Goal: Task Accomplishment & Management: Manage account settings

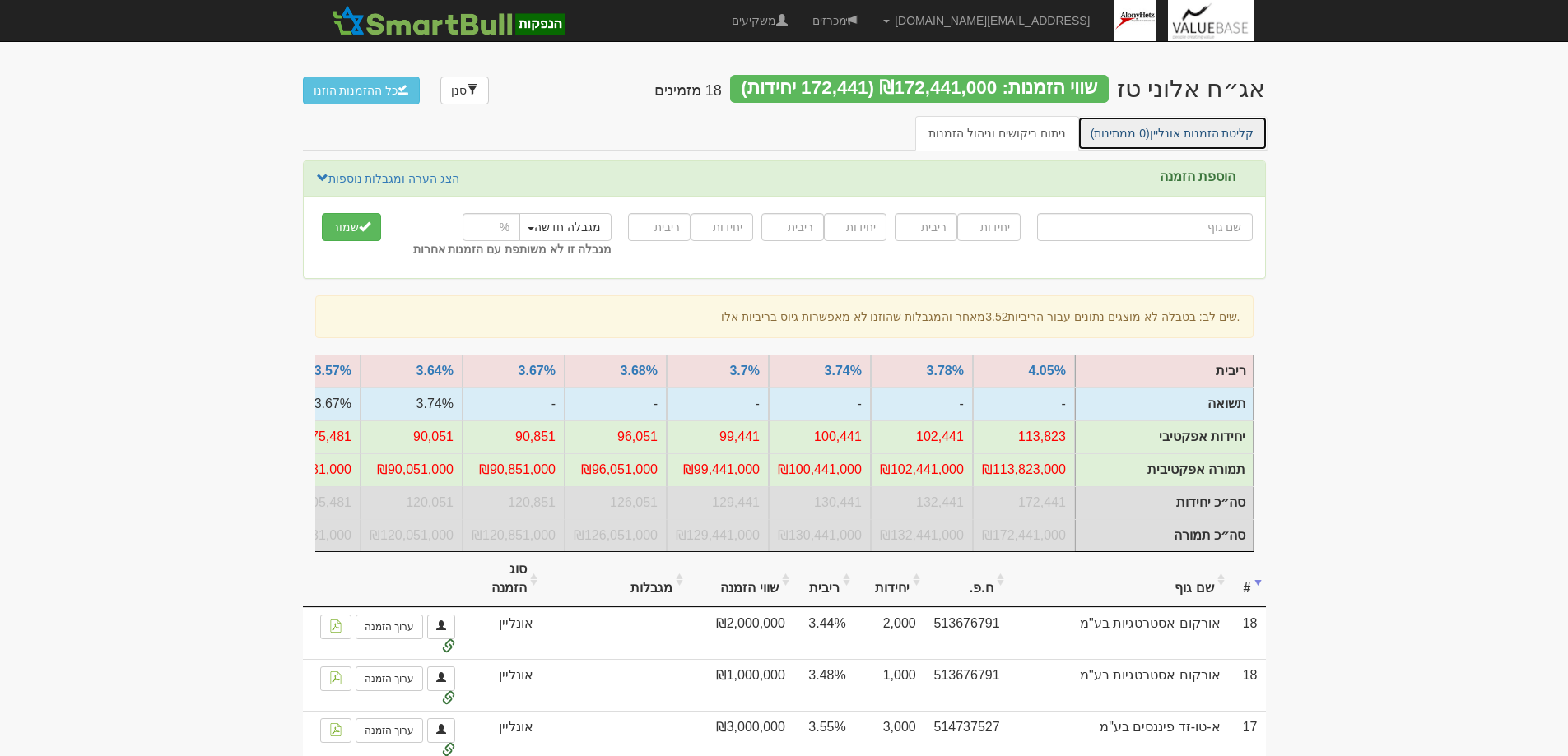
click at [1183, 130] on link "קליטת הזמנות אונליין (0 ממתינות)" at bounding box center [1172, 133] width 190 height 34
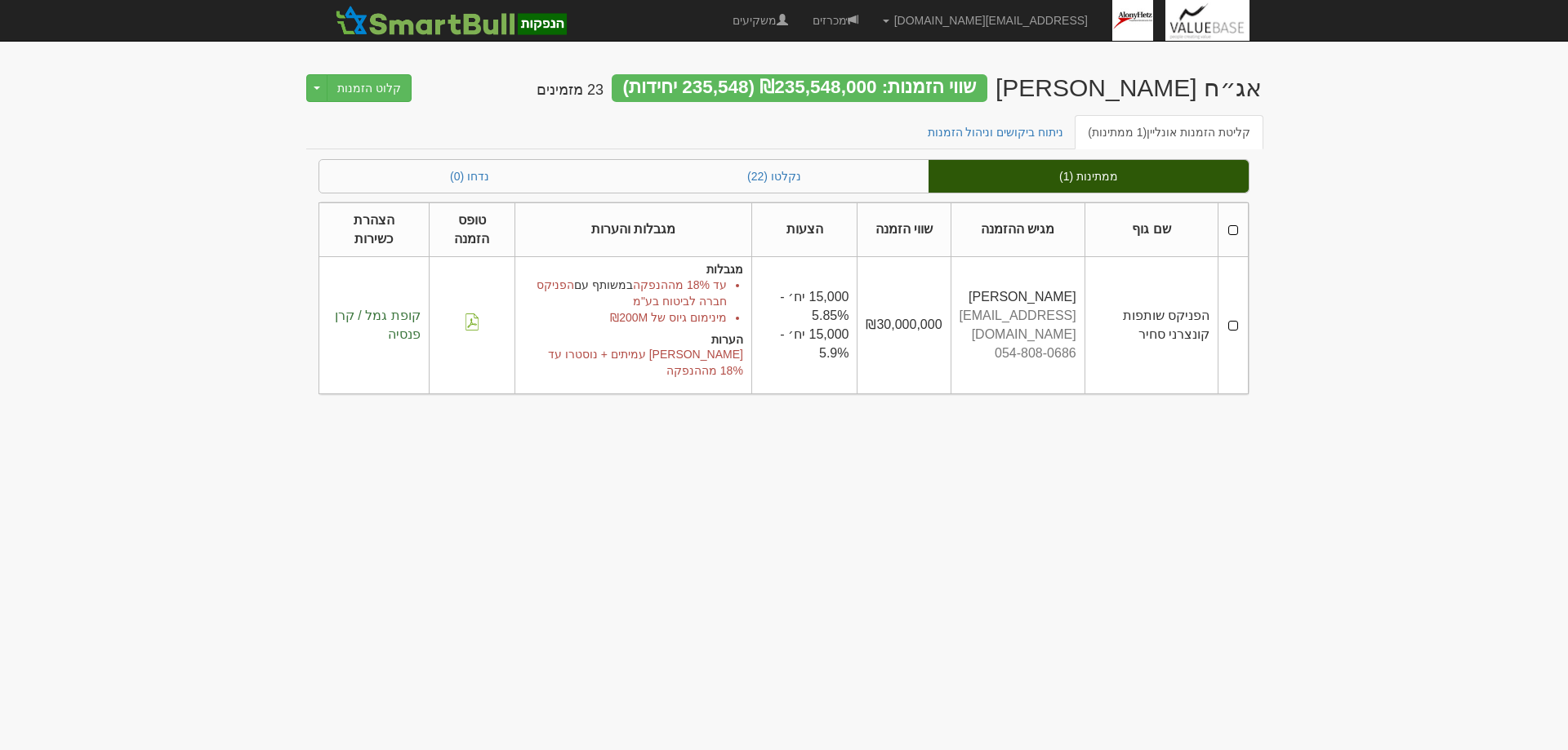
click at [1231, 319] on td at bounding box center [1233, 326] width 30 height 138
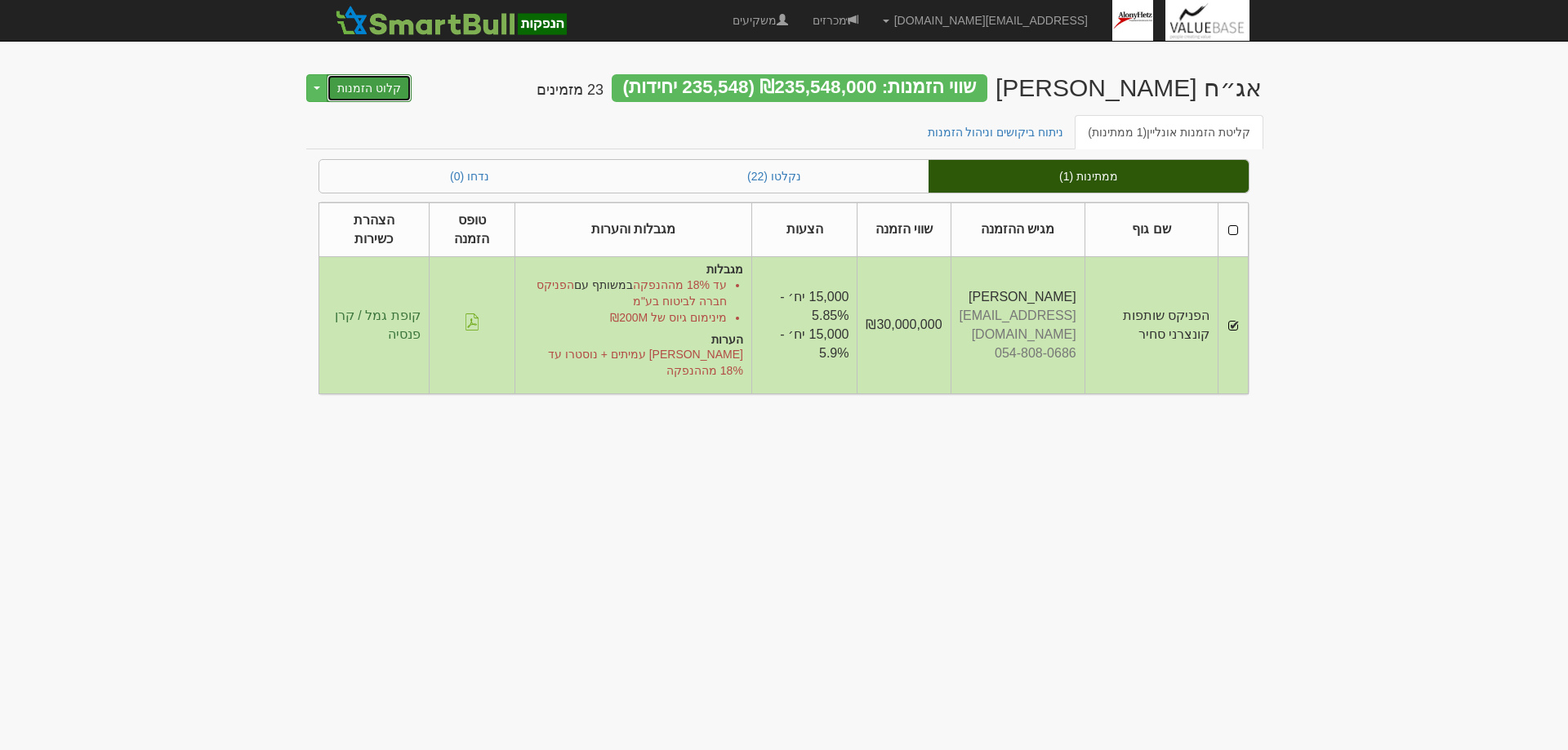
click at [359, 90] on button "קלוט הזמנות" at bounding box center [369, 88] width 85 height 27
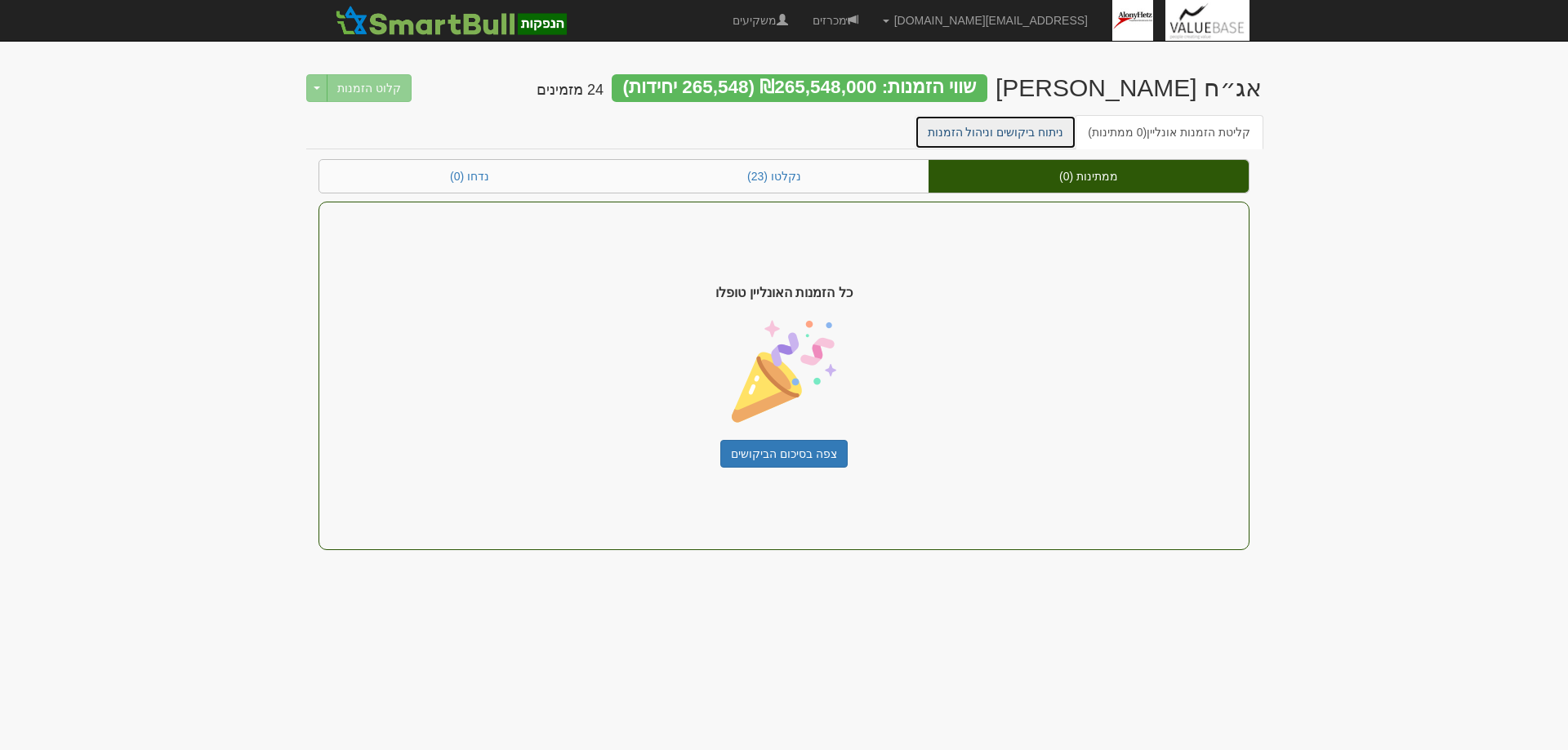
click at [1017, 129] on link "ניתוח ביקושים וניהול הזמנות" at bounding box center [996, 132] width 163 height 34
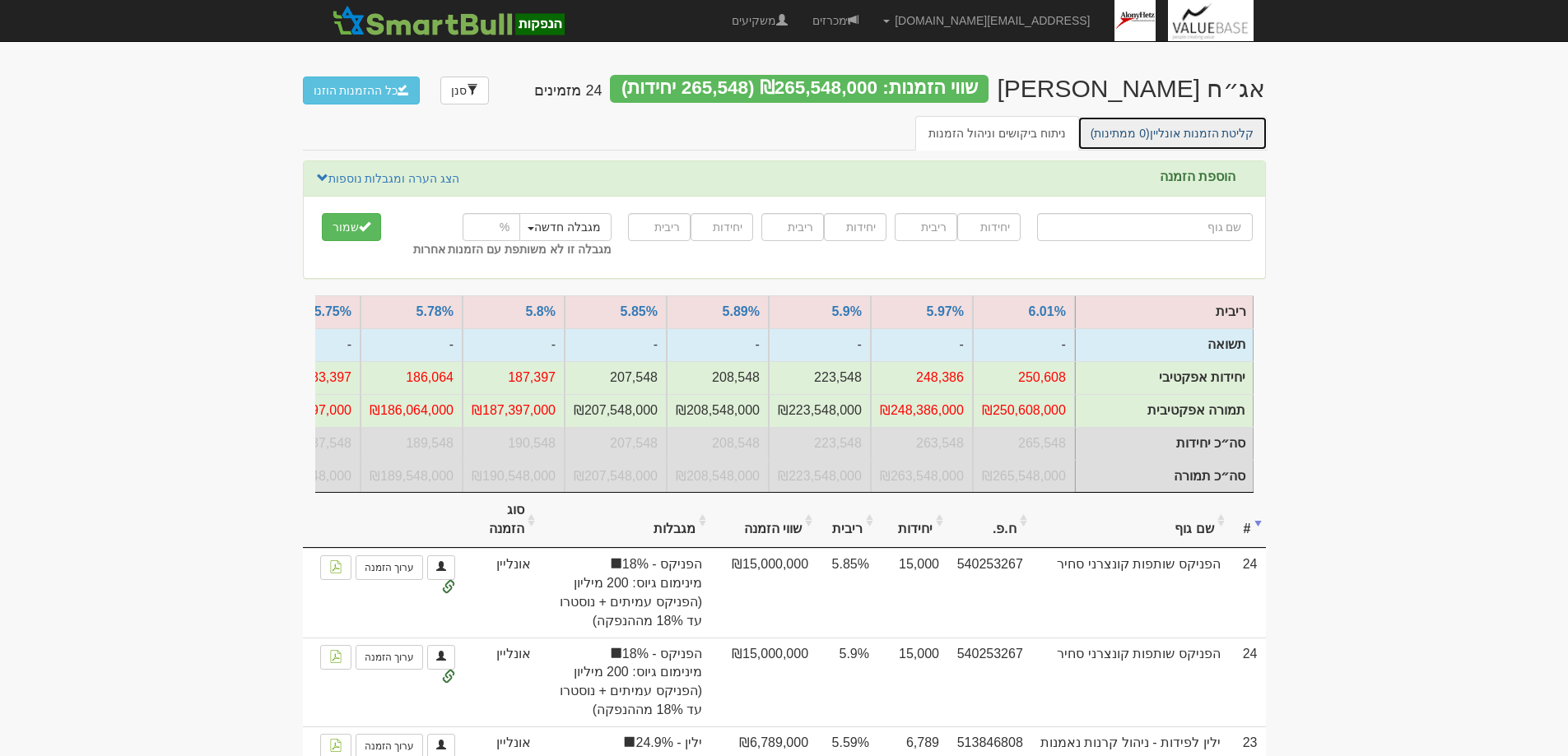
drag, startPoint x: 1172, startPoint y: 140, endPoint x: 1181, endPoint y: 141, distance: 9.1
click at [1173, 139] on link "קליטת הזמנות אונליין (0 ממתינות)" at bounding box center [1172, 133] width 190 height 34
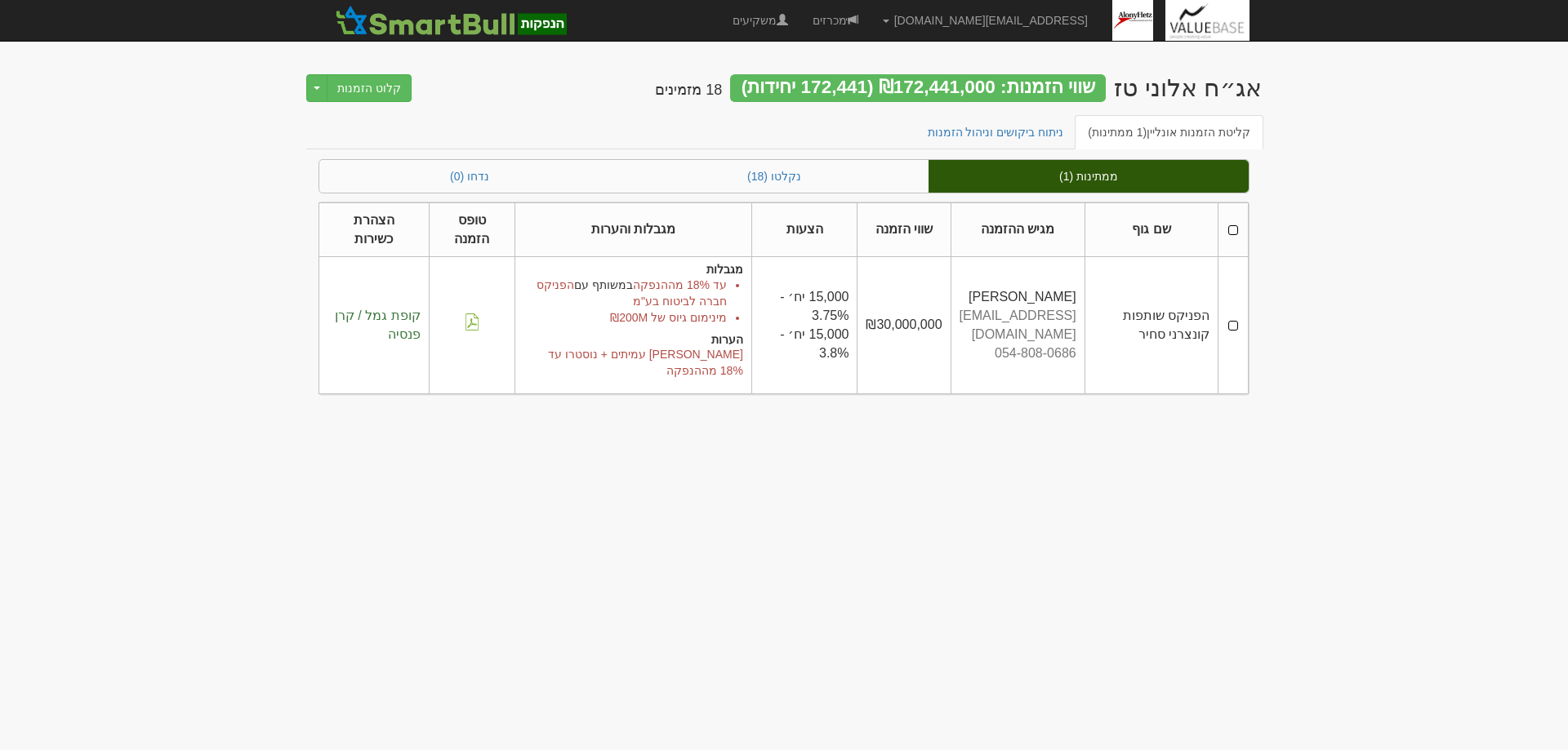
click at [1235, 318] on td at bounding box center [1233, 326] width 30 height 138
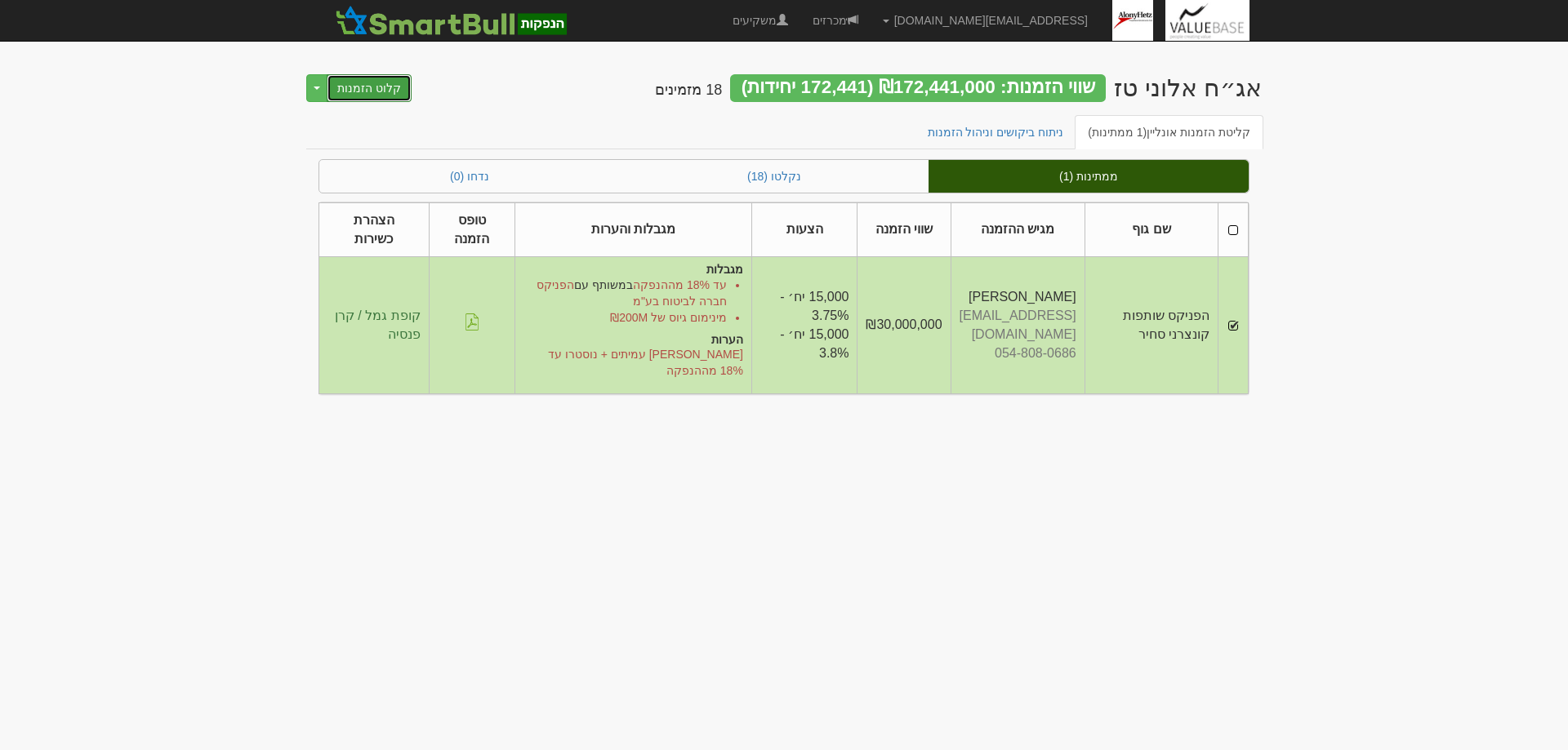
click at [347, 80] on button "קלוט הזמנות" at bounding box center [369, 88] width 85 height 27
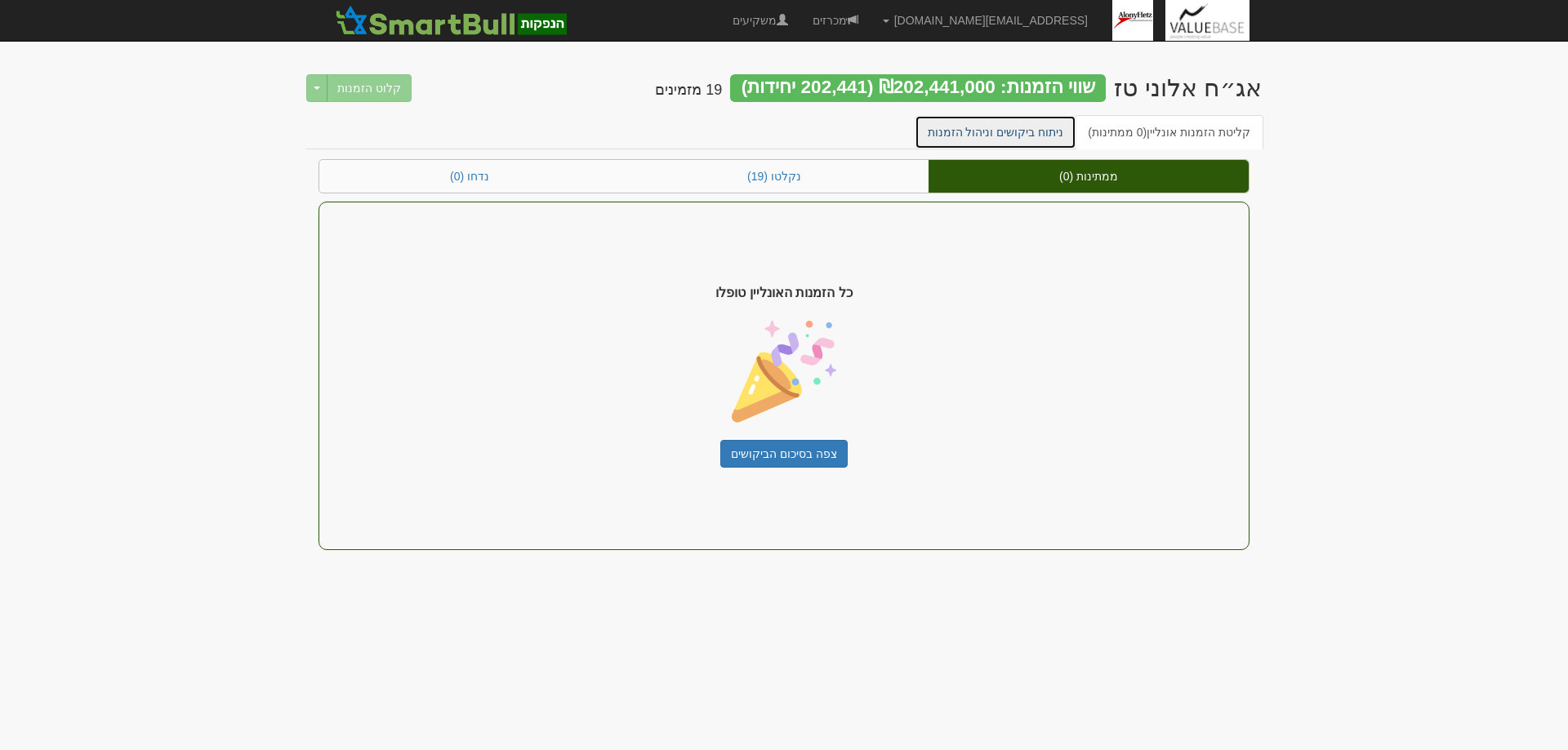
click at [1003, 132] on link "ניתוח ביקושים וניהול הזמנות" at bounding box center [996, 132] width 163 height 34
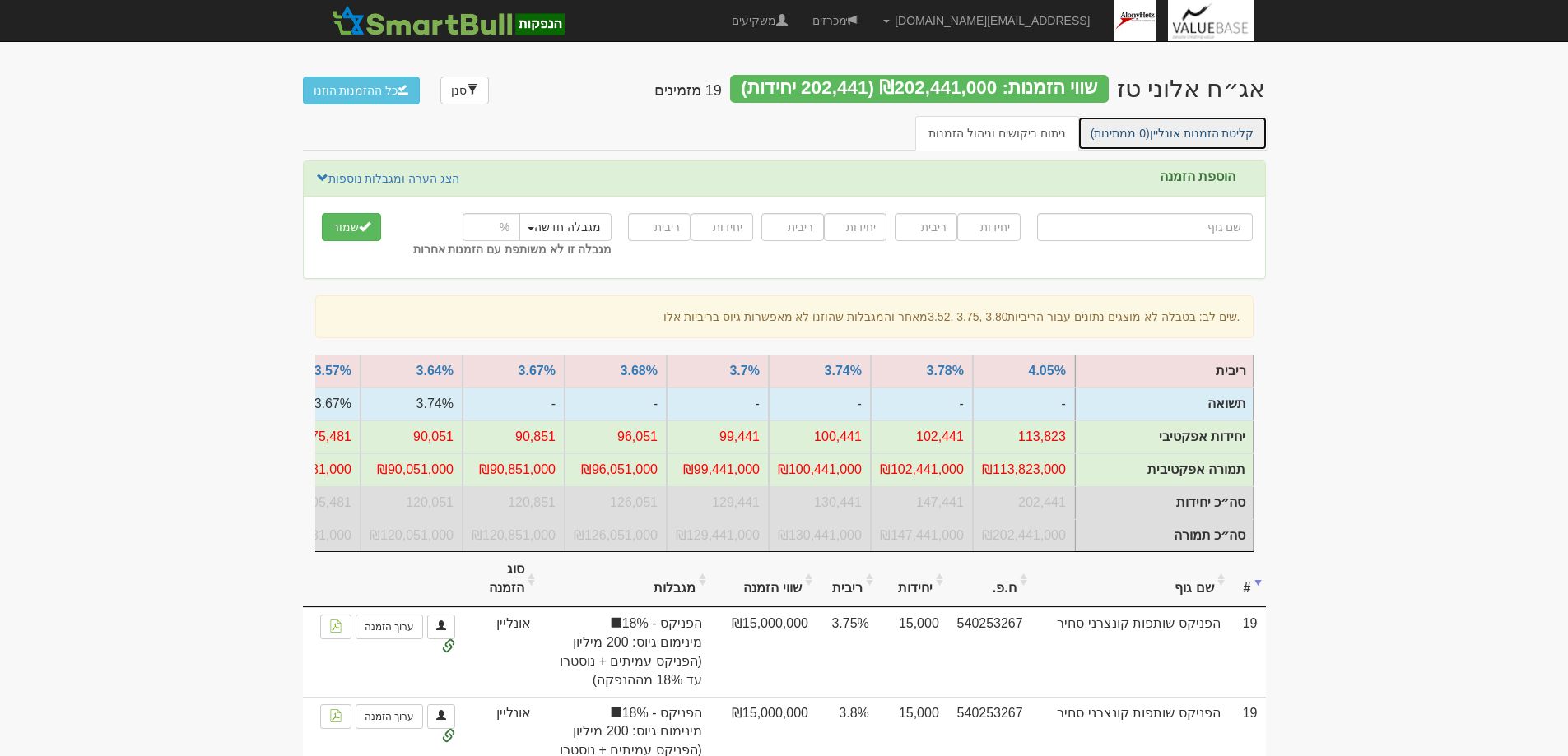
click at [1189, 135] on link "קליטת הזמנות אונליין (0 ממתינות)" at bounding box center [1172, 133] width 190 height 34
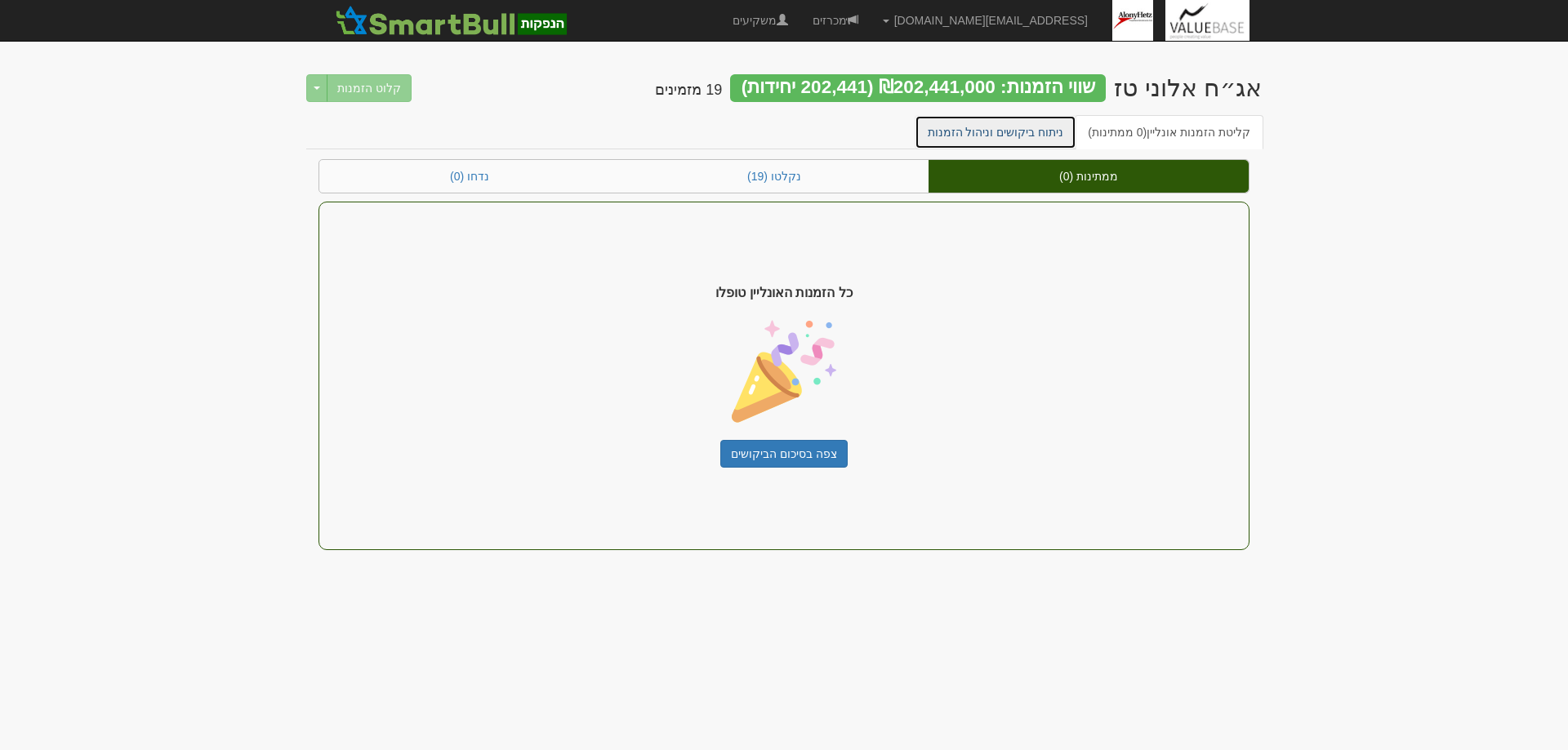
click at [1009, 133] on link "ניתוח ביקושים וניהול הזמנות" at bounding box center [996, 132] width 163 height 34
click at [1013, 138] on link "ניתוח ביקושים וניהול הזמנות" at bounding box center [996, 132] width 163 height 34
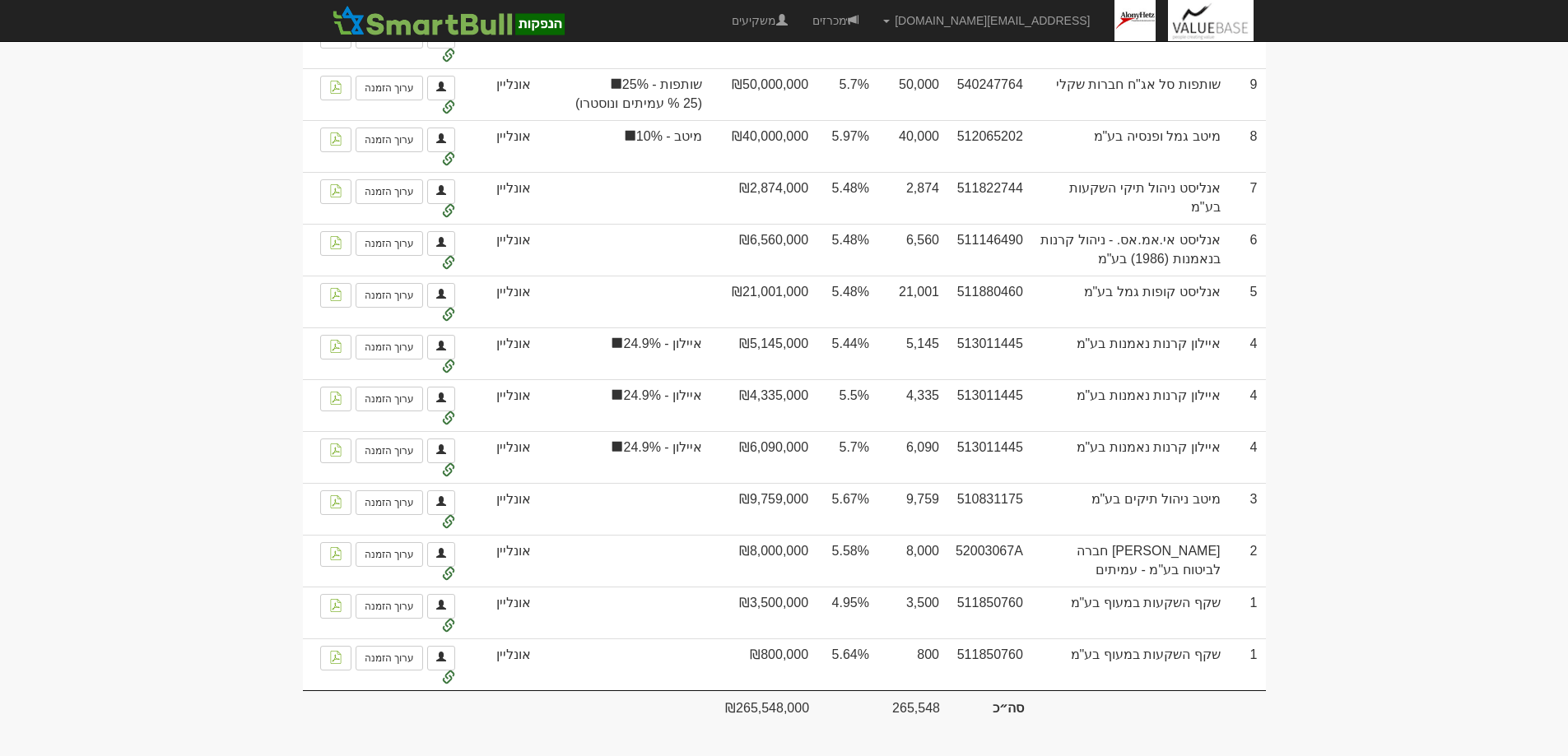
scroll to position [880, 0]
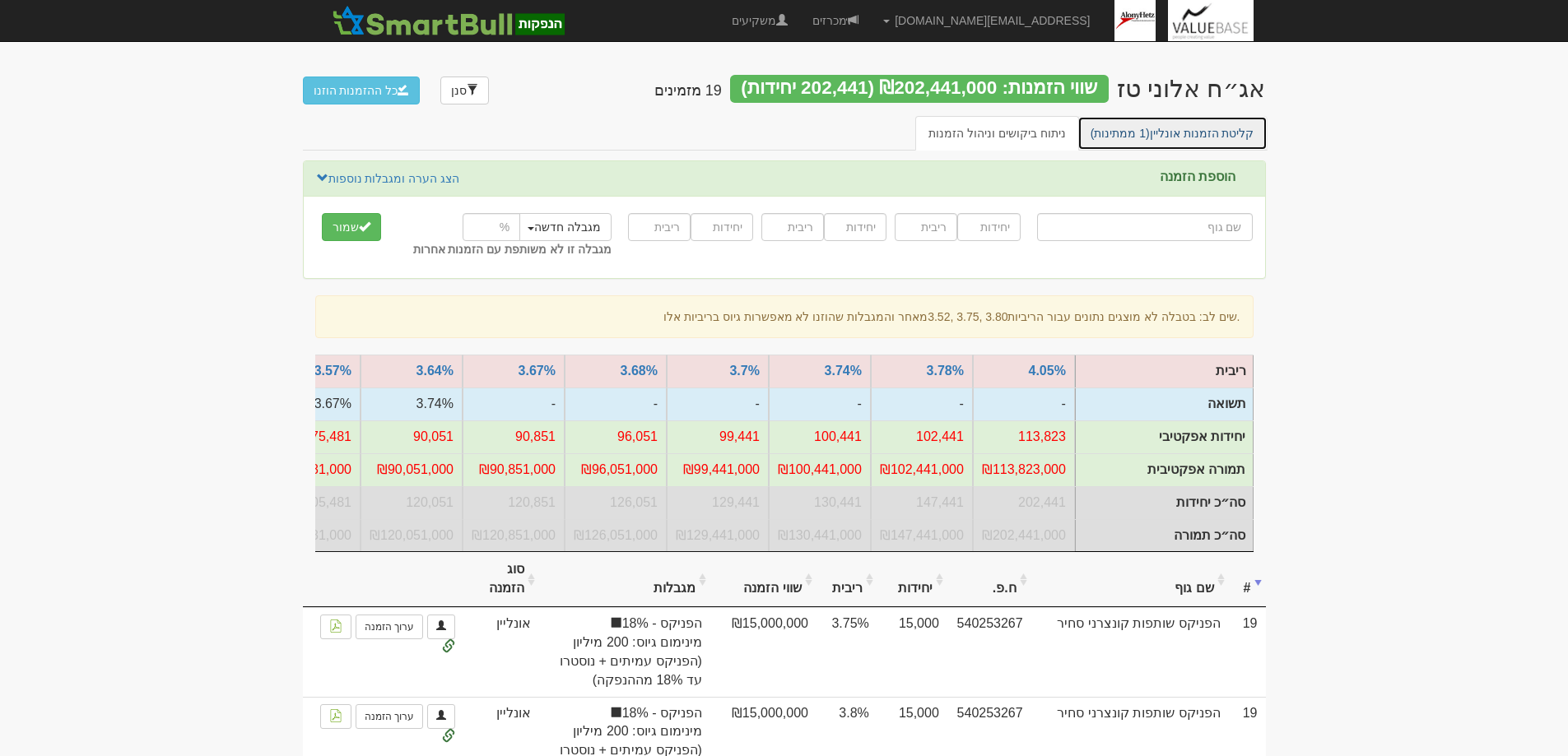
click at [1193, 124] on link "קליטת הזמנות אונליין (1 ממתינות)" at bounding box center [1172, 133] width 190 height 34
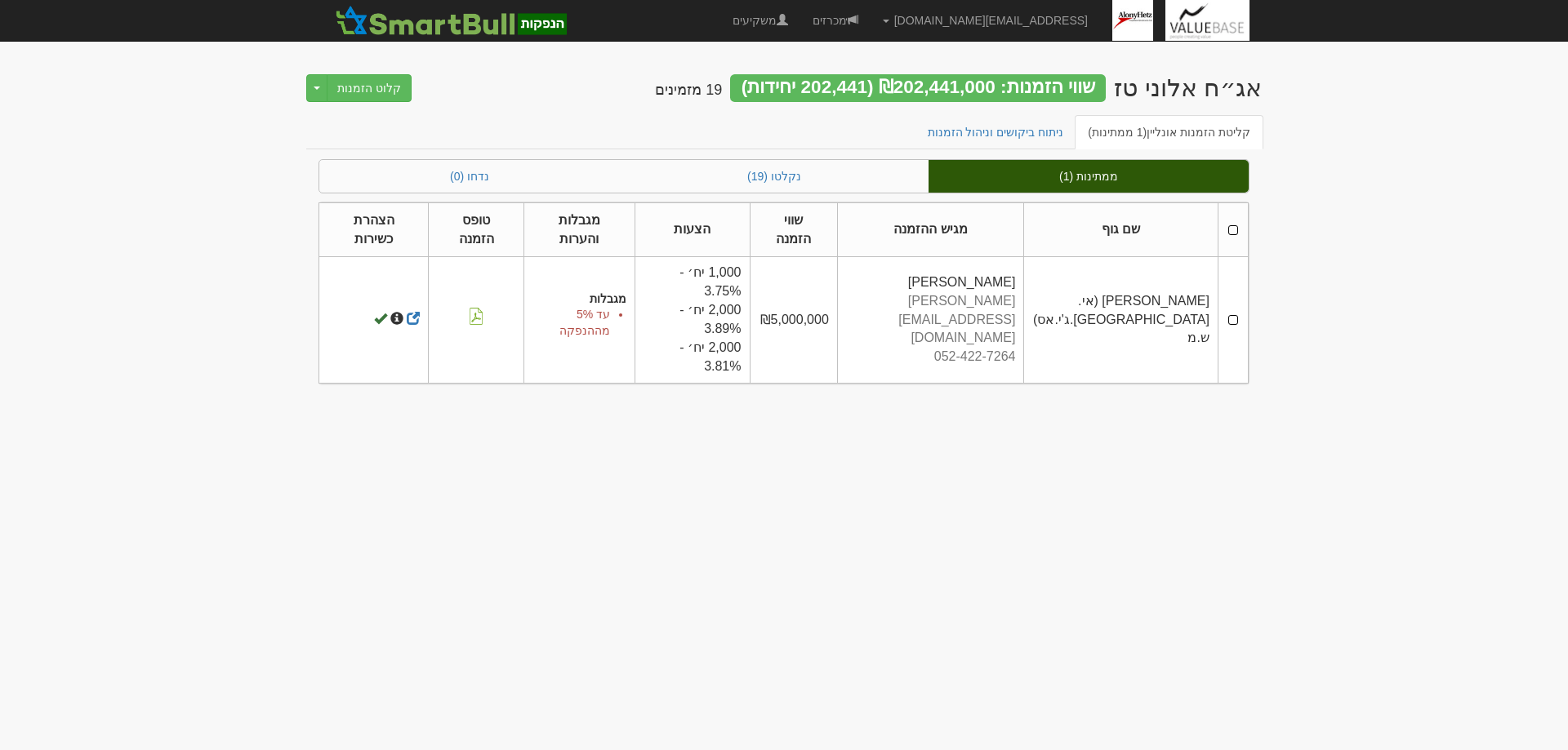
click at [1232, 320] on td at bounding box center [1232, 320] width 30 height 126
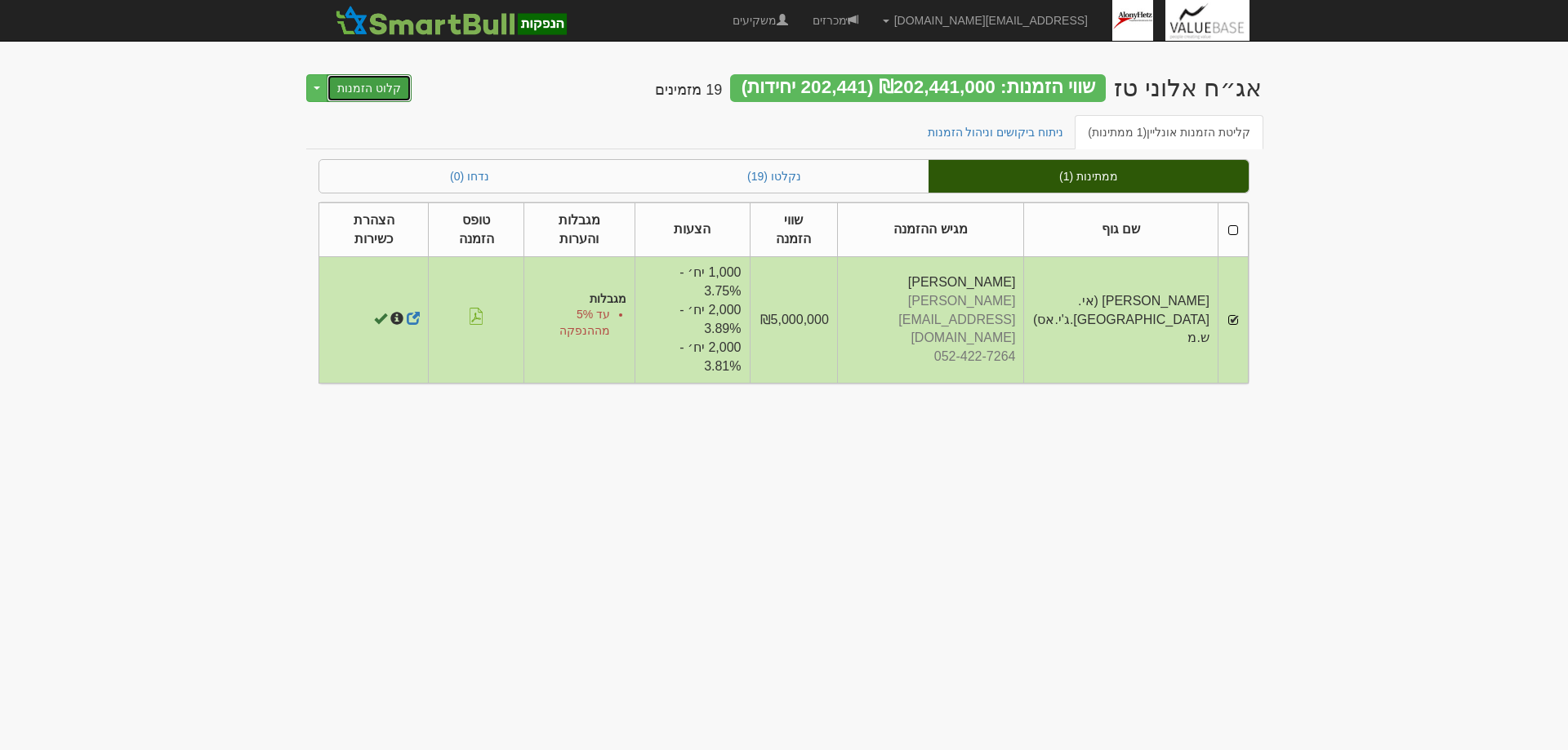
click at [354, 89] on button "קלוט הזמנות" at bounding box center [369, 88] width 85 height 27
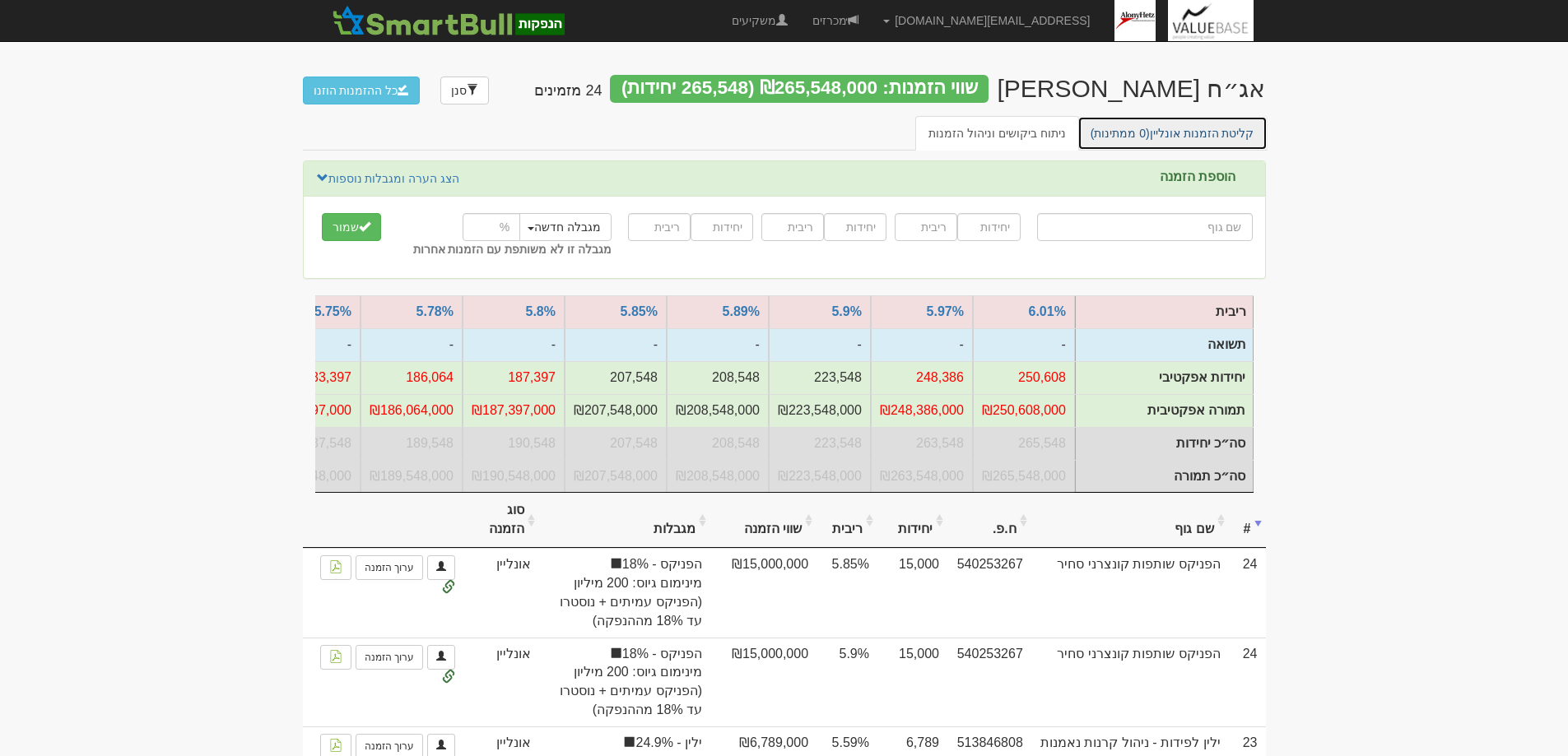
click at [1191, 135] on link "קליטת הזמנות אונליין (0 ממתינות)" at bounding box center [1172, 133] width 190 height 34
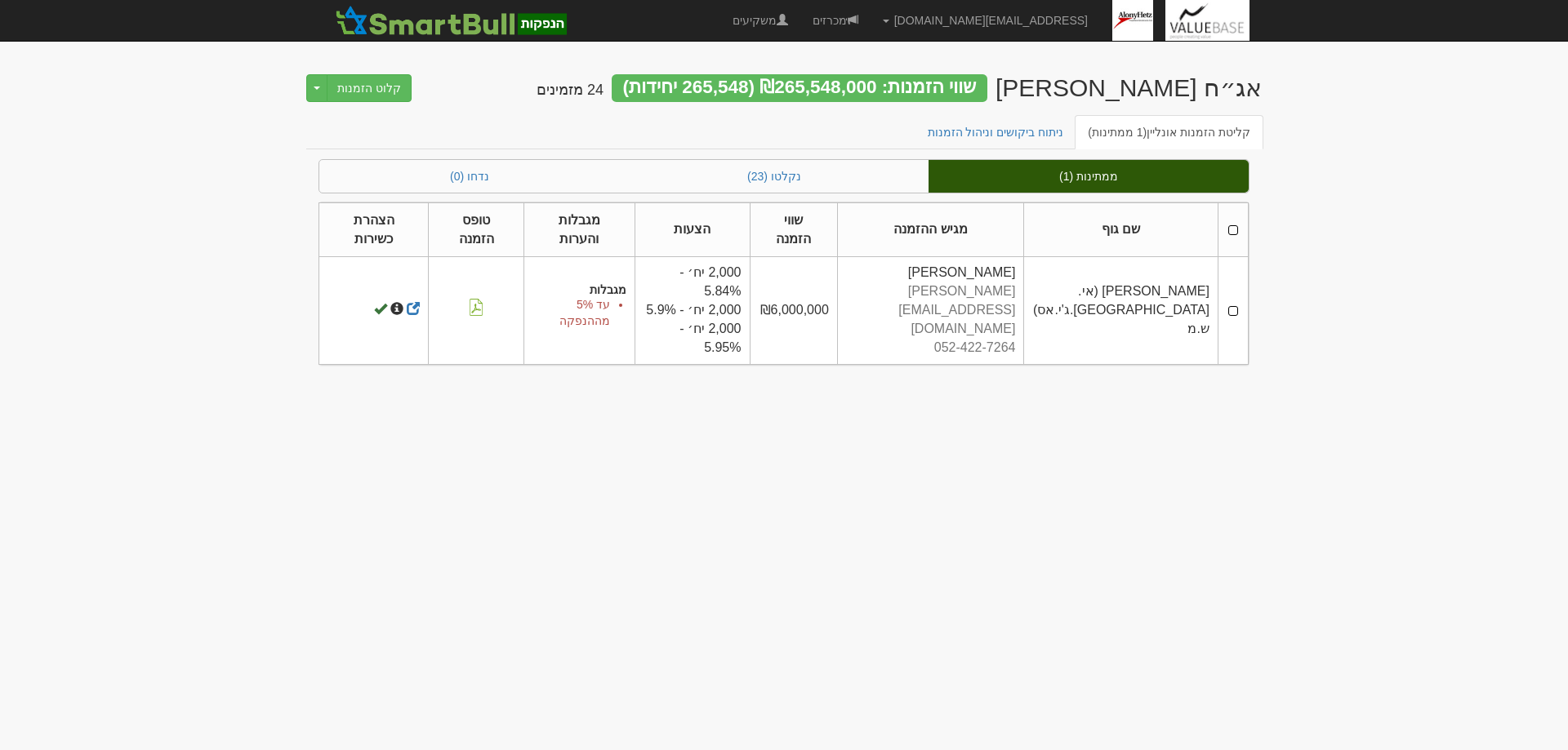
click at [1235, 313] on td at bounding box center [1232, 311] width 30 height 107
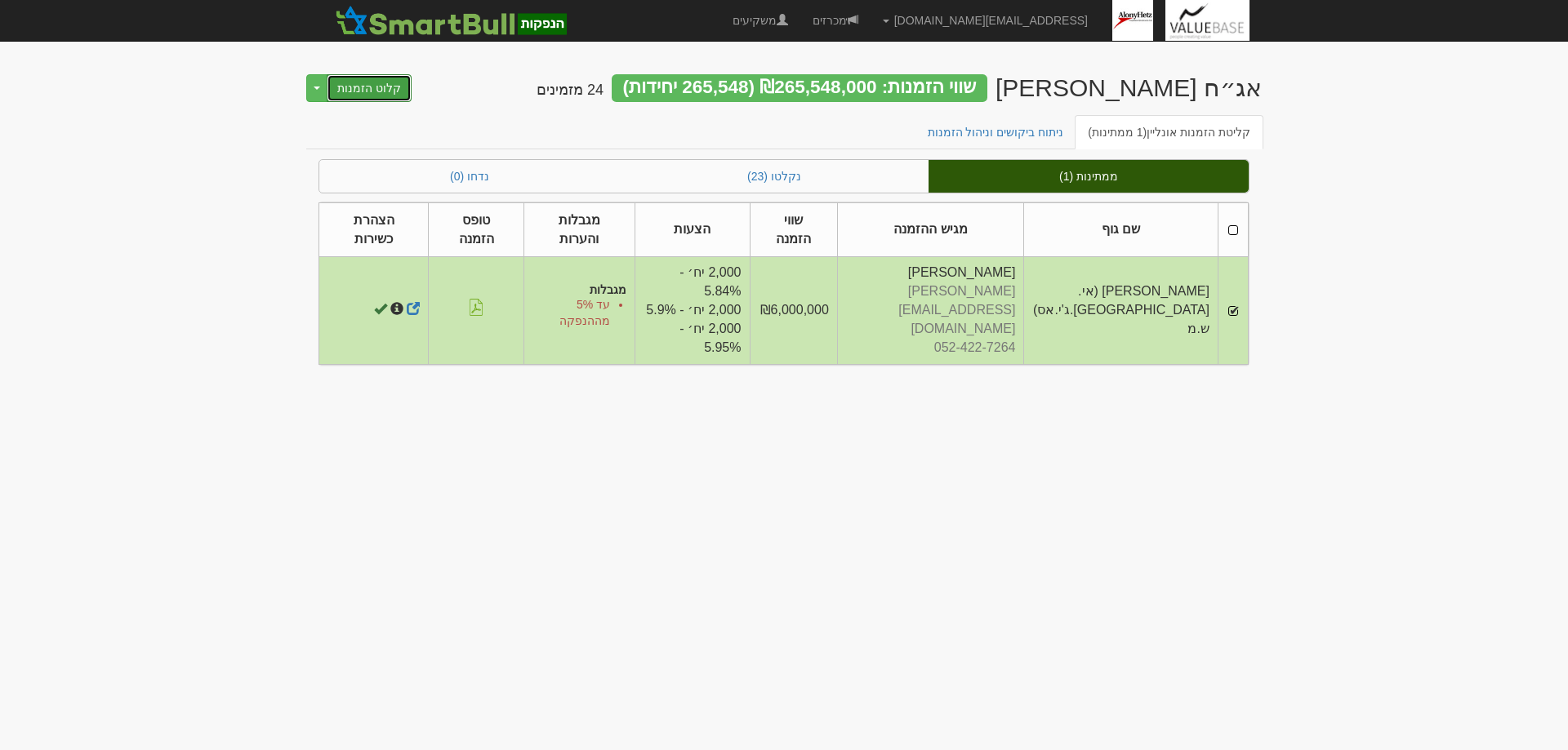
click at [352, 85] on button "קלוט הזמנות" at bounding box center [369, 88] width 85 height 27
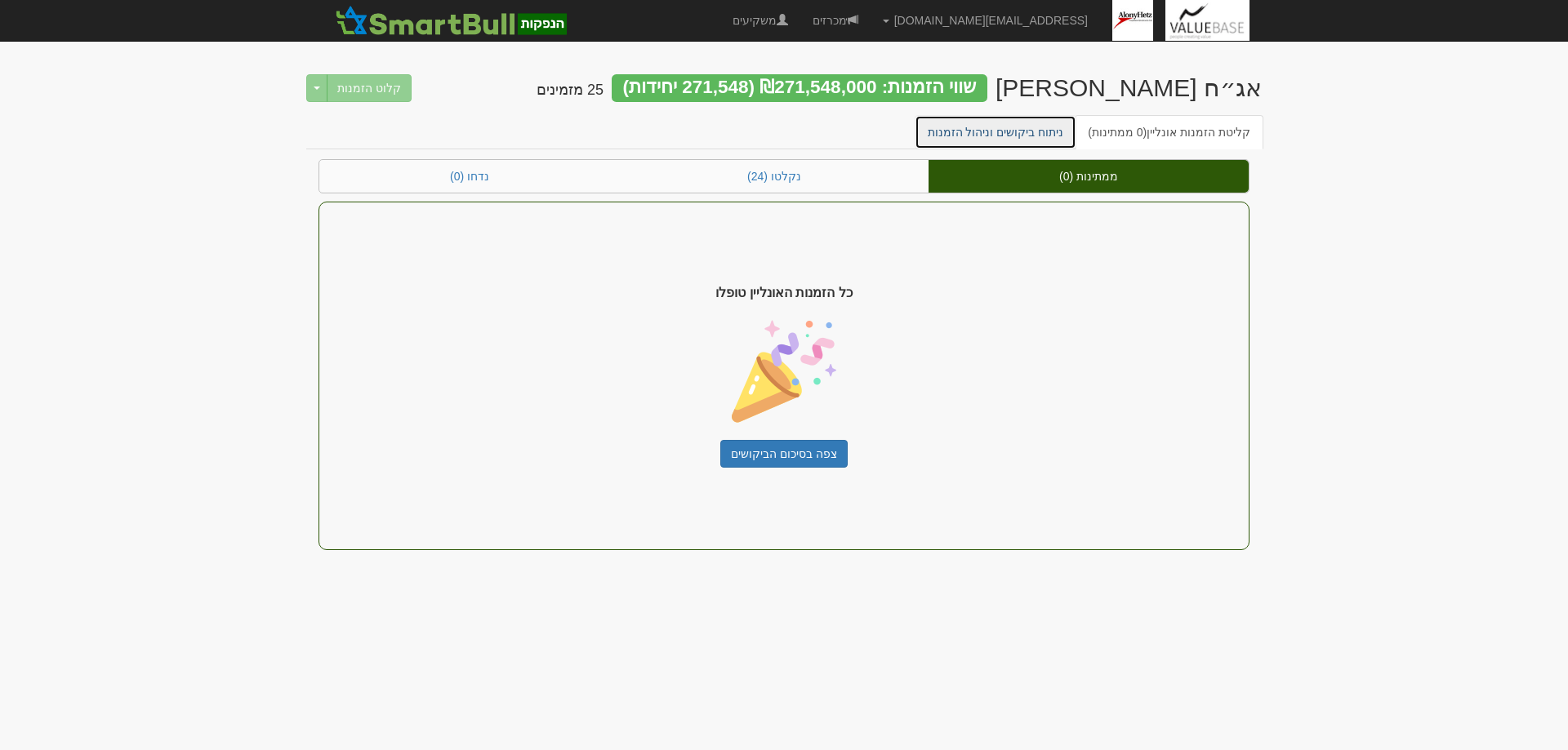
click at [988, 132] on link "ניתוח ביקושים וניהול הזמנות" at bounding box center [996, 132] width 163 height 34
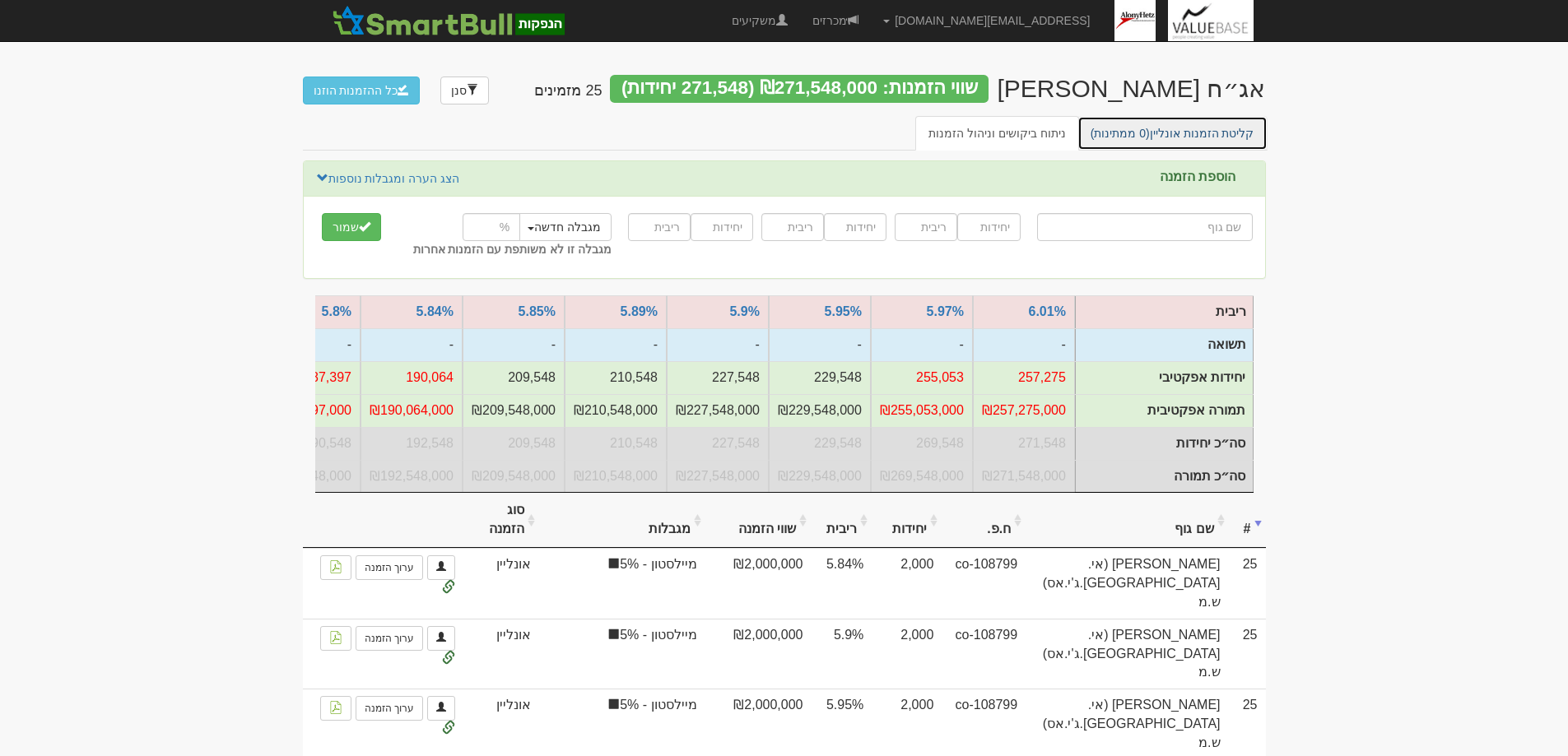
click at [1176, 127] on link "קליטת הזמנות אונליין (0 ממתינות)" at bounding box center [1172, 133] width 190 height 34
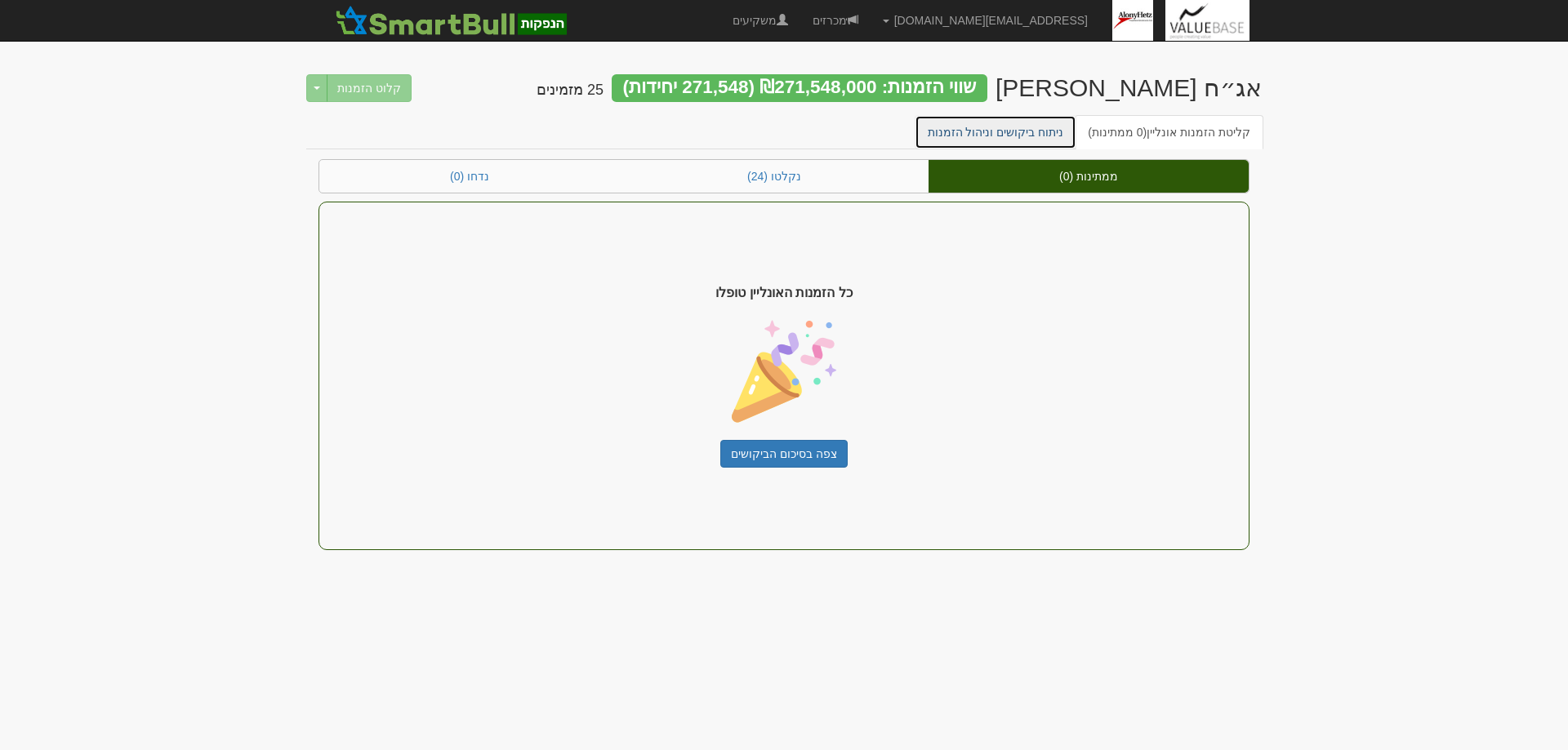
click at [996, 141] on link "ניתוח ביקושים וניהול הזמנות" at bounding box center [996, 132] width 163 height 34
click at [1002, 126] on link "ניתוח ביקושים וניהול הזמנות" at bounding box center [996, 132] width 163 height 34
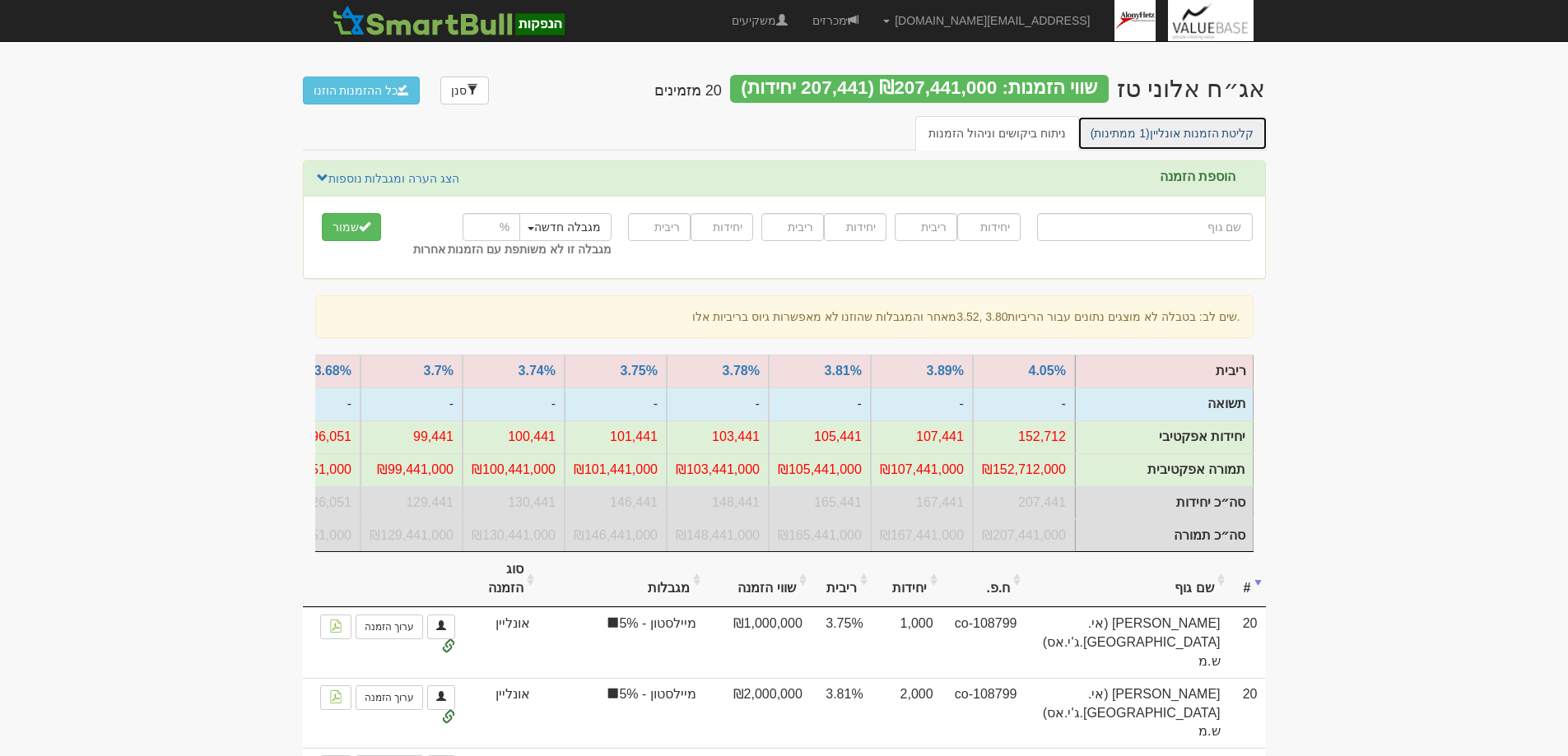
click at [1186, 130] on link "קליטת הזמנות אונליין (1 ממתינות)" at bounding box center [1172, 133] width 190 height 34
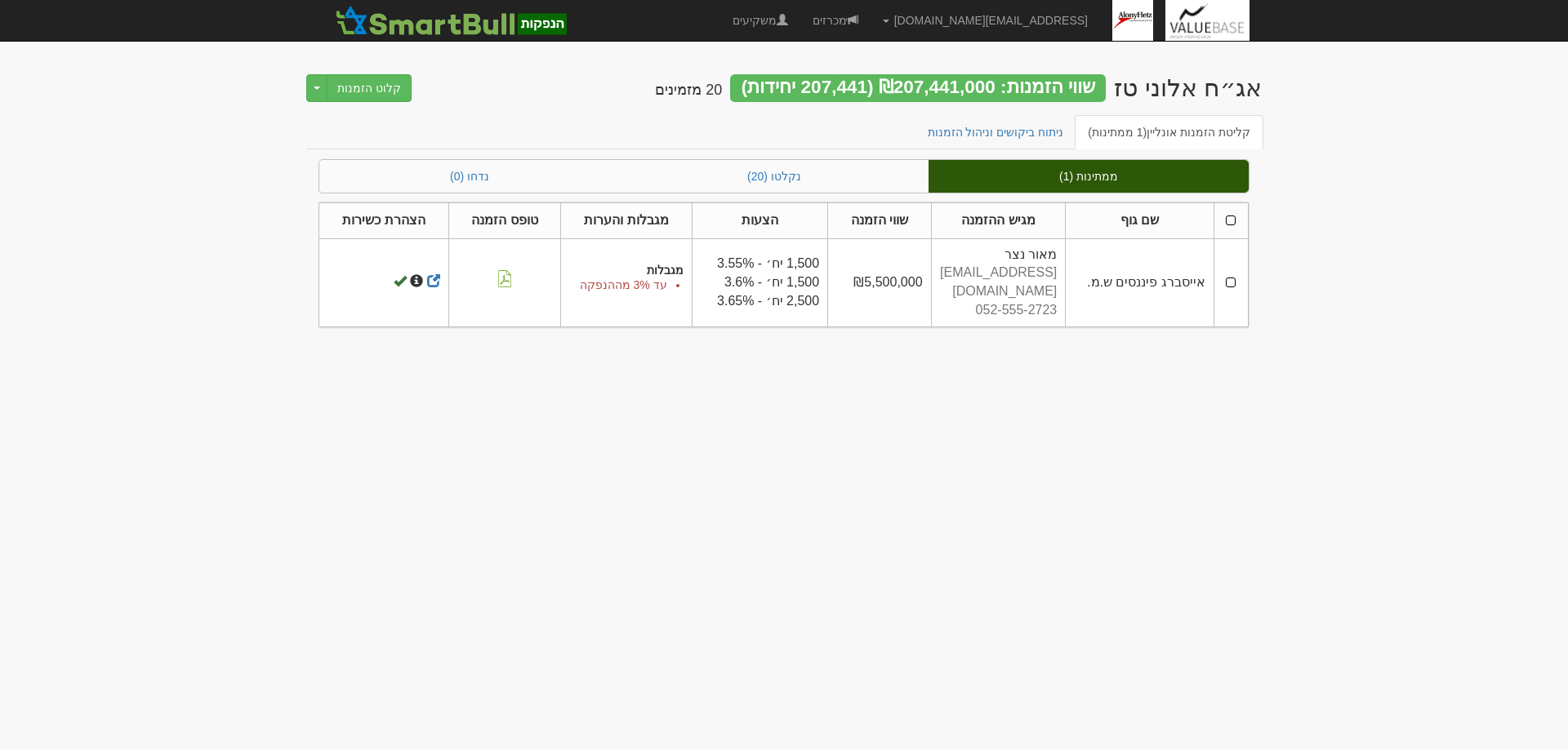
click at [1228, 268] on td at bounding box center [1230, 282] width 34 height 88
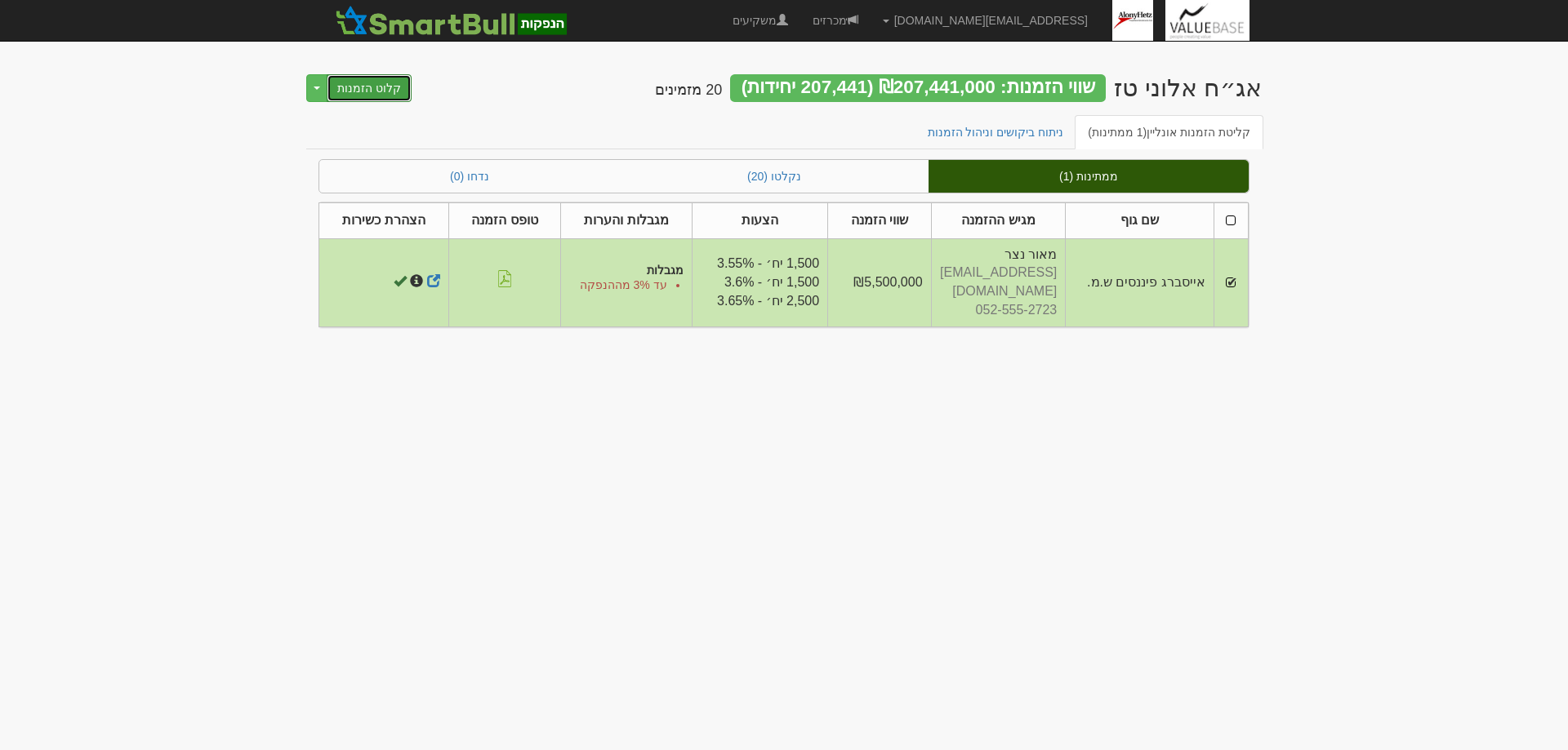
click at [368, 89] on button "קלוט הזמנות" at bounding box center [369, 88] width 85 height 27
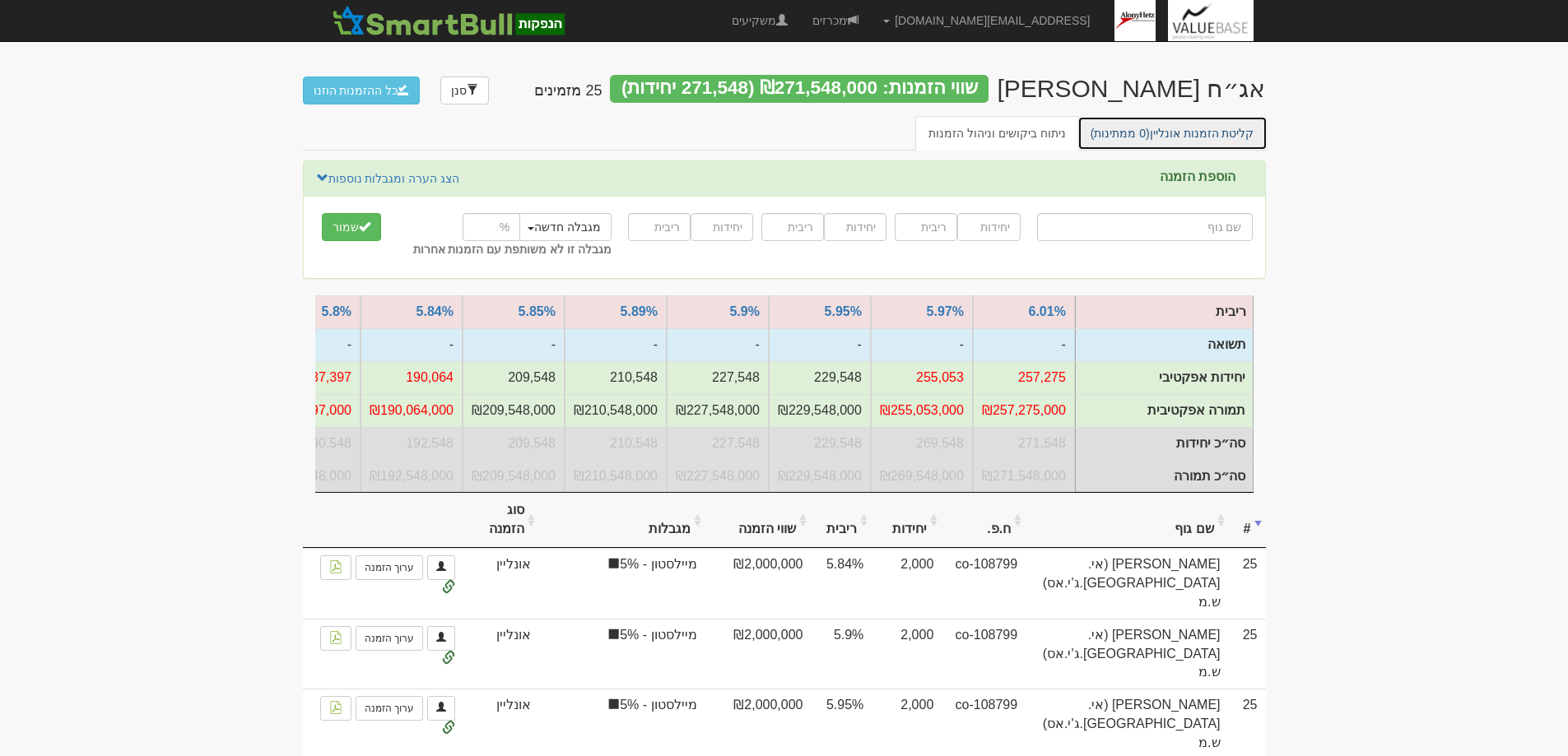
click at [1181, 131] on link "קליטת הזמנות אונליין (0 ממתינות)" at bounding box center [1172, 133] width 190 height 34
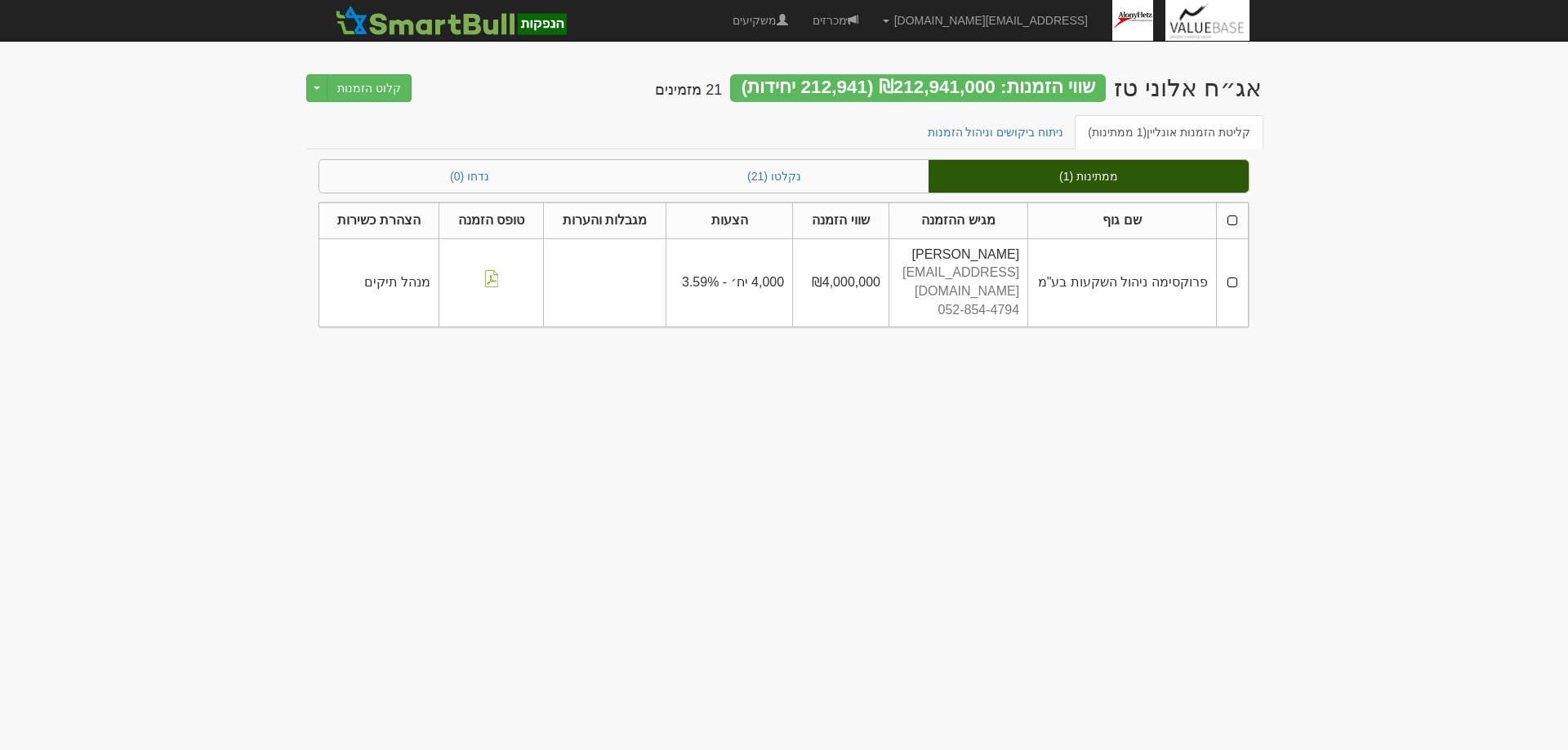
click at [1235, 272] on td at bounding box center [1232, 282] width 32 height 88
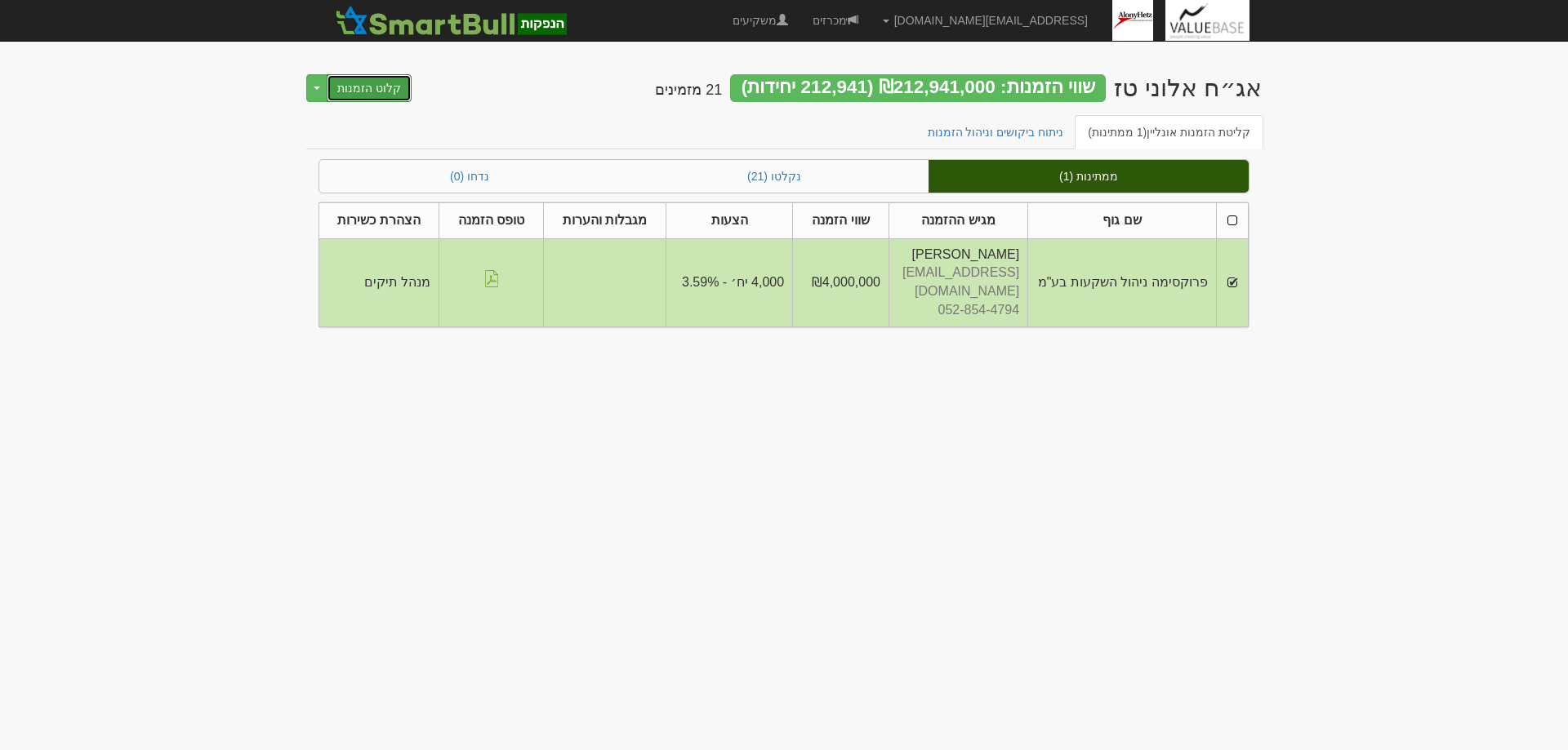
click at [348, 78] on button "קלוט הזמנות" at bounding box center [369, 88] width 85 height 27
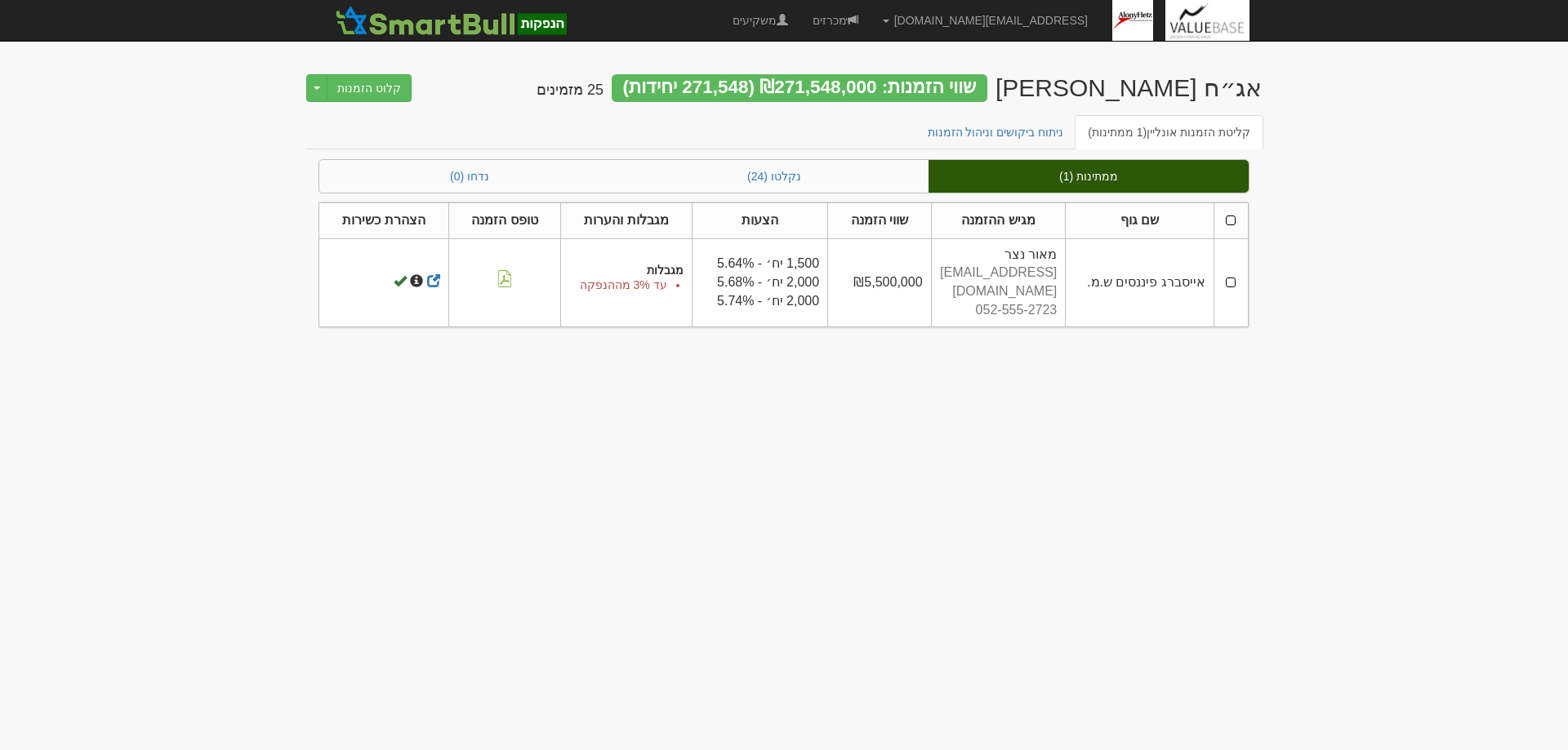
click at [1231, 277] on td at bounding box center [1230, 282] width 34 height 88
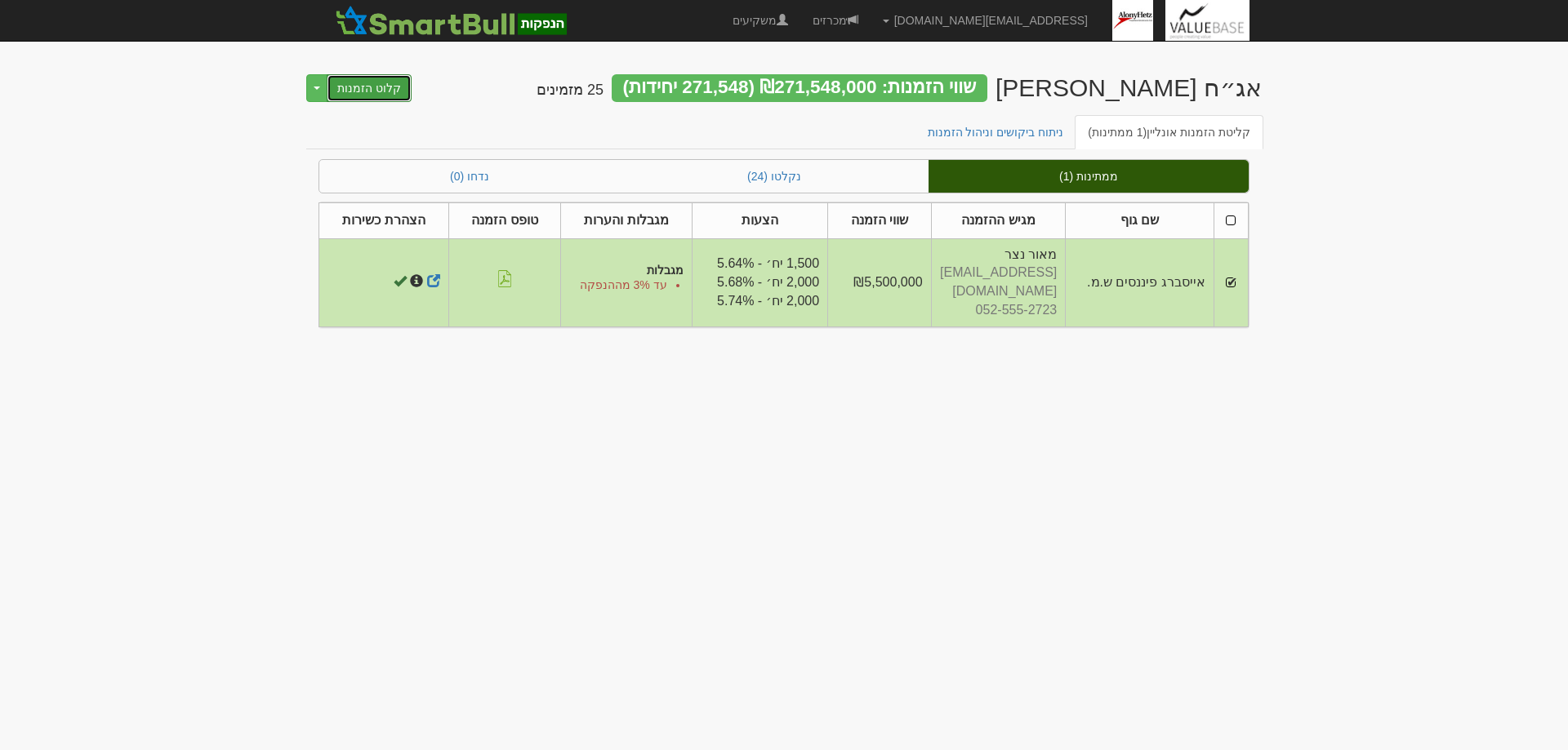
click at [350, 87] on button "קלוט הזמנות" at bounding box center [369, 88] width 85 height 27
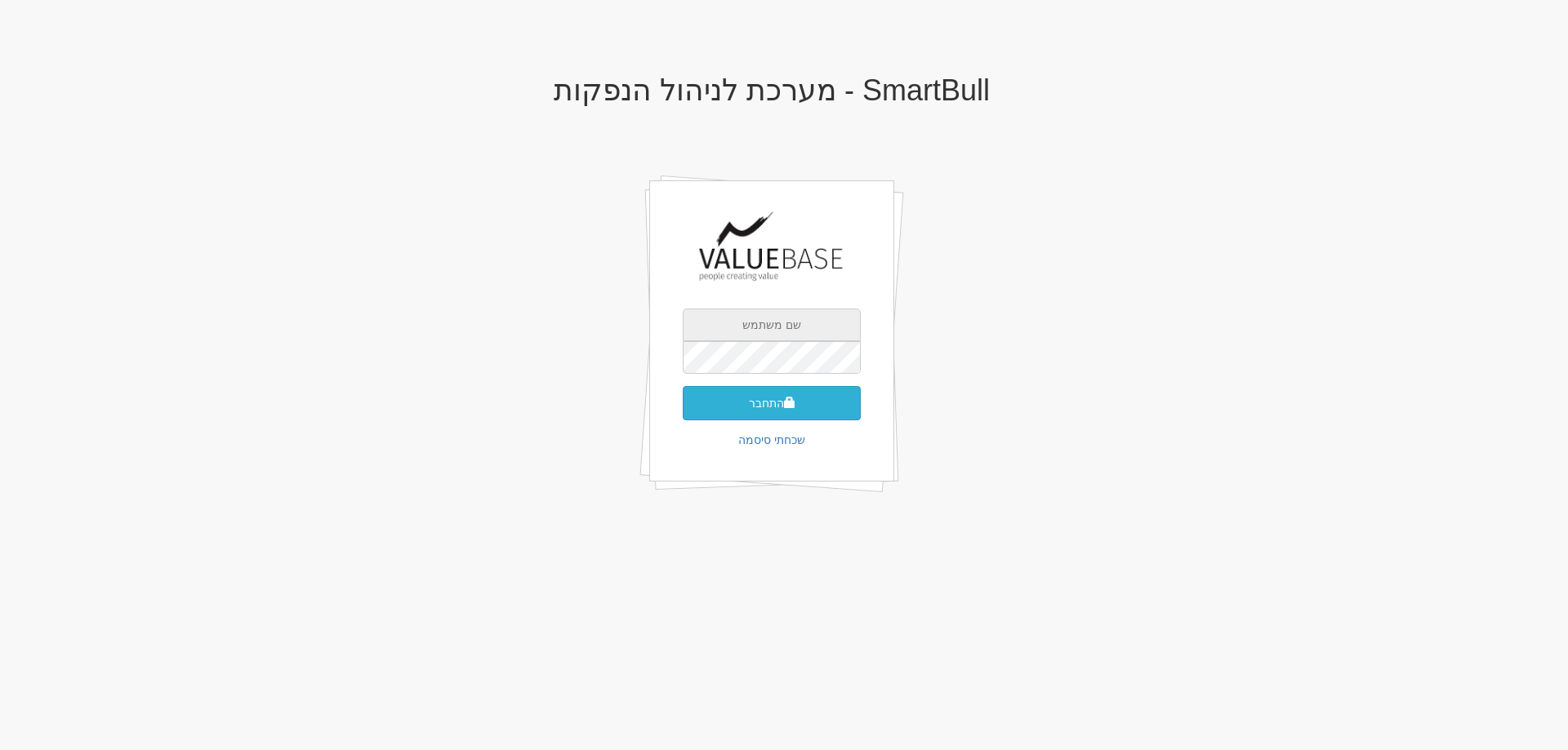
type input "[EMAIL_ADDRESS][DOMAIN_NAME]"
click at [763, 395] on button "התחבר" at bounding box center [772, 403] width 179 height 34
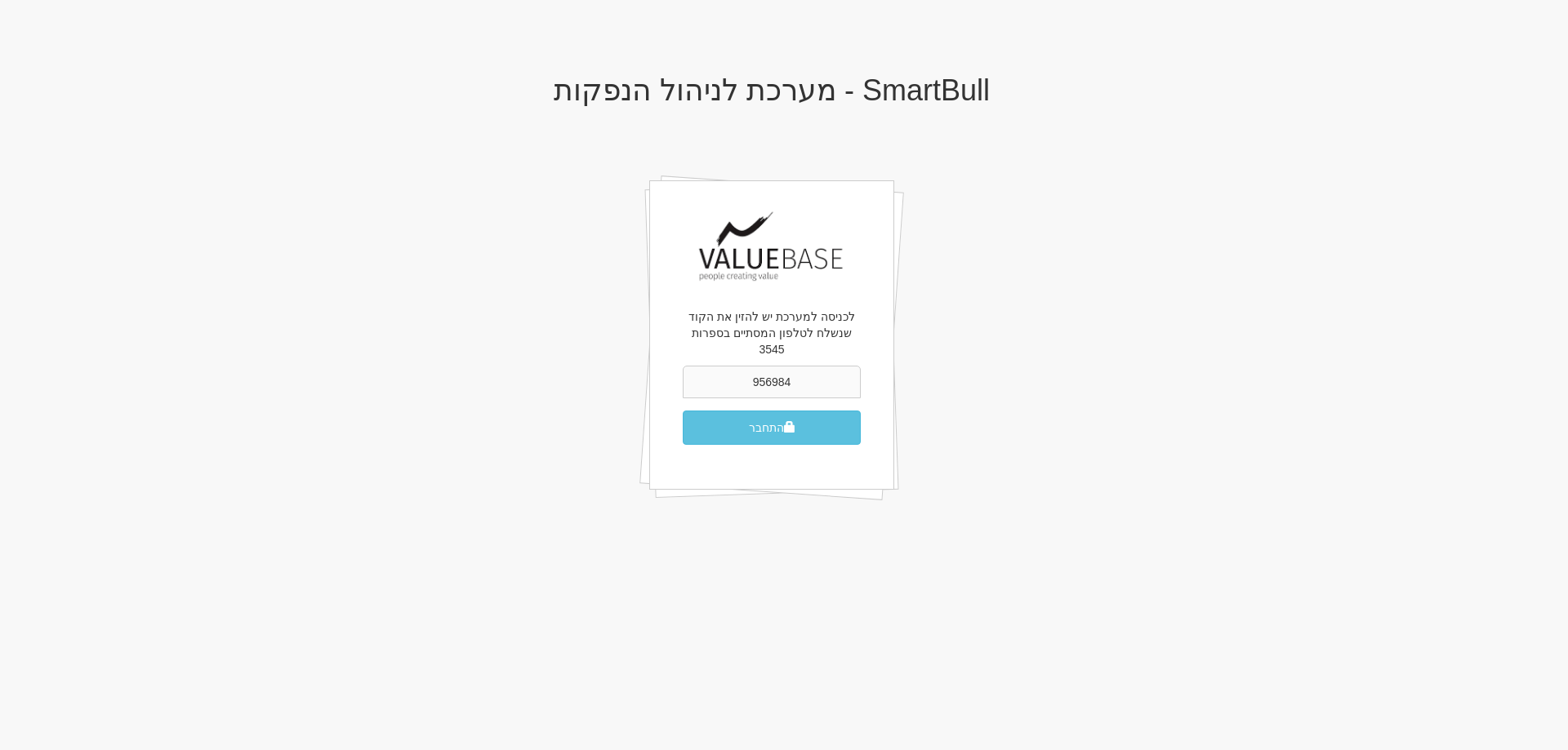
type input "956984"
click at [683, 411] on button "התחבר" at bounding box center [772, 427] width 179 height 34
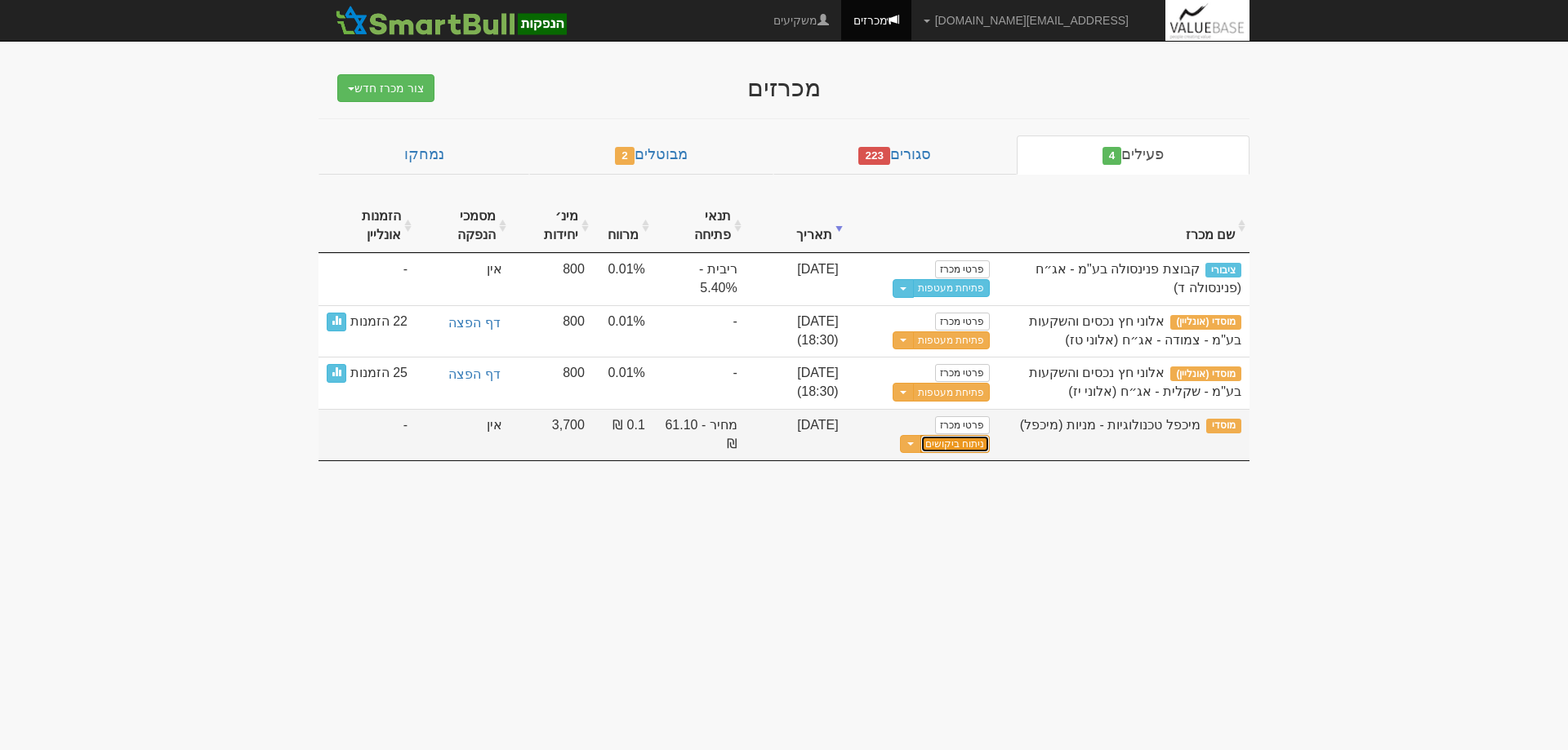
click at [951, 441] on link "ניתוח ביקושים" at bounding box center [955, 444] width 68 height 18
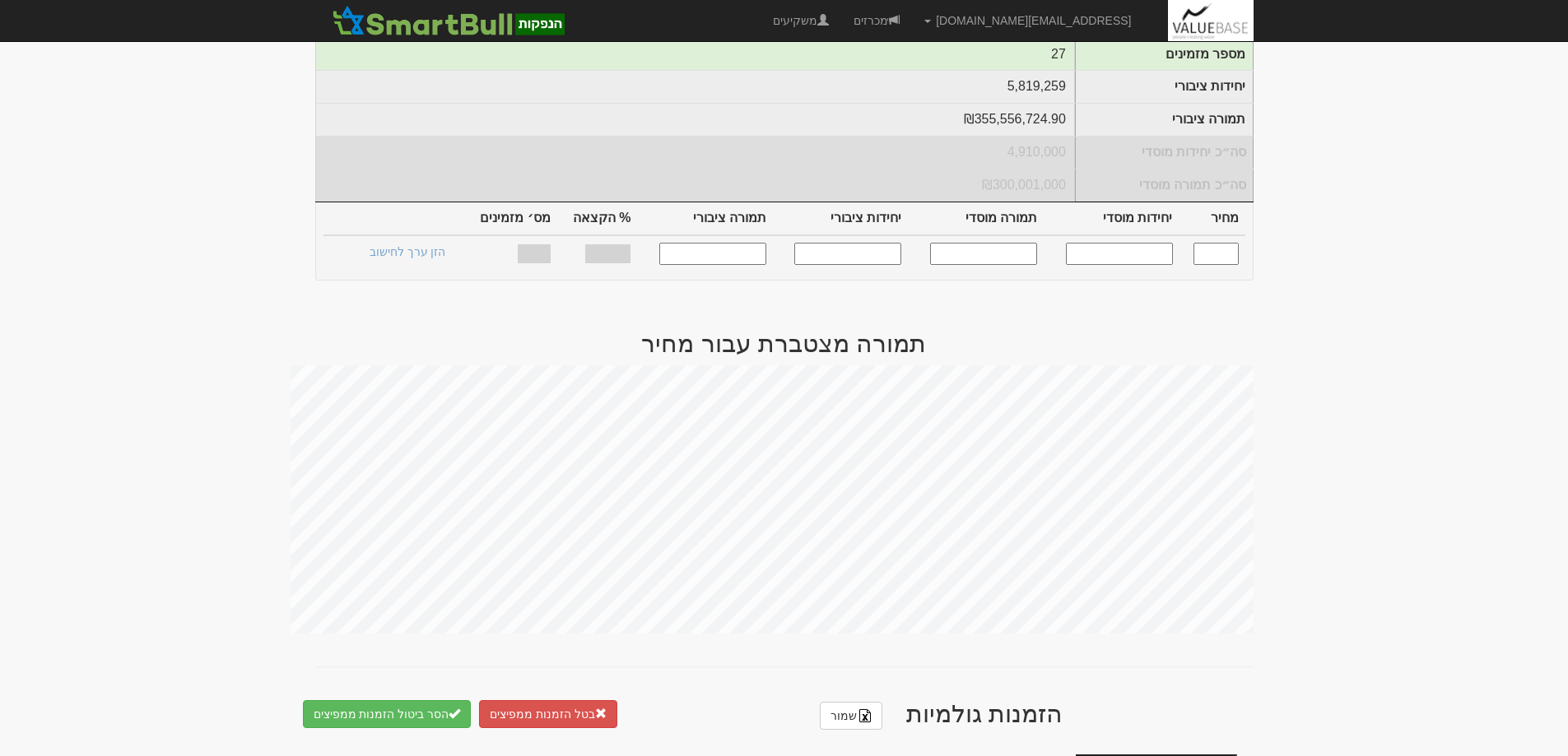
scroll to position [164, 0]
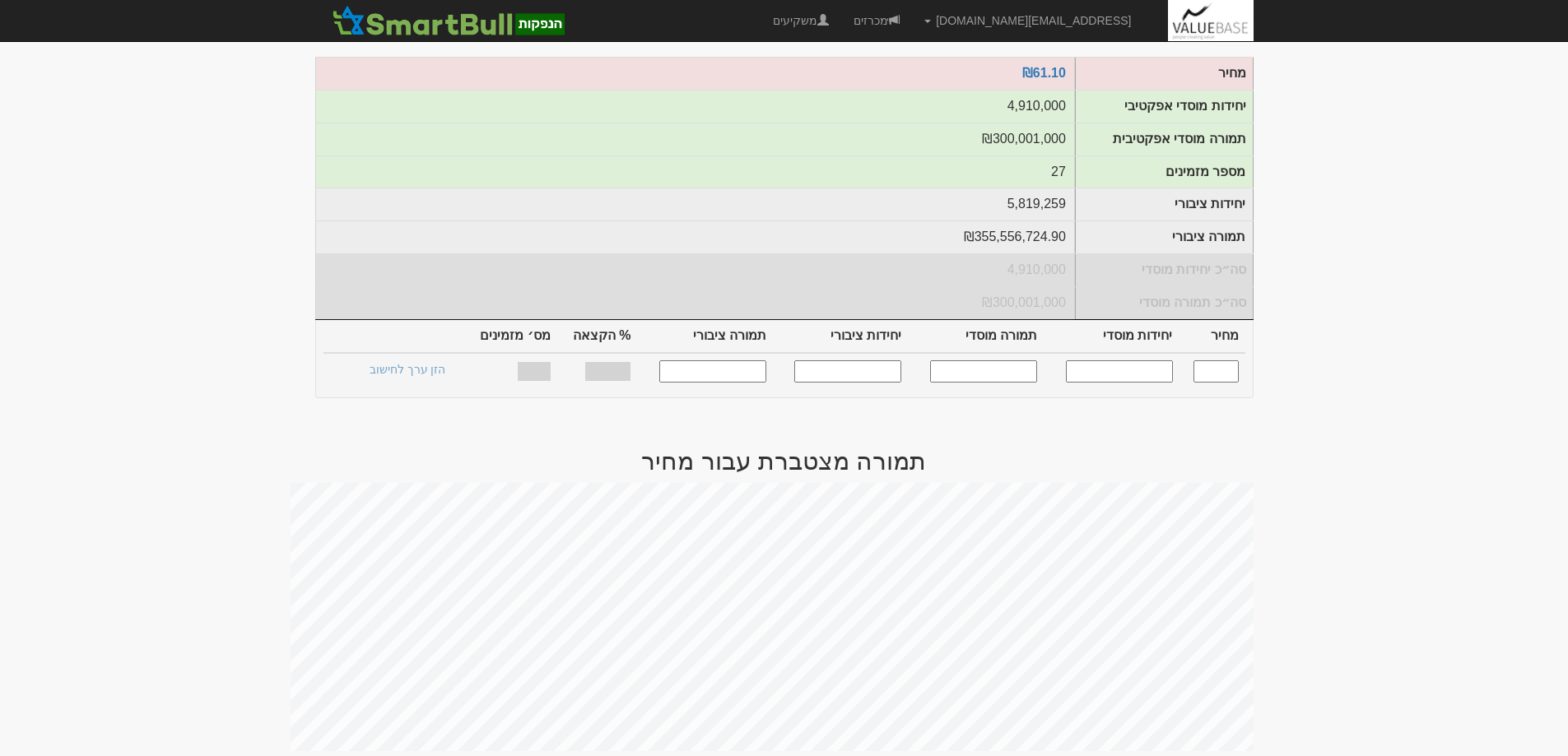
click at [1223, 381] on input "text" at bounding box center [1216, 372] width 45 height 23
type input "61.1"
type input "4,910,000"
type input "300,001,000"
type input "5,819,259"
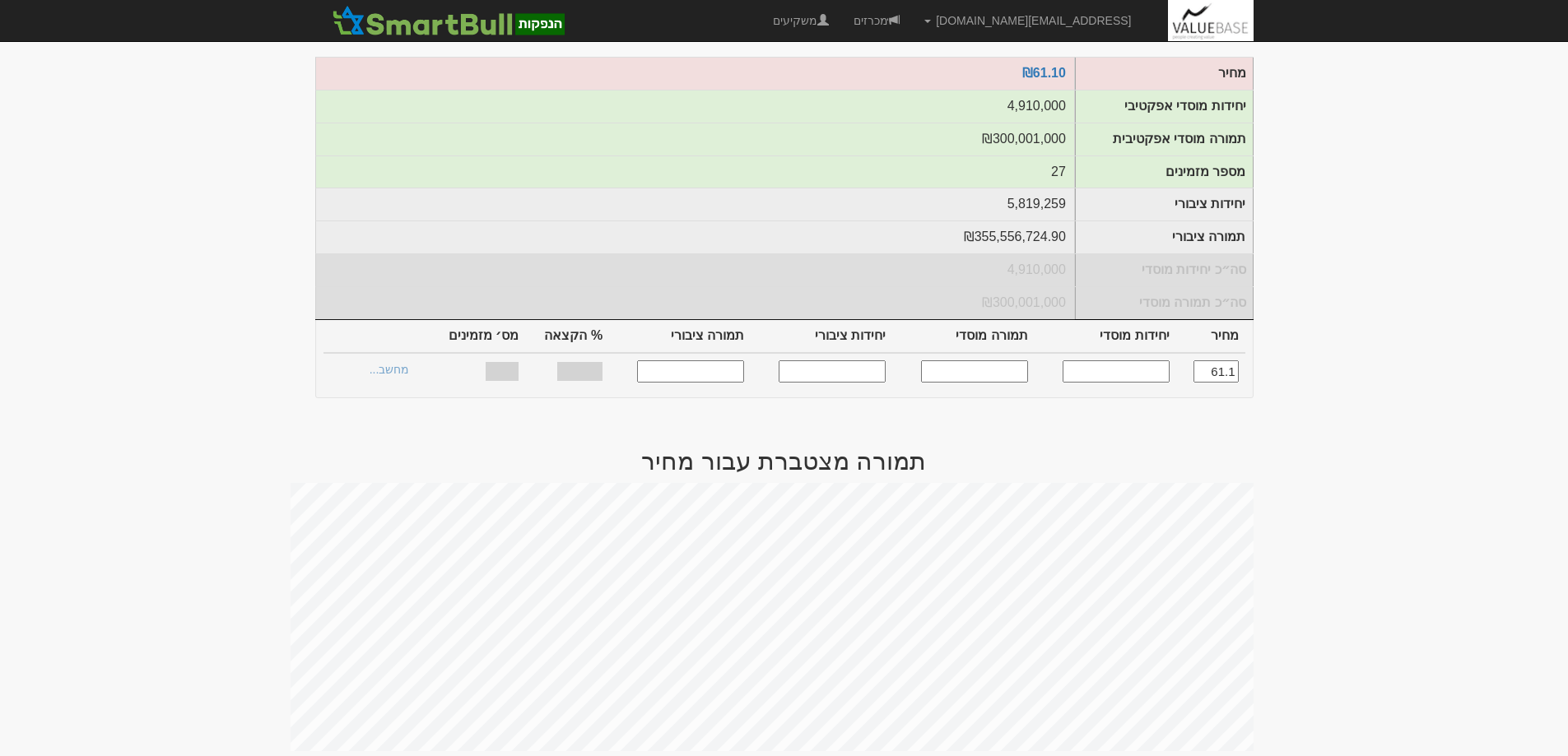
type input "355,556,724.90000004"
type input "100%"
type input "27"
type input "61.1"
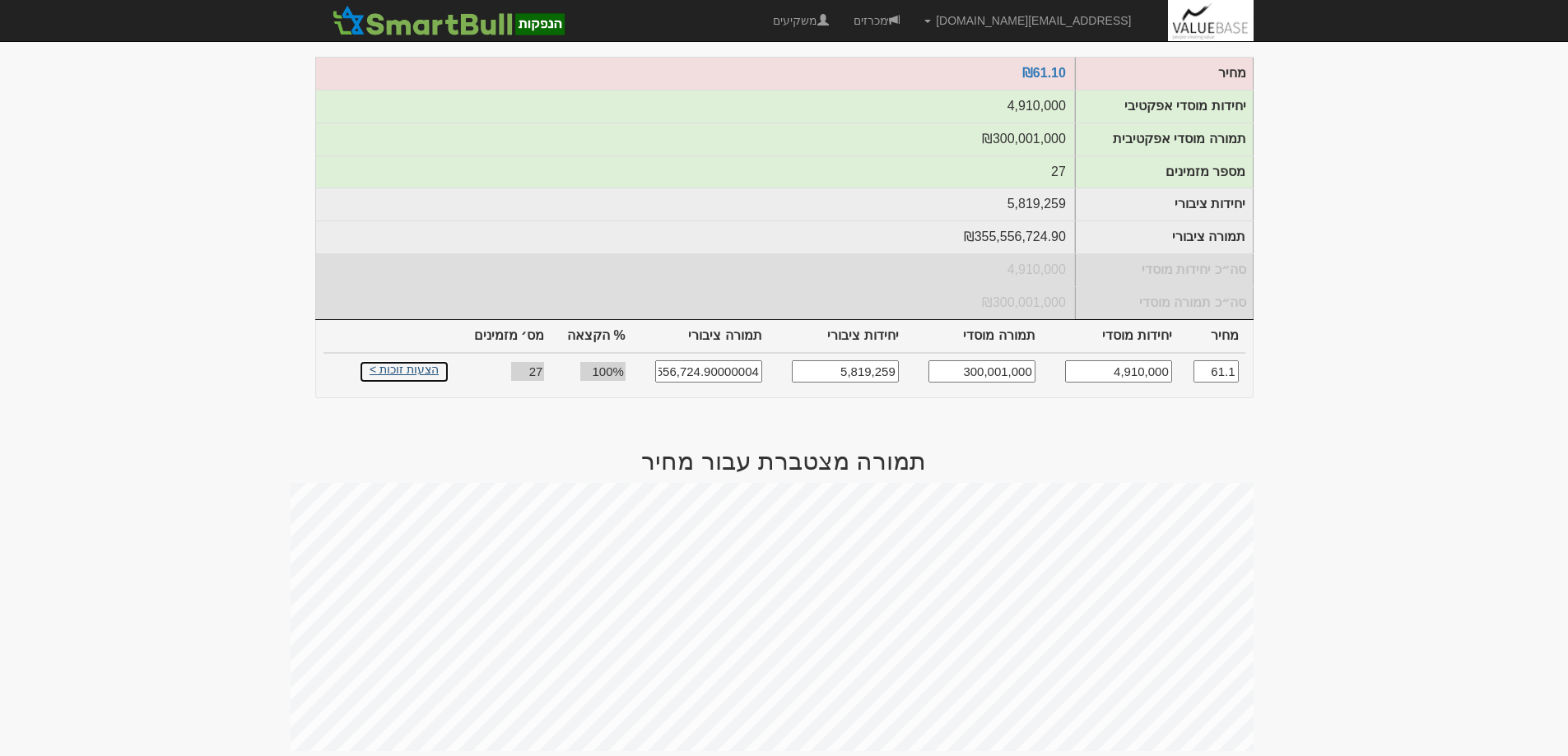
drag, startPoint x: 407, startPoint y: 378, endPoint x: 539, endPoint y: 423, distance: 139.5
click at [408, 378] on link "הצעות זוכות >" at bounding box center [404, 372] width 90 height 23
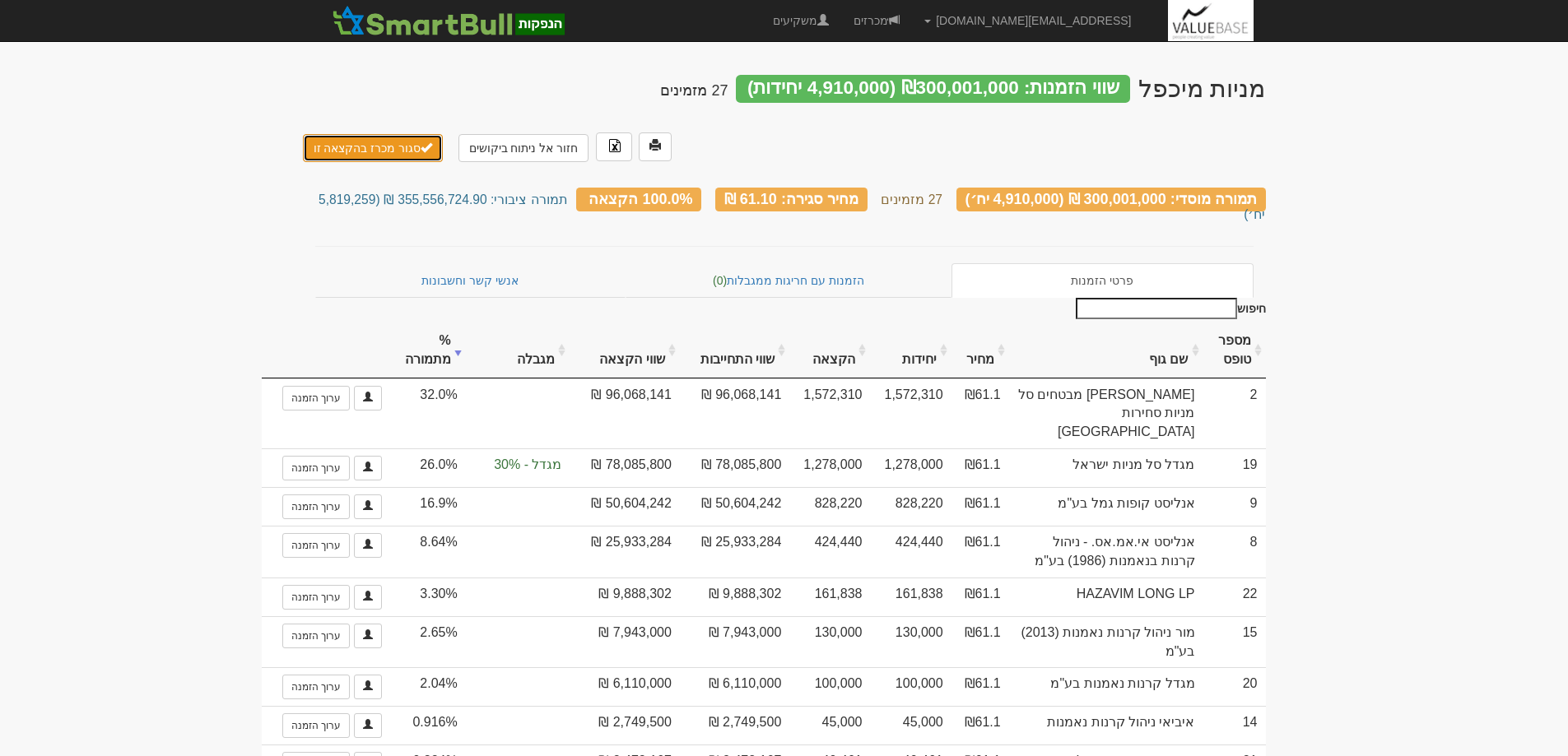
click at [374, 134] on button "סגור מכרז בהקצאה זו" at bounding box center [373, 147] width 141 height 28
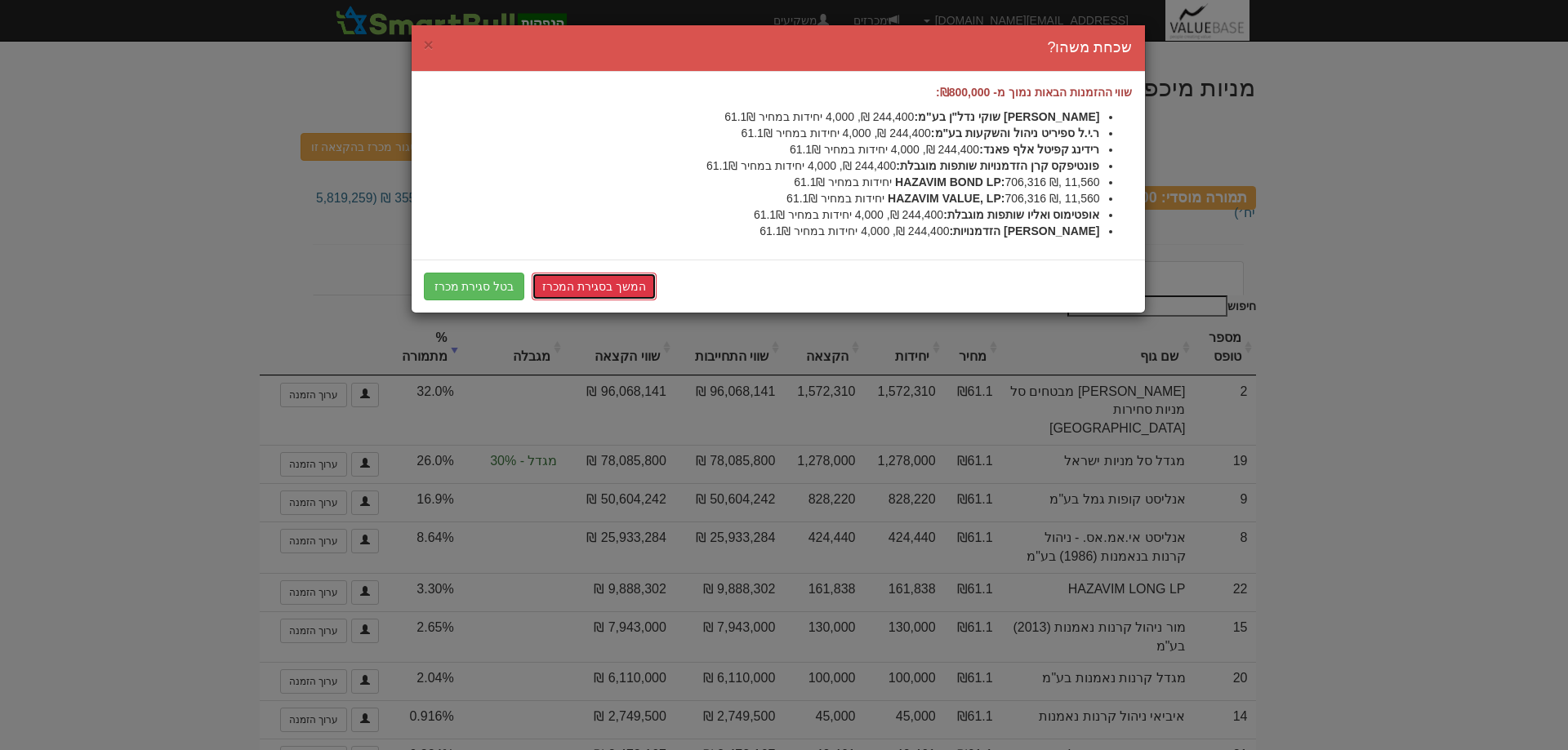
click at [588, 287] on link "המשך בסגירת המכרז" at bounding box center [594, 287] width 125 height 27
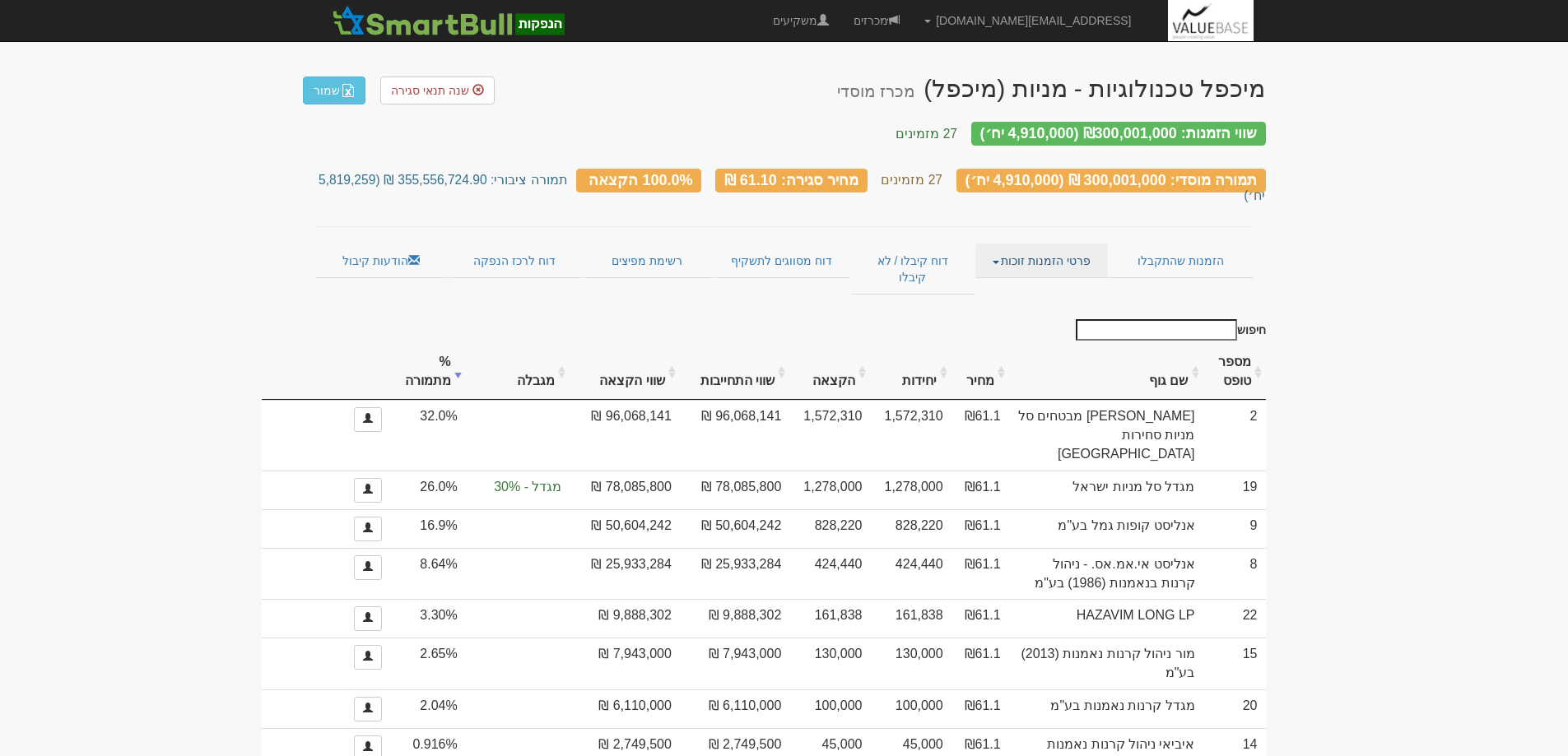
click at [1039, 244] on link "פרטי הזמנות זוכות" at bounding box center [1041, 261] width 133 height 34
click at [1039, 282] on link "אנשי קשר וחשבונות" at bounding box center [1042, 293] width 130 height 22
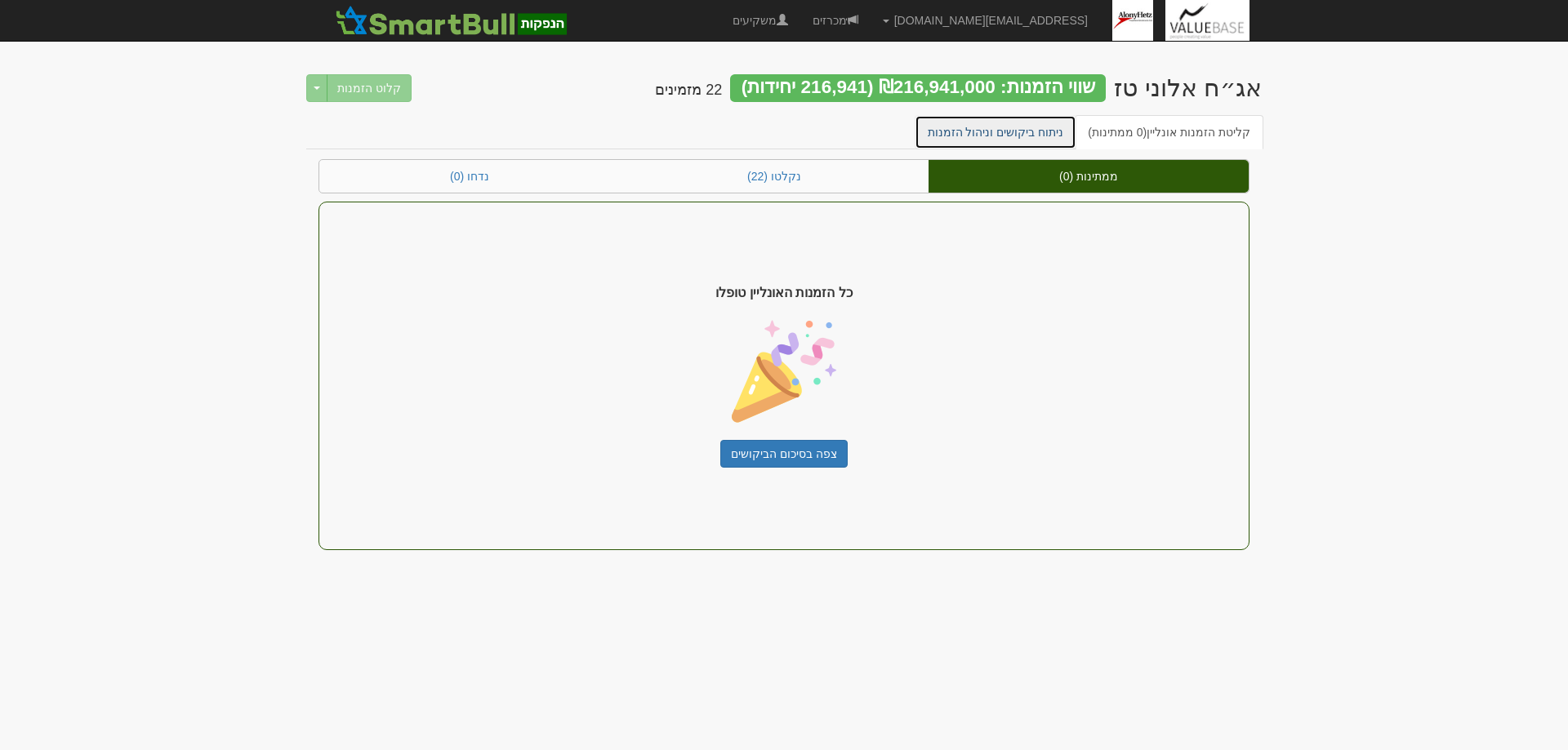
click at [998, 136] on link "ניתוח ביקושים וניהול הזמנות" at bounding box center [996, 132] width 163 height 34
click at [990, 128] on link "ניתוח ביקושים וניהול הזמנות" at bounding box center [996, 132] width 163 height 34
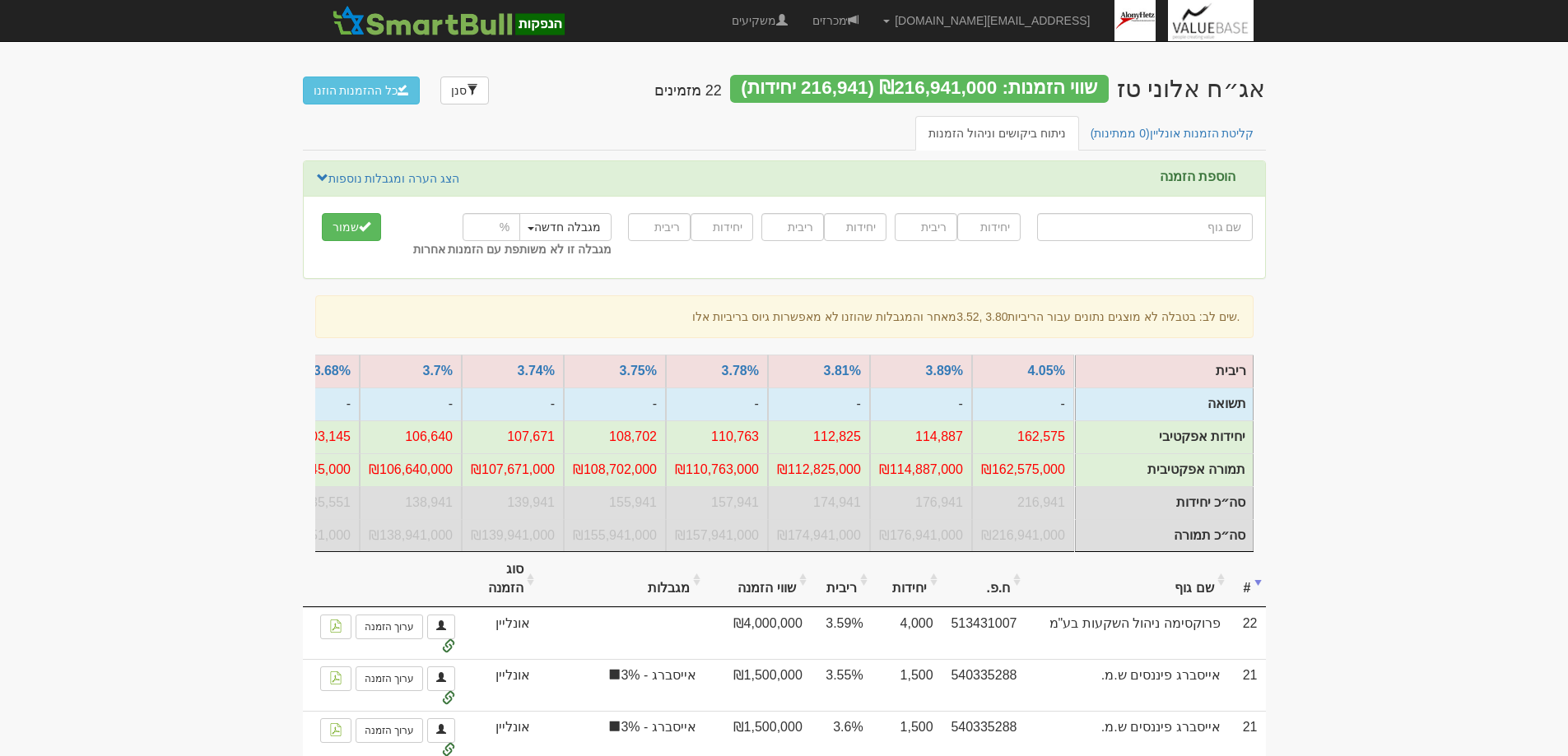
drag, startPoint x: 1036, startPoint y: 564, endPoint x: 1074, endPoint y: 563, distance: 38.0
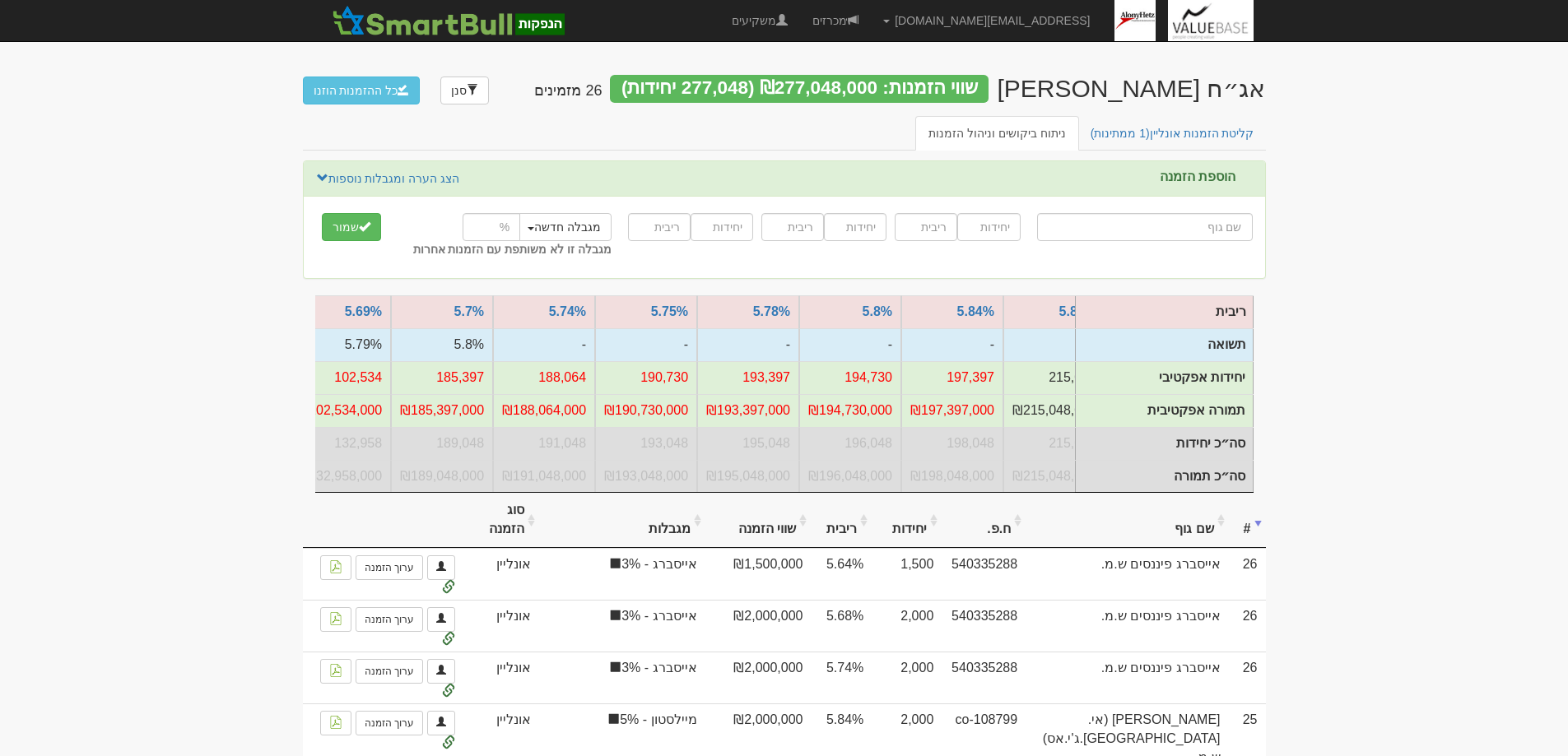
scroll to position [0, -580]
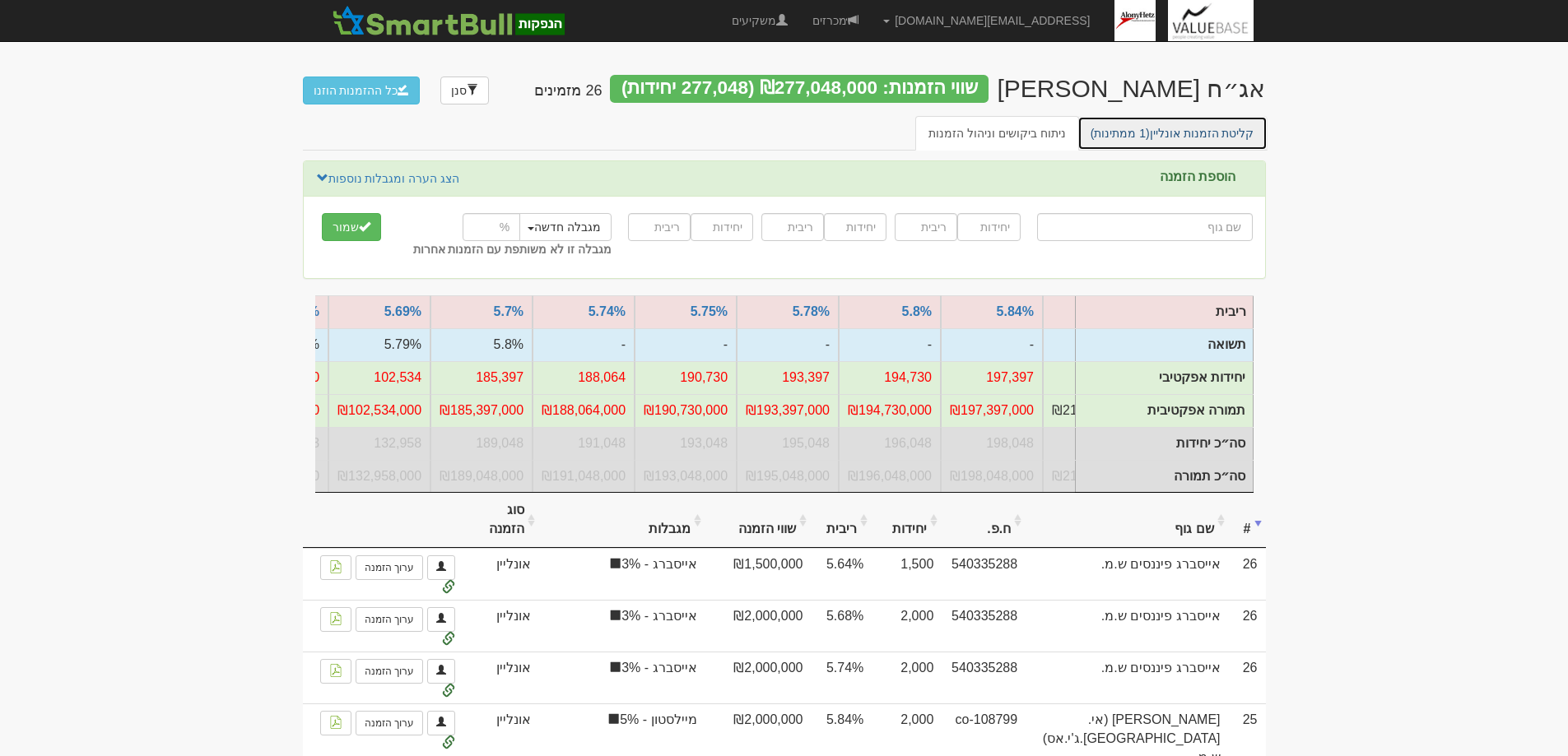
click at [1210, 136] on link "קליטת הזמנות אונליין (1 ממתינות)" at bounding box center [1172, 133] width 190 height 34
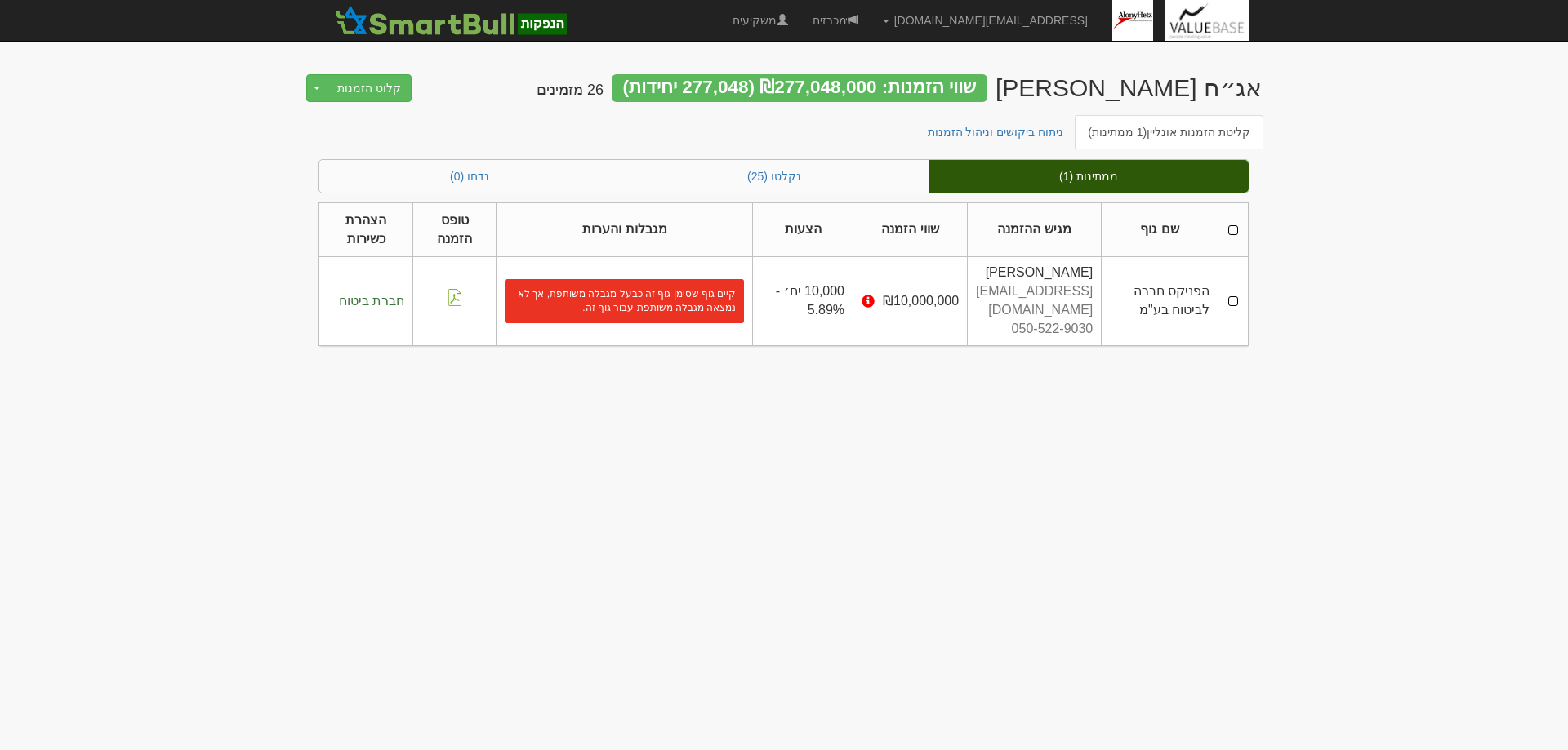
click at [1232, 298] on td at bounding box center [1233, 301] width 30 height 88
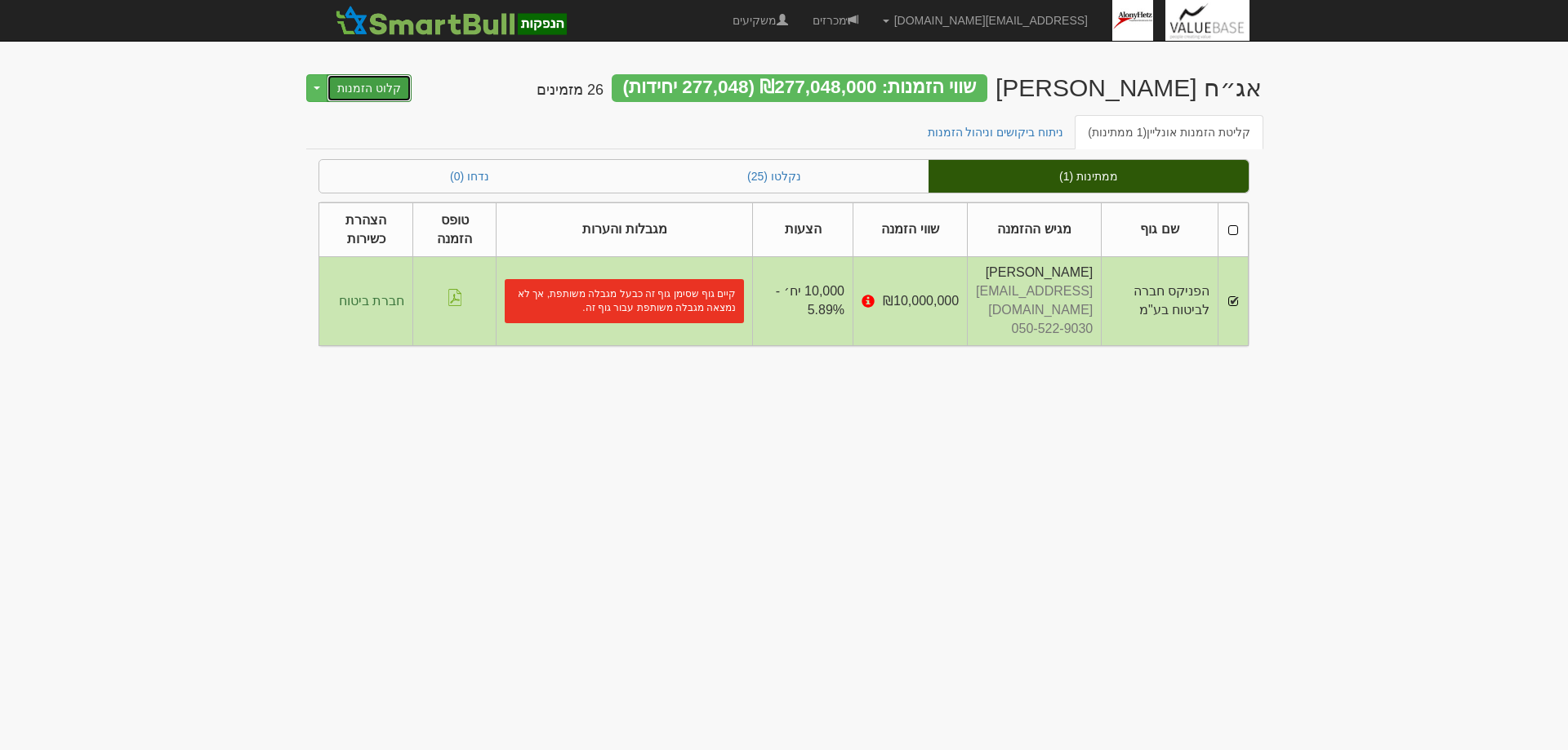
click at [364, 85] on button "קלוט הזמנות" at bounding box center [369, 88] width 85 height 27
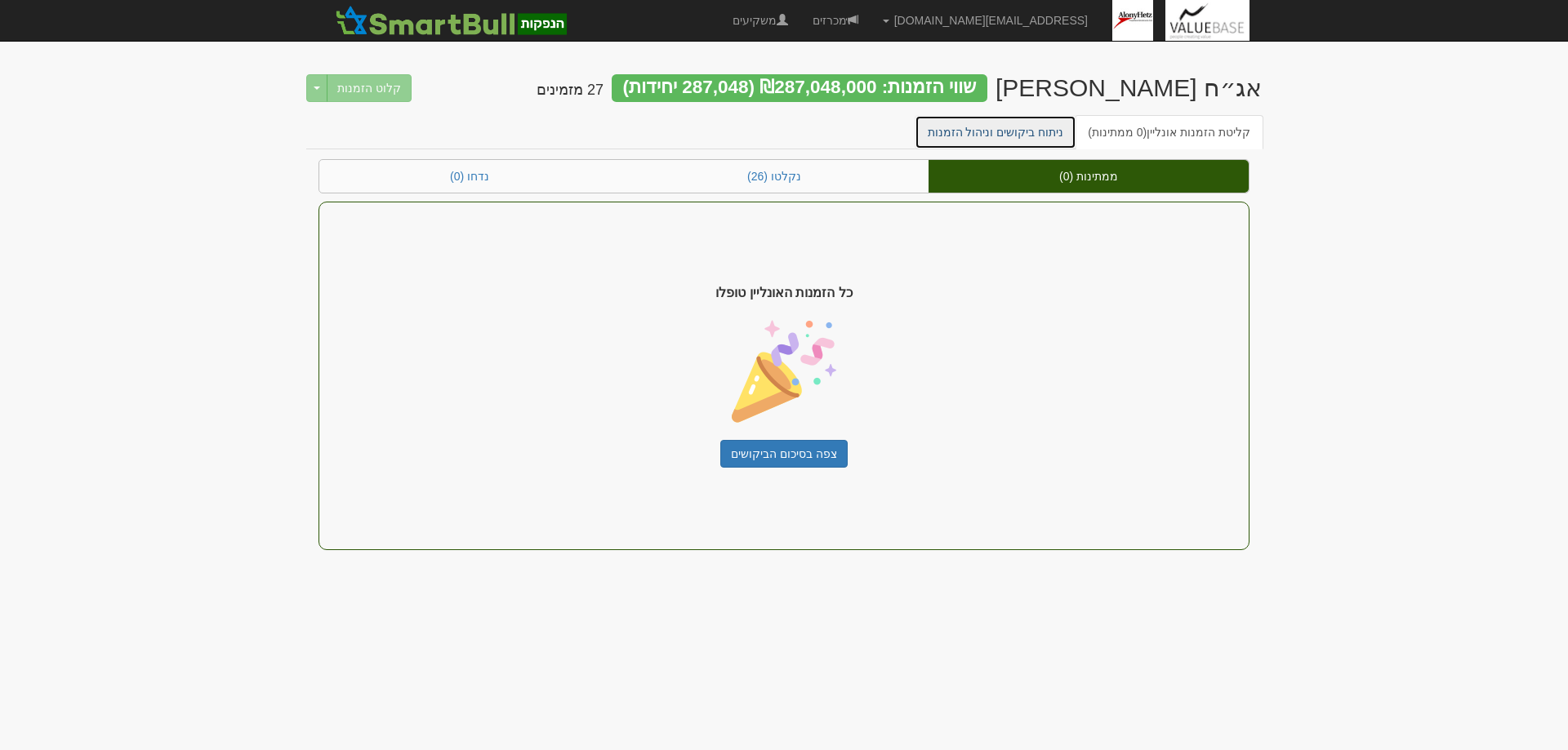
click at [1026, 134] on link "ניתוח ביקושים וניהול הזמנות" at bounding box center [996, 132] width 163 height 34
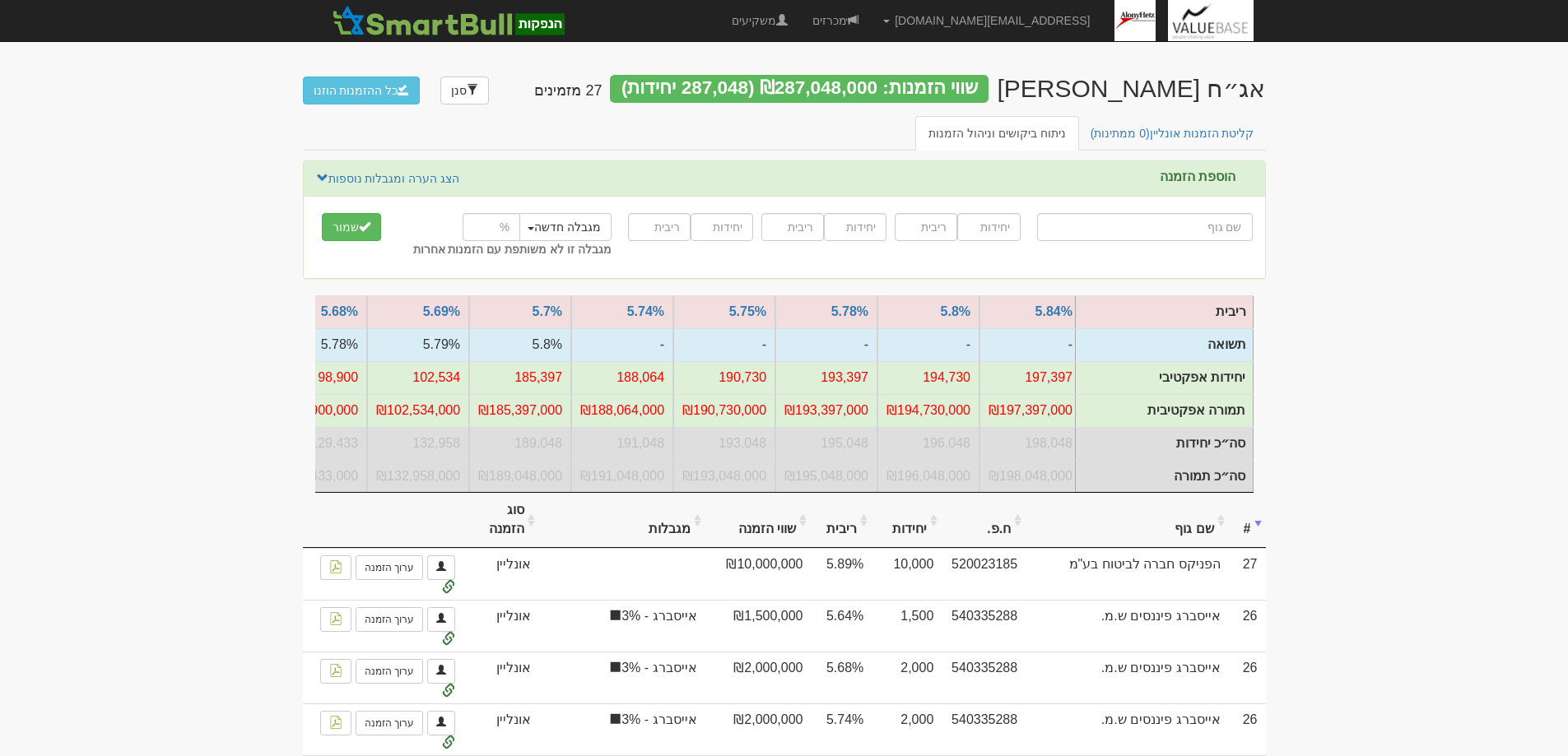
scroll to position [0, -616]
click at [1190, 133] on link "קליטת הזמנות אונליין (0 ממתינות)" at bounding box center [1172, 133] width 190 height 34
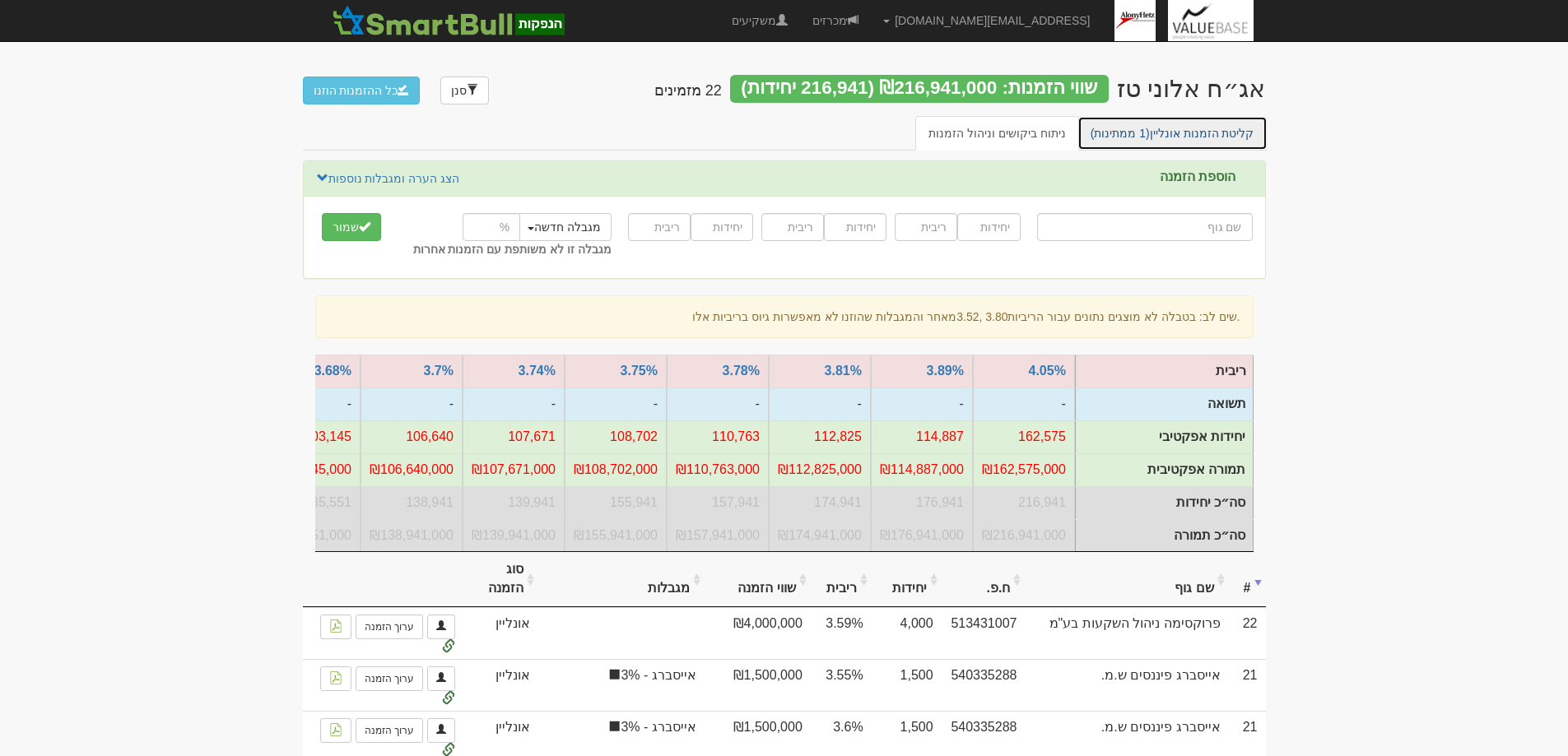
click at [1192, 134] on link "קליטת הזמנות אונליין (1 ממתינות)" at bounding box center [1172, 133] width 190 height 34
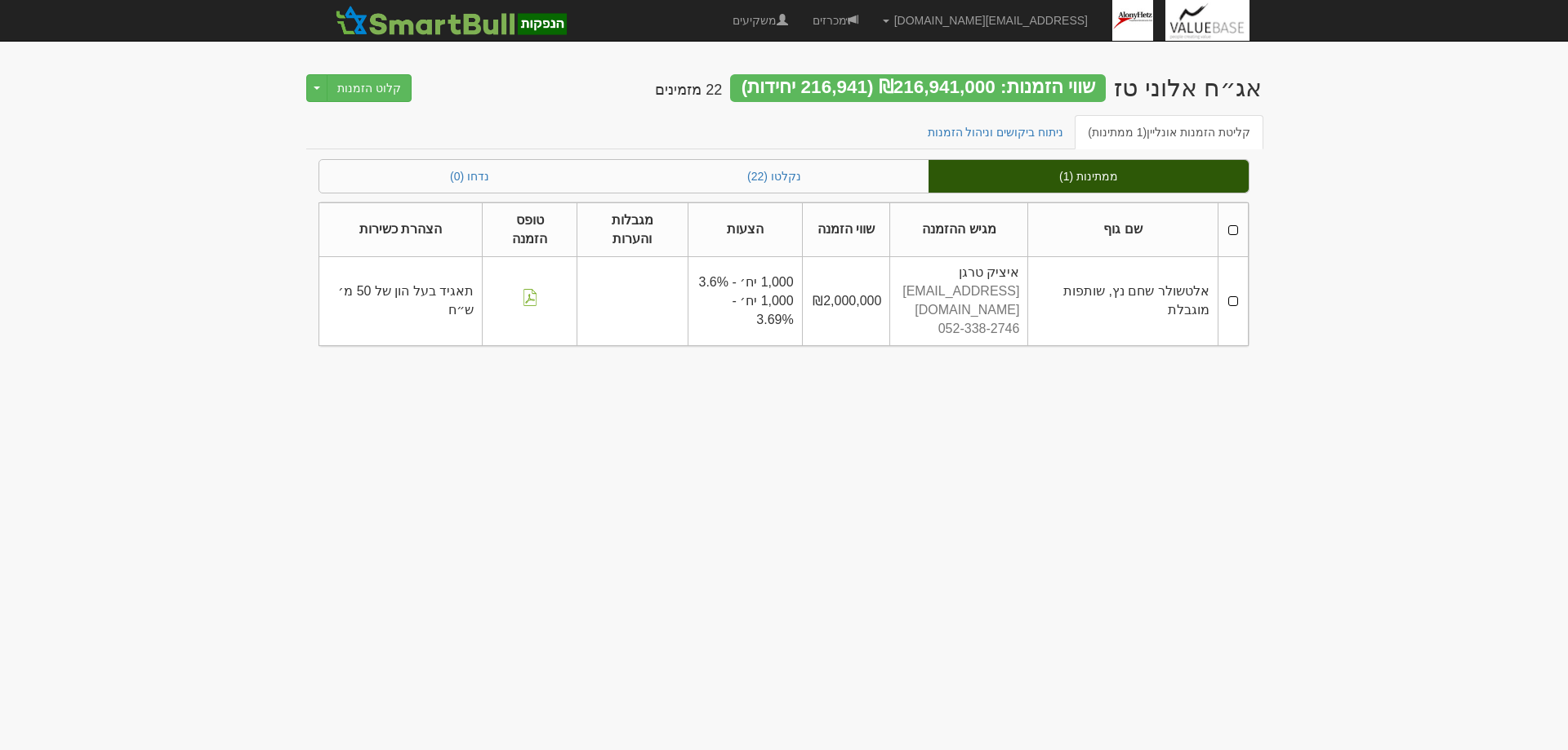
click at [1233, 293] on td at bounding box center [1232, 301] width 30 height 88
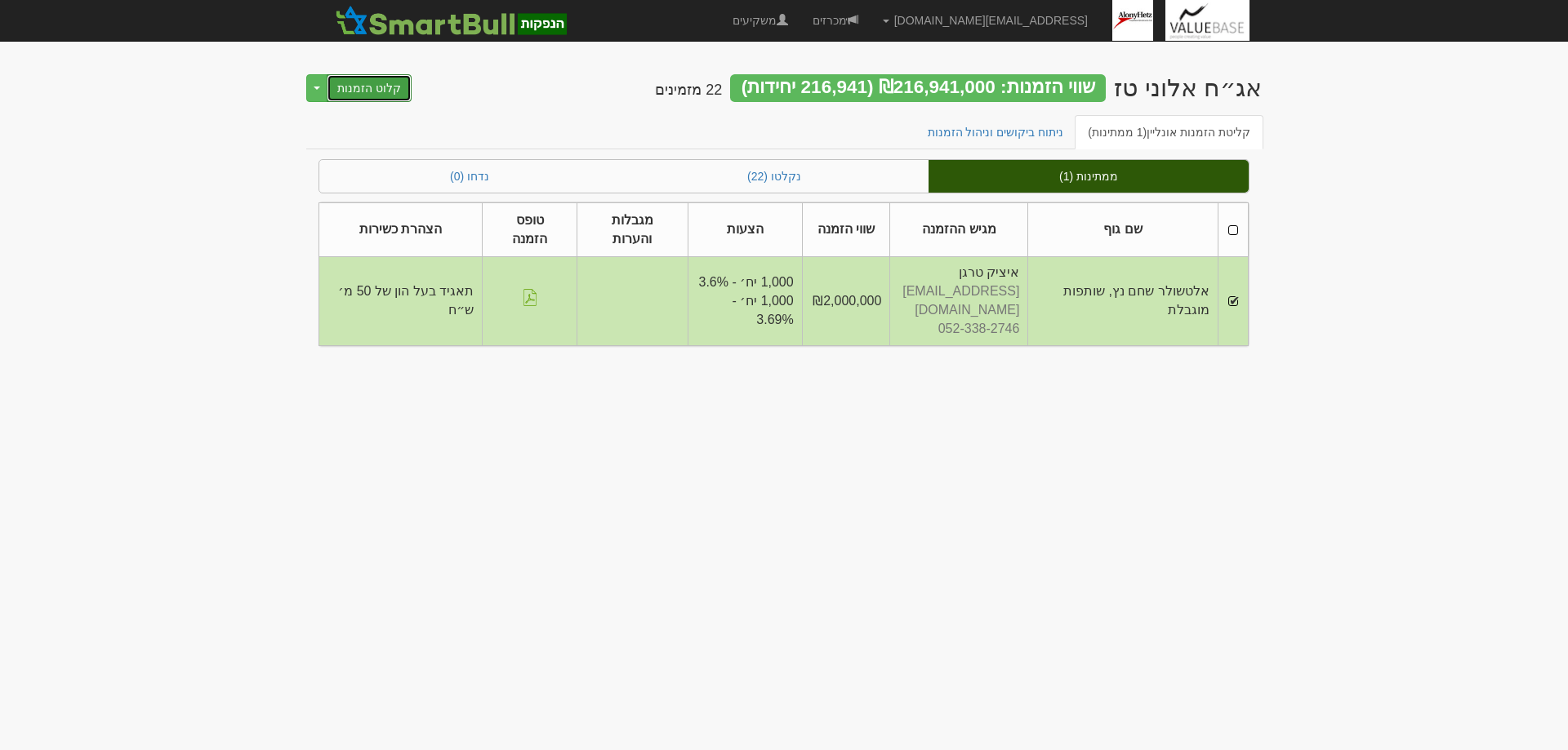
click at [353, 89] on button "קלוט הזמנות" at bounding box center [369, 88] width 85 height 27
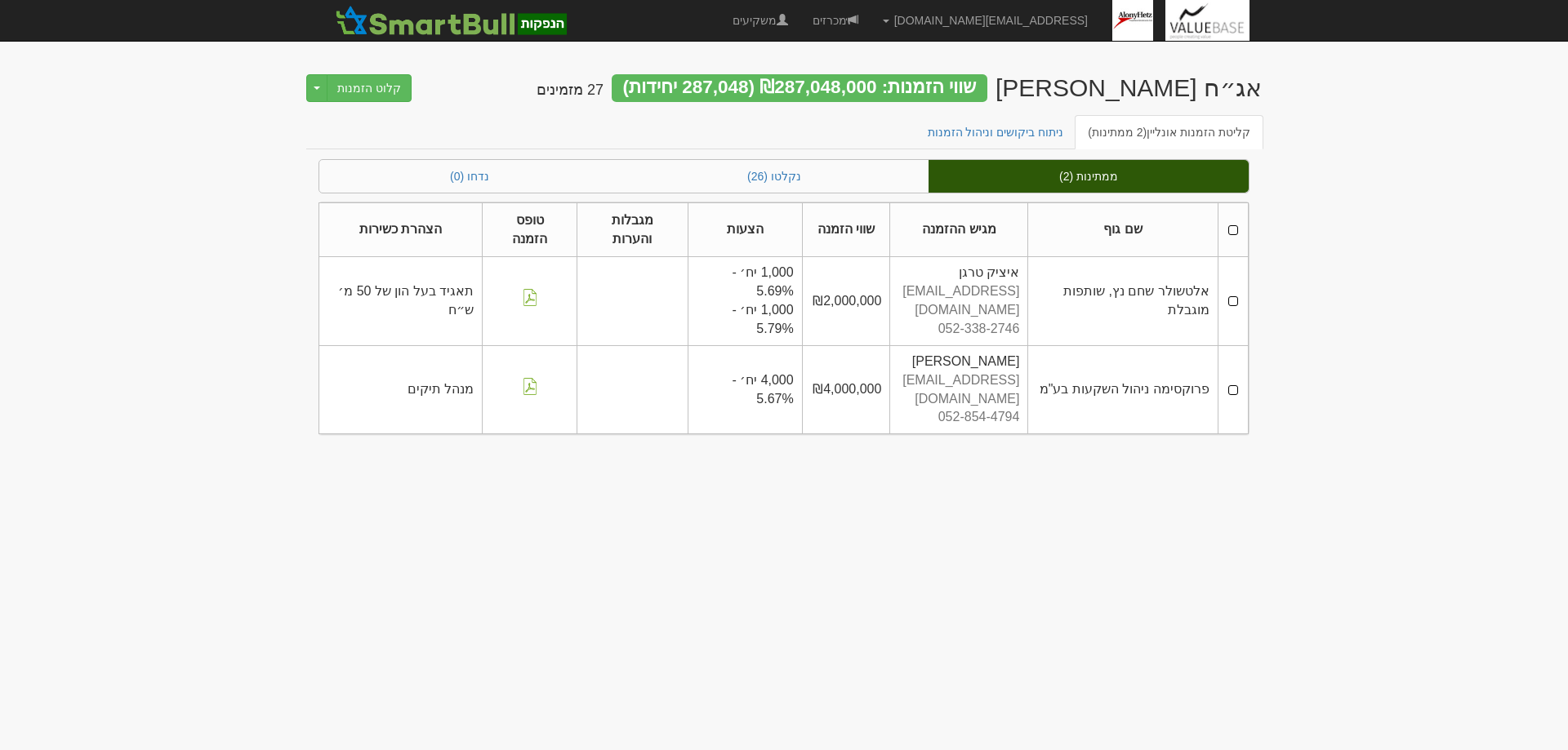
click at [1233, 302] on td at bounding box center [1232, 301] width 30 height 88
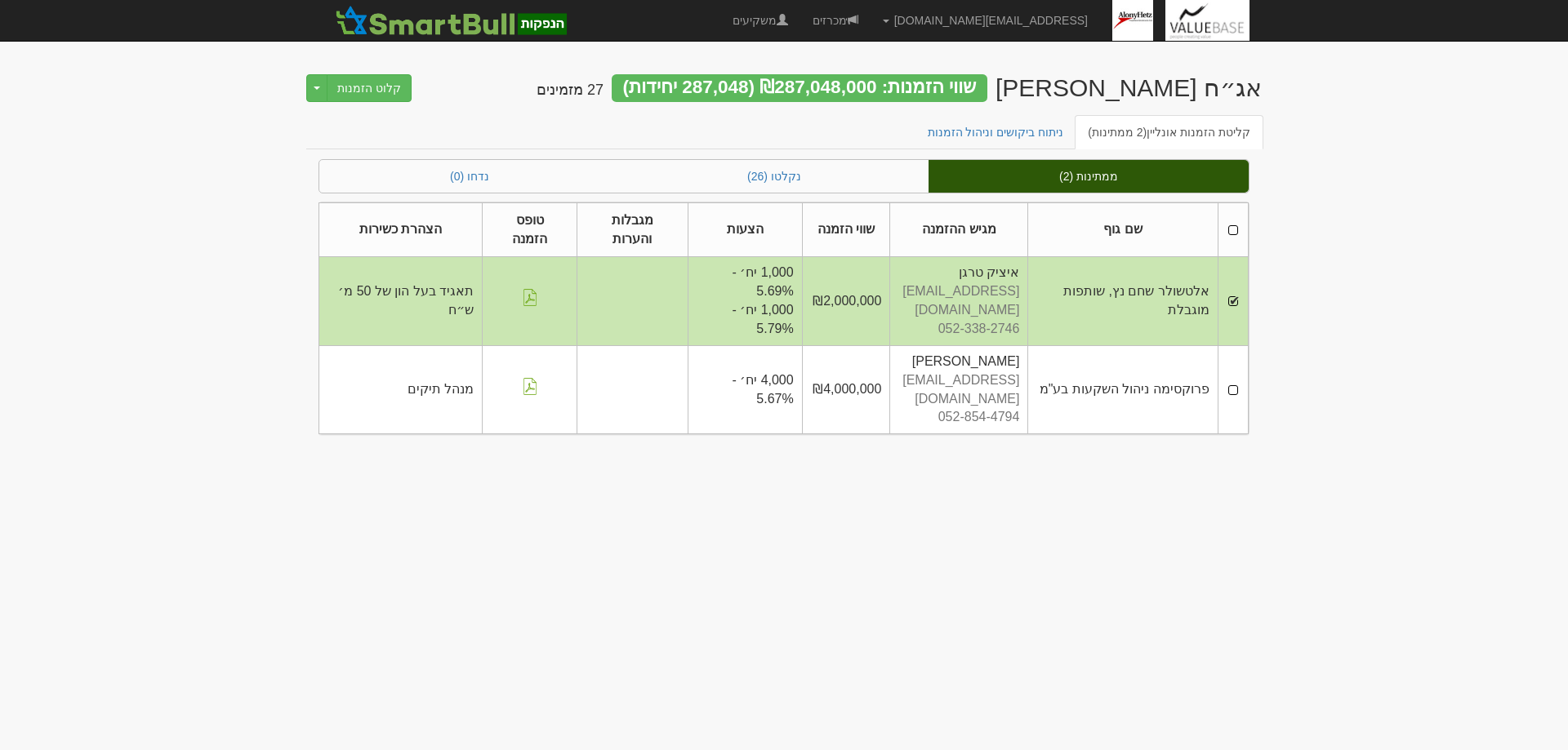
click at [1236, 384] on td at bounding box center [1232, 389] width 30 height 88
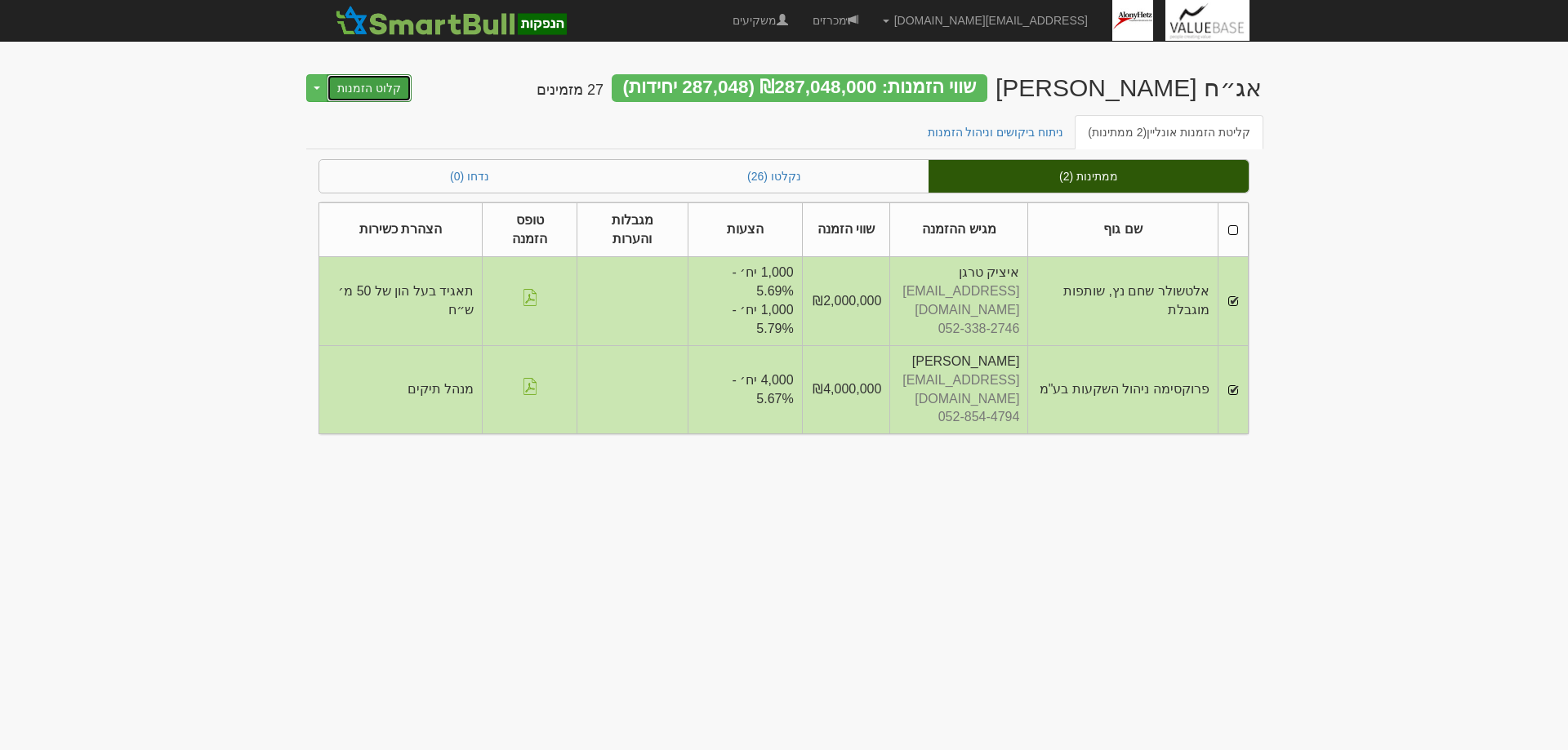
click at [352, 84] on button "קלוט הזמנות" at bounding box center [369, 88] width 85 height 27
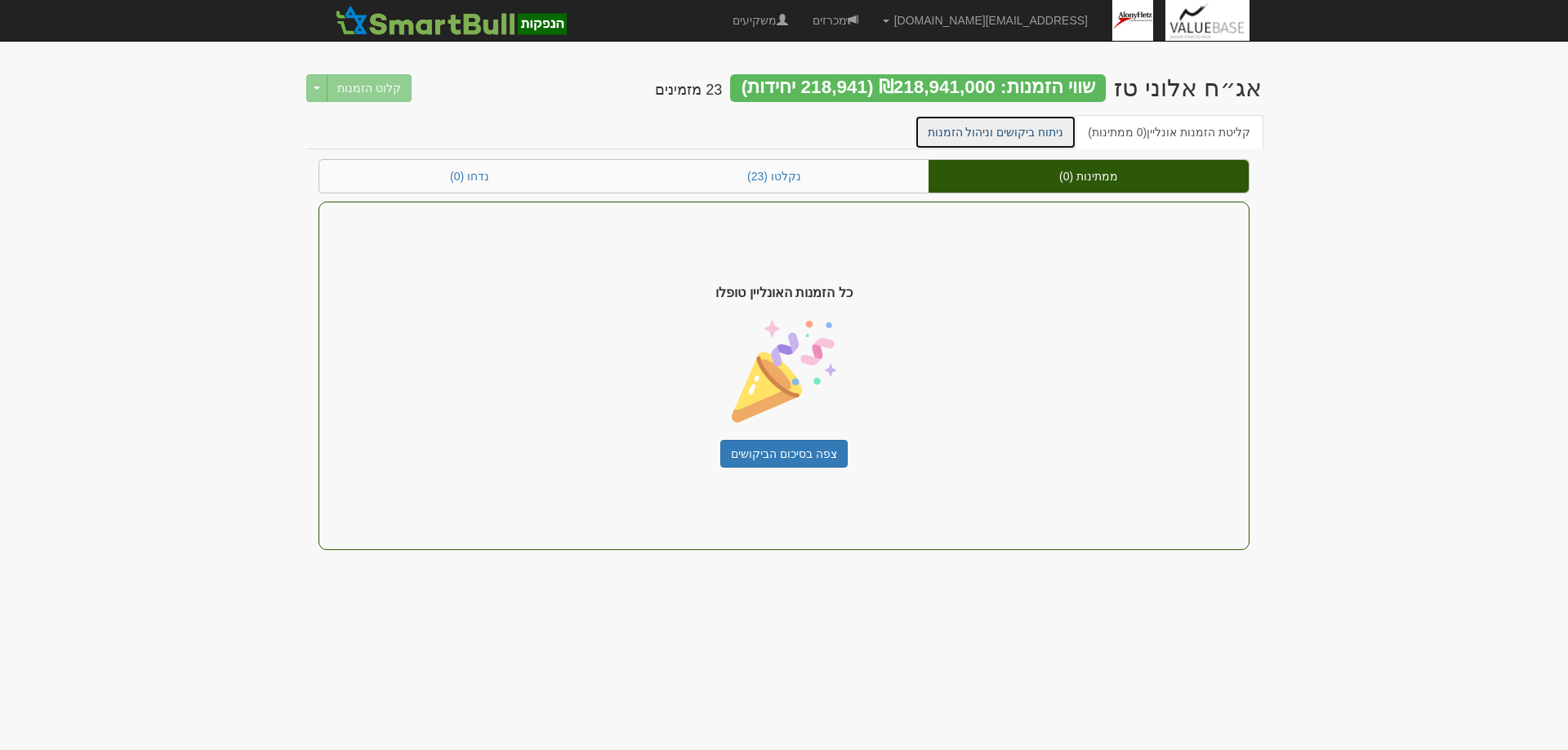
click at [1016, 136] on link "ניתוח ביקושים וניהול הזמנות" at bounding box center [996, 132] width 163 height 34
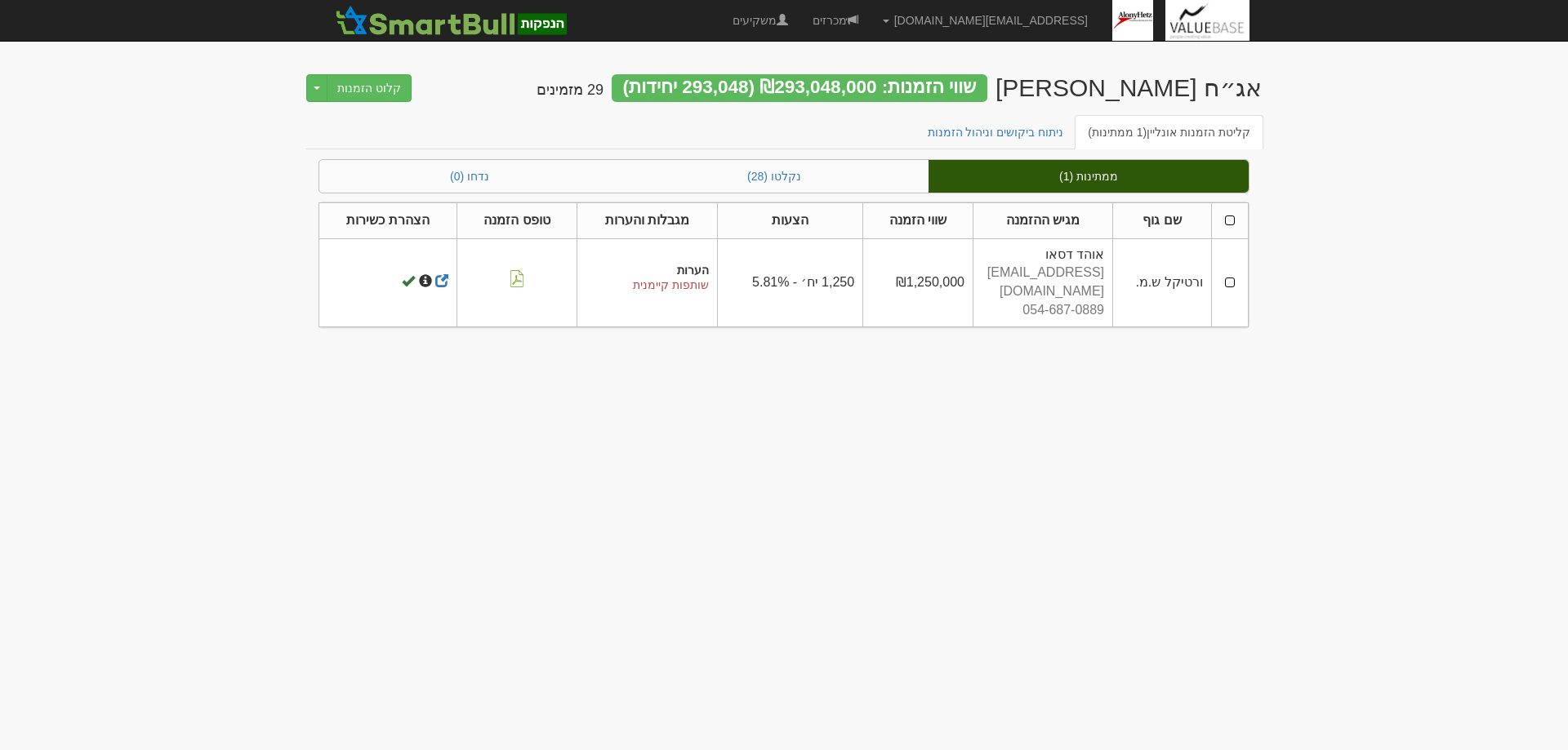
click at [1231, 274] on td at bounding box center [1230, 282] width 37 height 88
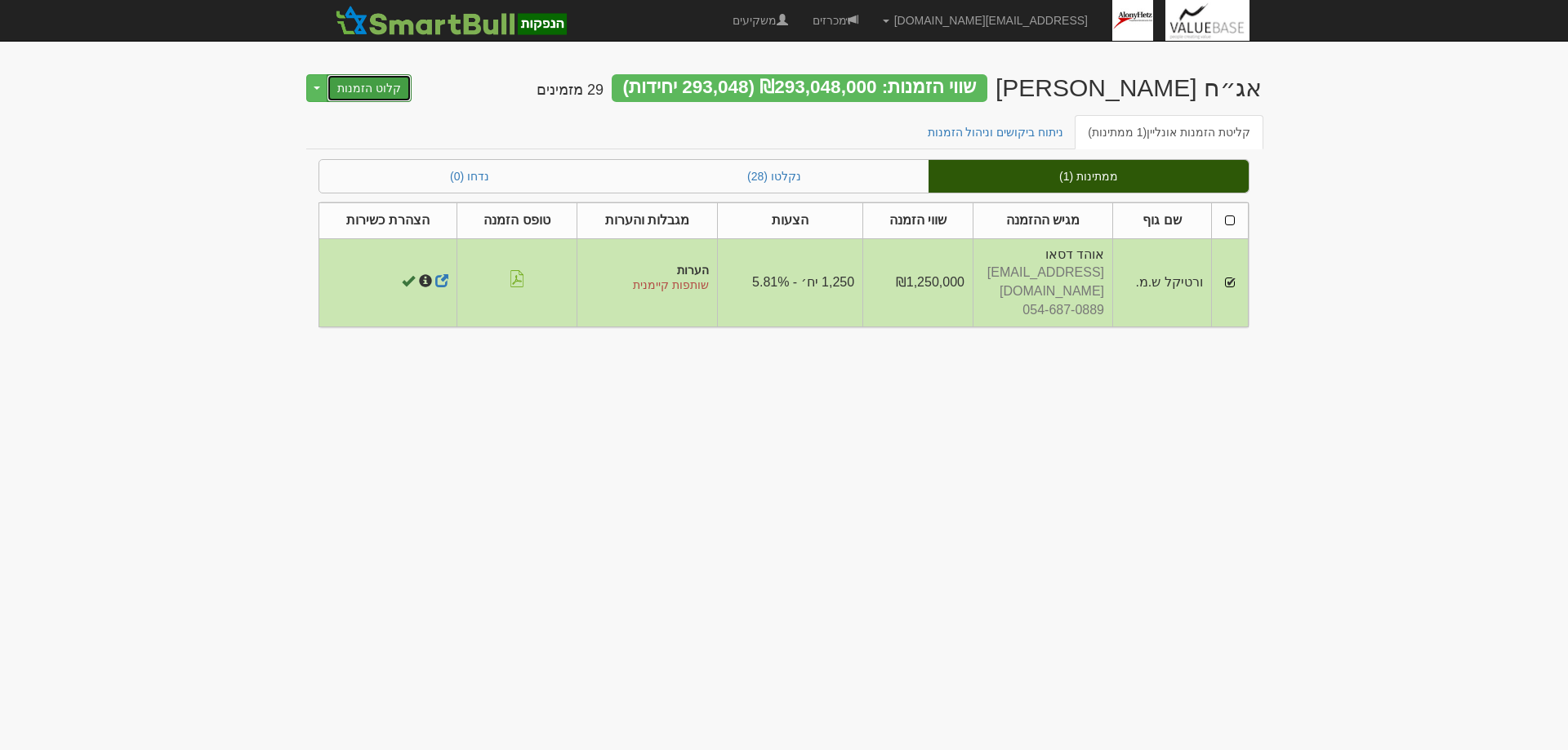
click at [362, 93] on button "קלוט הזמנות" at bounding box center [369, 88] width 85 height 27
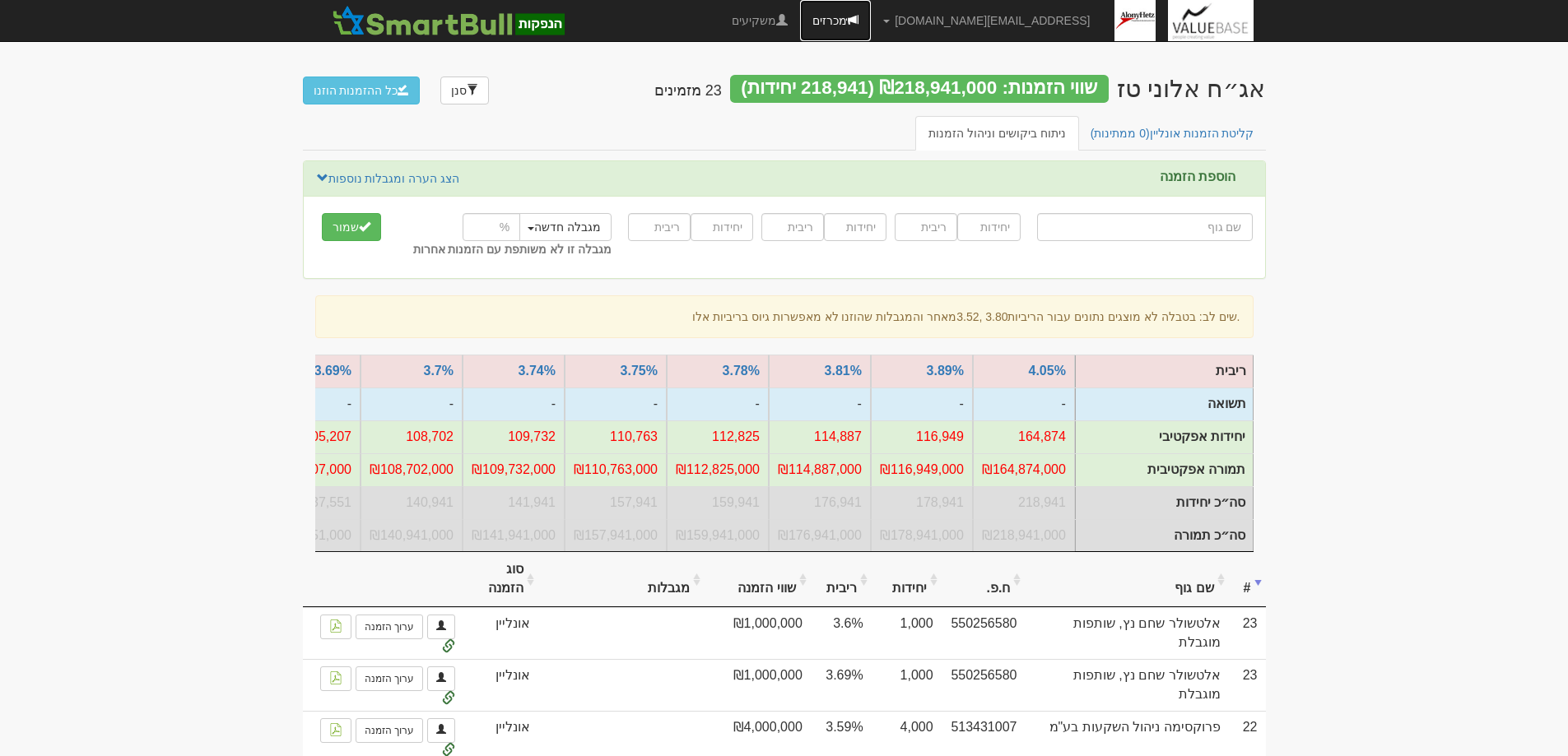
click at [871, 24] on link "מכרזים" at bounding box center [836, 21] width 71 height 41
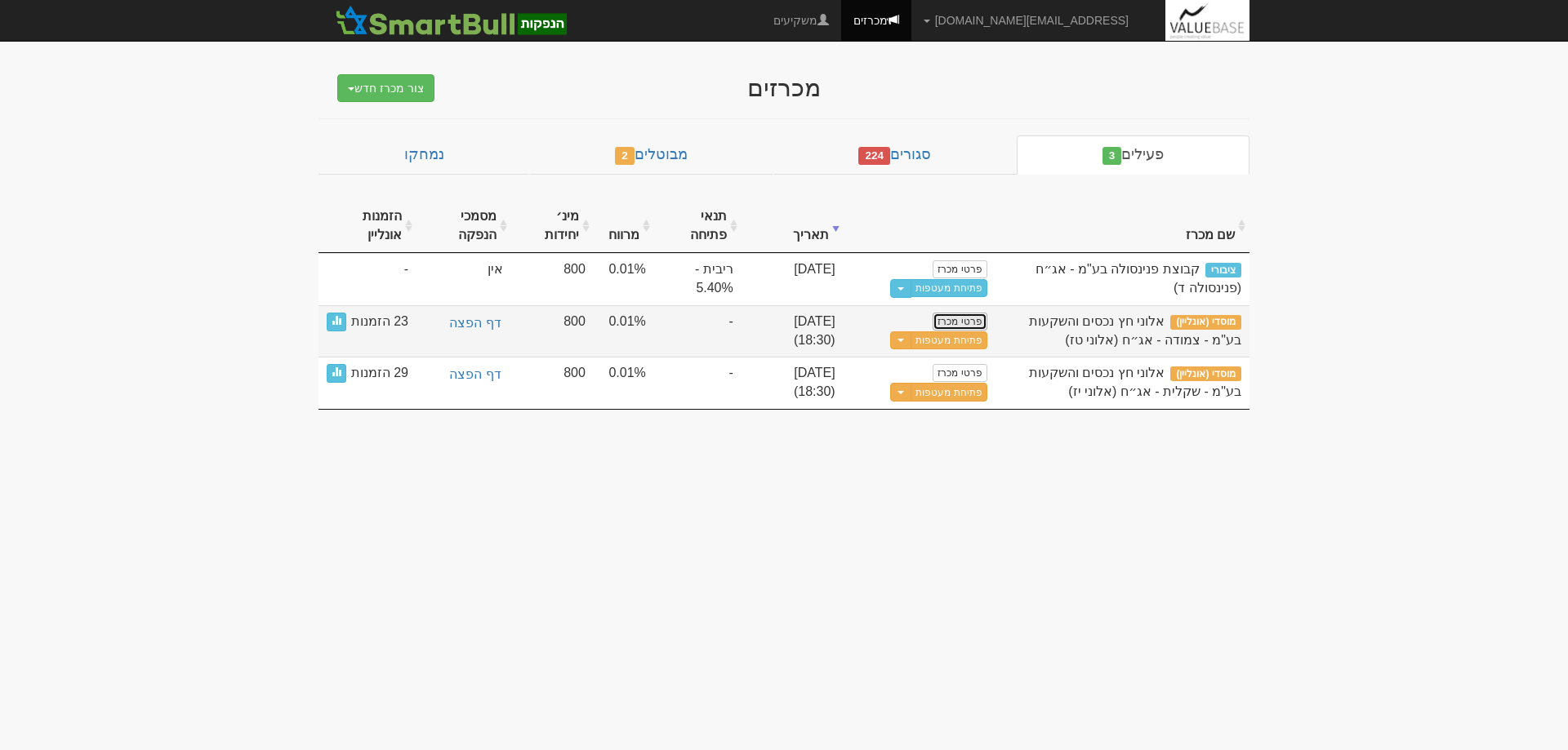
click at [969, 318] on link "פרטי מכרז" at bounding box center [959, 322] width 54 height 18
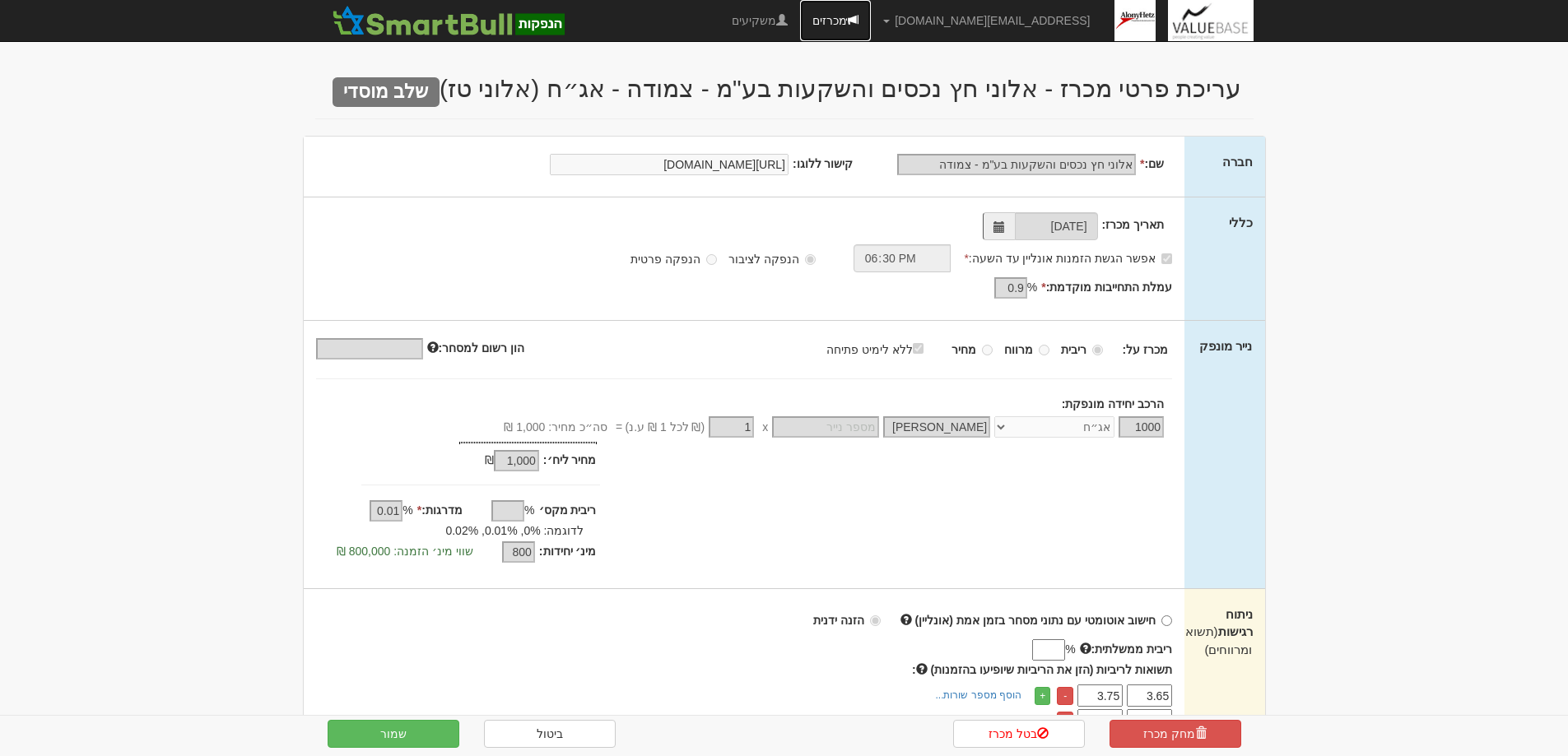
click at [871, 18] on link "מכרזים" at bounding box center [836, 21] width 71 height 41
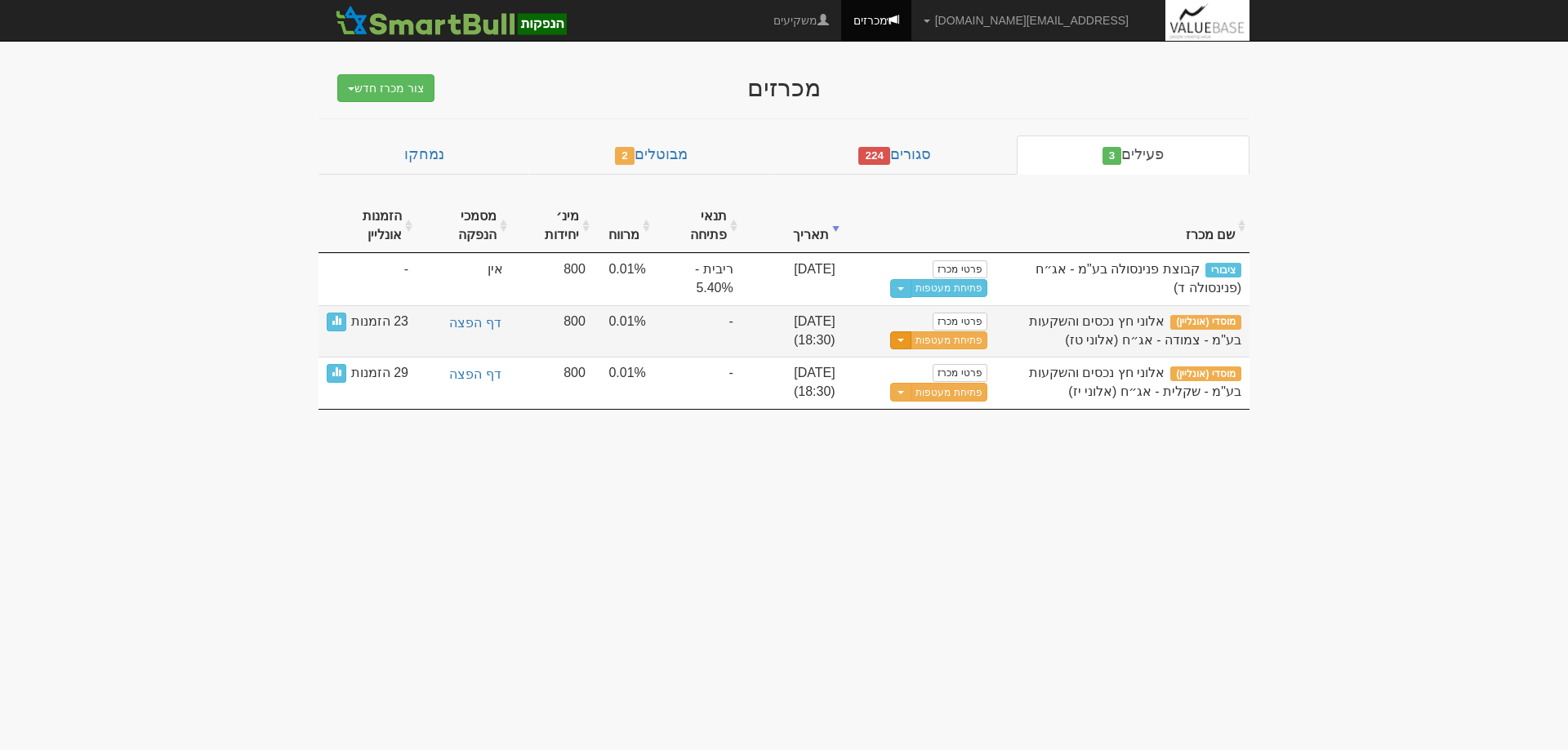
click at [905, 339] on span "button" at bounding box center [901, 339] width 7 height 3
click at [925, 365] on link "עדכן שעת סיום מכרז" at bounding box center [908, 368] width 155 height 21
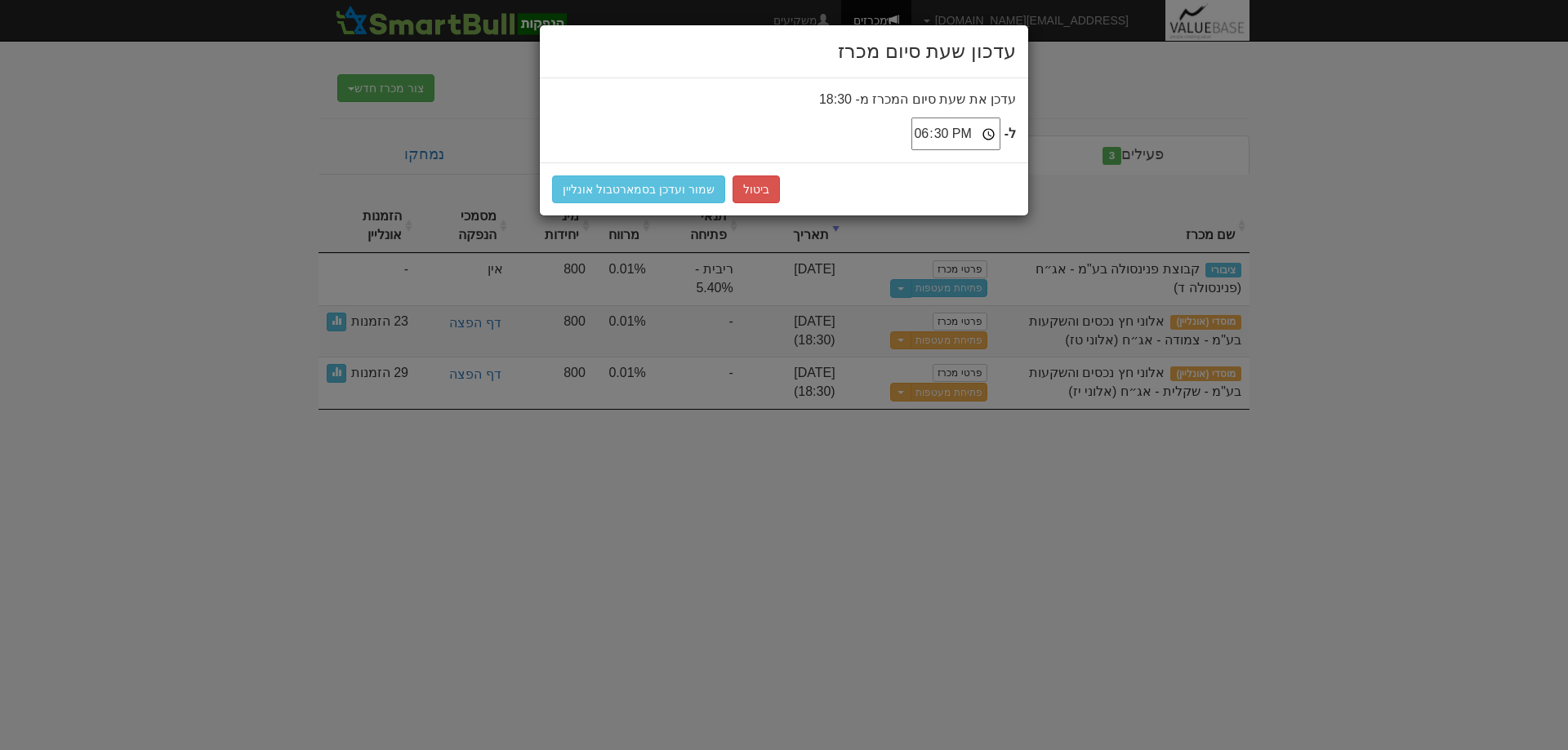
click at [976, 129] on input "18:30" at bounding box center [955, 134] width 89 height 32
type input "18:45"
click at [624, 188] on button "שמור ועדכן בסמארטבול אונליין" at bounding box center [638, 189] width 173 height 27
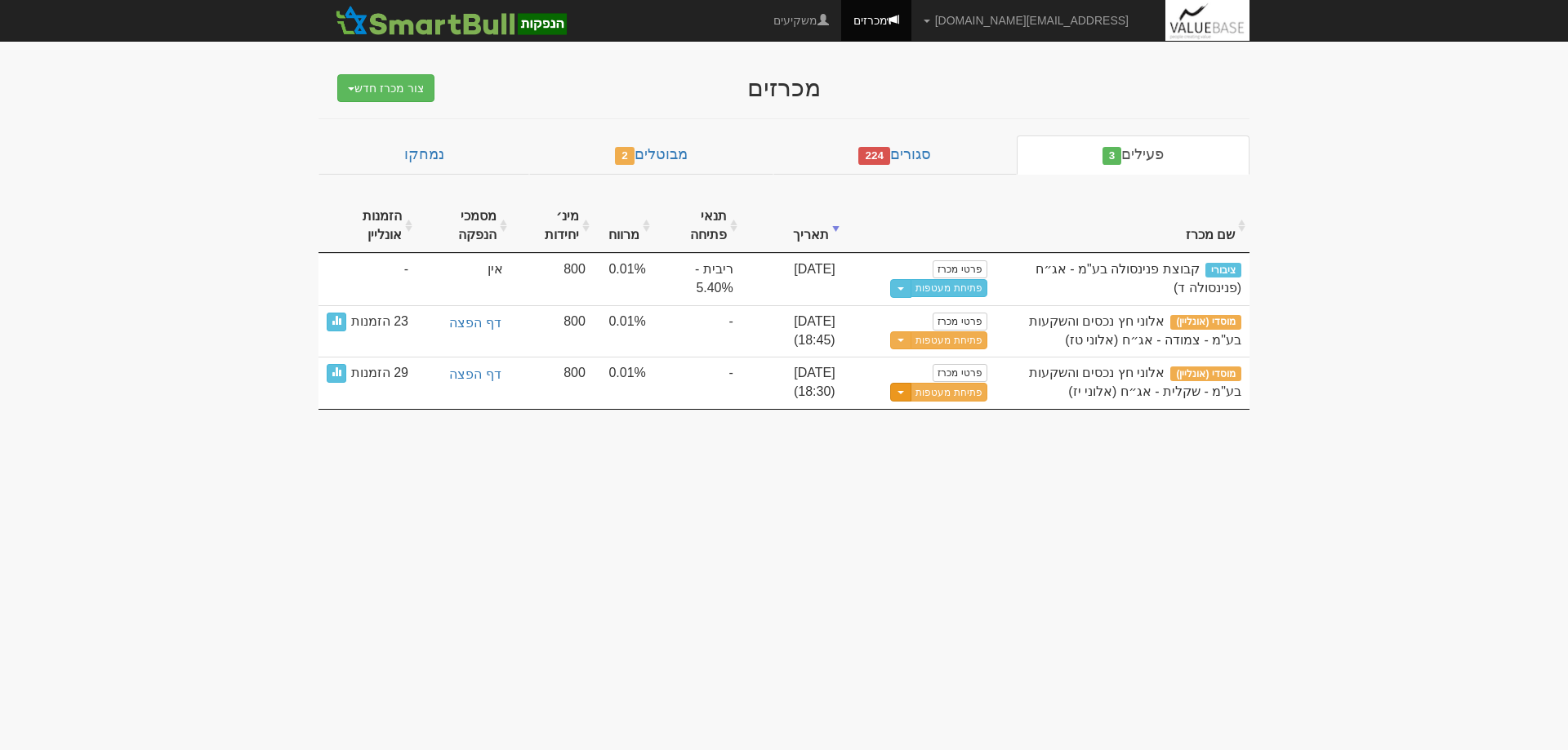
click at [905, 394] on button "Toggle Dropdown" at bounding box center [902, 392] width 21 height 19
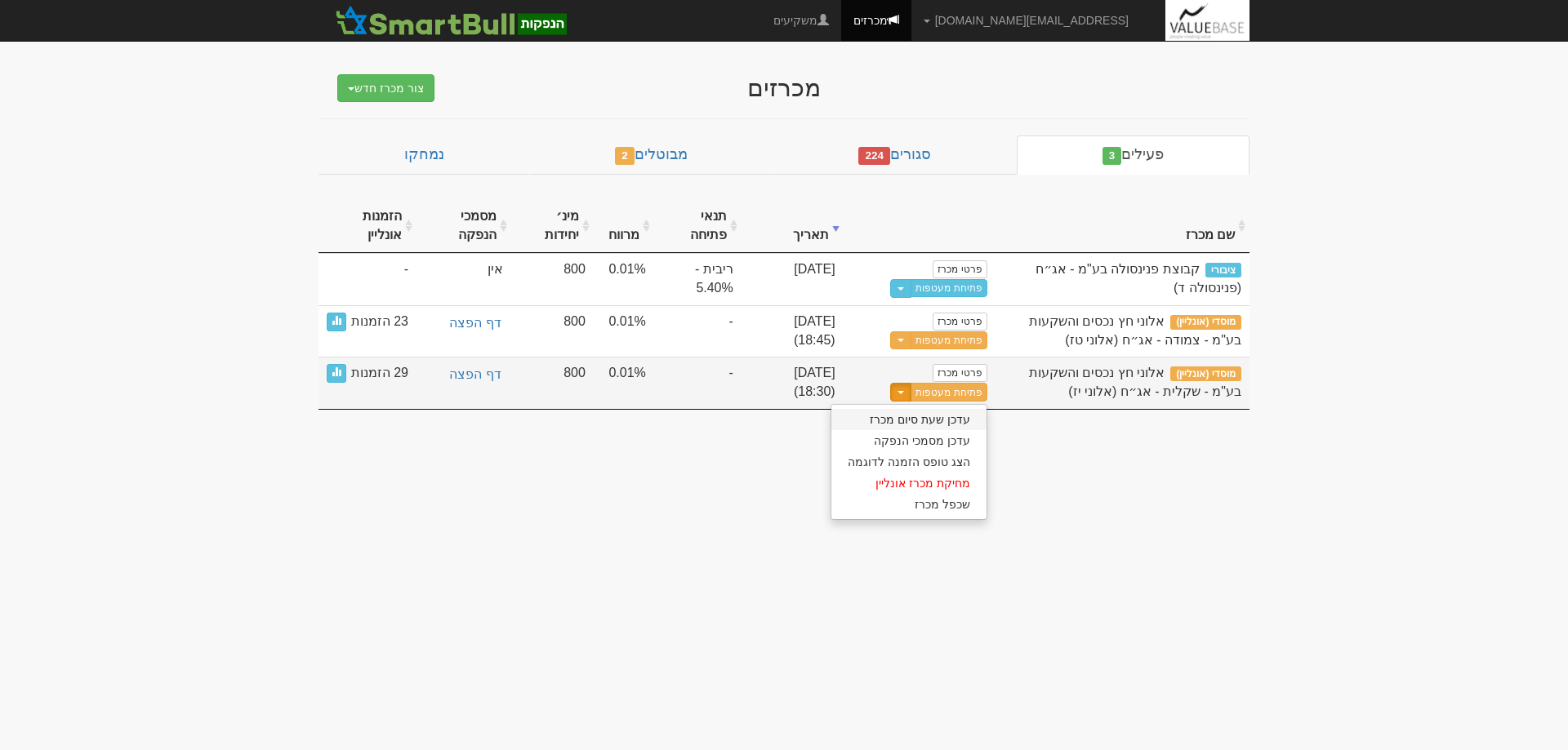
click at [925, 414] on link "עדכן שעת סיום מכרז" at bounding box center [908, 419] width 155 height 21
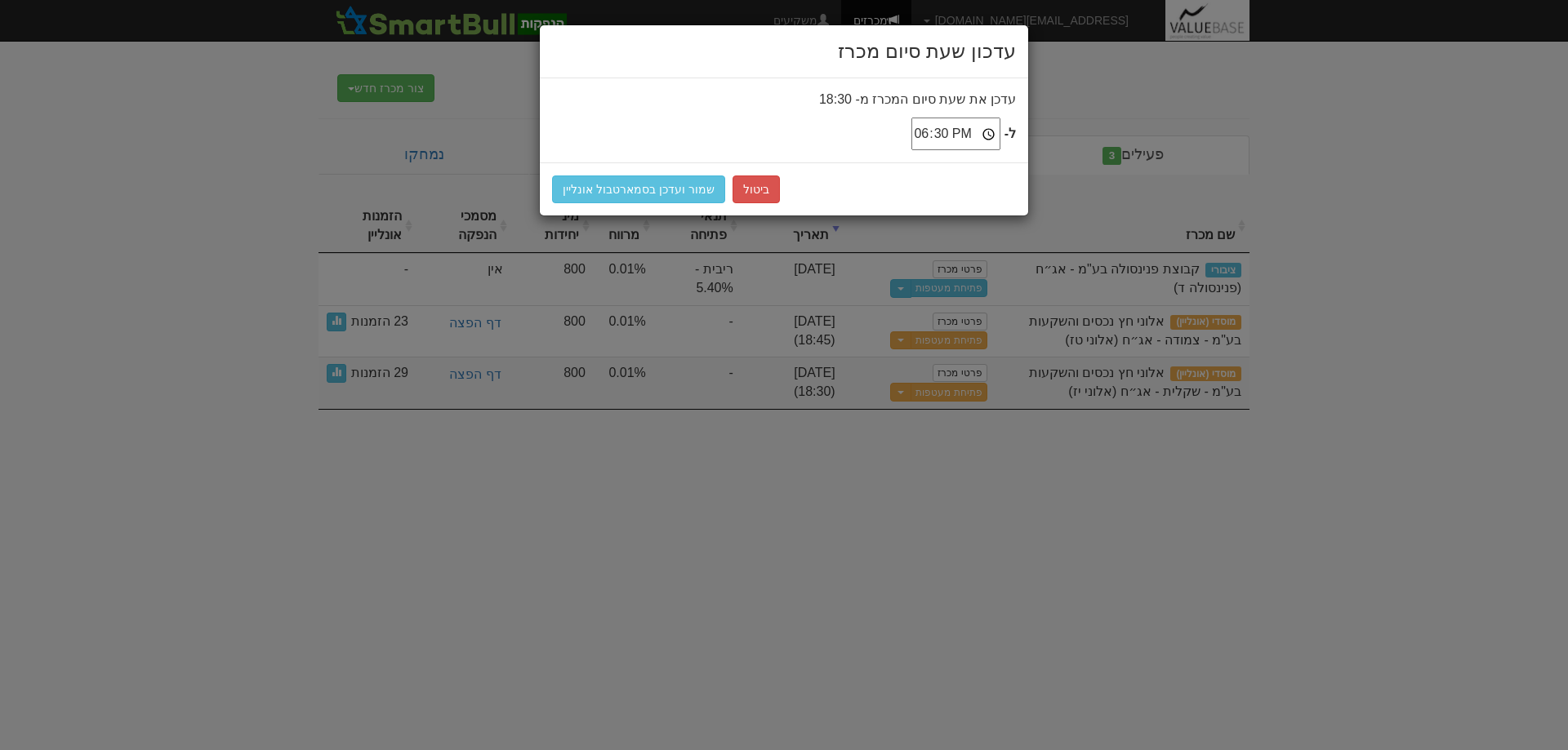
click at [968, 136] on input "18:30" at bounding box center [955, 134] width 89 height 32
type input "18:45"
click at [592, 190] on button "שמור ועדכן בסמארטבול אונליין" at bounding box center [638, 189] width 173 height 27
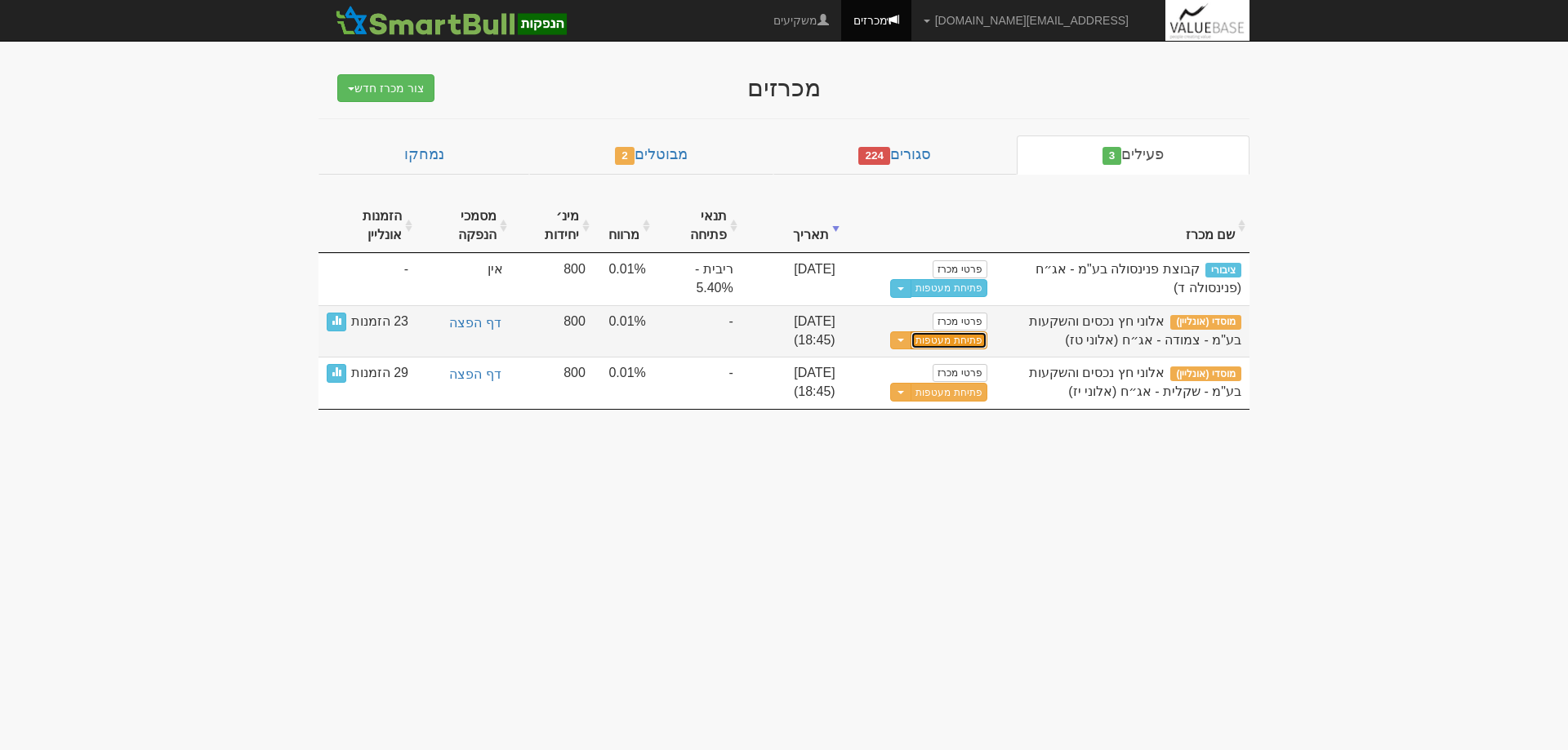
click at [956, 336] on button "פתיחת מעטפות" at bounding box center [948, 340] width 76 height 19
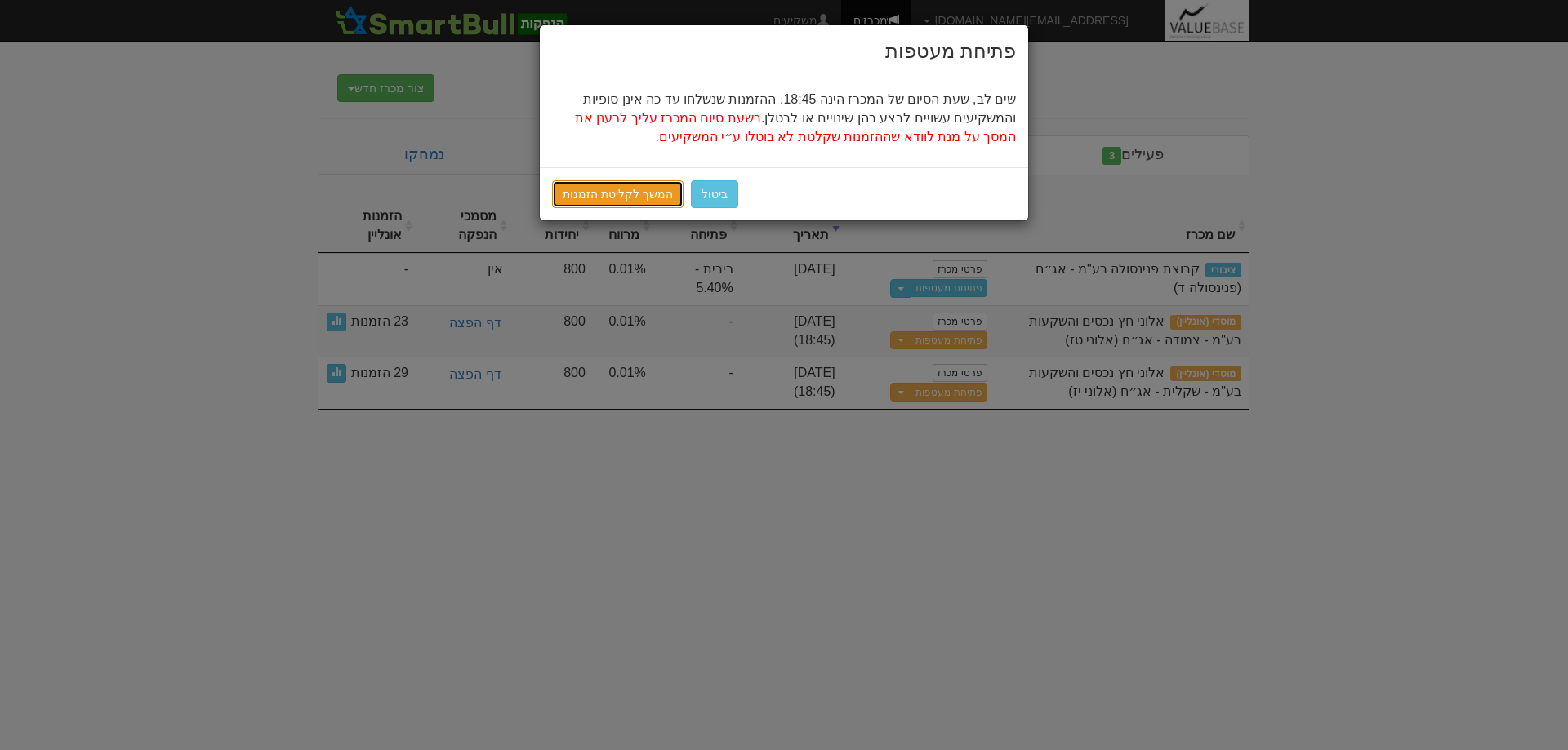
click at [590, 187] on link "המשך לקליטת הזמנות" at bounding box center [618, 194] width 132 height 27
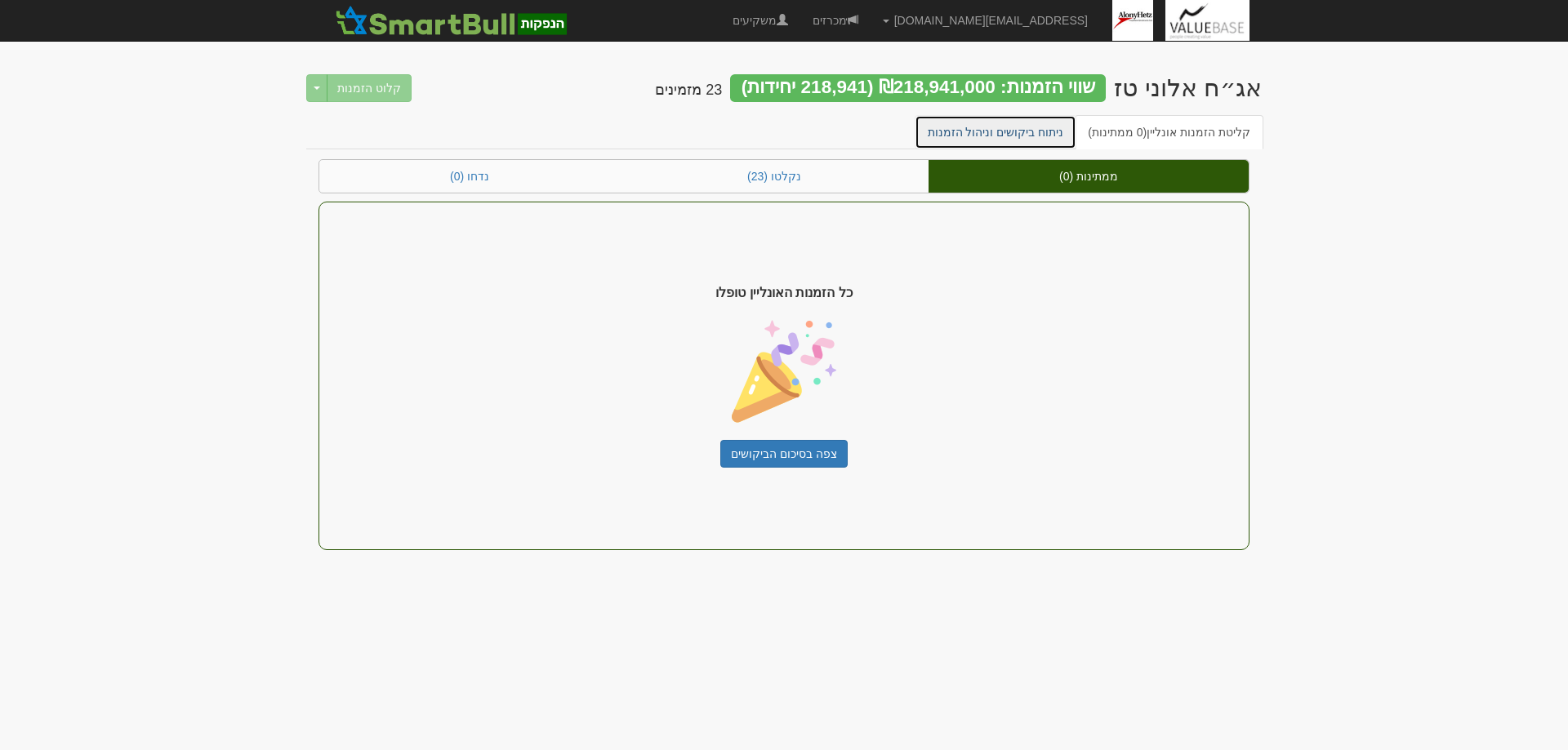
click at [1005, 132] on link "ניתוח ביקושים וניהול הזמנות" at bounding box center [996, 132] width 163 height 34
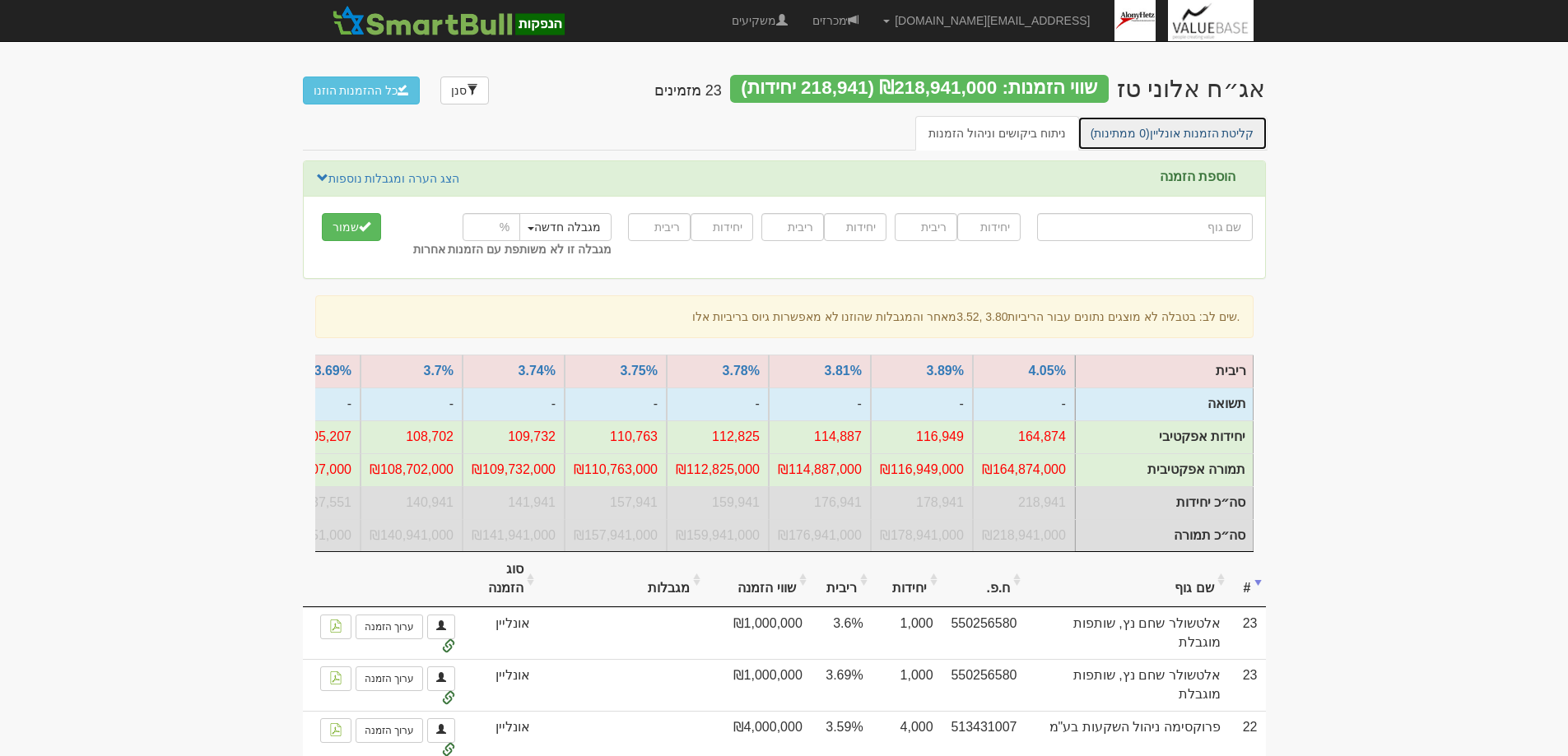
click at [1186, 136] on link "קליטת הזמנות אונליין (0 ממתינות)" at bounding box center [1172, 133] width 190 height 34
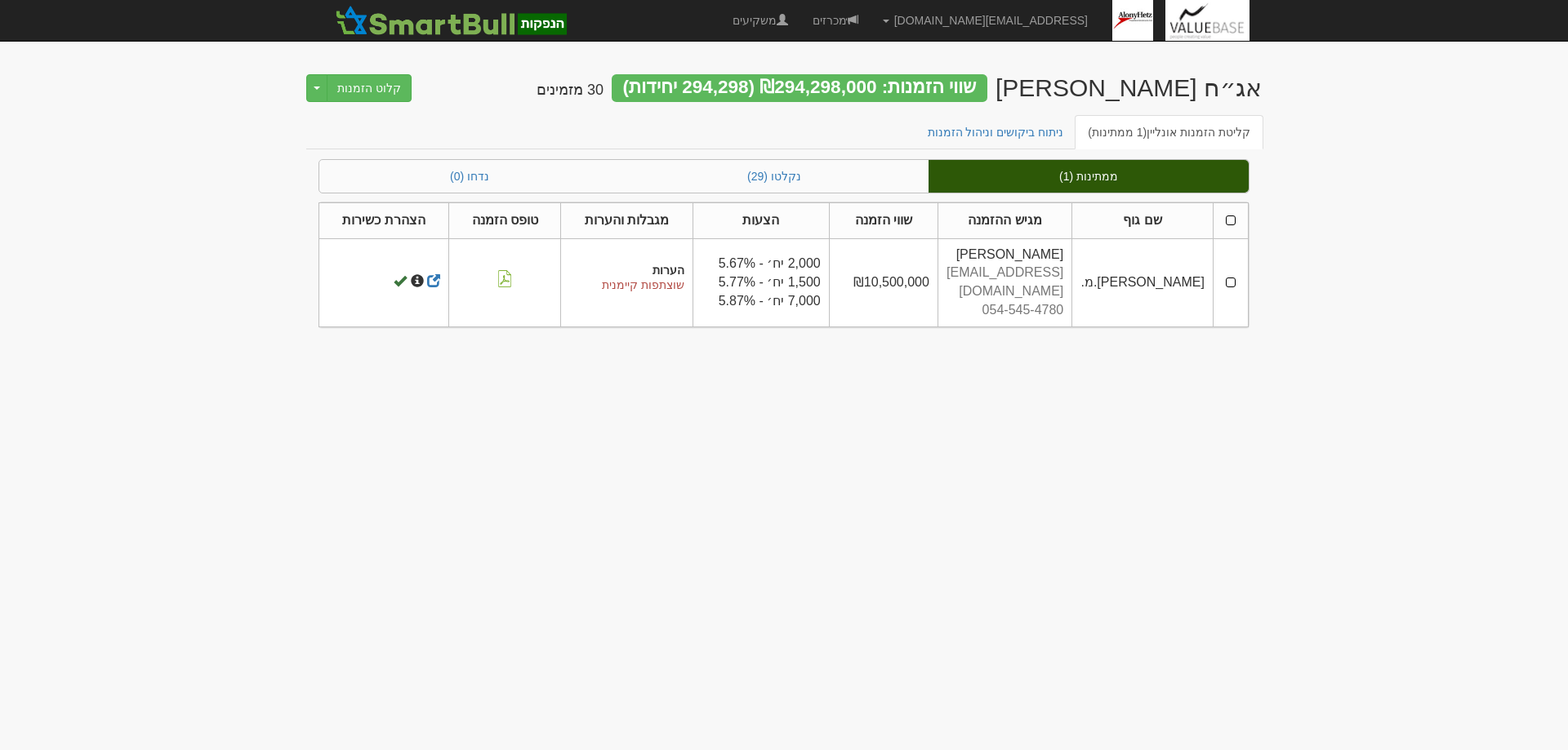
click at [1237, 271] on td at bounding box center [1230, 282] width 35 height 88
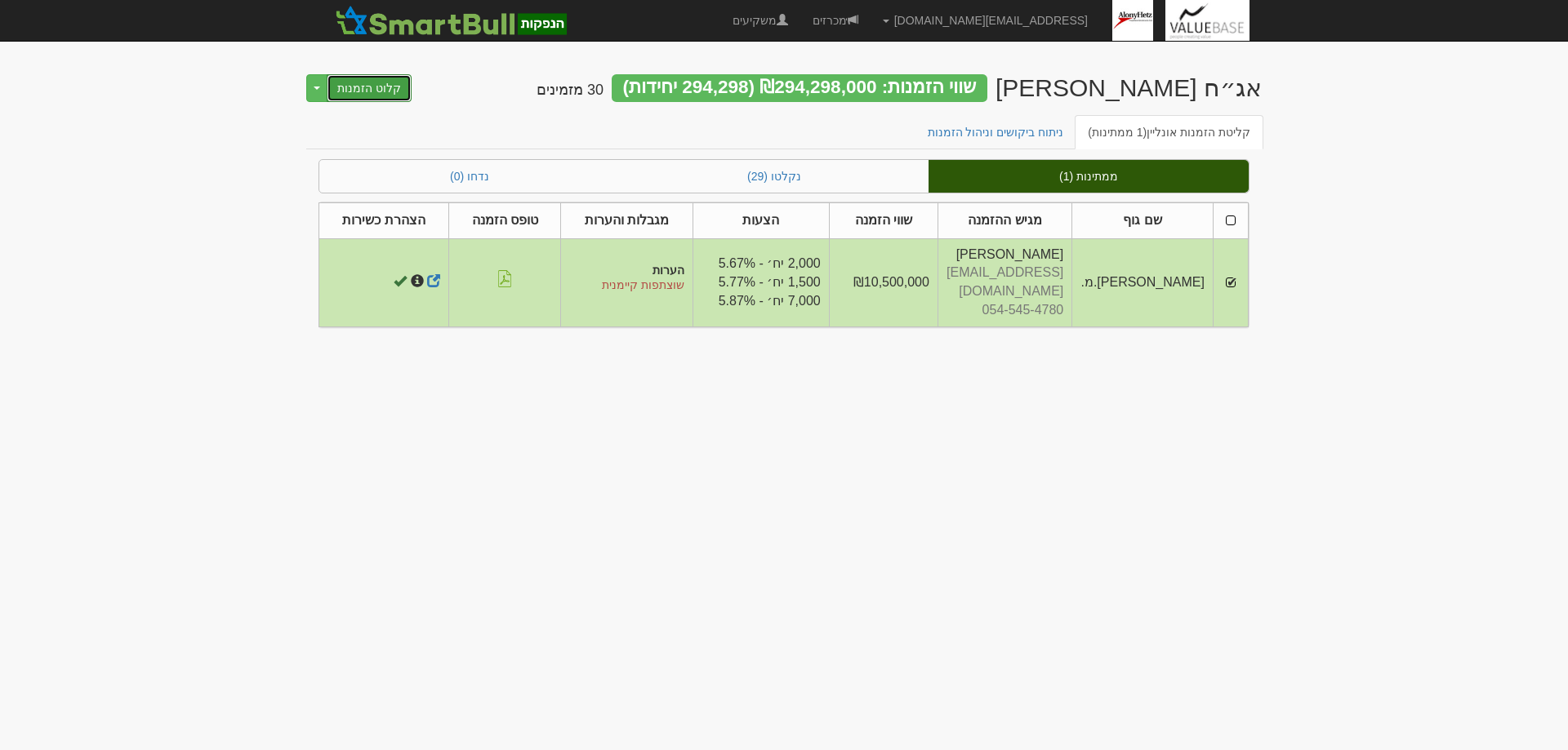
click at [349, 88] on button "קלוט הזמנות" at bounding box center [369, 88] width 85 height 27
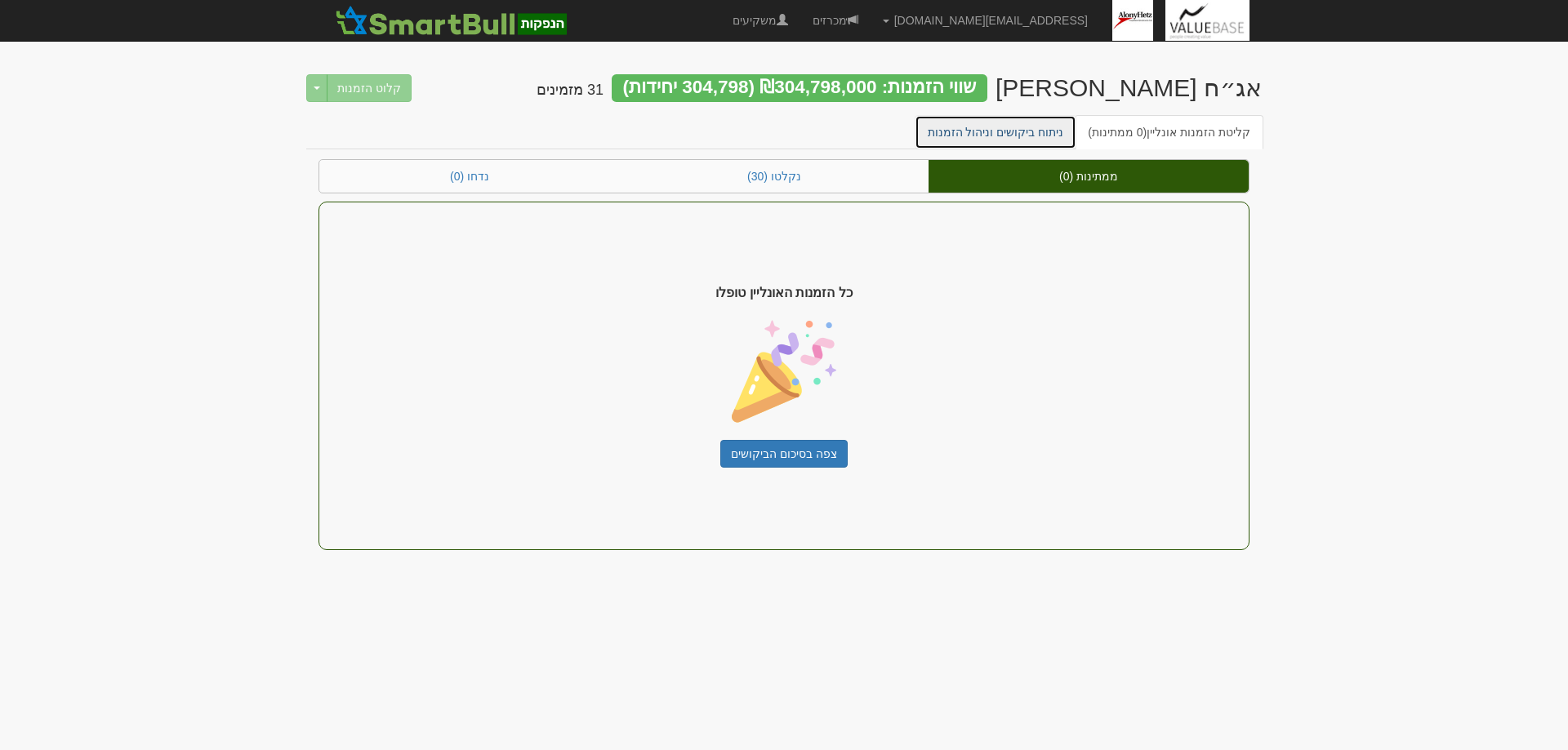
click at [990, 127] on link "ניתוח ביקושים וניהול הזמנות" at bounding box center [996, 132] width 163 height 34
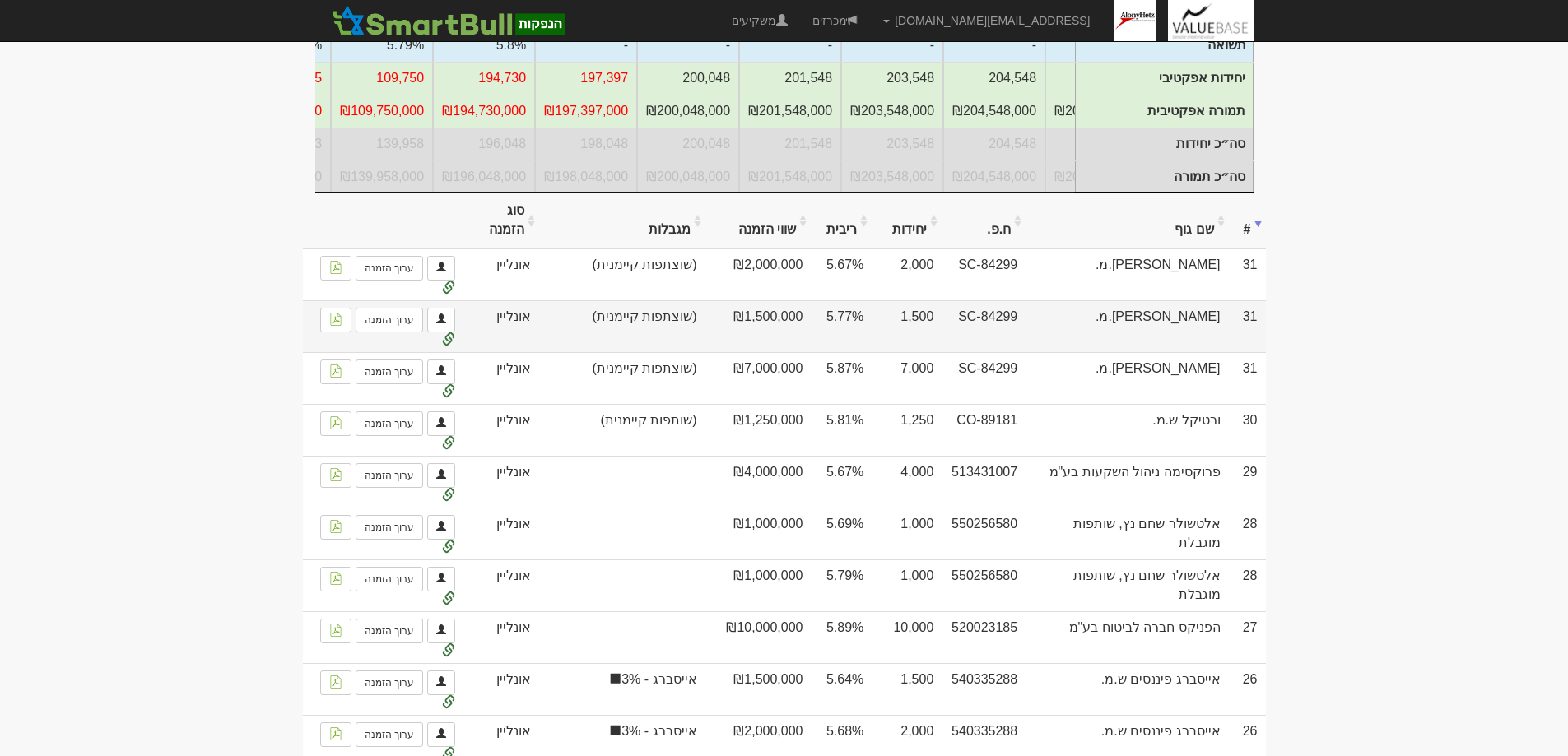
scroll to position [329, 0]
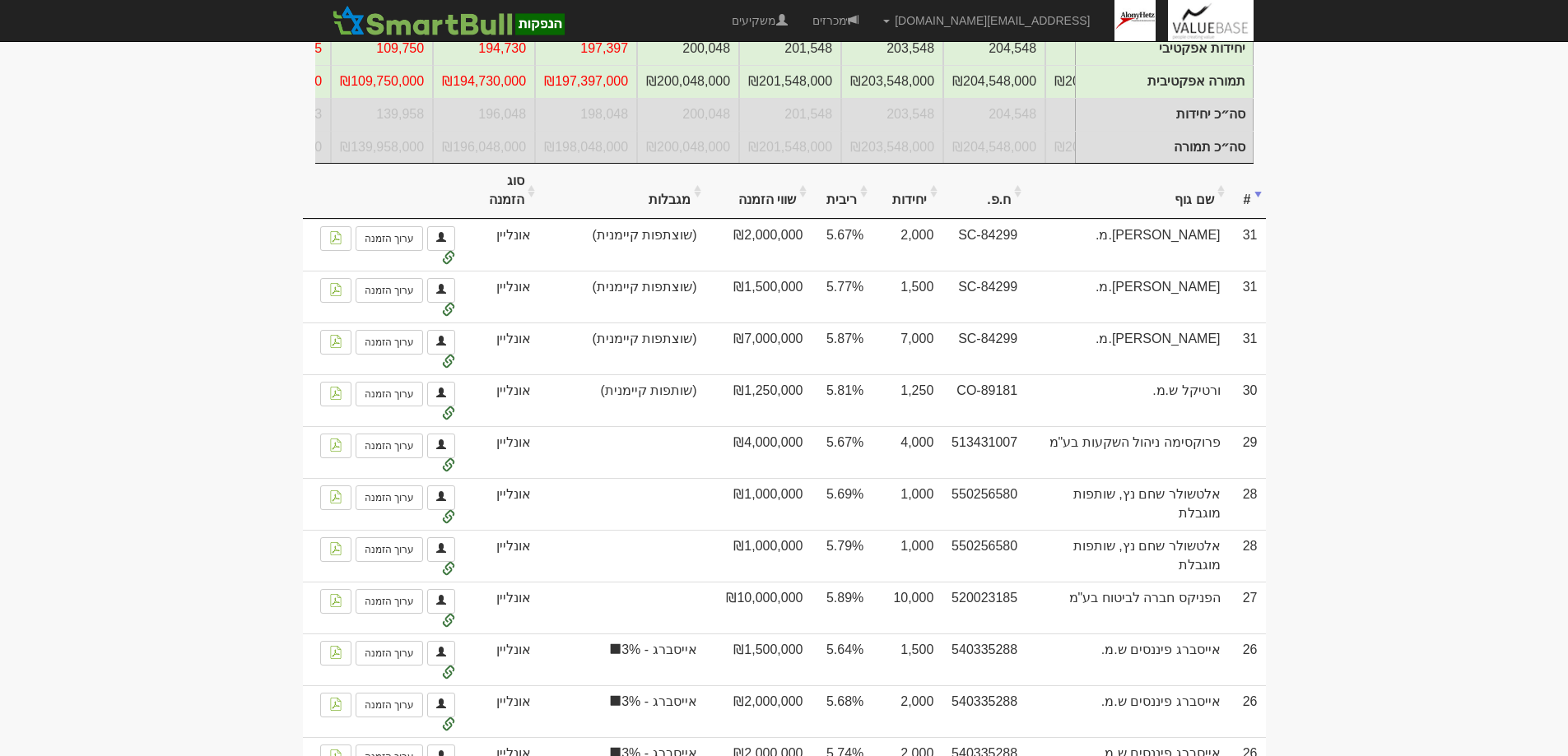
drag, startPoint x: 1190, startPoint y: 205, endPoint x: 1183, endPoint y: 219, distance: 15.7
click at [1190, 204] on th "שם גוף" at bounding box center [1127, 192] width 203 height 55
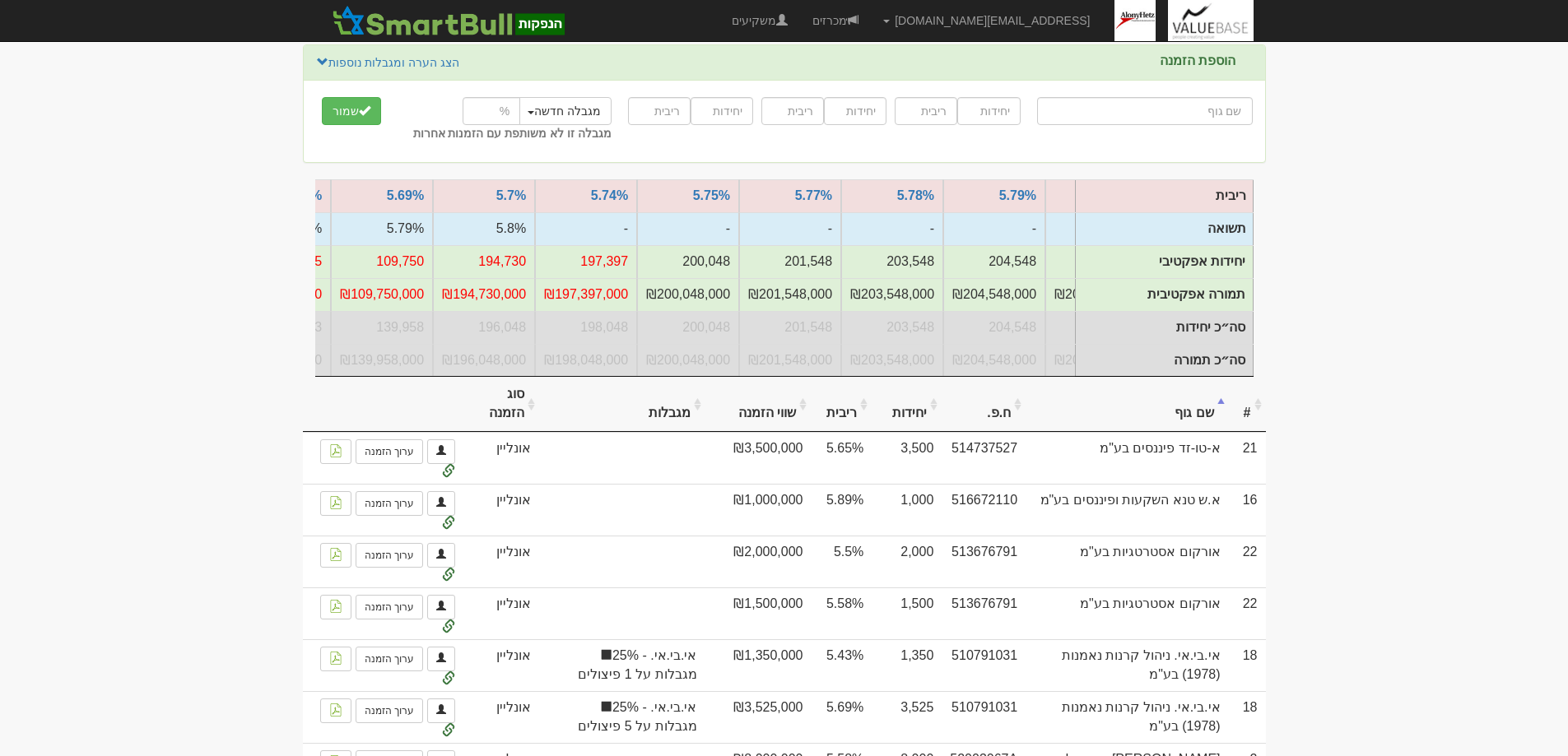
scroll to position [0, 0]
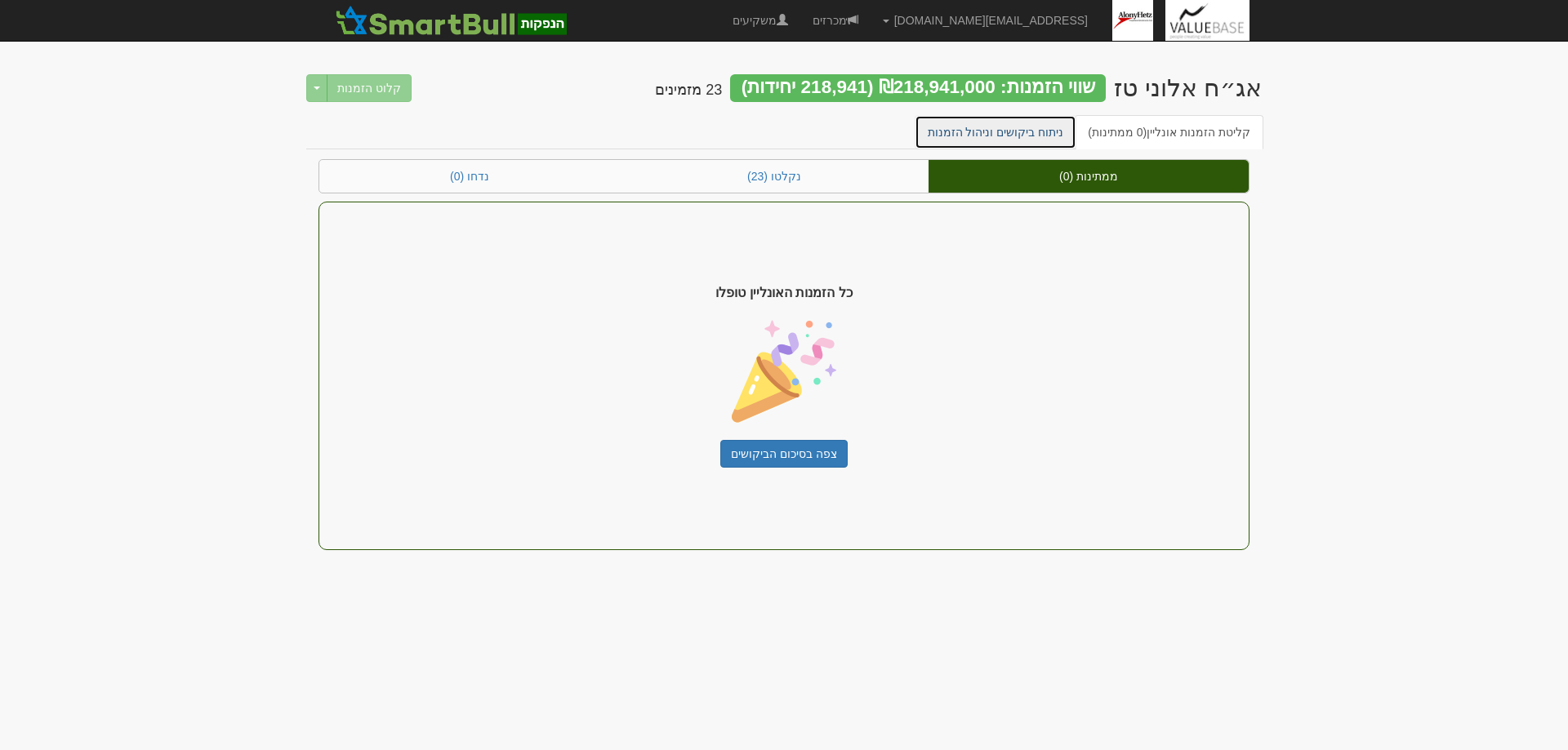
click at [979, 133] on link "ניתוח ביקושים וניהול הזמנות" at bounding box center [996, 132] width 163 height 34
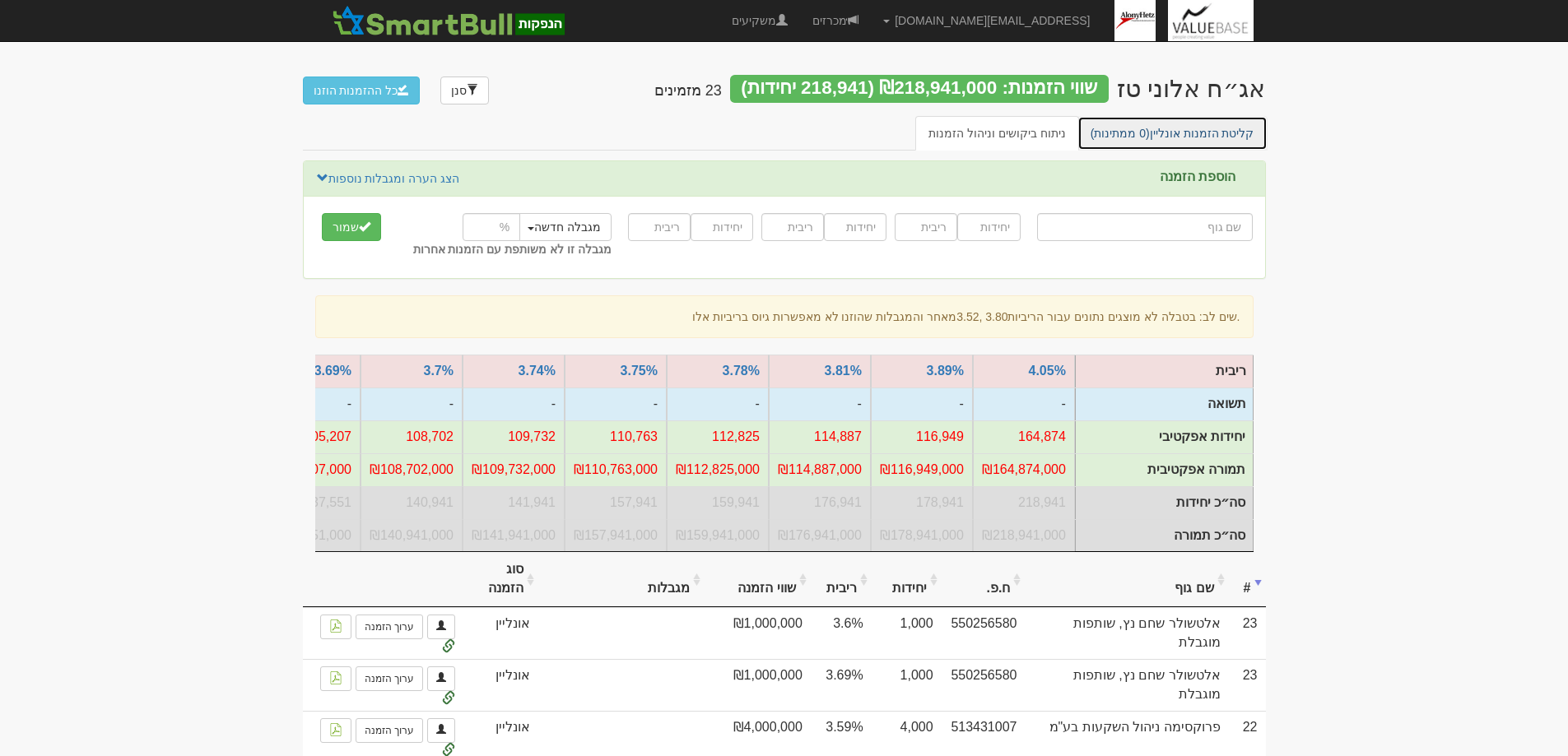
drag, startPoint x: 1190, startPoint y: 138, endPoint x: 1249, endPoint y: 176, distance: 70.2
click at [1190, 137] on link "קליטת הזמנות אונליין (0 ממתינות)" at bounding box center [1172, 133] width 190 height 34
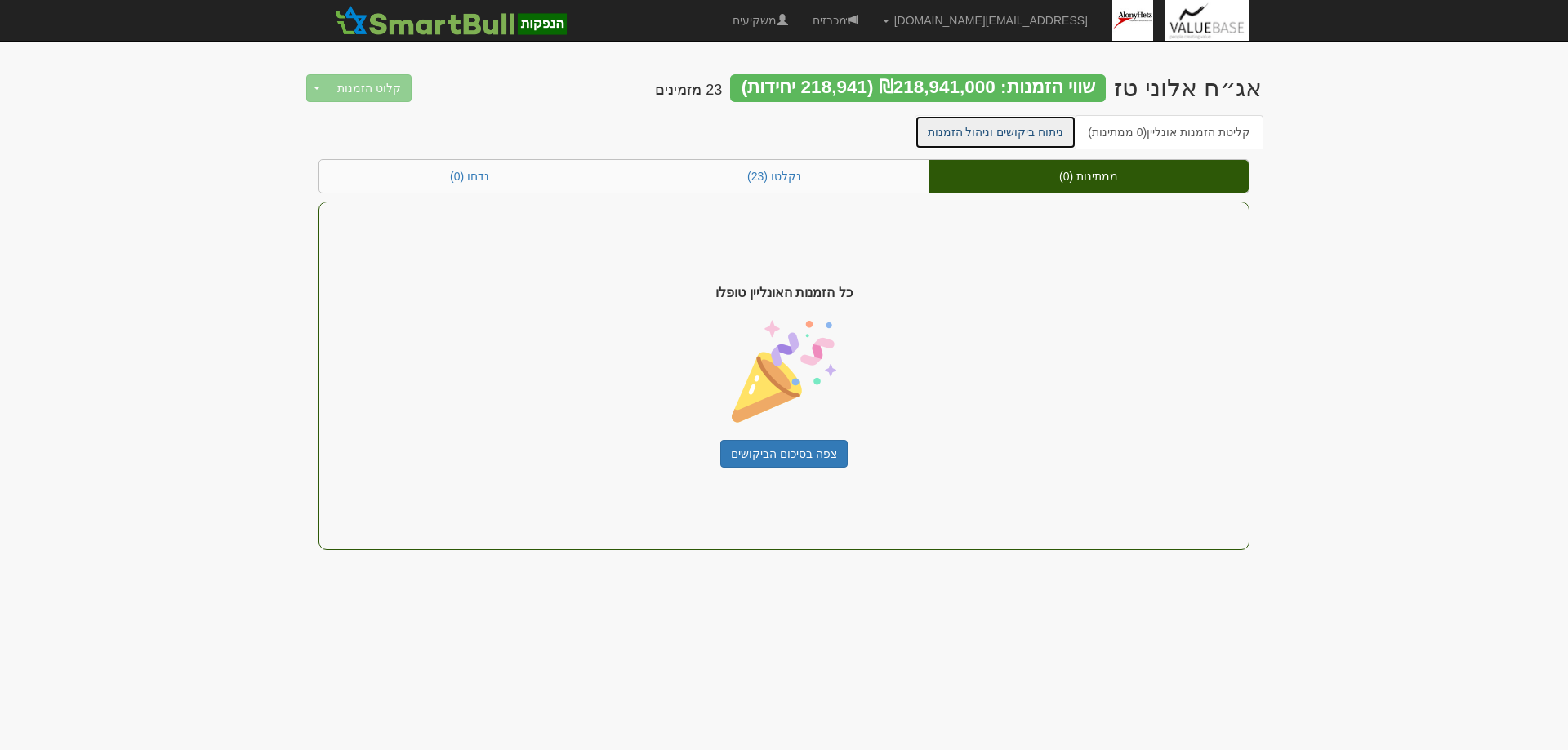
click at [1004, 135] on link "ניתוח ביקושים וניהול הזמנות" at bounding box center [996, 132] width 163 height 34
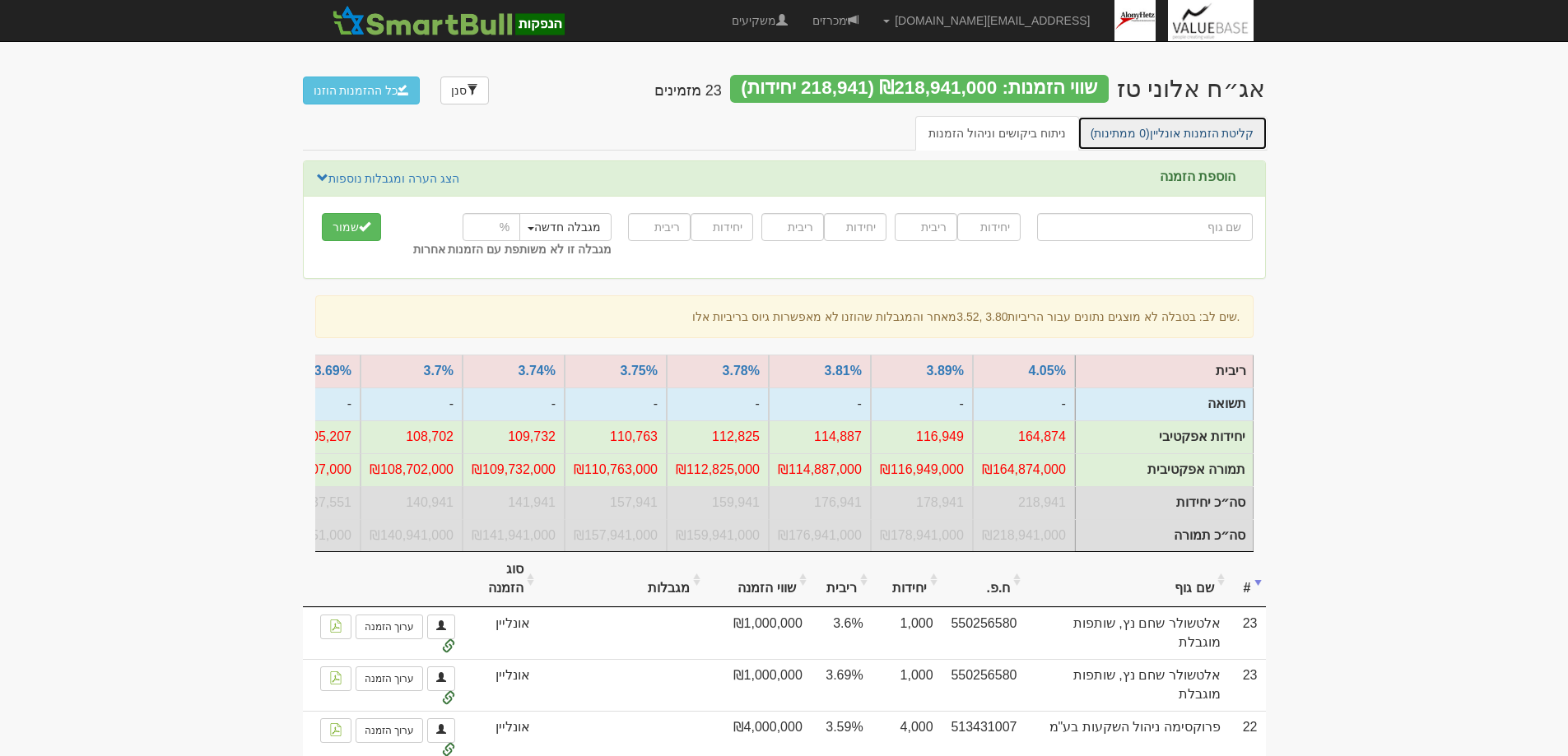
click at [1186, 131] on link "קליטת הזמנות אונליין (0 ממתינות)" at bounding box center [1172, 133] width 190 height 34
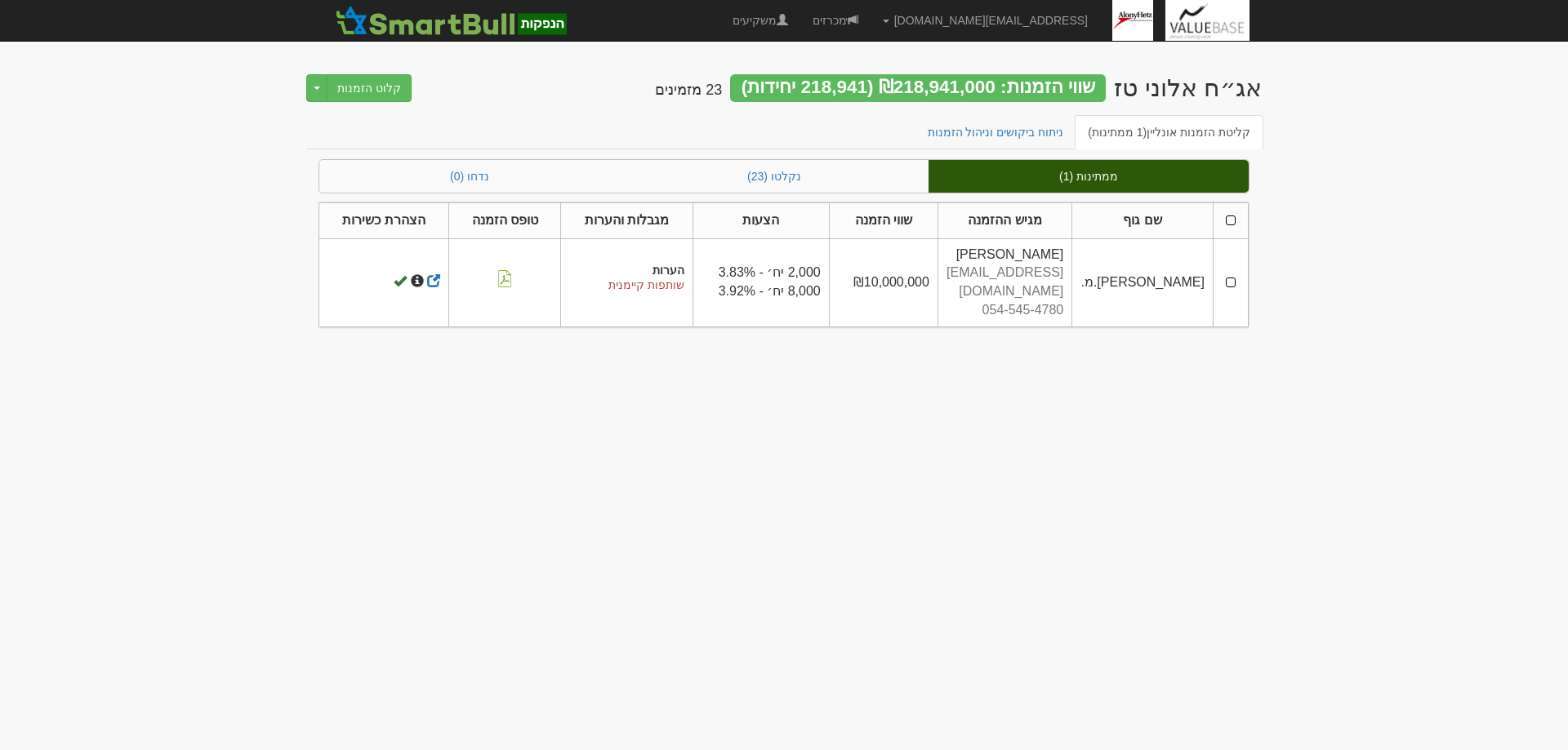
click at [1234, 275] on td at bounding box center [1230, 282] width 35 height 88
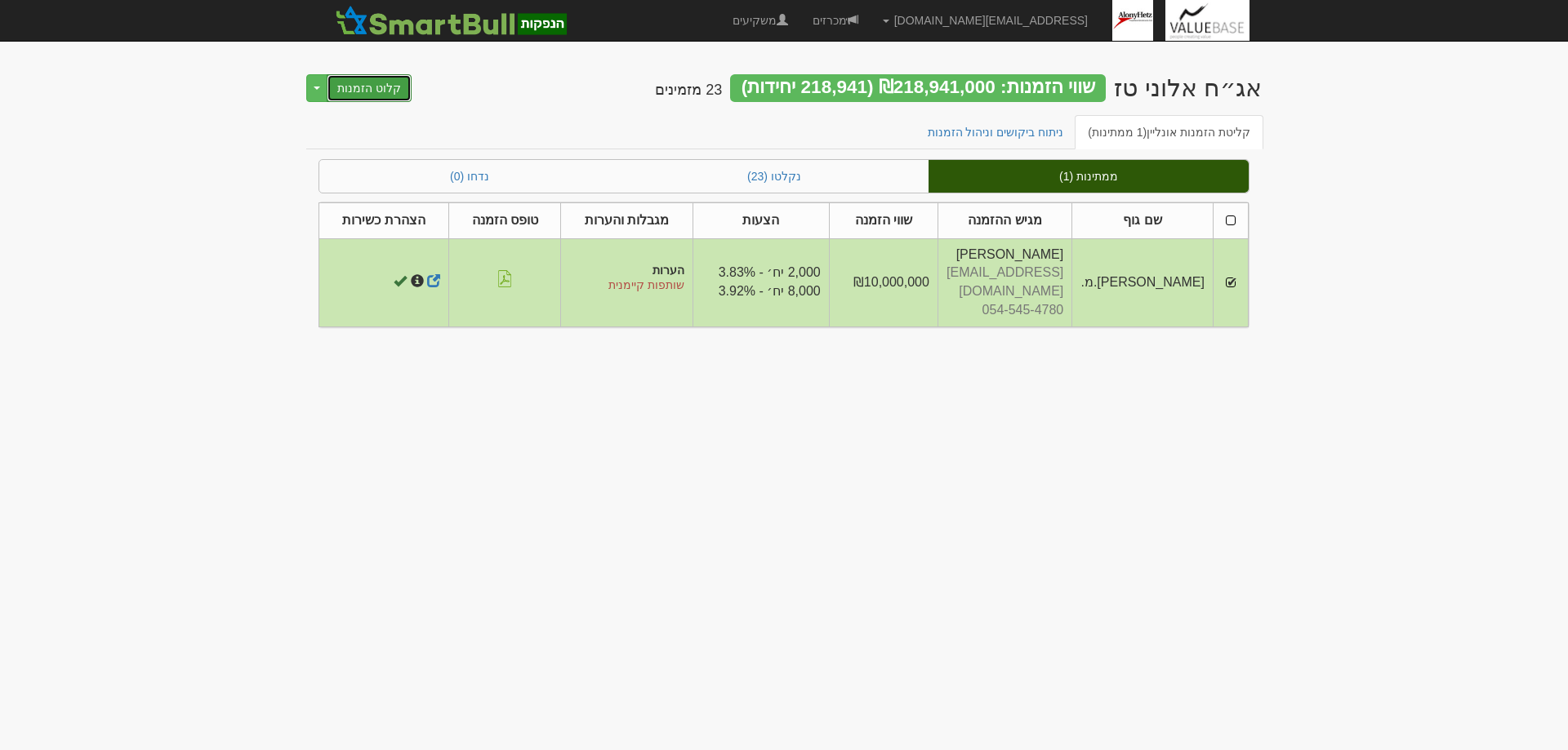
click at [354, 86] on button "קלוט הזמנות" at bounding box center [369, 88] width 85 height 27
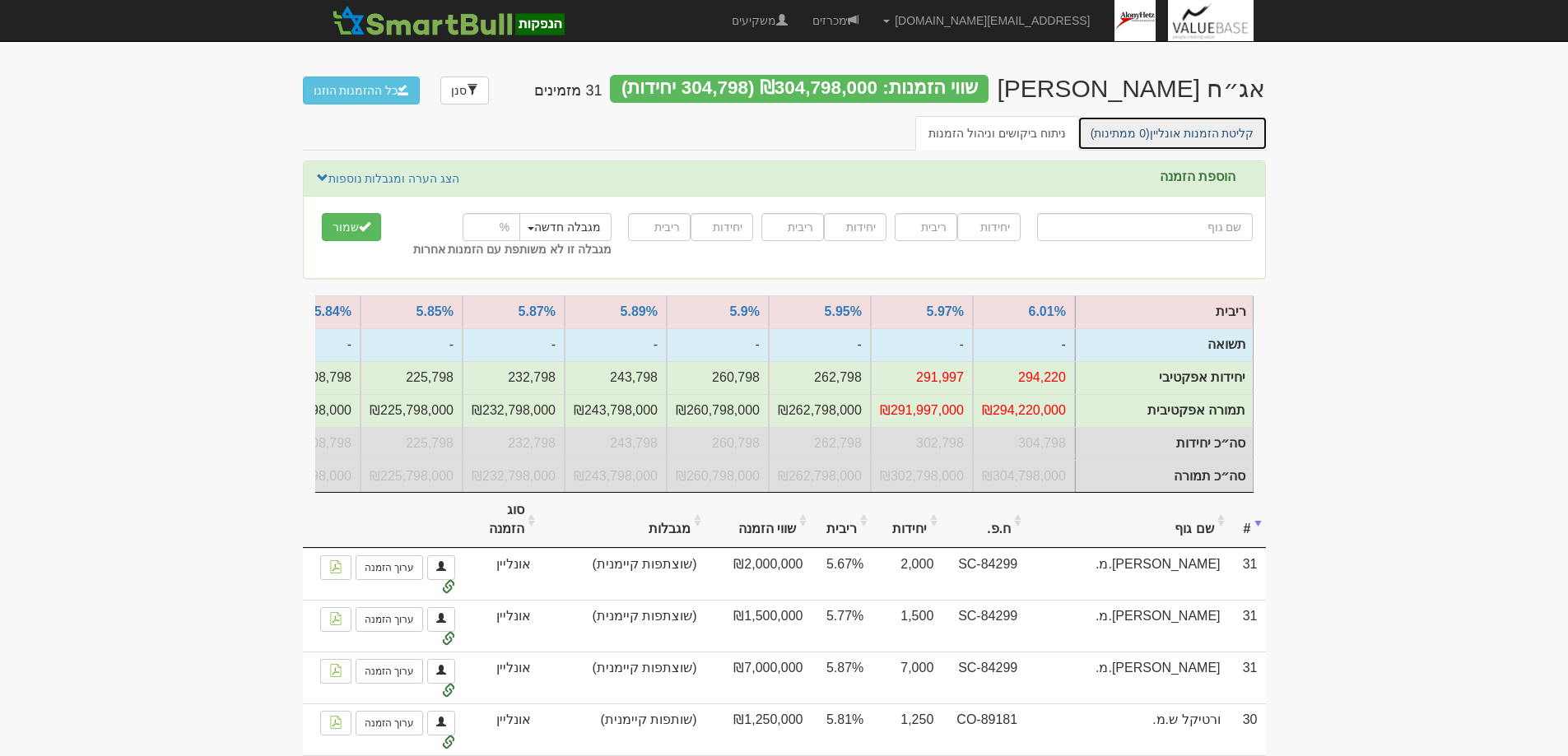
click at [1171, 133] on link "קליטת הזמנות אונליין (0 ממתינות)" at bounding box center [1172, 133] width 190 height 34
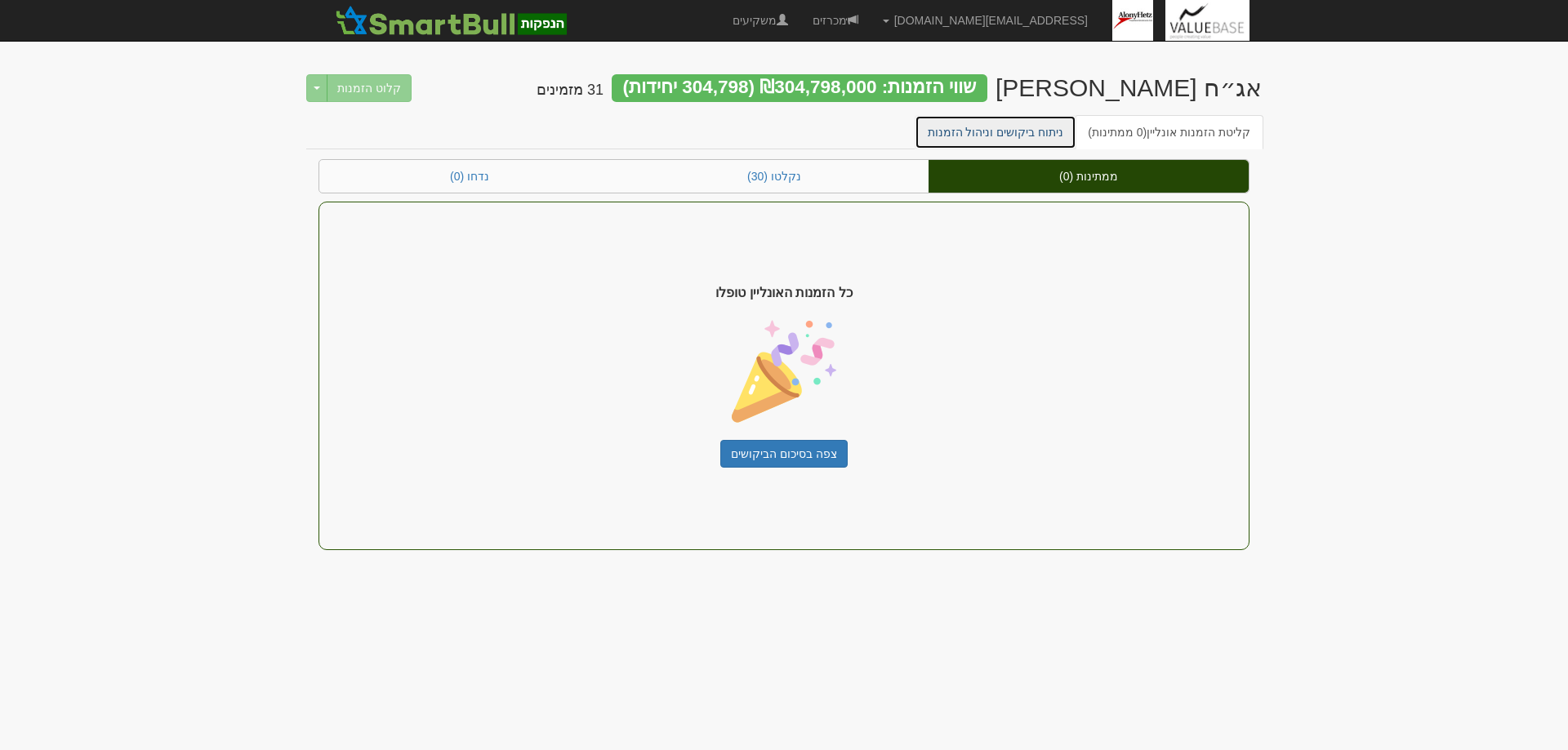
drag, startPoint x: 1034, startPoint y: 131, endPoint x: 1039, endPoint y: 164, distance: 33.4
click at [1034, 131] on link "ניתוח ביקושים וניהול הזמנות" at bounding box center [996, 132] width 163 height 34
click at [981, 125] on link "ניתוח ביקושים וניהול הזמנות" at bounding box center [996, 132] width 163 height 34
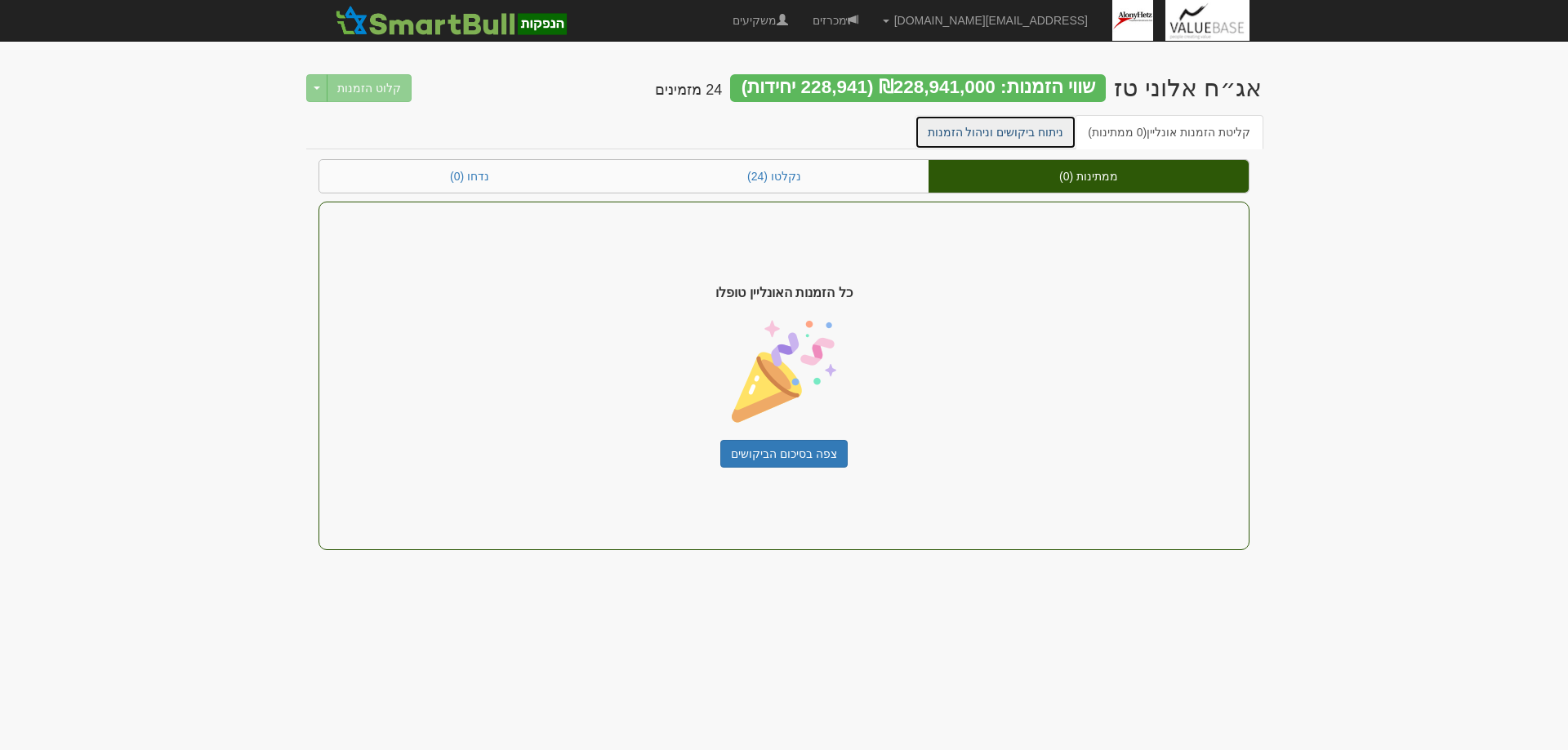
click at [996, 134] on link "ניתוח ביקושים וניהול הזמנות" at bounding box center [996, 132] width 163 height 34
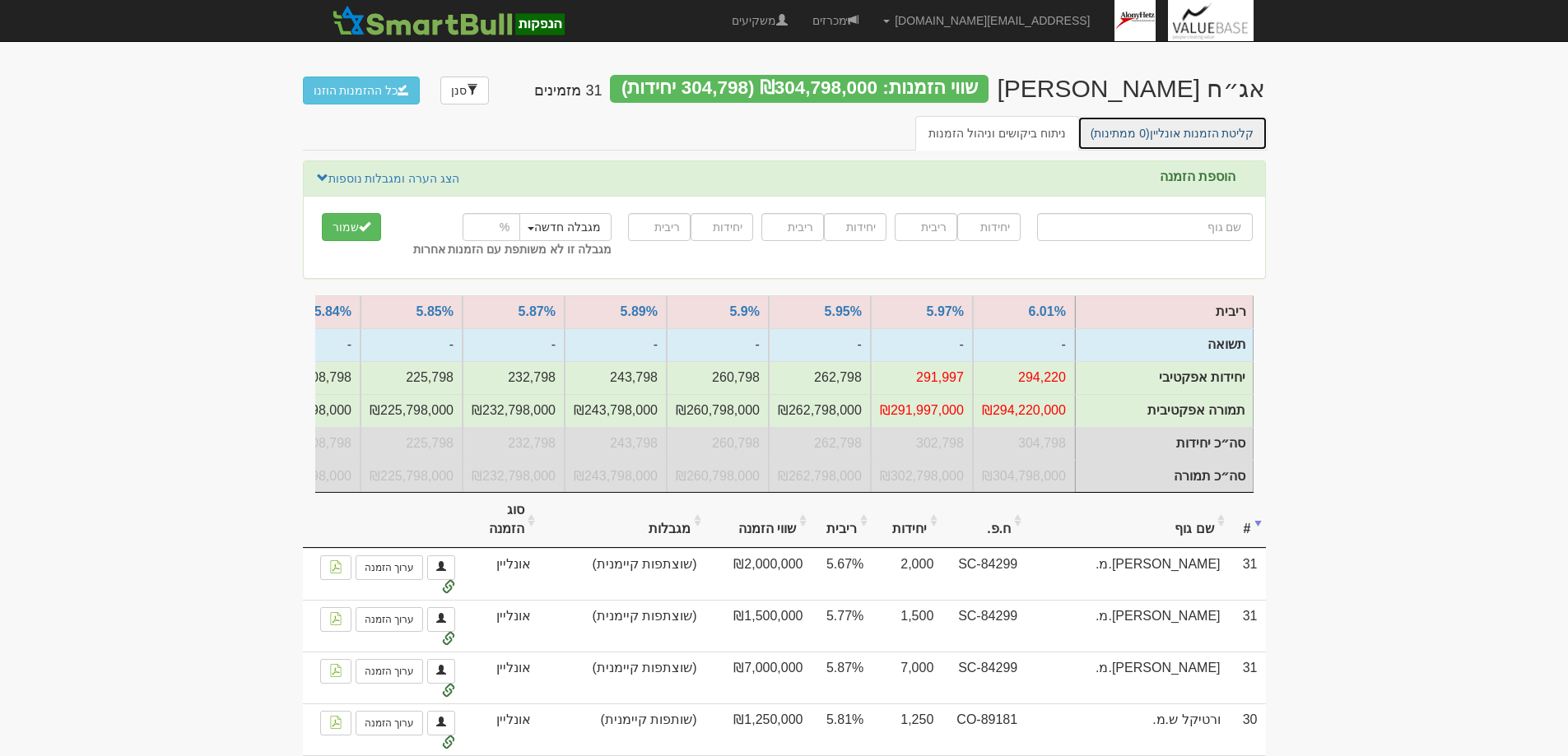
click at [1194, 131] on link "קליטת הזמנות אונליין (0 ממתינות)" at bounding box center [1172, 133] width 190 height 34
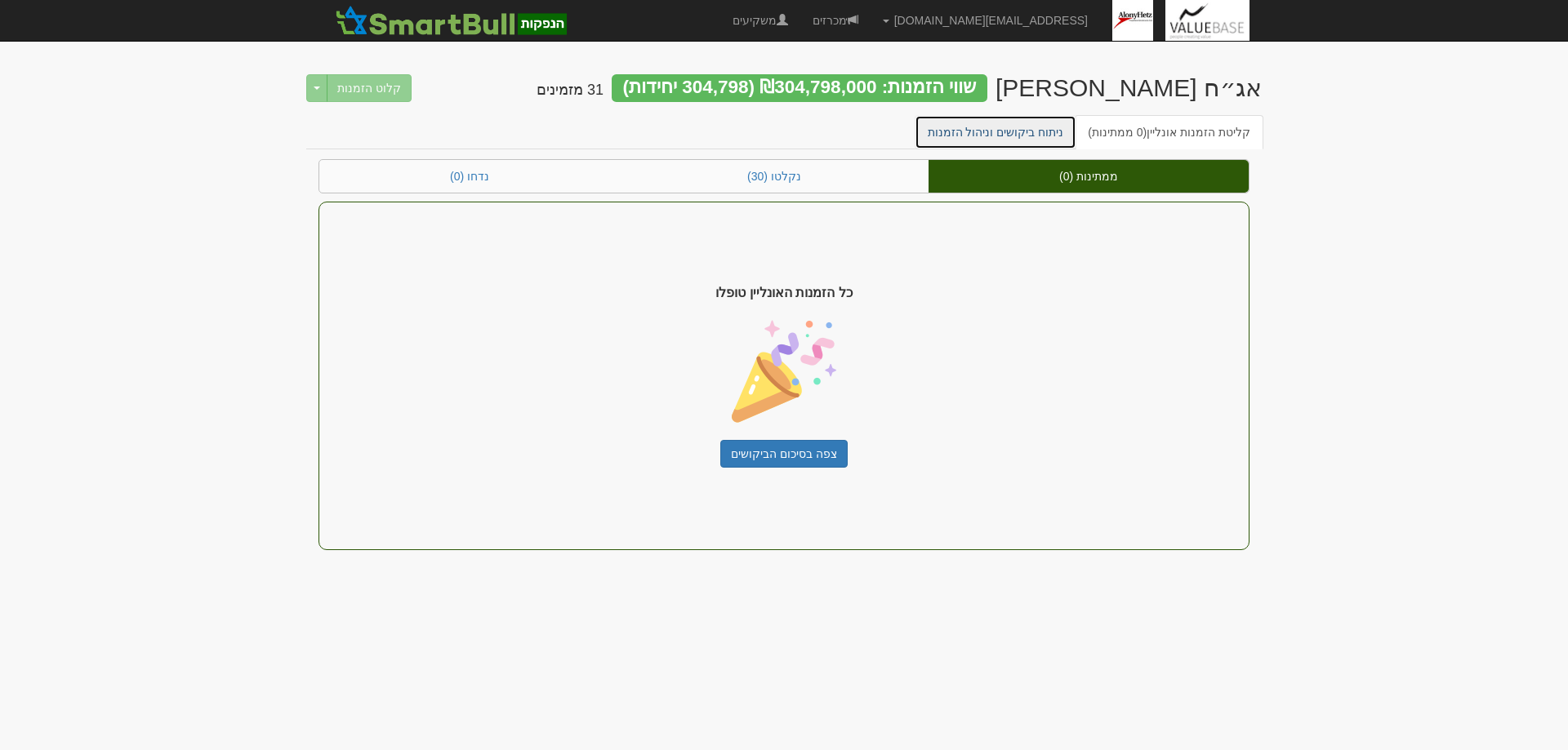
drag, startPoint x: 956, startPoint y: 126, endPoint x: 991, endPoint y: 138, distance: 37.0
click at [959, 126] on link "ניתוח ביקושים וניהול הזמנות" at bounding box center [996, 132] width 163 height 34
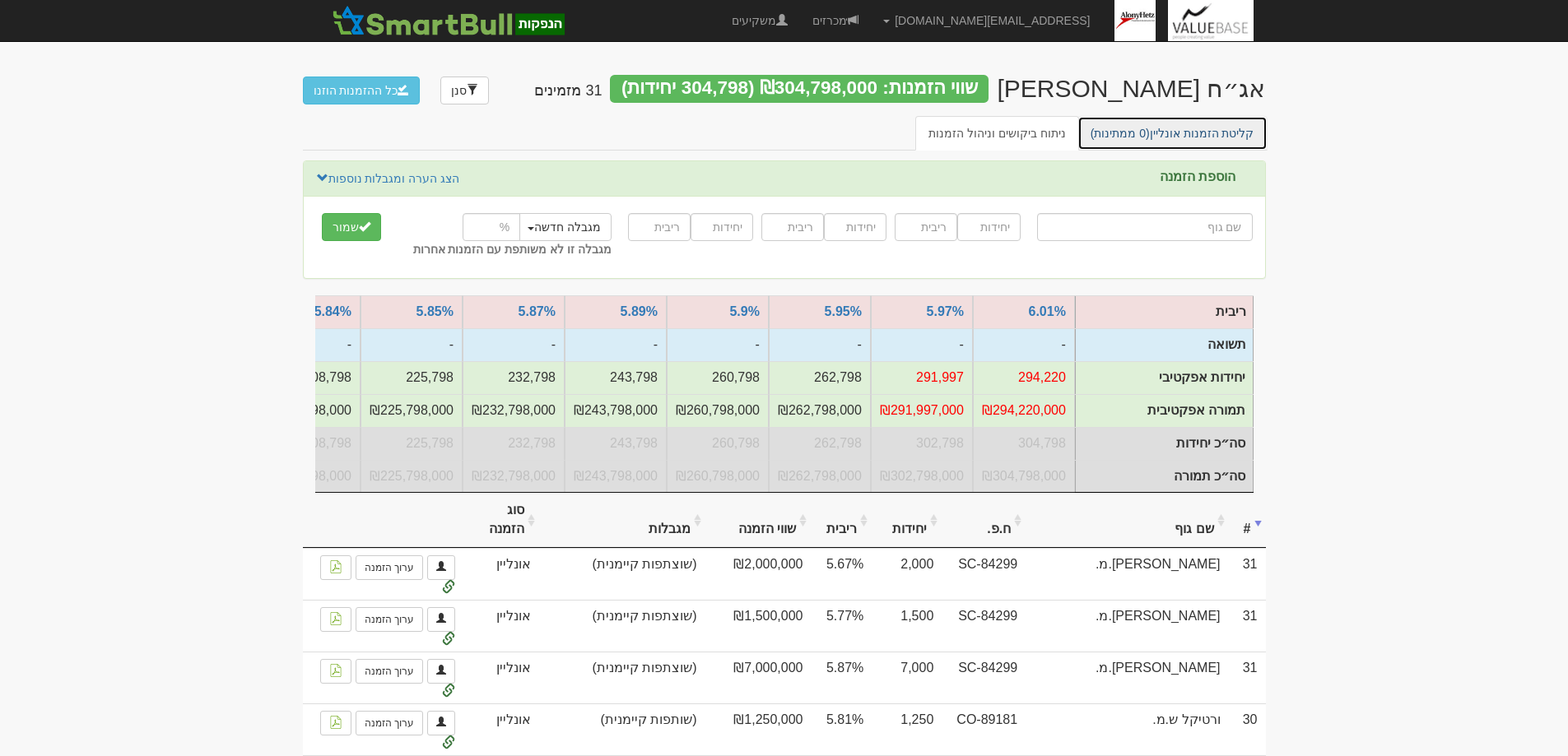
click at [1186, 129] on link "קליטת הזמנות אונליין (0 ממתינות)" at bounding box center [1172, 133] width 190 height 34
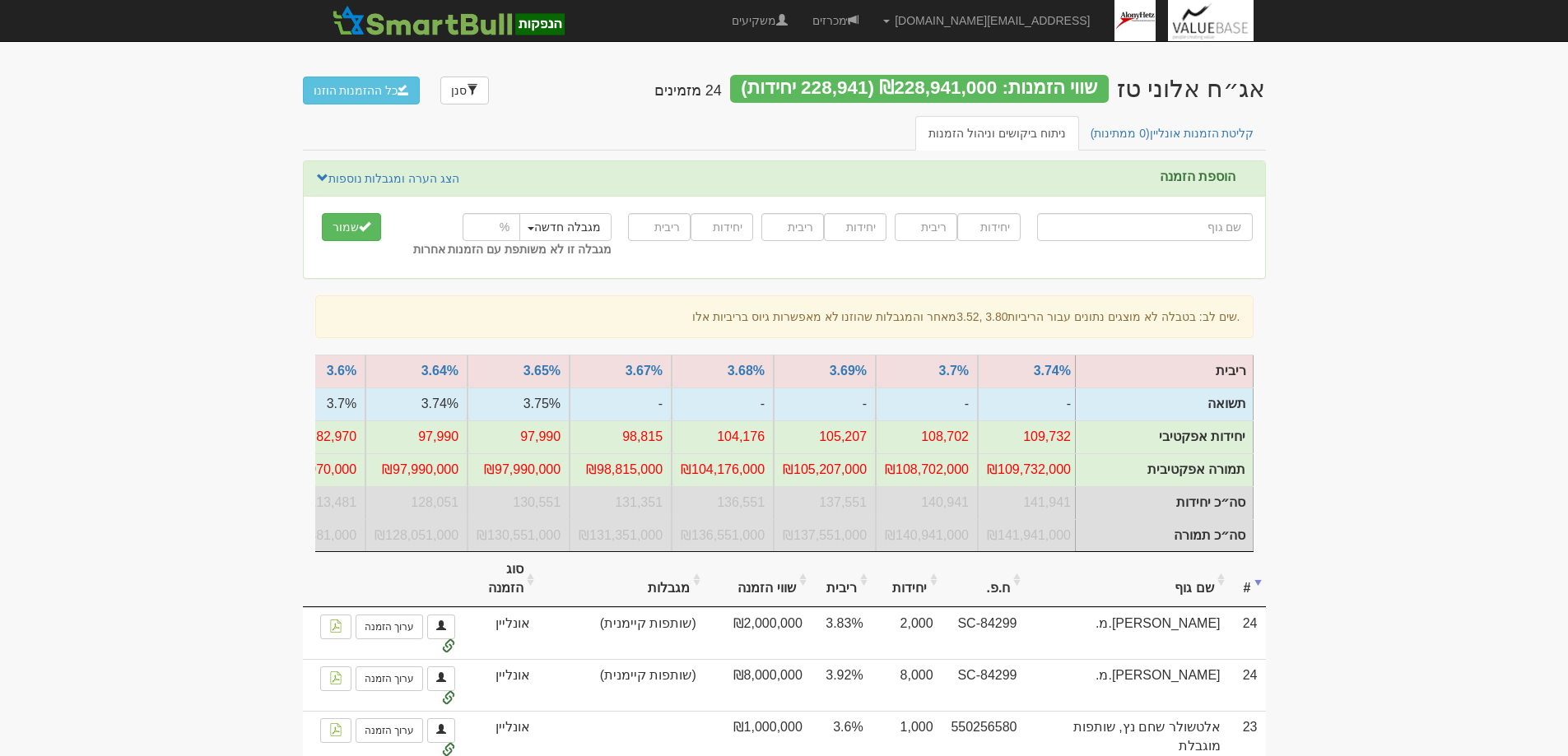
scroll to position [0, -726]
click at [1186, 132] on link "קליטת הזמנות אונליין (0 ממתינות)" at bounding box center [1172, 133] width 190 height 34
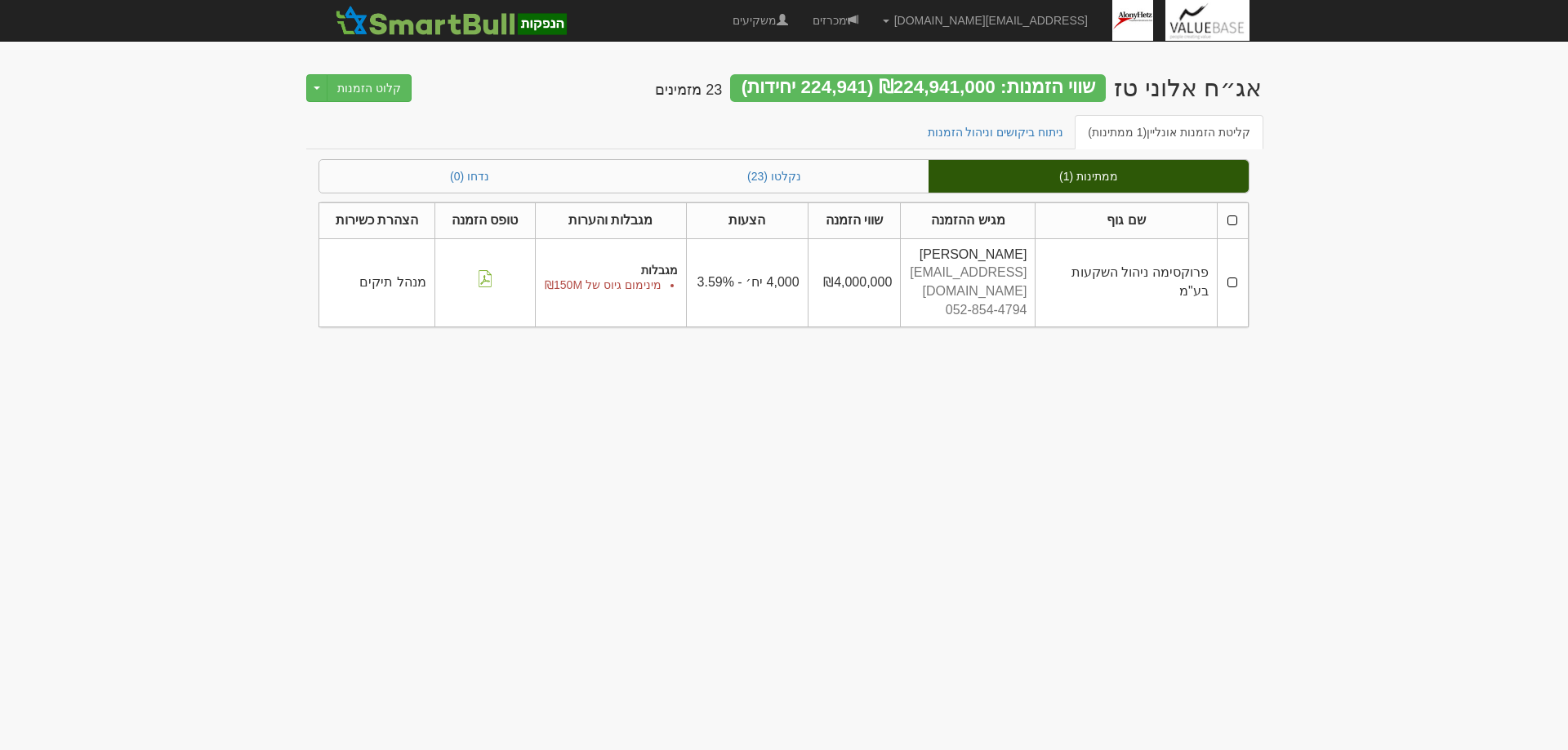
click at [1231, 276] on td at bounding box center [1232, 282] width 31 height 88
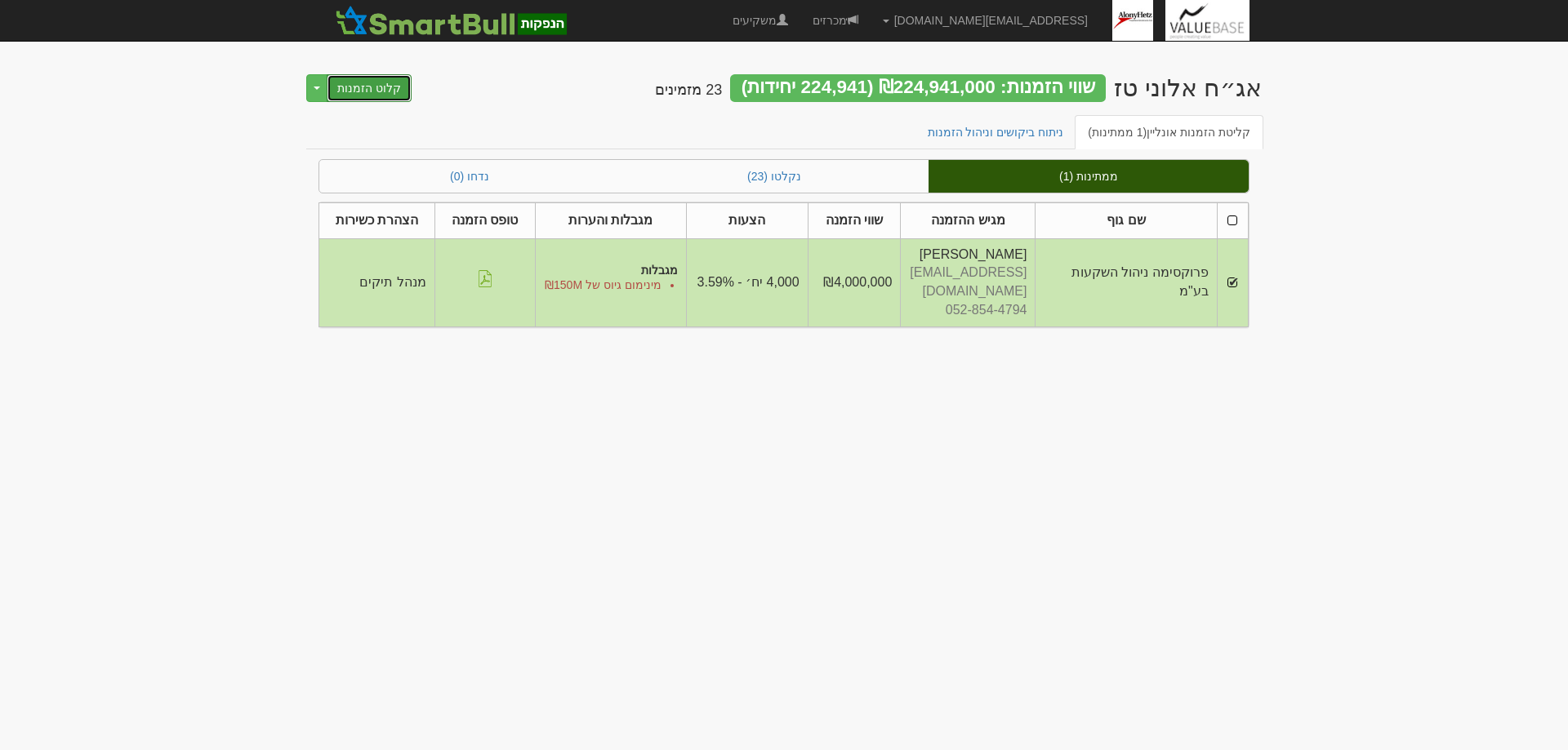
click at [359, 86] on button "קלוט הזמנות" at bounding box center [369, 88] width 85 height 27
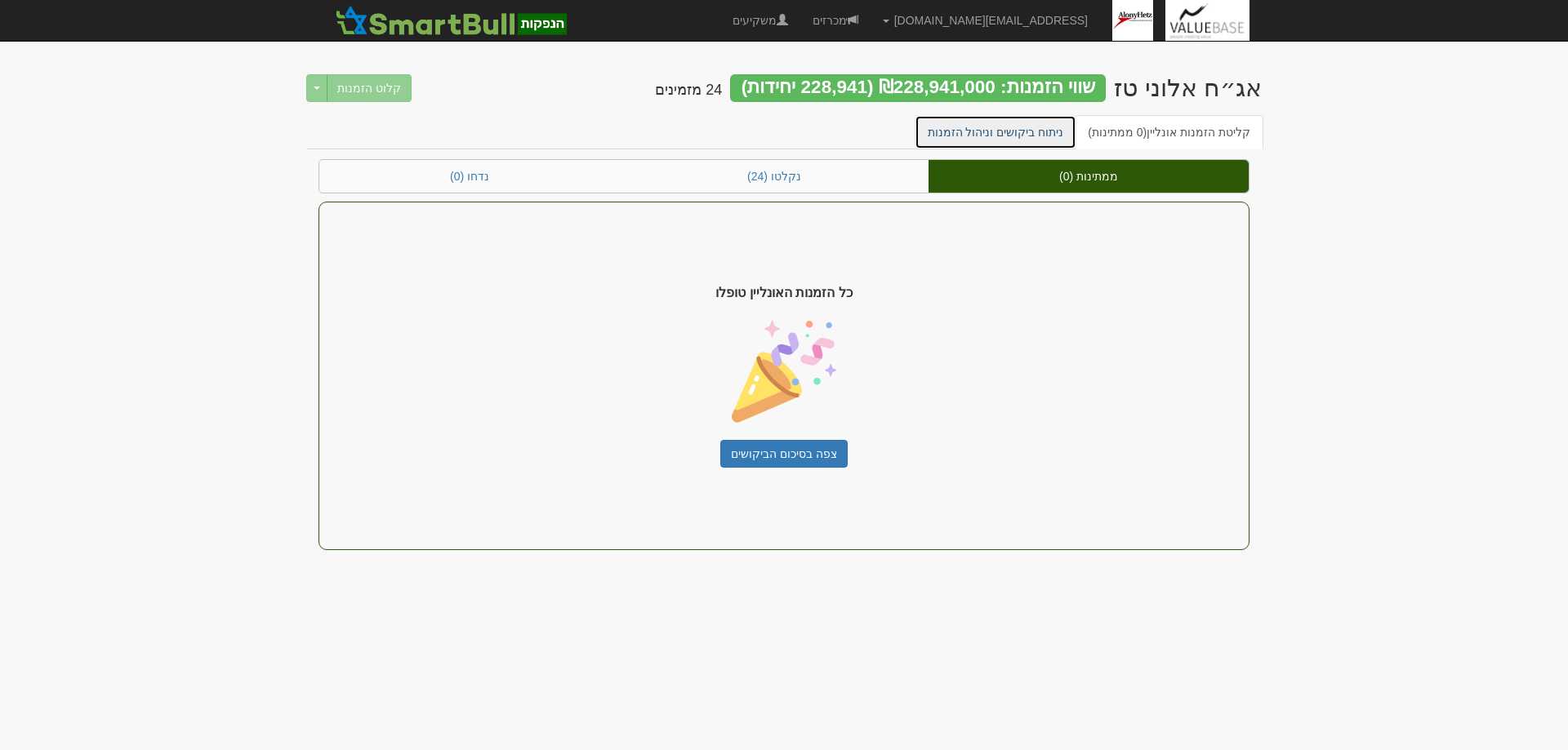
click at [1020, 128] on link "ניתוח ביקושים וניהול הזמנות" at bounding box center [996, 132] width 163 height 34
click at [999, 134] on link "ניתוח ביקושים וניהול הזמנות" at bounding box center [996, 132] width 163 height 34
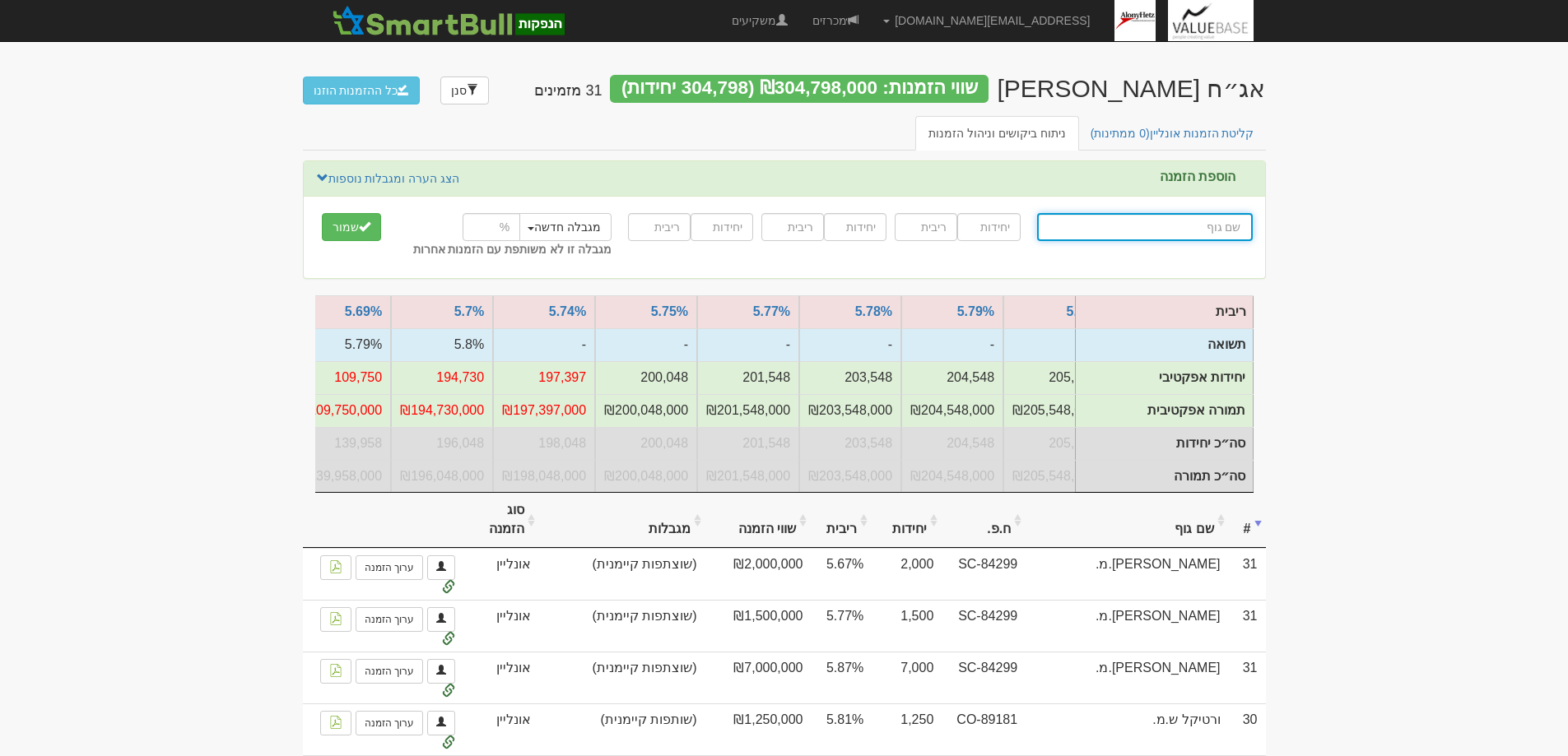
scroll to position [0, -1001]
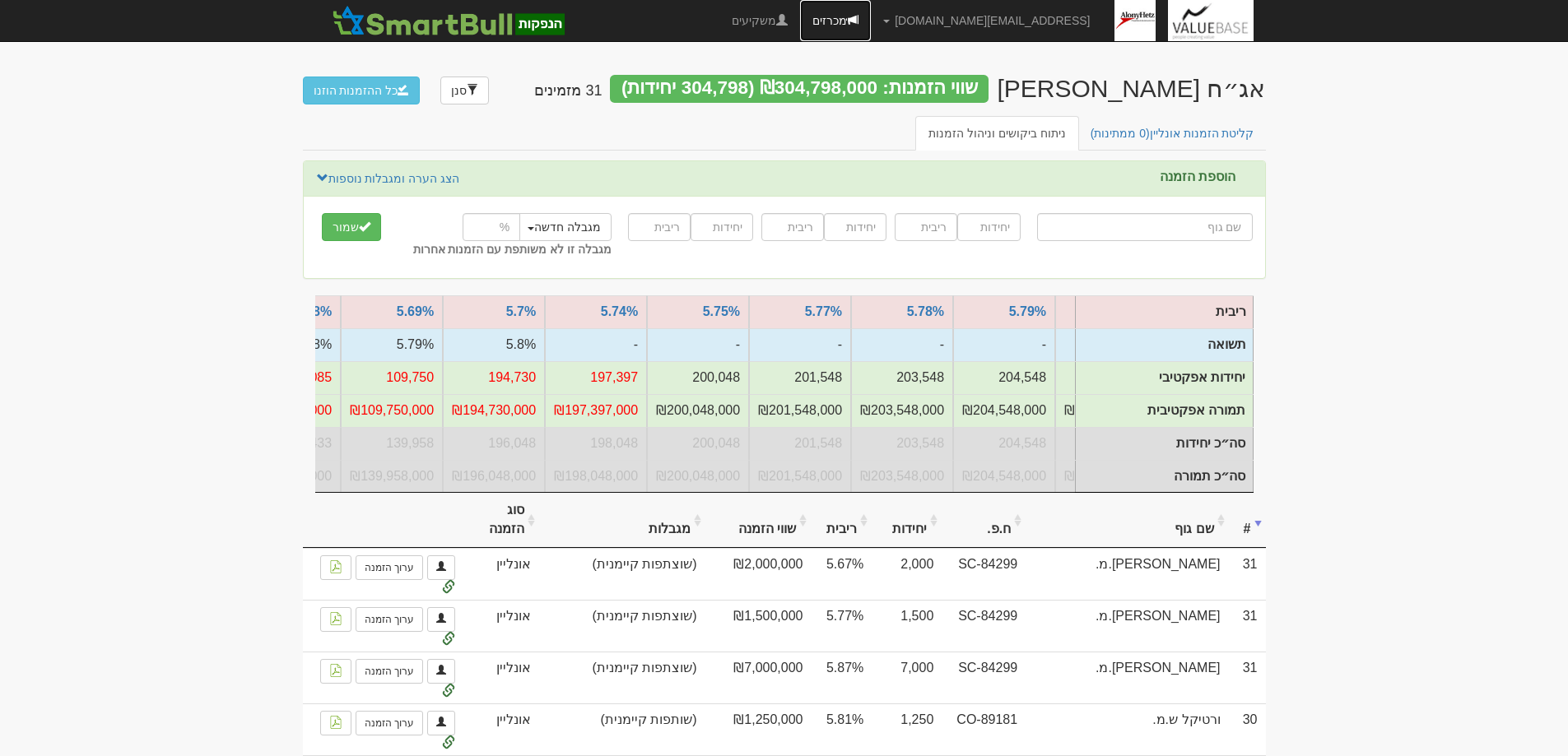
click at [871, 15] on link "מכרזים" at bounding box center [836, 21] width 71 height 41
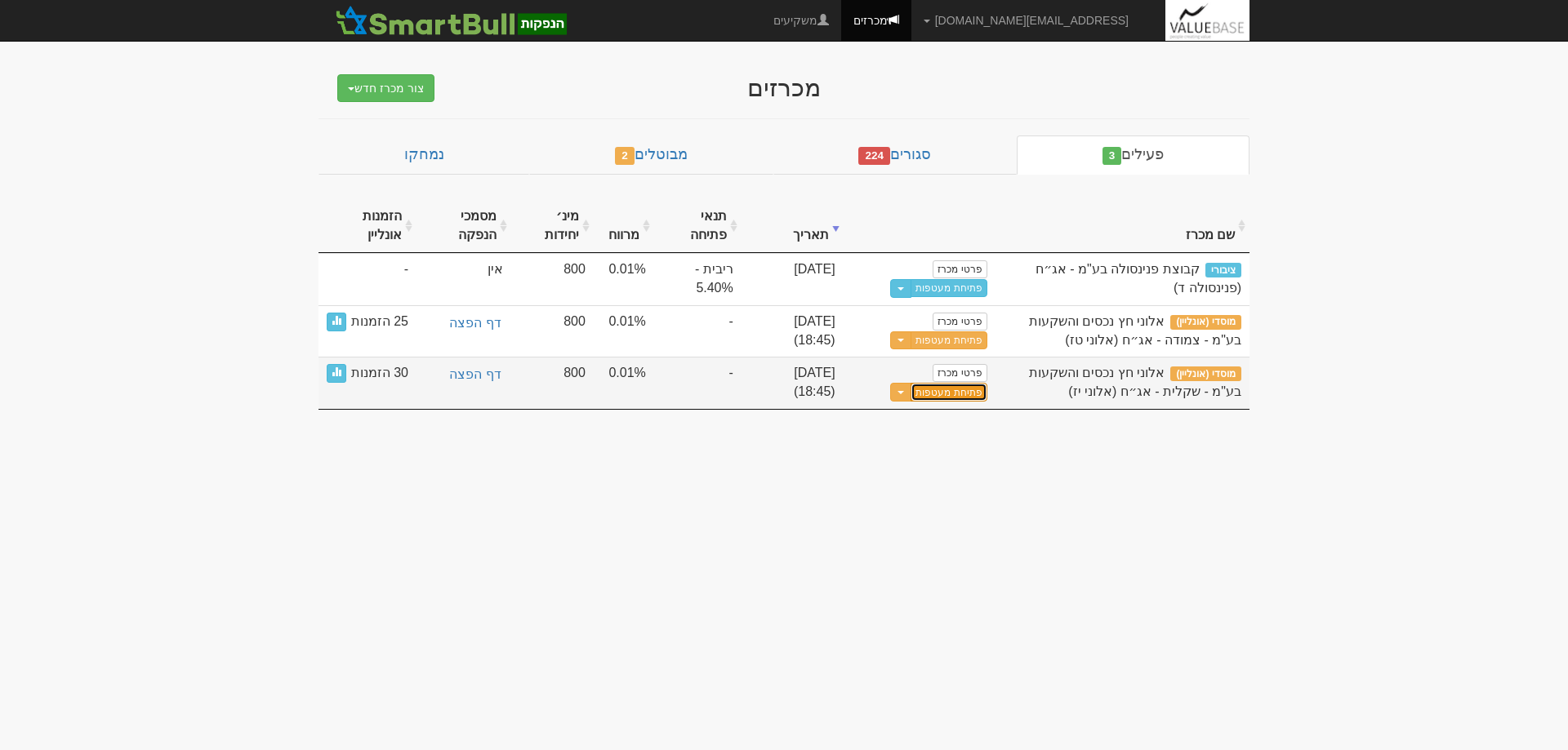
click at [960, 394] on button "פתיחת מעטפות" at bounding box center [948, 392] width 76 height 19
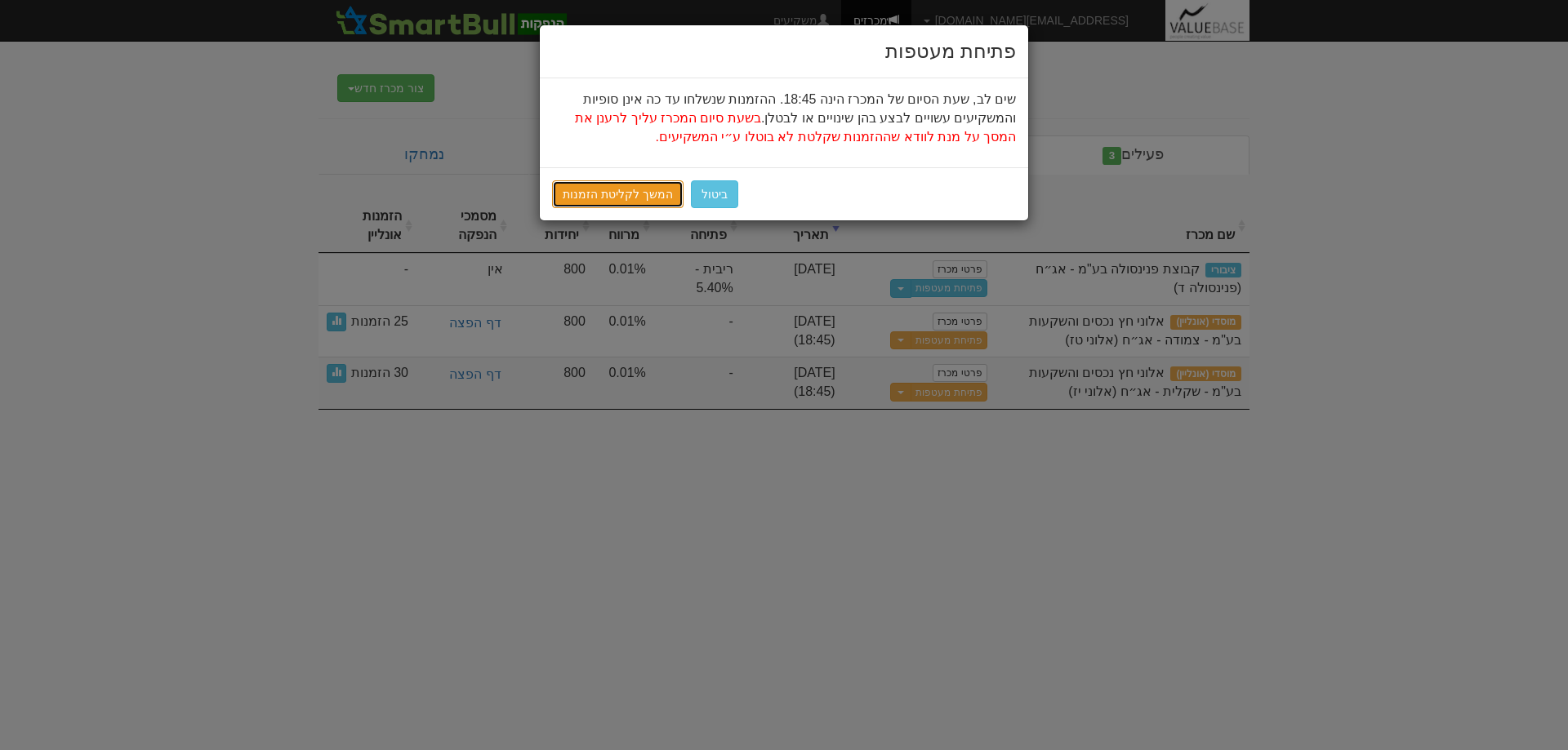
click at [596, 182] on link "המשך לקליטת הזמנות" at bounding box center [618, 194] width 132 height 27
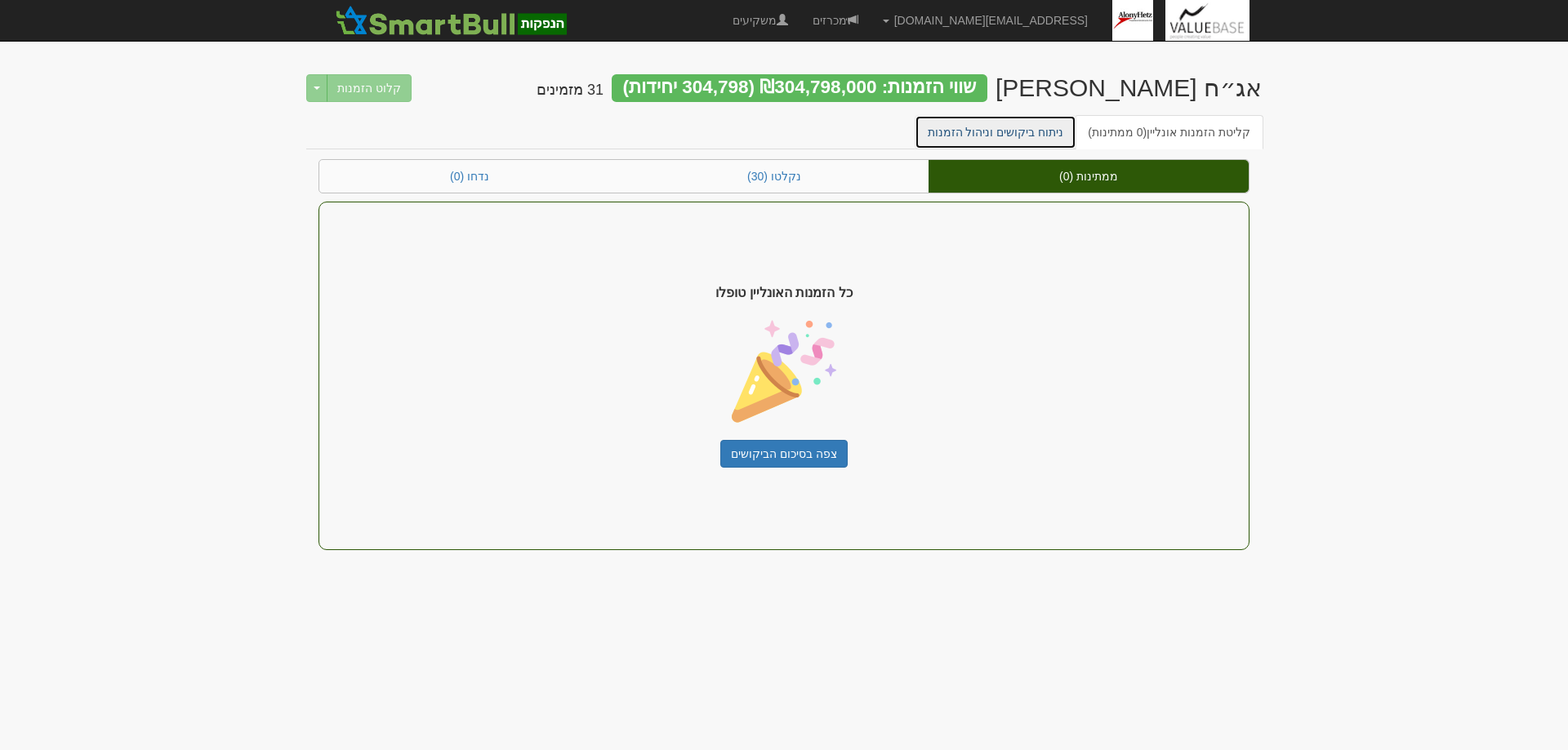
click at [1000, 133] on link "ניתוח ביקושים וניהול הזמנות" at bounding box center [996, 132] width 163 height 34
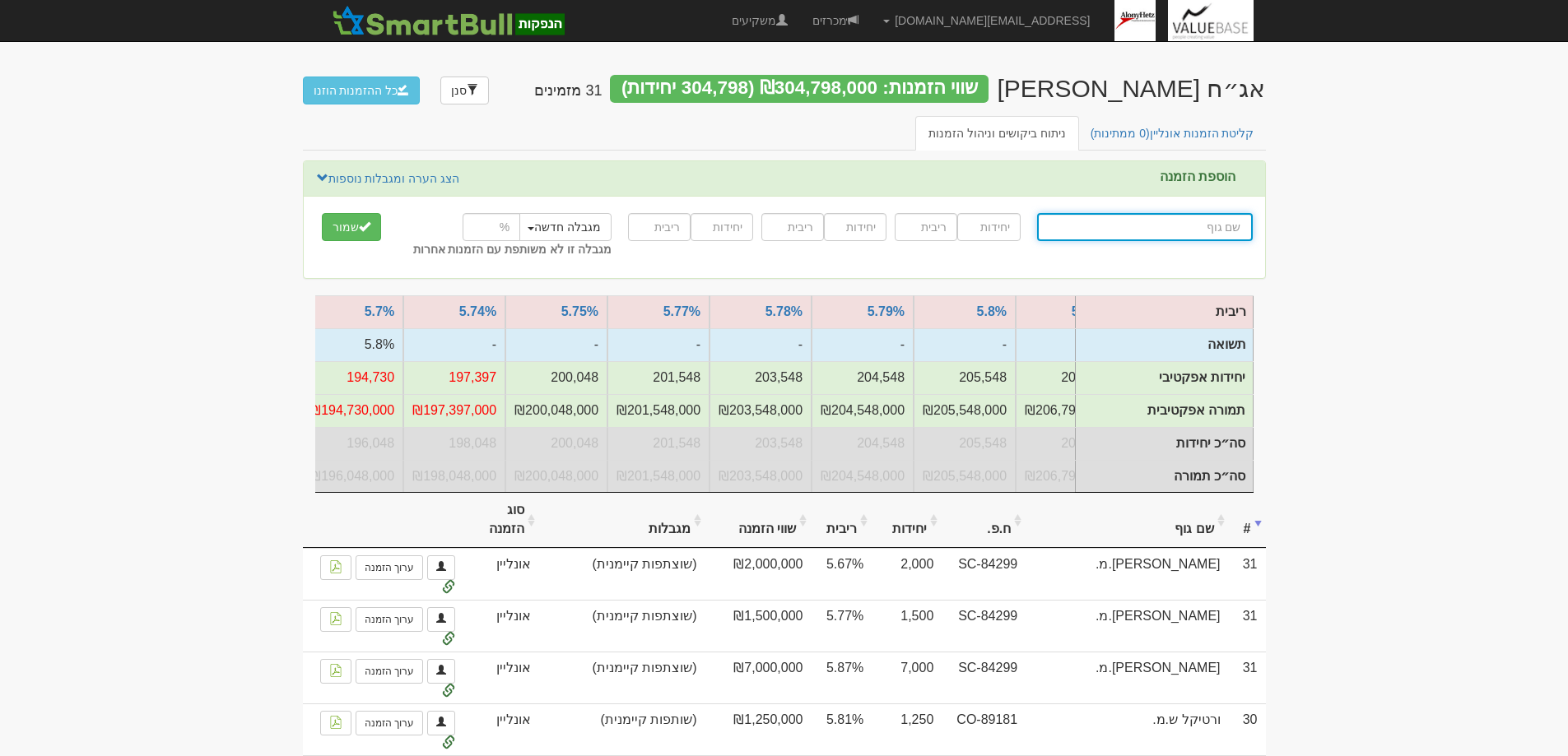
scroll to position [0, -946]
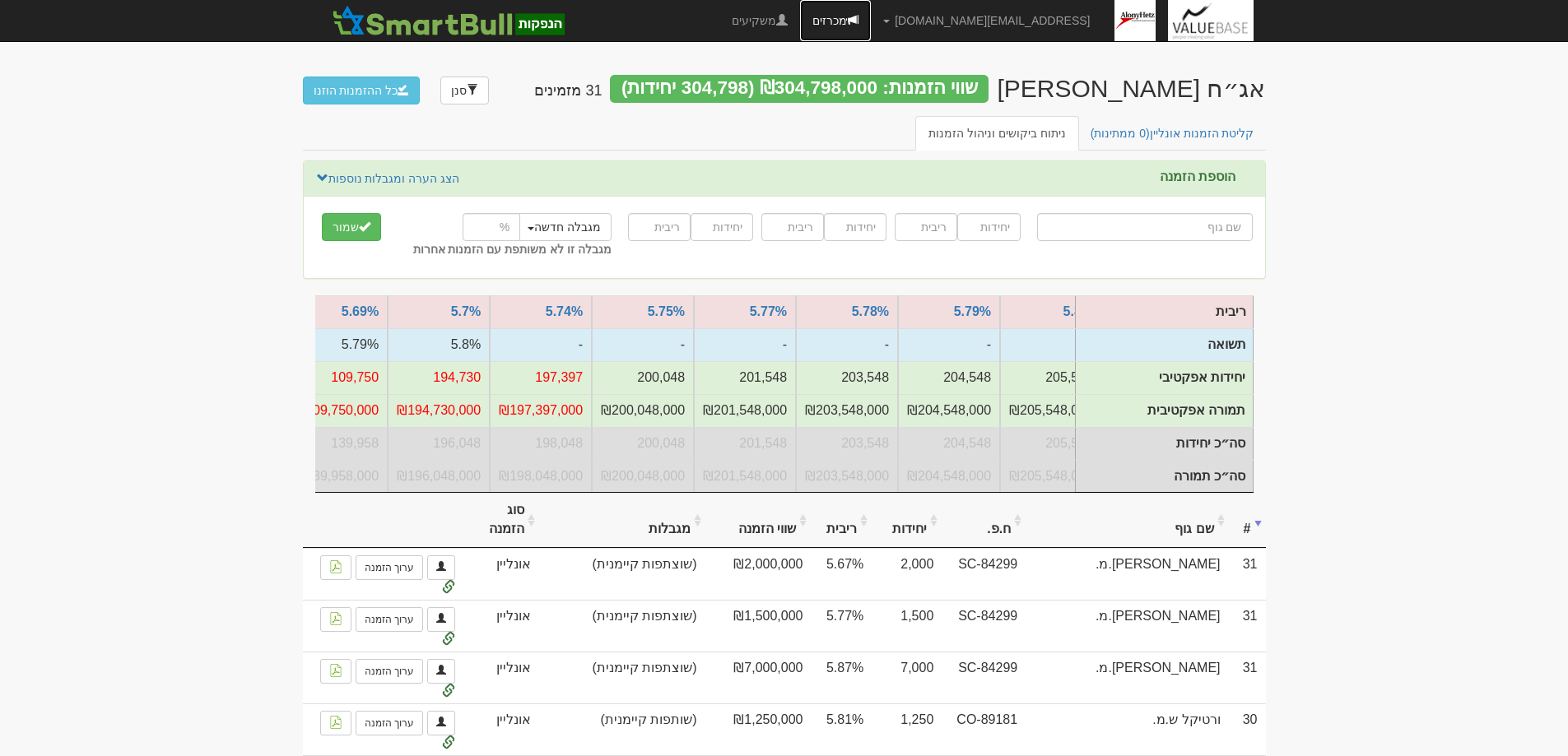
click at [871, 26] on link "מכרזים" at bounding box center [836, 21] width 71 height 41
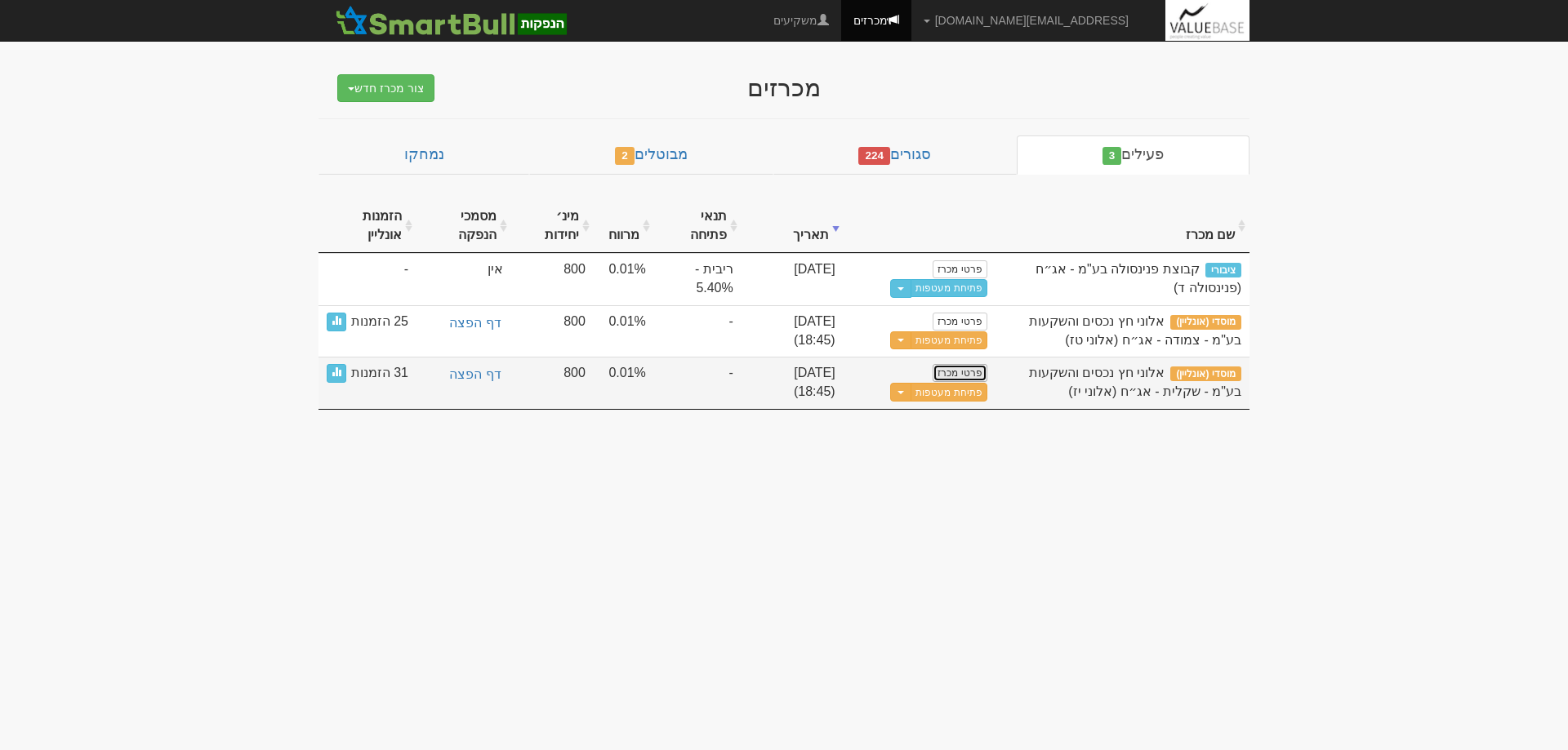
click at [961, 375] on link "פרטי מכרז" at bounding box center [959, 373] width 54 height 18
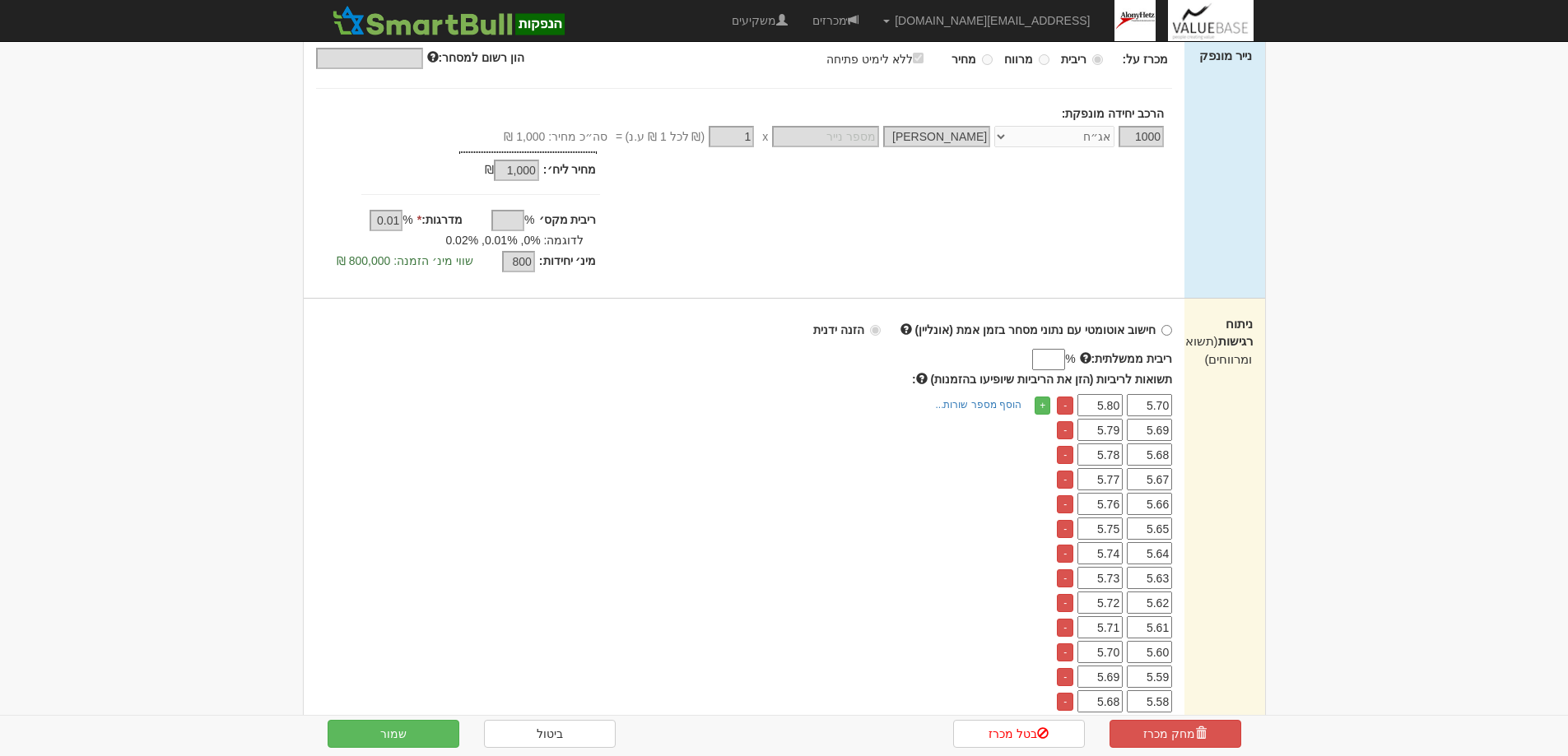
scroll to position [329, 0]
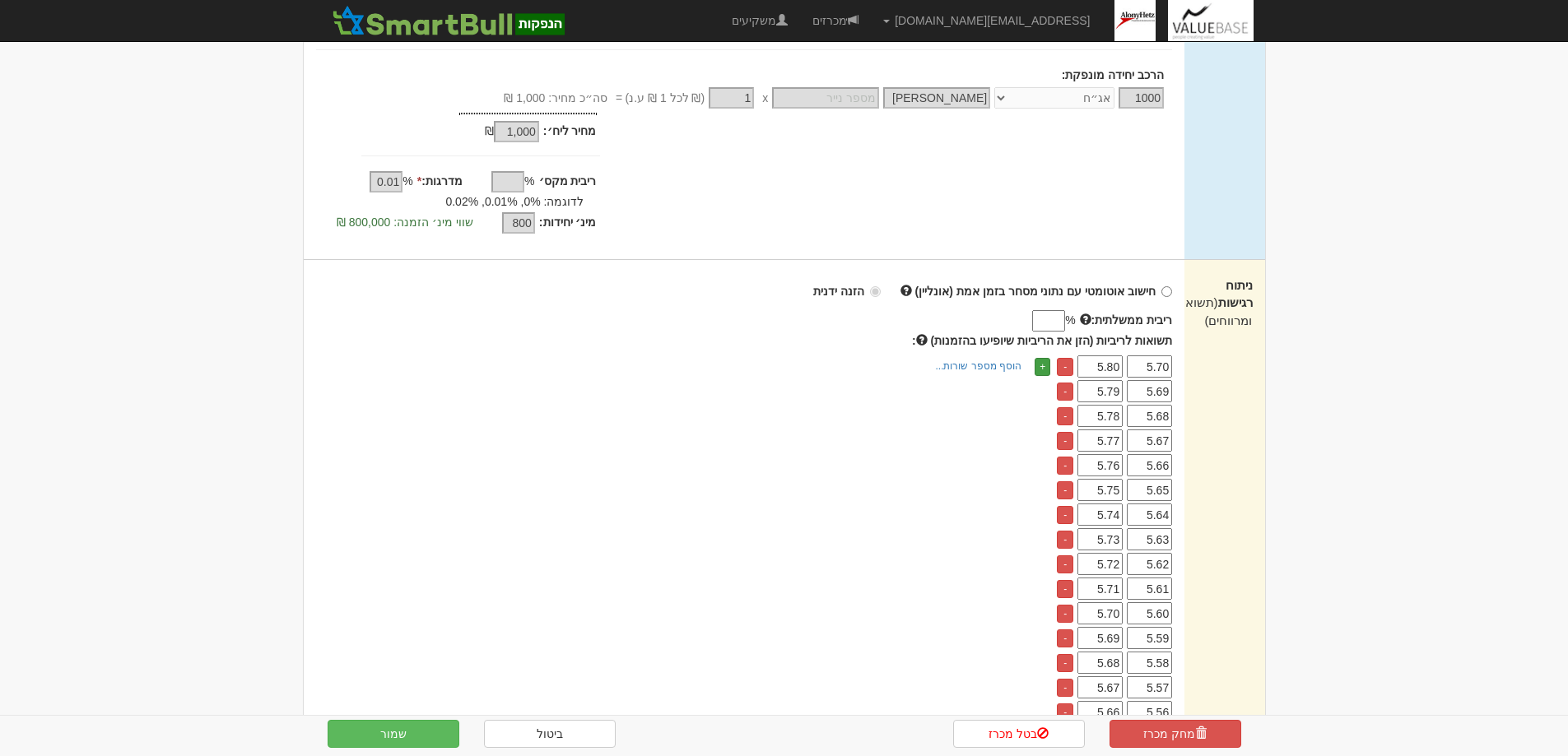
click at [1041, 367] on link "+" at bounding box center [1042, 367] width 16 height 18
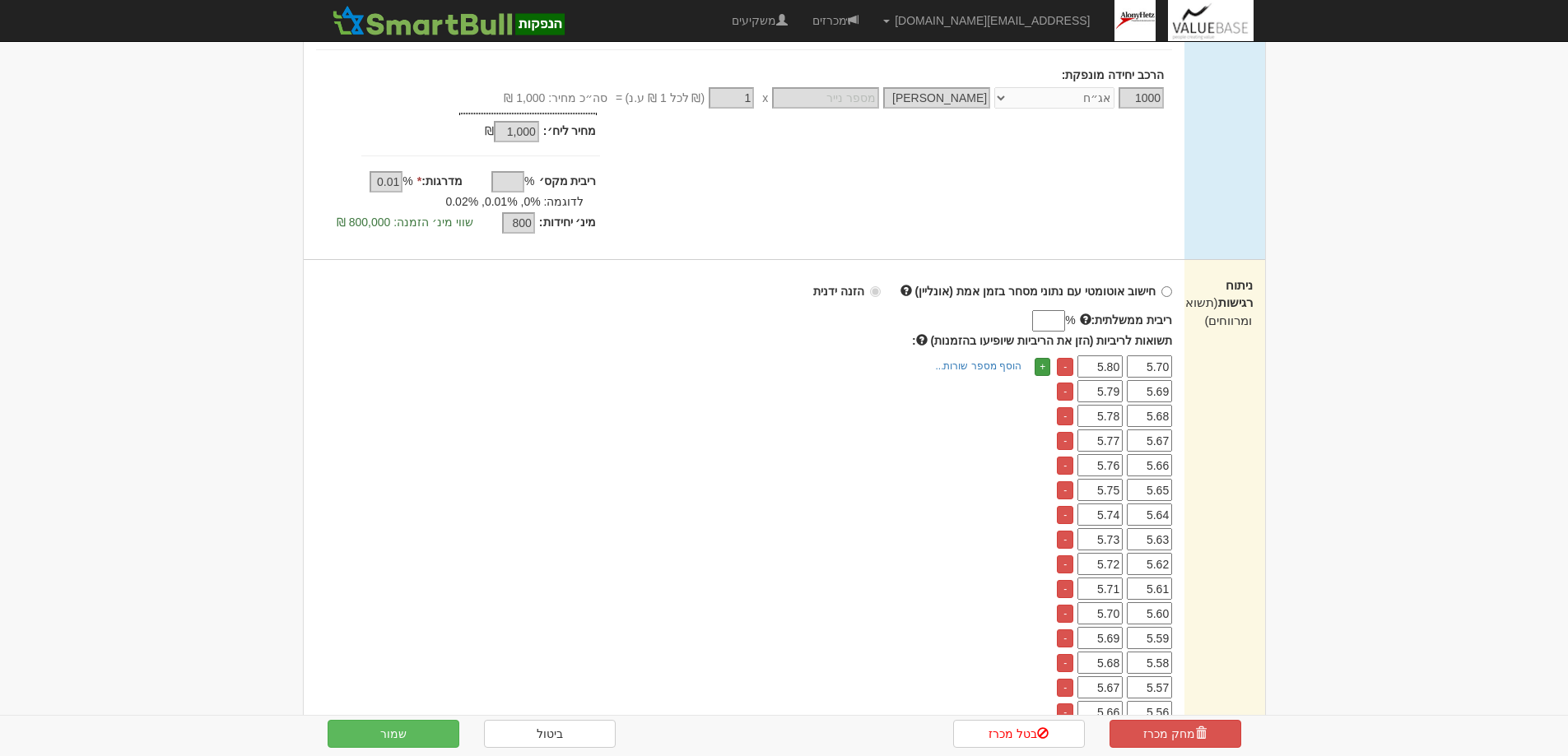
click at [1041, 367] on link "+" at bounding box center [1042, 367] width 16 height 18
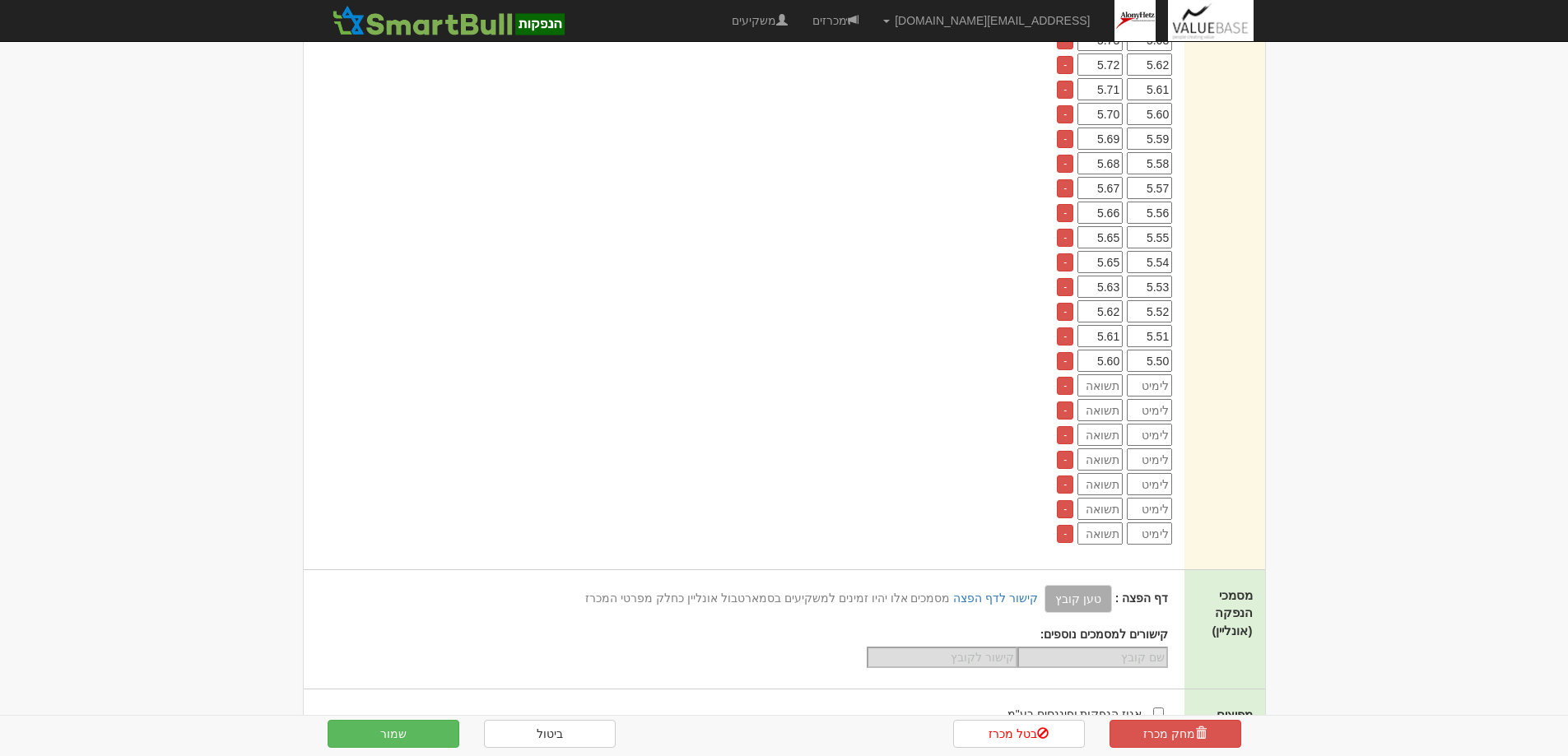
scroll to position [823, 0]
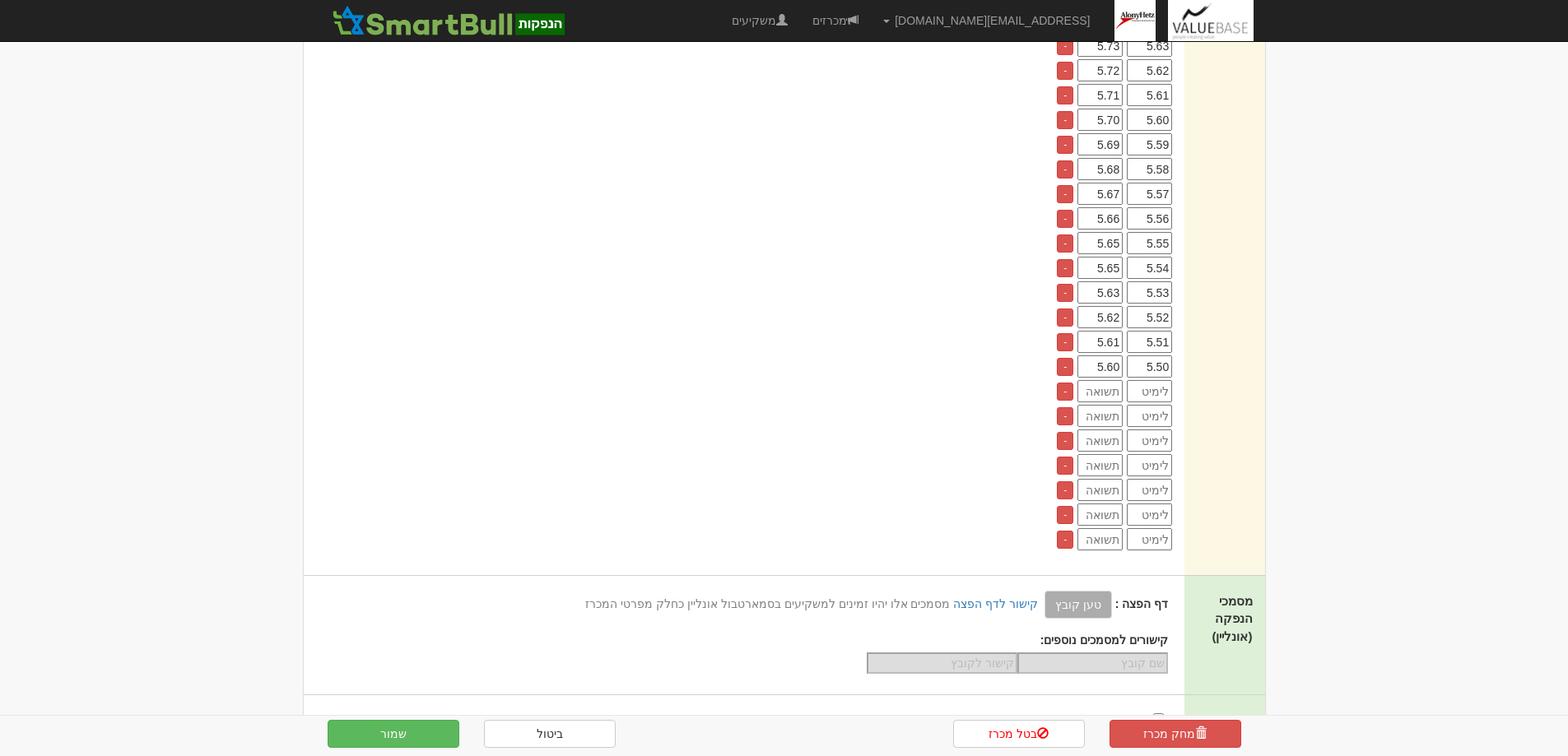
click at [1155, 388] on input "number" at bounding box center [1149, 391] width 45 height 23
type input "5.74"
click at [1120, 382] on input "5.8" at bounding box center [1100, 391] width 45 height 23
click at [1105, 392] on input "5.8" at bounding box center [1100, 391] width 45 height 23
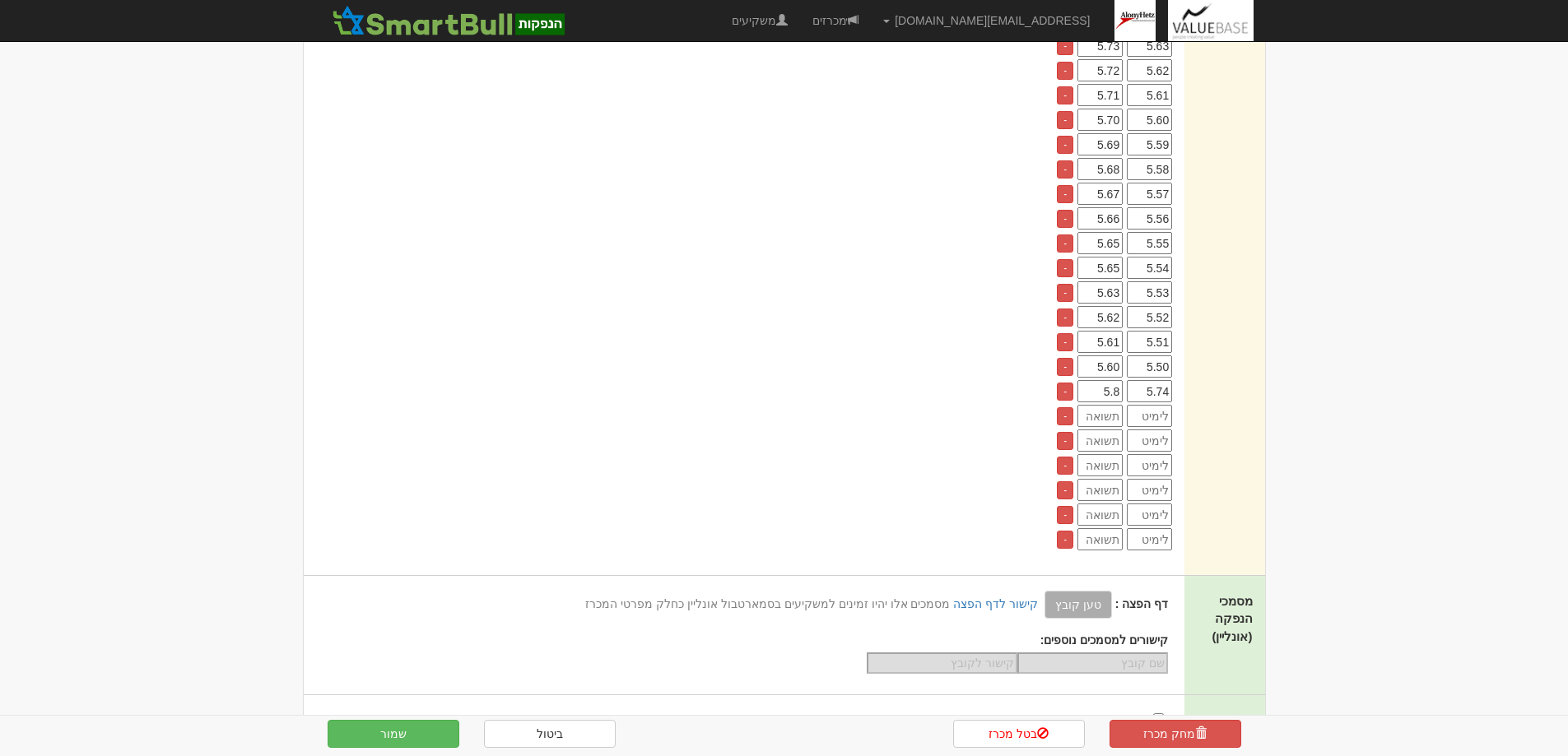
click at [1106, 392] on input "5.8" at bounding box center [1100, 391] width 45 height 23
type input "5.84"
type input "5.75"
type input "5.85"
type input "5.76"
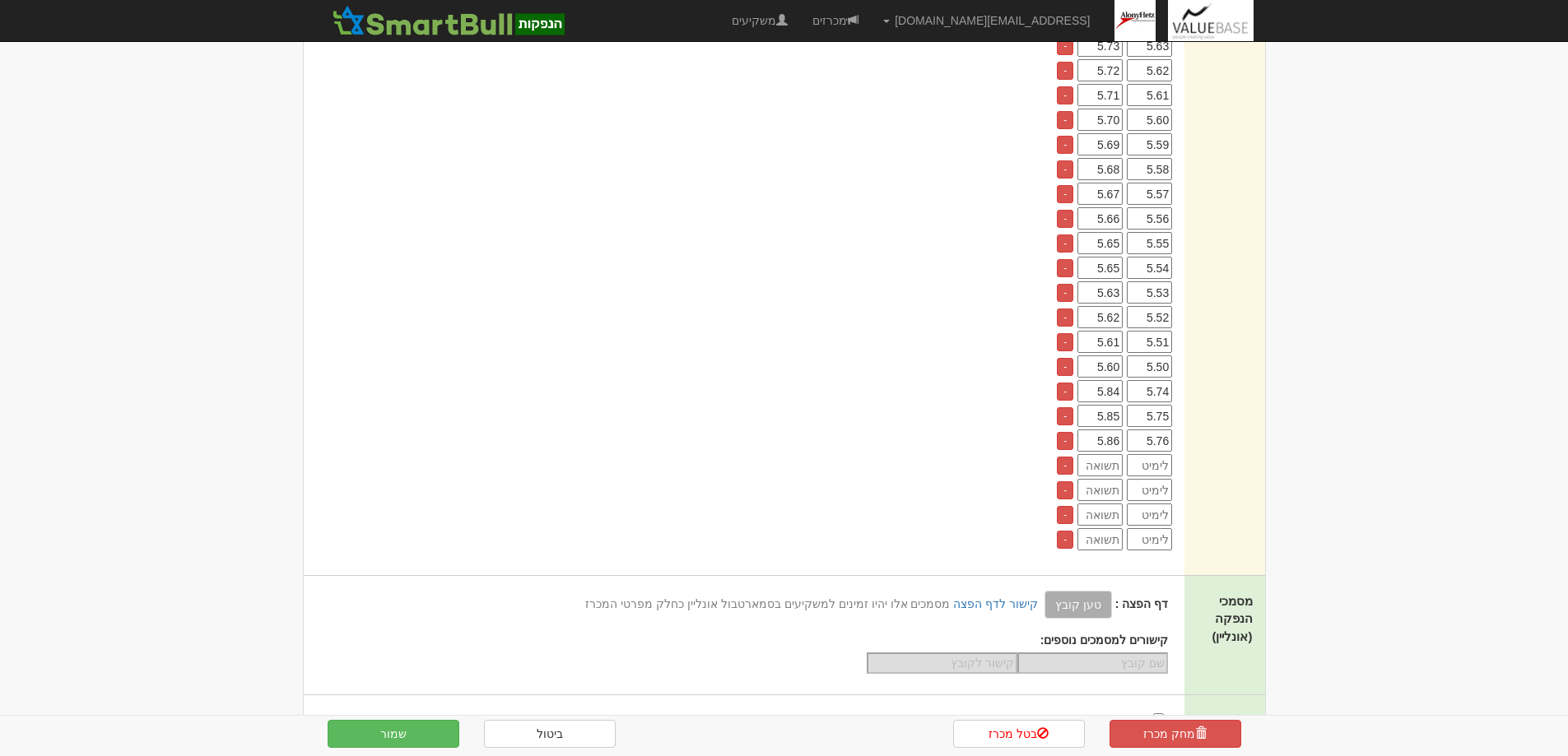
type input "5.86"
type input "5.77"
type input "5.87"
type input "5.78"
type input "5.88"
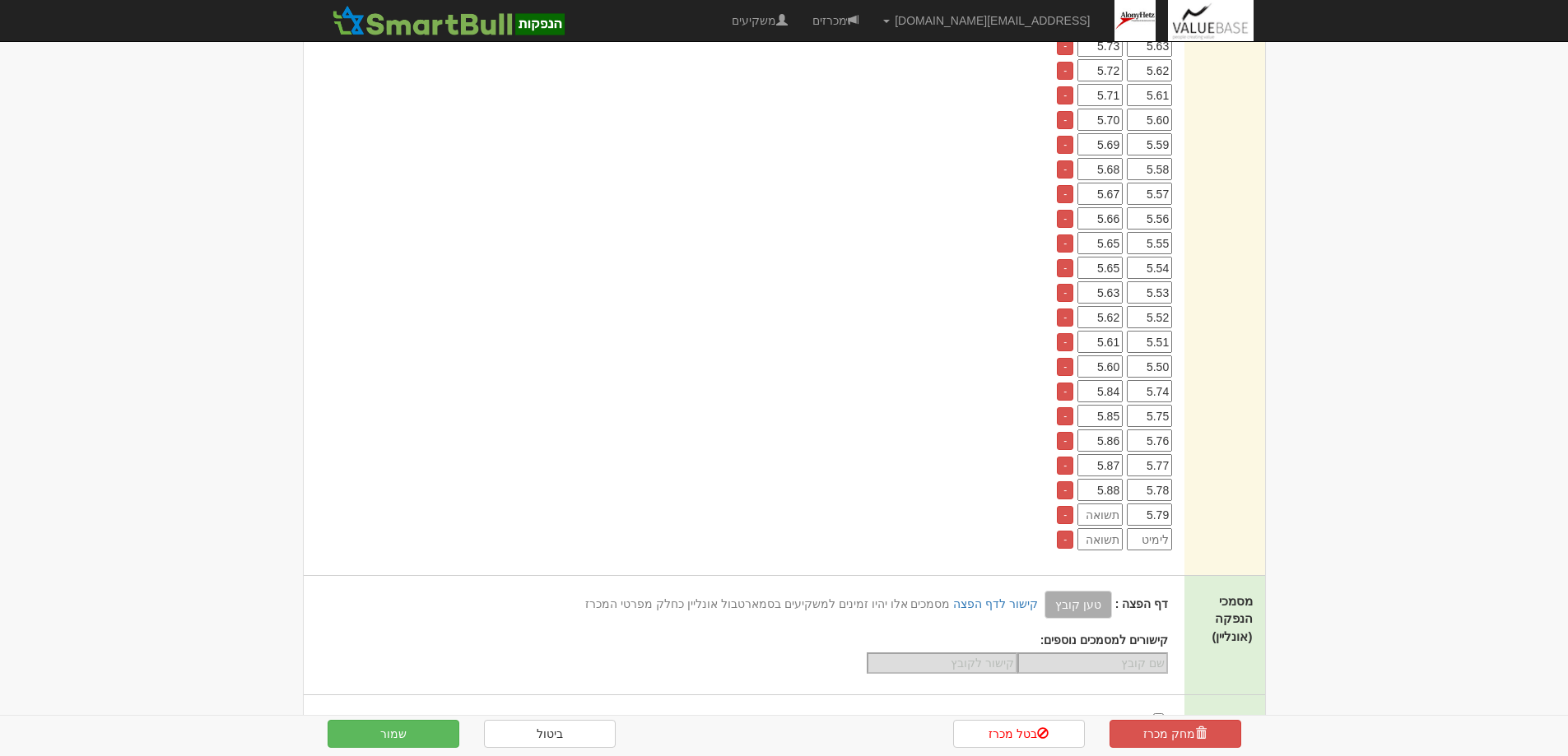
type input "5.79"
type input "5.89"
type input "5.80"
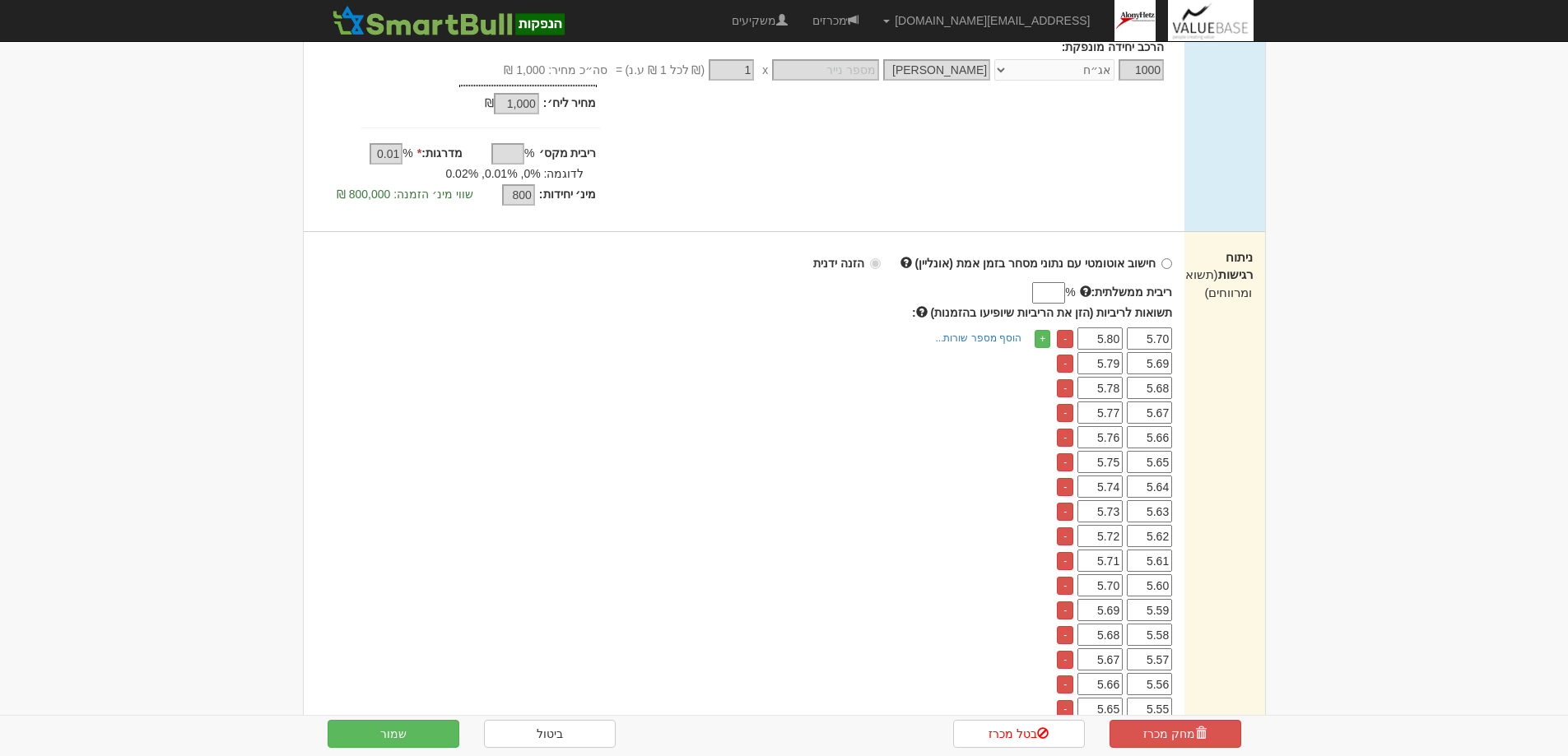
scroll to position [329, 0]
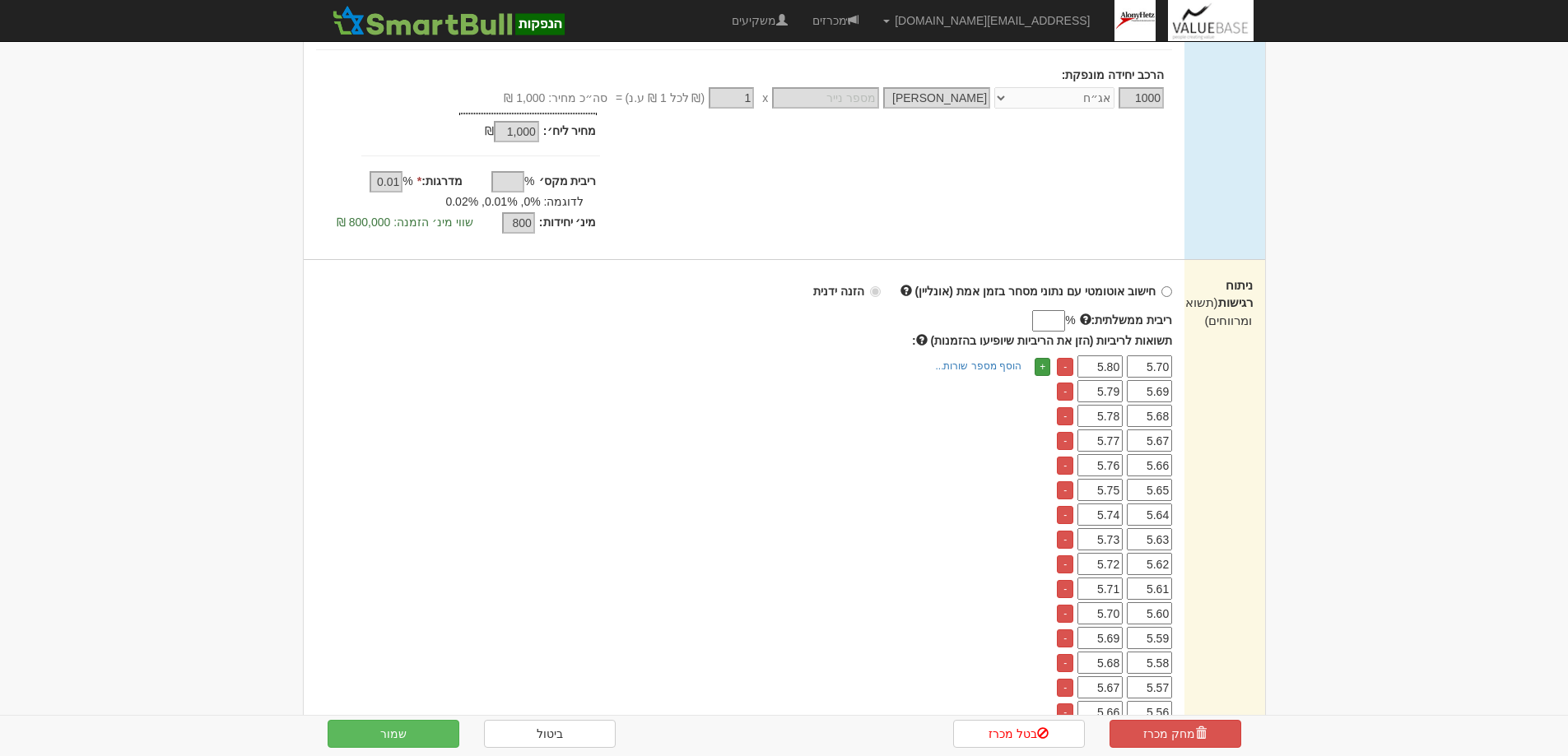
type input "5.90"
click at [1040, 371] on link "+" at bounding box center [1042, 367] width 16 height 18
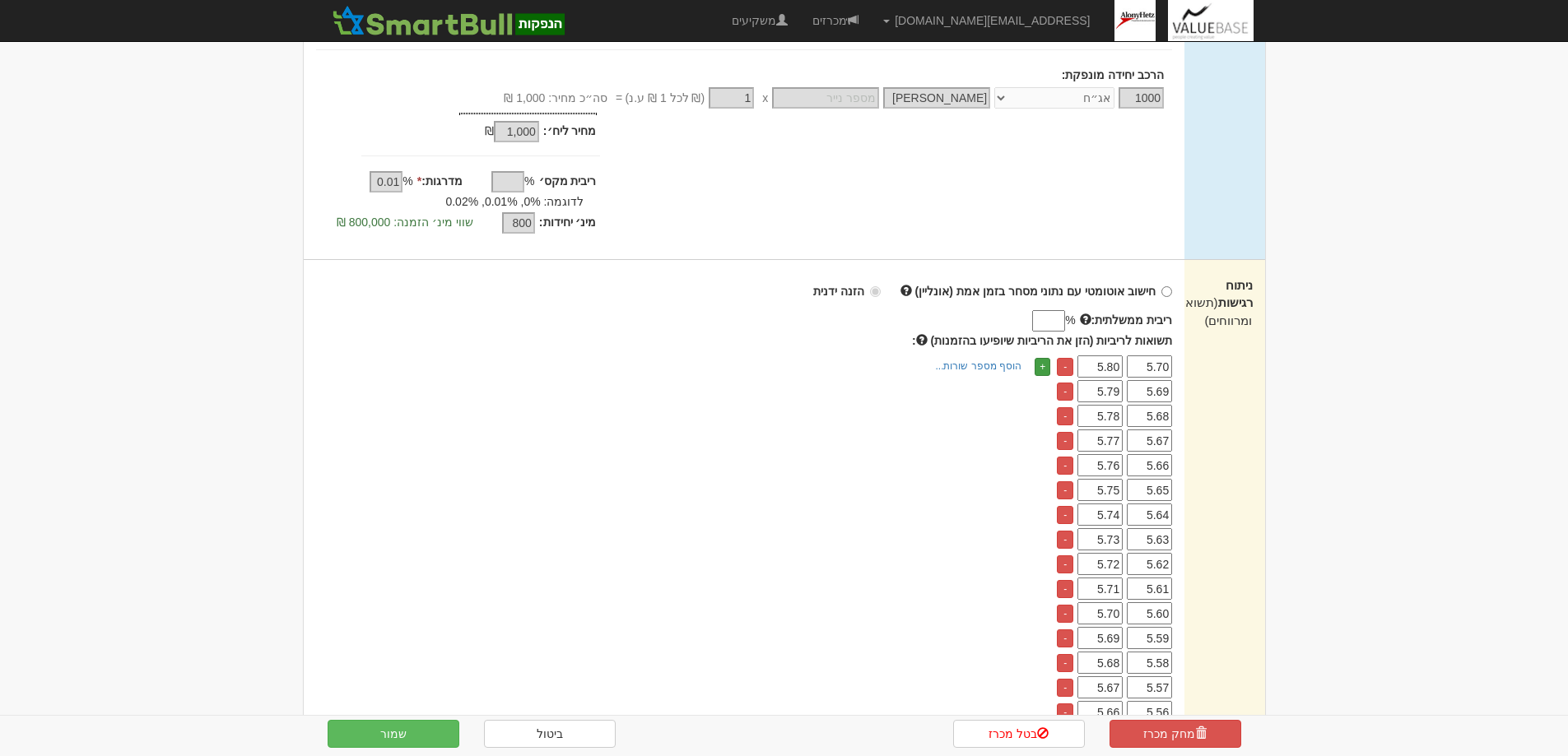
click at [1040, 371] on link "+" at bounding box center [1042, 367] width 16 height 18
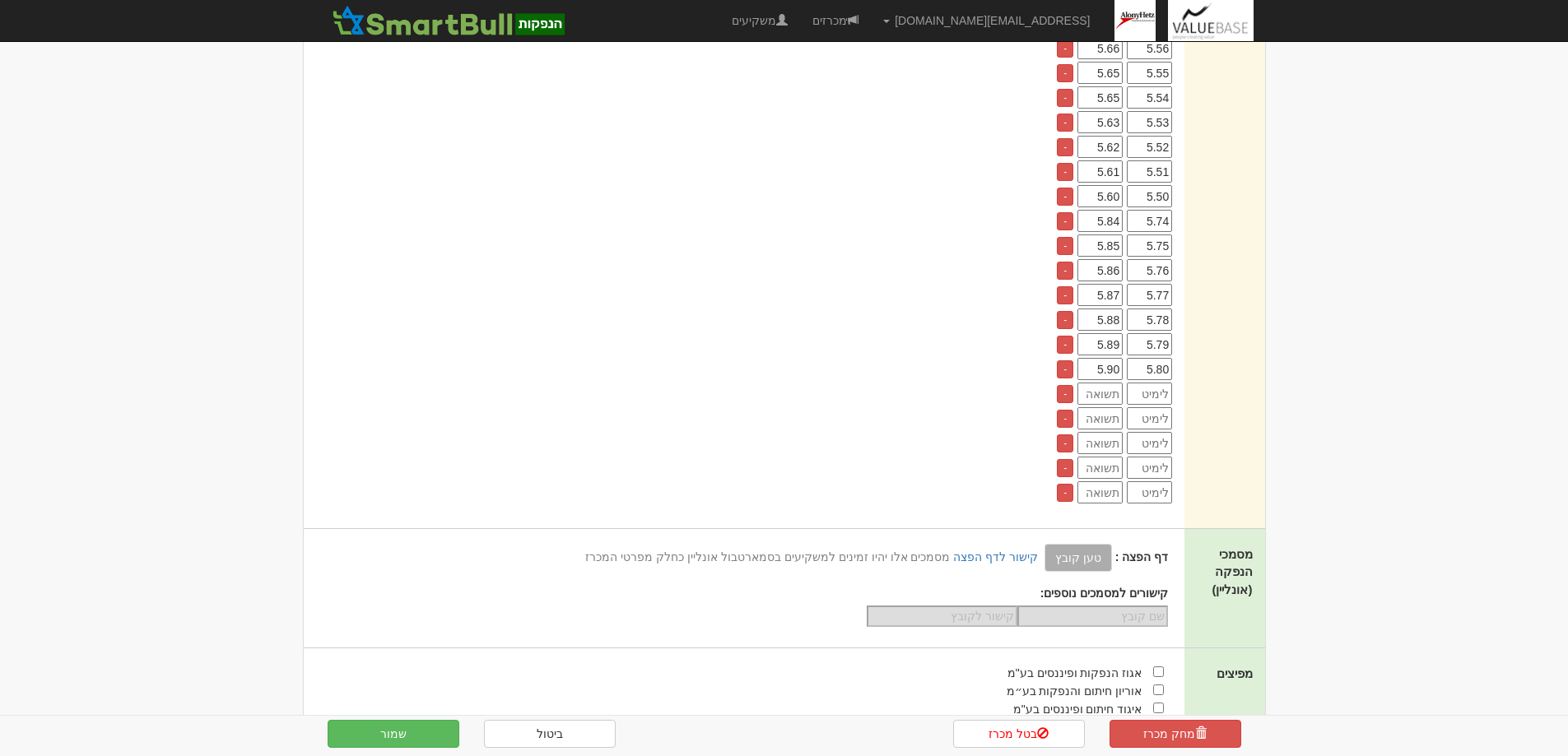
scroll to position [988, 0]
click at [1157, 400] on input "number" at bounding box center [1149, 399] width 45 height 23
type input "5.81"
type input "5.91"
type input "5.82"
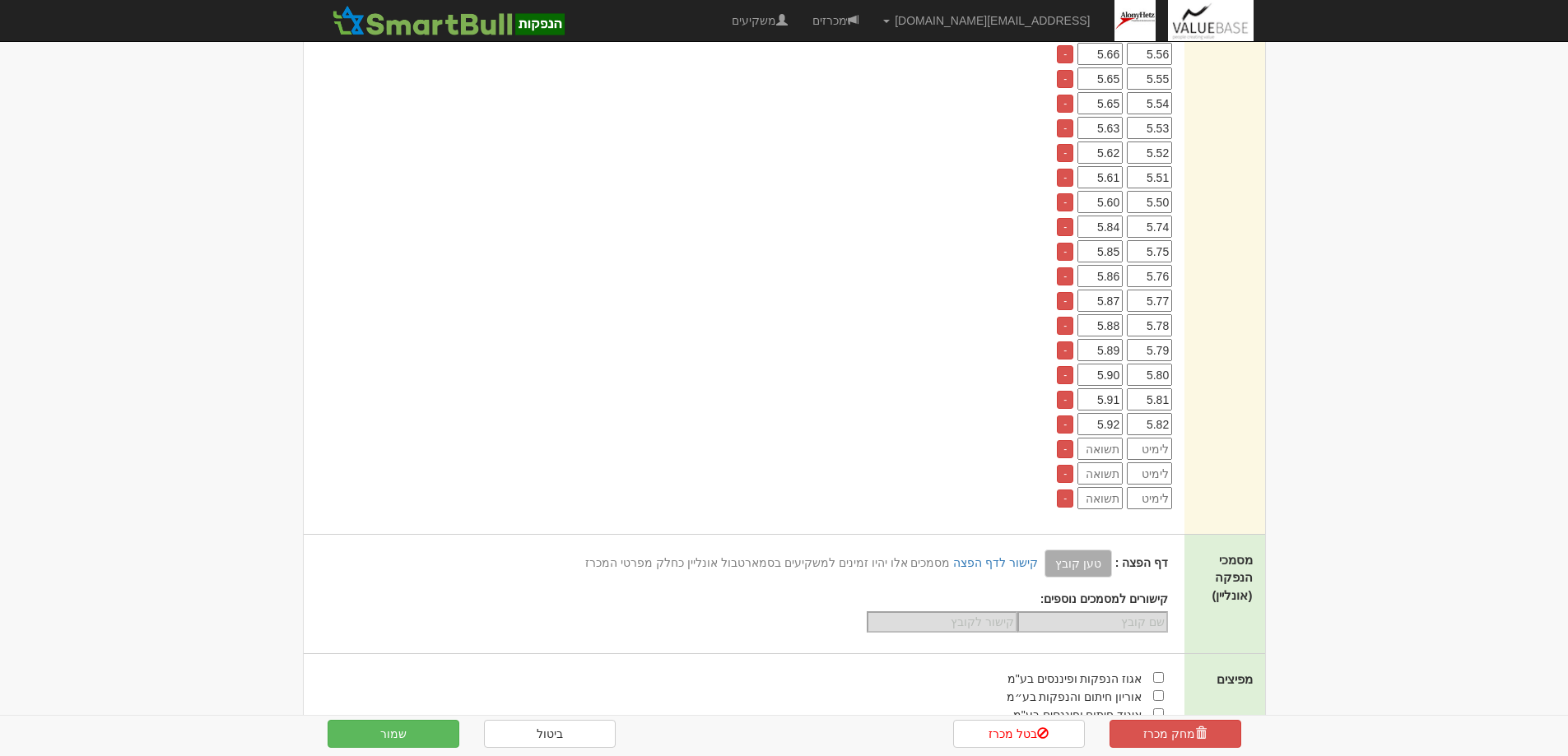
type input "5.92"
type input "5.83"
type input "5.93"
type input "5.84"
type input "5.94"
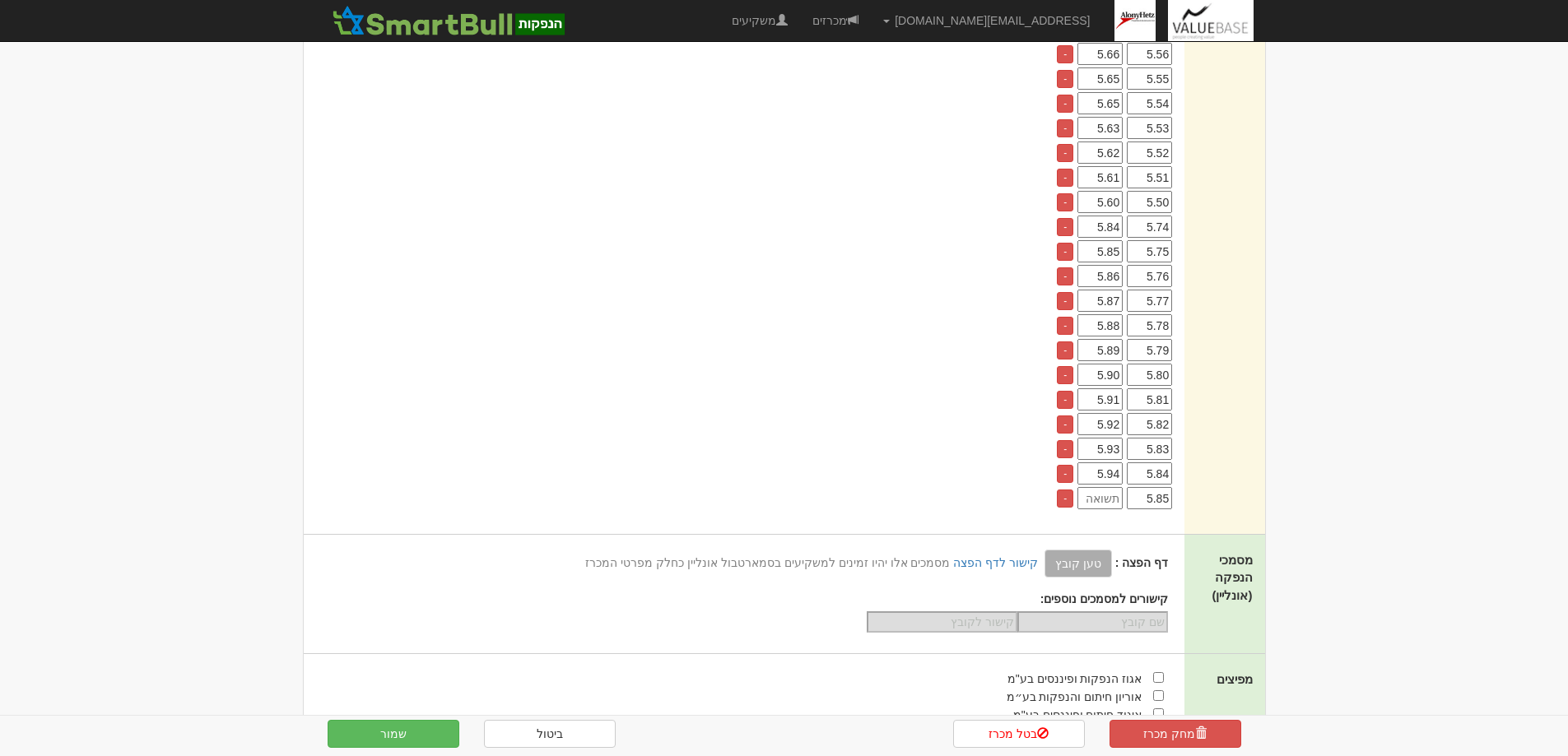
type input "5.85"
type input "5.95"
click at [391, 739] on button "שמור" at bounding box center [393, 734] width 132 height 28
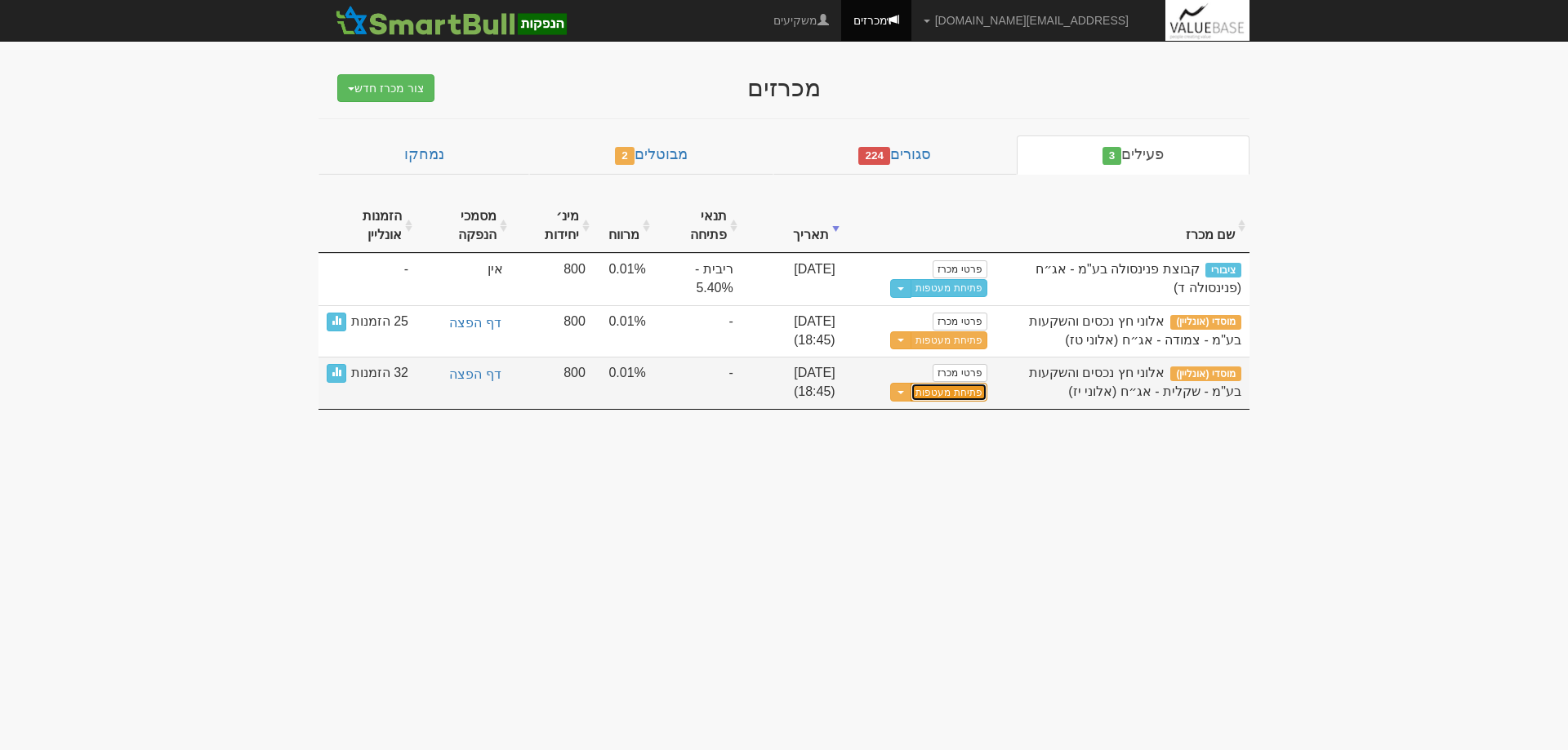
click at [952, 392] on button "פתיחת מעטפות" at bounding box center [948, 392] width 76 height 19
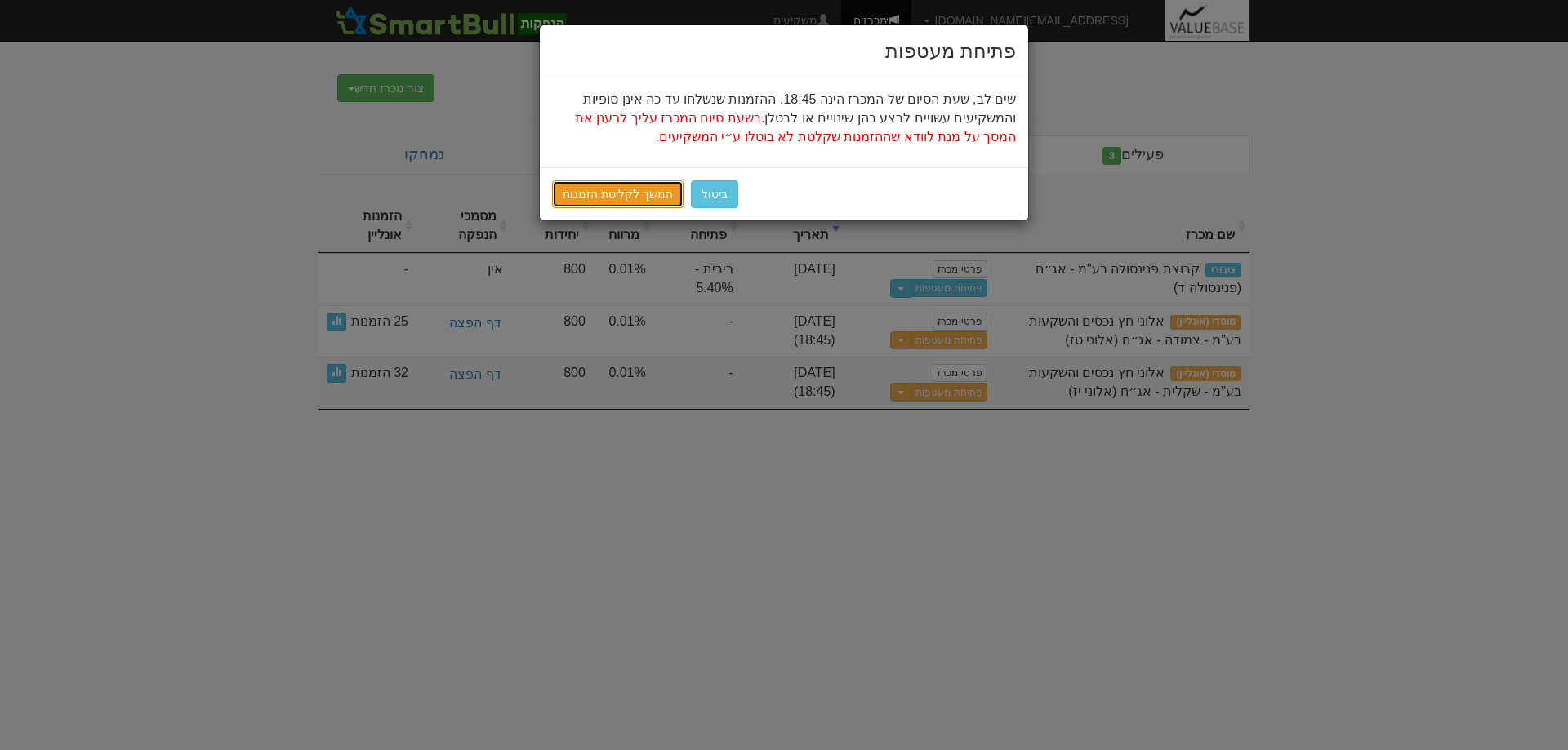
click at [578, 188] on link "המשך לקליטת הזמנות" at bounding box center [618, 194] width 132 height 27
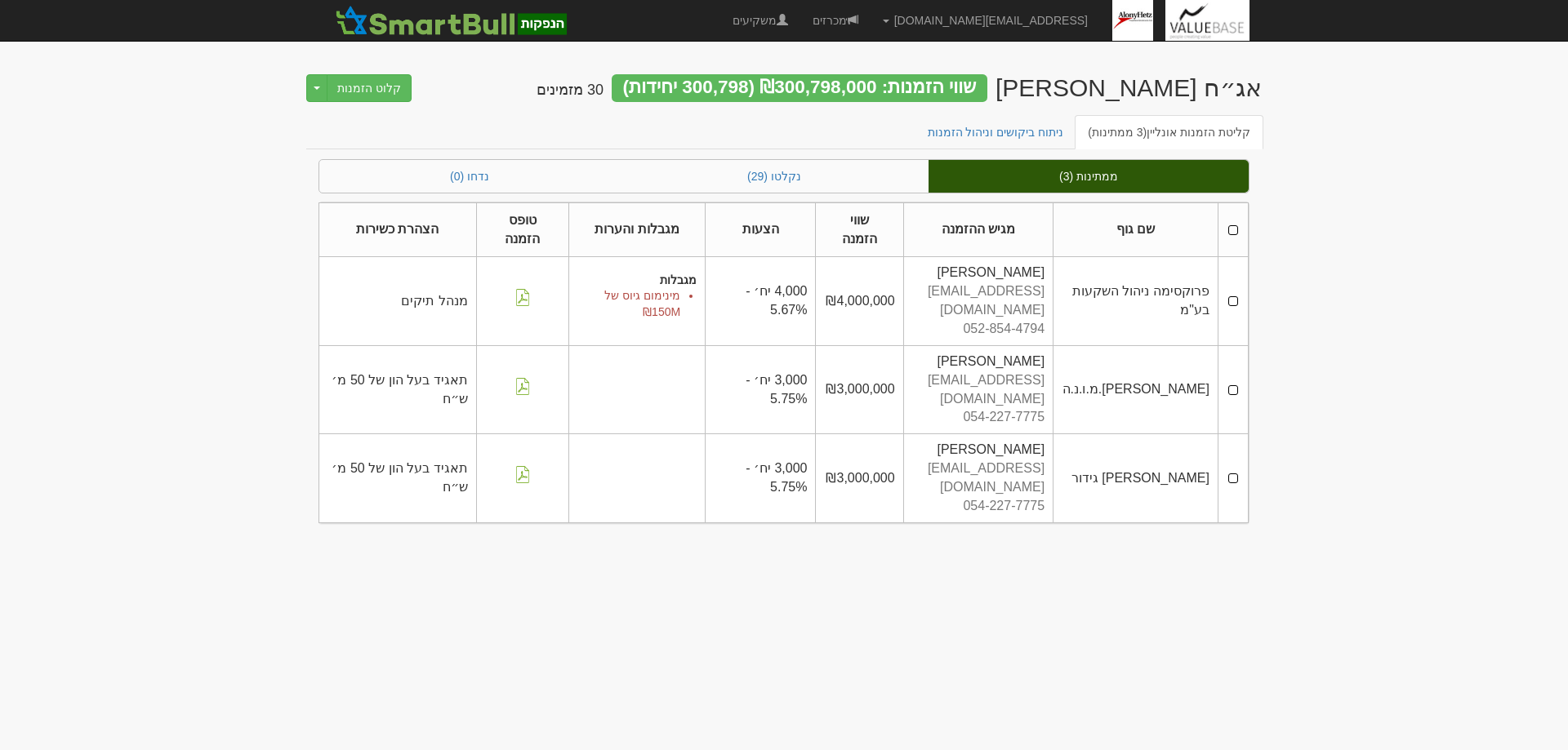
click at [1234, 290] on td at bounding box center [1232, 301] width 30 height 88
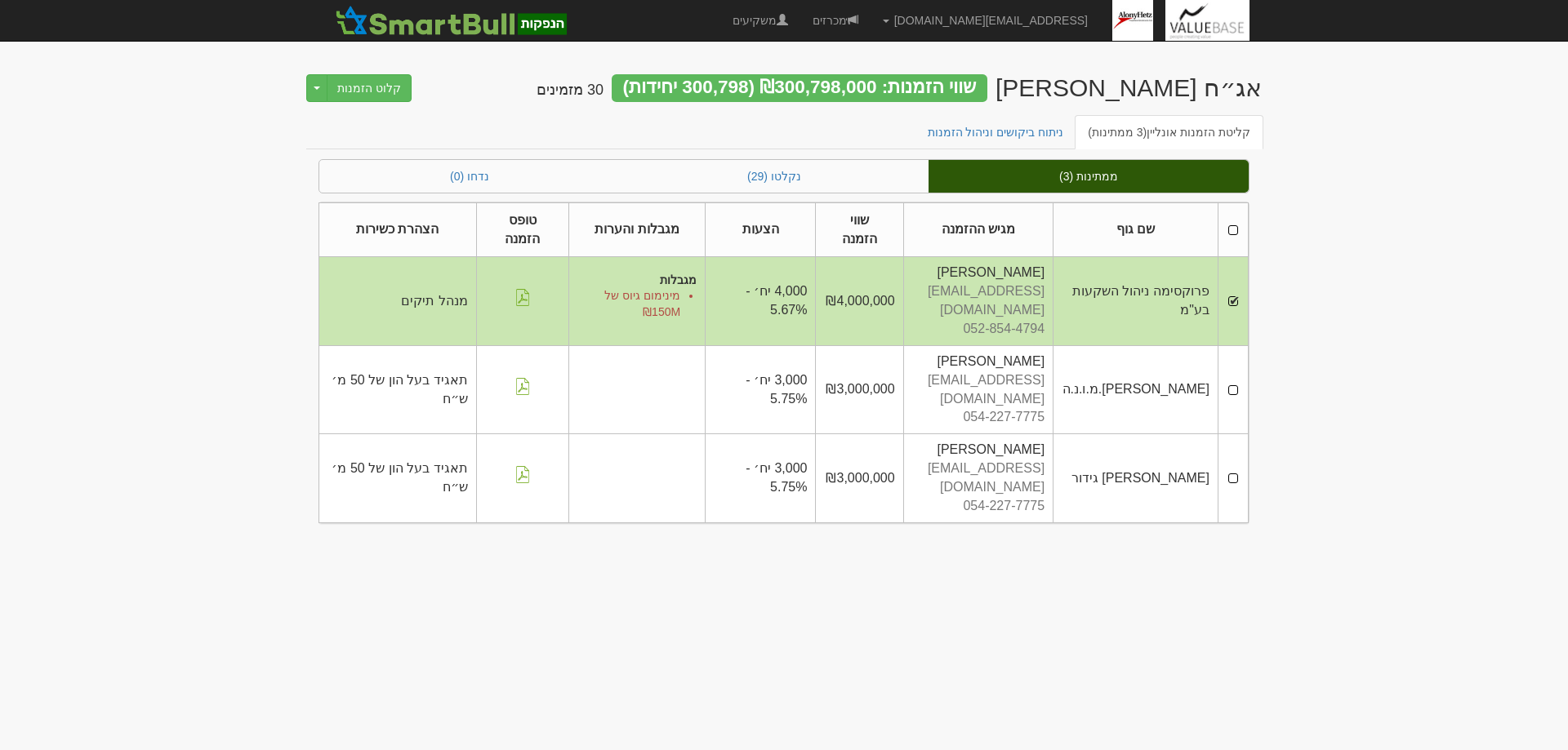
click at [1233, 364] on td at bounding box center [1232, 389] width 30 height 88
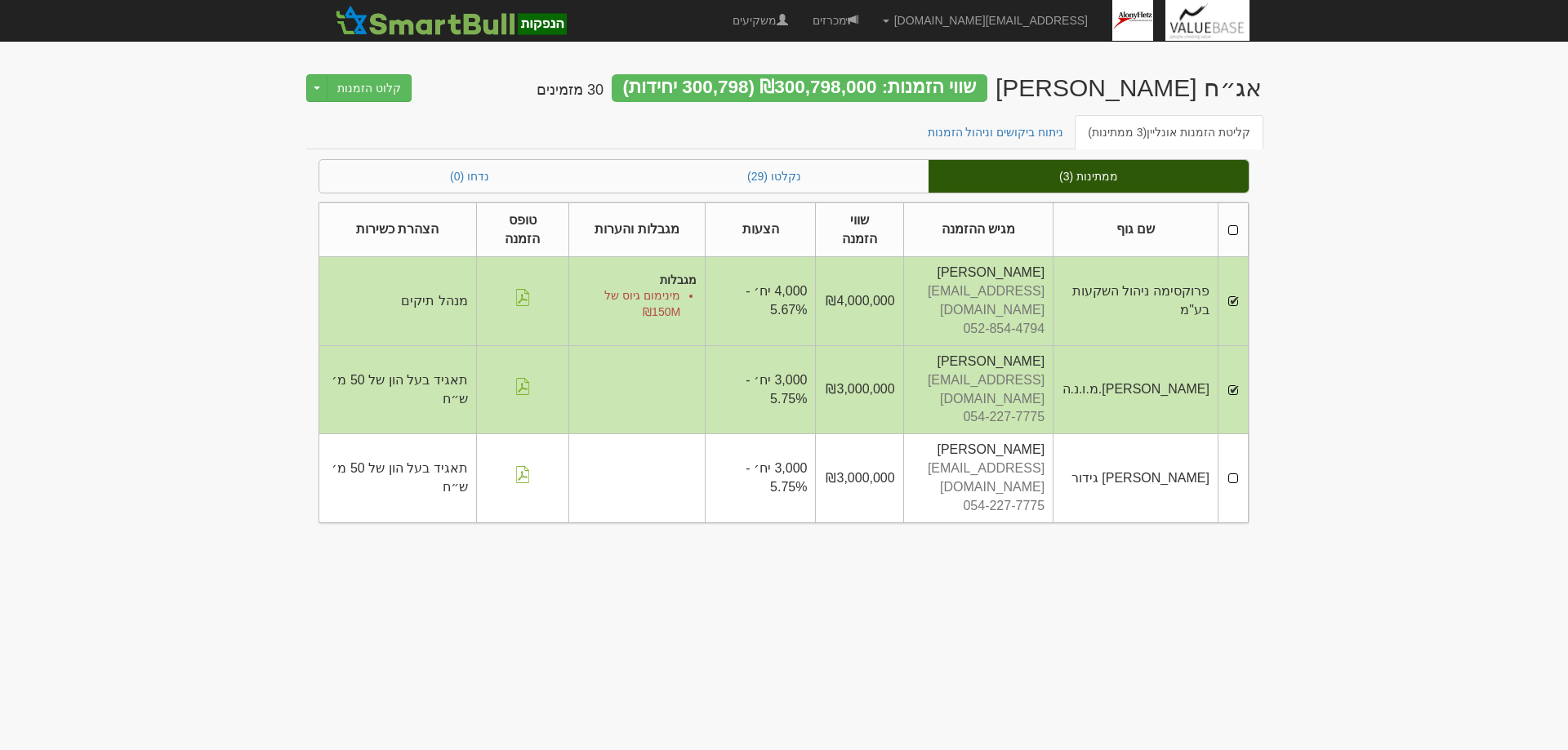
click at [1235, 434] on td at bounding box center [1232, 478] width 30 height 88
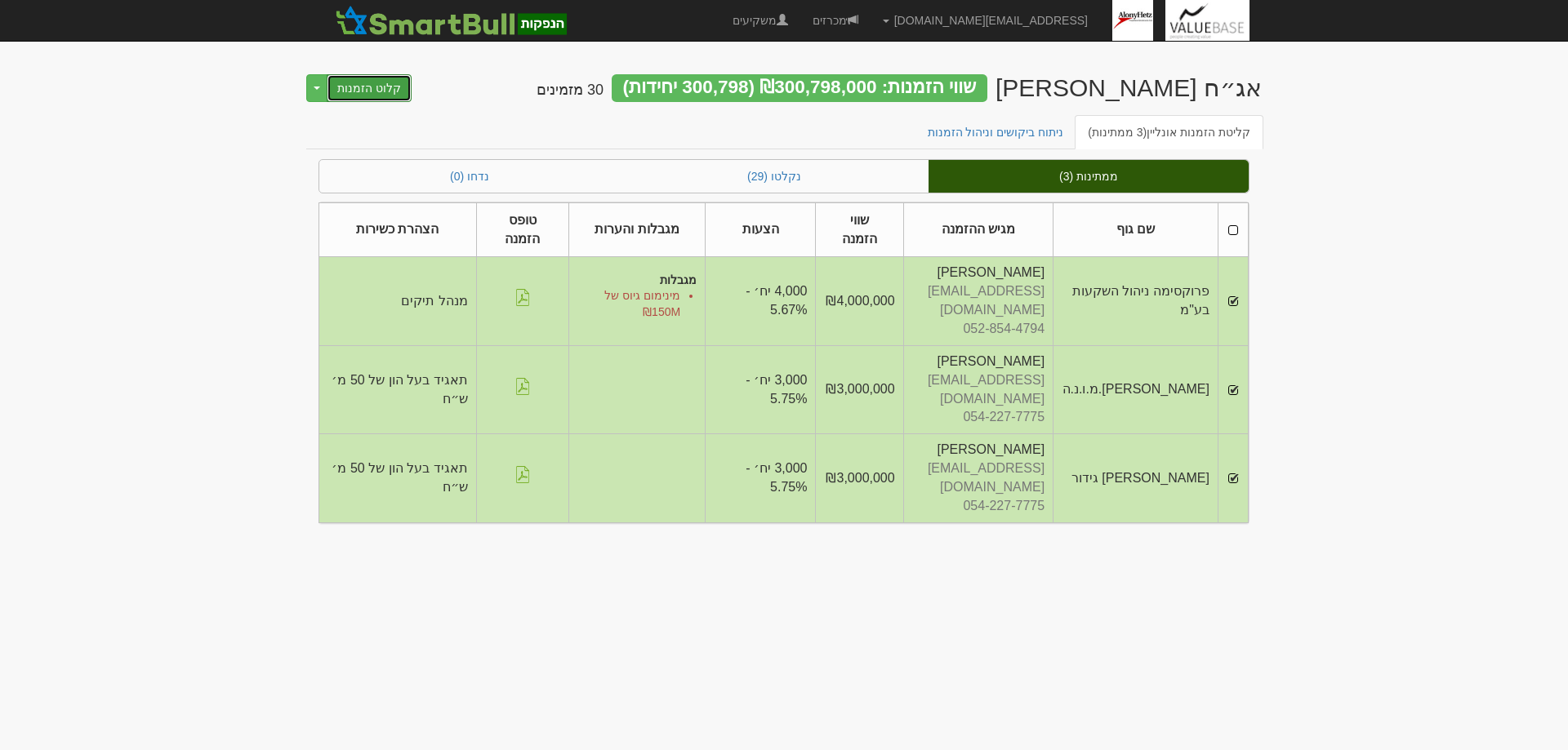
click at [364, 87] on button "קלוט הזמנות" at bounding box center [369, 88] width 85 height 27
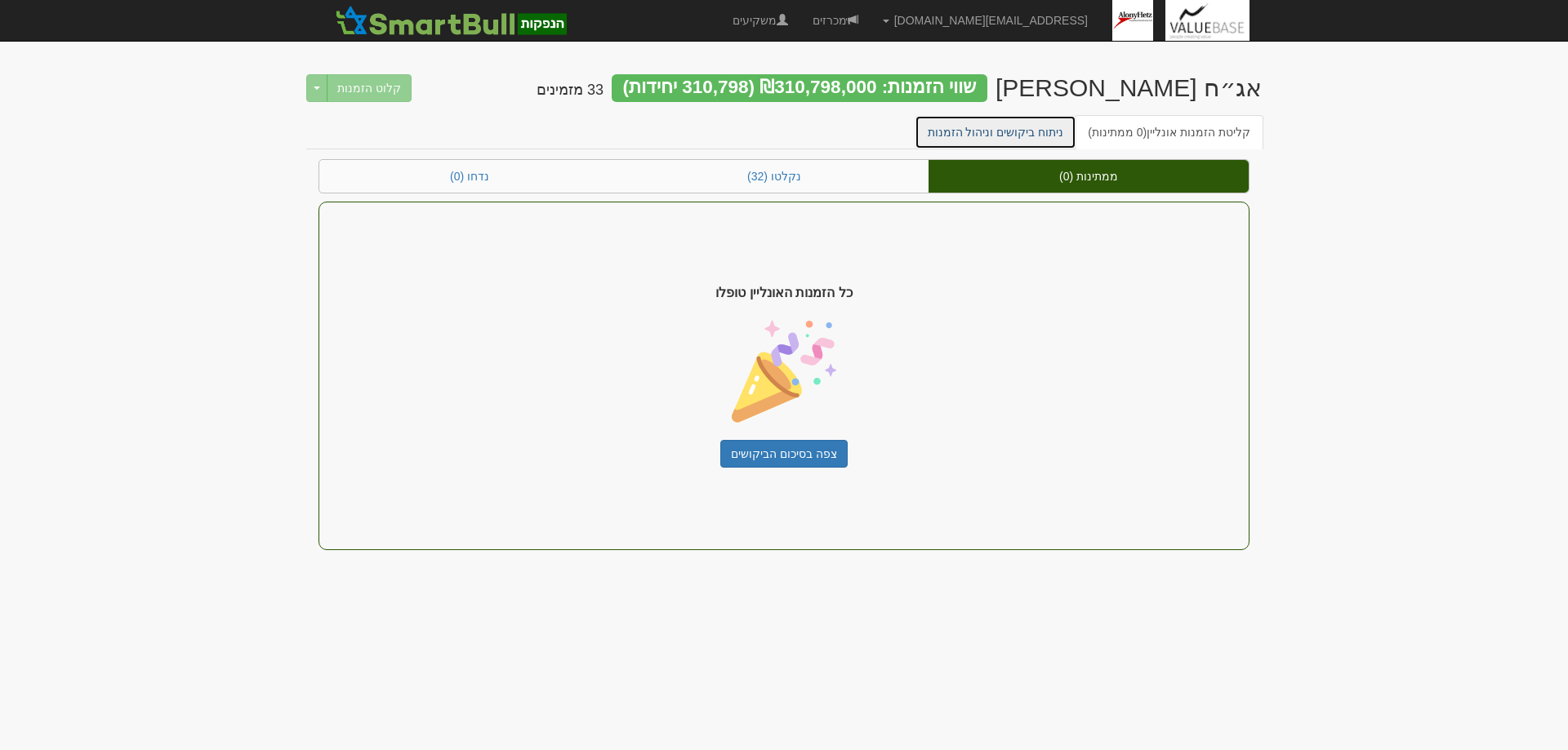
click at [1019, 133] on link "ניתוח ביקושים וניהול הזמנות" at bounding box center [996, 132] width 163 height 34
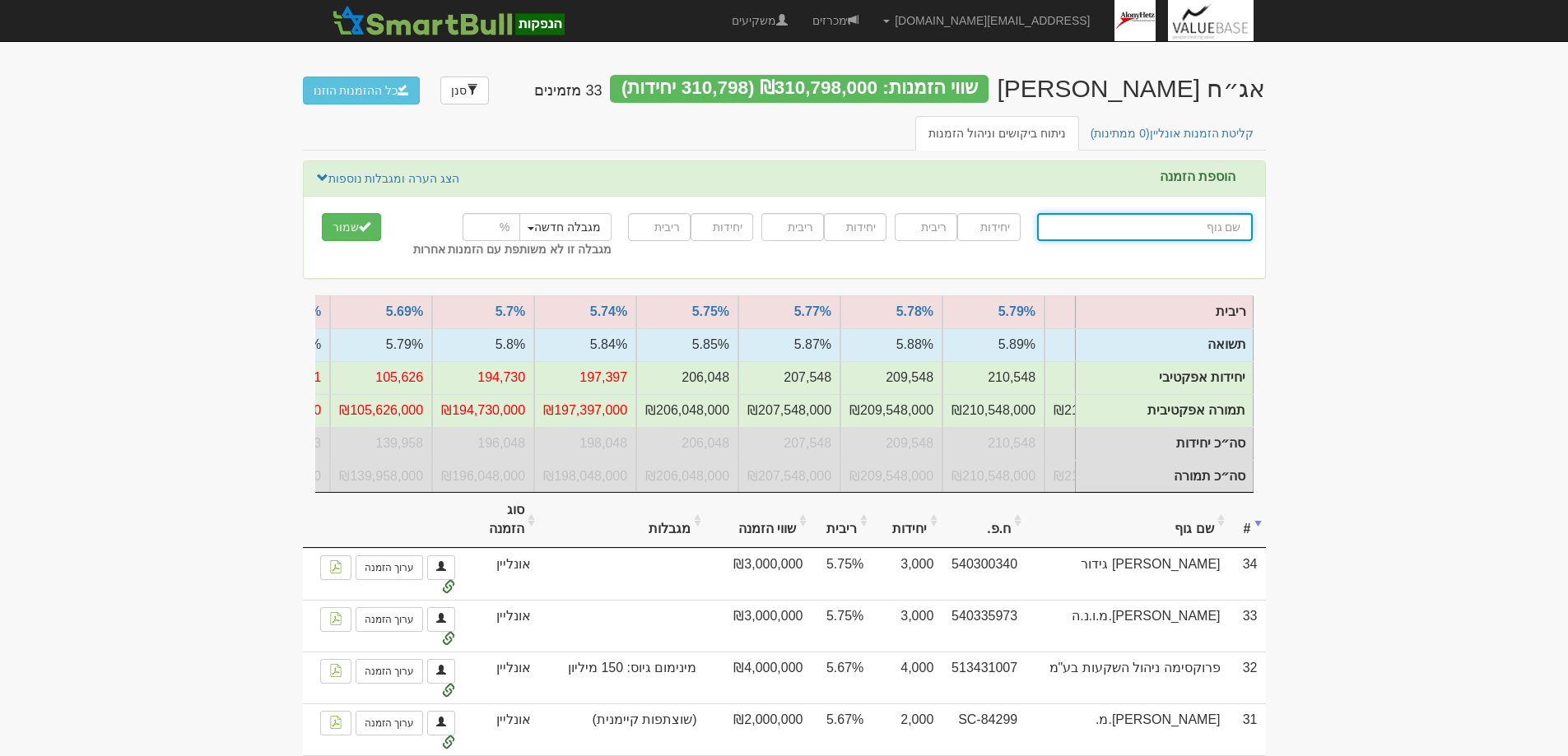
scroll to position [0, -1035]
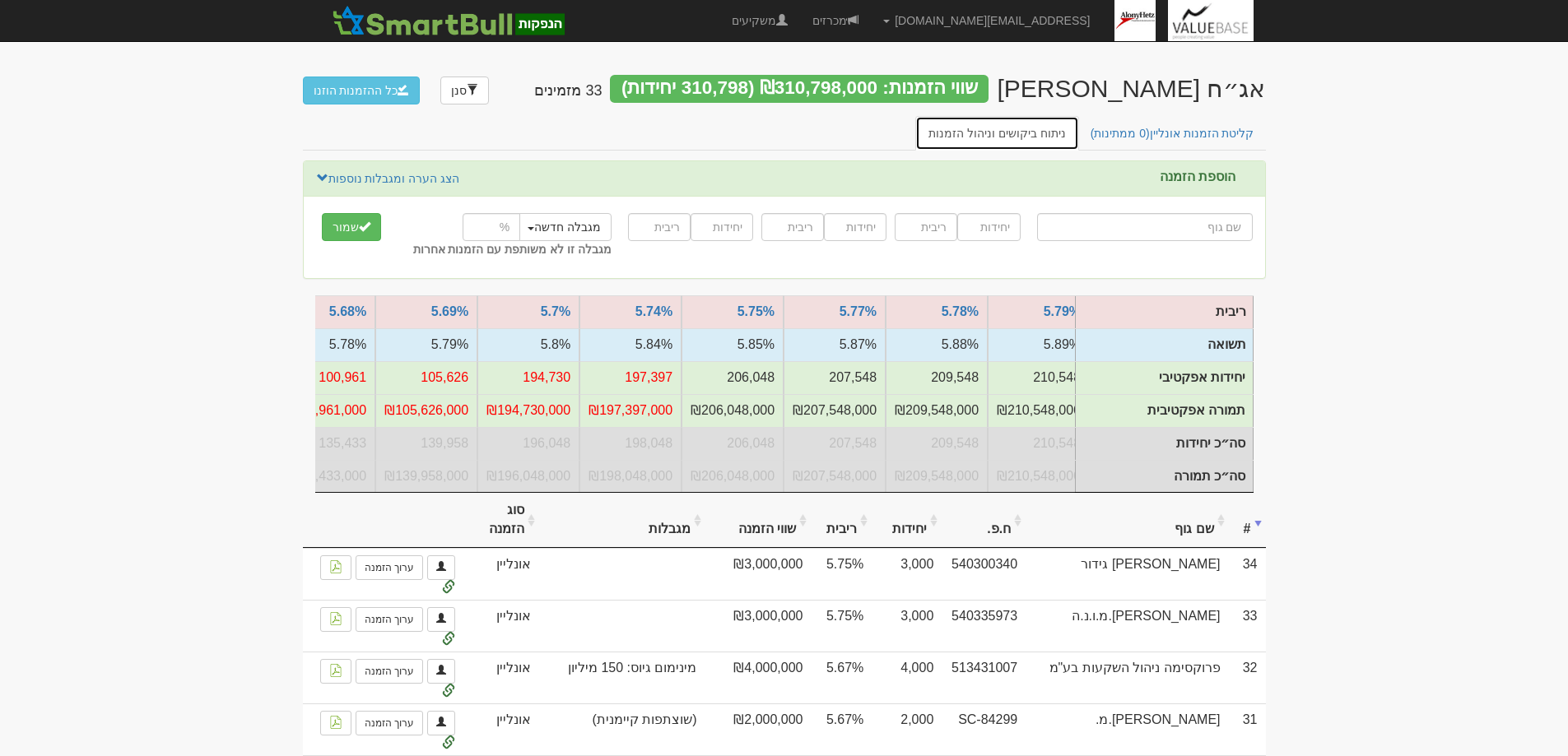
click at [993, 129] on link "ניתוח ביקושים וניהול הזמנות" at bounding box center [997, 133] width 164 height 34
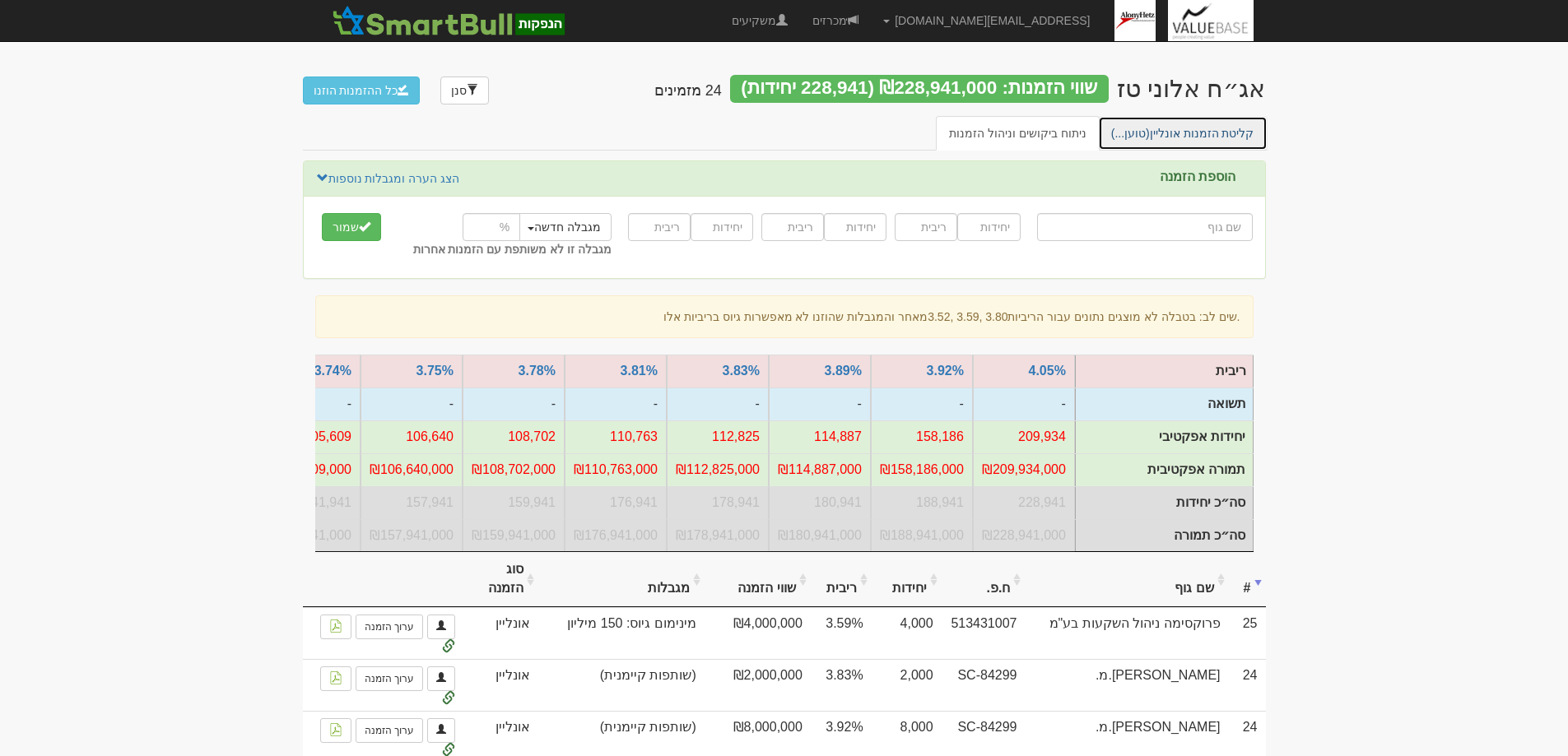
click at [1186, 129] on link "קליטת הזמנות [PERSON_NAME] (טוען...)" at bounding box center [1183, 133] width 169 height 34
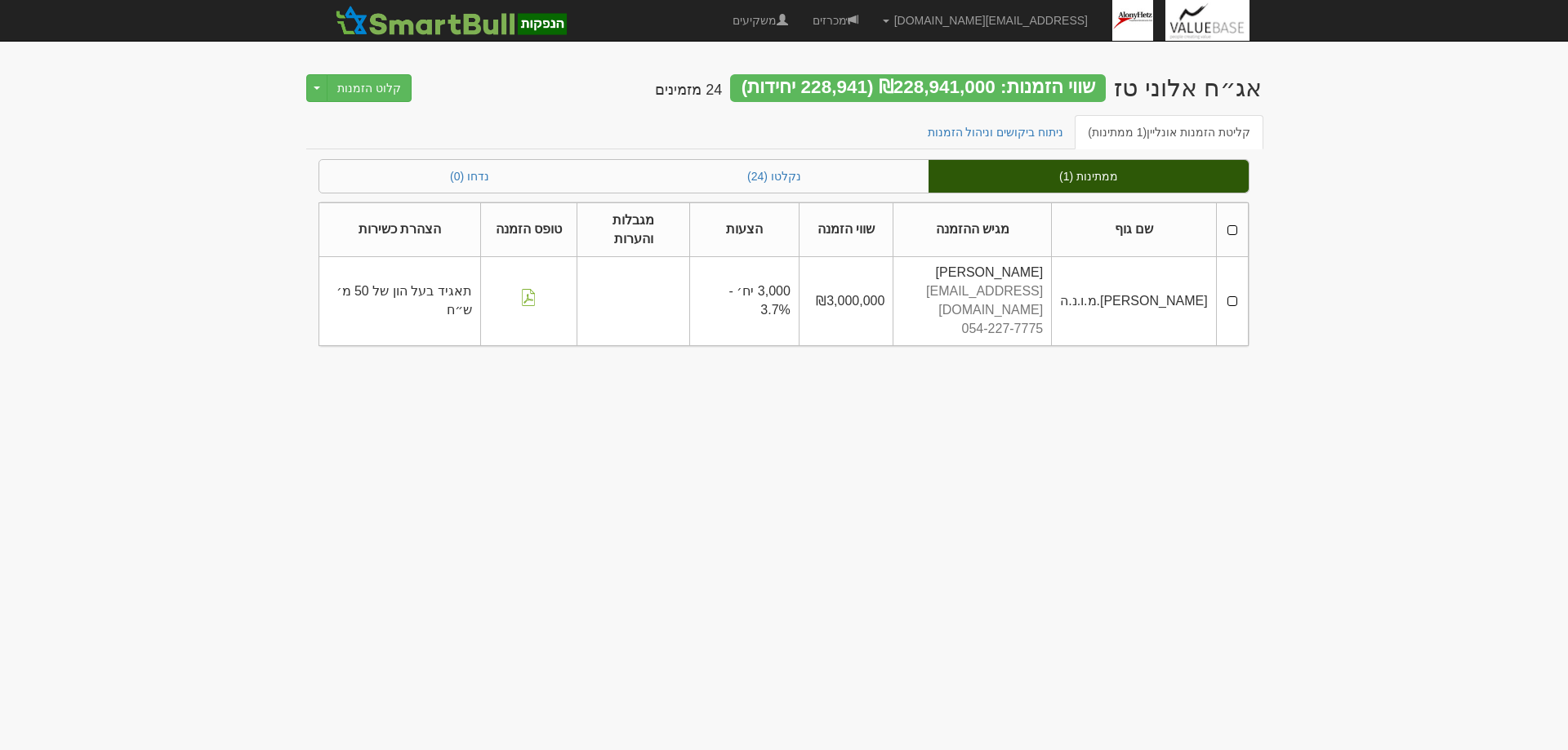
drag, startPoint x: 1236, startPoint y: 272, endPoint x: 1239, endPoint y: 281, distance: 9.5
click at [1236, 271] on td at bounding box center [1232, 301] width 32 height 88
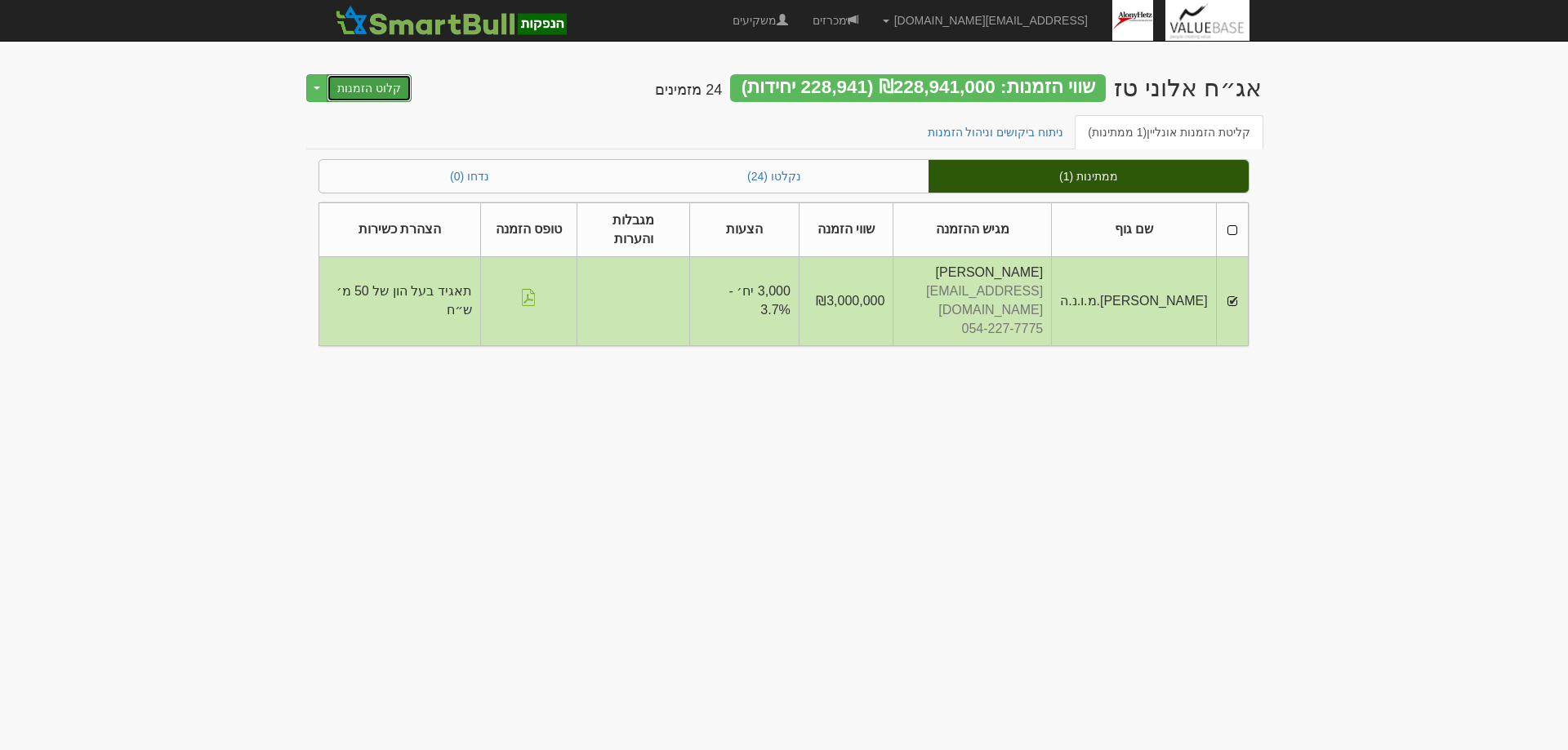
click at [364, 83] on button "קלוט הזמנות" at bounding box center [369, 88] width 85 height 27
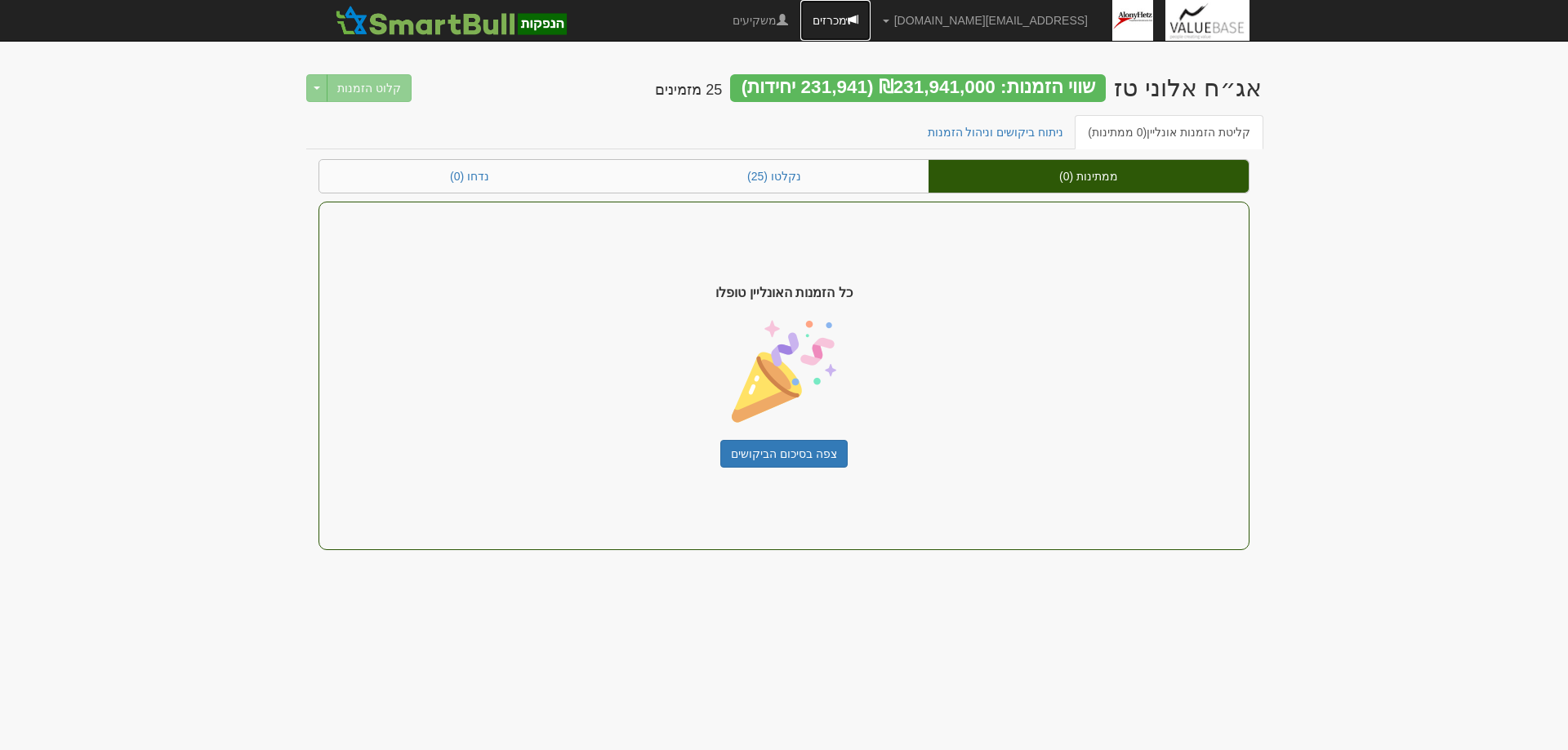
click at [870, 20] on link "מכרזים" at bounding box center [835, 20] width 70 height 41
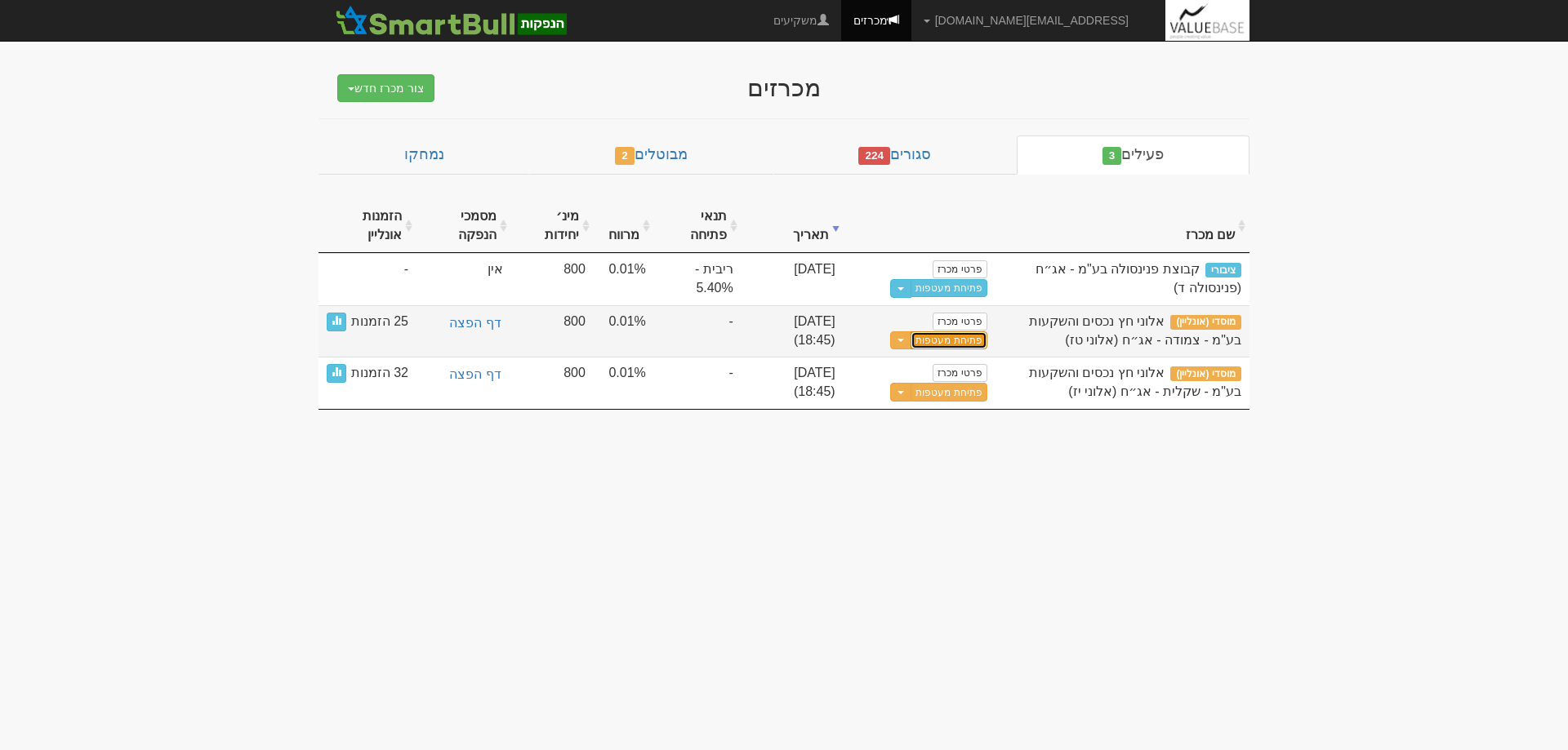
click at [950, 338] on button "פתיחת מעטפות" at bounding box center [948, 340] width 76 height 19
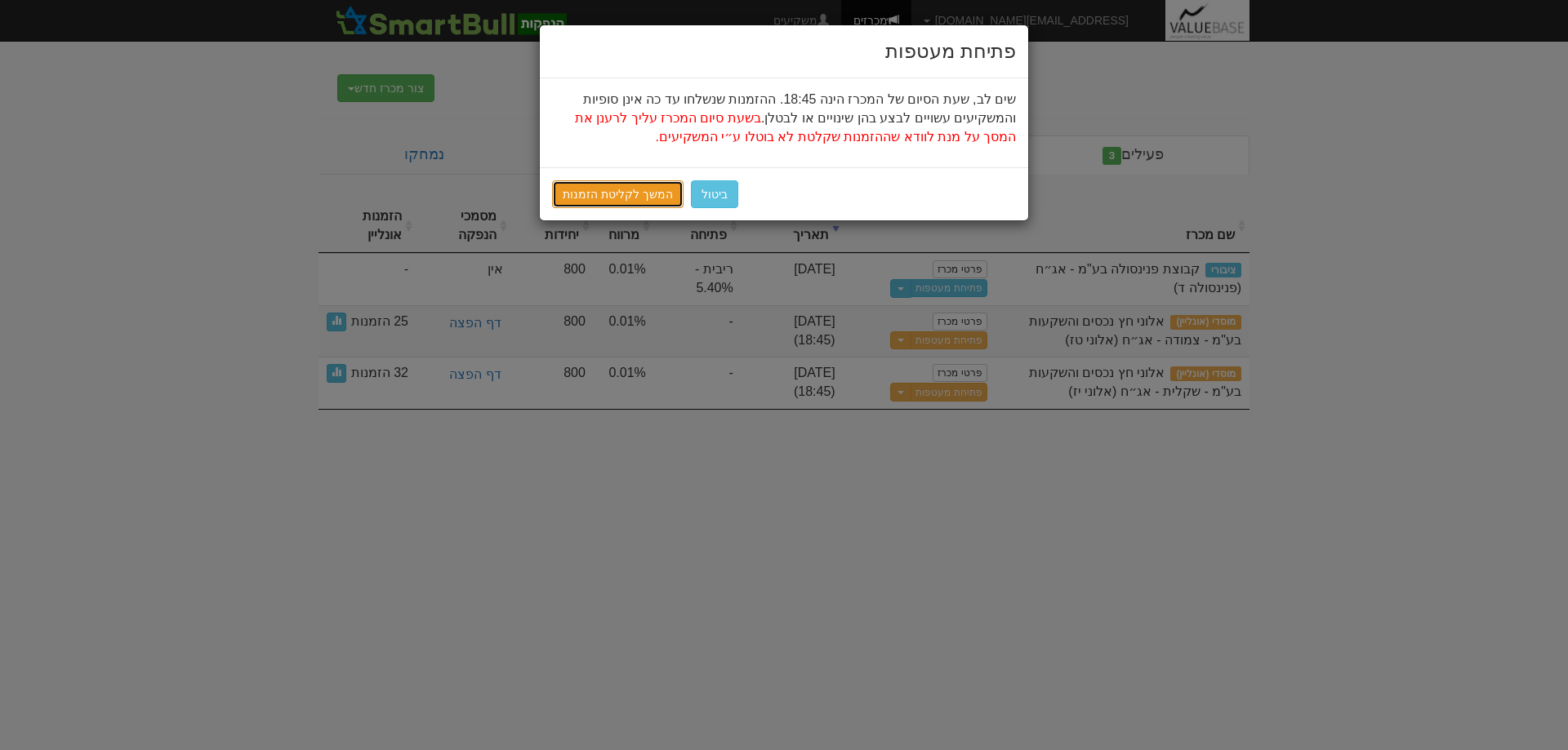
click at [611, 192] on link "המשך לקליטת הזמנות" at bounding box center [618, 194] width 132 height 27
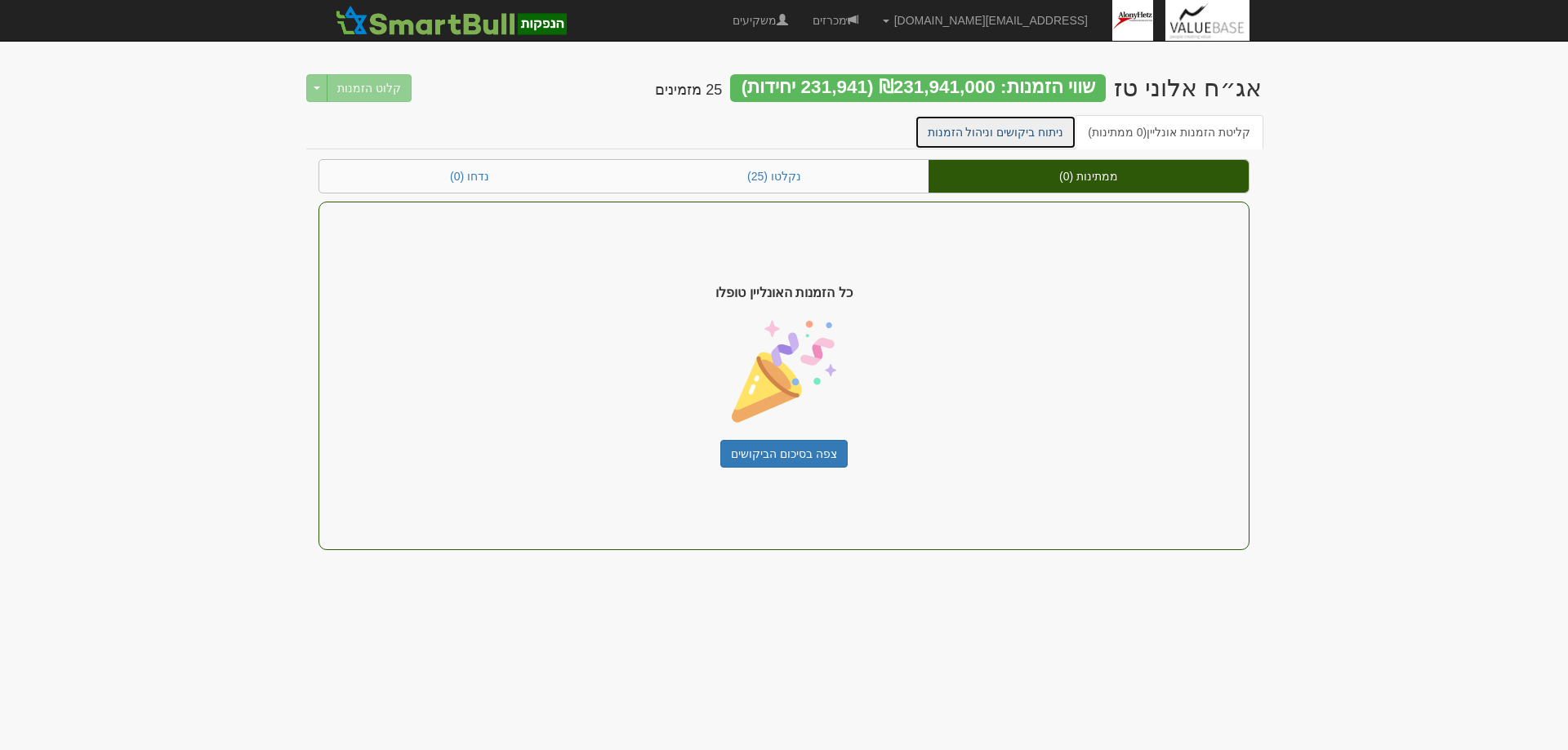
click at [1001, 128] on link "ניתוח ביקושים וניהול הזמנות" at bounding box center [996, 132] width 163 height 34
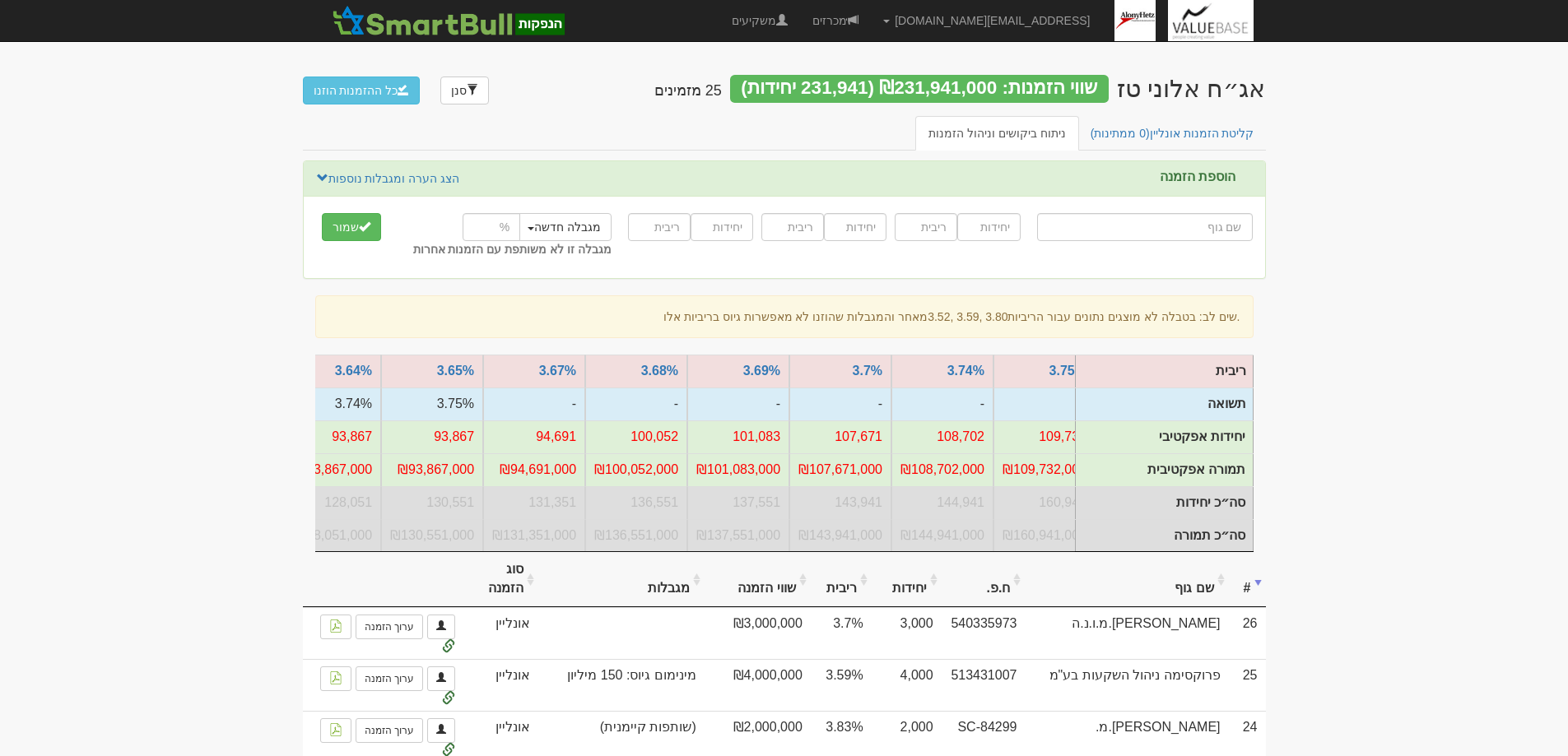
scroll to position [0, -758]
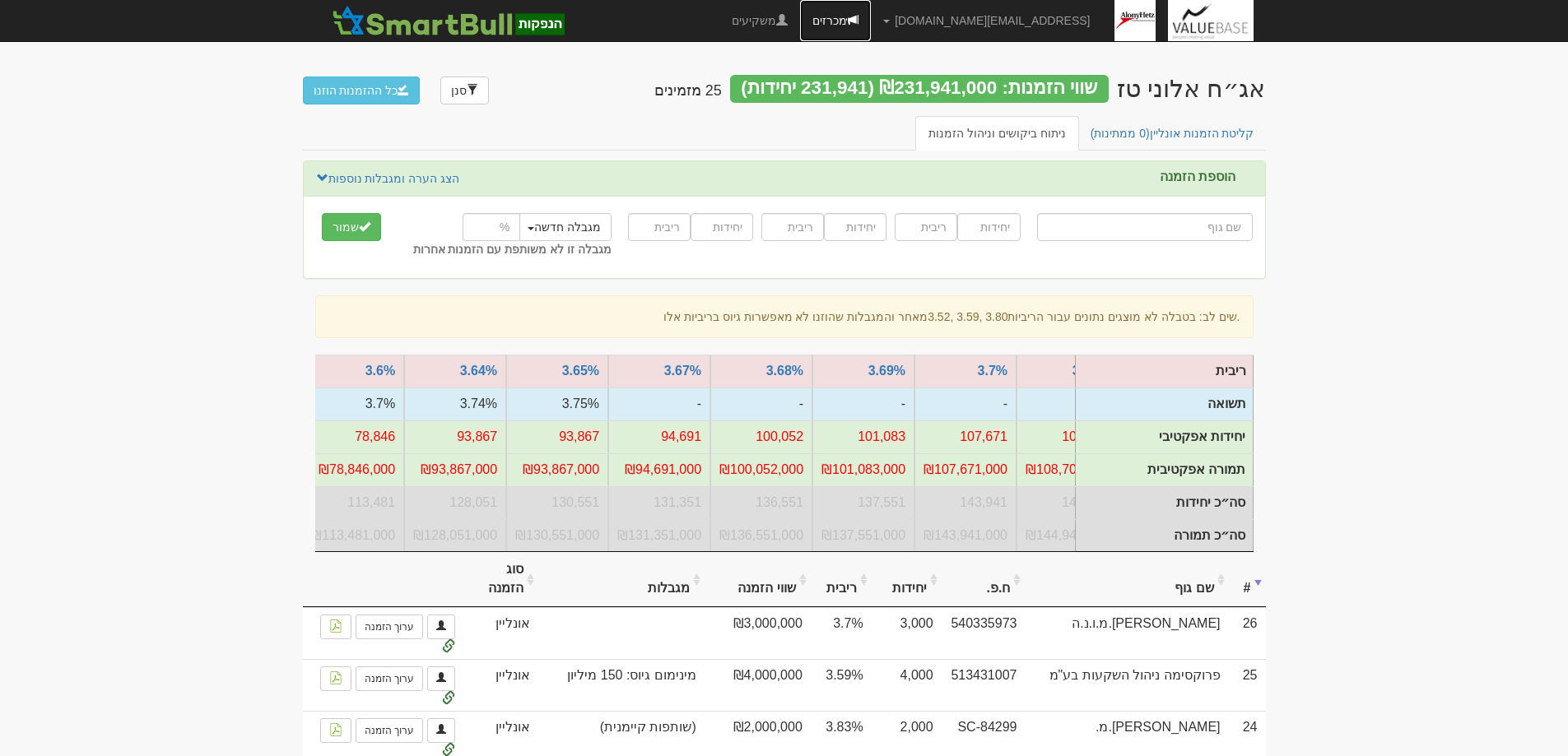
click at [871, 23] on link "מכרזים" at bounding box center [836, 21] width 71 height 41
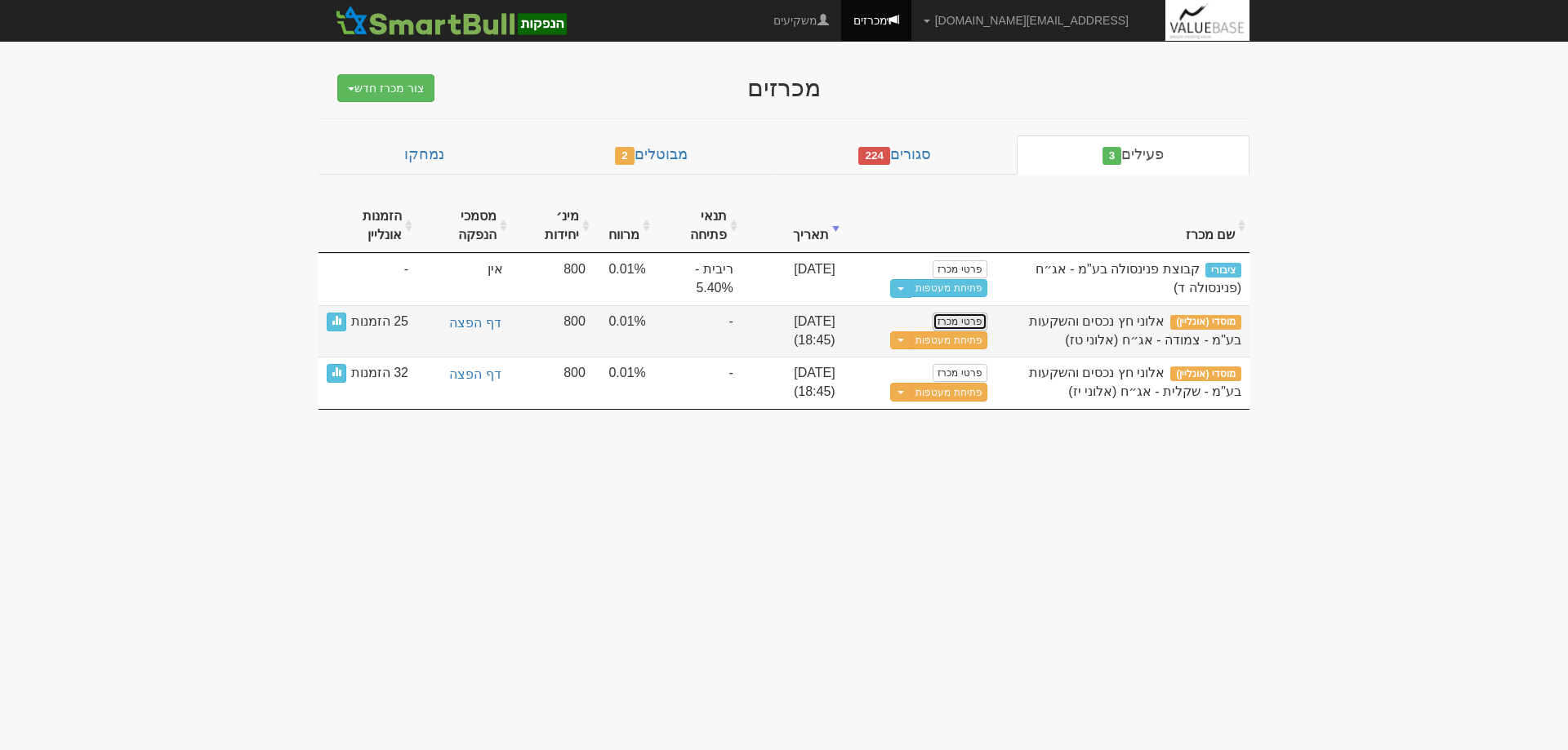
click at [966, 315] on link "פרטי מכרז" at bounding box center [959, 322] width 54 height 18
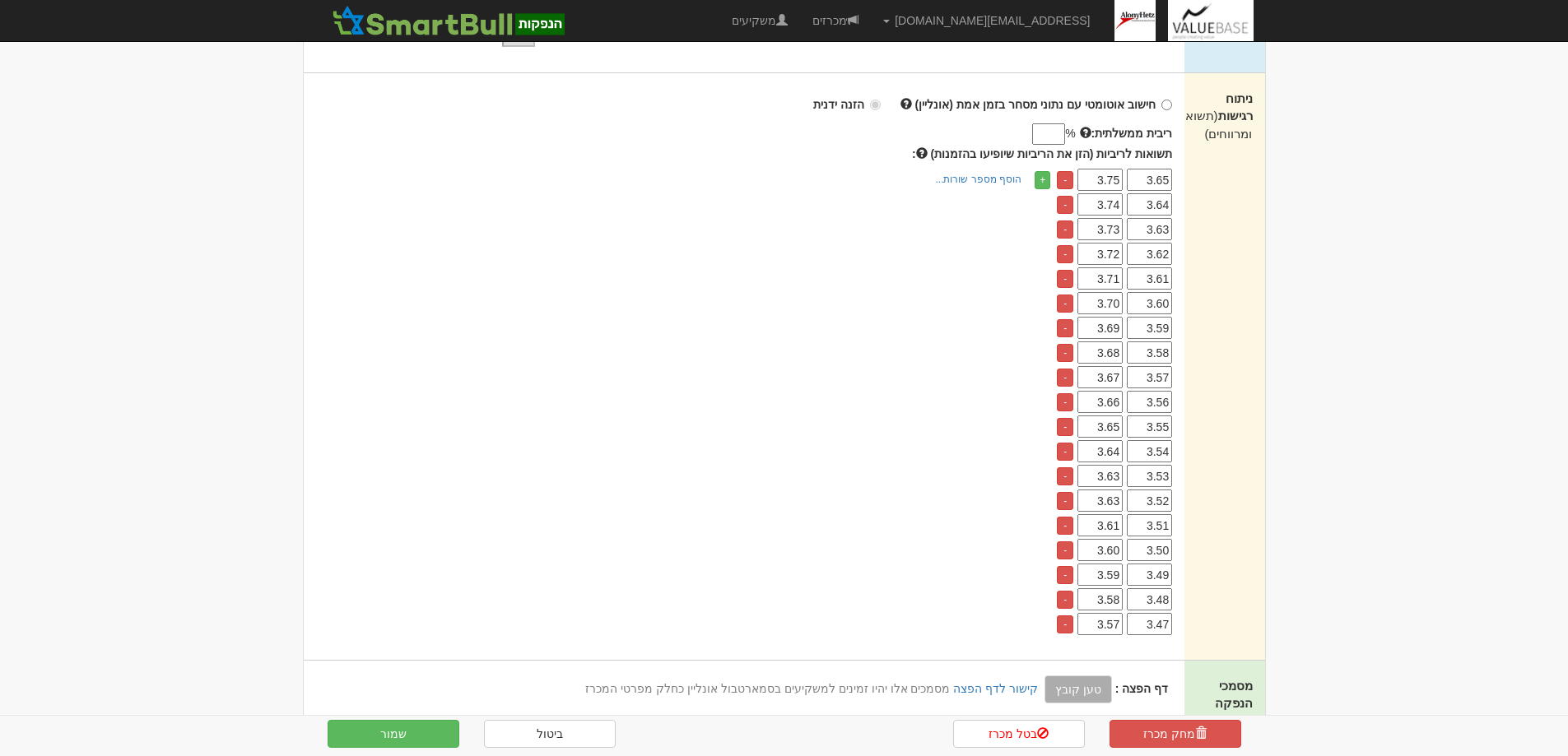
scroll to position [329, 0]
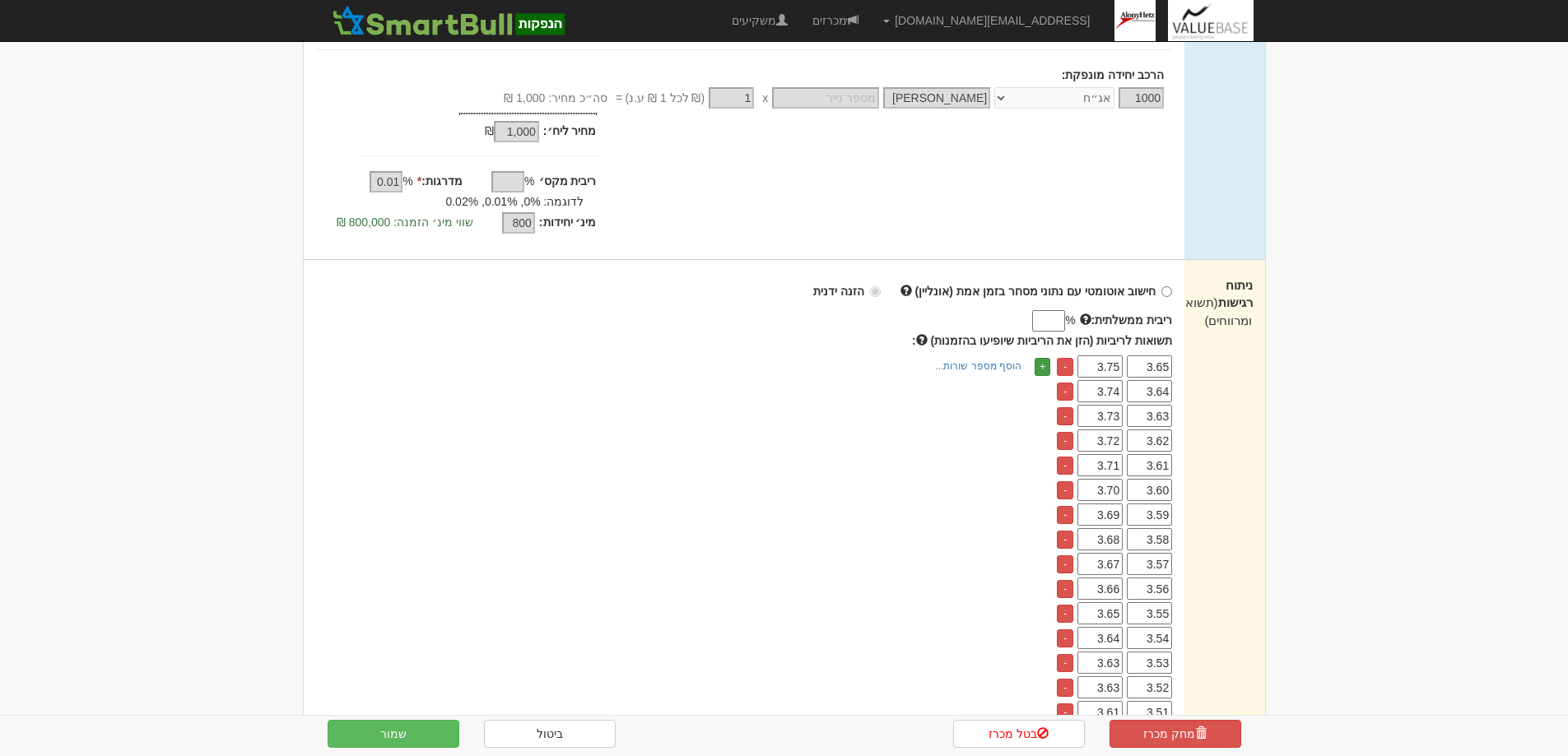
click at [1044, 368] on link "+" at bounding box center [1042, 367] width 16 height 18
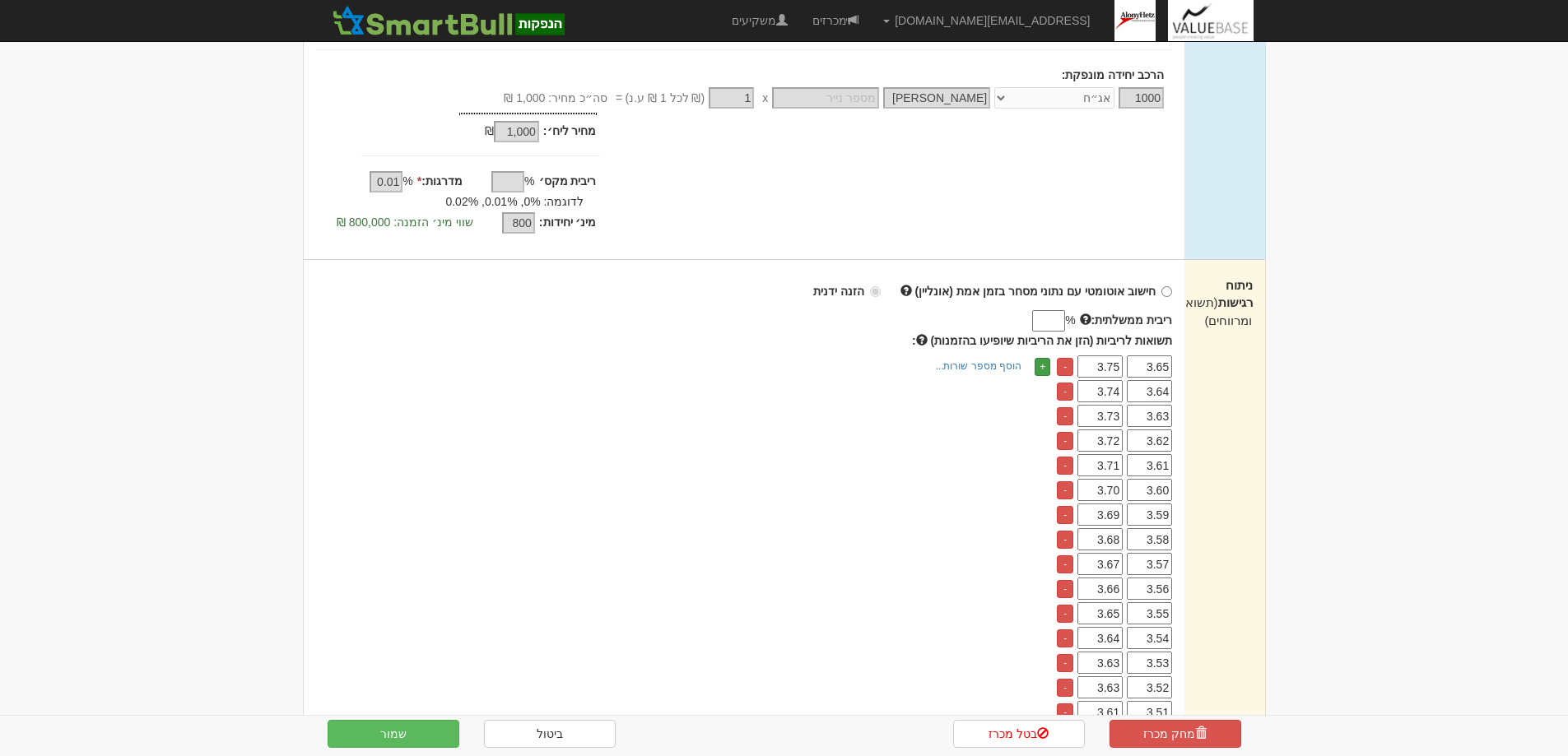
click at [1044, 368] on link "+" at bounding box center [1042, 367] width 16 height 18
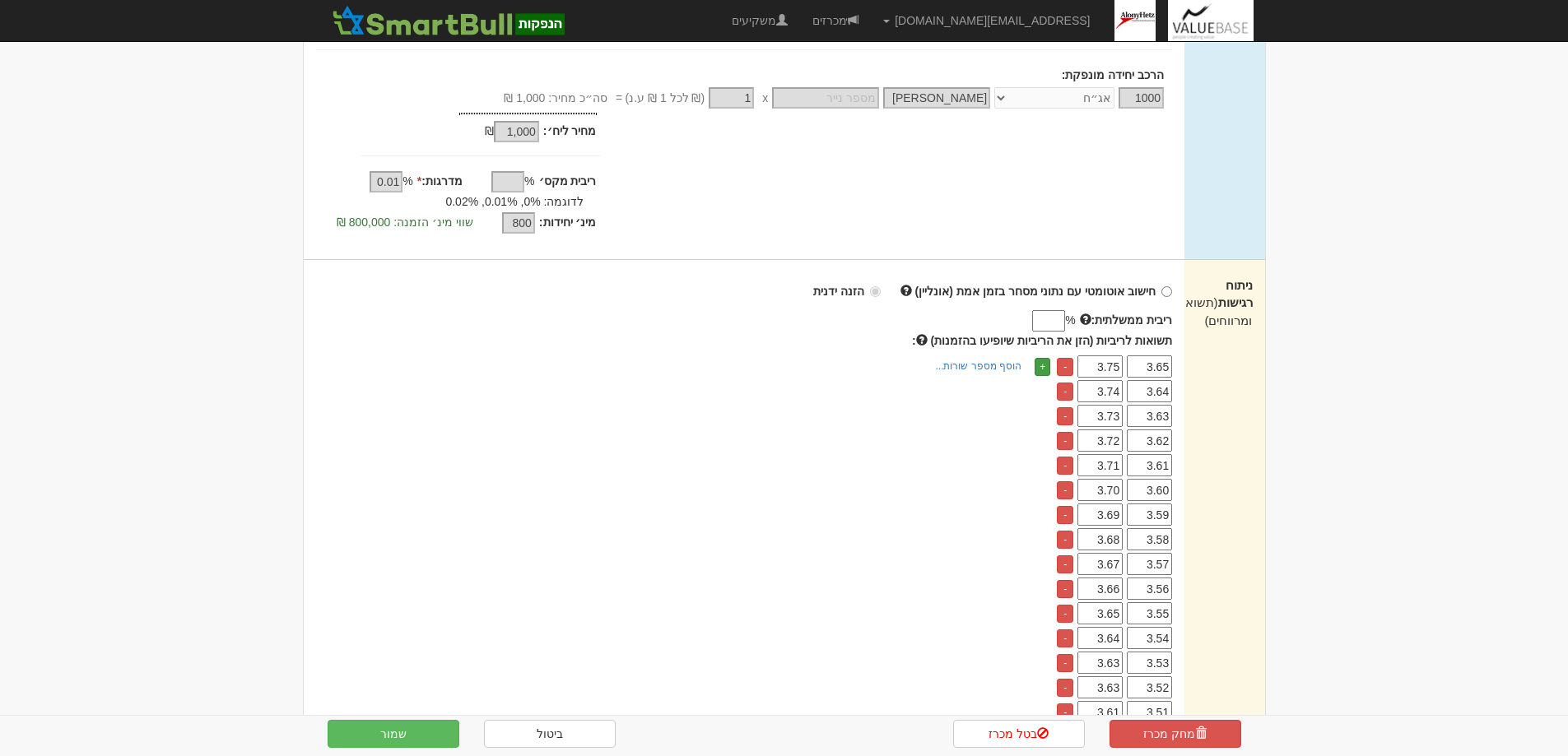
click at [1044, 368] on link "+" at bounding box center [1042, 367] width 16 height 18
click at [1043, 368] on link "+" at bounding box center [1042, 367] width 16 height 18
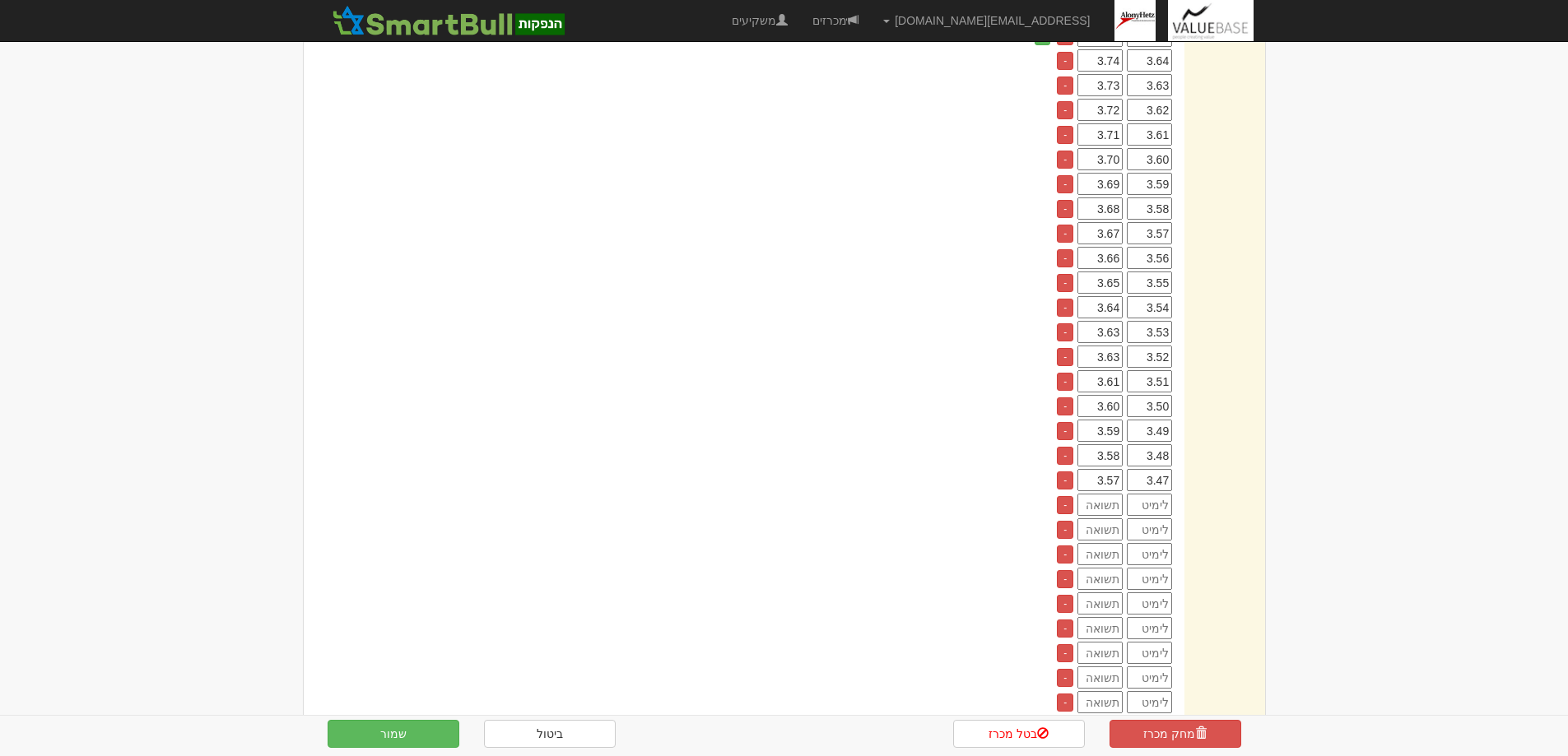
scroll to position [659, 0]
click at [1156, 508] on input "number" at bounding box center [1149, 506] width 45 height 23
type input "2"
type input "3.66"
type input "6"
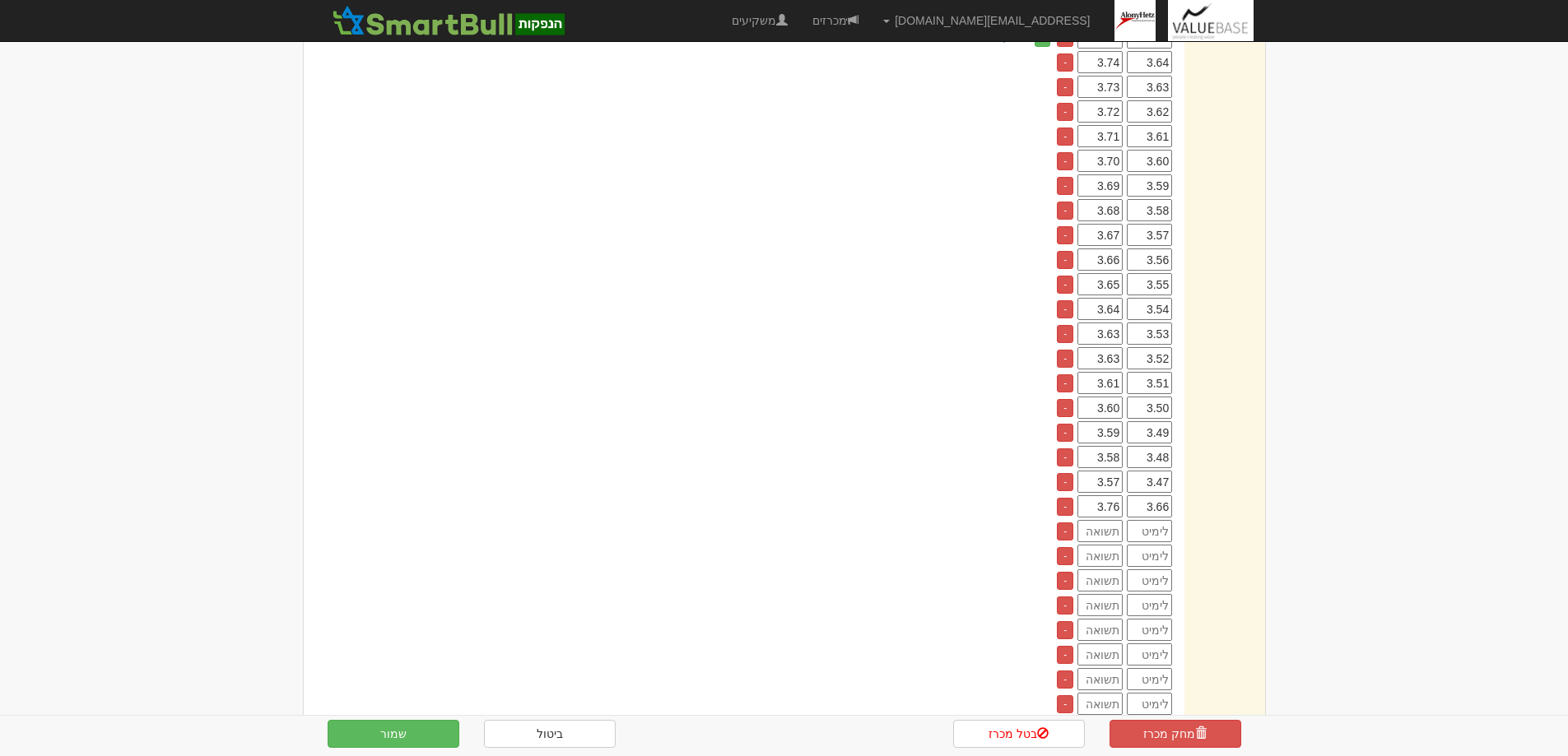
type input "3.76"
click at [386, 730] on button "שמור" at bounding box center [393, 734] width 132 height 28
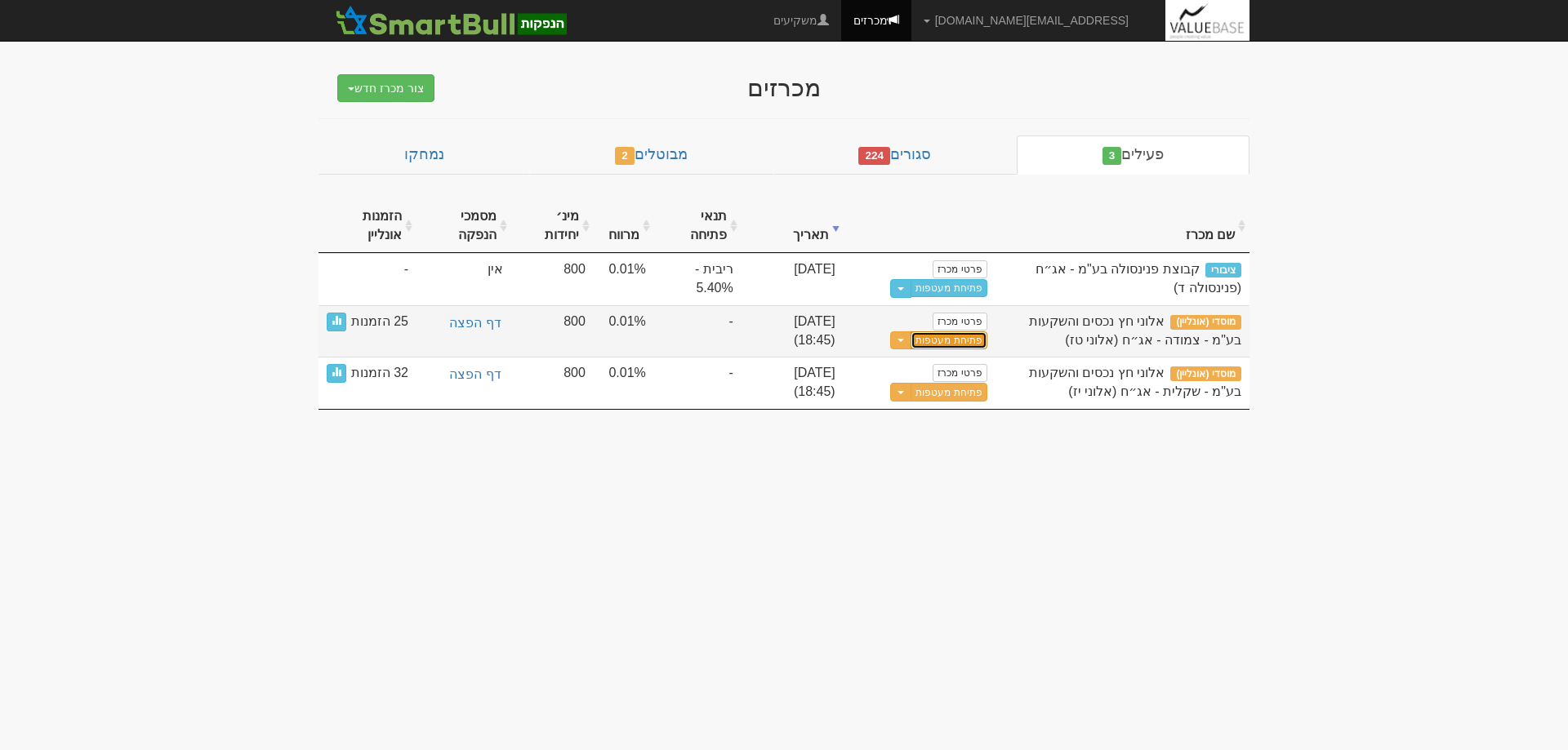
click at [957, 341] on button "פתיחת מעטפות" at bounding box center [948, 340] width 76 height 19
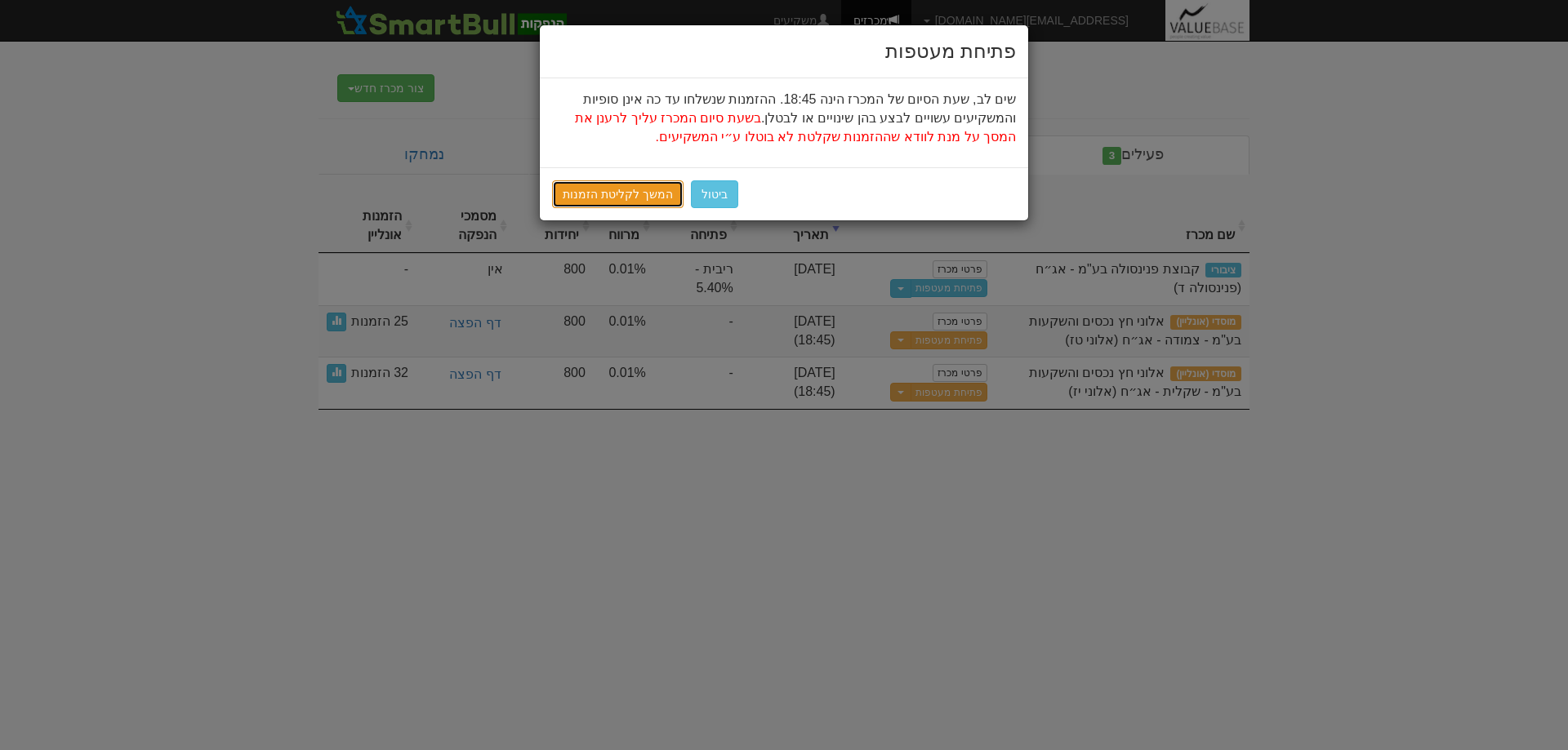
drag, startPoint x: 603, startPoint y: 192, endPoint x: 615, endPoint y: 203, distance: 16.3
click at [604, 192] on link "המשך לקליטת הזמנות" at bounding box center [618, 194] width 132 height 27
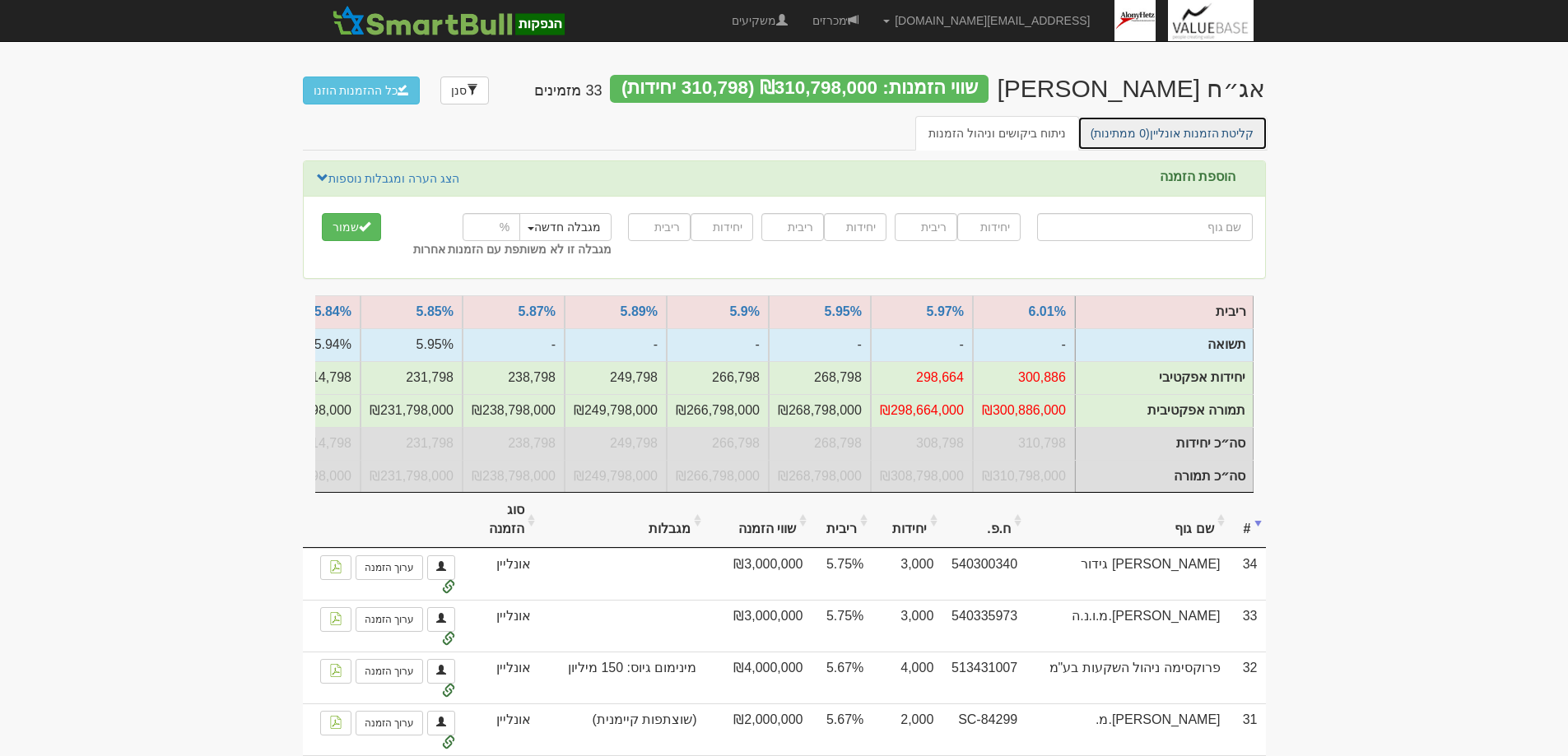
click at [1199, 134] on link "קליטת הזמנות אונליין (0 ממתינות)" at bounding box center [1172, 133] width 190 height 34
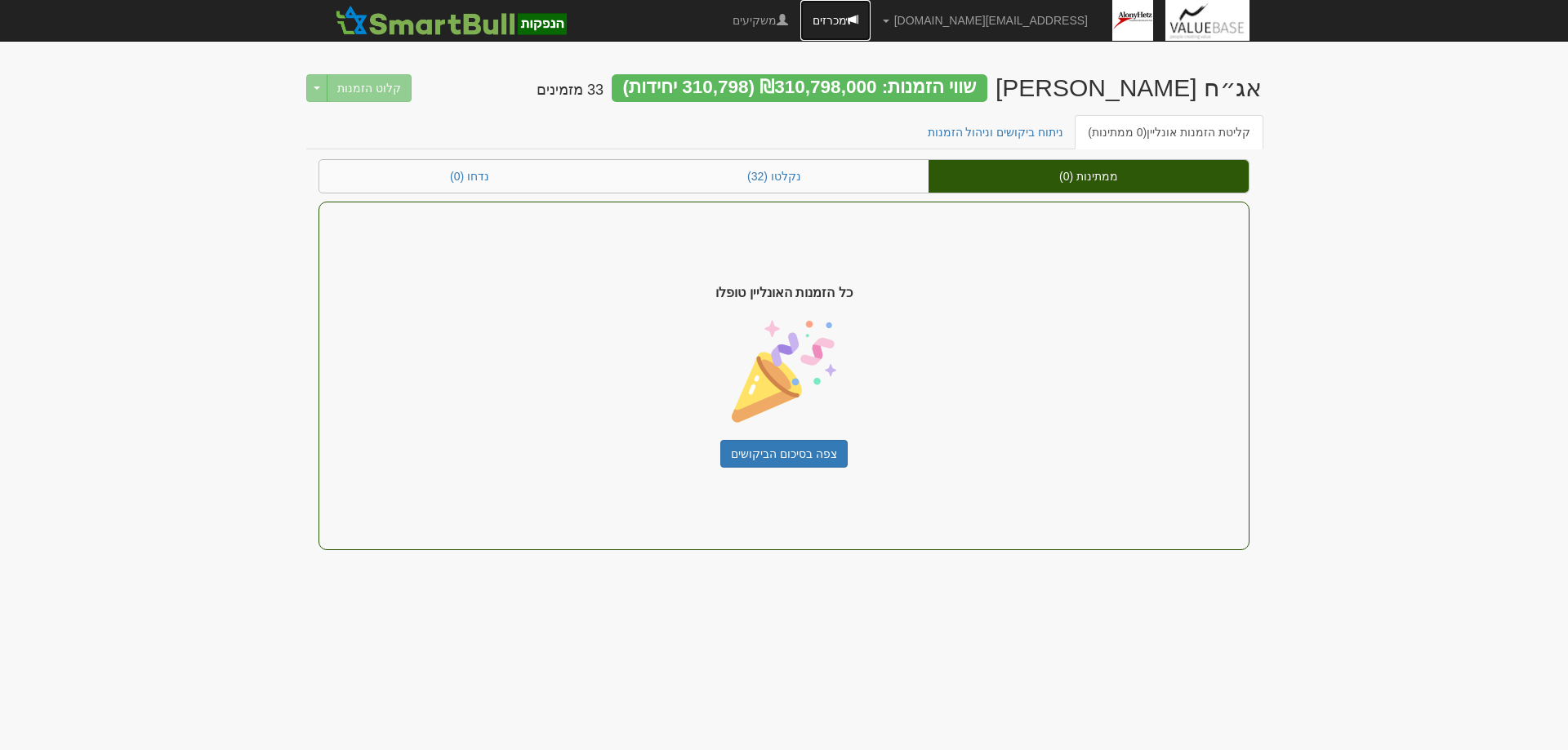
click at [870, 20] on link "מכרזים" at bounding box center [835, 20] width 70 height 41
click at [870, 18] on link "מכרזים" at bounding box center [835, 20] width 70 height 41
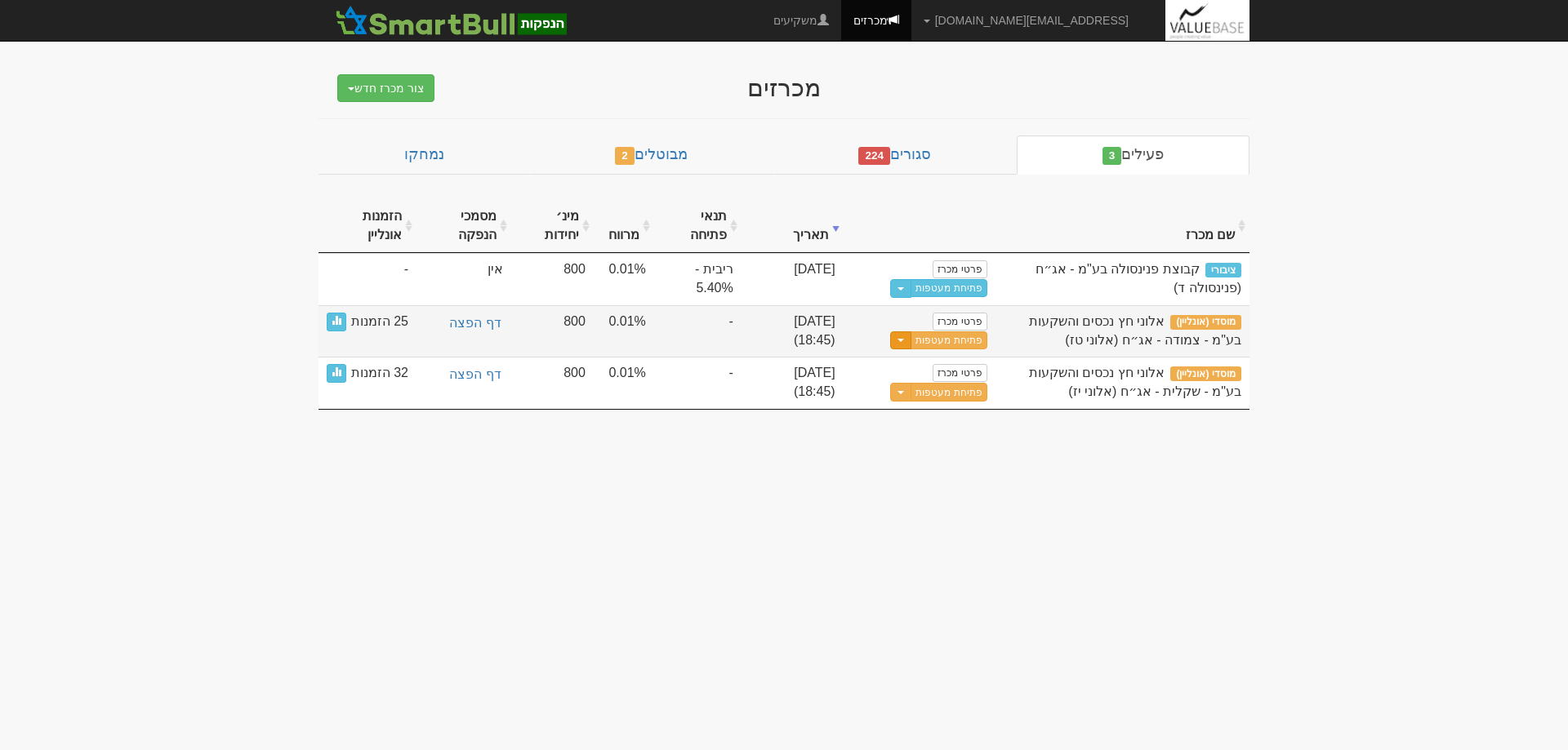
click at [905, 340] on span "button" at bounding box center [901, 339] width 7 height 3
click at [924, 360] on link "עדכן שעת סיום מכרז" at bounding box center [908, 368] width 155 height 21
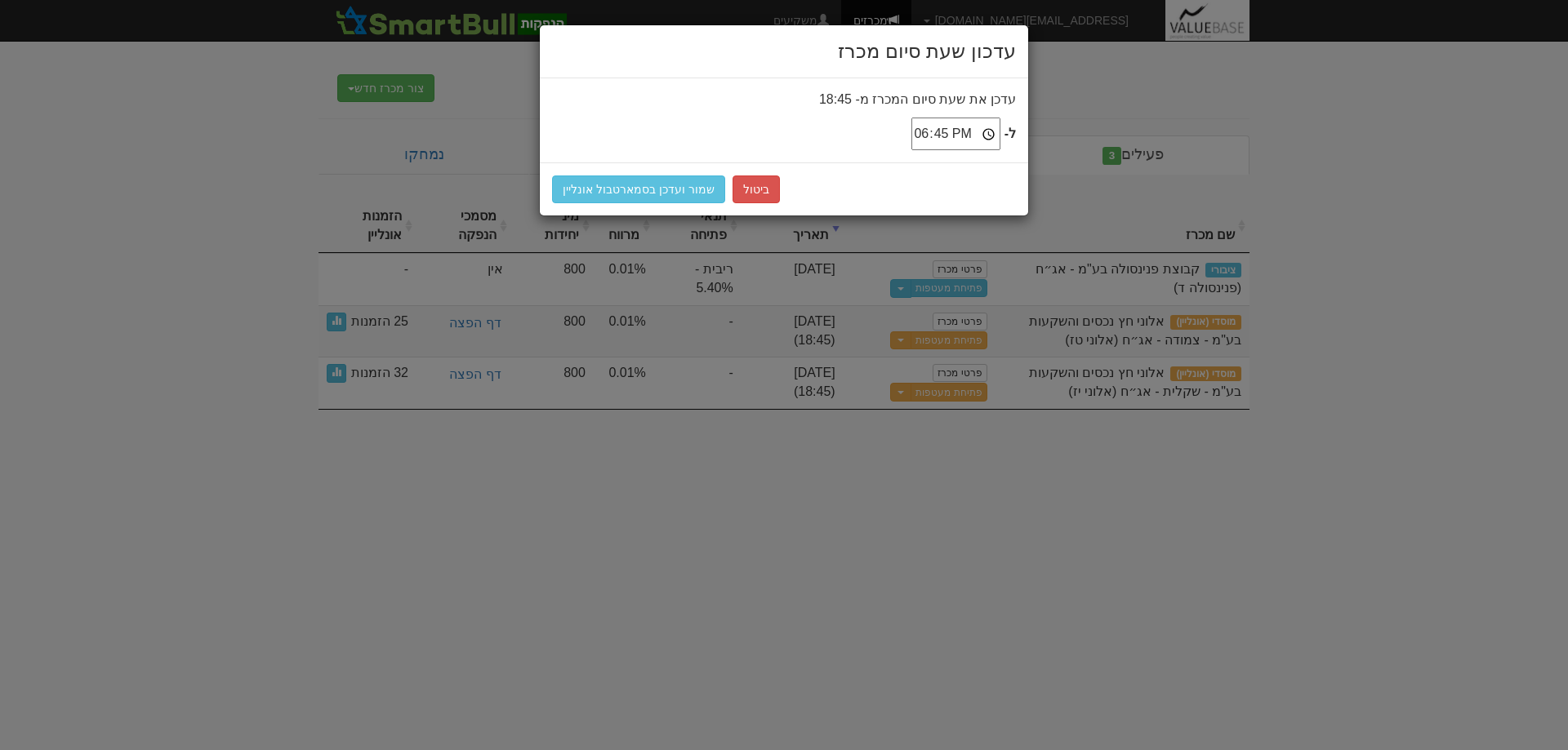
click at [970, 133] on input "18:45" at bounding box center [955, 134] width 89 height 32
type input "19:00"
click at [611, 181] on button "שמור ועדכן בסמארטבול אונליין" at bounding box center [638, 189] width 173 height 27
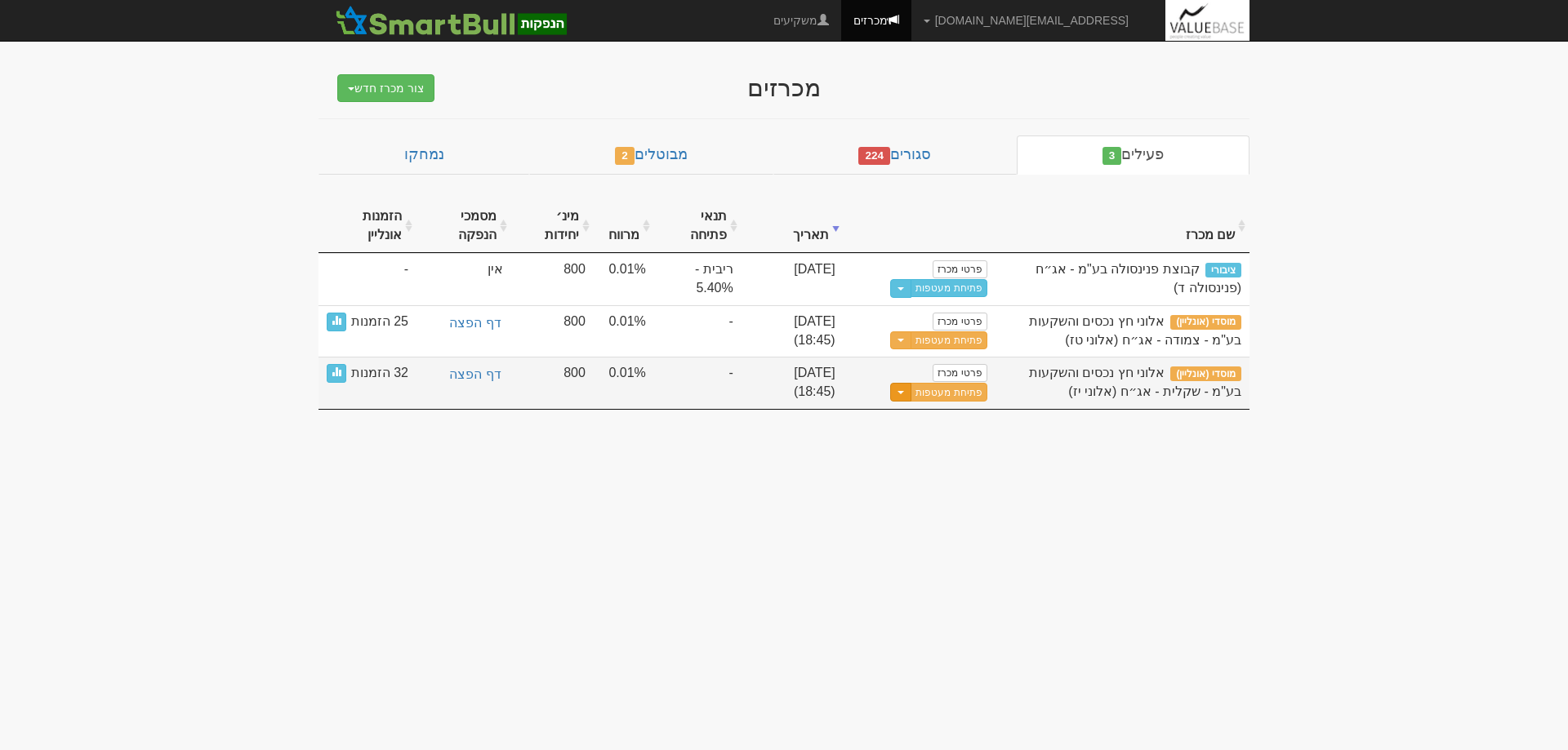
click at [905, 393] on span "button" at bounding box center [901, 392] width 7 height 3
click at [931, 418] on link "עדכן שעת סיום מכרז" at bounding box center [908, 419] width 155 height 21
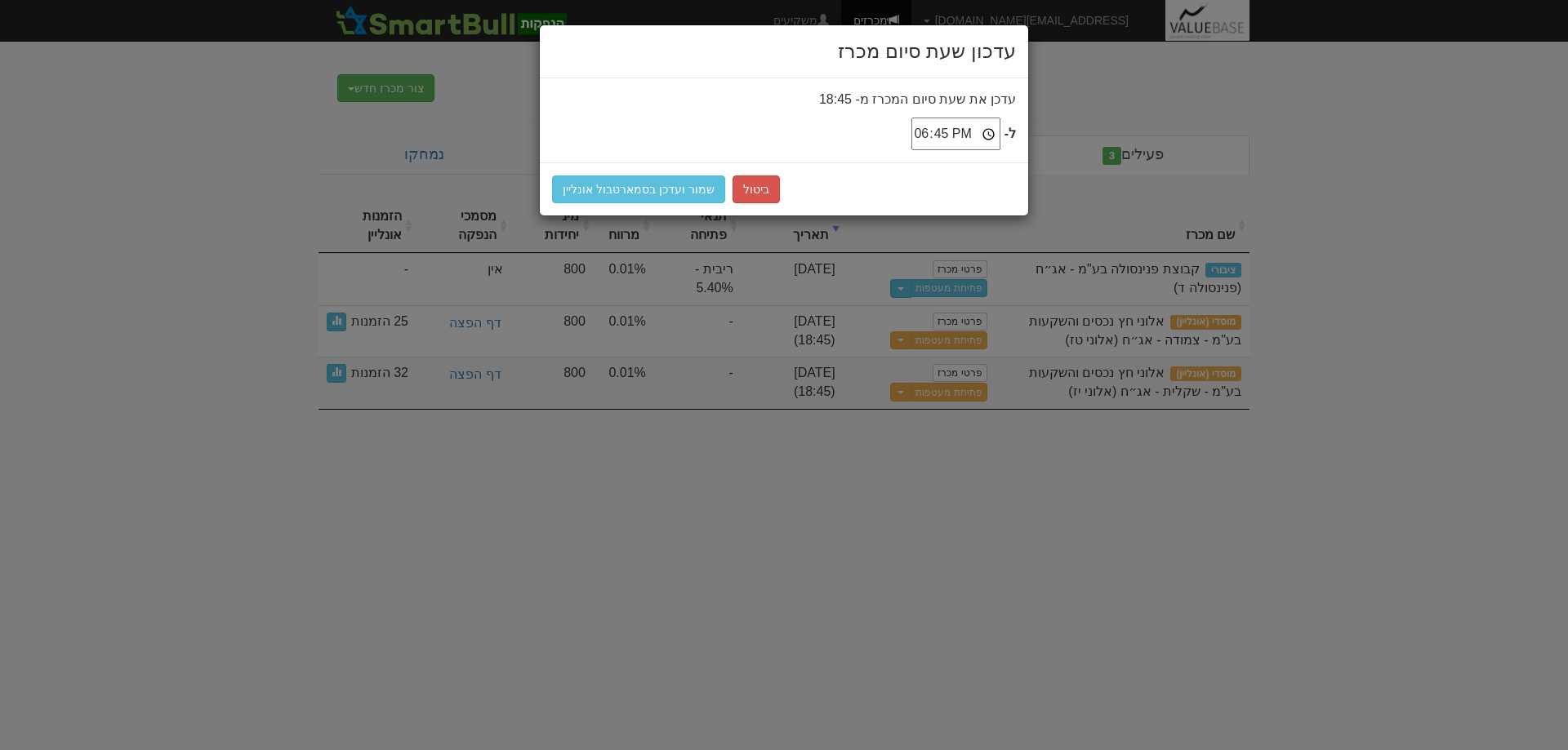
click at [974, 129] on input "18:45" at bounding box center [955, 134] width 89 height 32
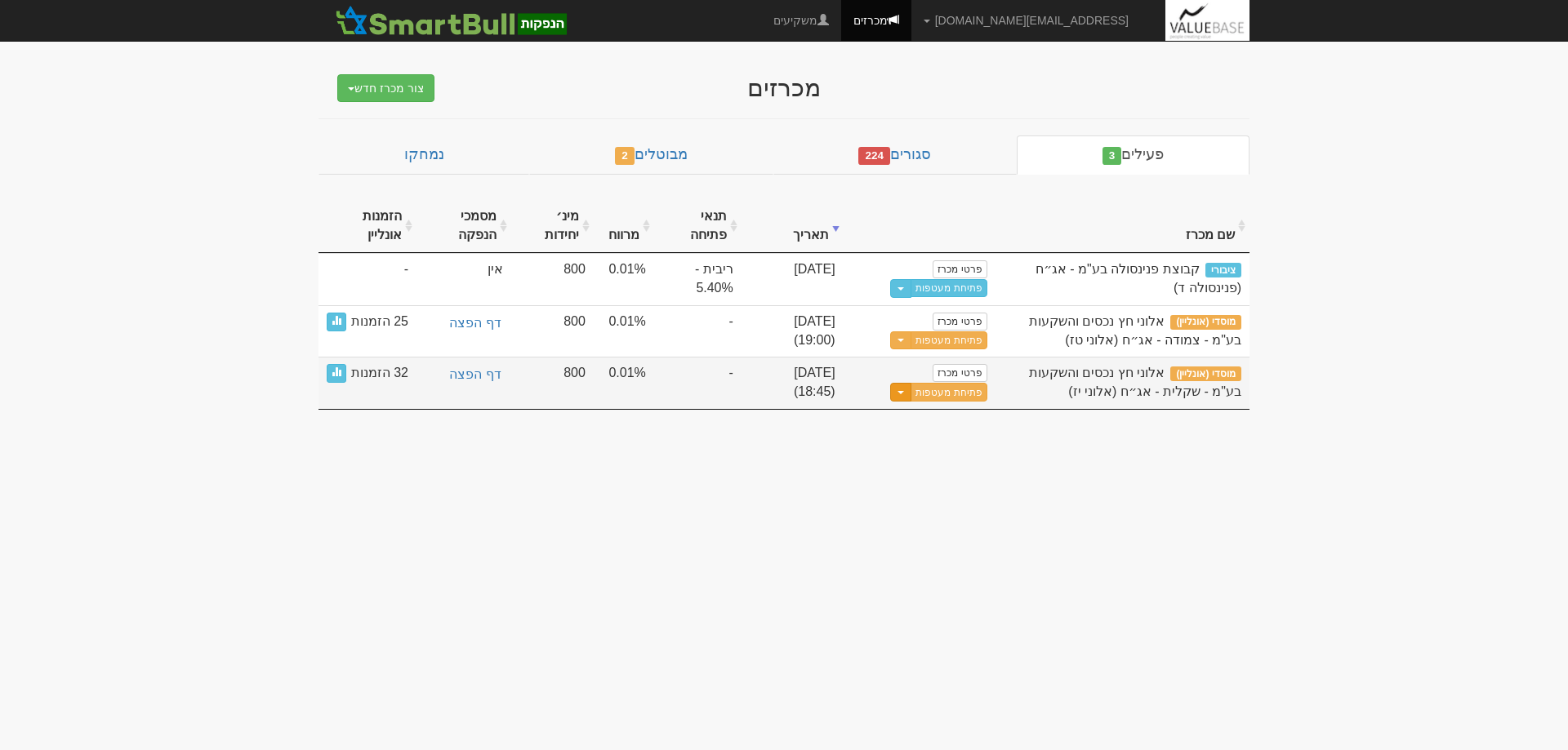
click at [905, 394] on button "Toggle Dropdown" at bounding box center [902, 392] width 21 height 19
click at [933, 415] on link "עדכן שעת סיום מכרז" at bounding box center [908, 419] width 155 height 21
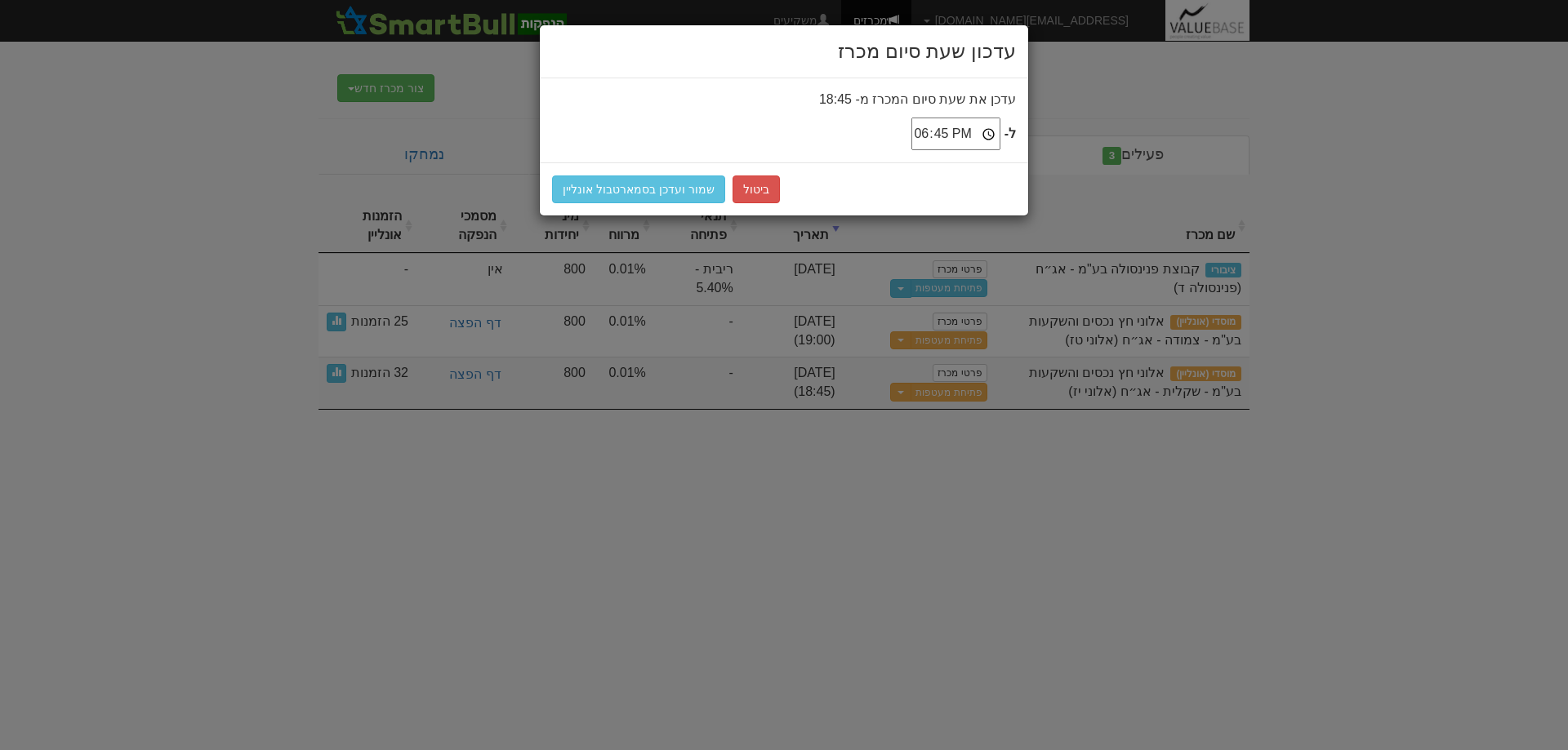
click at [971, 137] on input "18:45" at bounding box center [955, 134] width 89 height 32
type input "19:00"
click at [605, 188] on button "שמור ועדכן בסמארטבול אונליין" at bounding box center [638, 189] width 173 height 27
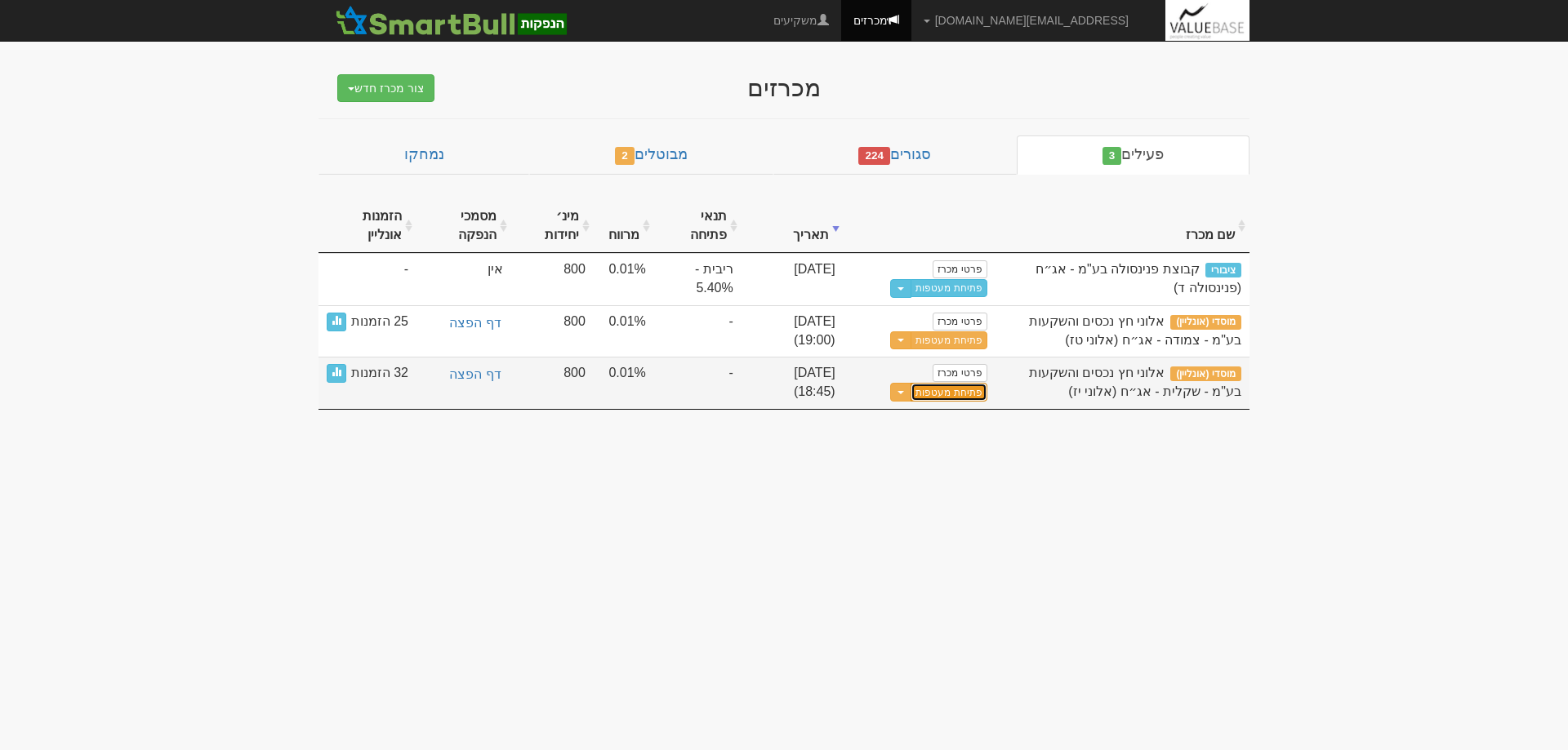
click at [956, 392] on button "פתיחת מעטפות" at bounding box center [948, 392] width 76 height 19
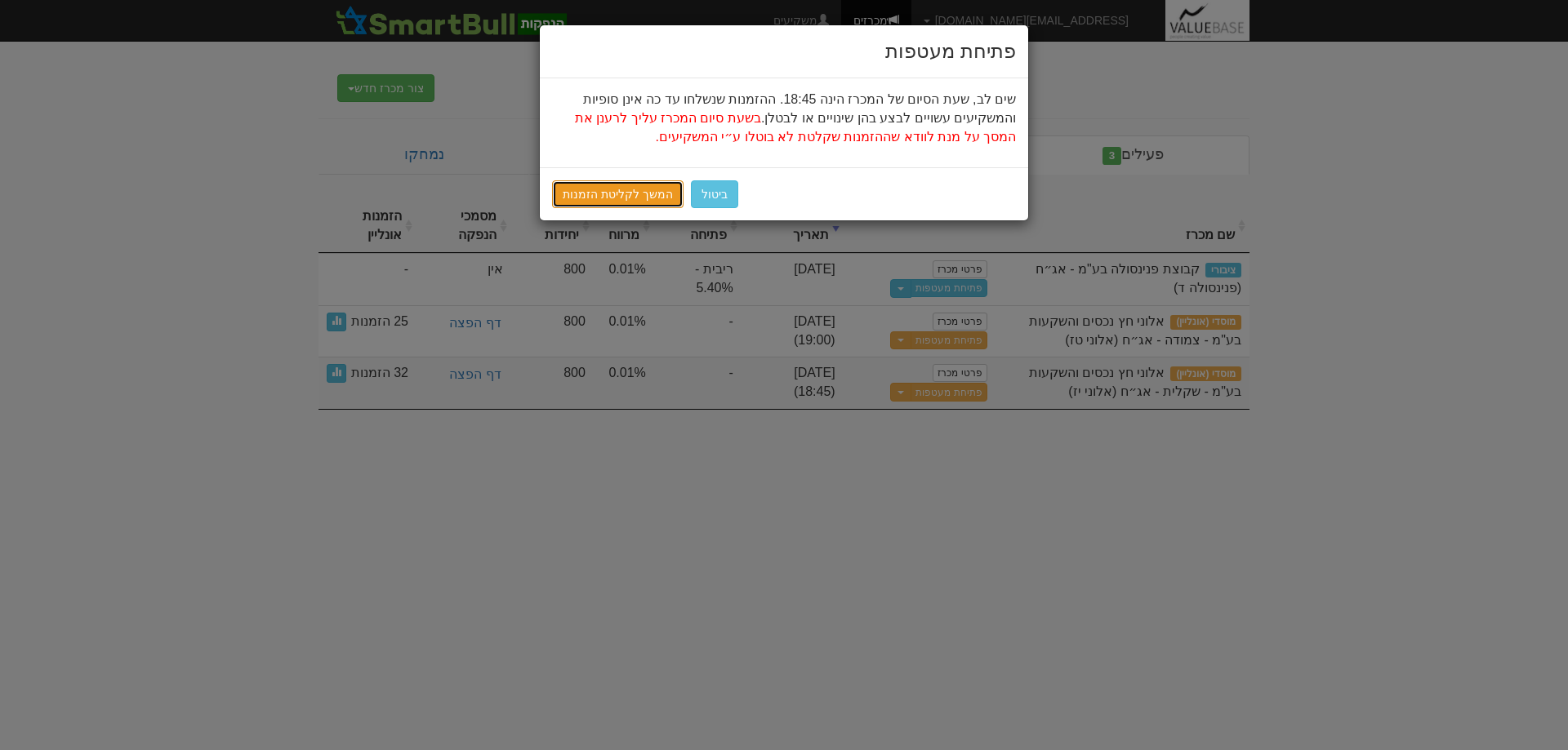
click at [574, 183] on link "המשך לקליטת הזמנות" at bounding box center [618, 194] width 132 height 27
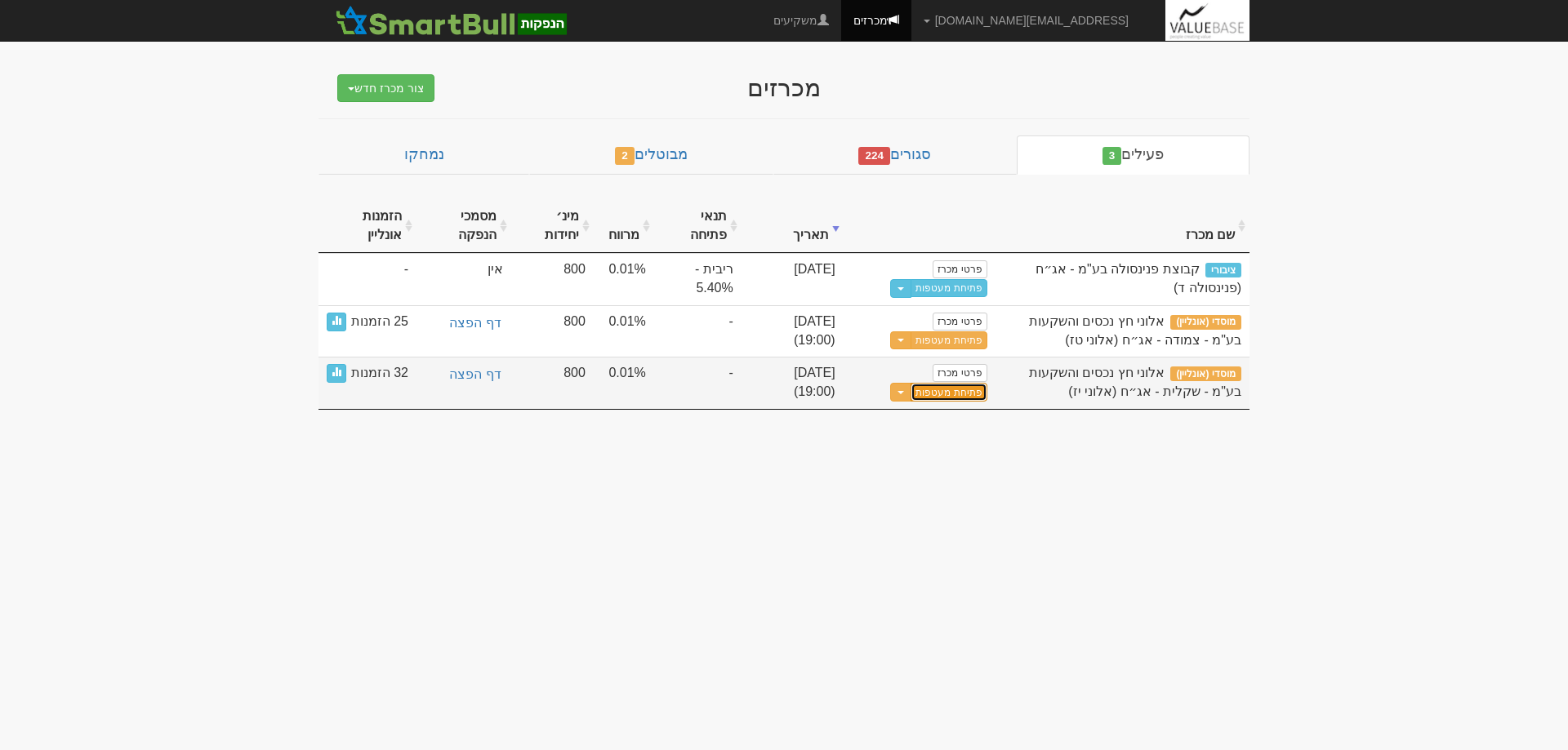
click at [950, 396] on button "פתיחת מעטפות" at bounding box center [948, 392] width 76 height 19
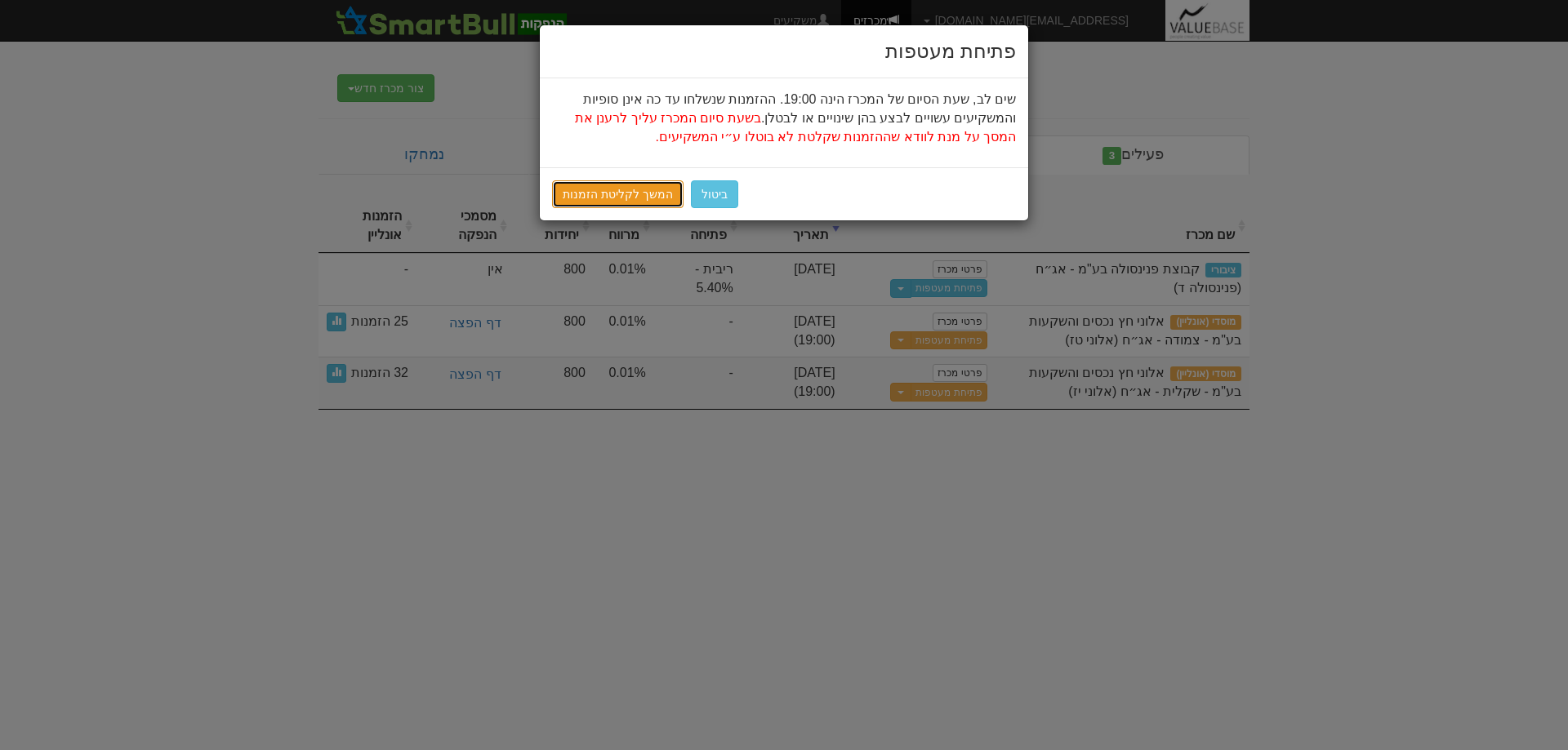
click at [594, 197] on link "המשך לקליטת הזמנות" at bounding box center [618, 194] width 132 height 27
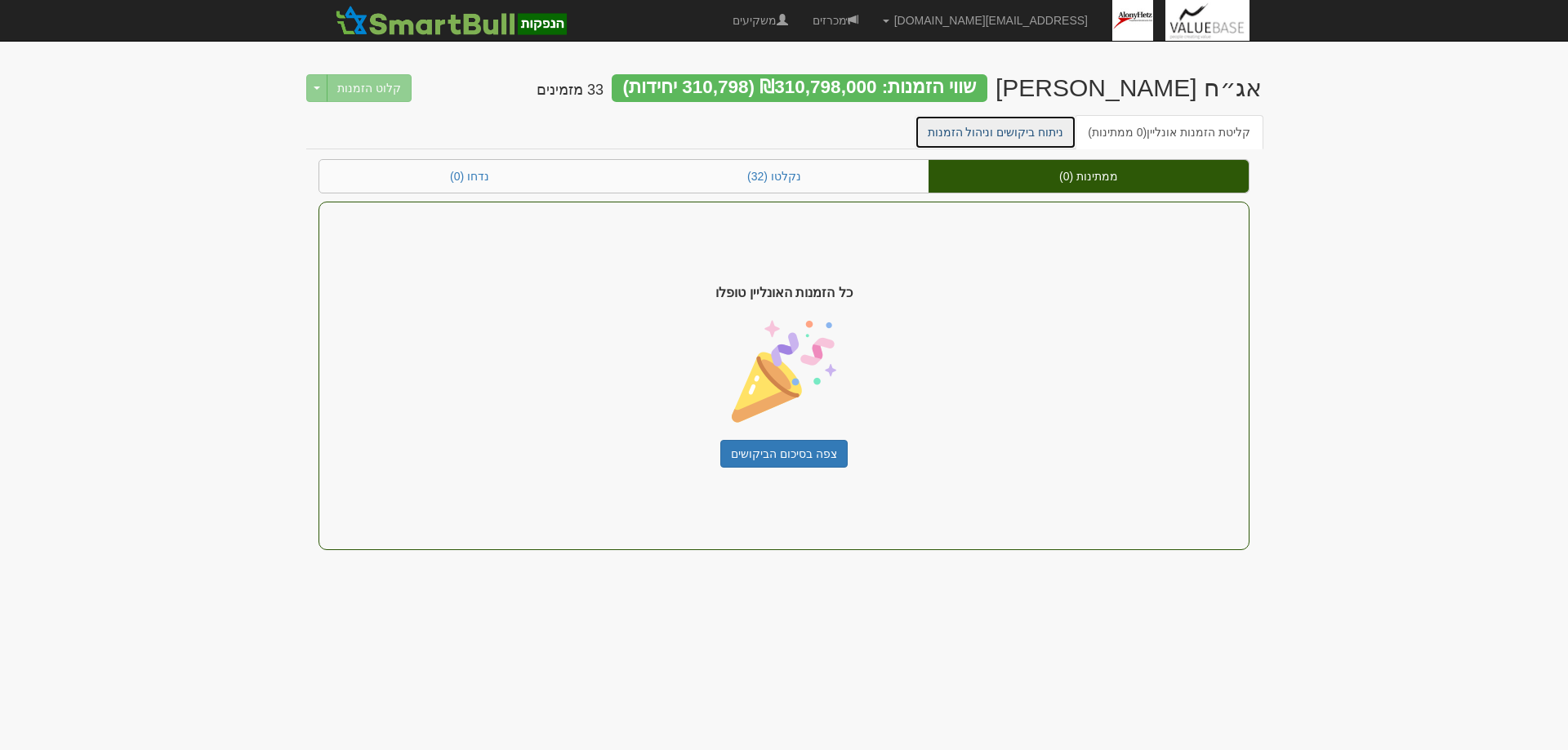
click at [991, 131] on link "ניתוח ביקושים וניהול הזמנות" at bounding box center [996, 132] width 163 height 34
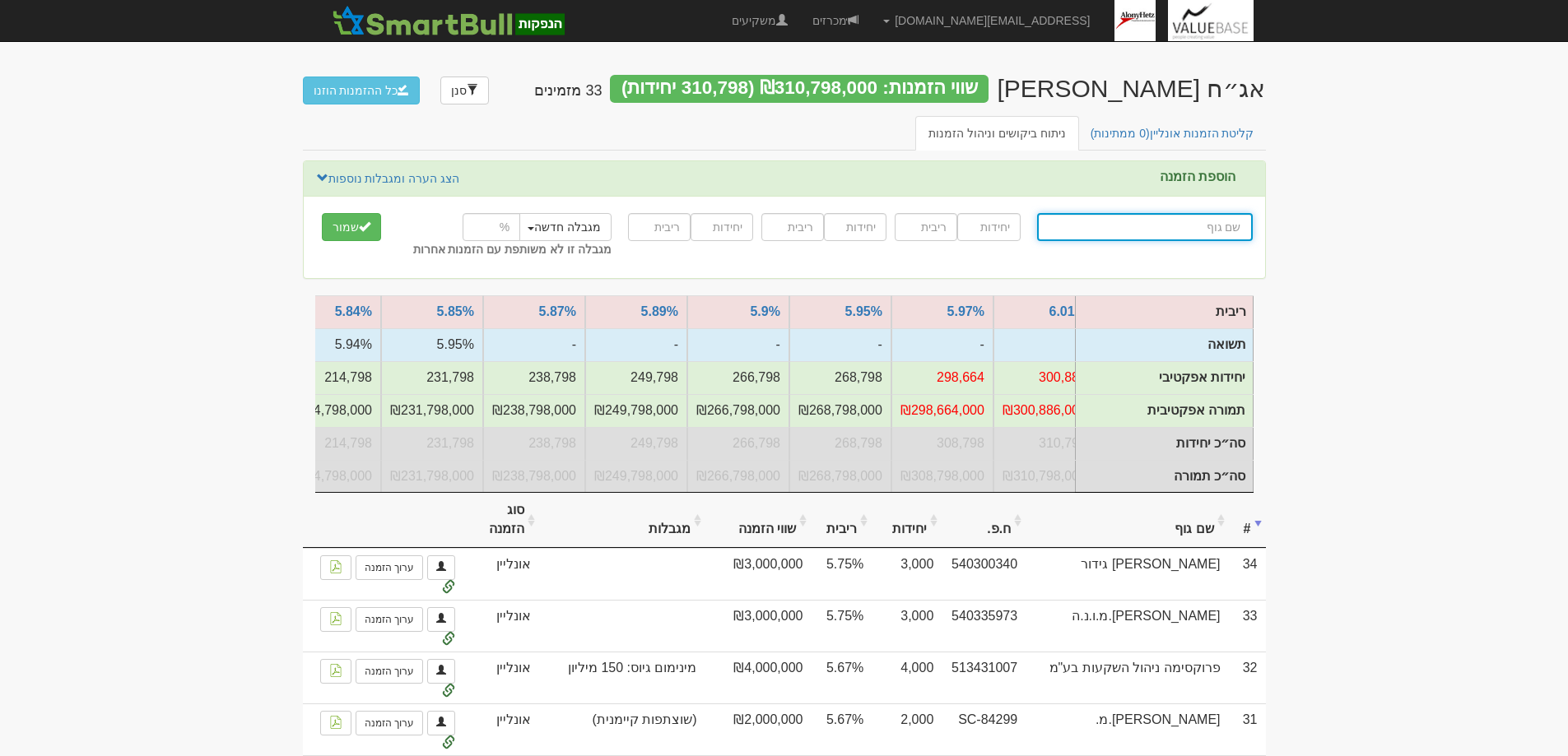
scroll to position [0, -11]
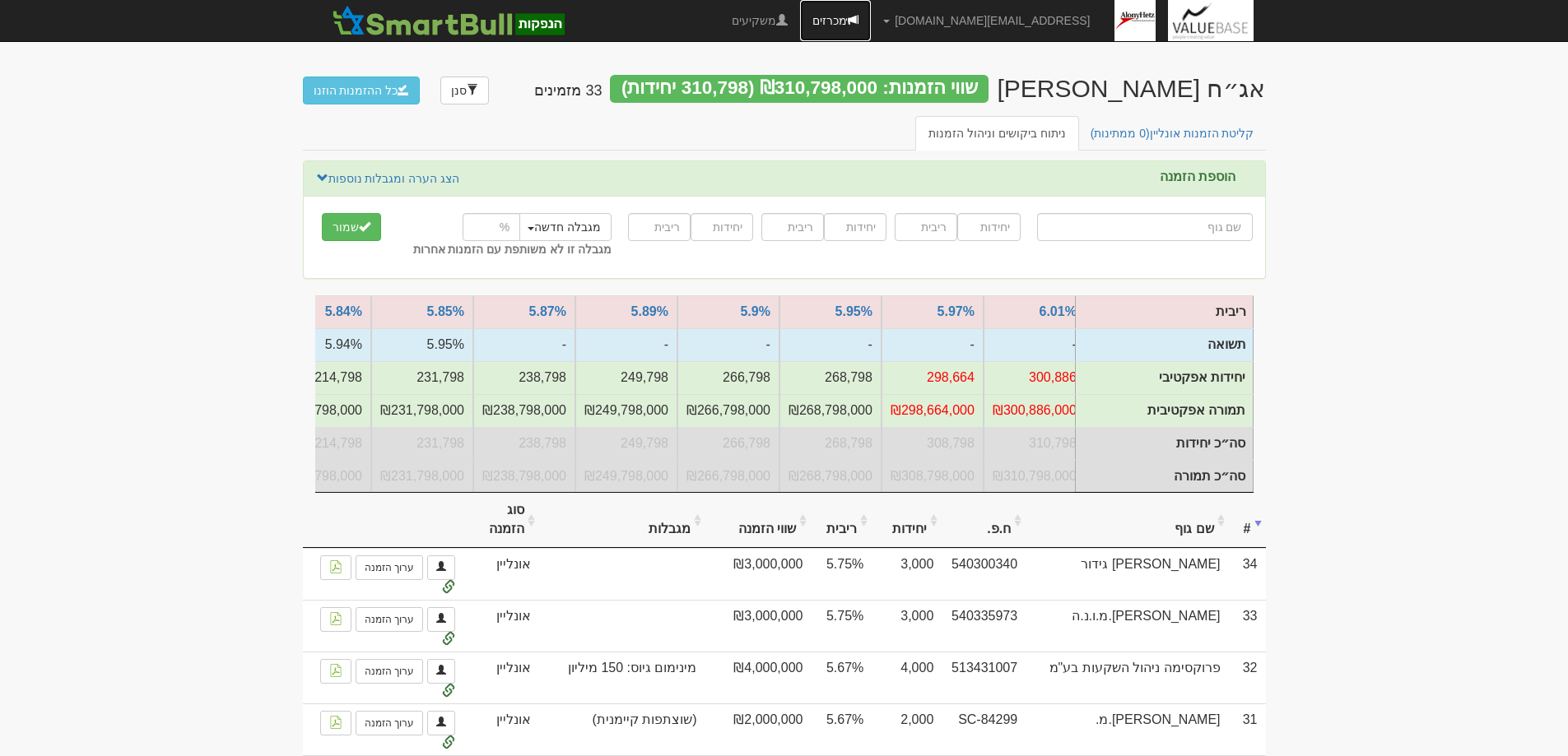
click at [871, 21] on link "מכרזים" at bounding box center [836, 21] width 71 height 41
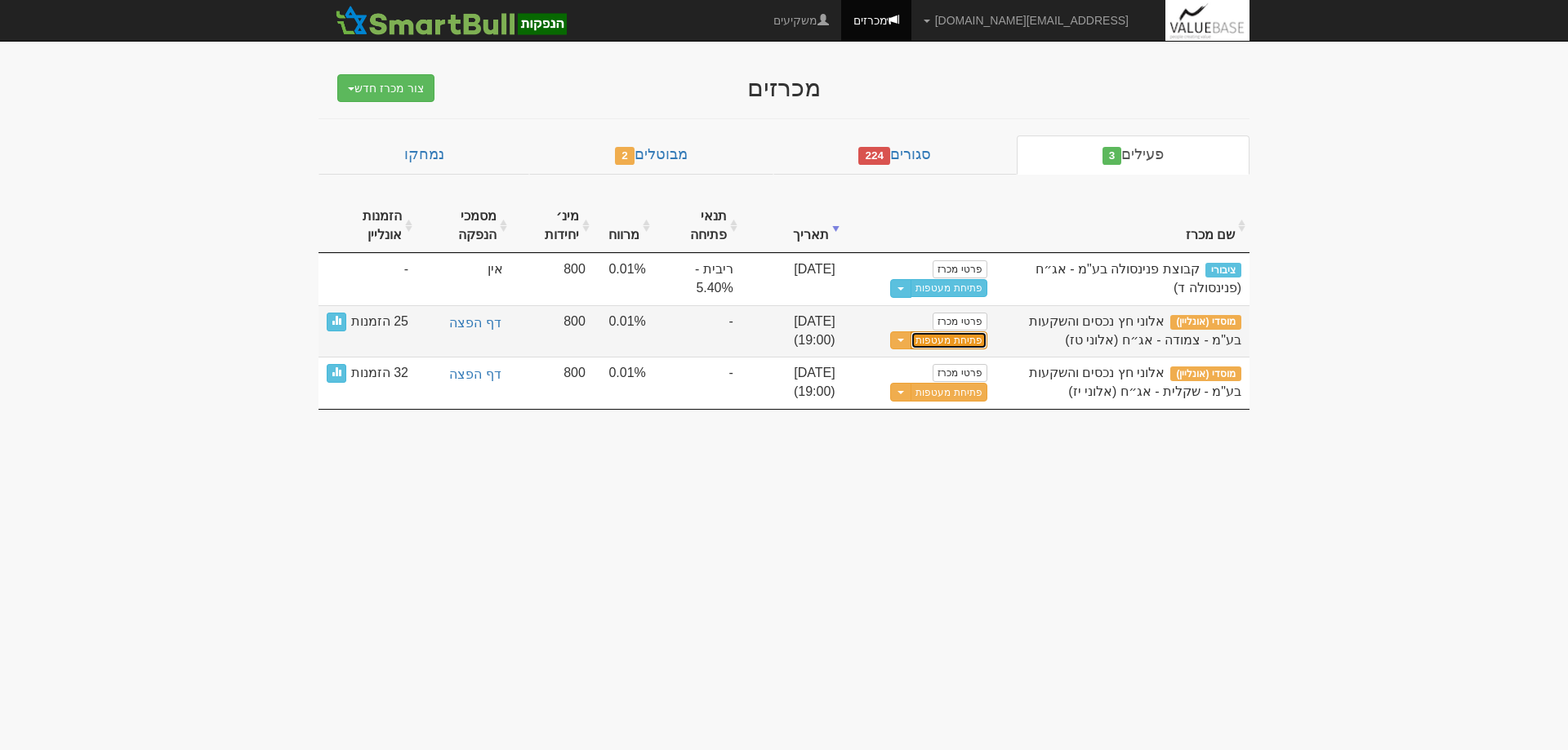
click at [955, 342] on button "פתיחת מעטפות" at bounding box center [948, 340] width 76 height 19
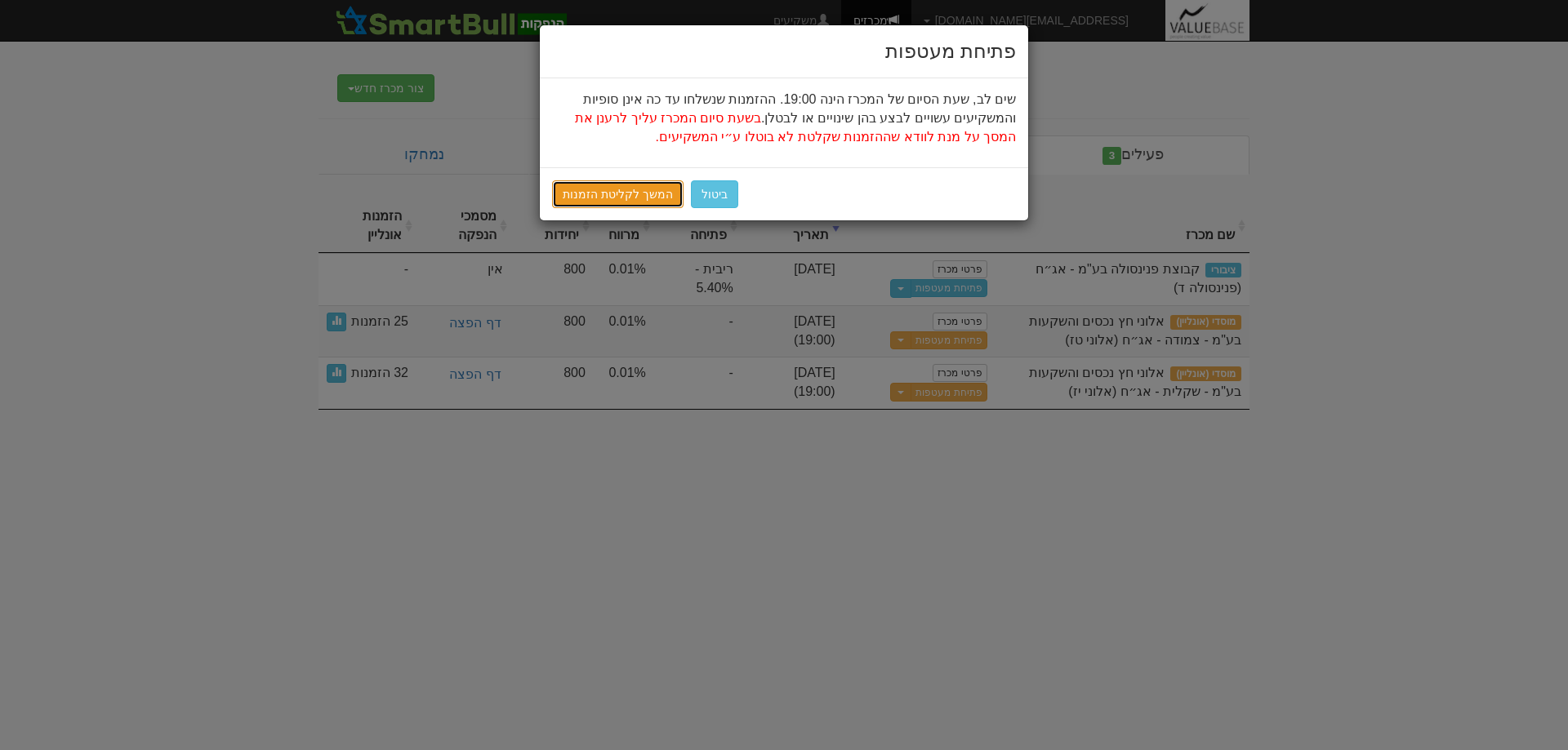
click at [618, 183] on link "המשך לקליטת הזמנות" at bounding box center [618, 194] width 132 height 27
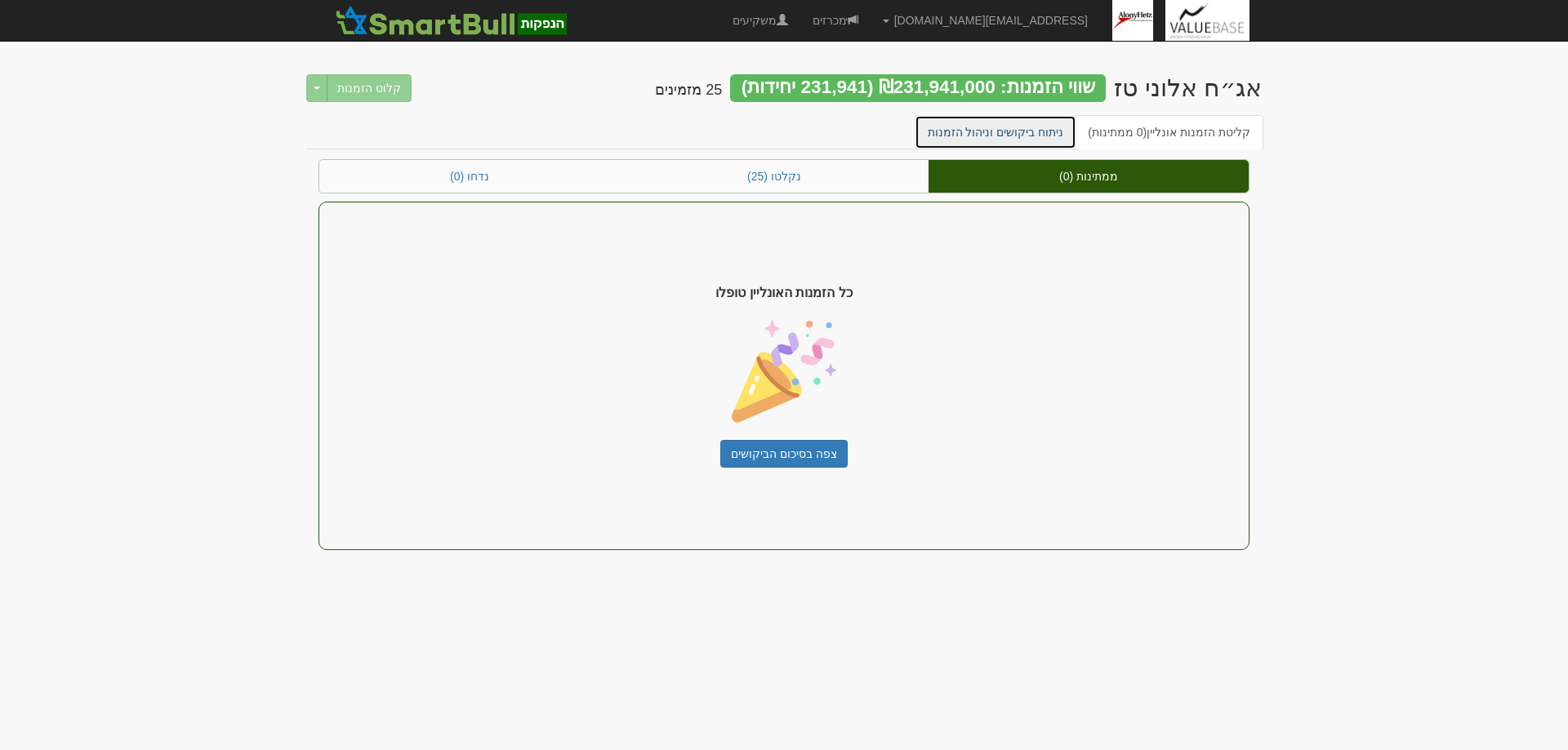
click at [986, 131] on link "ניתוח ביקושים וניהול הזמנות" at bounding box center [996, 132] width 163 height 34
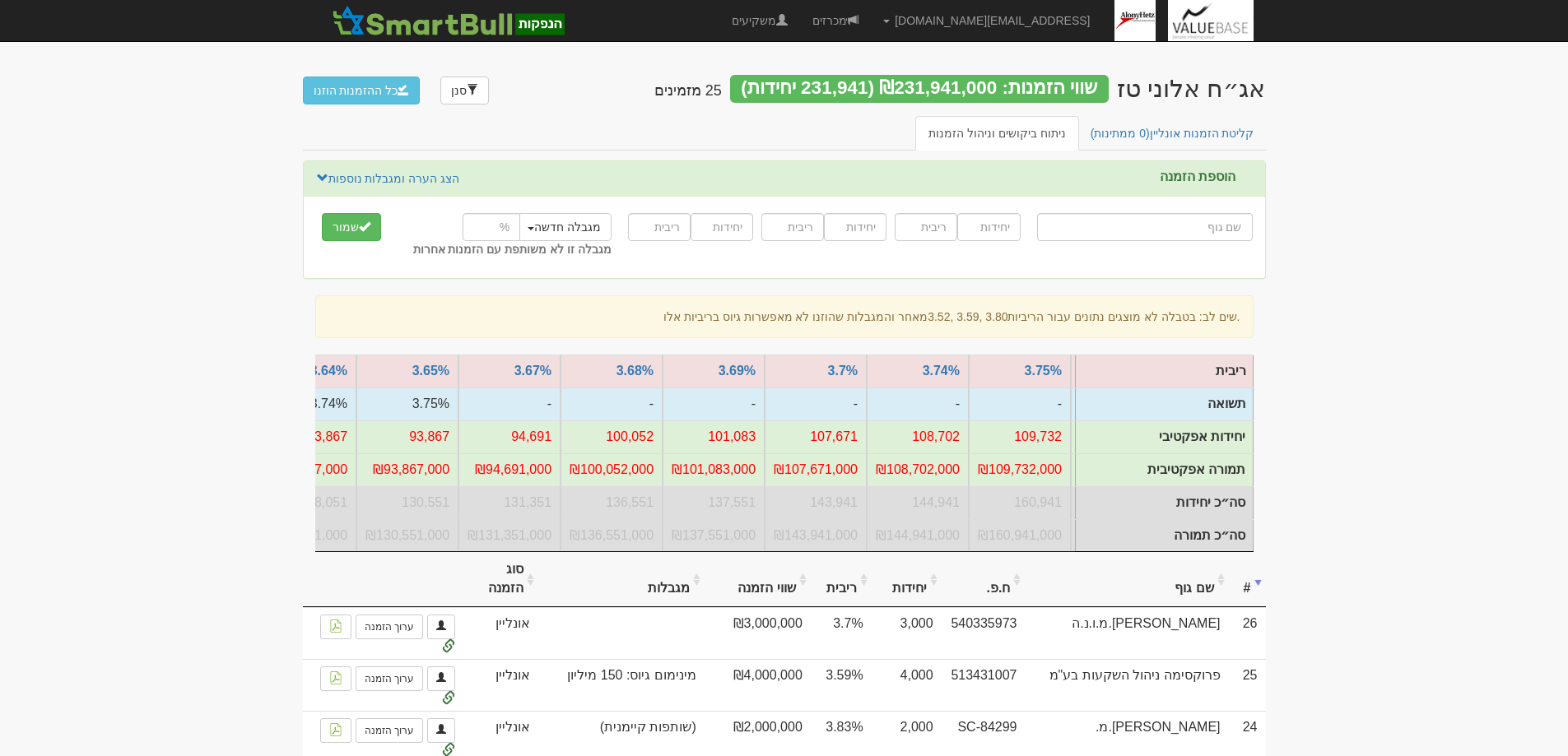
scroll to position [0, -630]
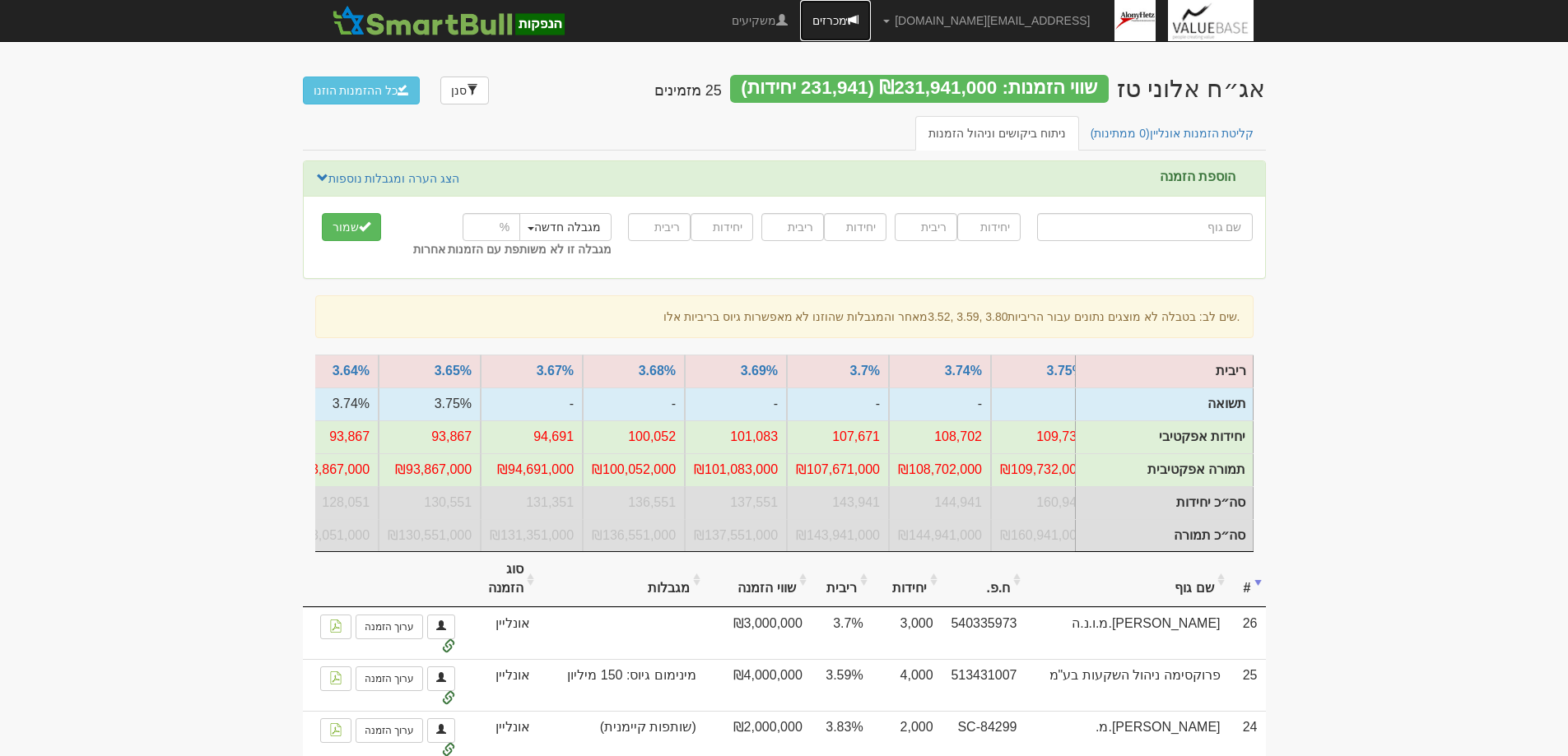
click at [871, 23] on link "מכרזים" at bounding box center [836, 21] width 71 height 41
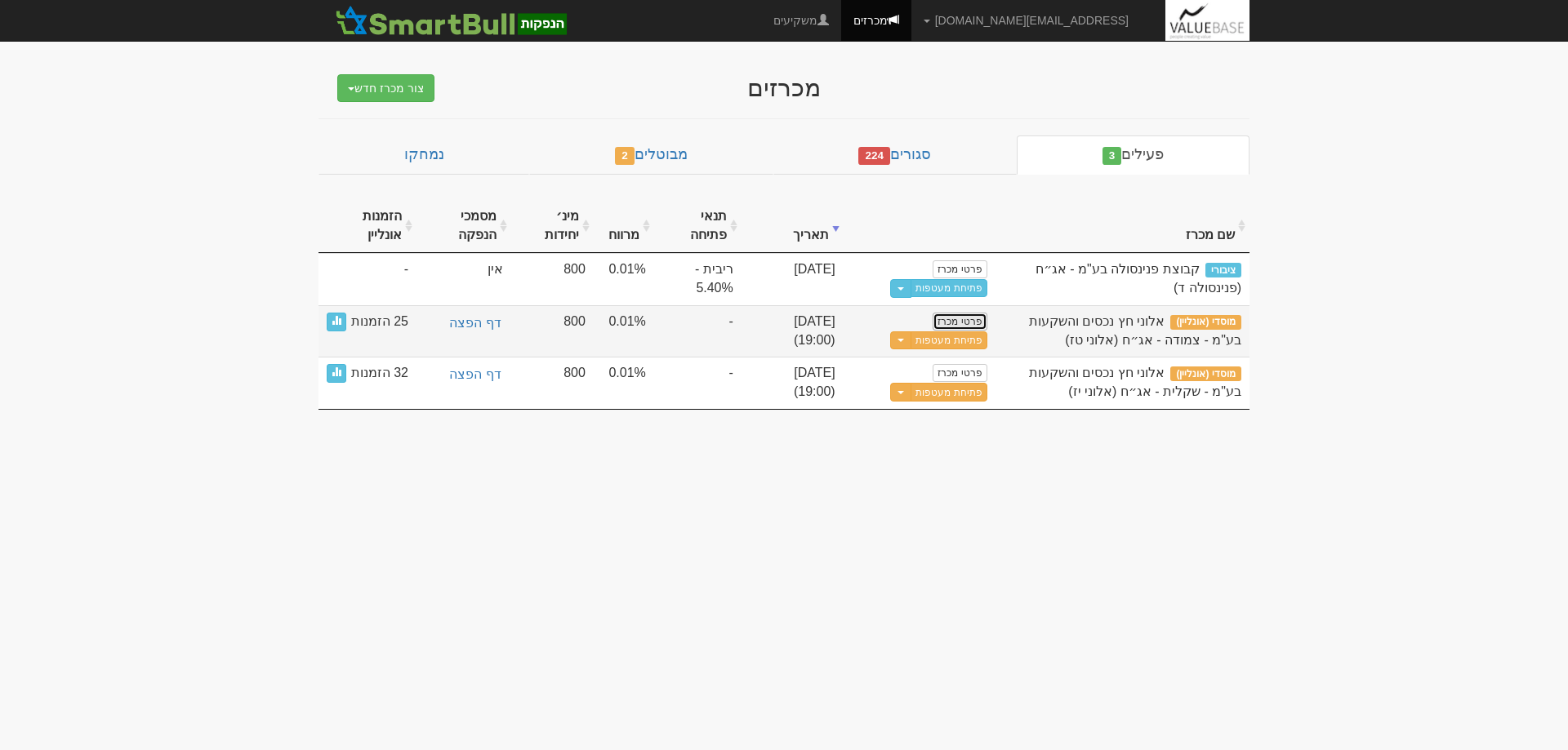
click at [959, 321] on link "פרטי מכרז" at bounding box center [959, 322] width 54 height 18
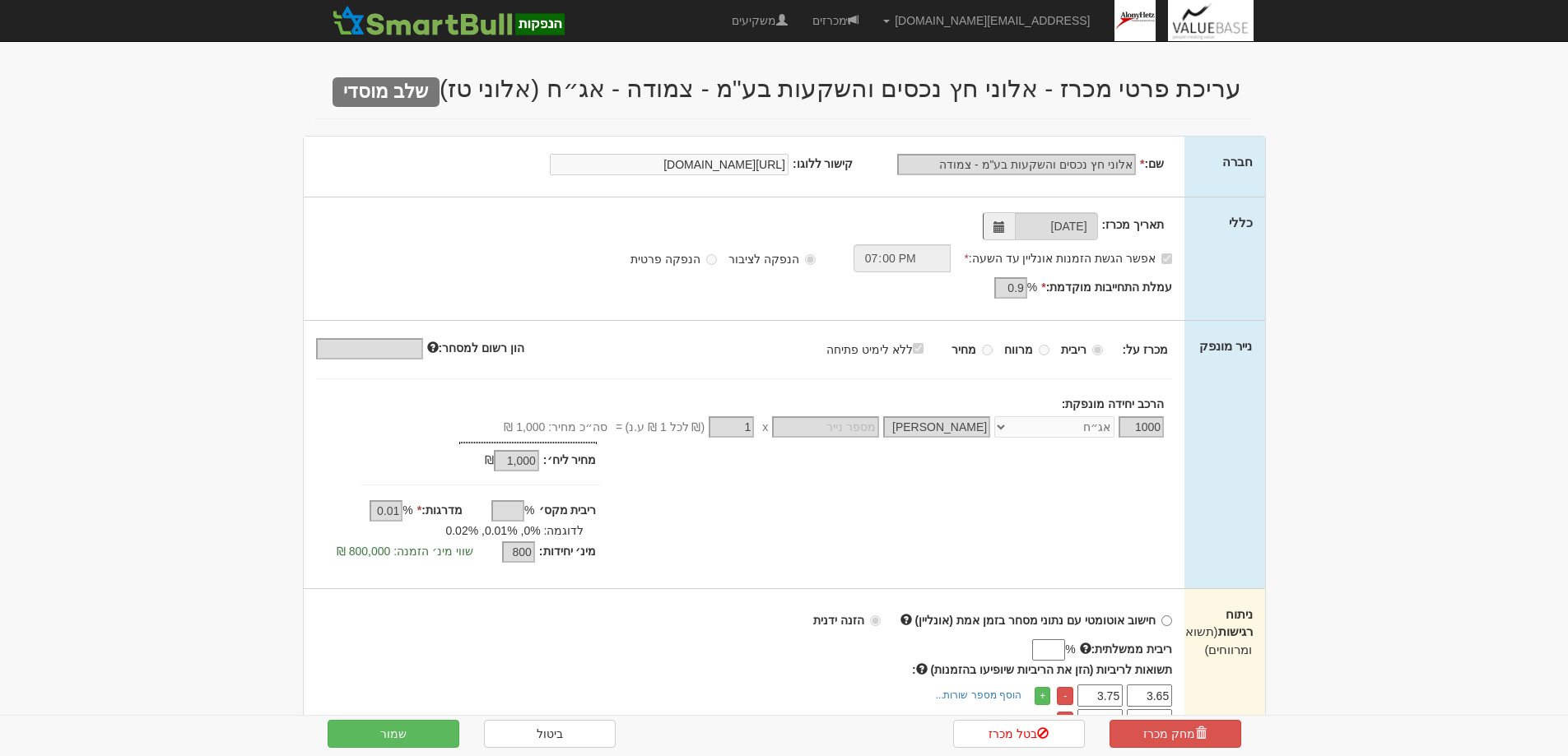
scroll to position [576, 0]
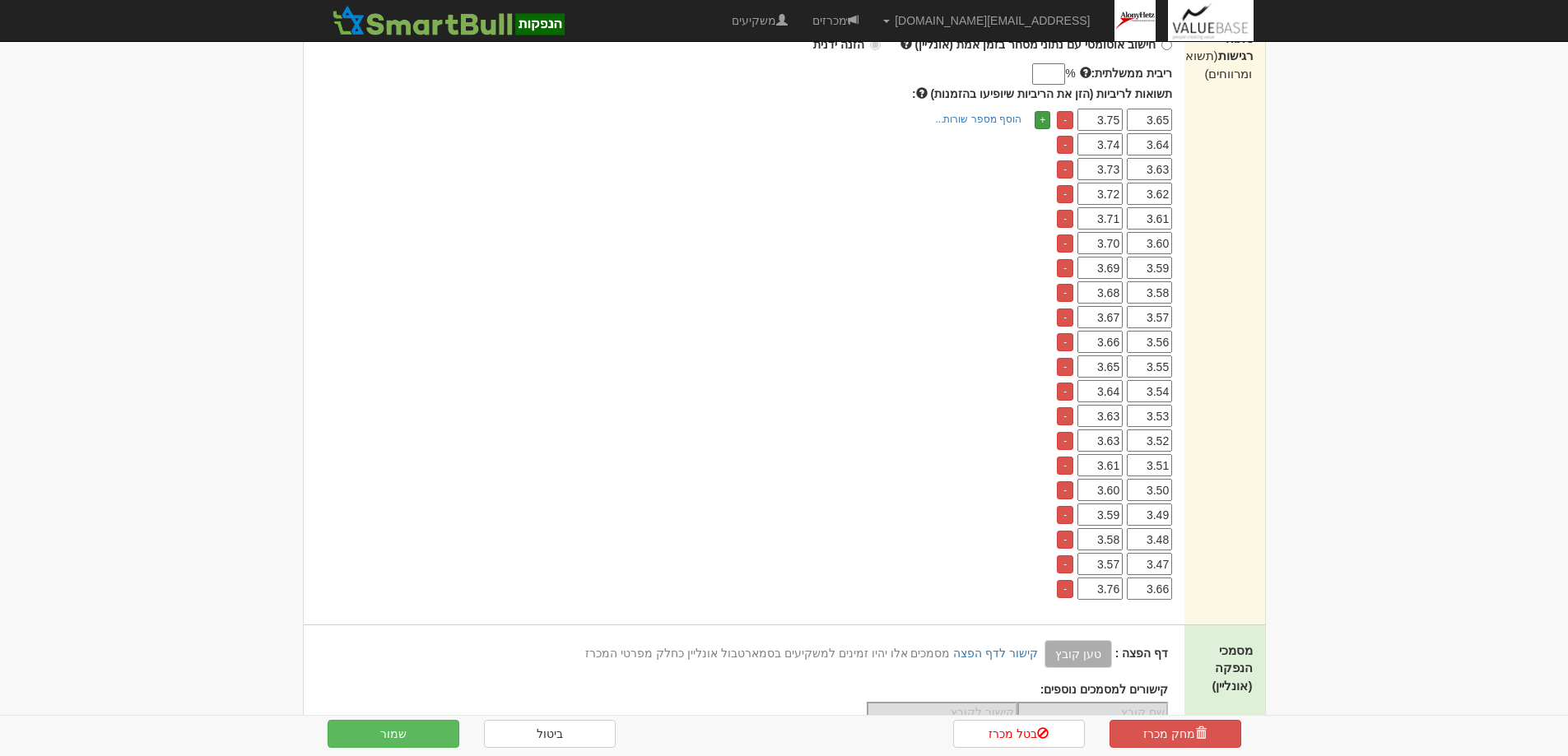
click at [1036, 120] on link "+" at bounding box center [1042, 120] width 16 height 18
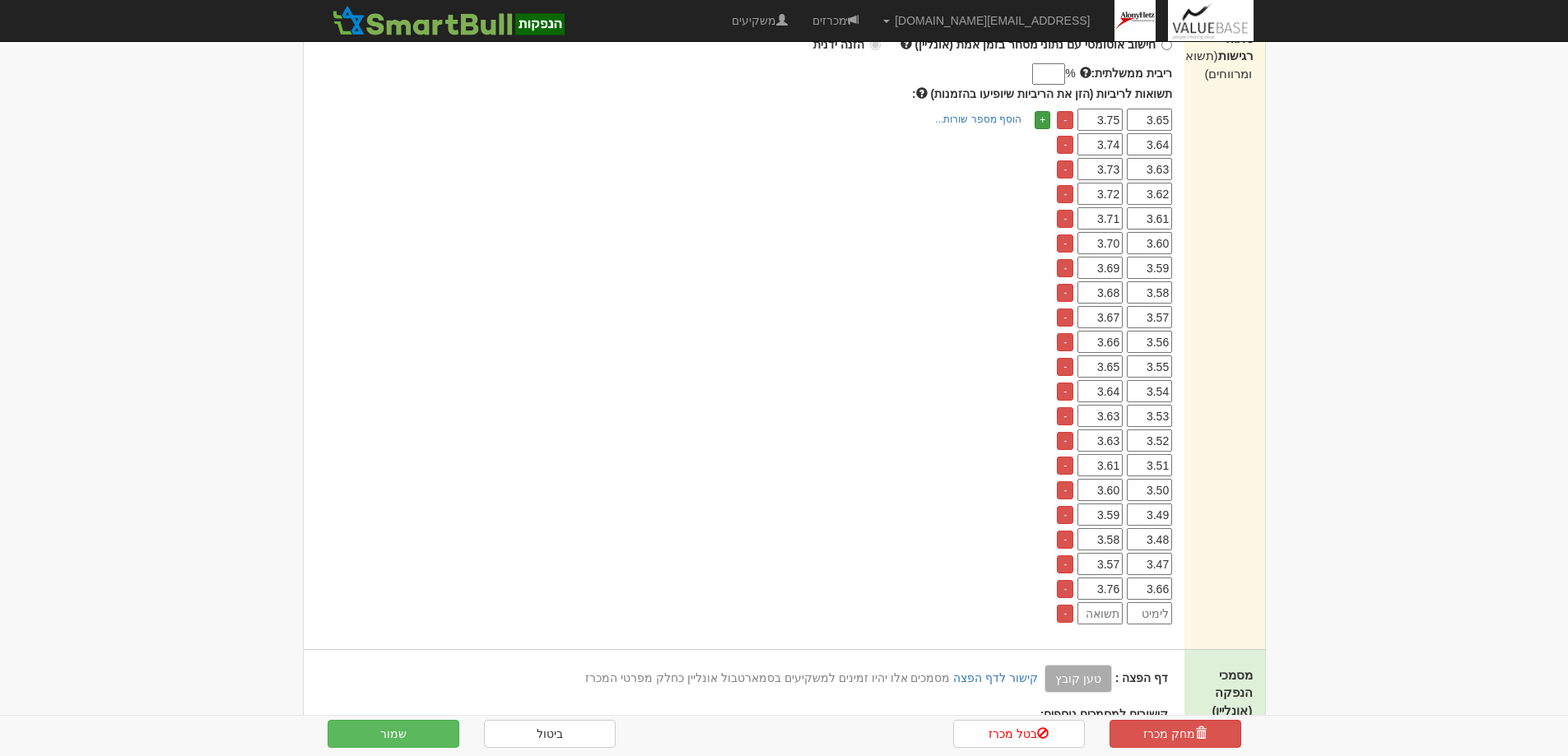
click at [1036, 120] on link "+" at bounding box center [1042, 120] width 16 height 18
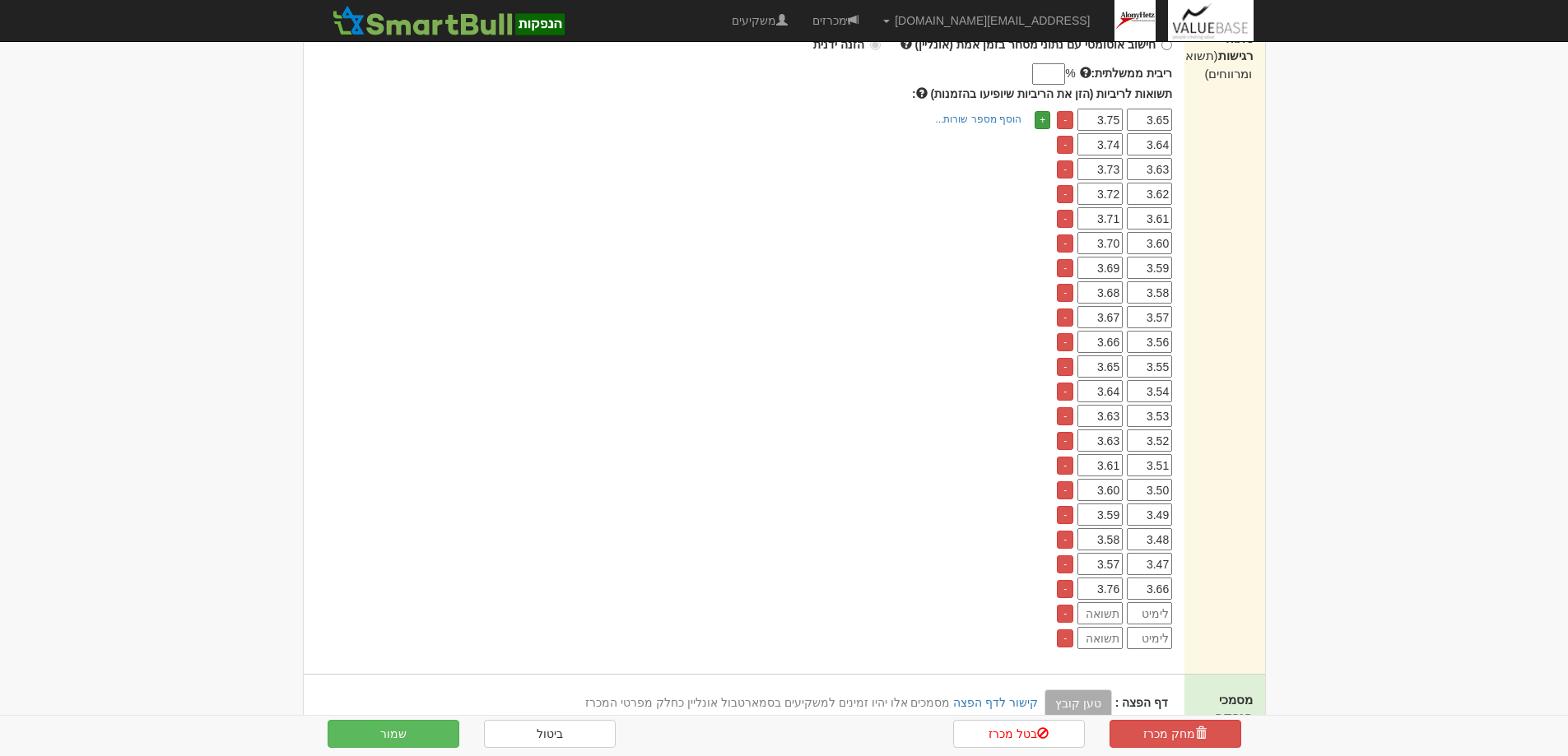
click at [1036, 120] on link "+" at bounding box center [1042, 120] width 16 height 18
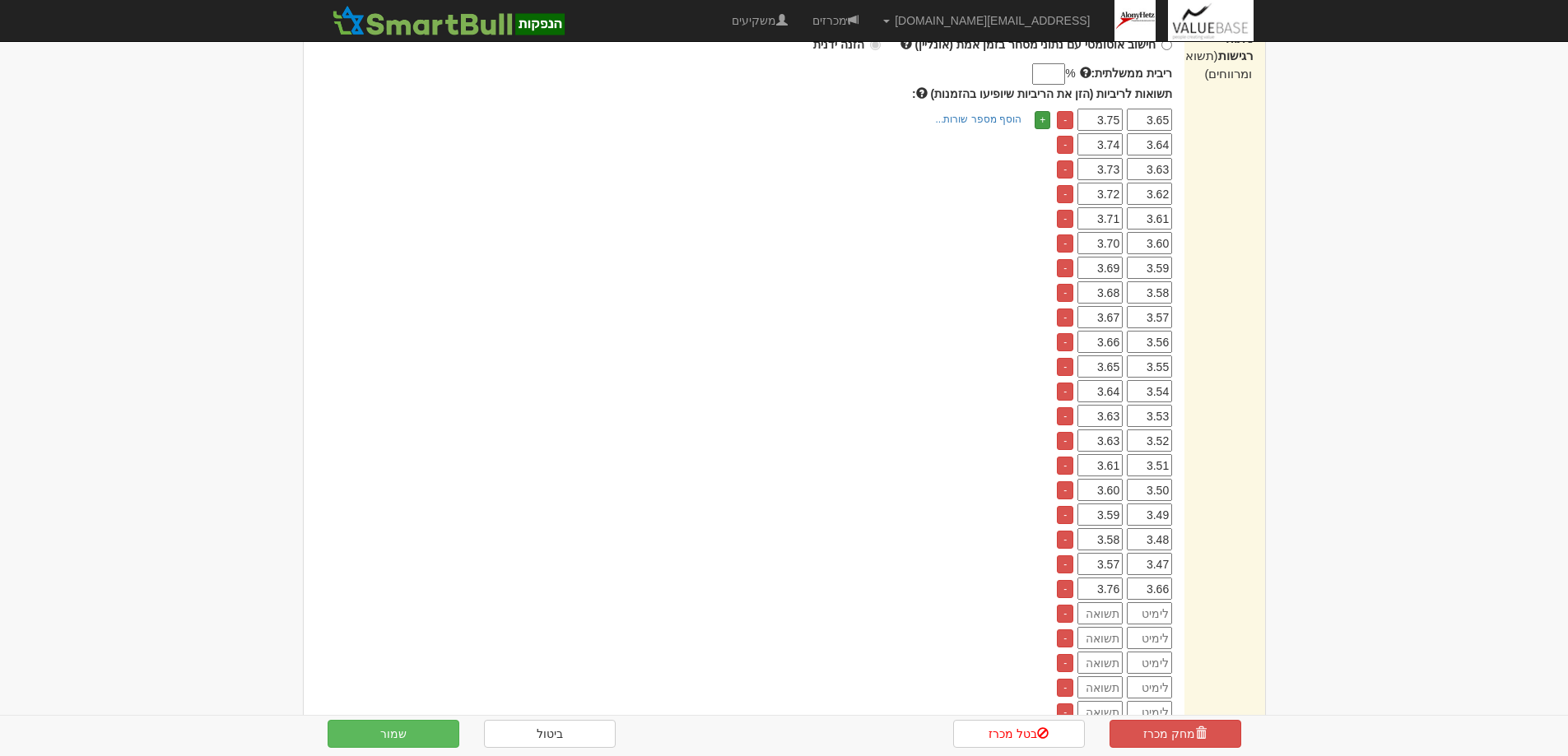
click at [1036, 120] on link "+" at bounding box center [1042, 120] width 16 height 18
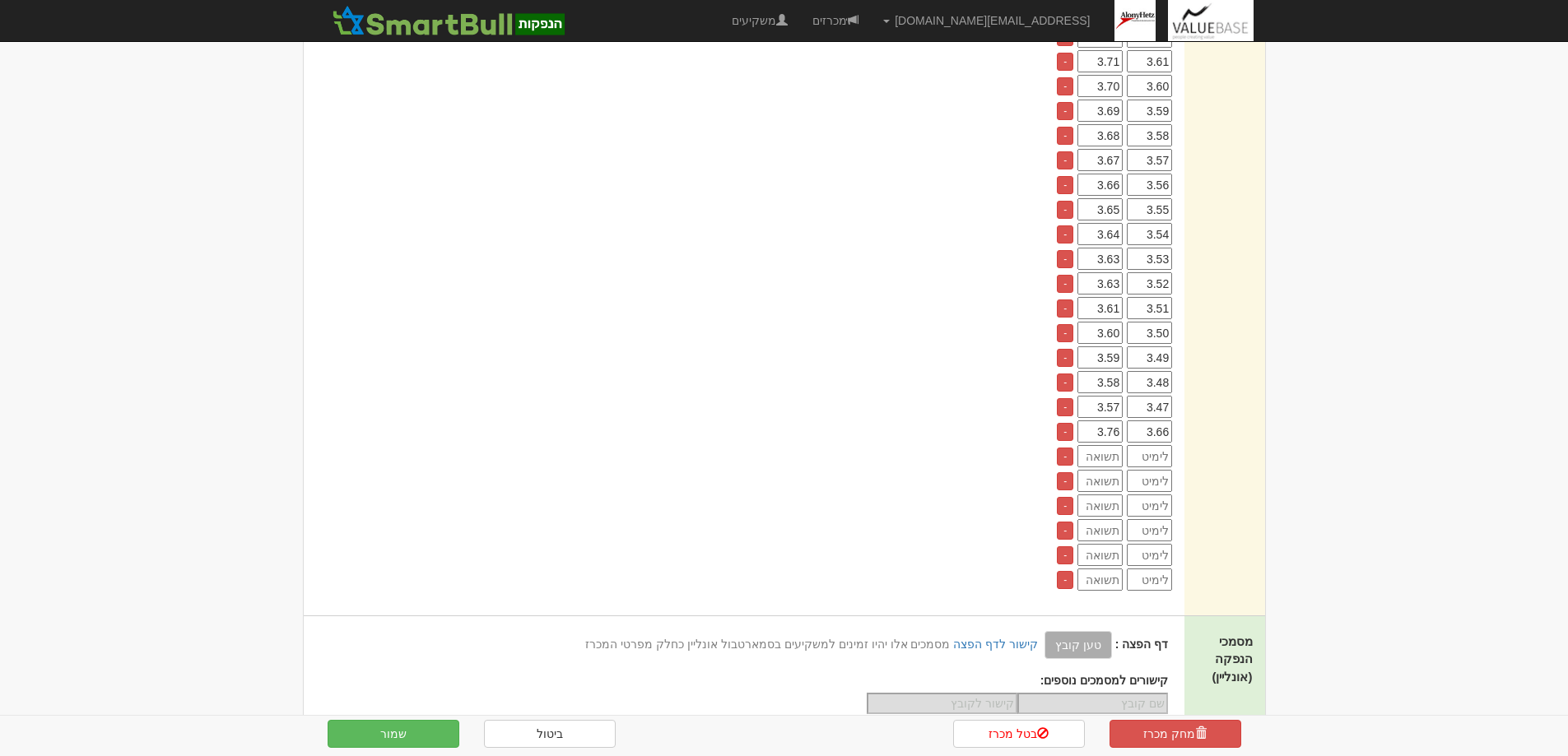
scroll to position [740, 0]
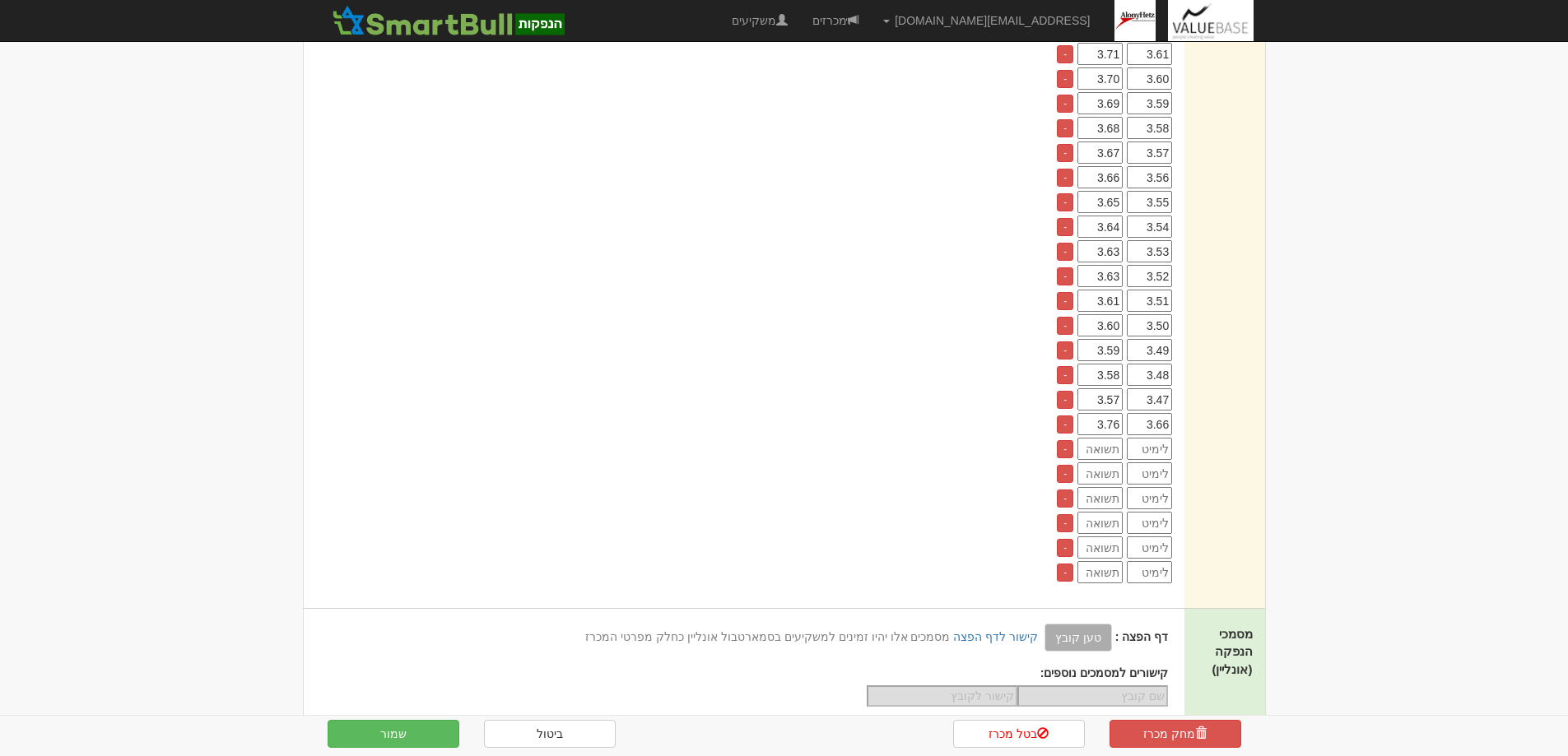
click at [1155, 443] on input "number" at bounding box center [1149, 448] width 45 height 23
type input "3.67"
type input "3.77"
type input "3.68"
type input "3.78"
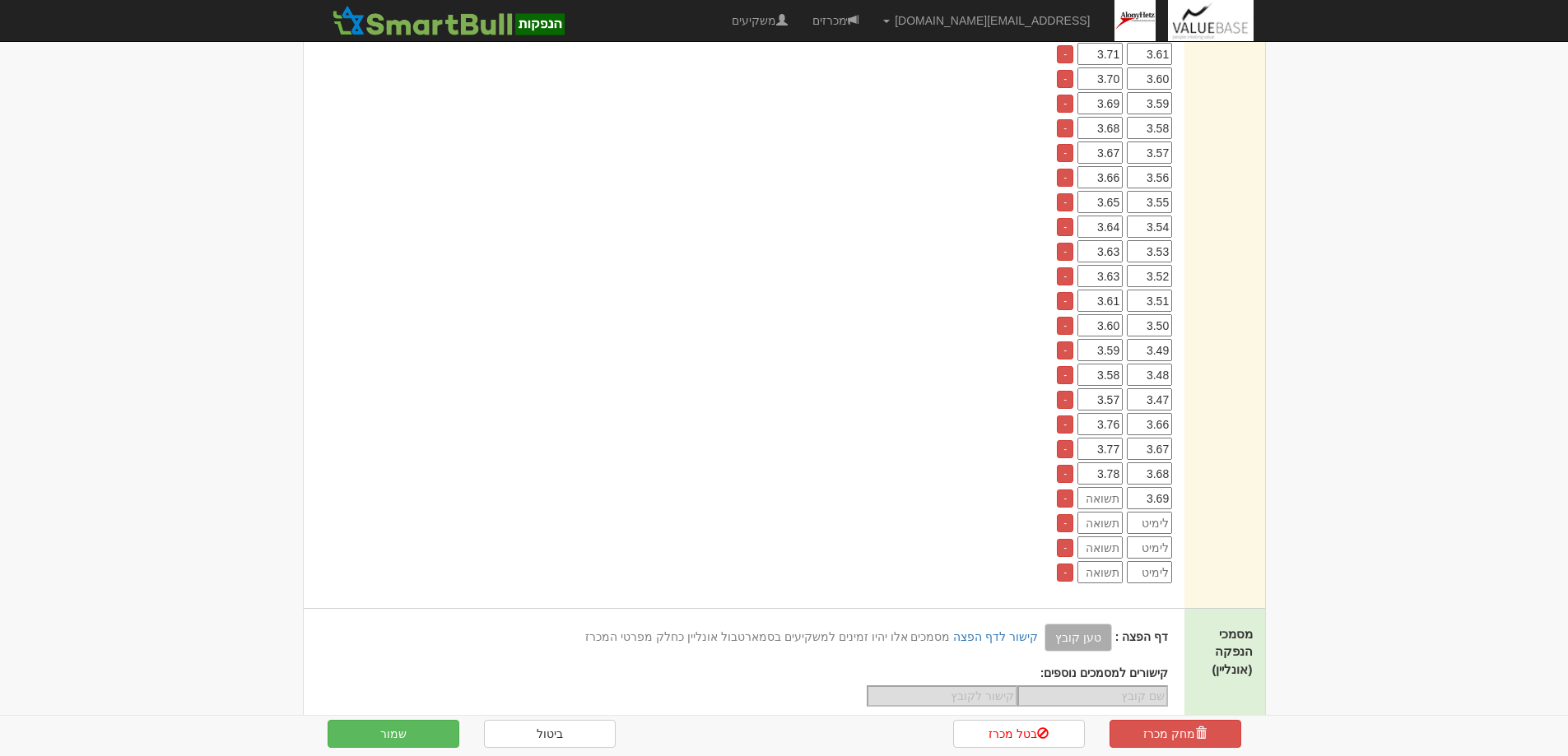
type input "3.69"
type input "3.79"
type input "3.70"
type input "3.80"
type input "3.71"
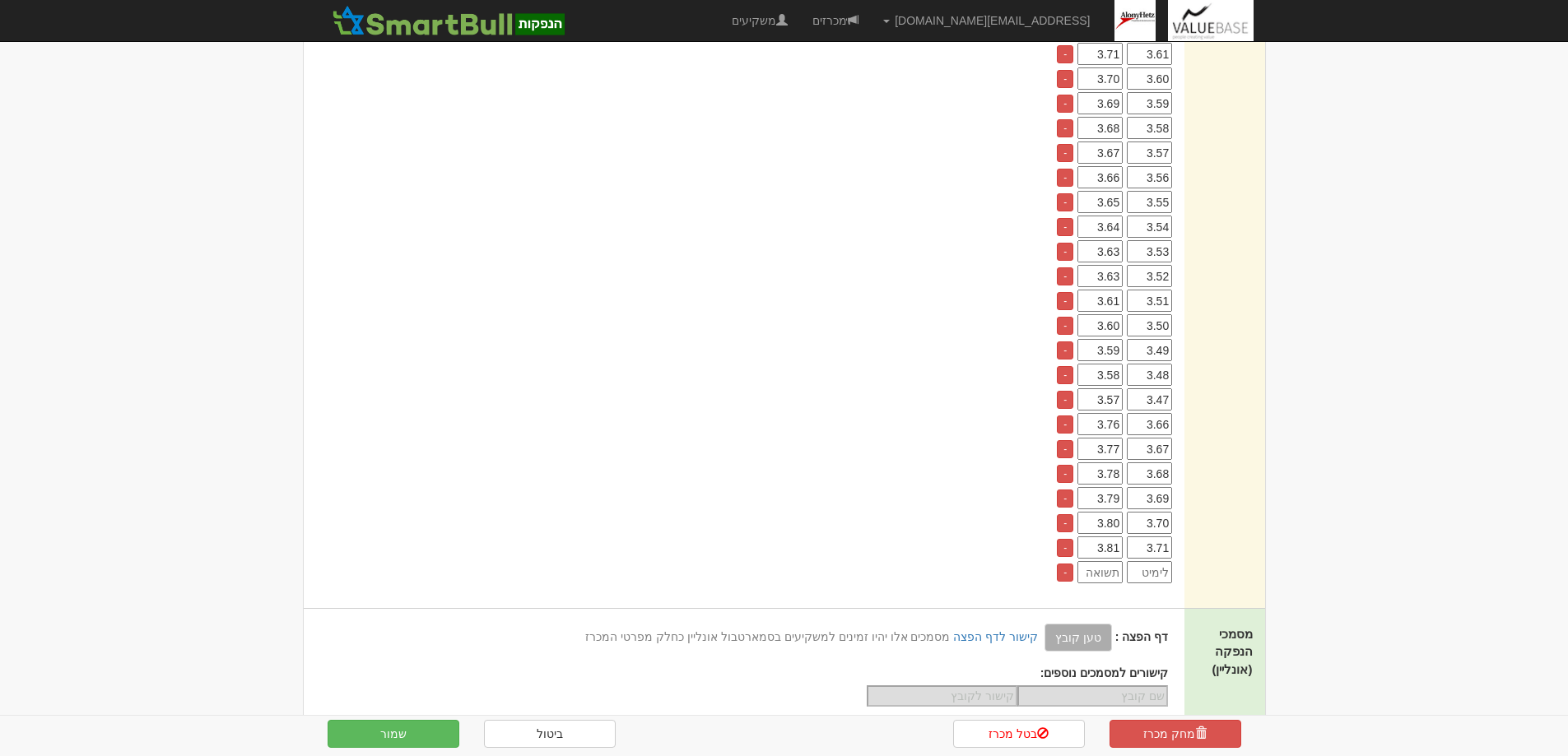
type input "3.81"
type input "3.72"
type input "3.82"
click at [392, 730] on button "שמור" at bounding box center [393, 734] width 132 height 28
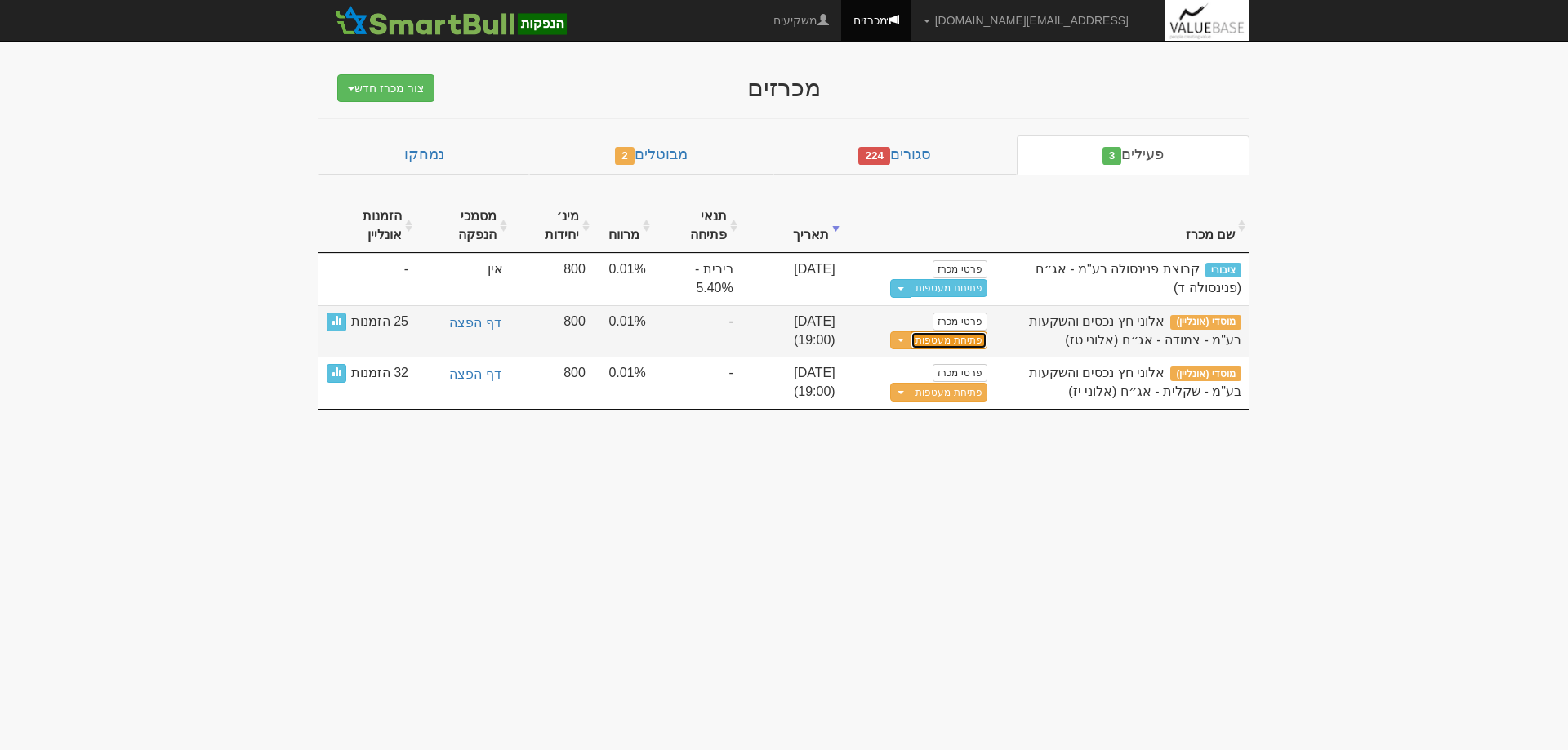
click at [944, 337] on button "פתיחת מעטפות" at bounding box center [948, 340] width 76 height 19
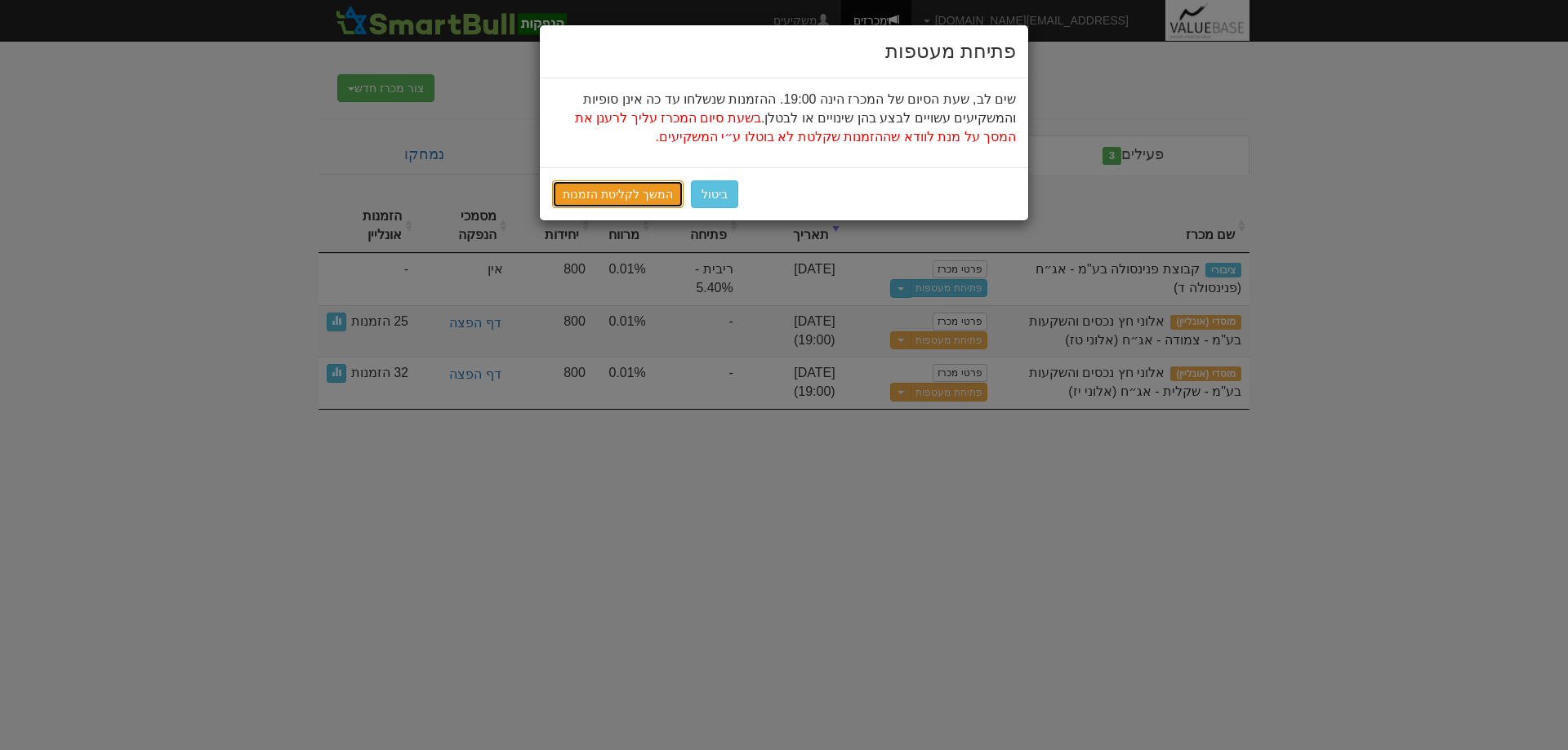
click at [610, 195] on link "המשך לקליטת הזמנות" at bounding box center [618, 194] width 132 height 27
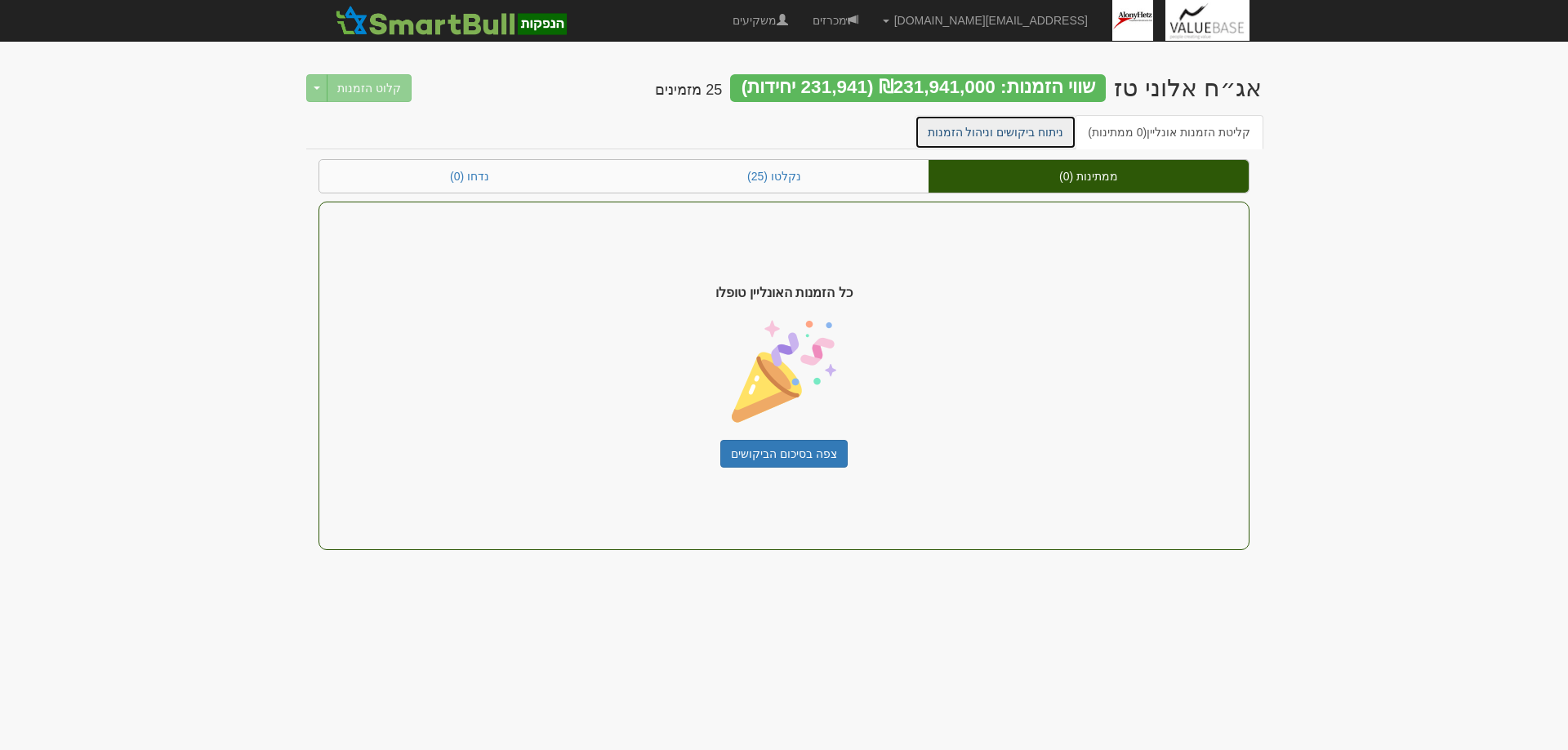
click at [1004, 127] on link "ניתוח ביקושים וניהול הזמנות" at bounding box center [996, 132] width 163 height 34
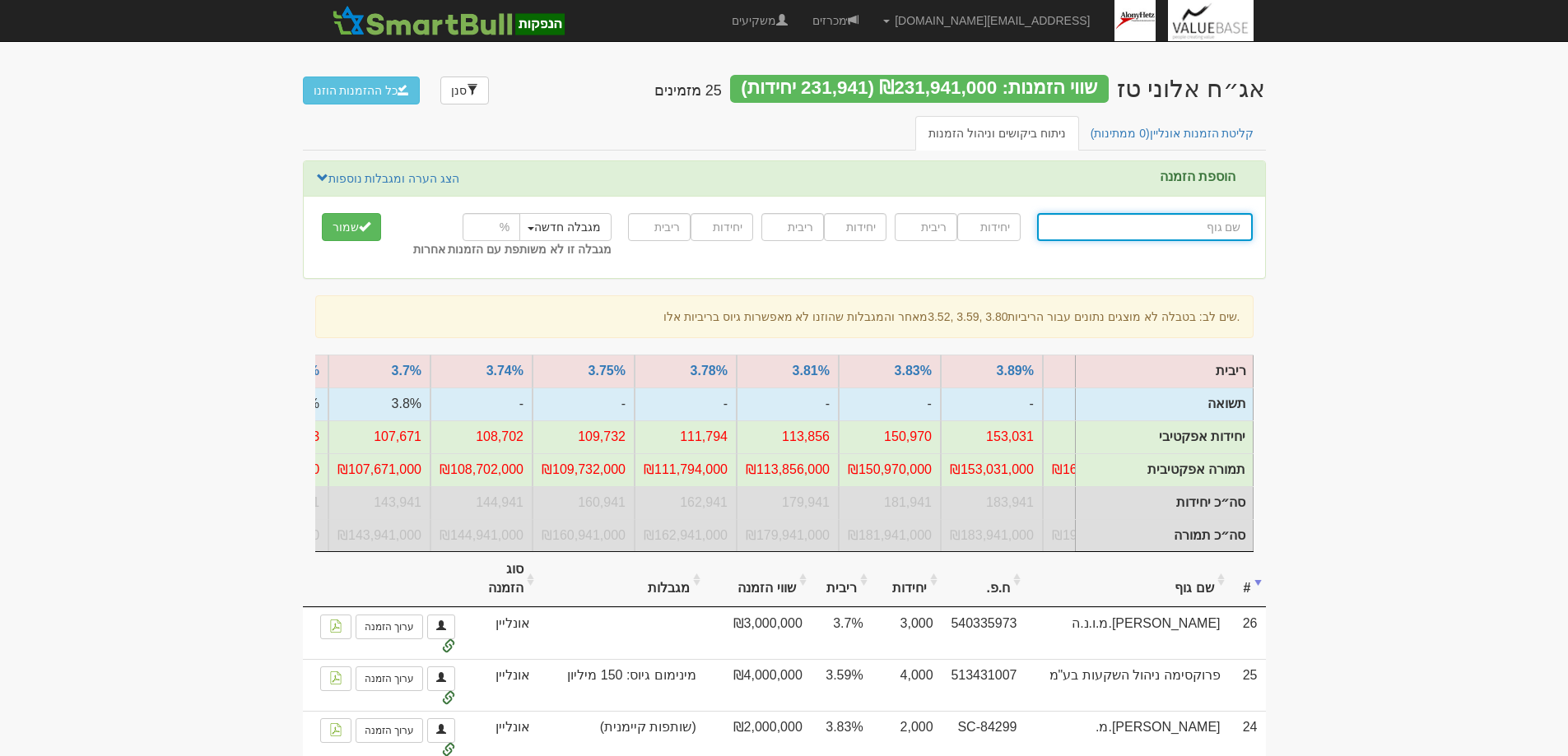
scroll to position [0, -147]
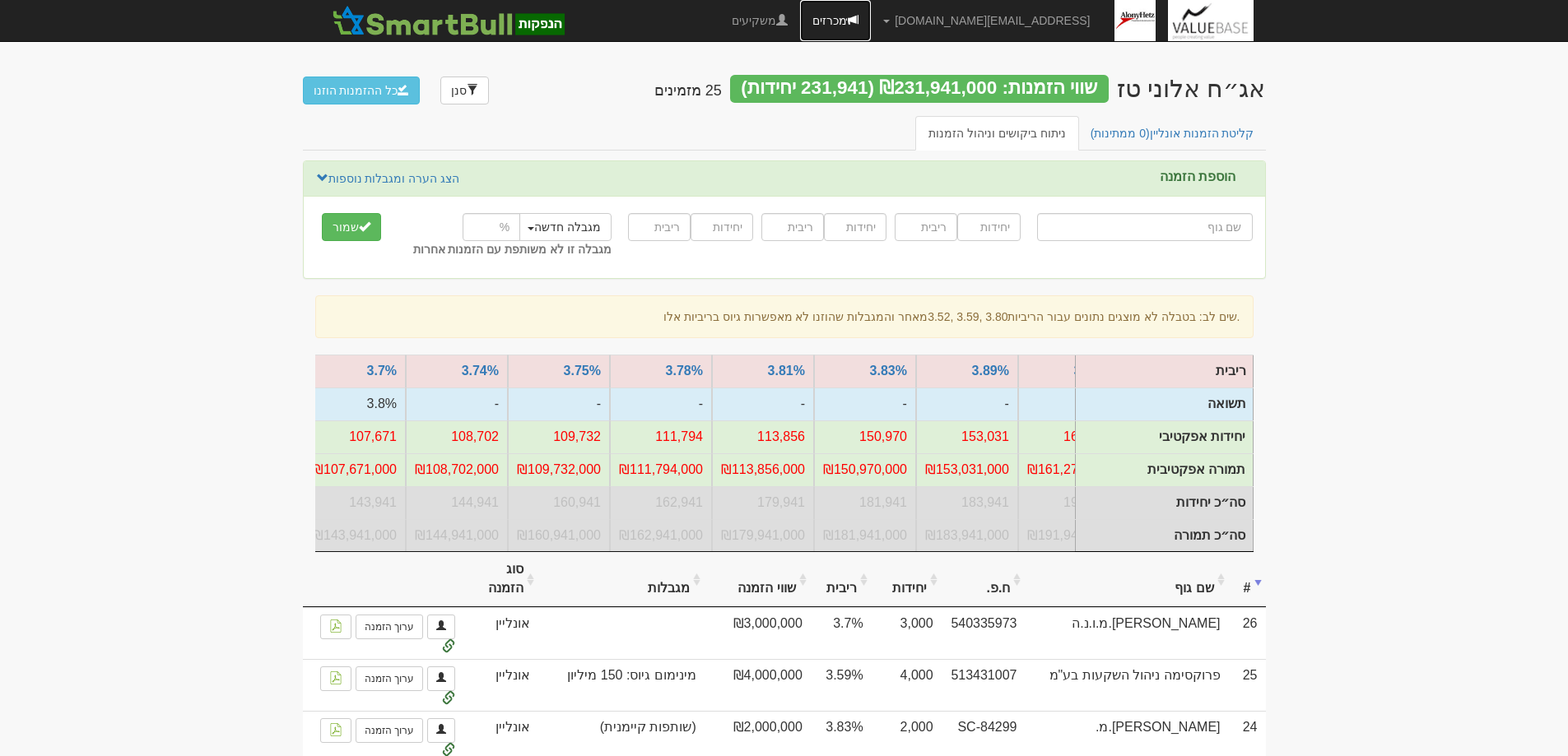
click at [871, 16] on link "מכרזים" at bounding box center [836, 21] width 71 height 41
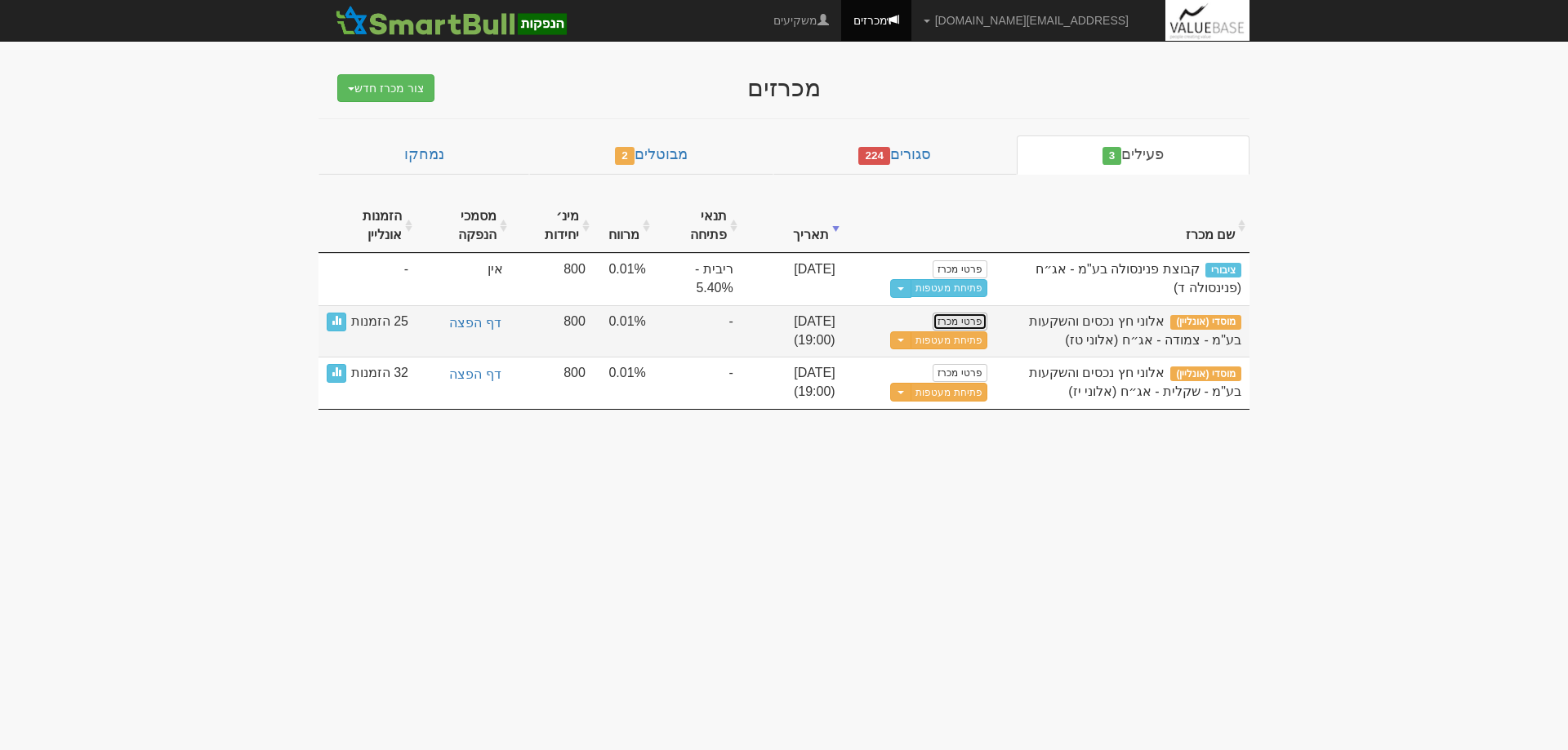
click at [970, 319] on link "פרטי מכרז" at bounding box center [959, 322] width 54 height 18
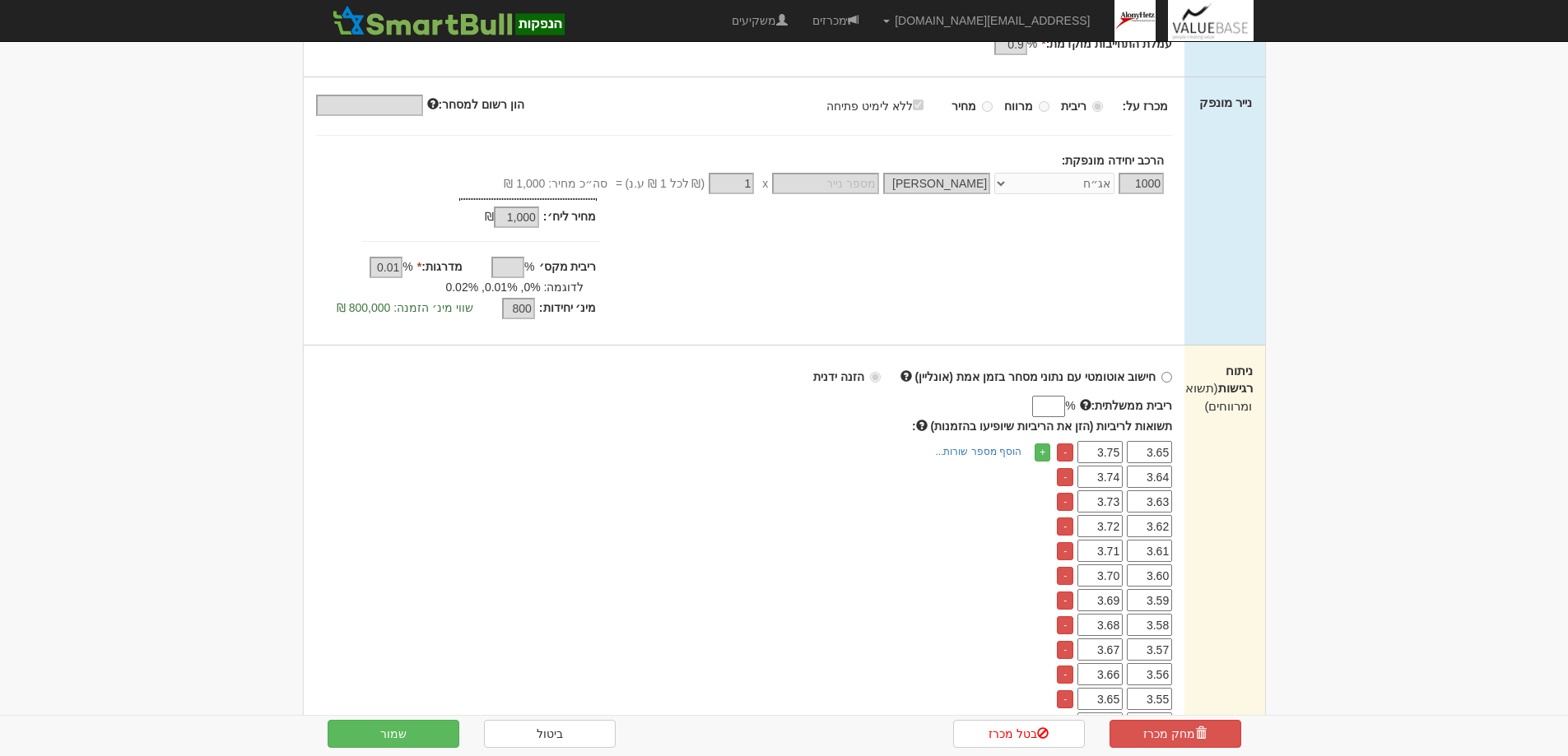
scroll to position [576, 0]
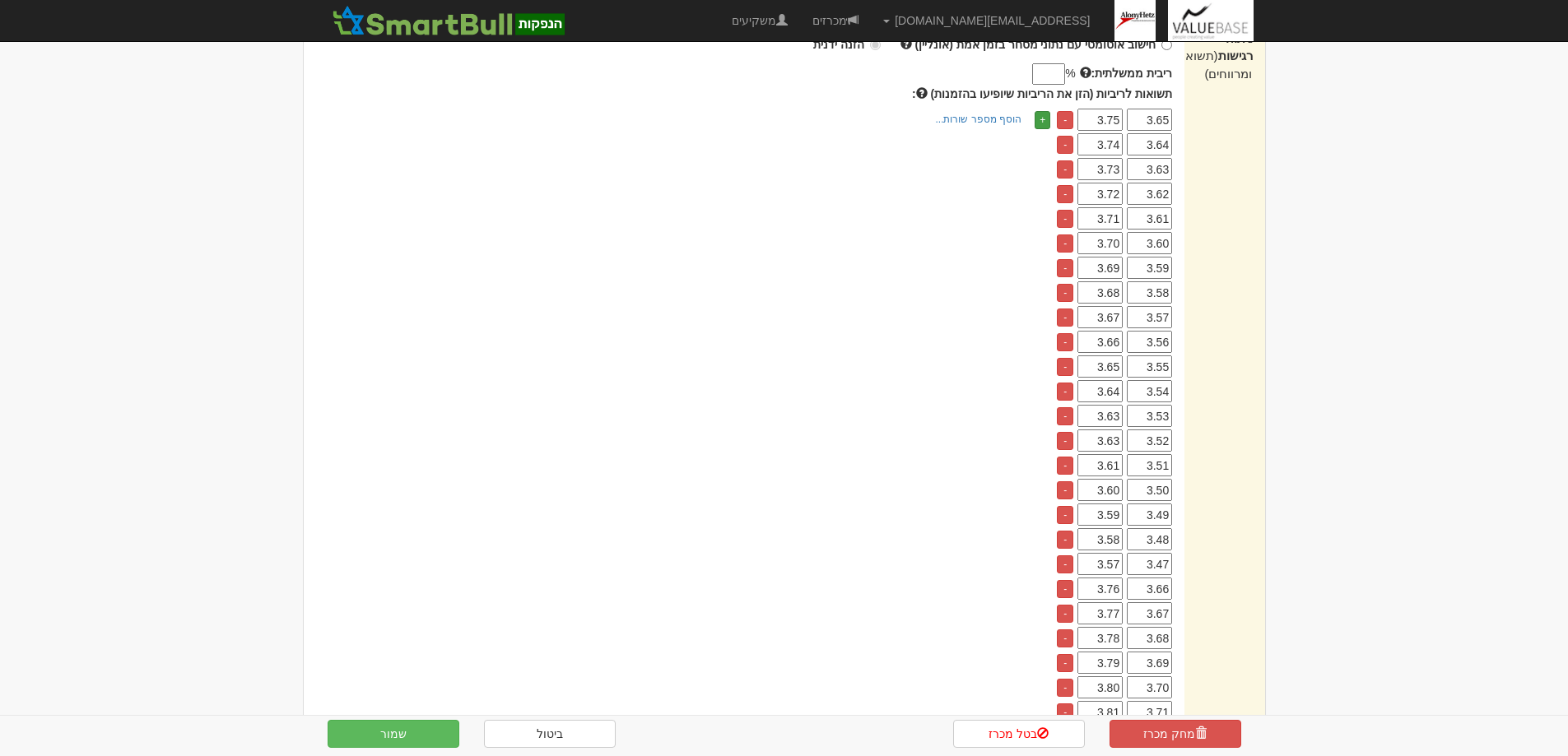
click at [1039, 120] on link "+" at bounding box center [1042, 120] width 16 height 18
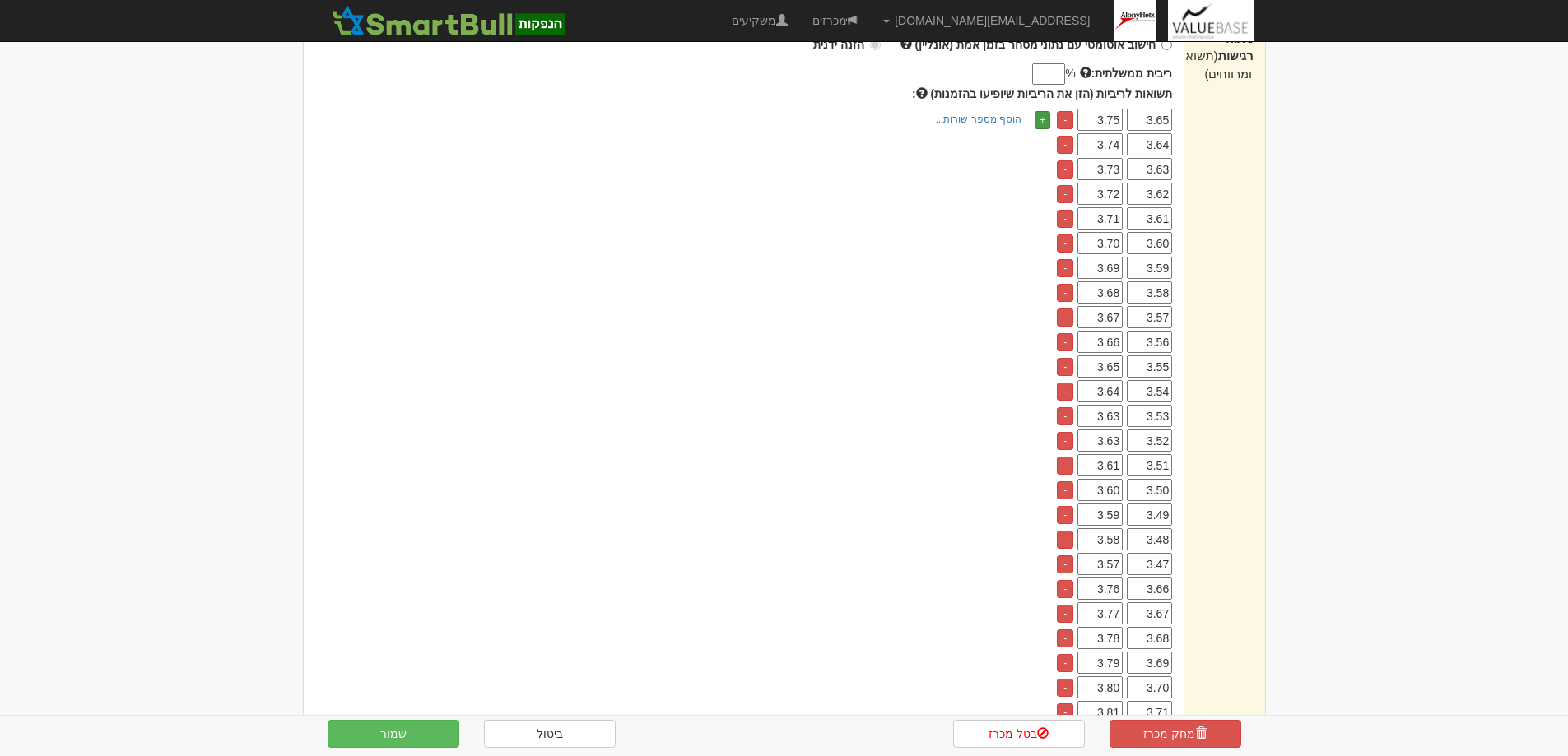
click at [1039, 120] on link "+" at bounding box center [1042, 120] width 16 height 18
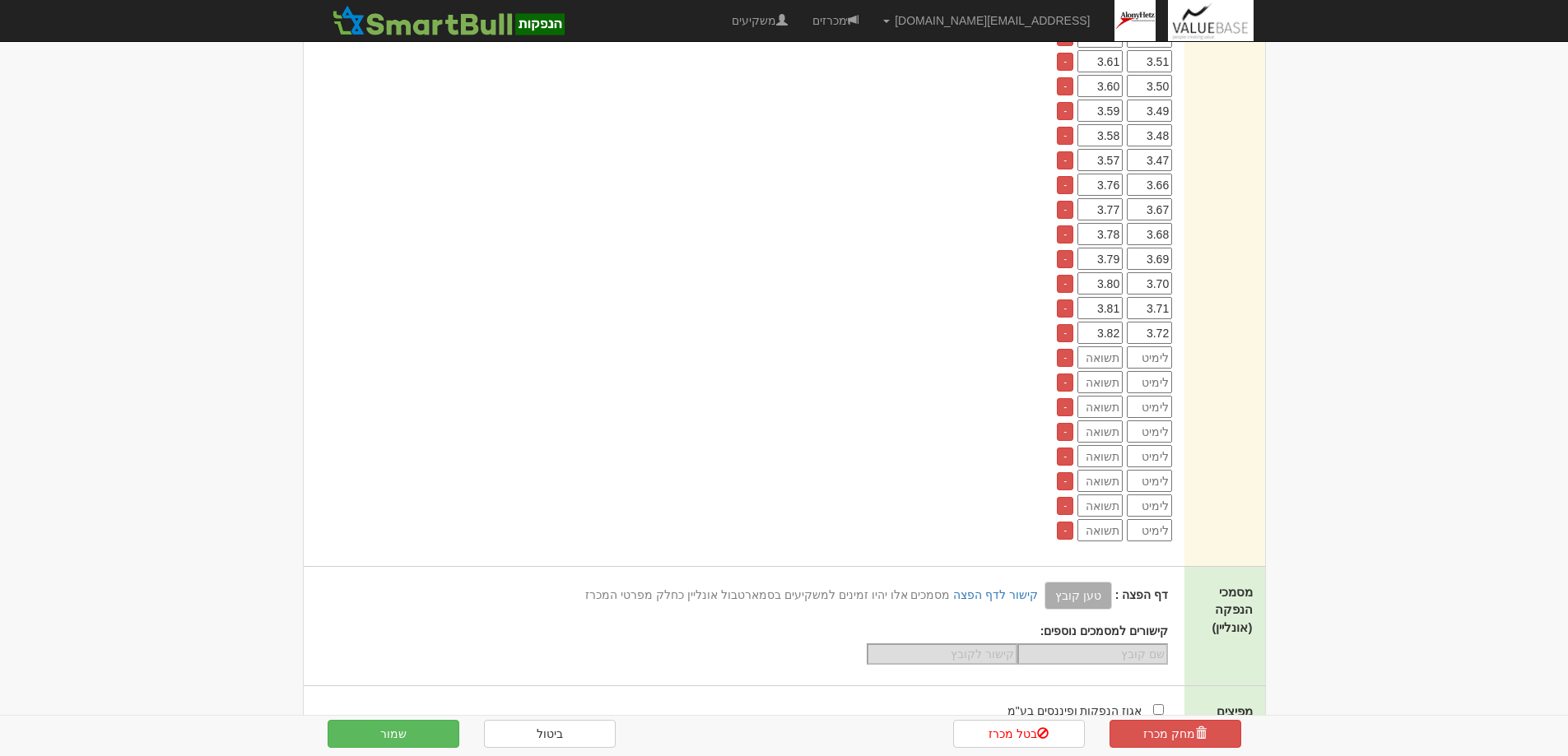
scroll to position [988, 0]
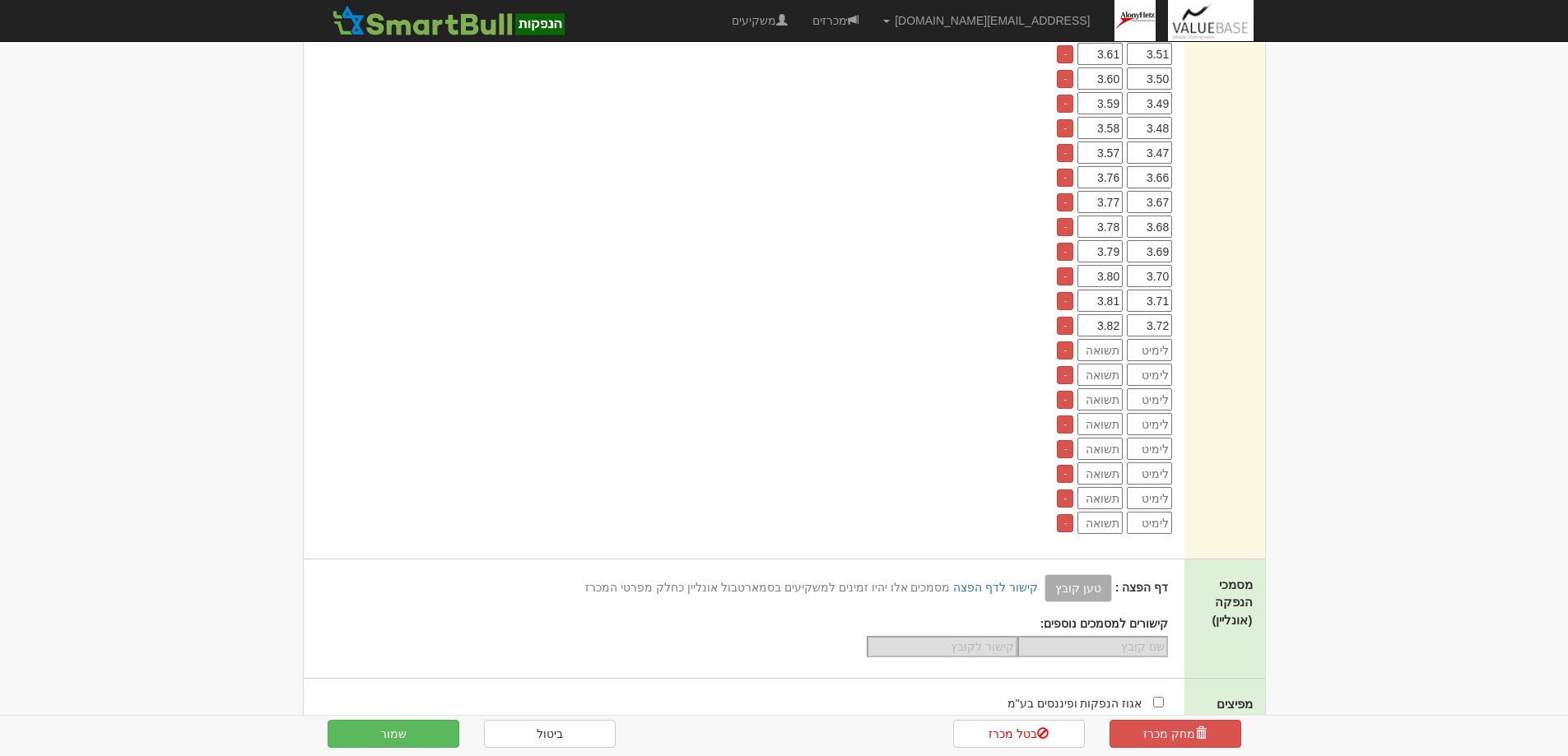
click at [1157, 351] on input "number" at bounding box center [1149, 350] width 45 height 23
type input "3.73"
type input "3.83"
type input "3.74"
type input "3.84"
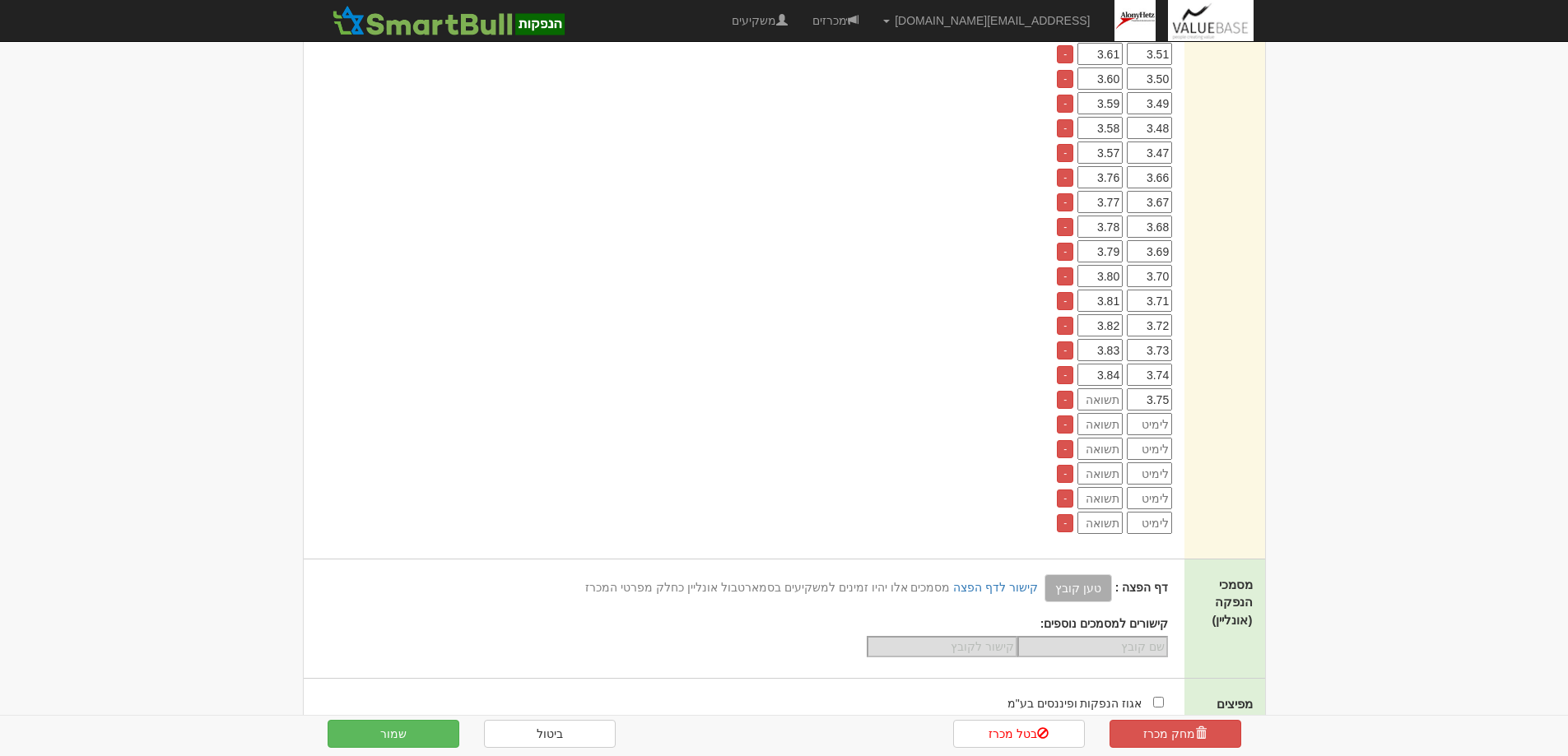
type input "3.75"
type input "3.85"
type input "3.76"
type input "3.86"
type input "3.77"
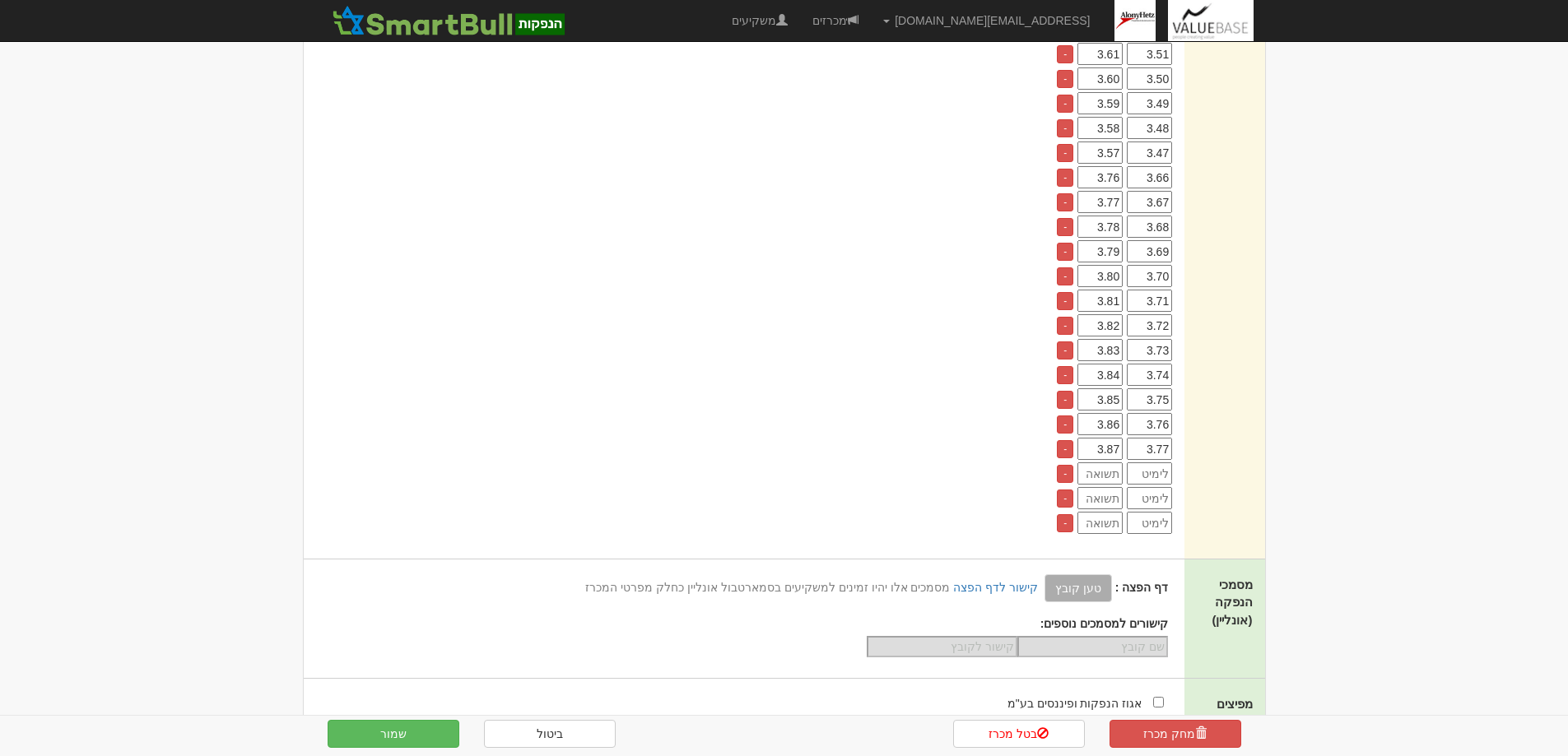
type input "3.87"
type input "3.78"
type input "3.88"
type input "3.79"
type input "2"
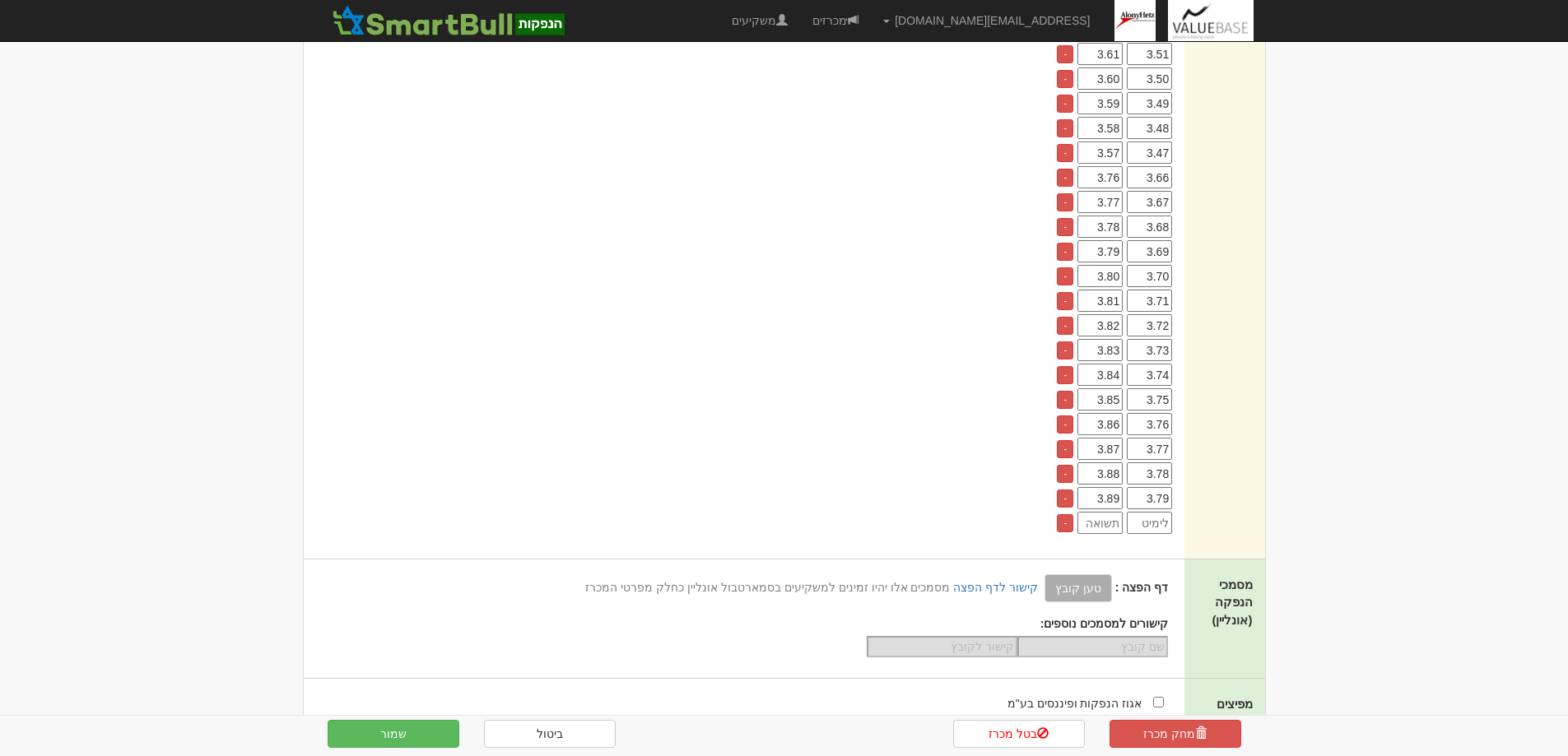
type input "3.89"
type input "3.80"
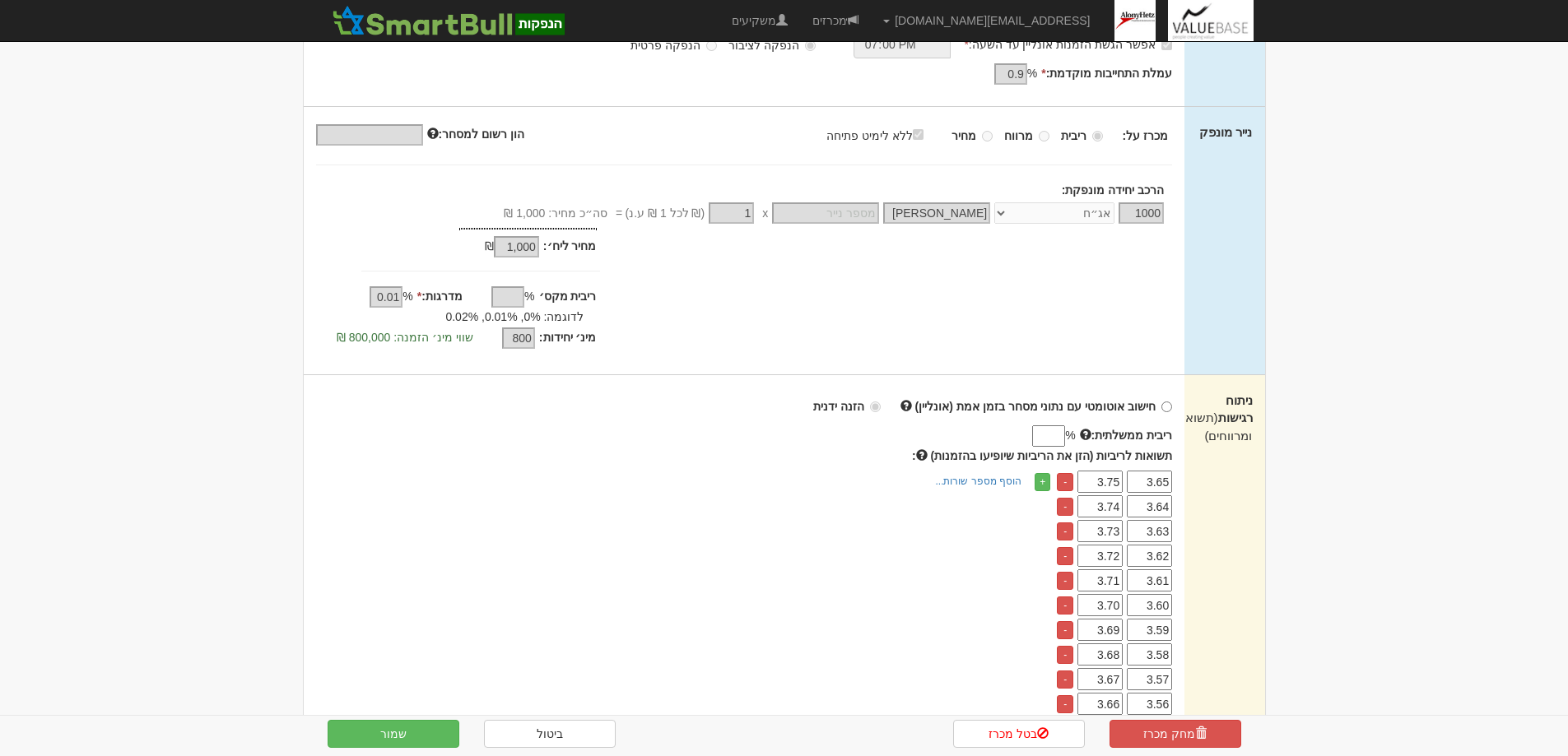
scroll to position [412, 0]
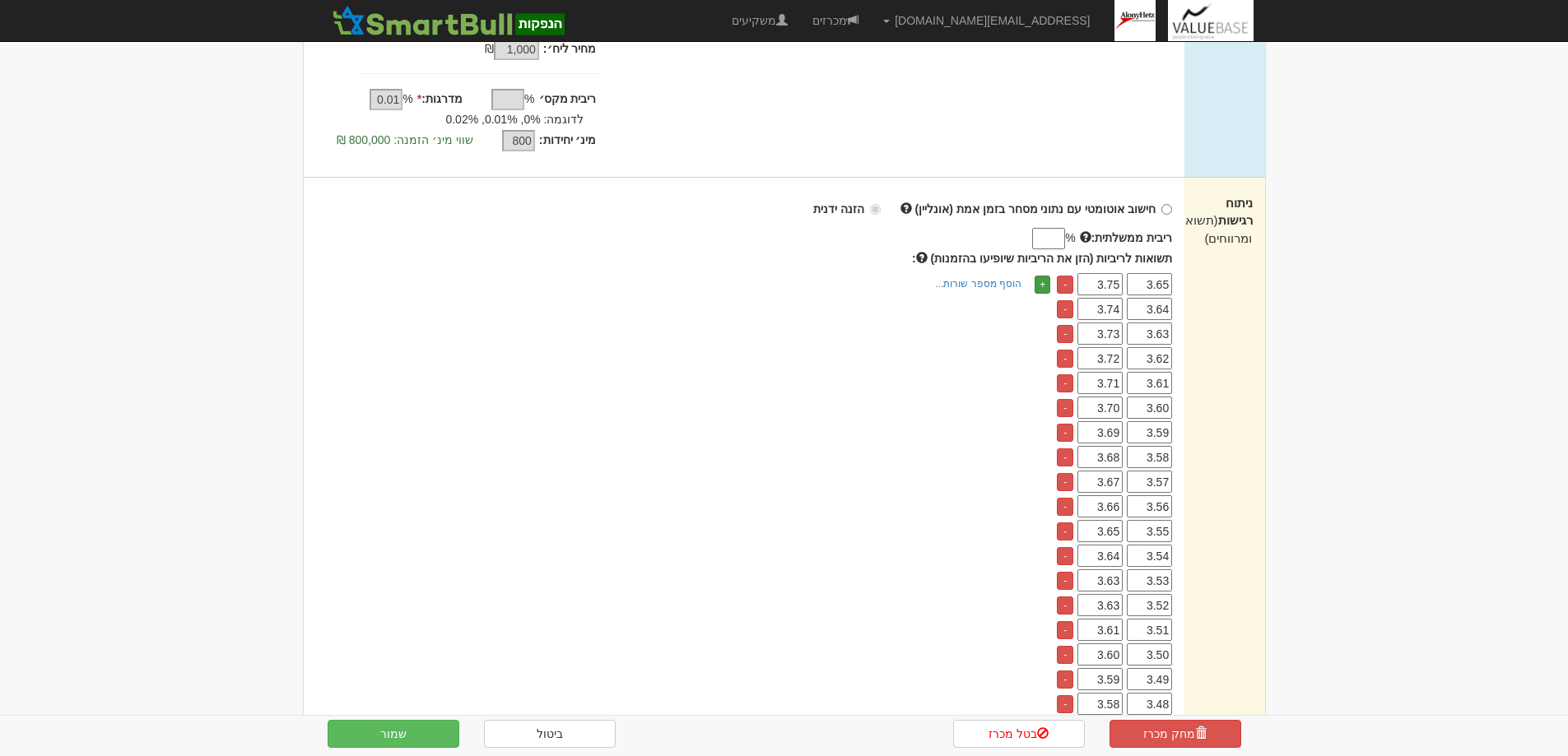
type input "3.90"
click at [1036, 278] on link "+" at bounding box center [1042, 284] width 16 height 18
click at [1040, 278] on link "+" at bounding box center [1042, 284] width 16 height 18
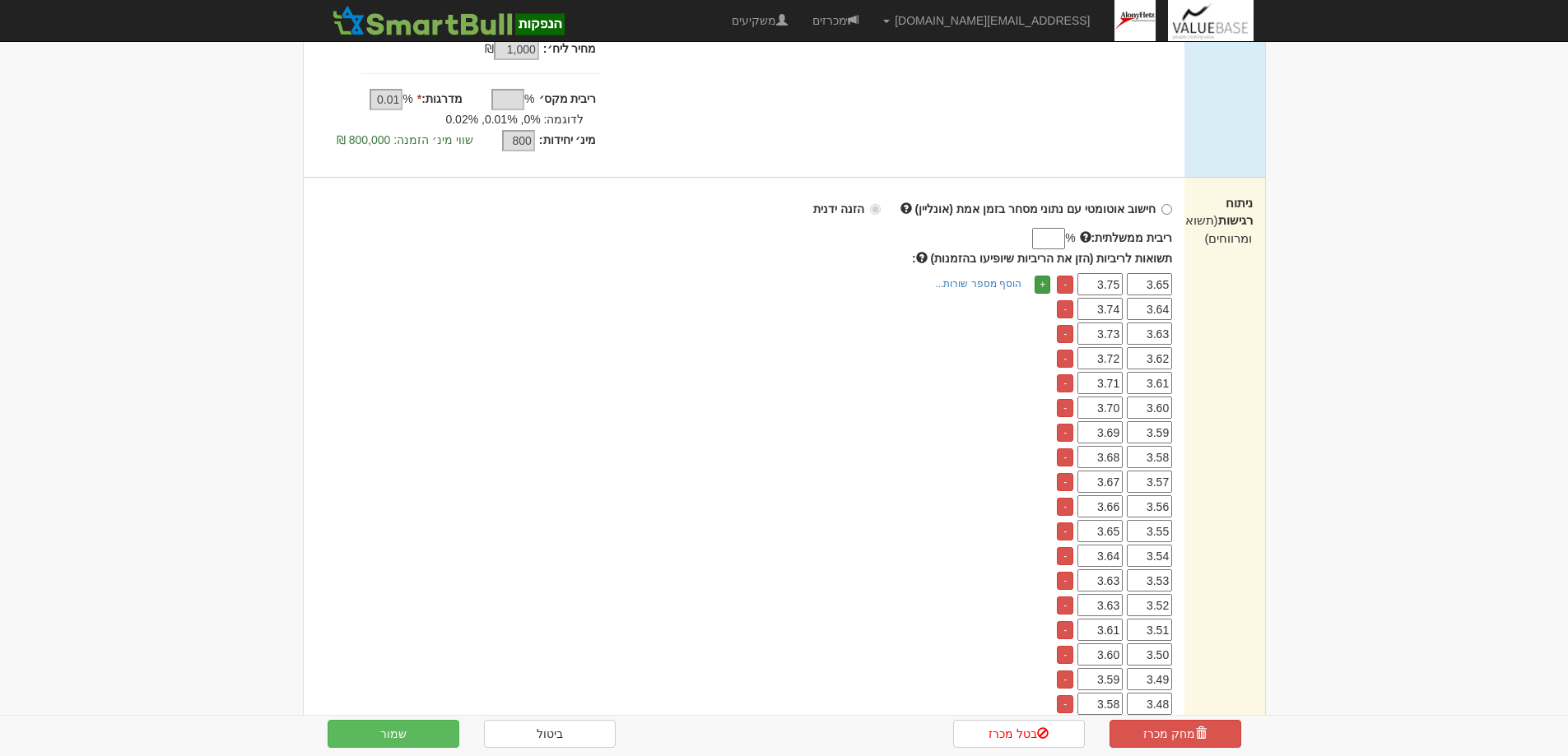
click at [1040, 278] on link "+" at bounding box center [1042, 284] width 16 height 18
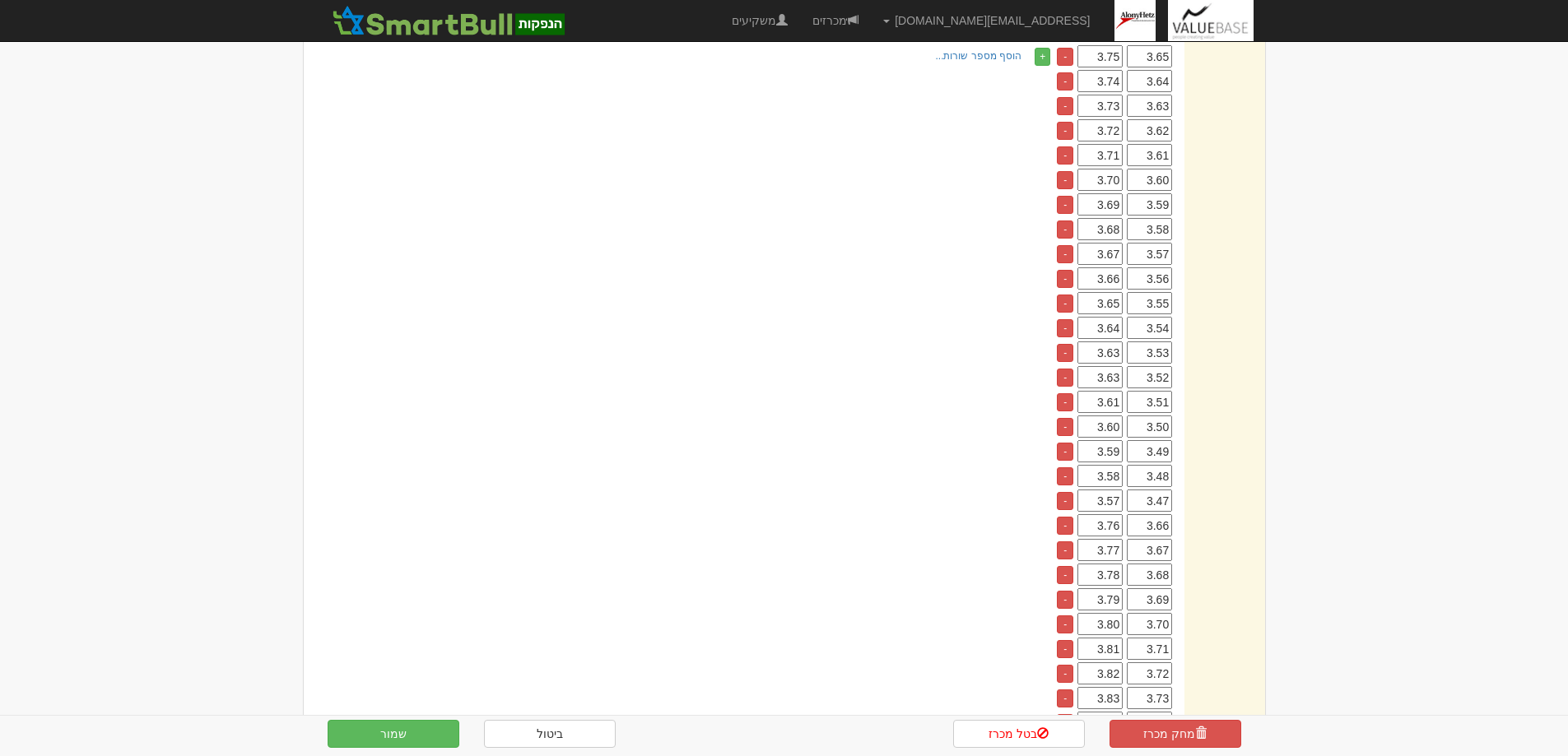
scroll to position [988, 0]
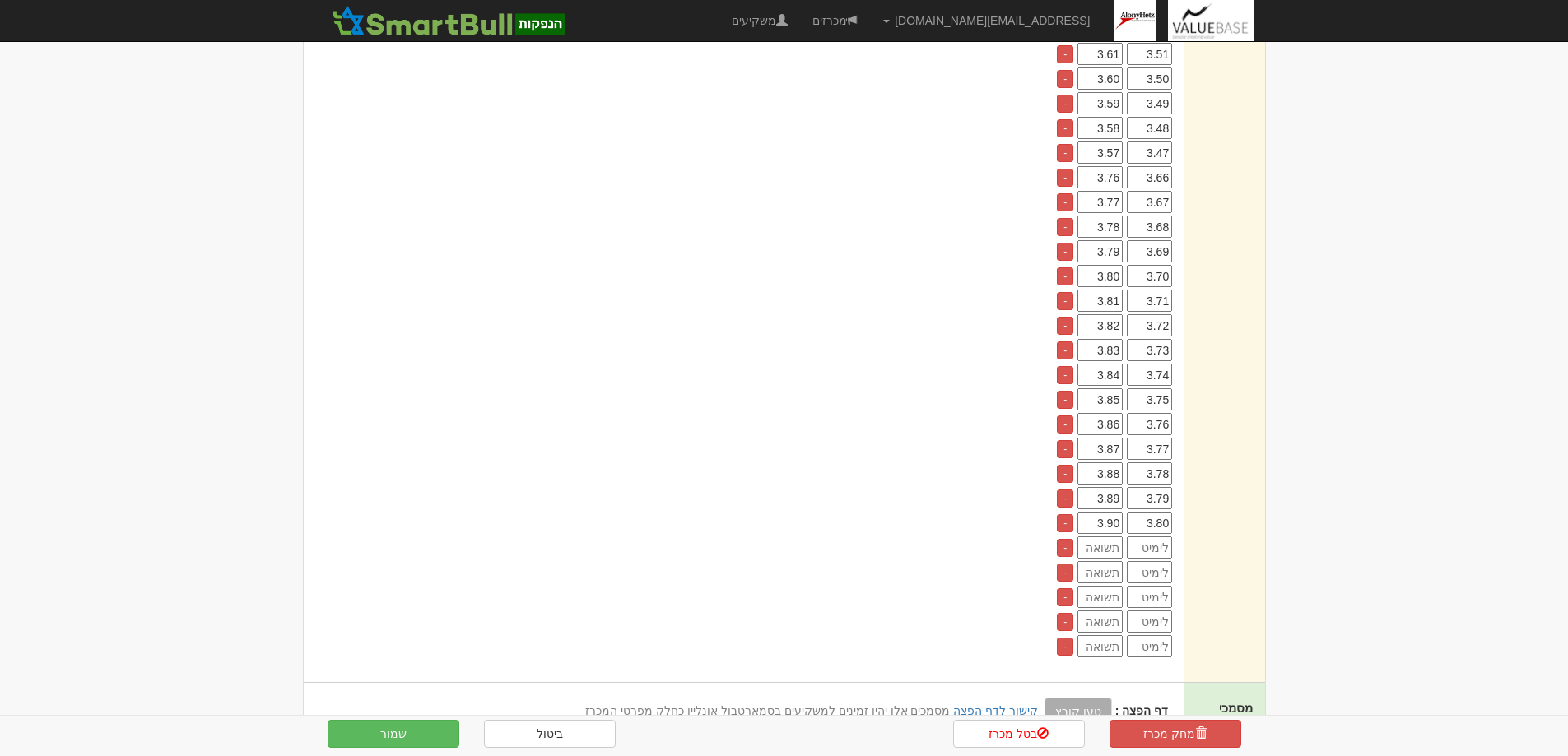
click at [1155, 549] on input "number" at bounding box center [1149, 548] width 45 height 23
type input "3.81"
click at [1099, 552] on input "number" at bounding box center [1100, 548] width 45 height 23
type input "3.91"
type input "3.82"
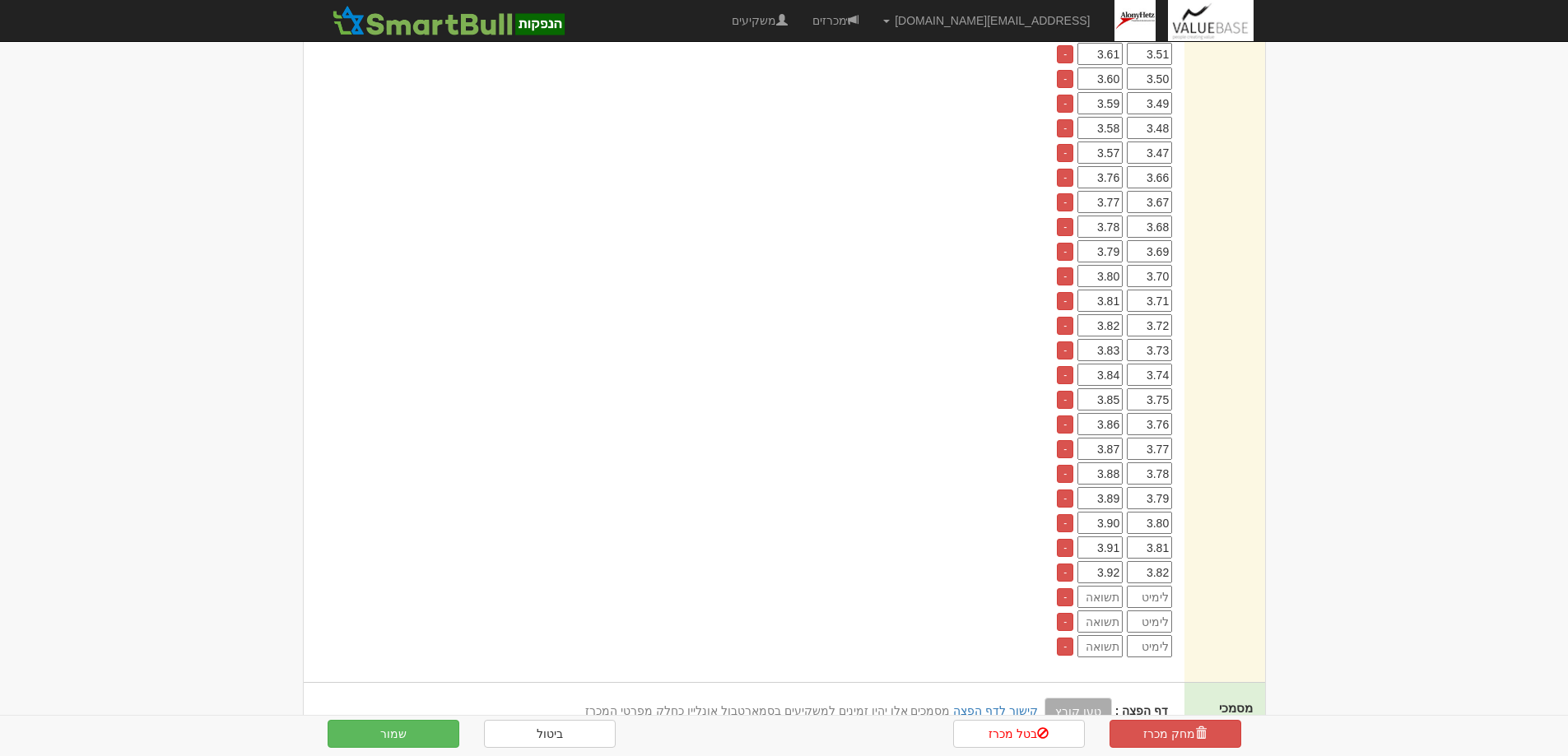
type input "3.92"
type input "3.83"
type input "3.93"
type input "3.84"
type input "3.94"
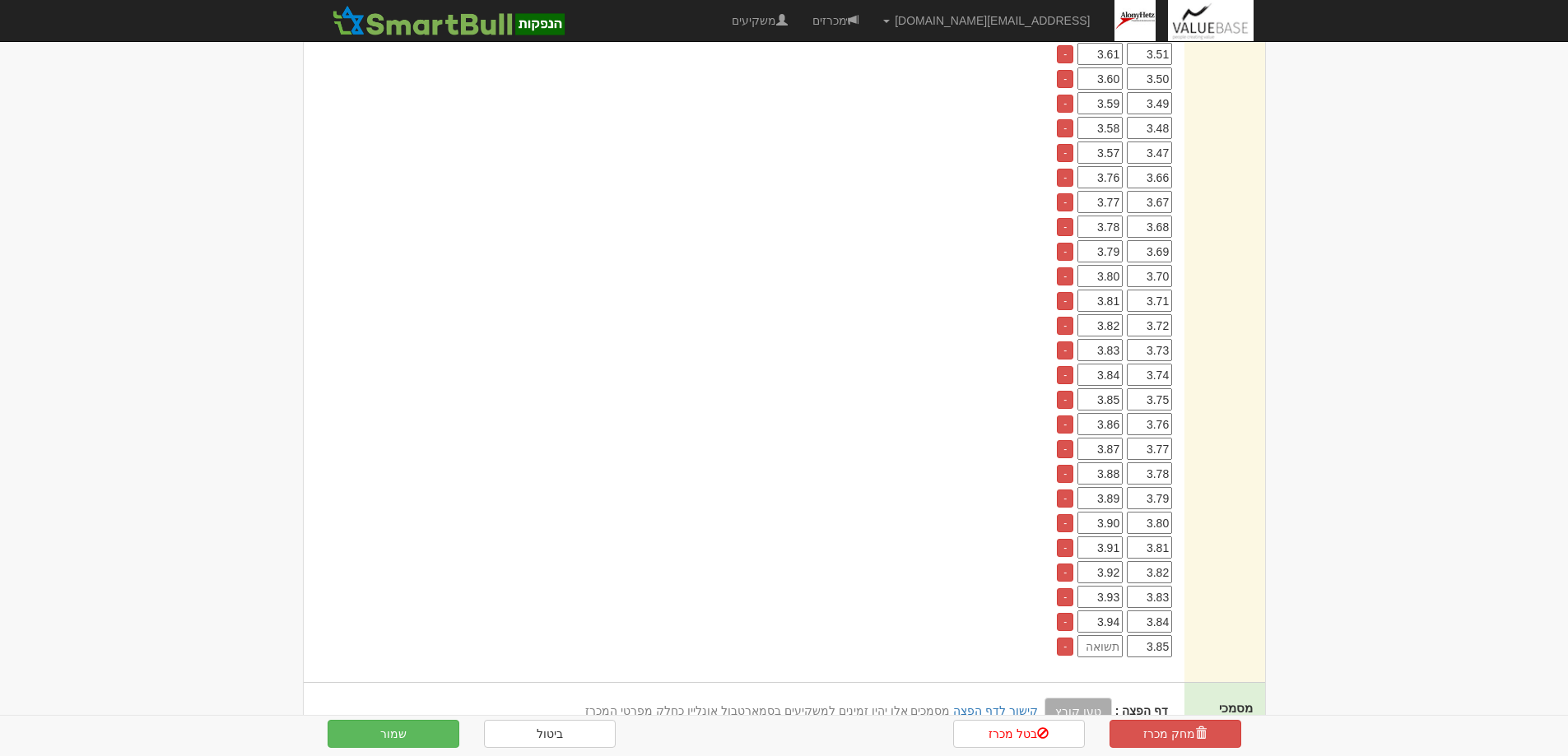
type input "3.85"
type input "3.95"
click at [402, 730] on button "שמור" at bounding box center [393, 734] width 132 height 28
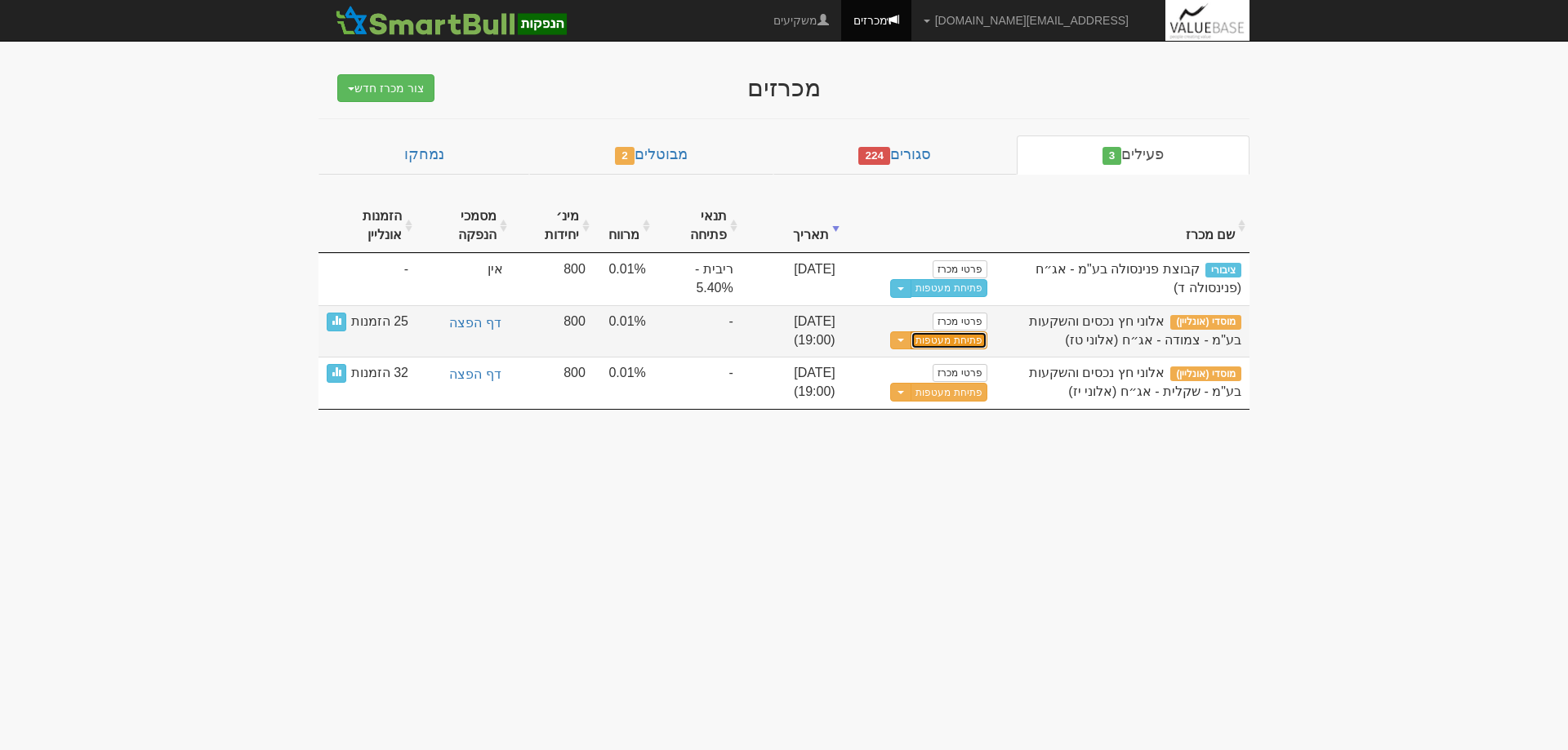
click at [950, 338] on button "פתיחת מעטפות" at bounding box center [948, 340] width 76 height 19
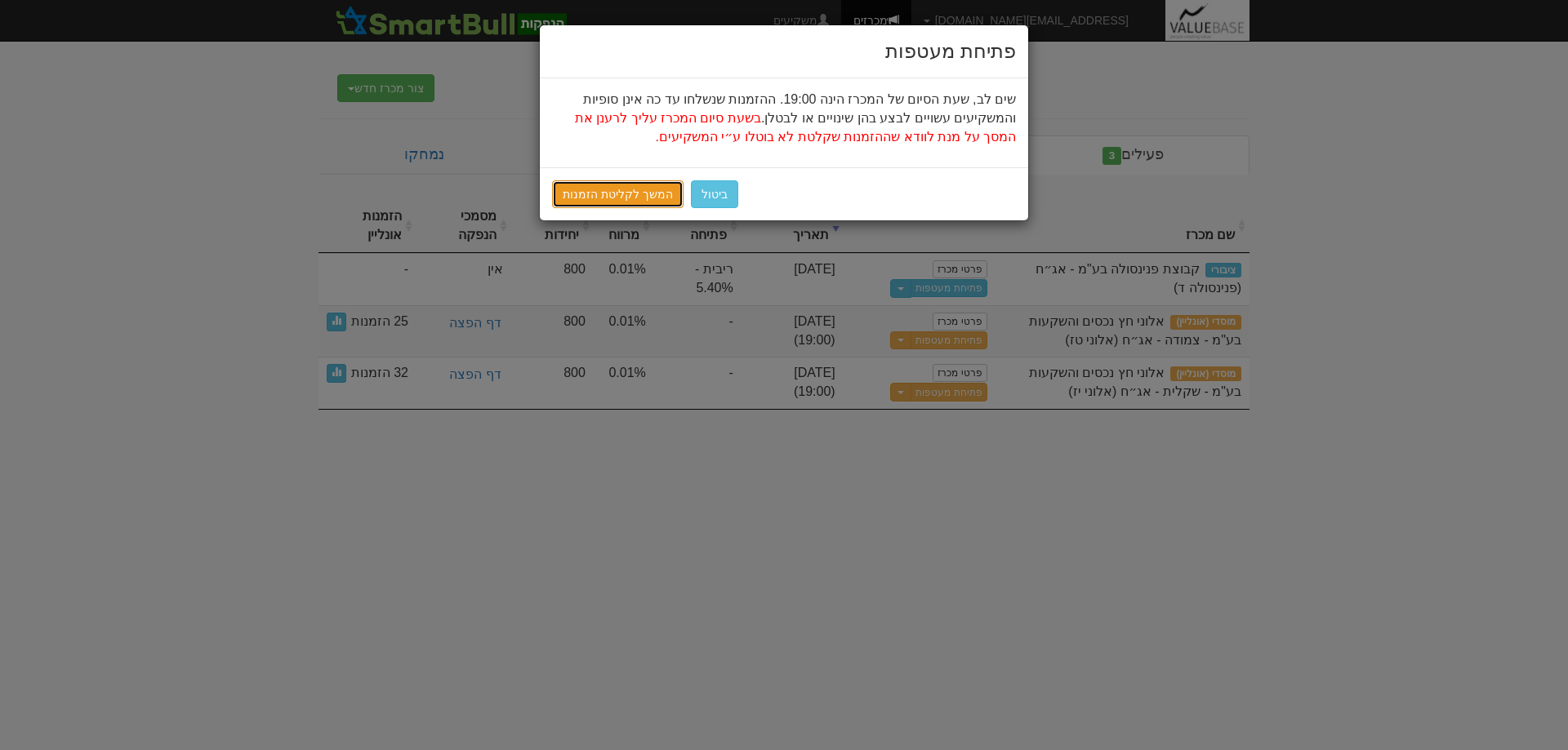
click at [618, 195] on link "המשך לקליטת הזמנות" at bounding box center [618, 194] width 132 height 27
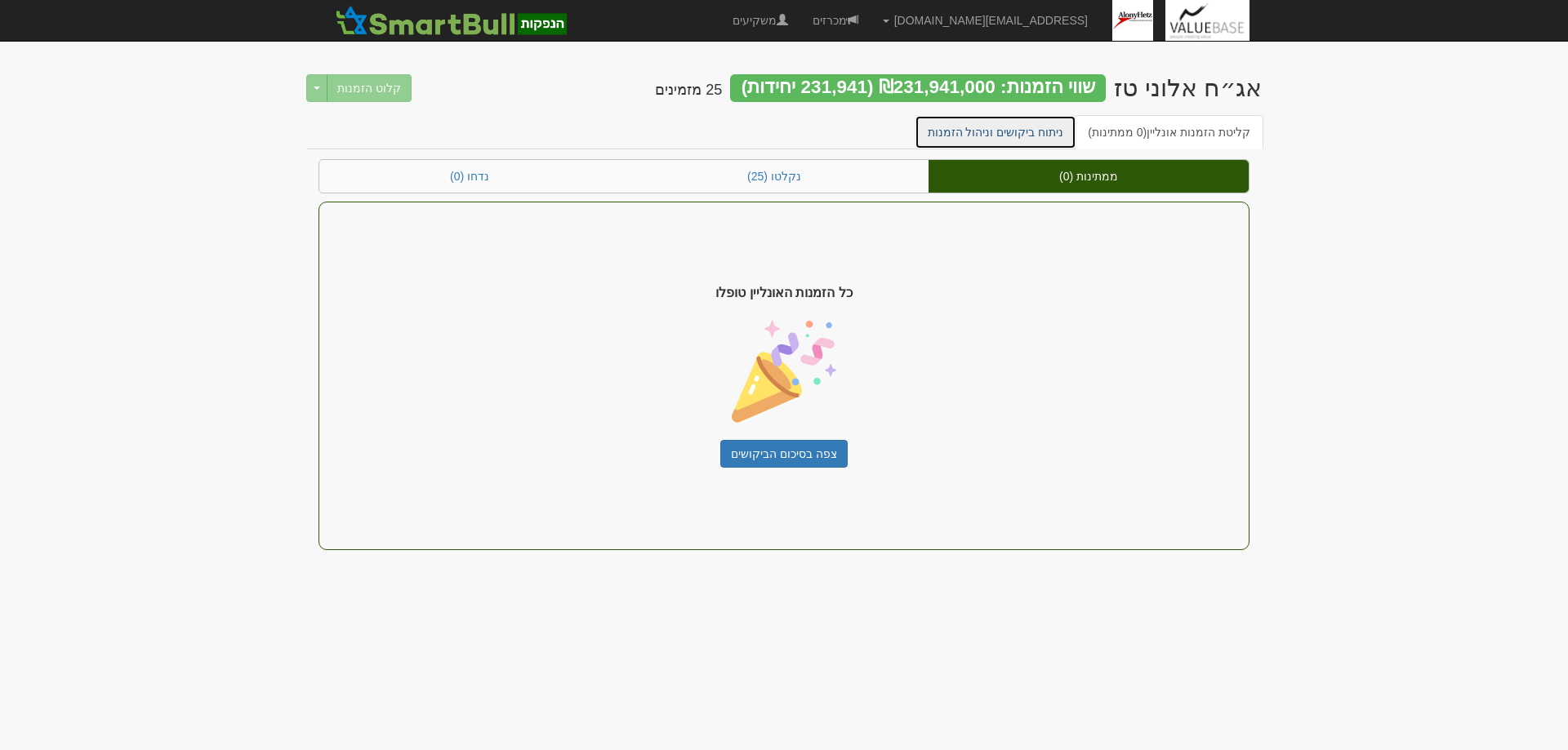
click at [1006, 130] on link "ניתוח ביקושים וניהול הזמנות" at bounding box center [996, 132] width 163 height 34
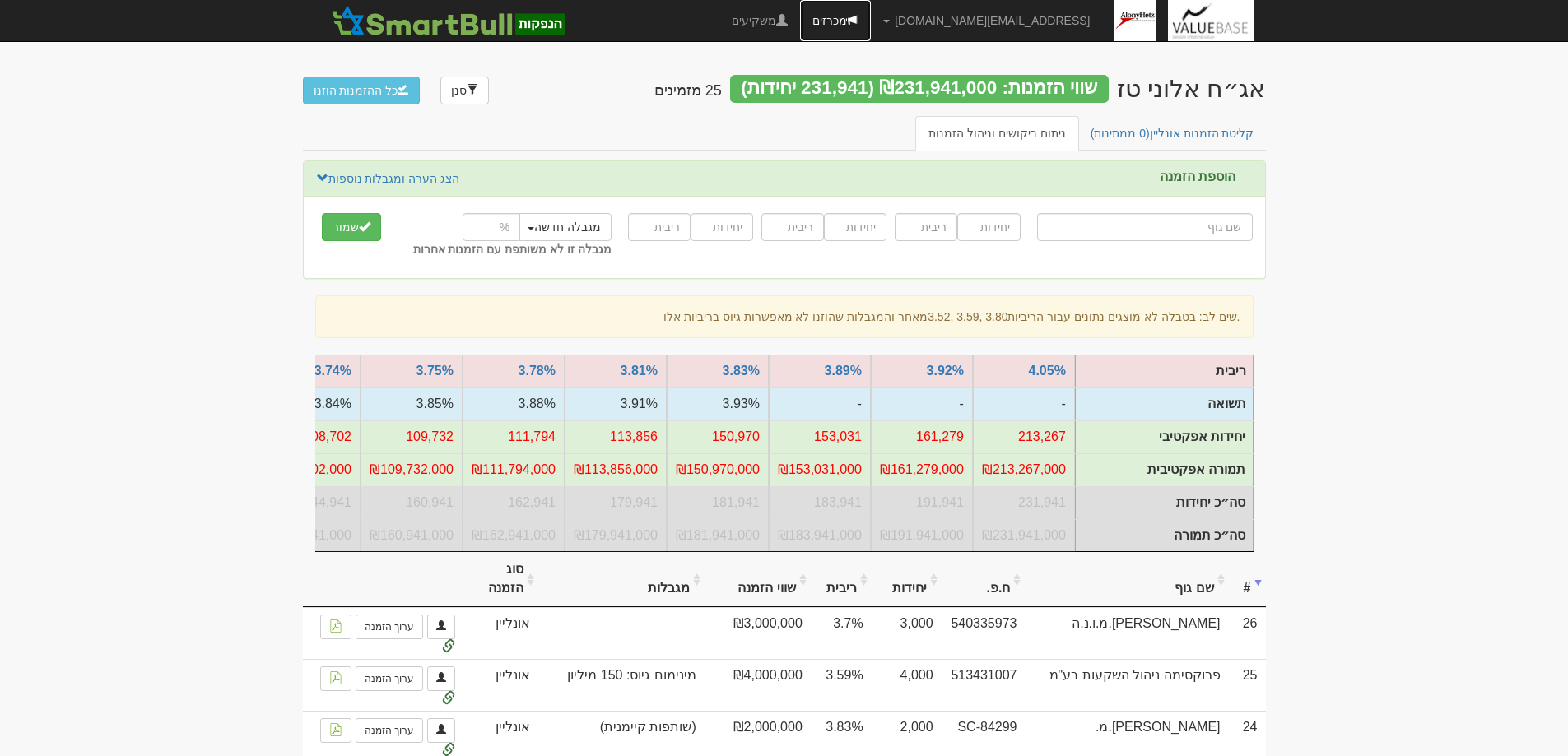
click at [871, 20] on link "מכרזים" at bounding box center [836, 21] width 71 height 41
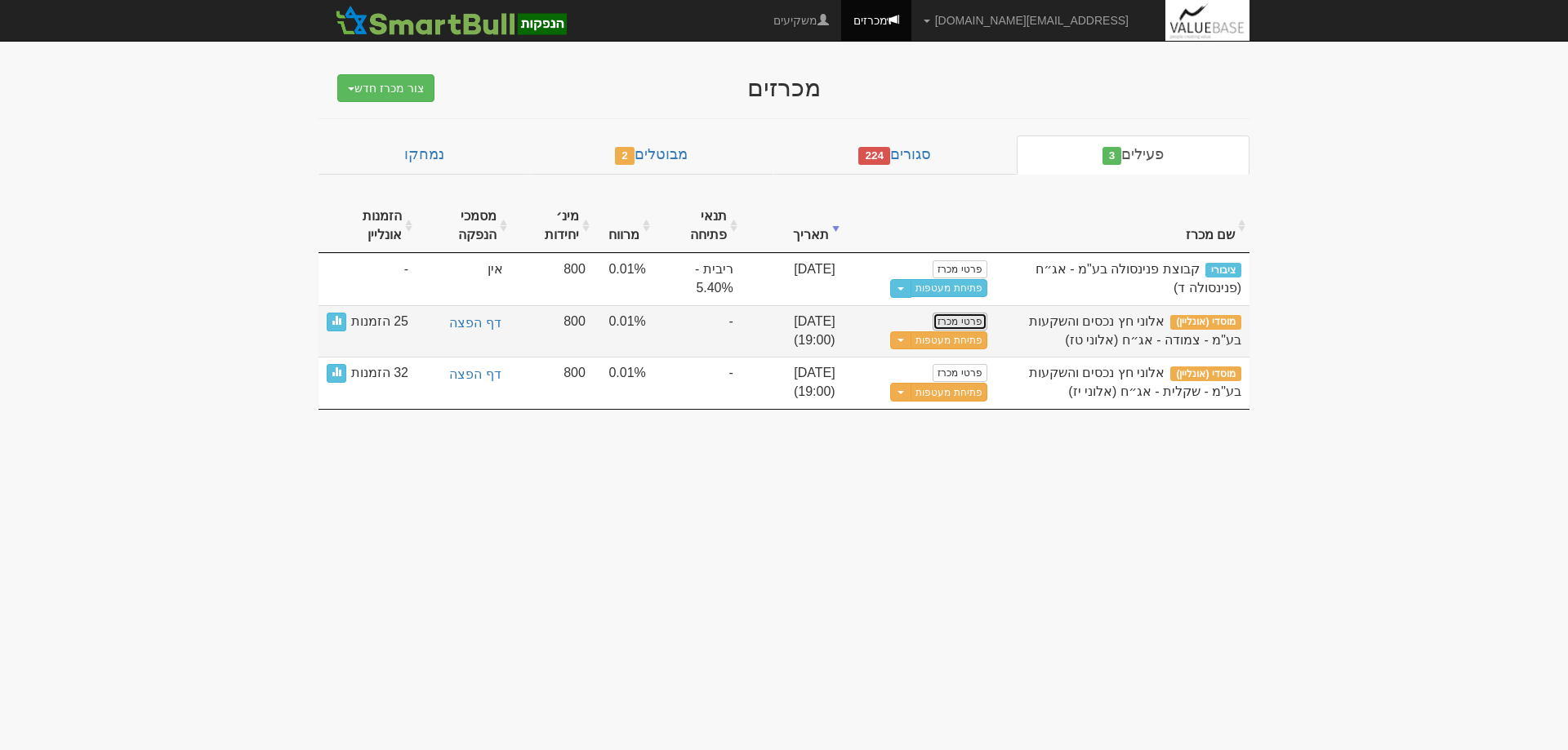
click at [966, 319] on link "פרטי מכרז" at bounding box center [959, 322] width 54 height 18
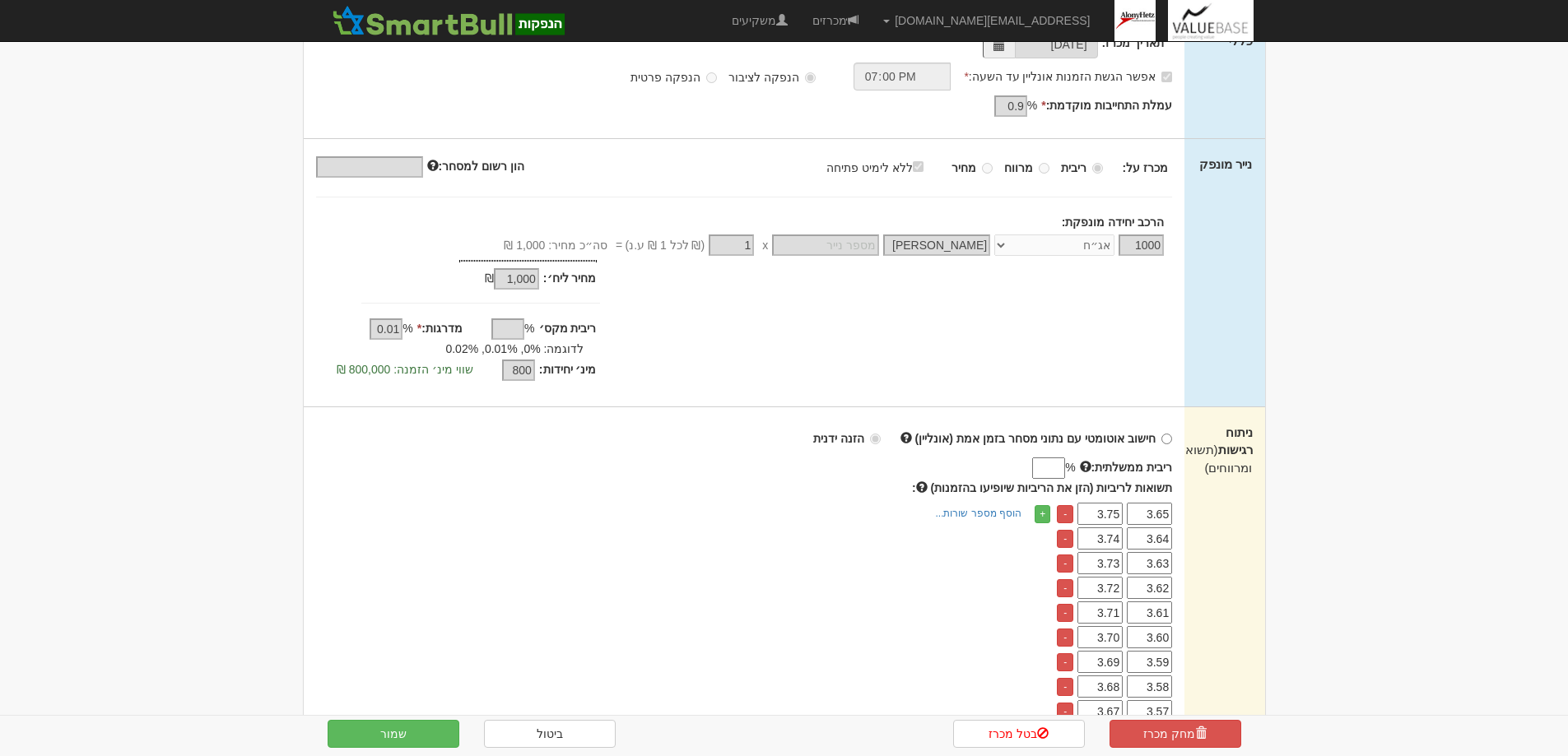
scroll to position [494, 0]
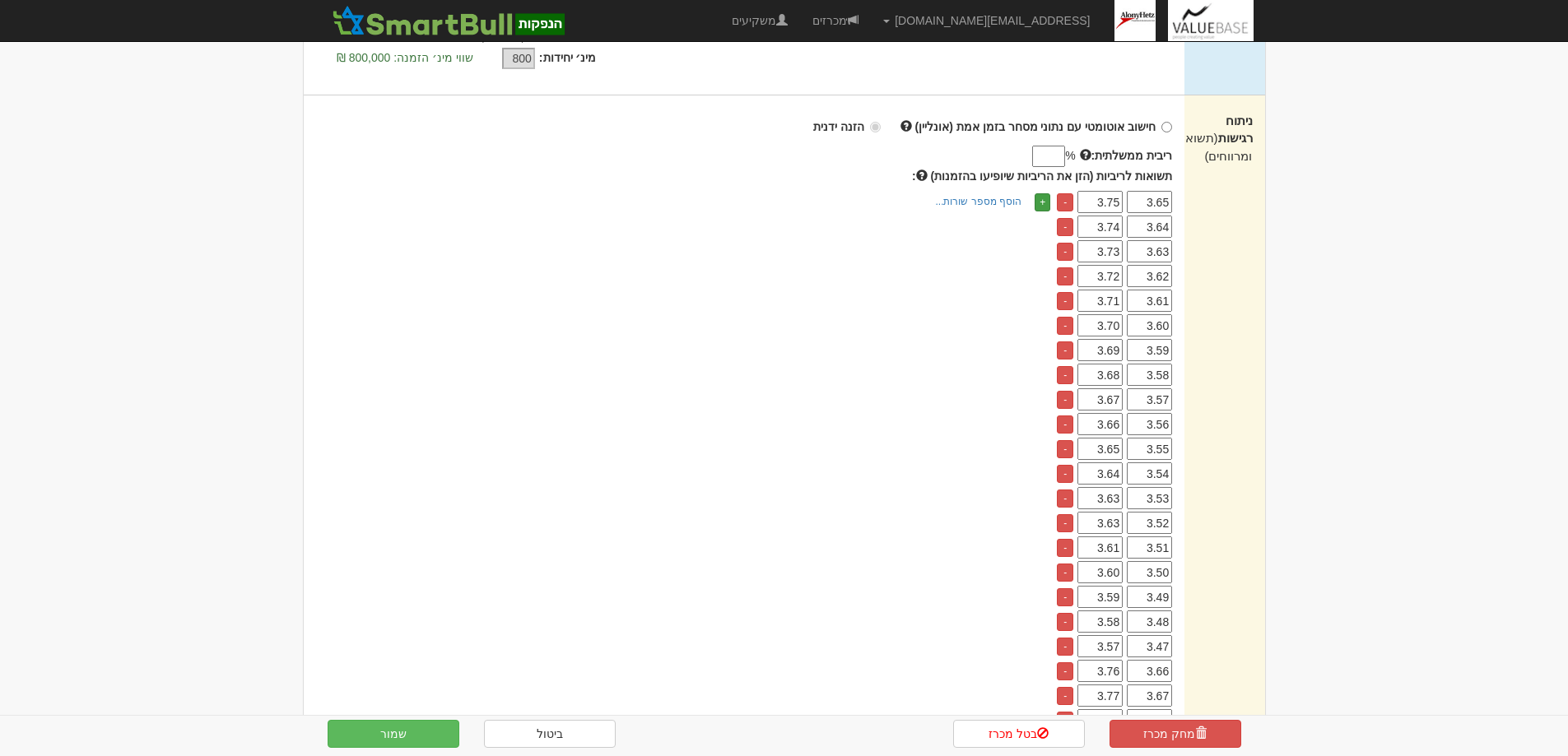
click at [1044, 200] on link "+" at bounding box center [1042, 203] width 16 height 18
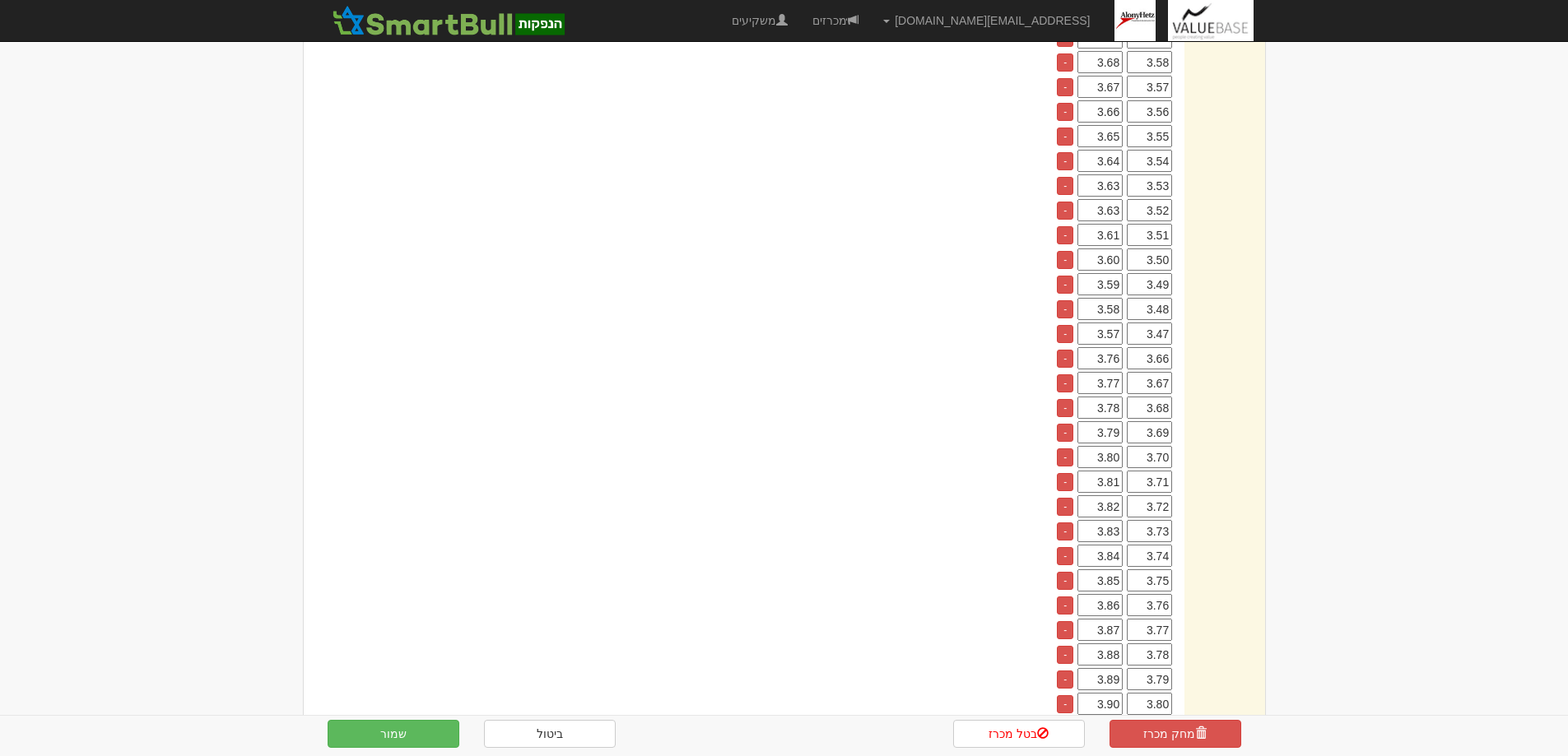
scroll to position [1070, 0]
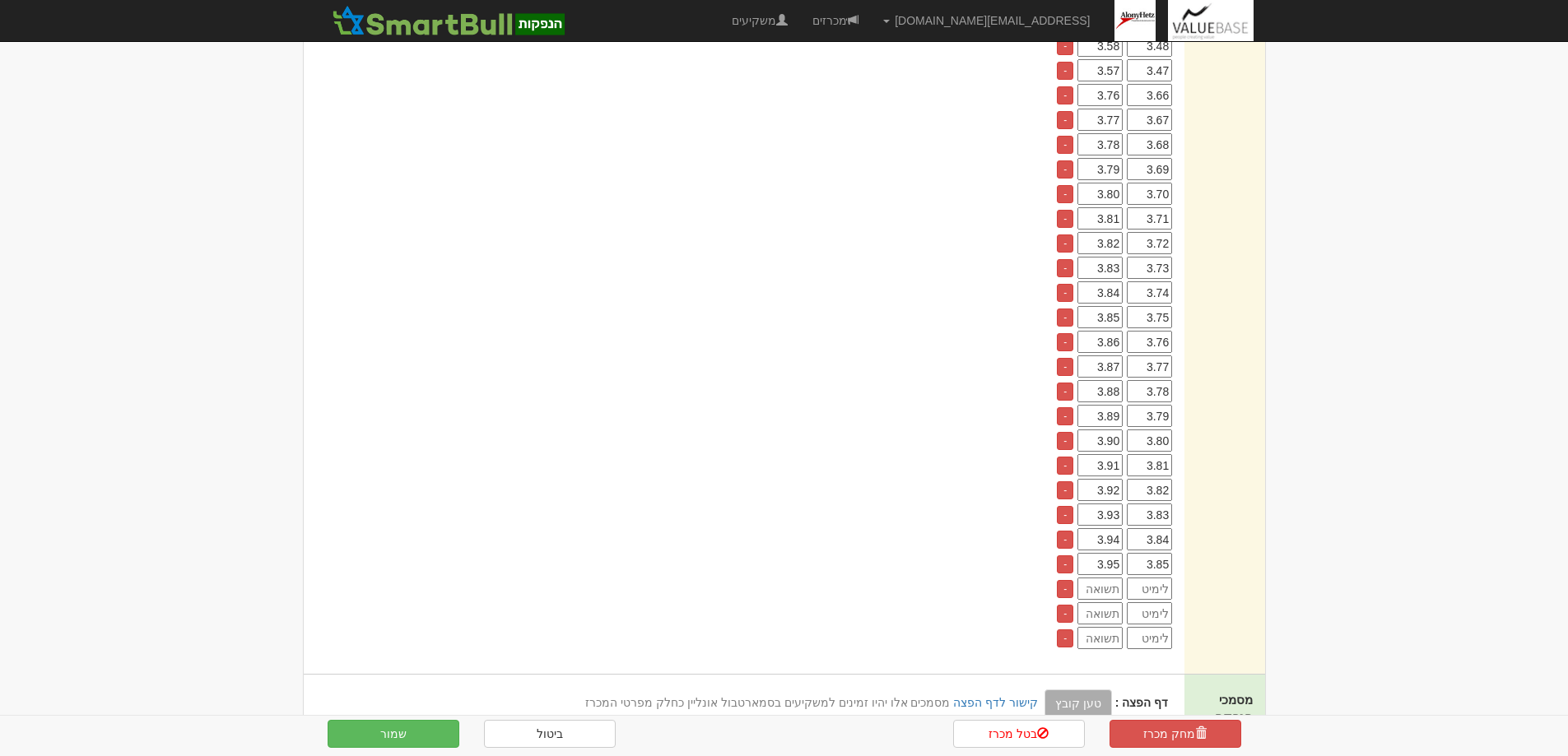
click at [1155, 583] on input "number" at bounding box center [1149, 589] width 45 height 23
type input "3.89"
type input "3.99"
click at [1154, 614] on input "number" at bounding box center [1149, 613] width 45 height 23
type input "3.92"
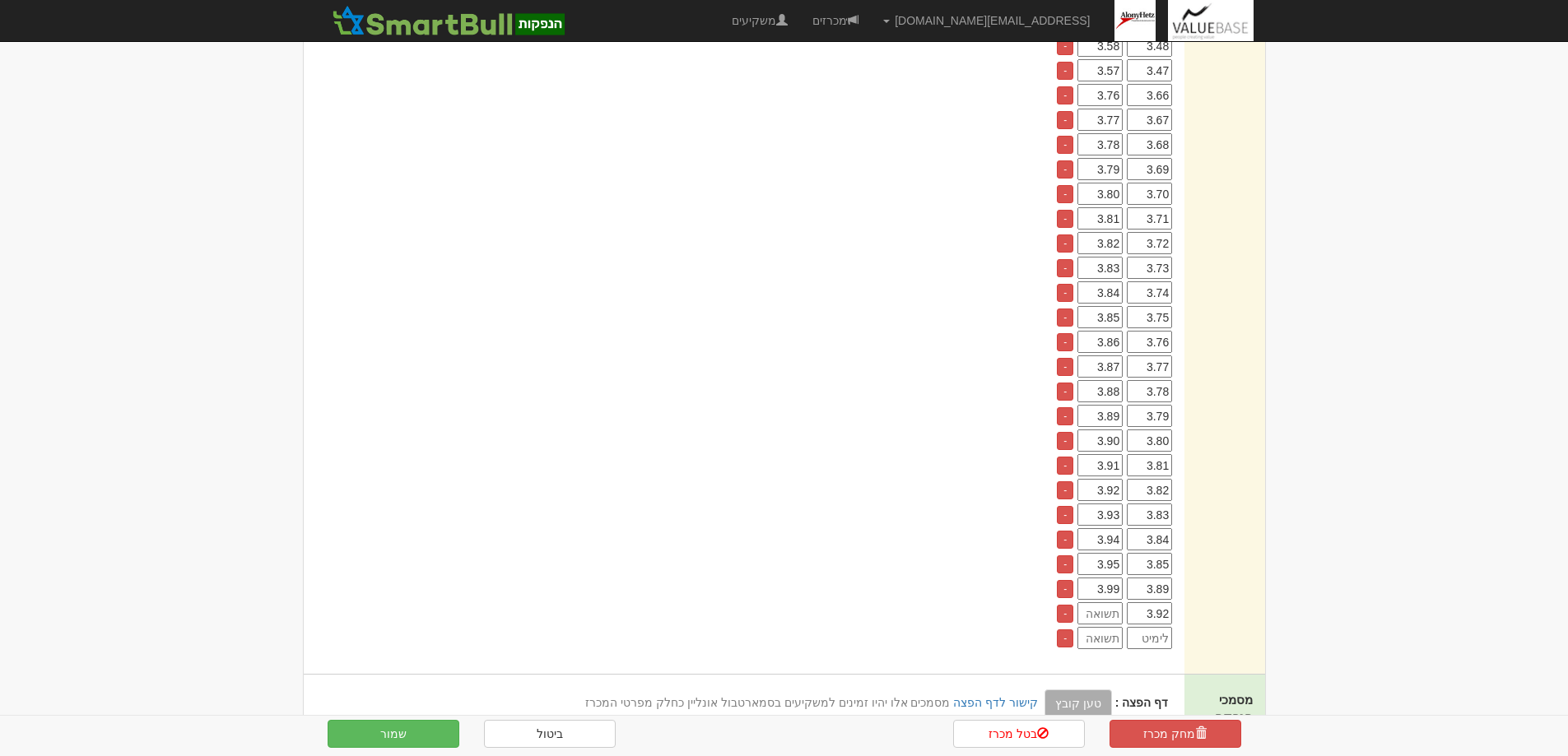
click at [1101, 614] on input "number" at bounding box center [1100, 613] width 45 height 23
type input "4.03"
click at [1160, 639] on input "number" at bounding box center [1149, 638] width 45 height 23
type input "4.05"
click at [1104, 644] on input "number" at bounding box center [1100, 638] width 45 height 23
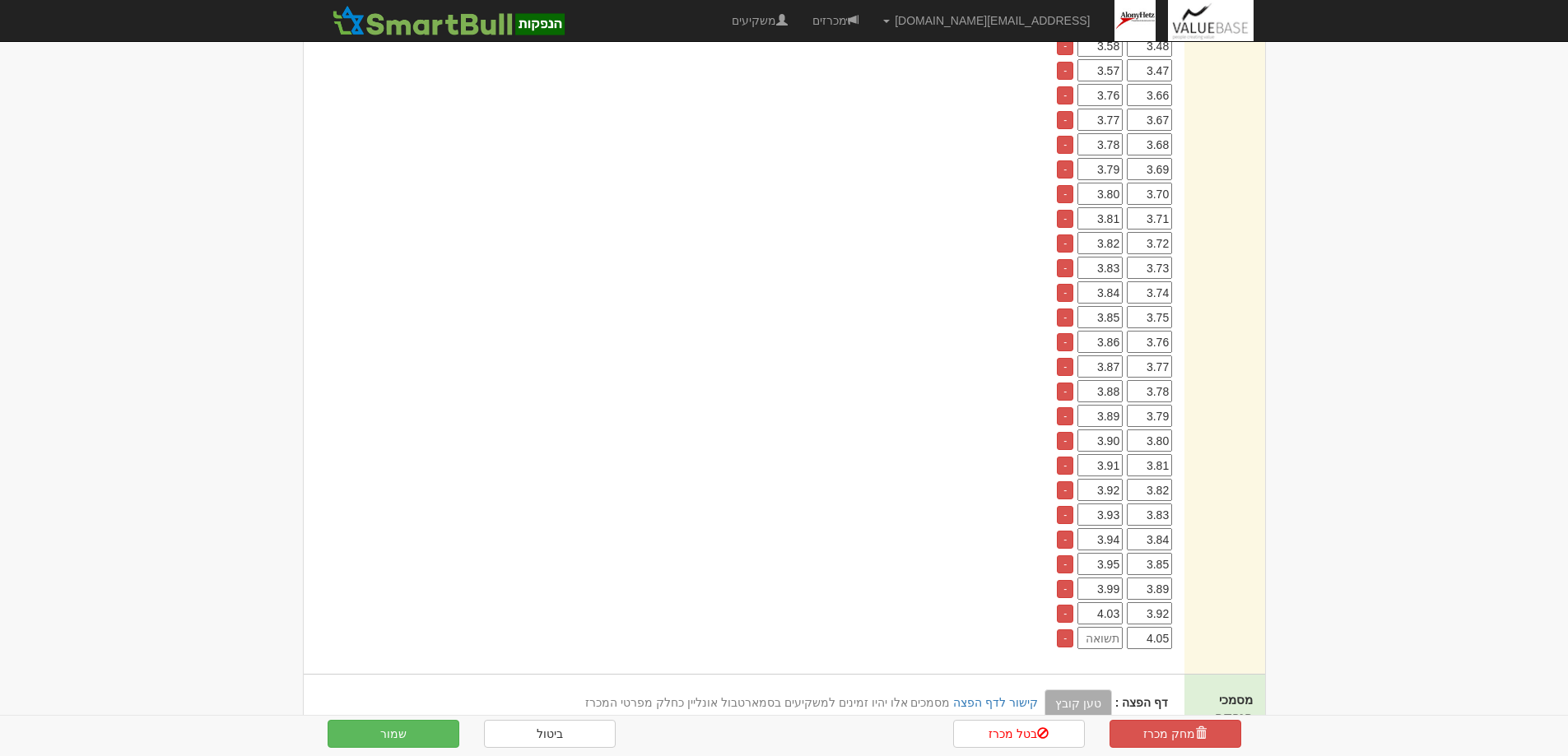
click at [1109, 639] on input "number" at bounding box center [1100, 638] width 45 height 23
type input "4.16"
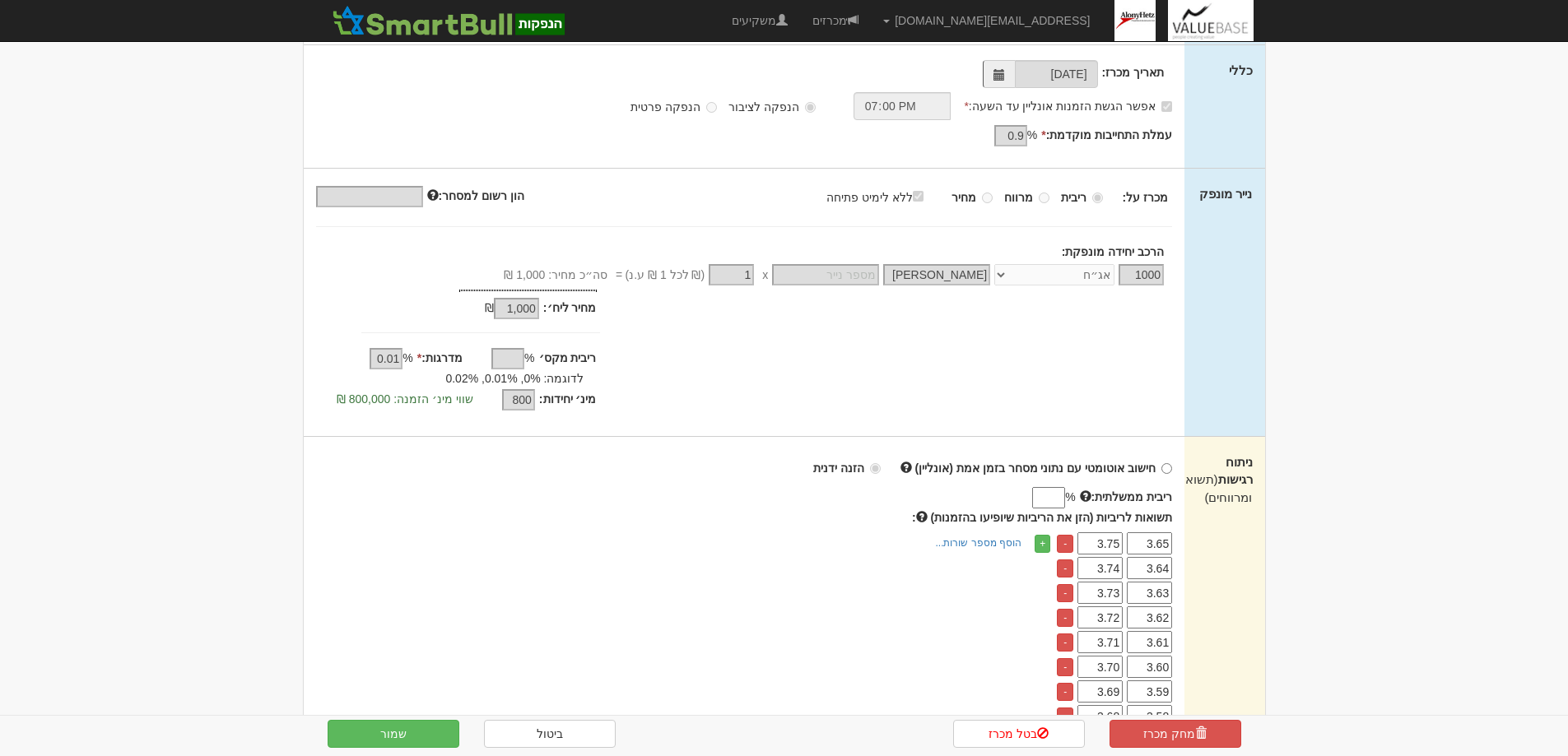
scroll to position [247, 0]
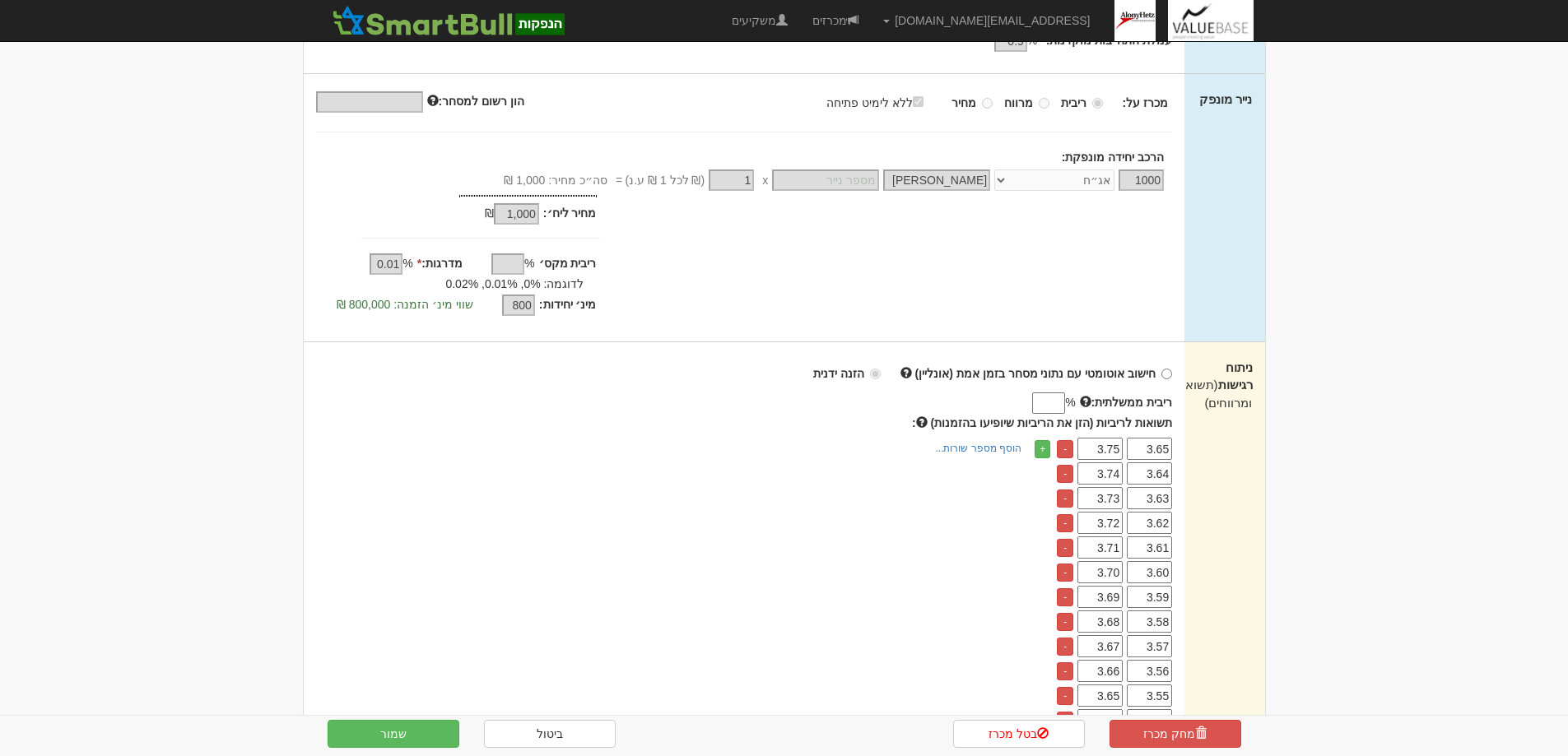
click at [1041, 402] on input "ריבית ממשלתית:" at bounding box center [1048, 403] width 32 height 22
type input "2.11"
click at [392, 733] on button "שמור" at bounding box center [393, 734] width 132 height 28
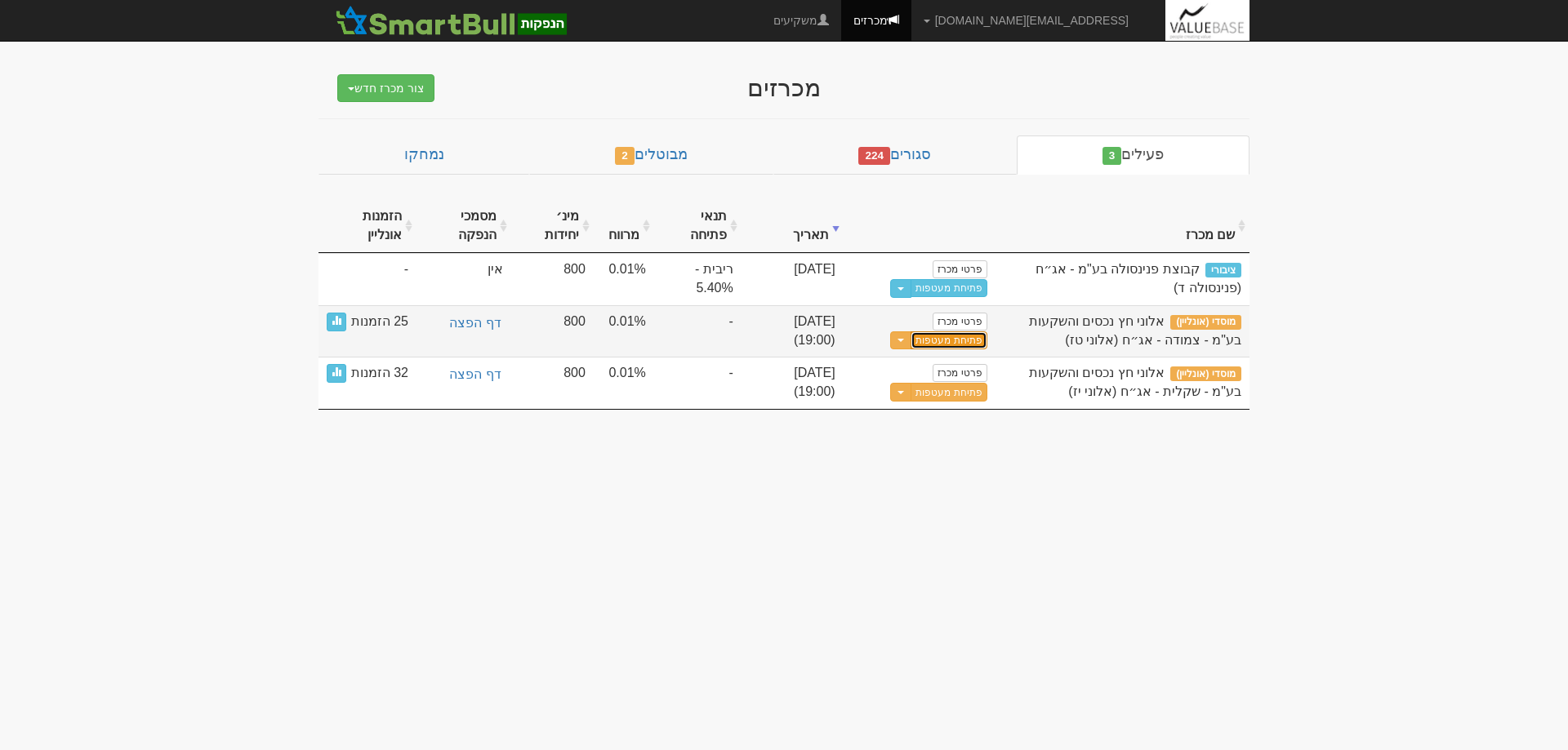
click at [943, 339] on button "פתיחת מעטפות" at bounding box center [948, 340] width 76 height 19
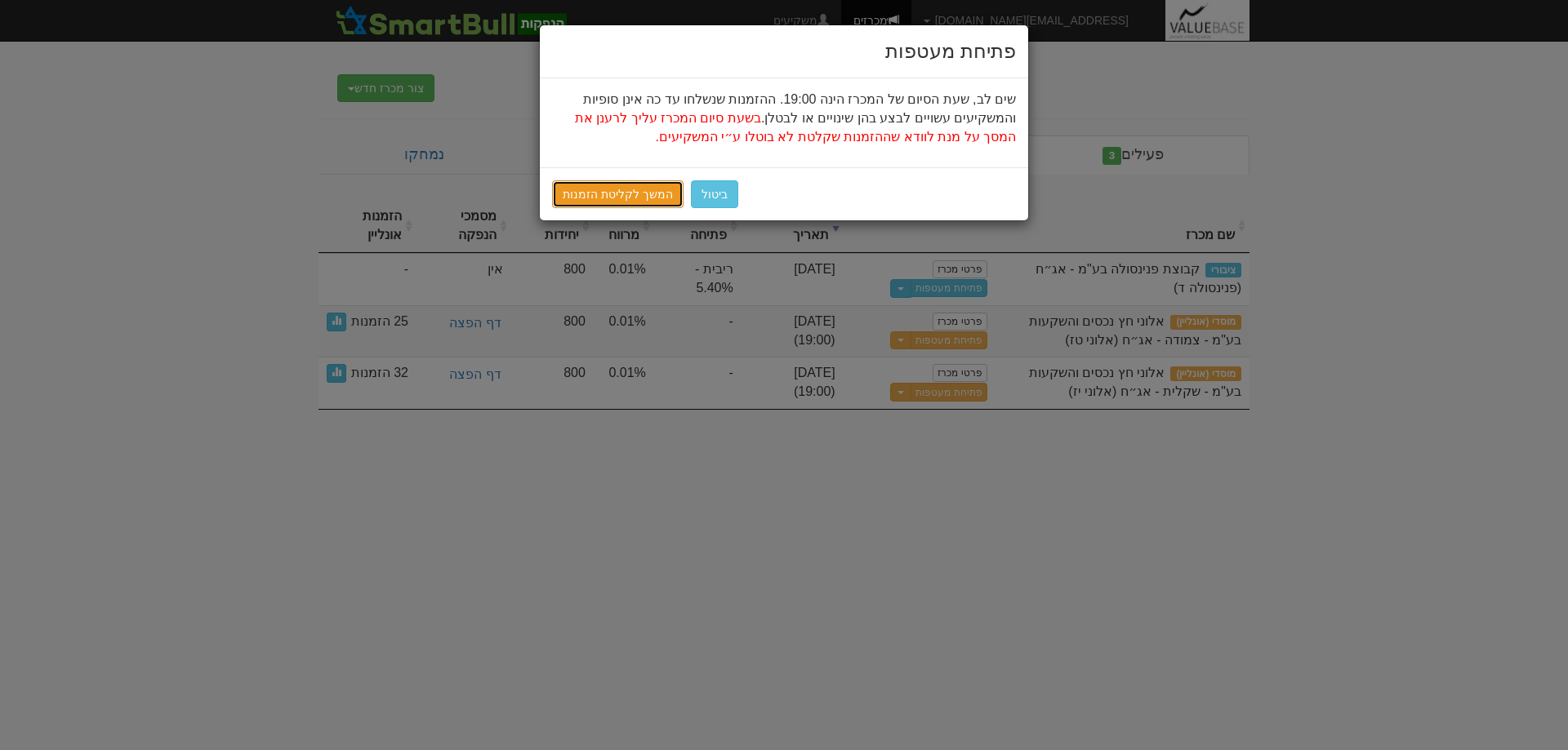
click at [603, 195] on link "המשך לקליטת הזמנות" at bounding box center [618, 194] width 132 height 27
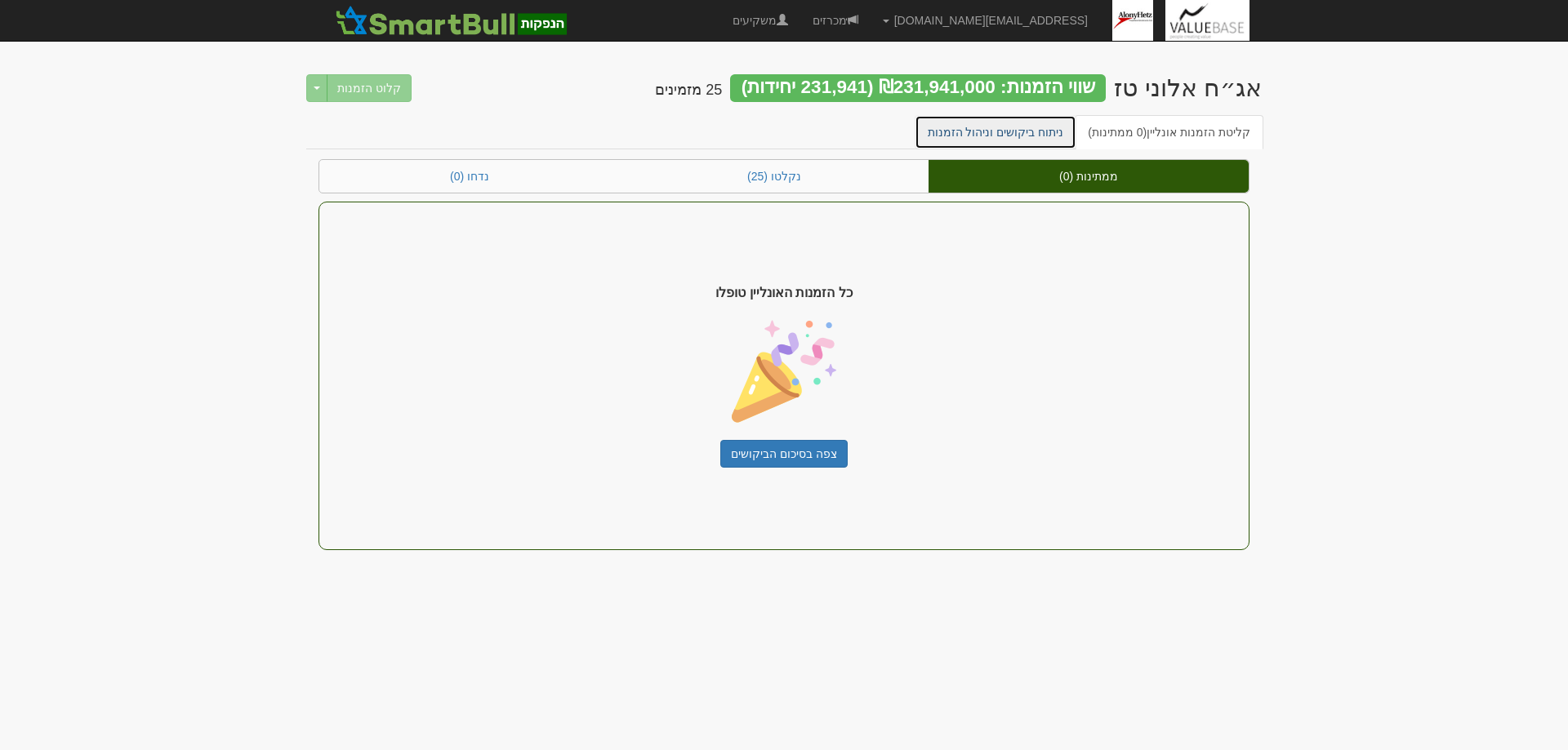
click at [985, 132] on link "ניתוח ביקושים וניהול הזמנות" at bounding box center [996, 132] width 163 height 34
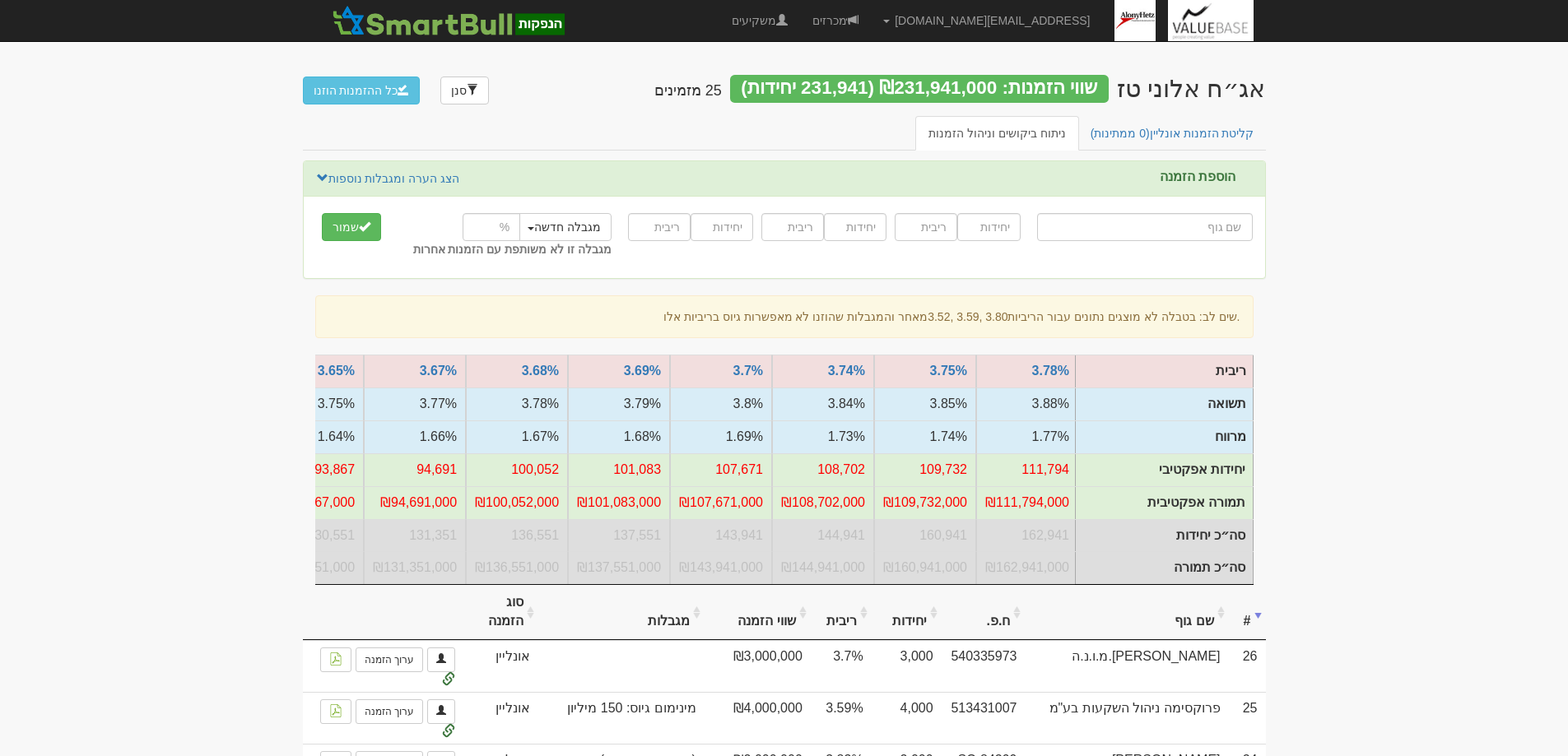
scroll to position [0, -563]
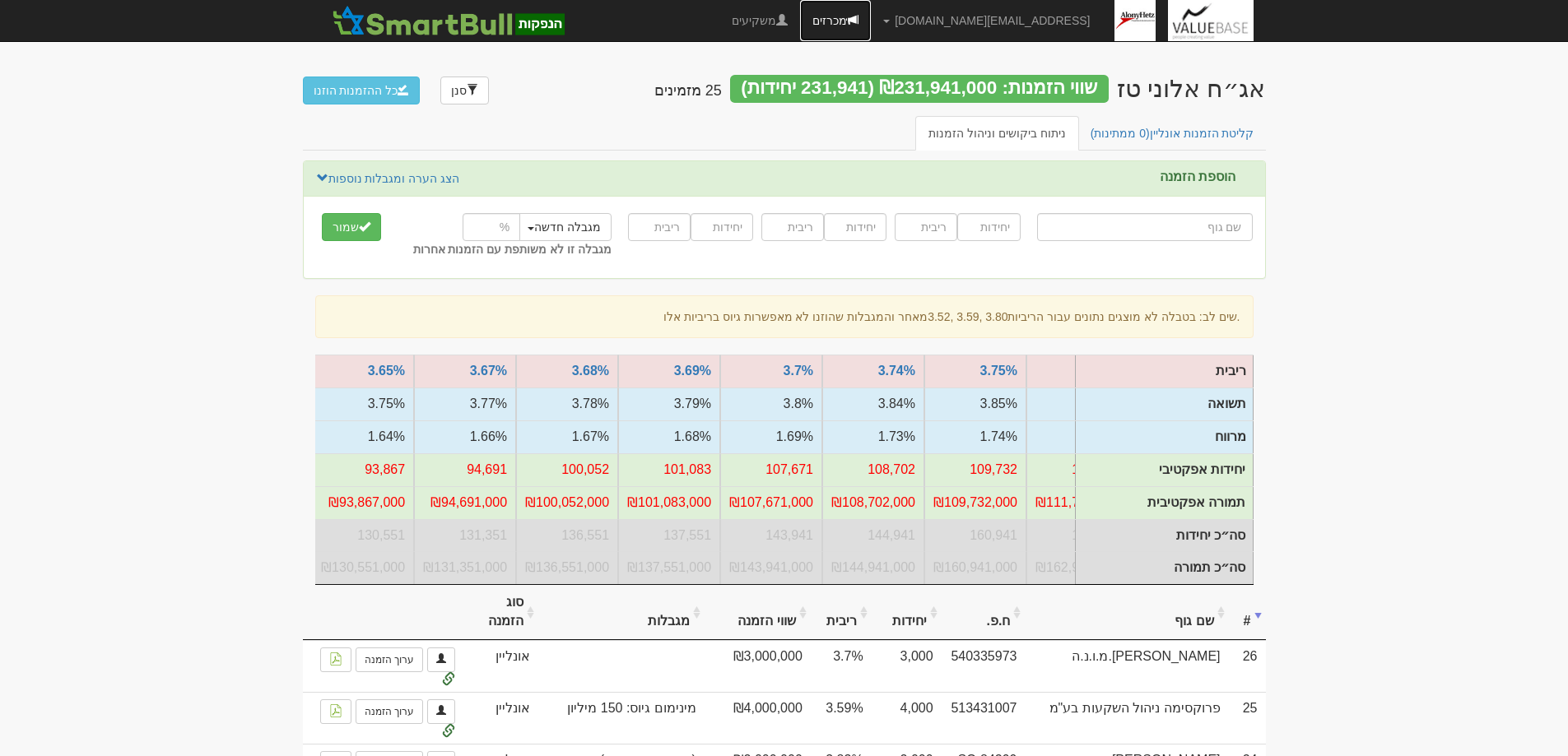
click at [871, 18] on link "מכרזים" at bounding box center [836, 21] width 71 height 41
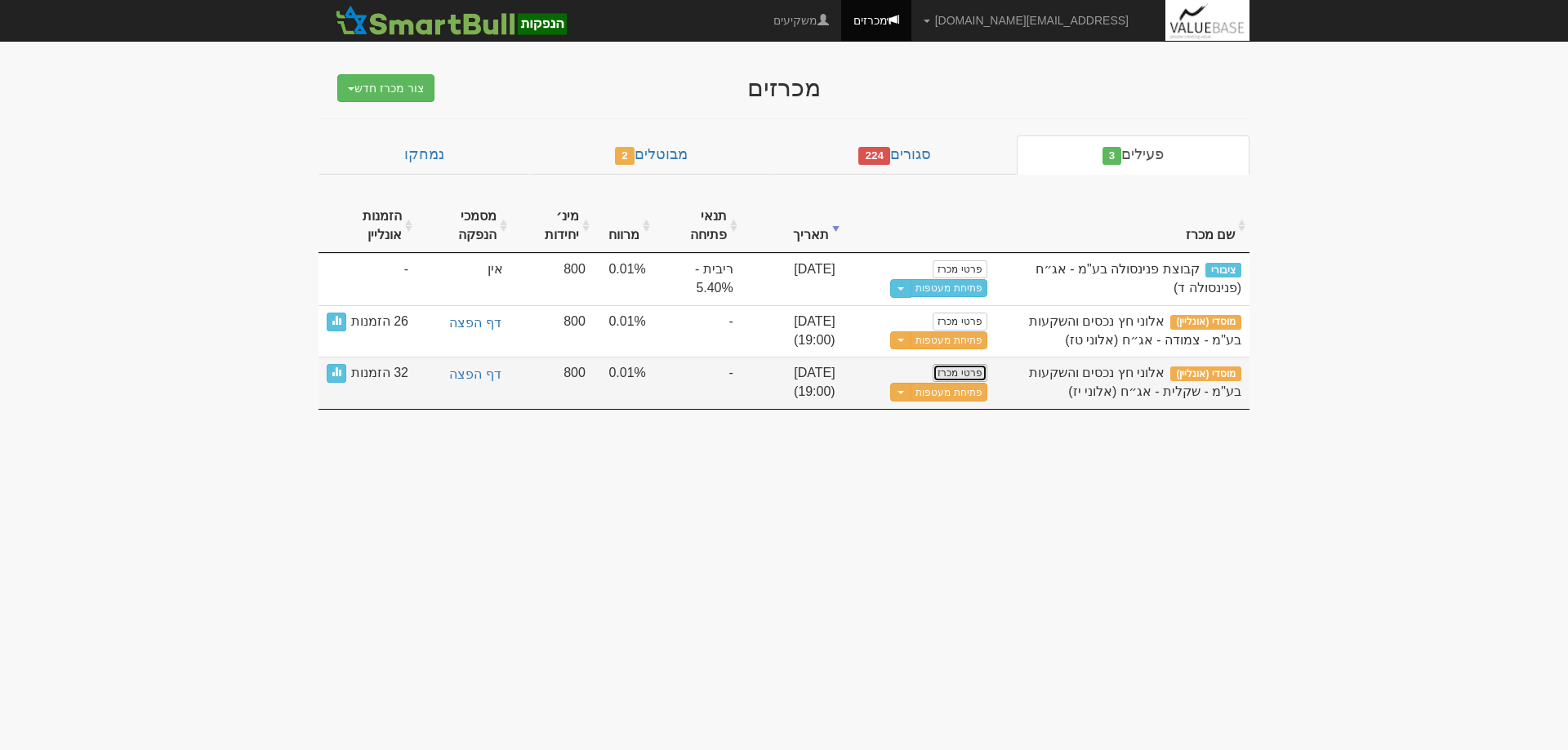
click at [952, 369] on link "פרטי מכרז" at bounding box center [959, 373] width 54 height 18
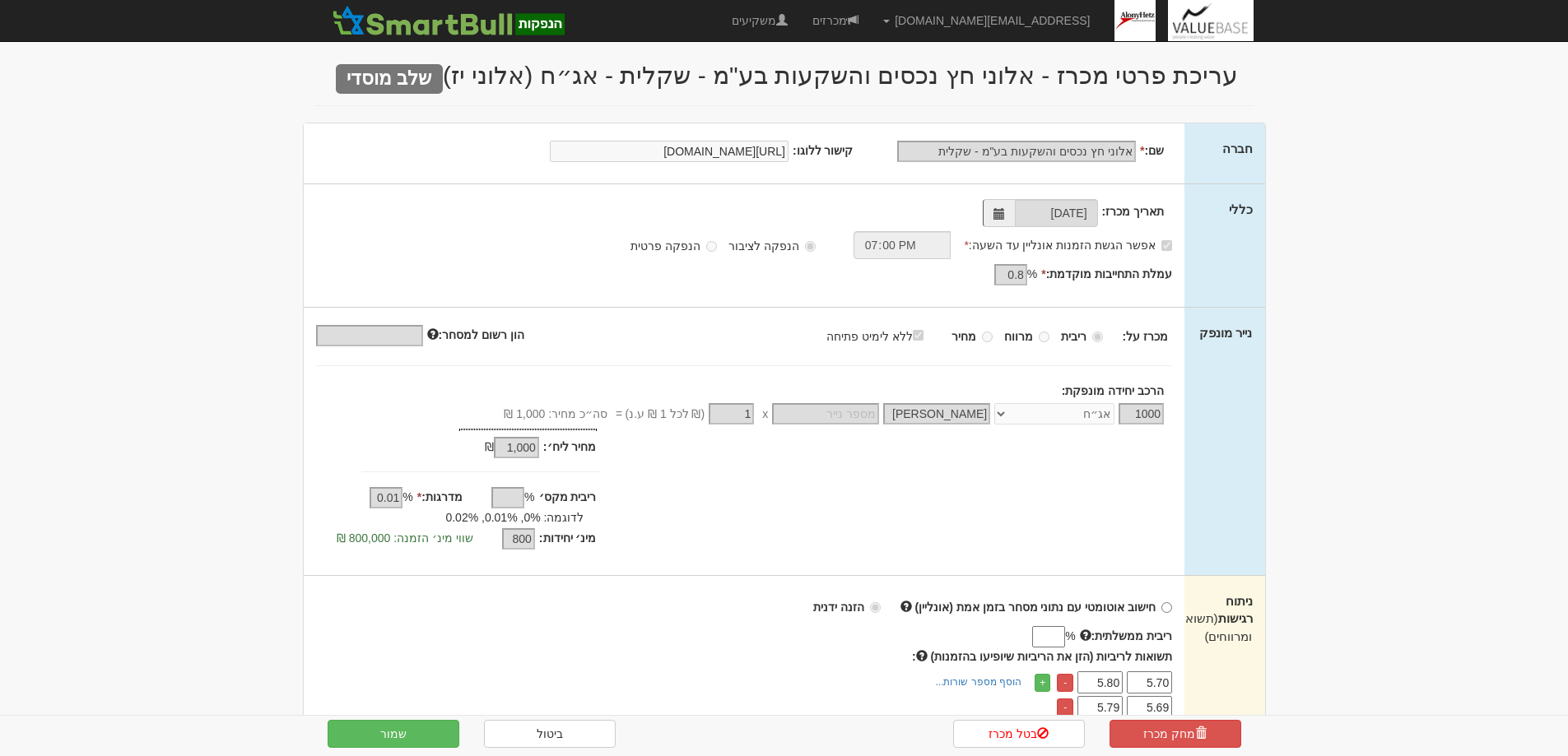
scroll to position [412, 0]
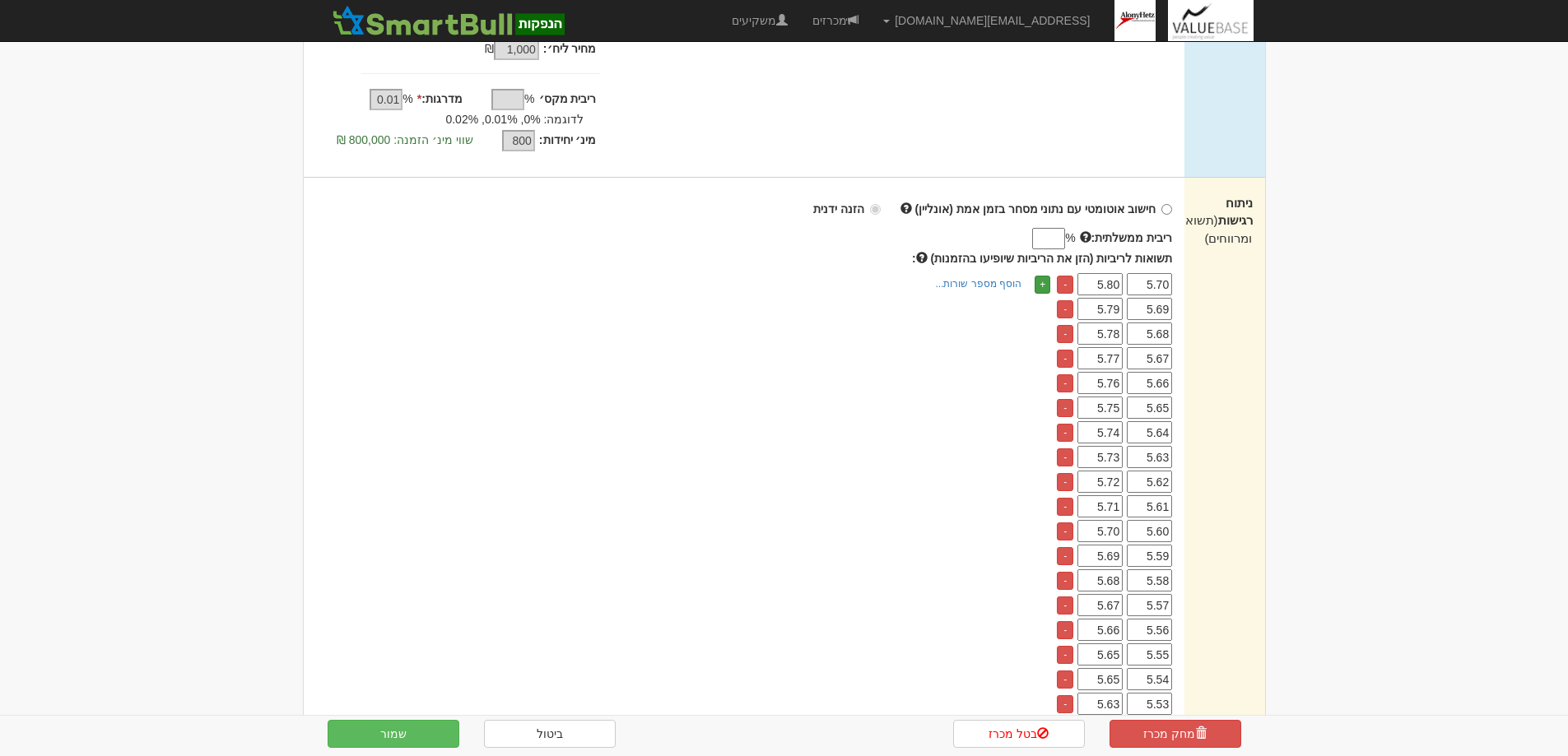
click at [1041, 280] on link "+" at bounding box center [1042, 284] width 16 height 18
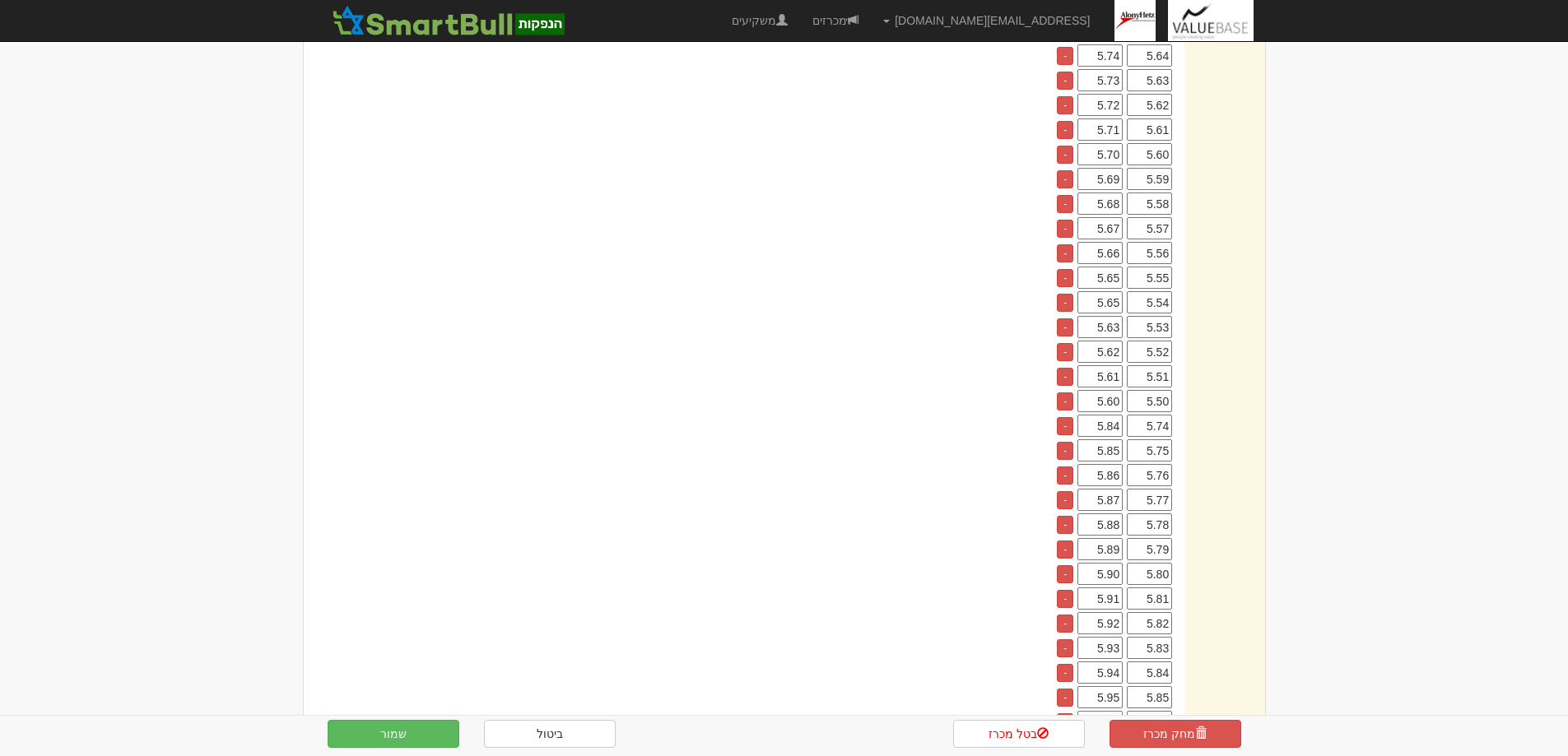
scroll to position [494, 0]
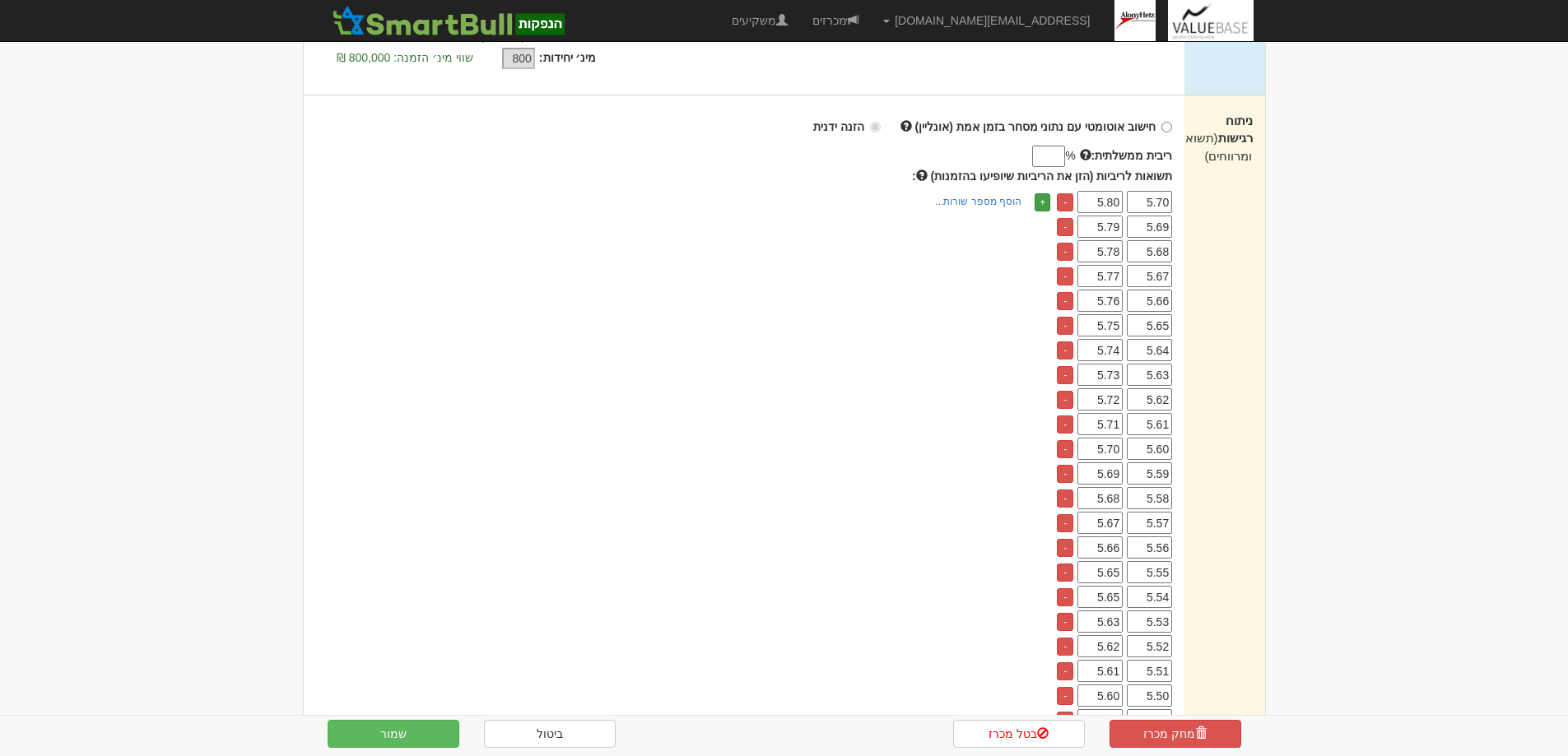
click at [1036, 200] on link "+" at bounding box center [1042, 203] width 16 height 18
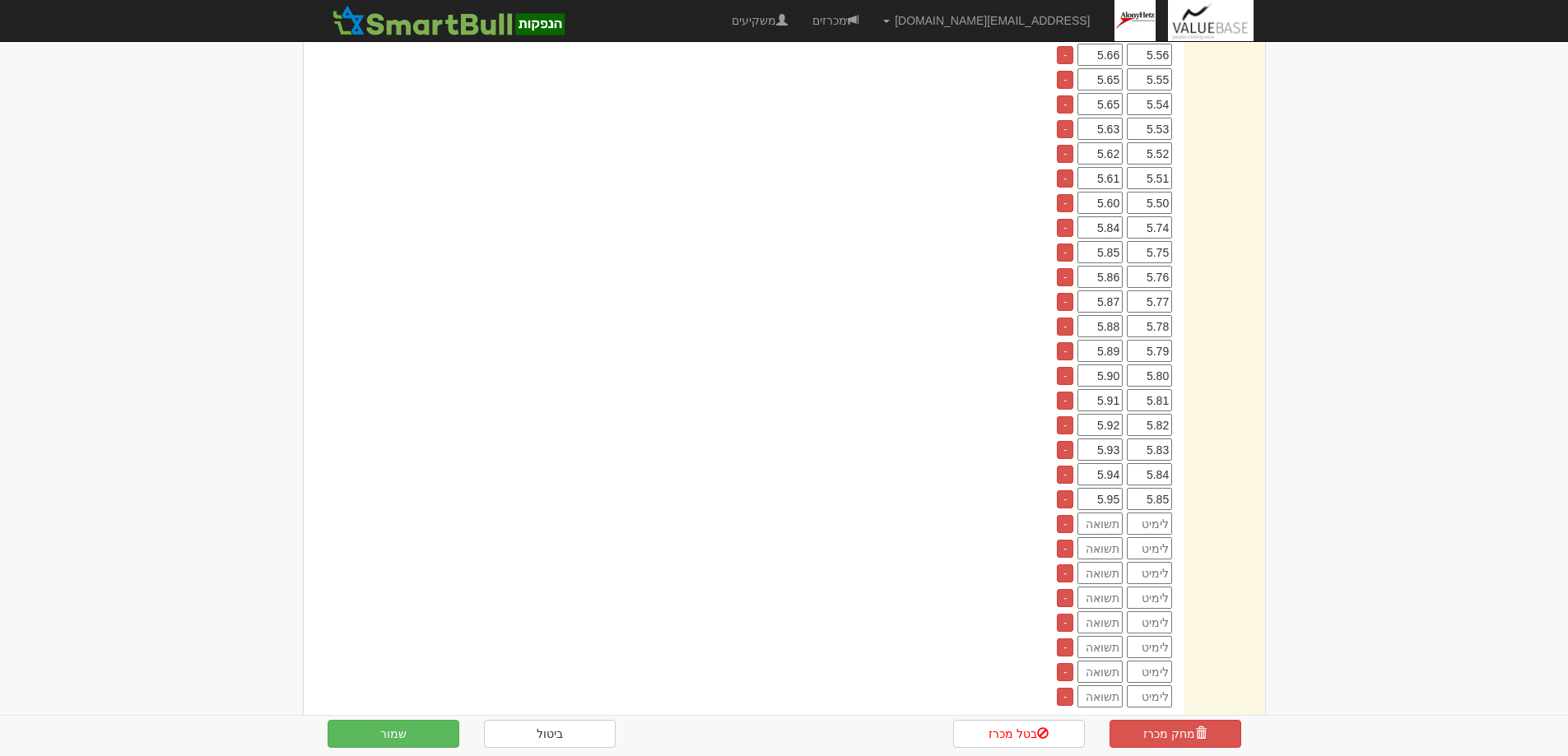
scroll to position [988, 0]
click at [1146, 523] on input "number" at bounding box center [1149, 523] width 45 height 23
click at [1151, 523] on input "number" at bounding box center [1149, 523] width 45 height 23
type input "5.87"
click at [1115, 523] on input "number" at bounding box center [1100, 523] width 45 height 23
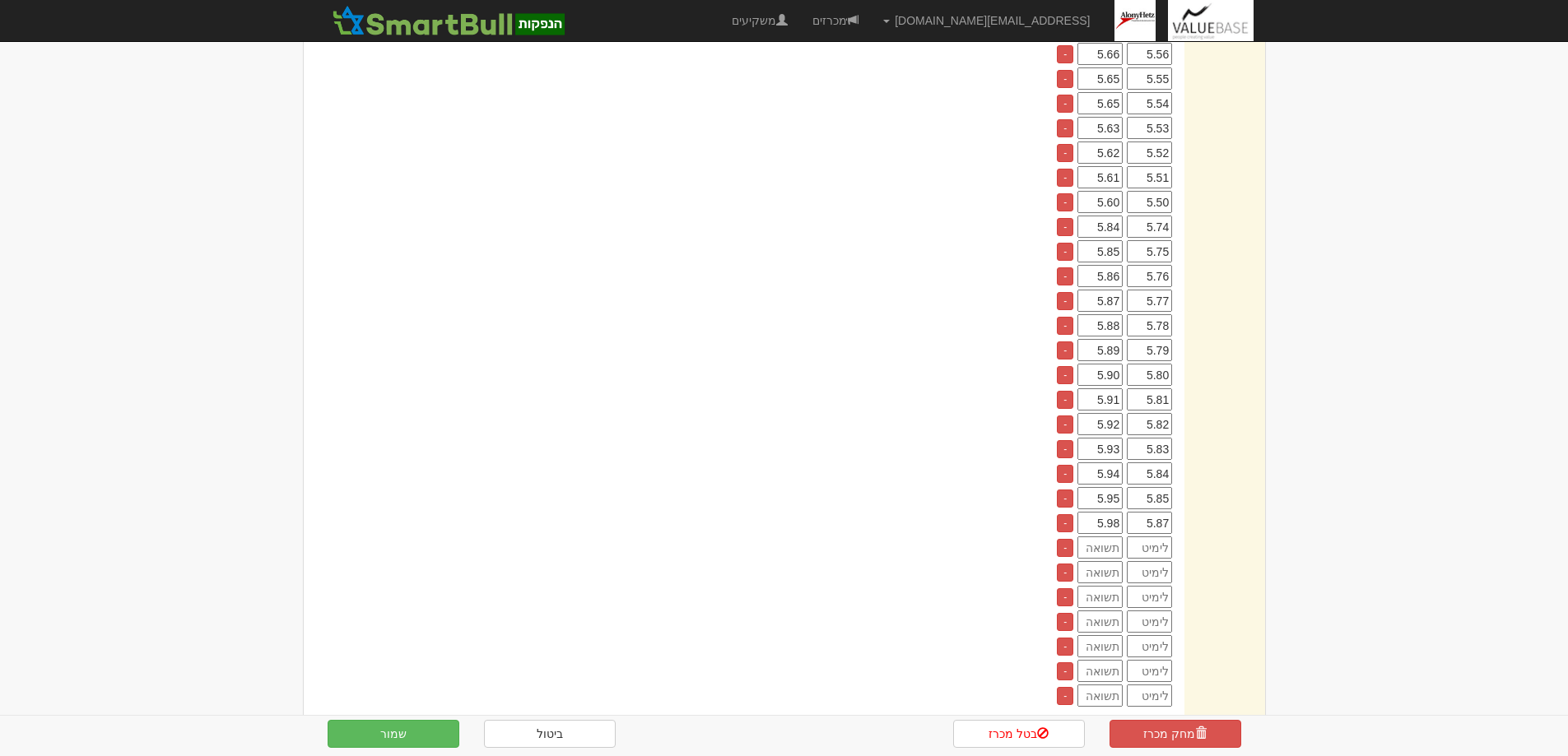
type input "5.98"
click at [1150, 545] on input "number" at bounding box center [1149, 548] width 45 height 23
type input "5.89"
click at [1092, 551] on input "number" at bounding box center [1100, 548] width 45 height 23
type input "6"
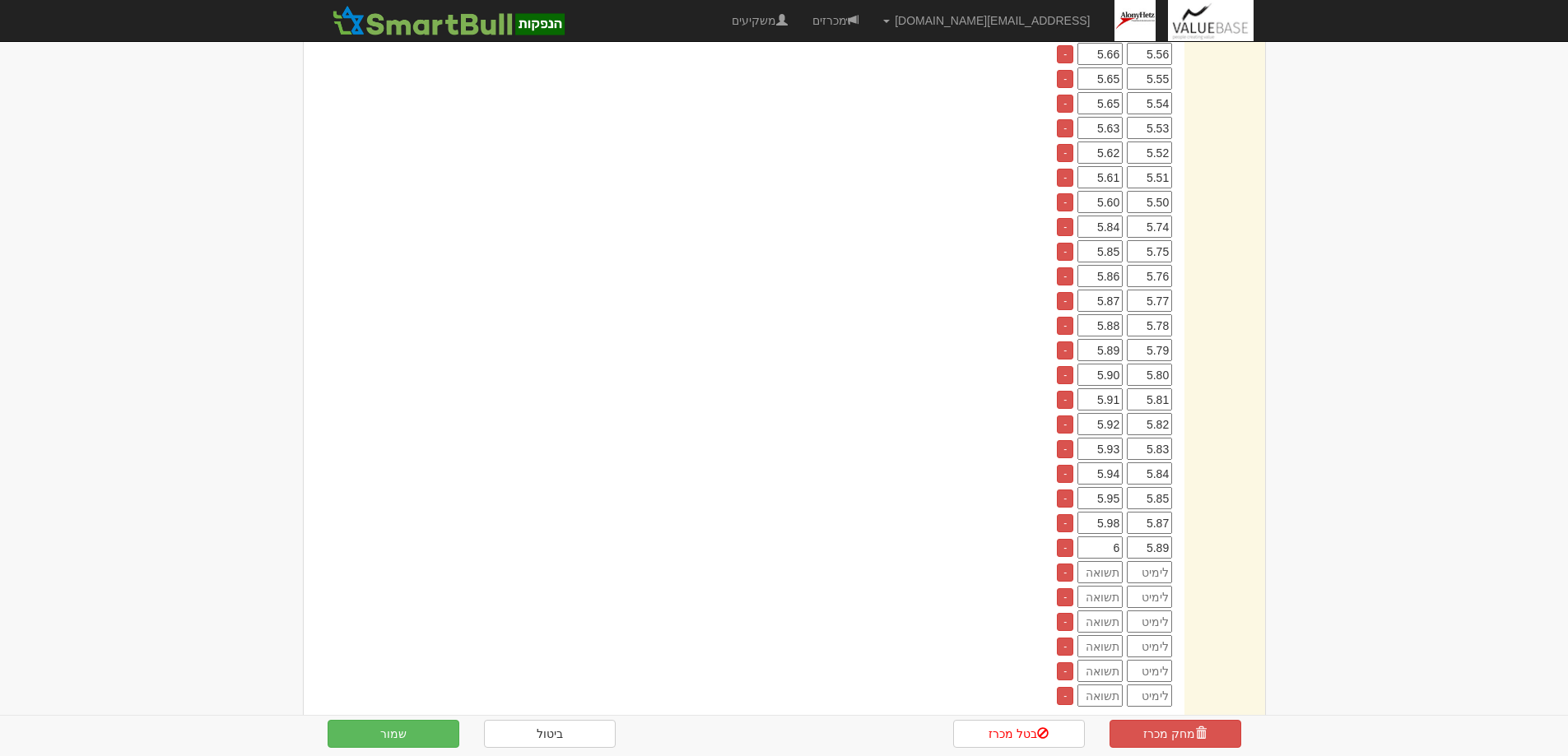
click at [1145, 572] on input "number" at bounding box center [1149, 572] width 45 height 23
type input "5.9"
click at [1105, 572] on input "number" at bounding box center [1100, 572] width 45 height 23
type input "6.01"
click at [1149, 594] on input "number" at bounding box center [1149, 597] width 45 height 23
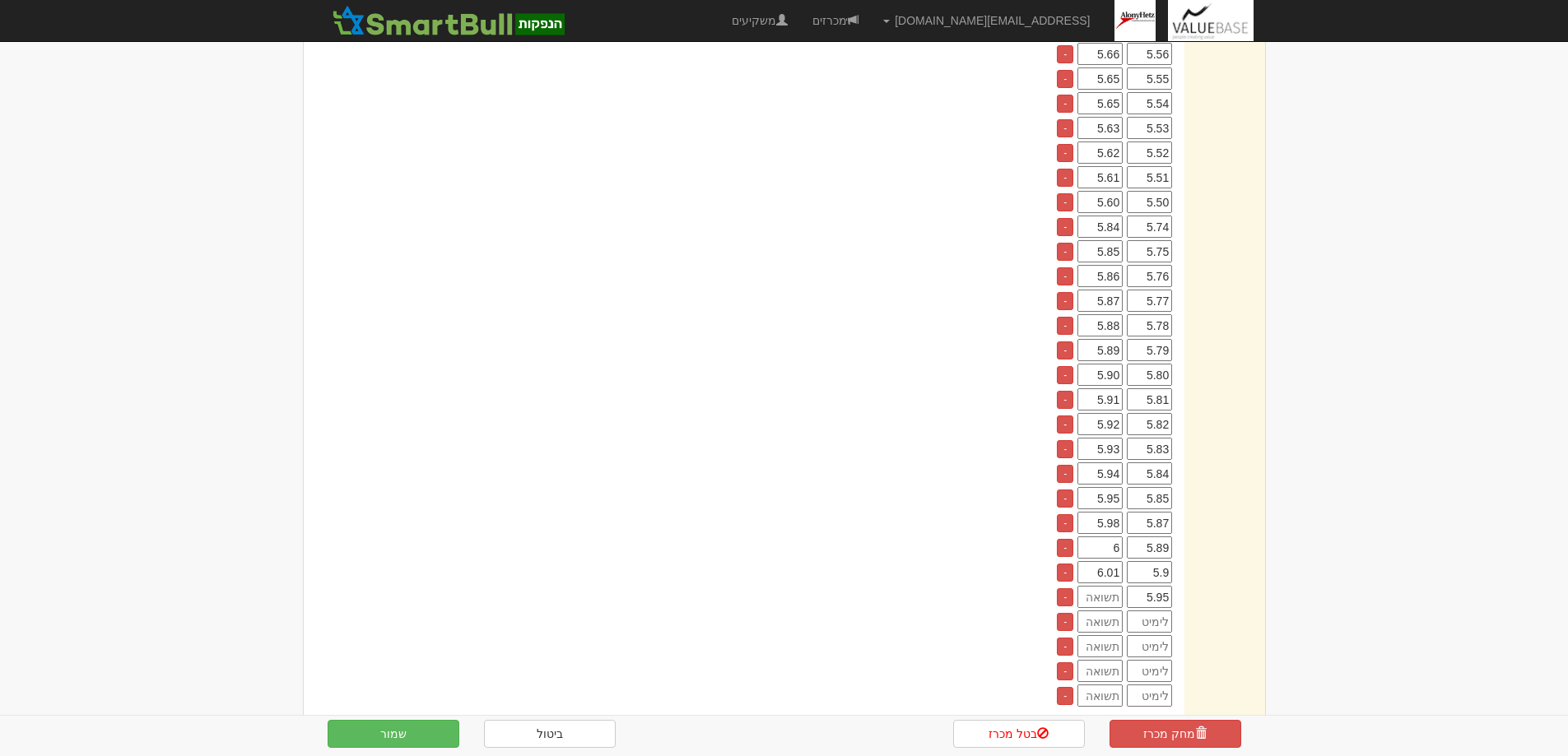
type input "5.95"
click at [1113, 599] on input "number" at bounding box center [1100, 597] width 45 height 23
type input "6.06"
click at [1148, 624] on input "number" at bounding box center [1149, 621] width 45 height 23
type input "5.97"
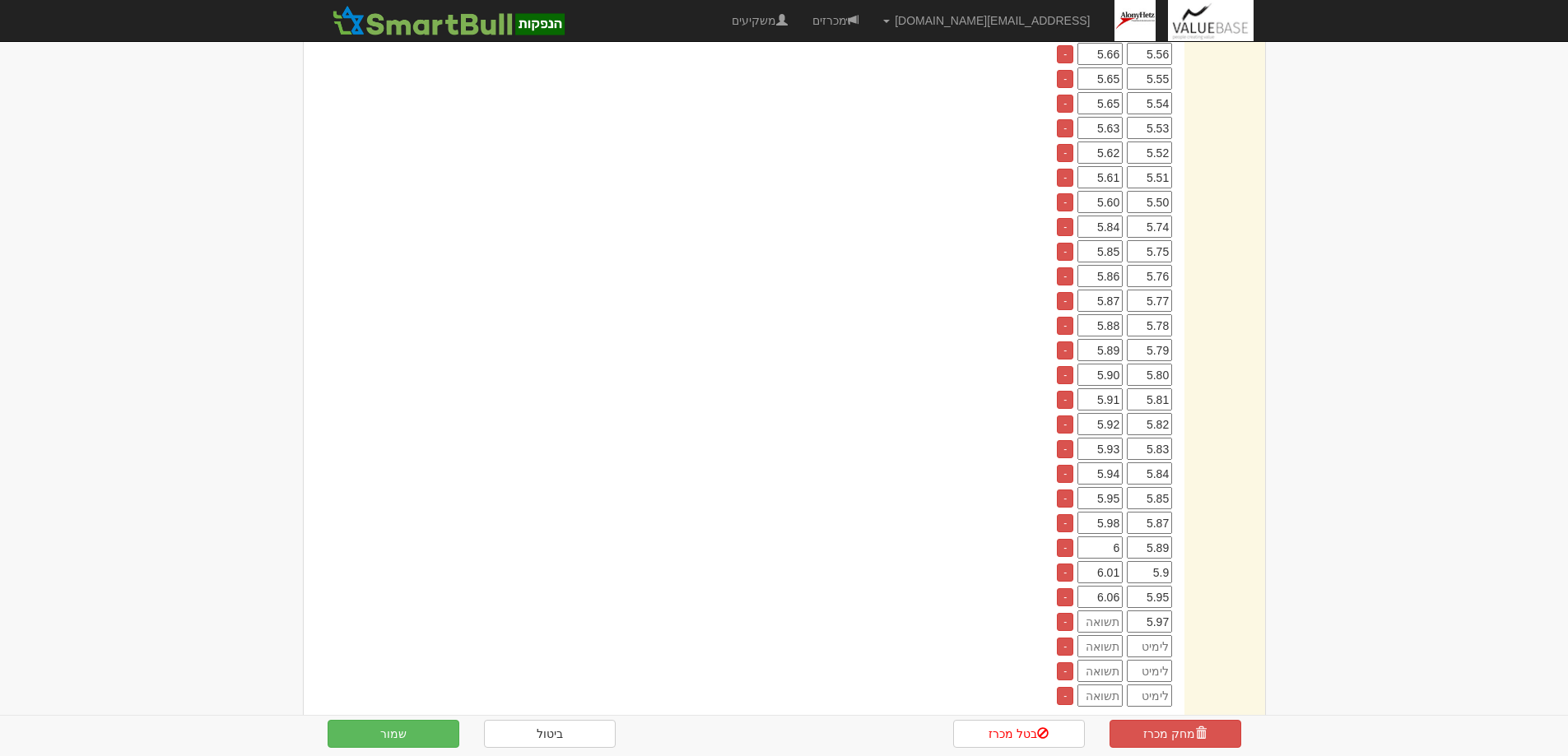
click at [1108, 622] on input "number" at bounding box center [1100, 621] width 45 height 23
type input "6.08"
click at [1137, 644] on input "number" at bounding box center [1149, 646] width 45 height 23
type input "6.01"
click at [1110, 645] on input "number" at bounding box center [1100, 646] width 45 height 23
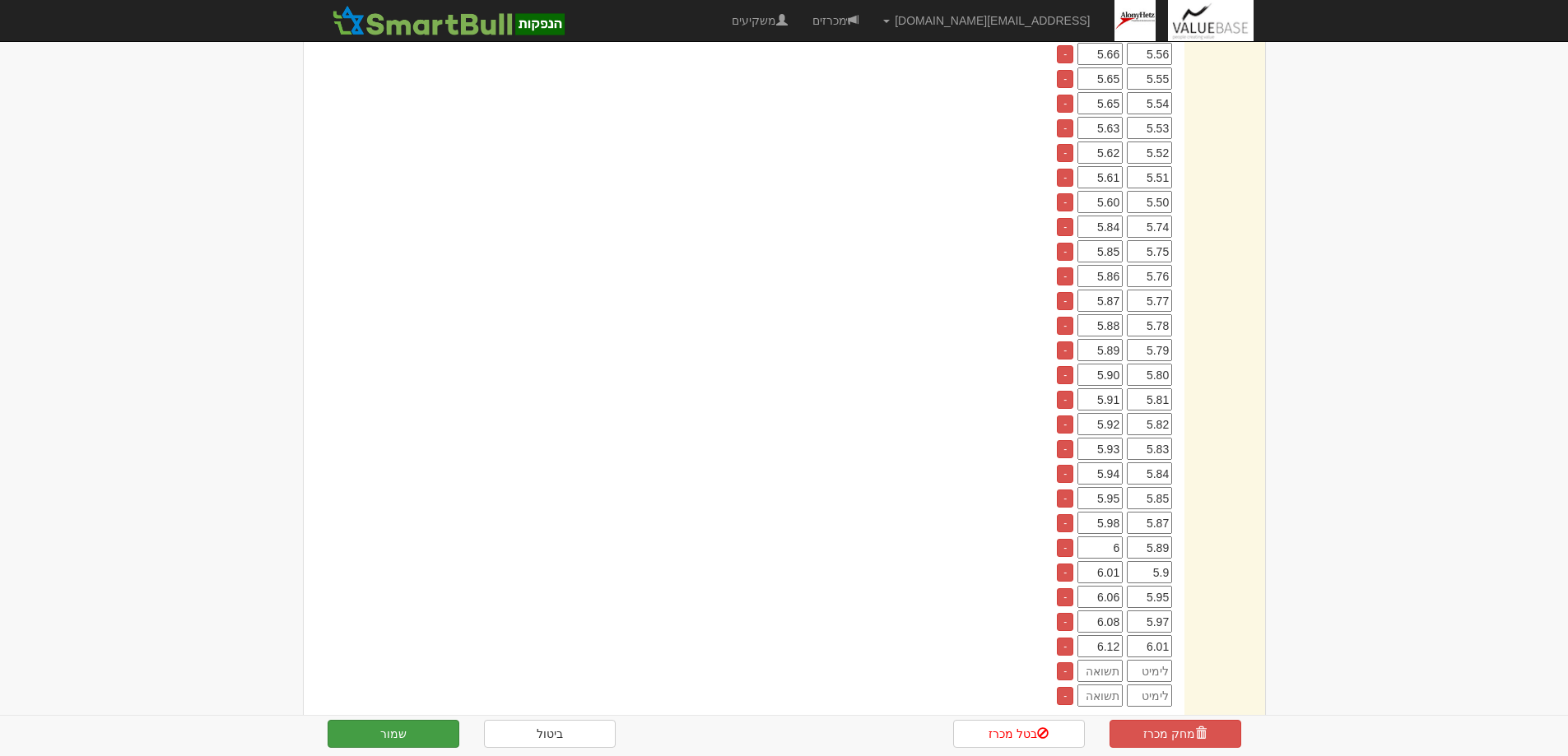
type input "6.12"
click at [399, 727] on button "שמור" at bounding box center [393, 734] width 132 height 28
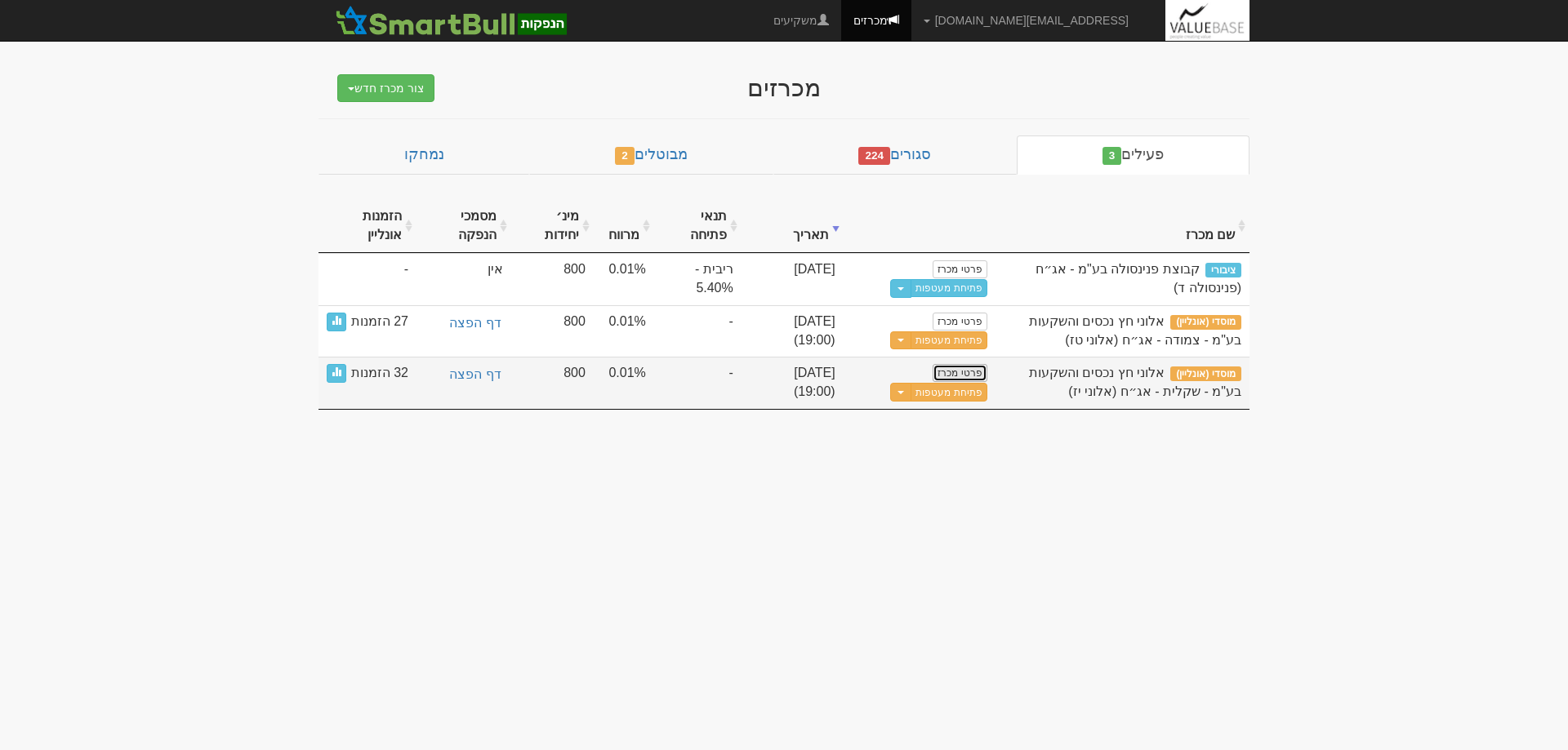
click at [964, 373] on link "פרטי מכרז" at bounding box center [959, 373] width 54 height 18
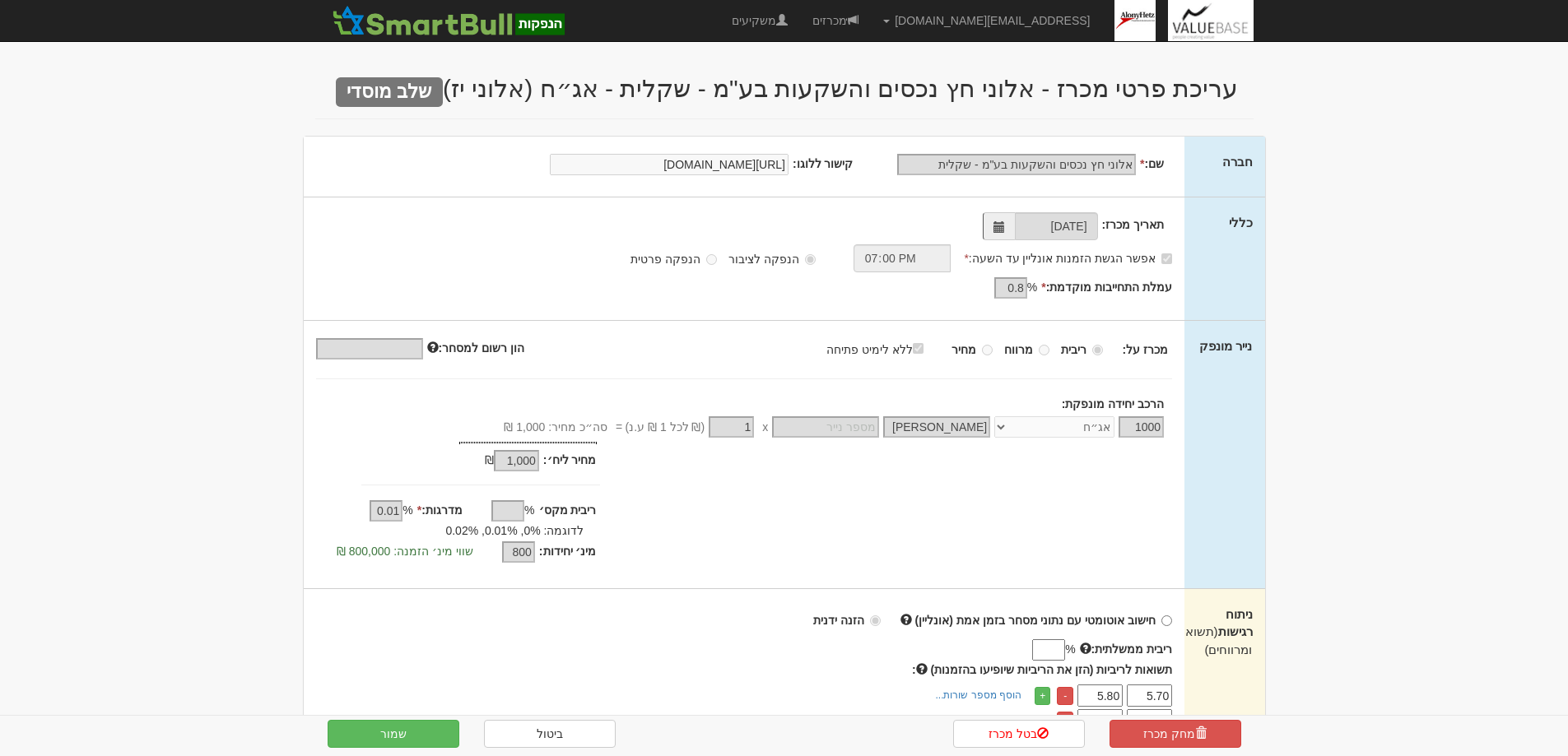
click at [1034, 647] on input "ריבית ממשלתית:" at bounding box center [1048, 650] width 32 height 22
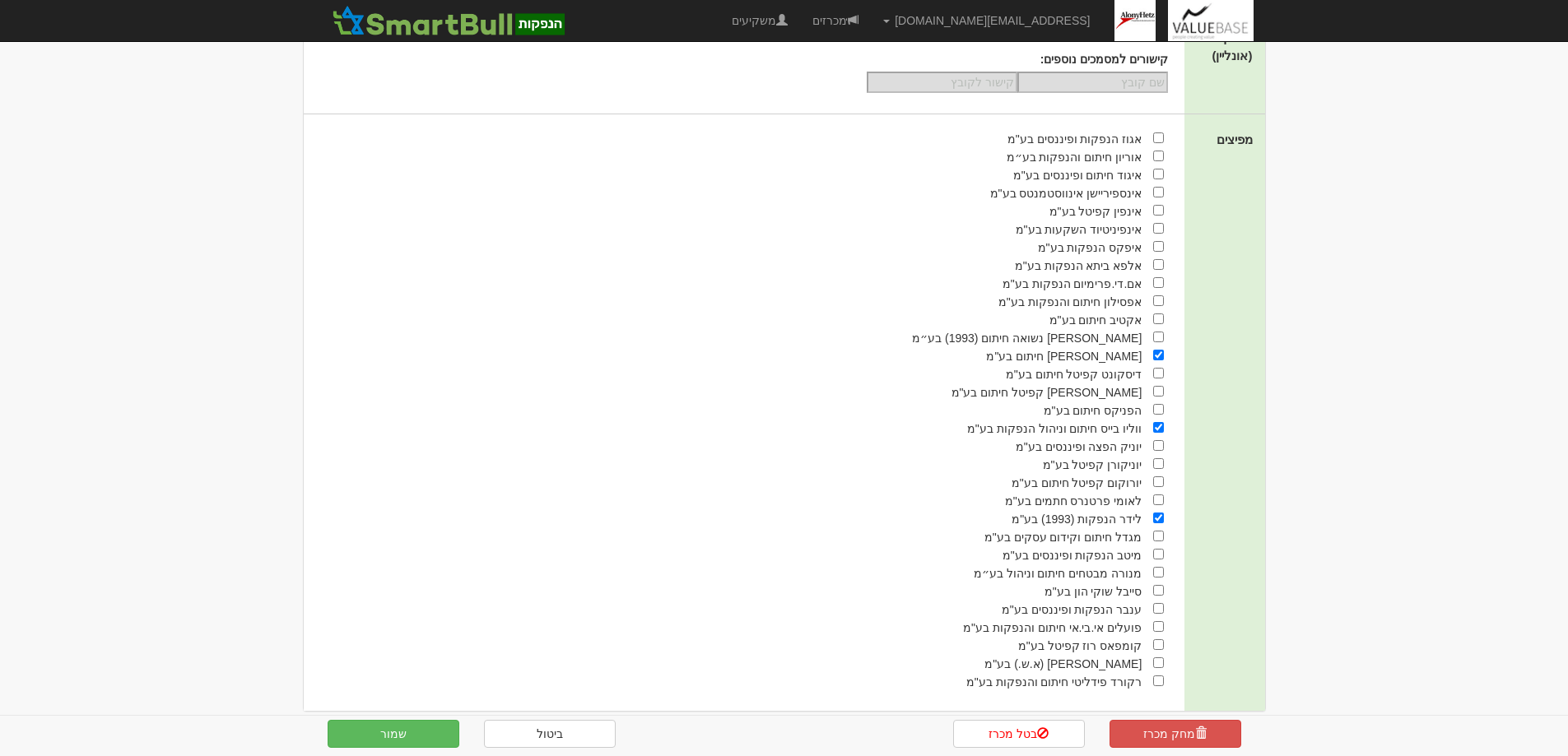
scroll to position [1692, 0]
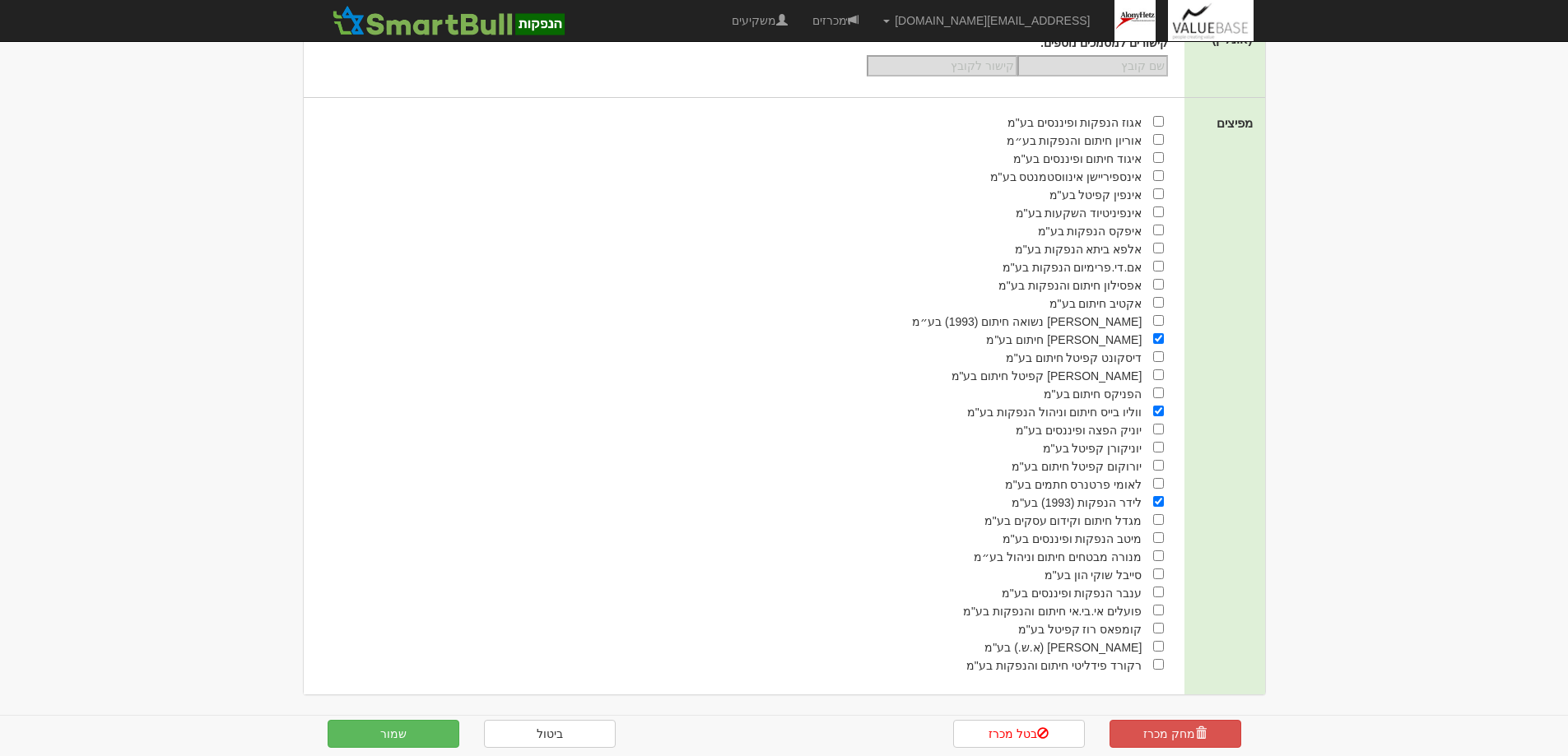
type input "4.20"
click at [1159, 445] on input "checkbox" at bounding box center [1158, 447] width 11 height 11
checkbox input "true"
click at [1160, 631] on input "checkbox" at bounding box center [1158, 628] width 11 height 11
checkbox input "true"
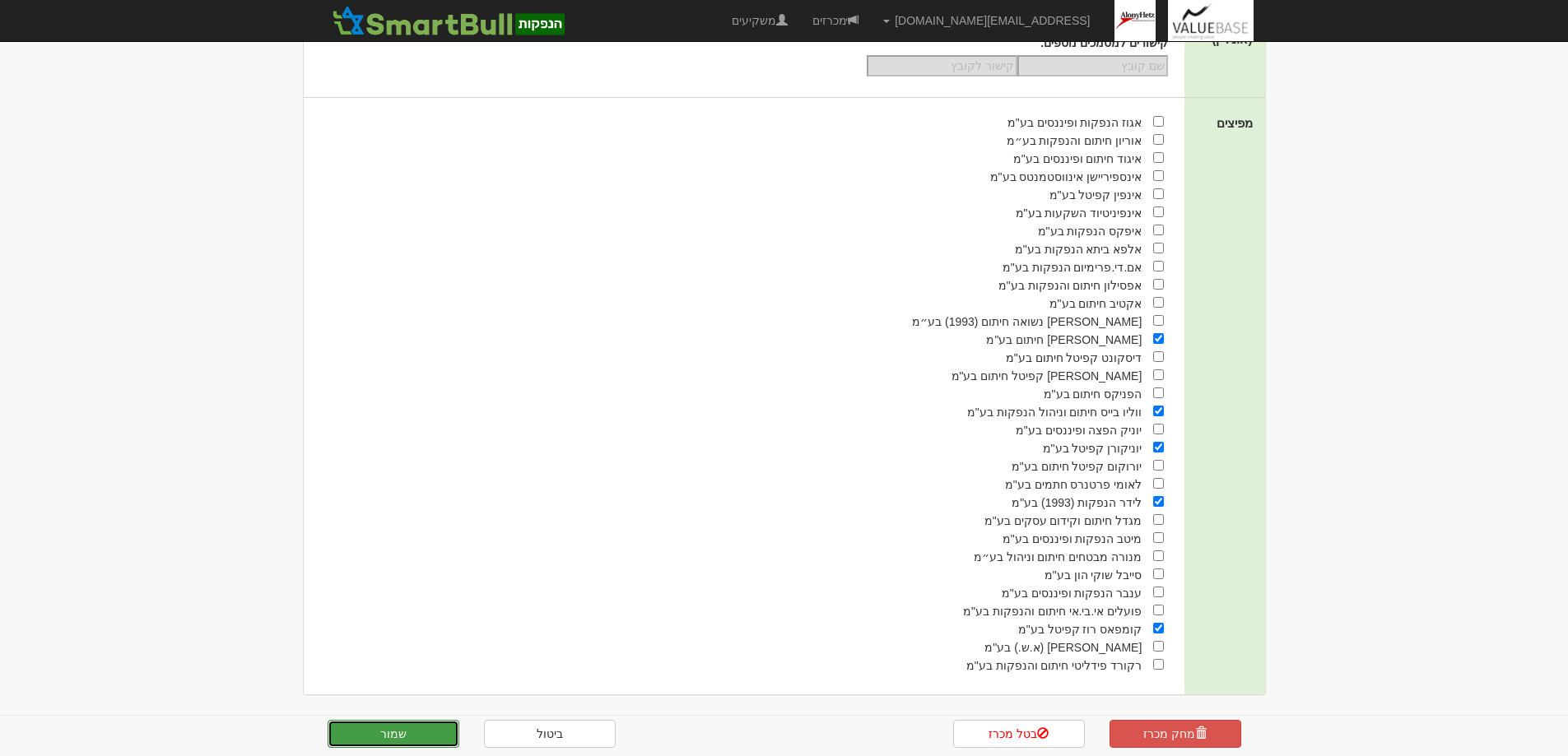
drag, startPoint x: 383, startPoint y: 732, endPoint x: 397, endPoint y: 734, distance: 14.1
click at [387, 732] on button "שמור" at bounding box center [393, 734] width 132 height 28
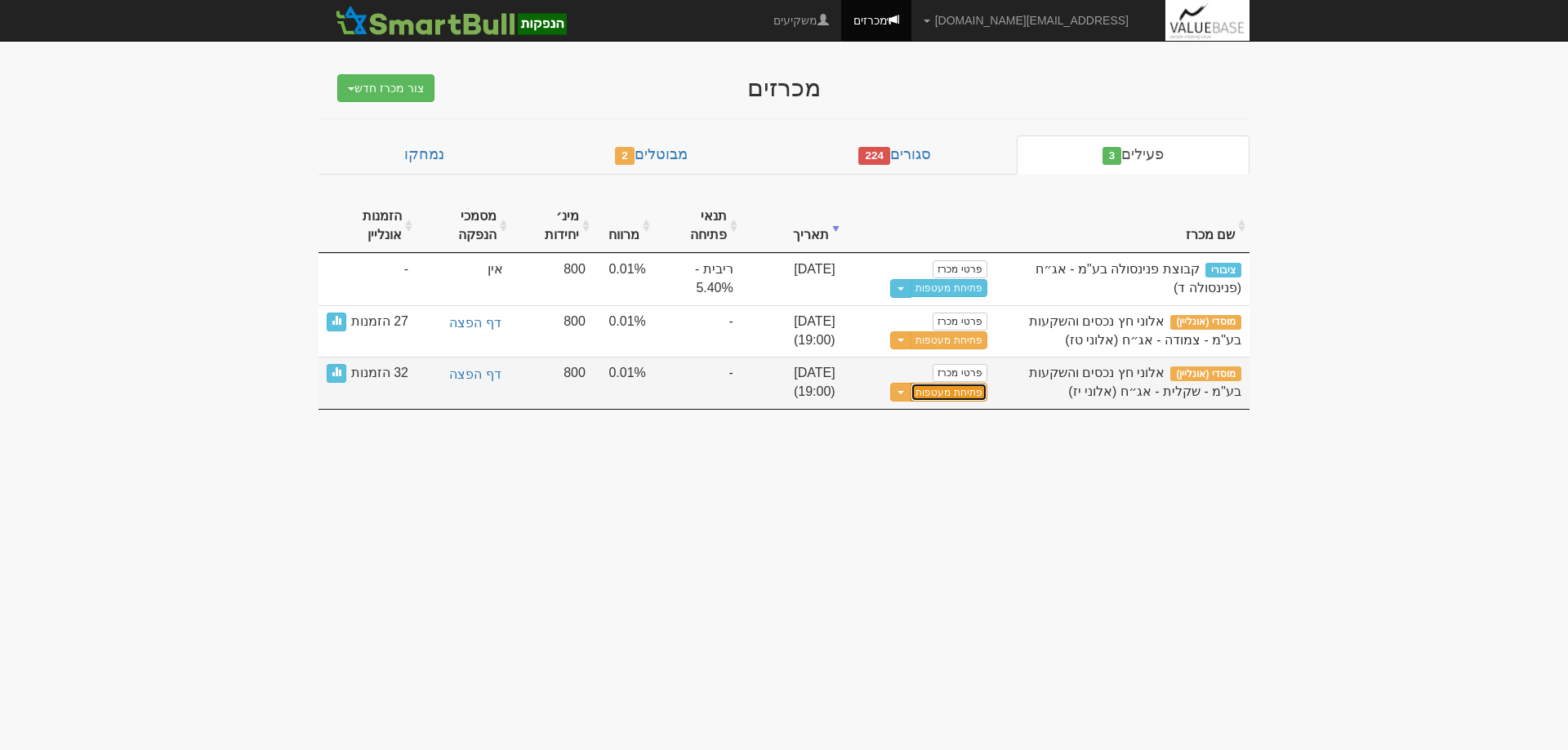
click at [945, 389] on button "פתיחת מעטפות" at bounding box center [948, 392] width 76 height 19
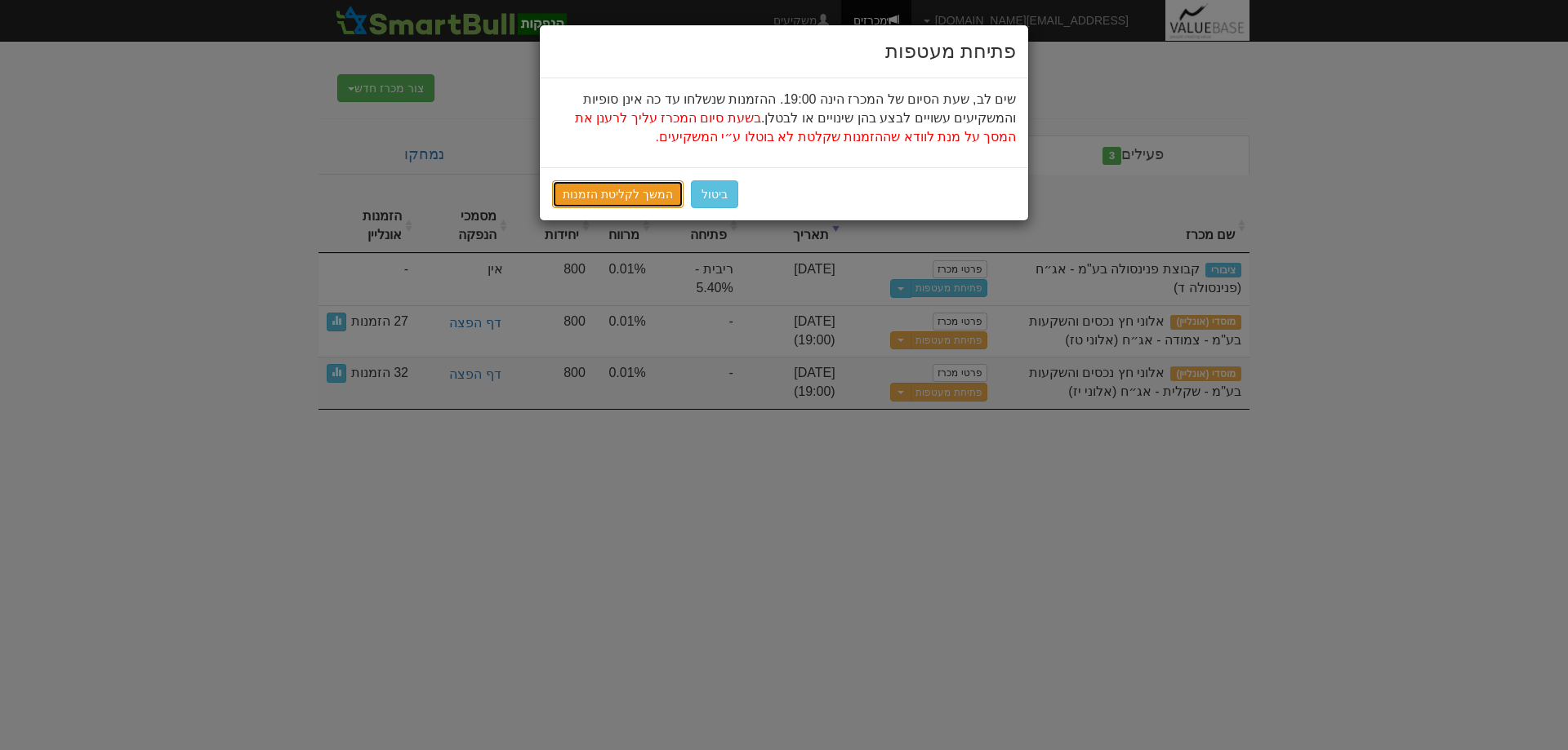
click at [600, 191] on link "המשך לקליטת הזמנות" at bounding box center [618, 194] width 132 height 27
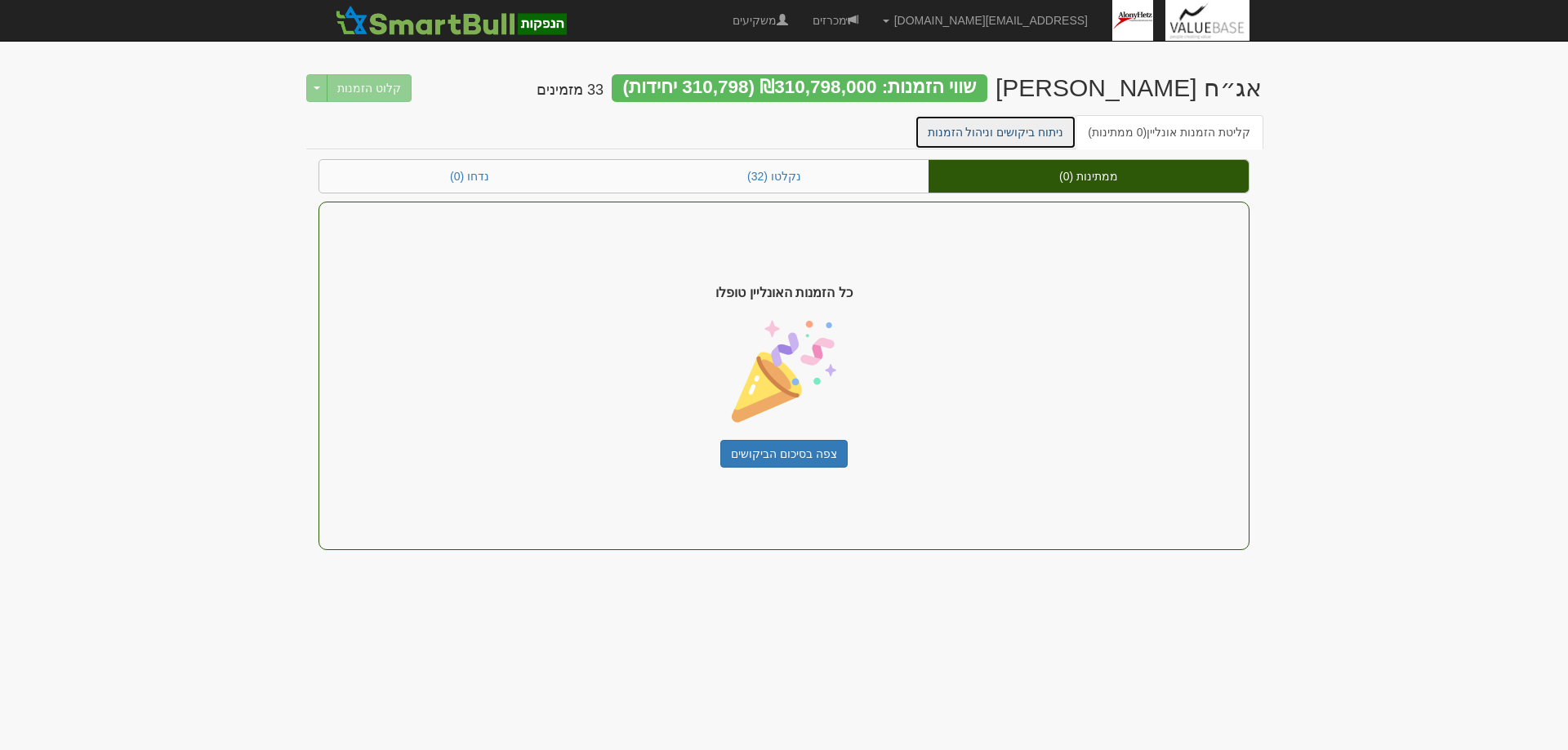
click at [988, 138] on link "ניתוח ביקושים וניהול הזמנות" at bounding box center [996, 132] width 163 height 34
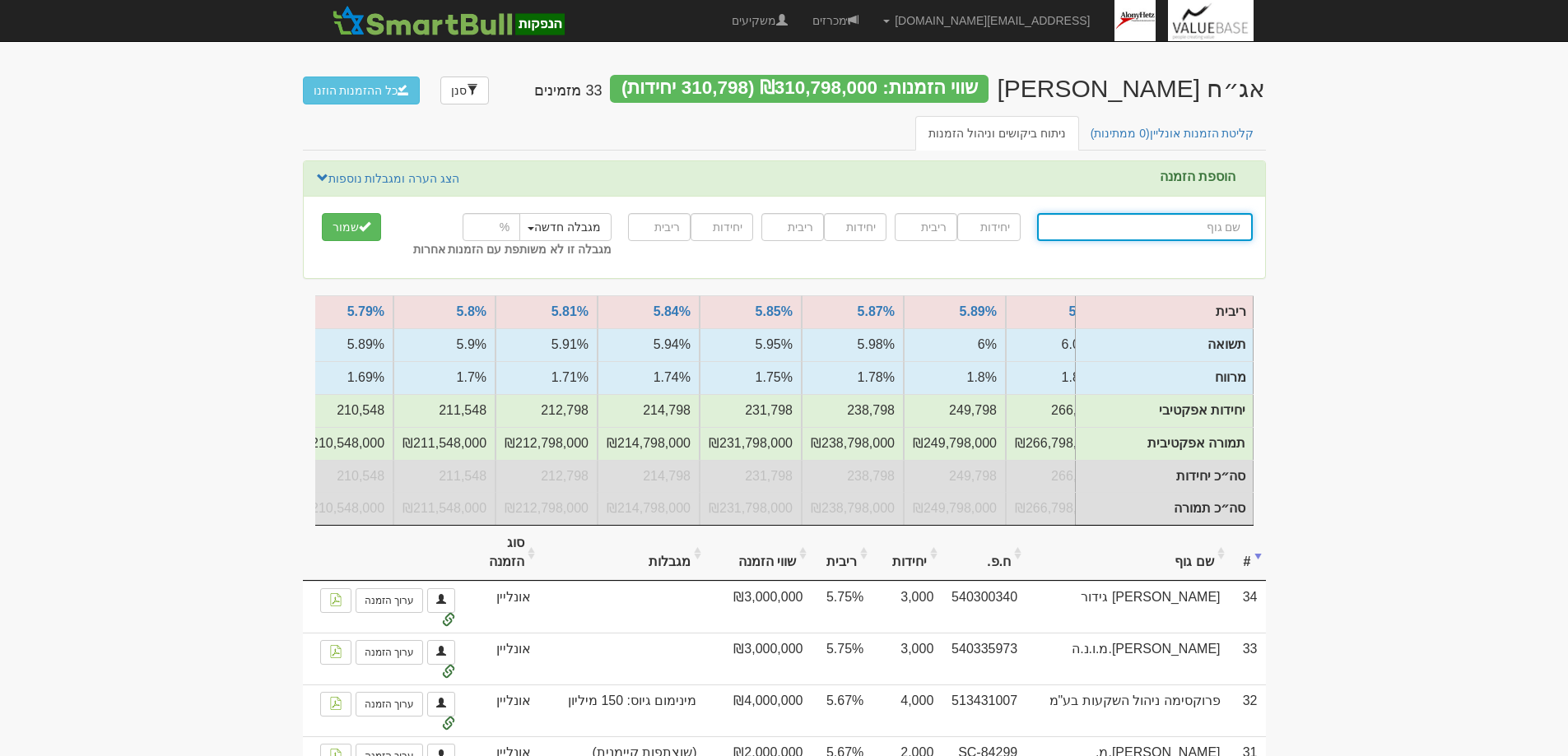
scroll to position [0, -377]
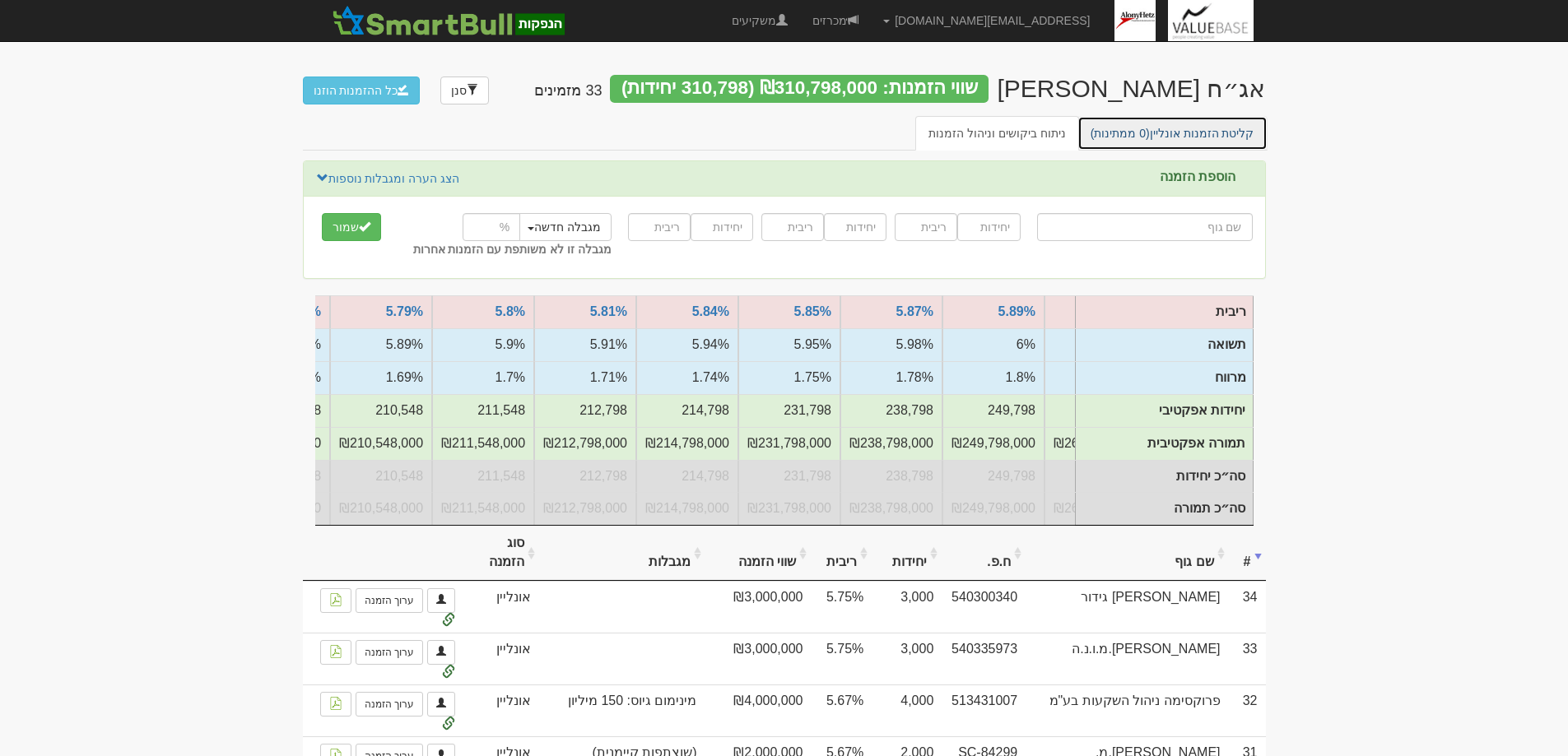
click at [1202, 130] on link "קליטת הזמנות אונליין (0 ממתינות)" at bounding box center [1172, 133] width 190 height 34
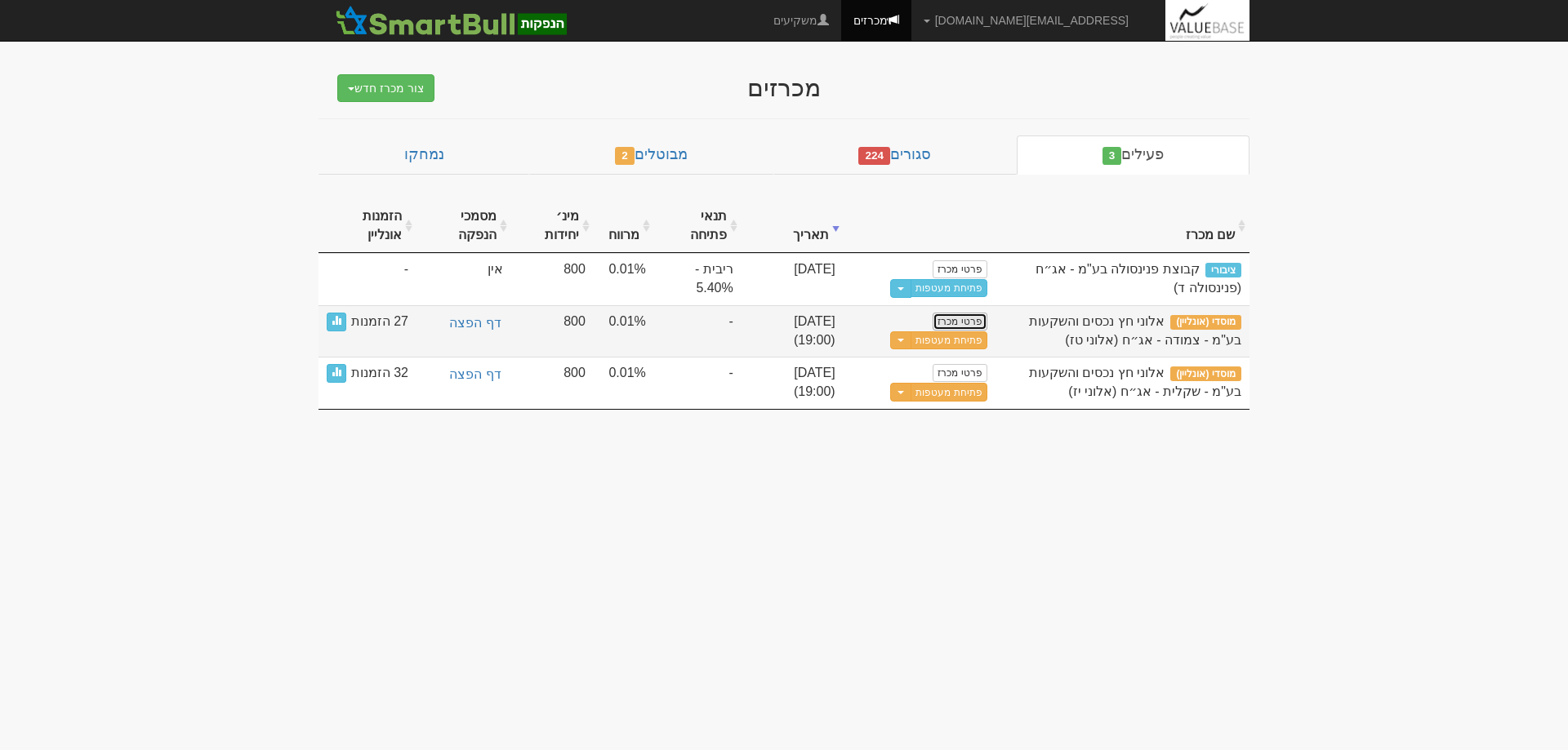
click at [966, 324] on link "פרטי מכרז" at bounding box center [959, 322] width 54 height 18
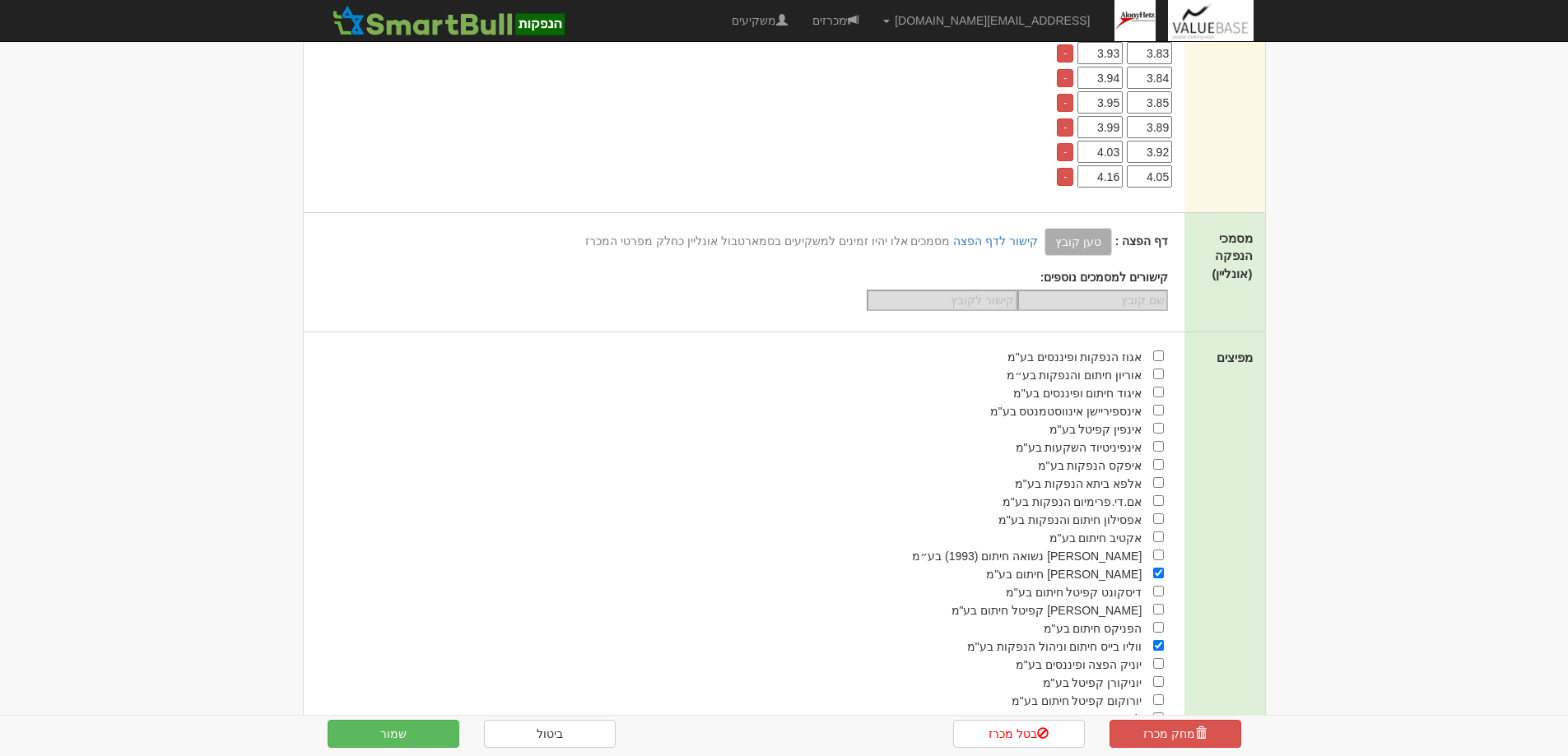
scroll to position [1646, 0]
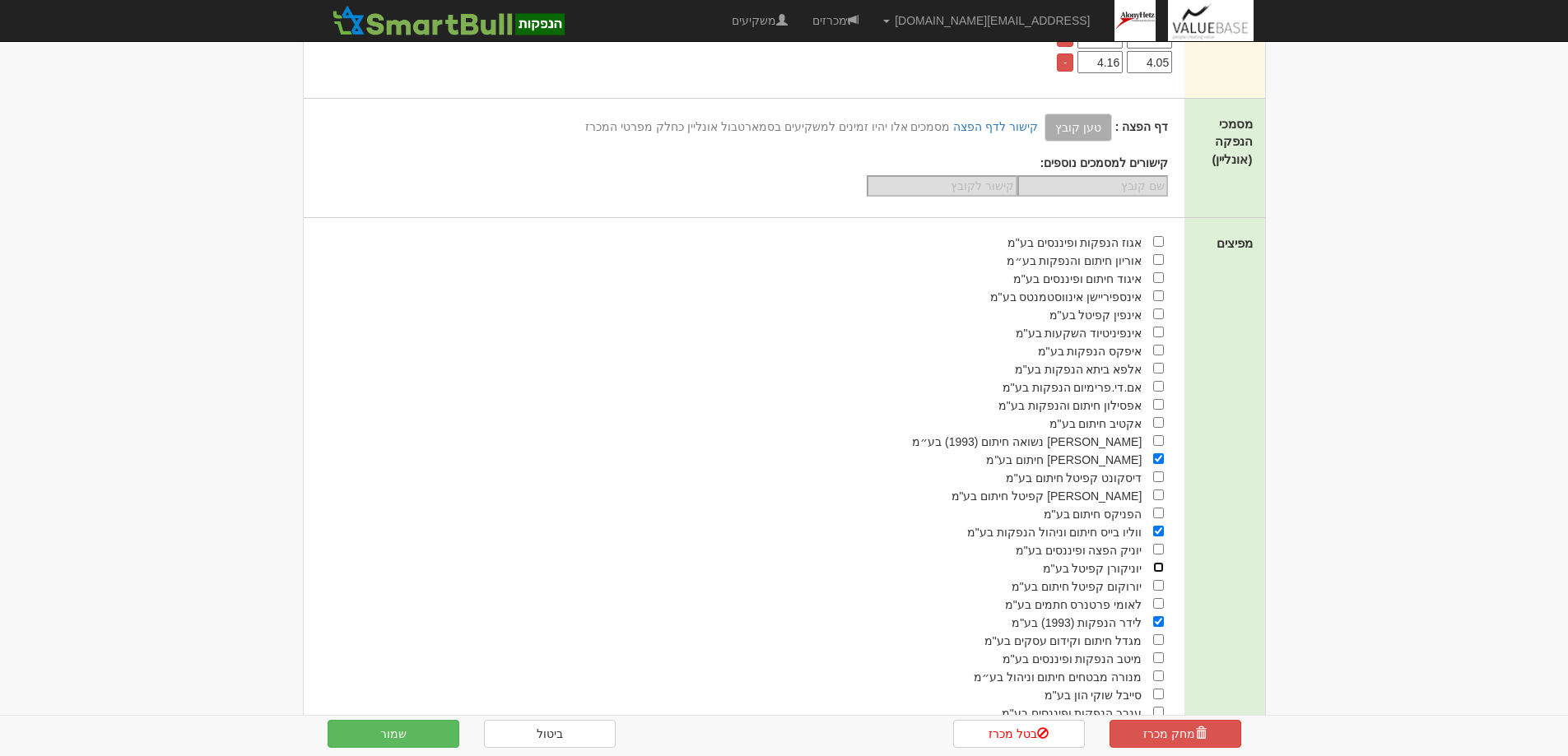
click at [1156, 567] on input "checkbox" at bounding box center [1158, 567] width 11 height 11
checkbox input "true"
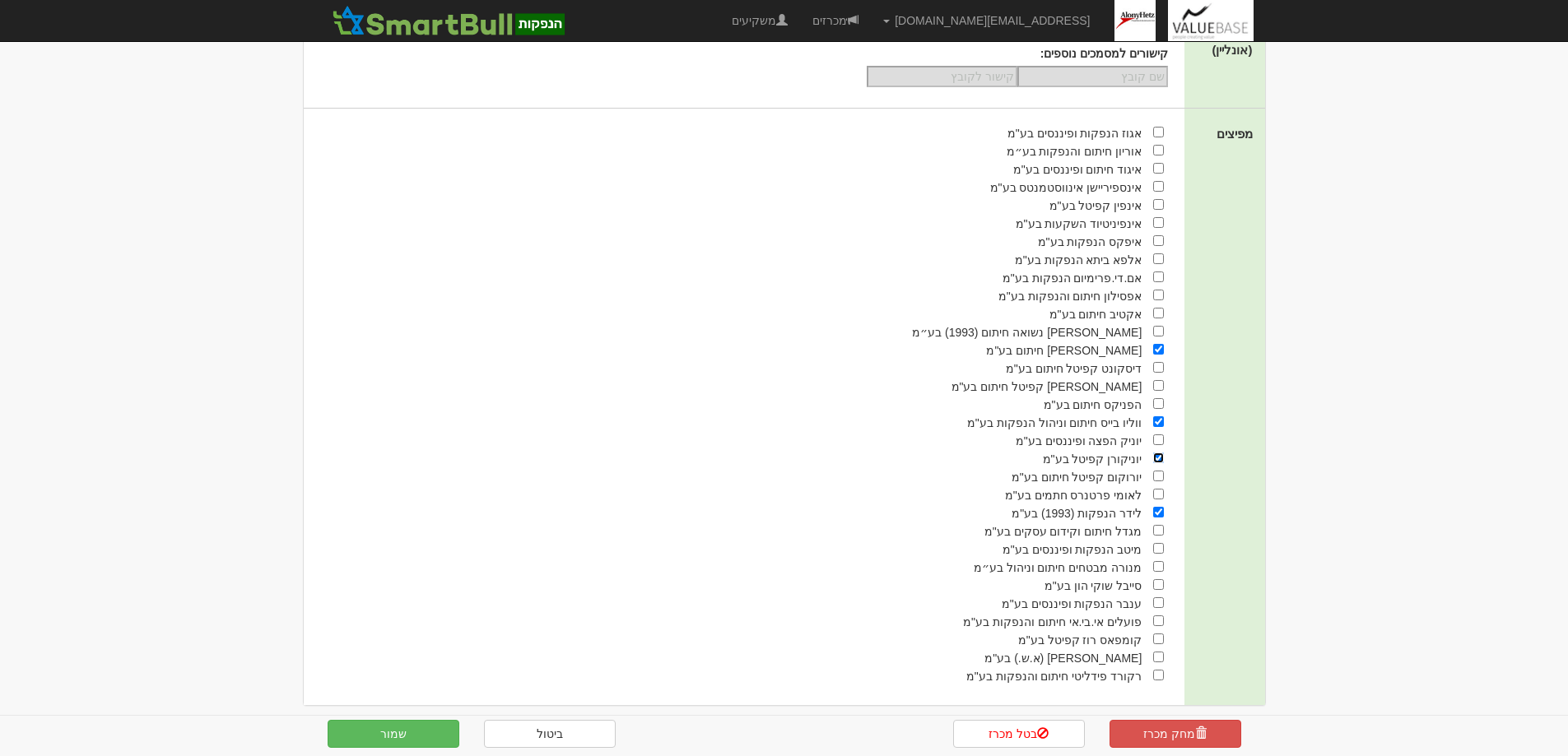
scroll to position [1767, 0]
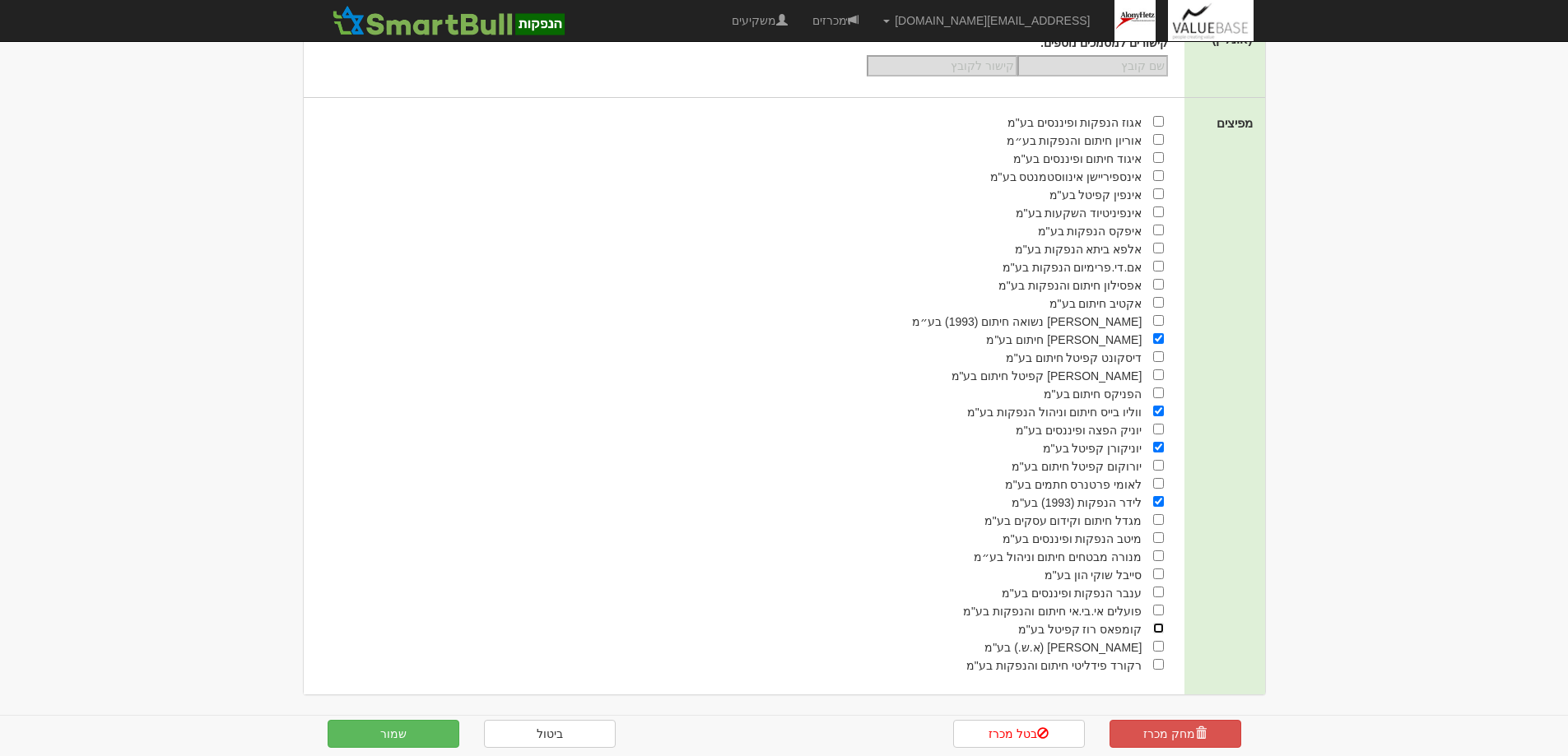
click at [1159, 628] on input "checkbox" at bounding box center [1158, 628] width 11 height 11
checkbox input "true"
drag, startPoint x: 381, startPoint y: 733, endPoint x: 407, endPoint y: 730, distance: 26.2
click at [381, 732] on button "שמור" at bounding box center [393, 734] width 132 height 28
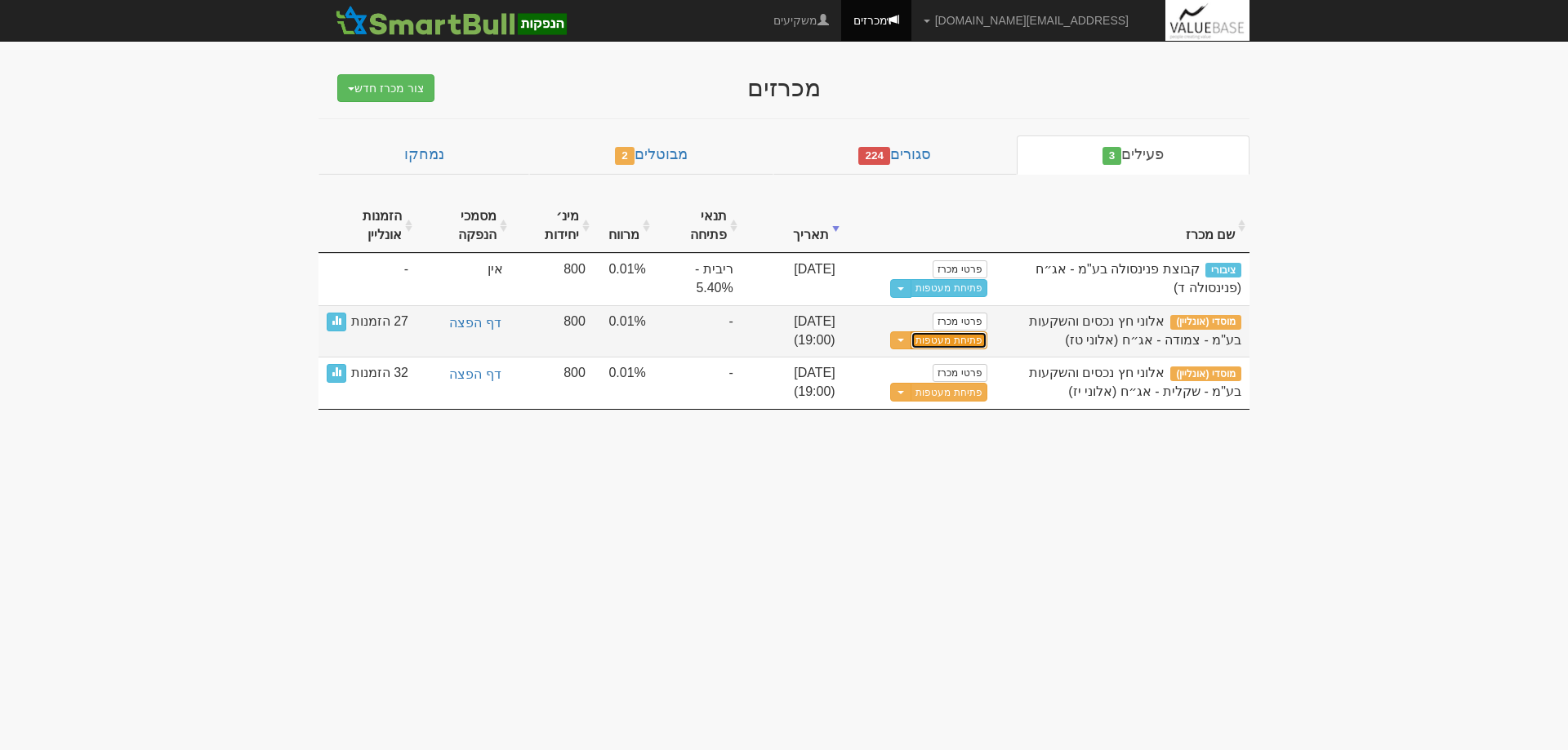
click at [952, 343] on button "פתיחת מעטפות" at bounding box center [948, 340] width 76 height 19
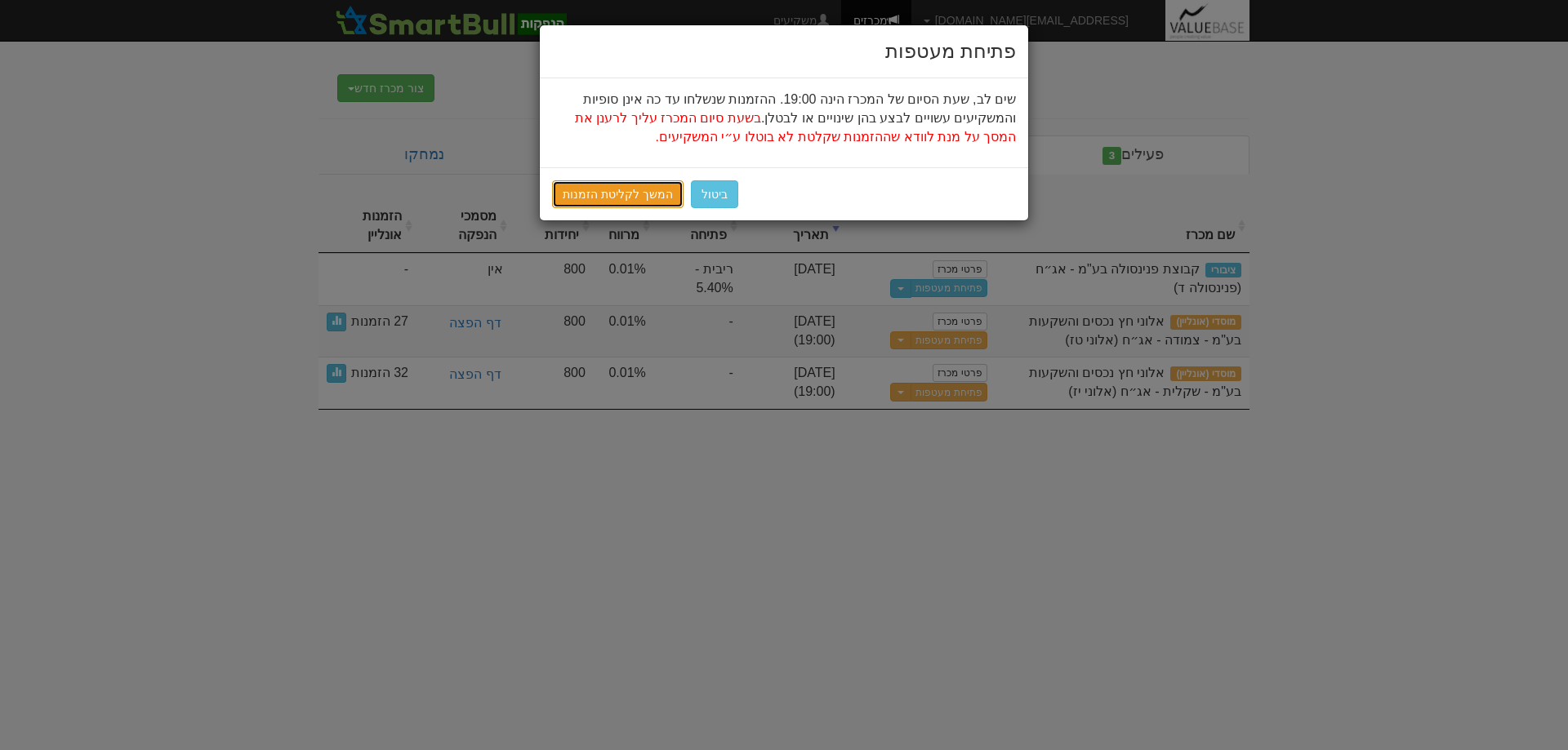
click at [610, 189] on link "המשך לקליטת הזמנות" at bounding box center [618, 194] width 132 height 27
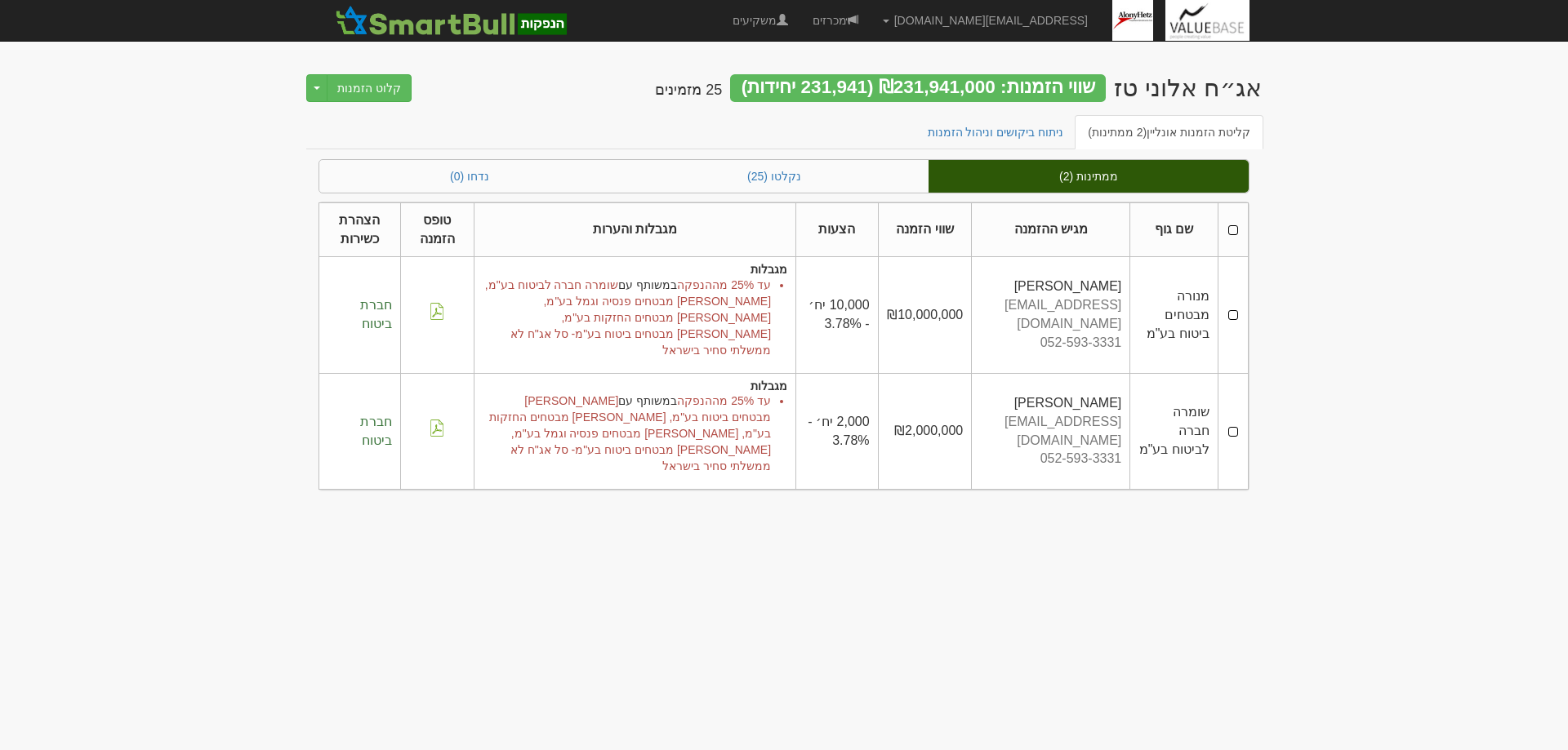
click at [1236, 297] on td at bounding box center [1232, 315] width 30 height 116
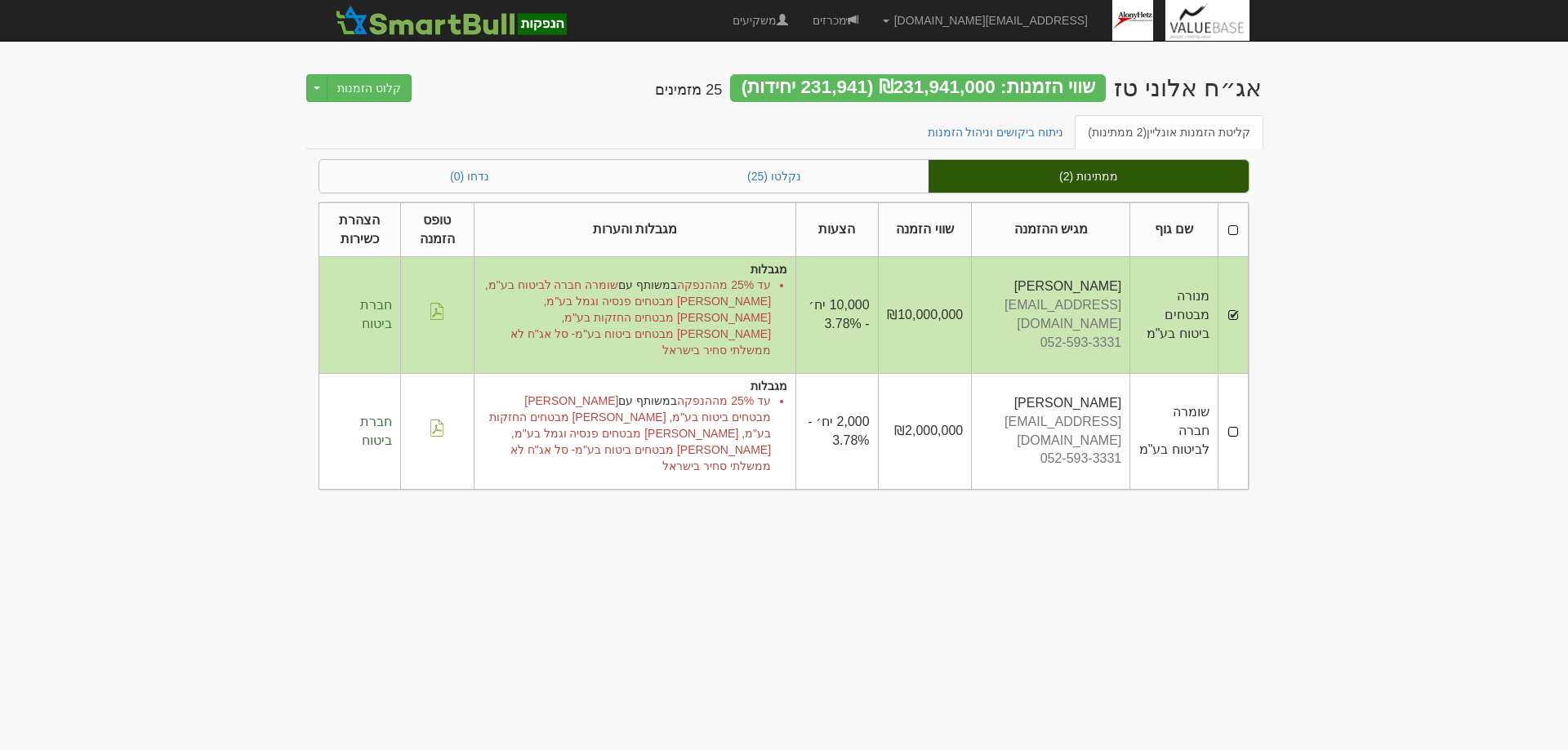
click at [1230, 387] on td at bounding box center [1232, 431] width 30 height 116
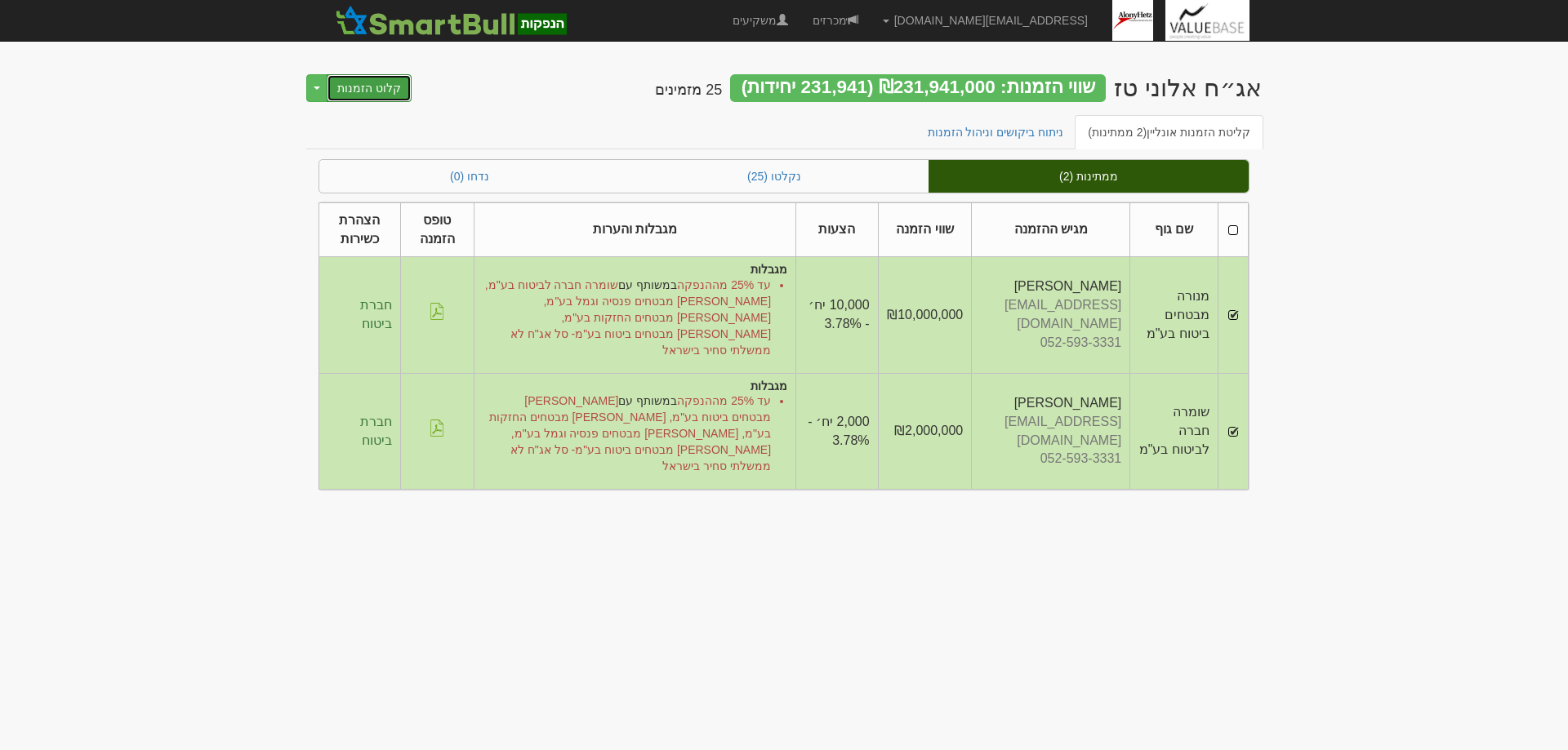
click at [366, 88] on button "קלוט הזמנות" at bounding box center [369, 88] width 85 height 27
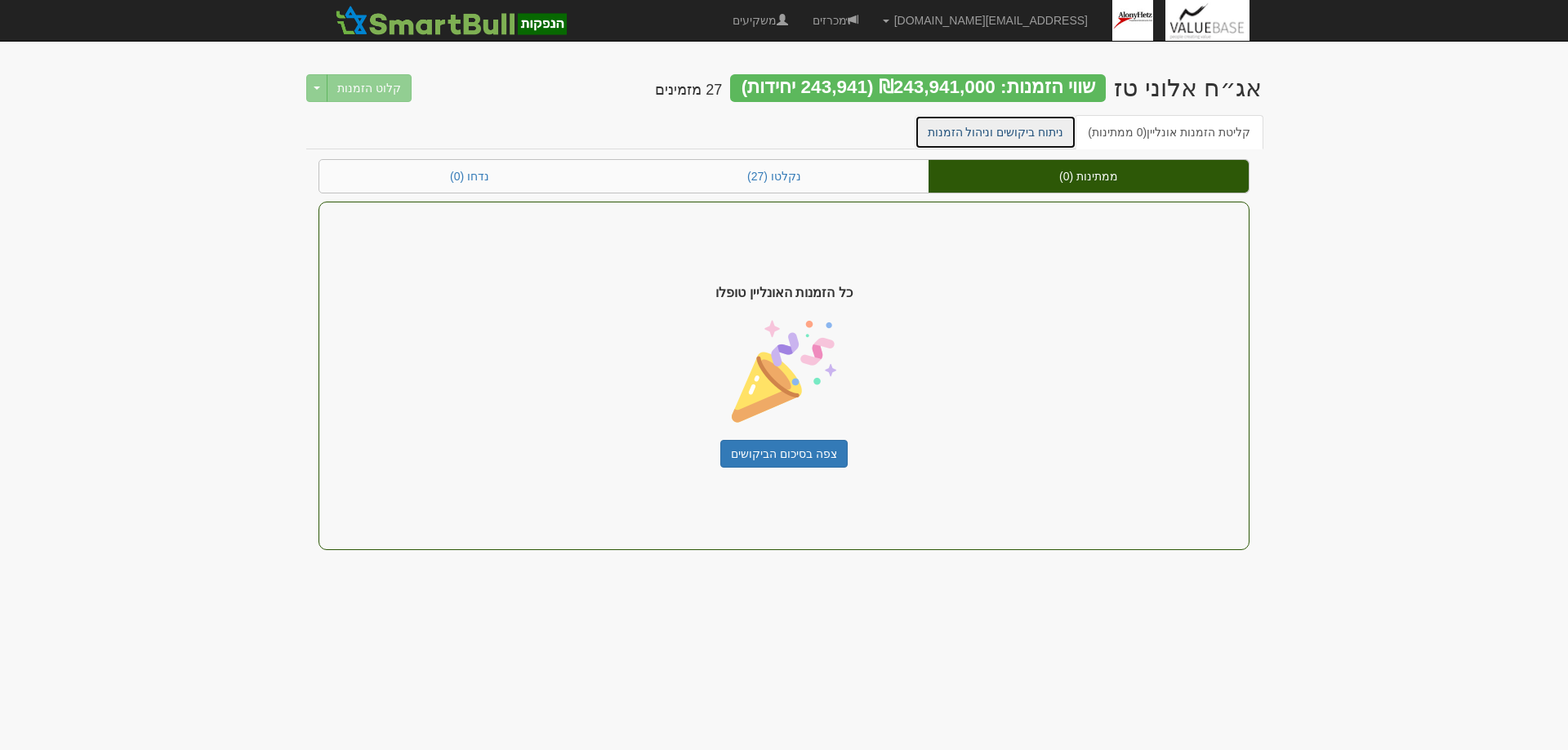
click at [996, 126] on link "ניתוח ביקושים וניהול הזמנות" at bounding box center [996, 132] width 163 height 34
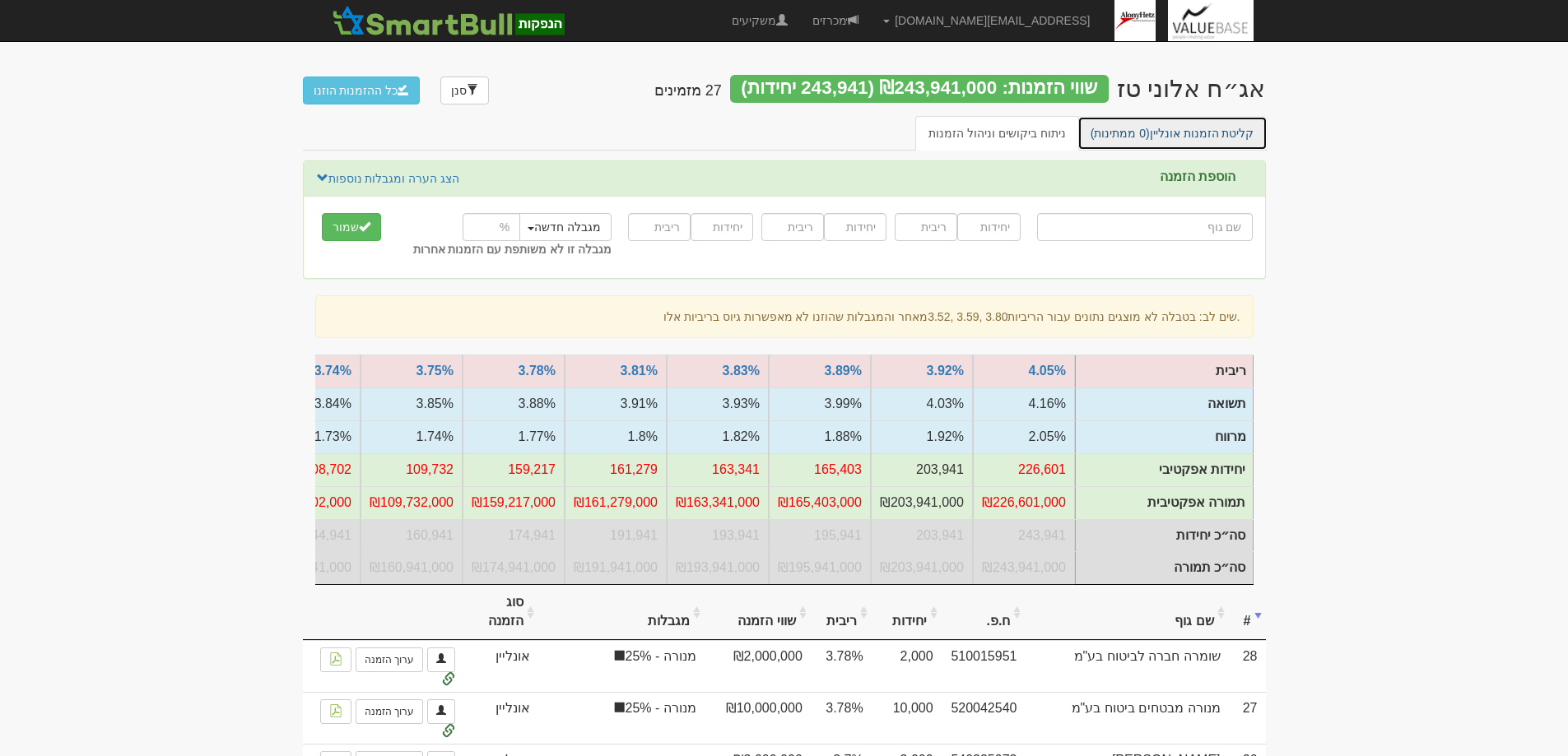
click at [1174, 134] on link "קליטת הזמנות אונליין (0 ממתינות)" at bounding box center [1172, 133] width 190 height 34
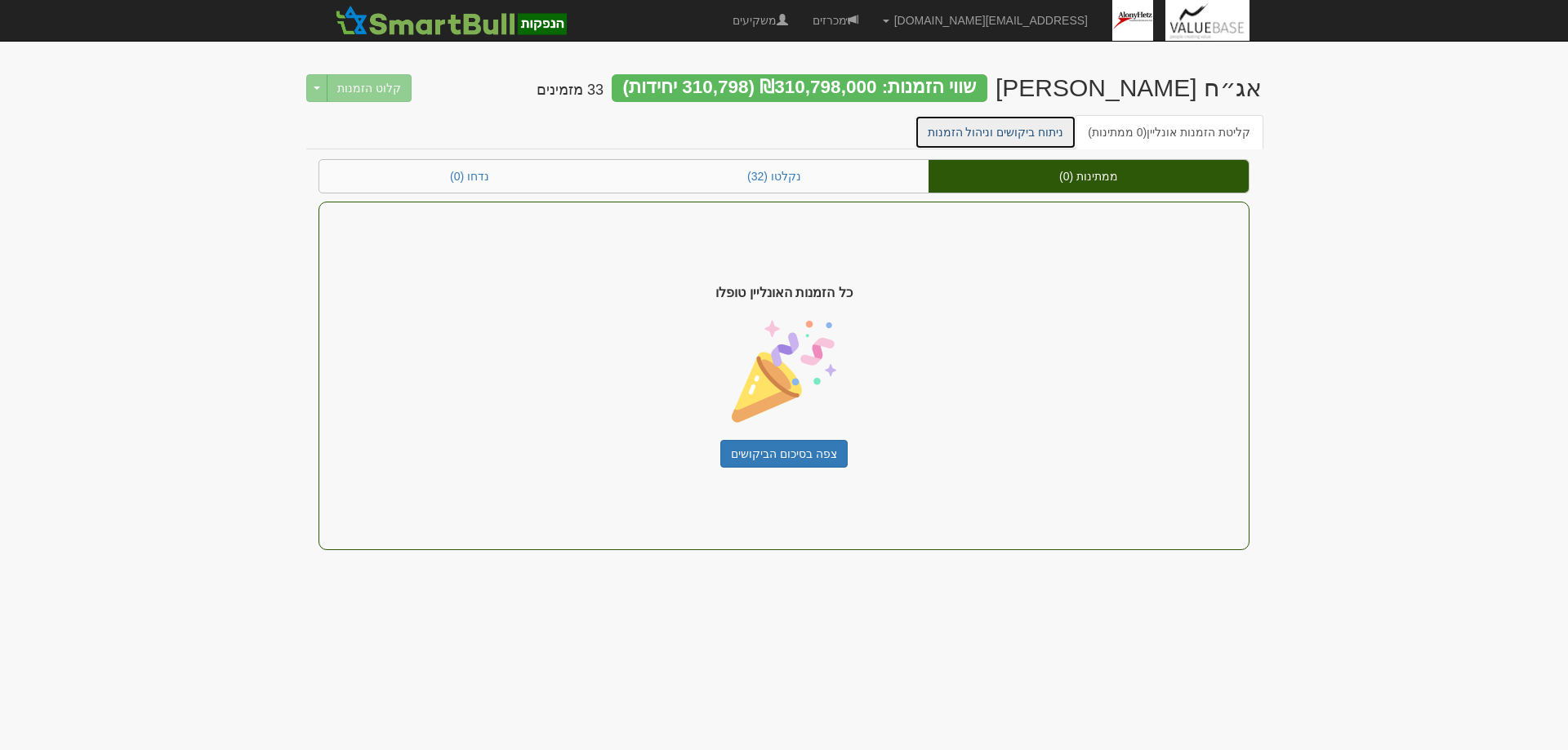
click at [1012, 130] on link "ניתוח ביקושים וניהול הזמנות" at bounding box center [996, 132] width 163 height 34
click at [988, 127] on link "ניתוח ביקושים וניהול הזמנות" at bounding box center [996, 132] width 163 height 34
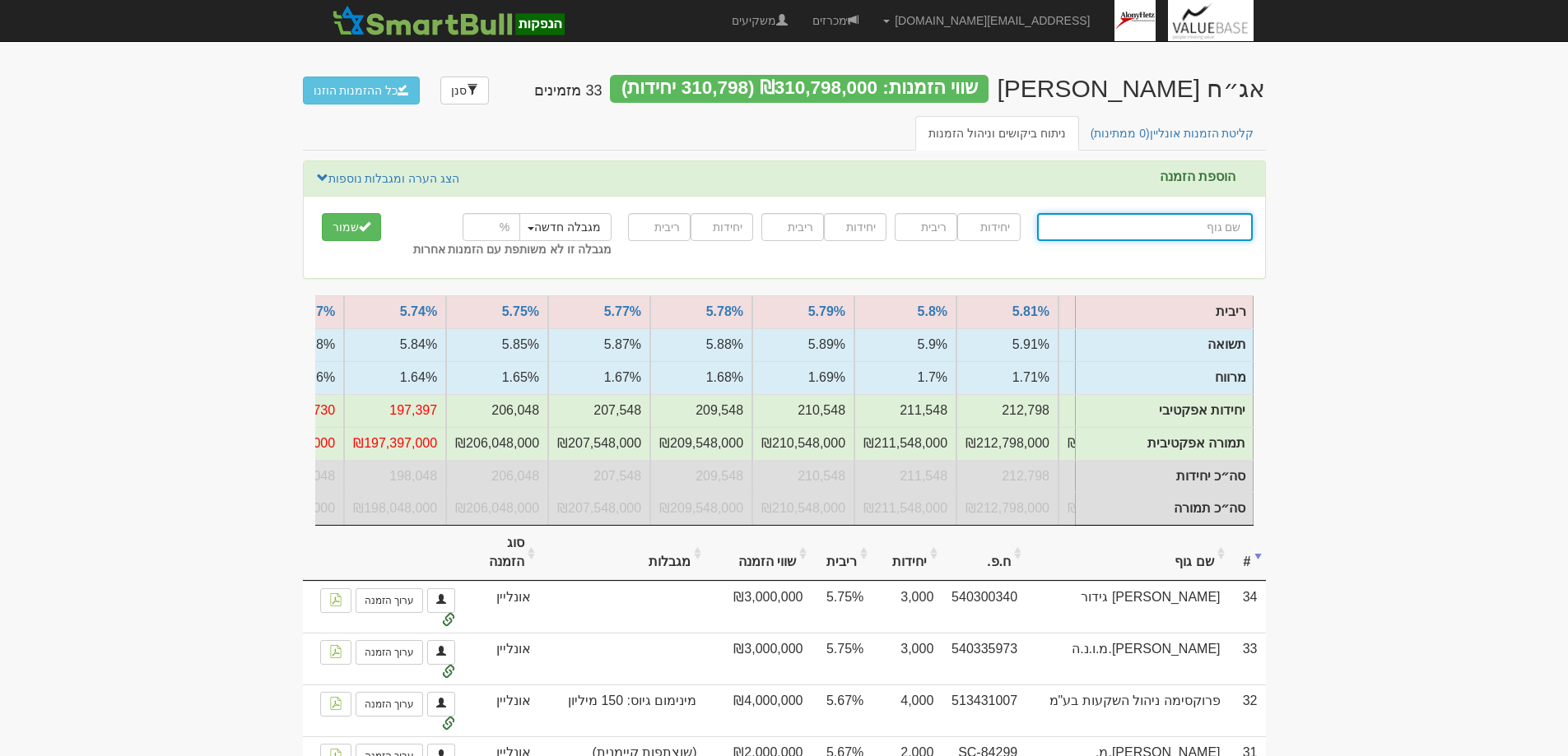
scroll to position [0, -792]
click at [871, 19] on link "מכרזים" at bounding box center [836, 21] width 71 height 41
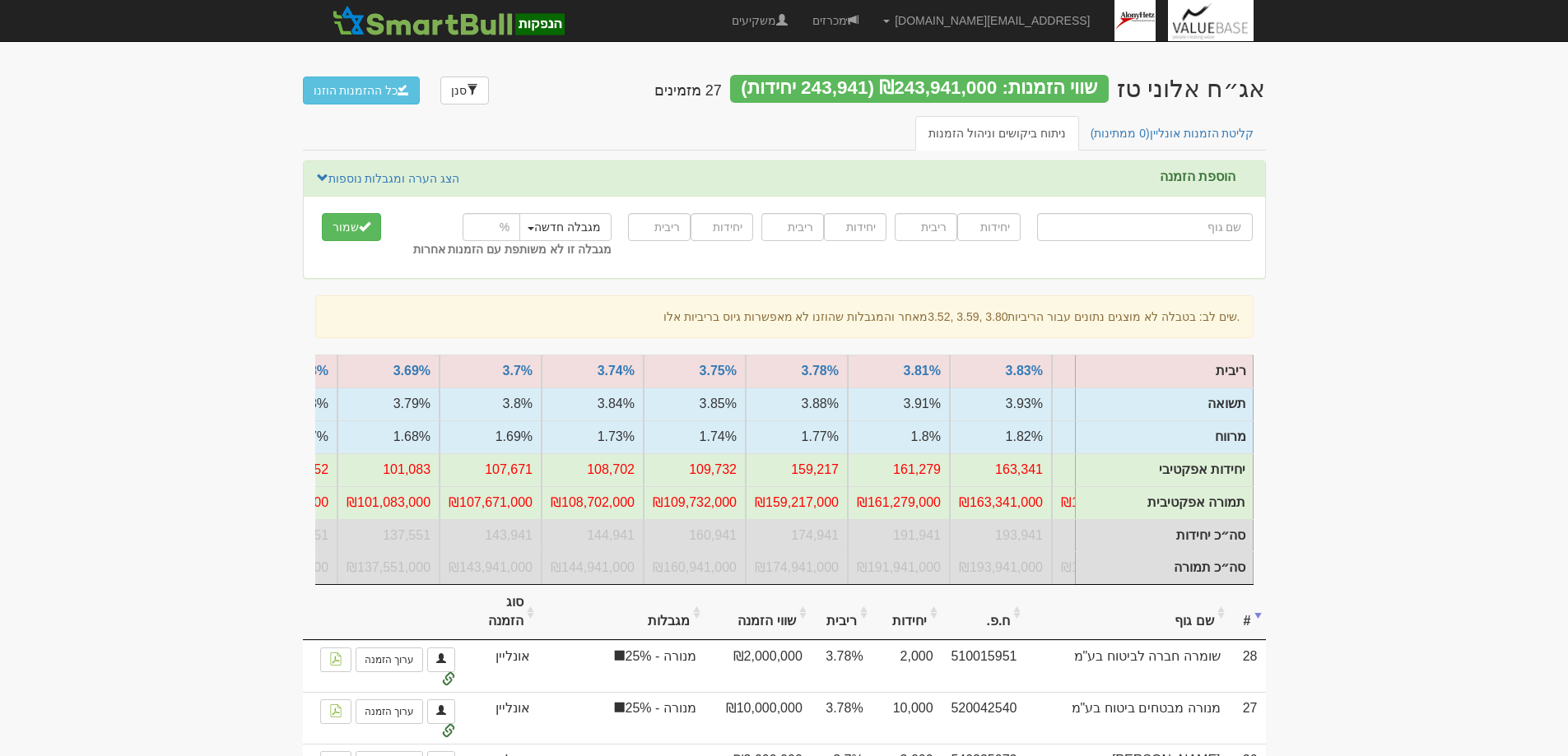
scroll to position [0, -441]
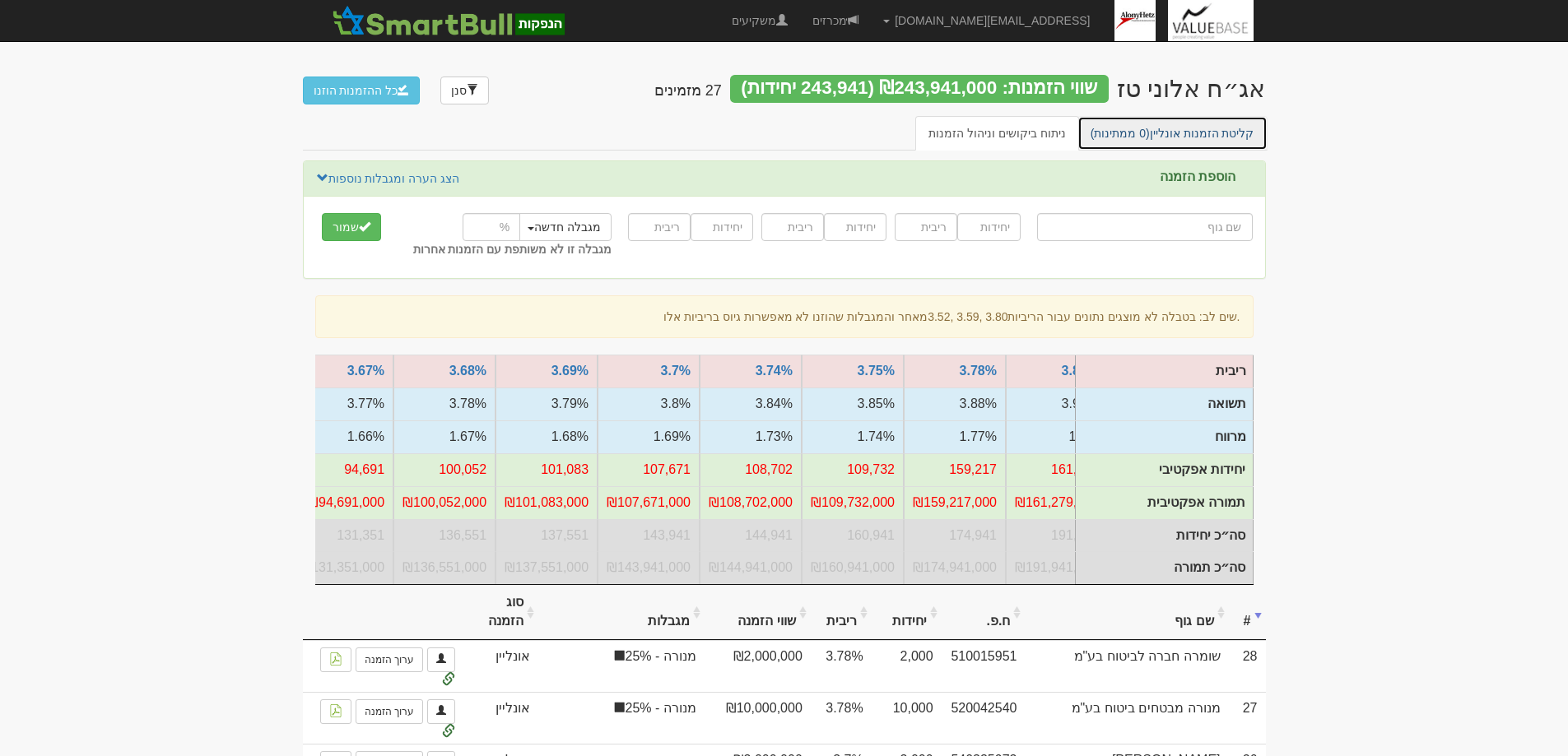
click at [1170, 131] on link "קליטת הזמנות אונליין (0 ממתינות)" at bounding box center [1172, 133] width 190 height 34
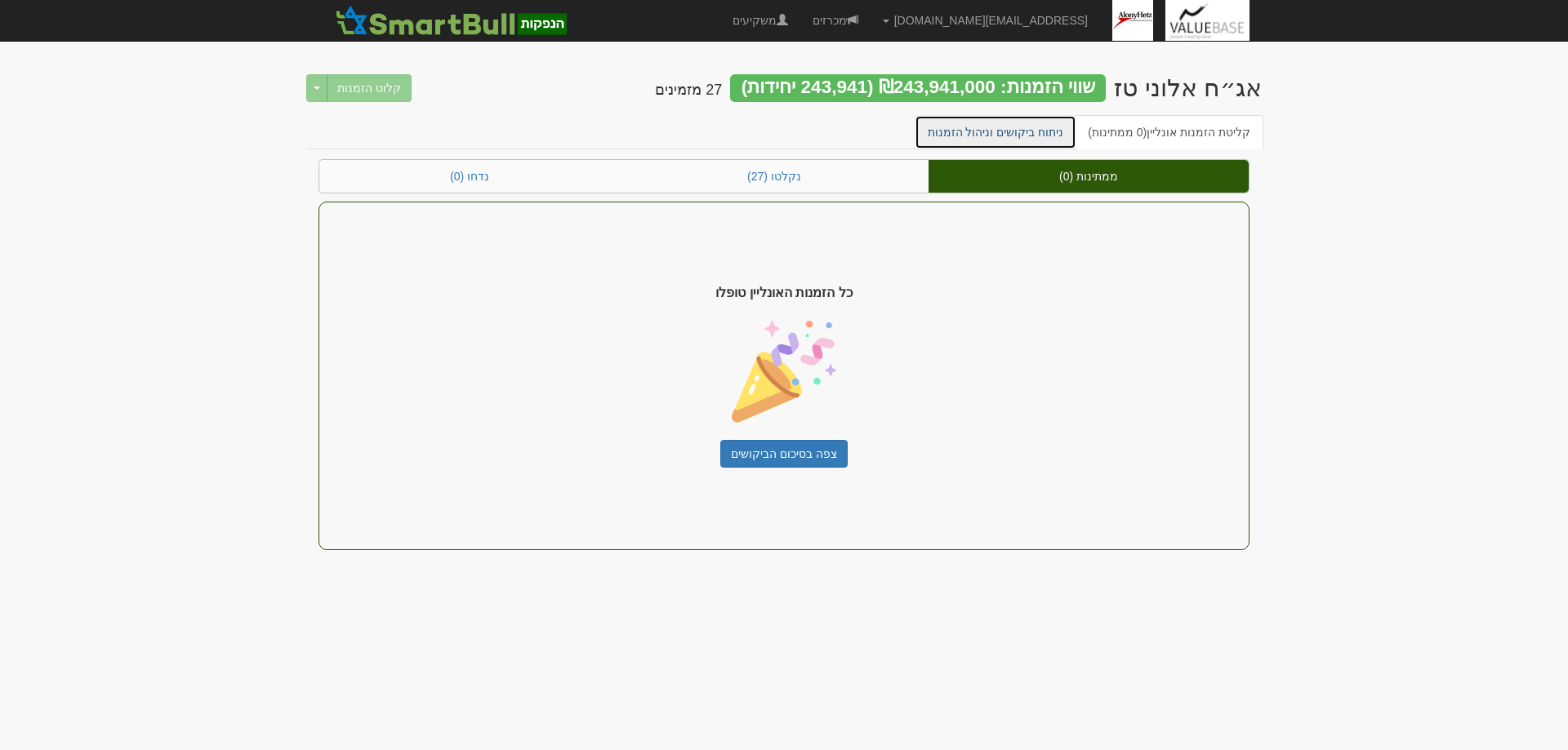
click at [1013, 122] on link "ניתוח ביקושים וניהול הזמנות" at bounding box center [996, 132] width 163 height 34
click at [1003, 131] on link "ניתוח ביקושים וניהול הזמנות" at bounding box center [996, 132] width 163 height 34
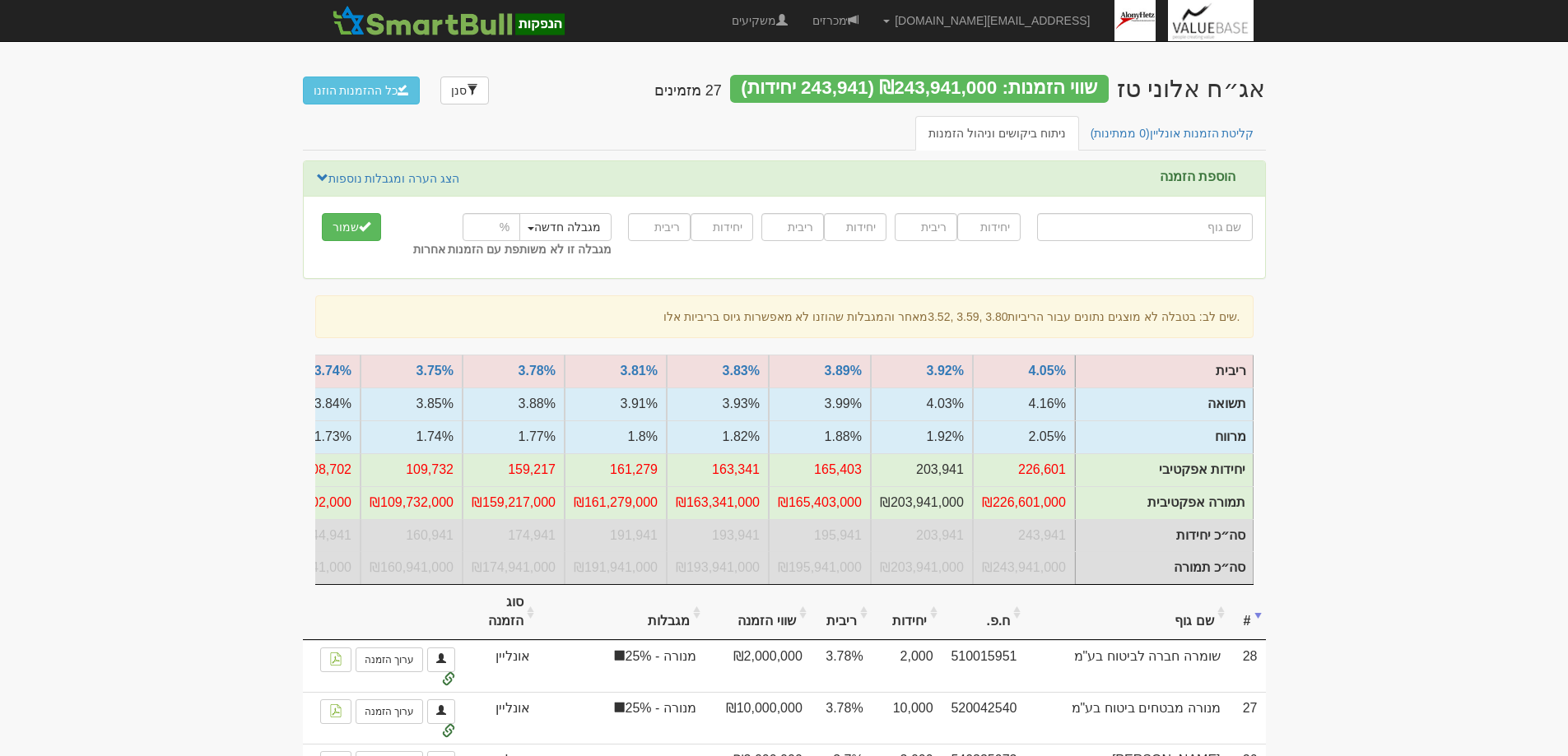
click at [1200, 221] on input "text" at bounding box center [1144, 227] width 215 height 28
type input "י"
type input "ילין לפידות"
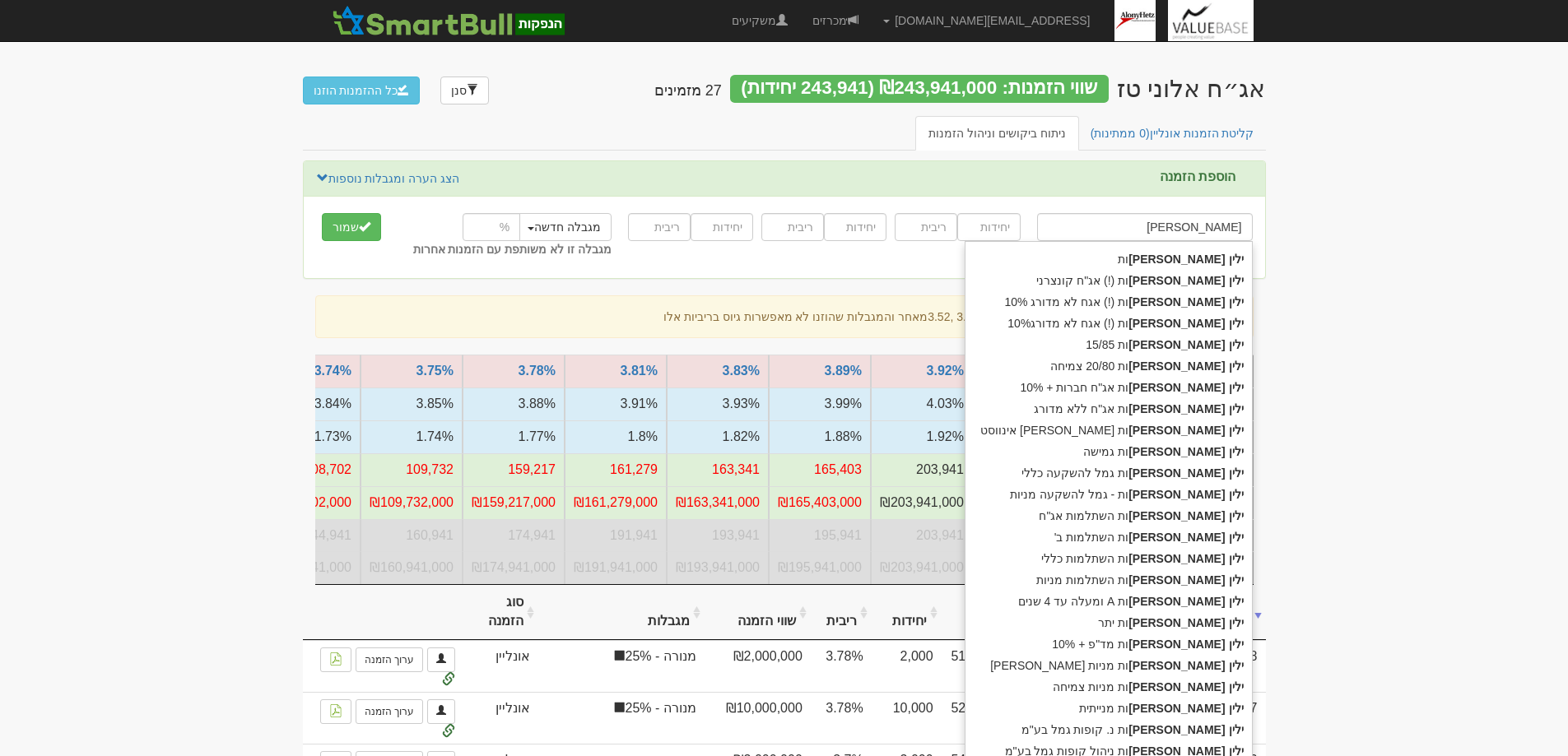
type input "ילין לפידו"
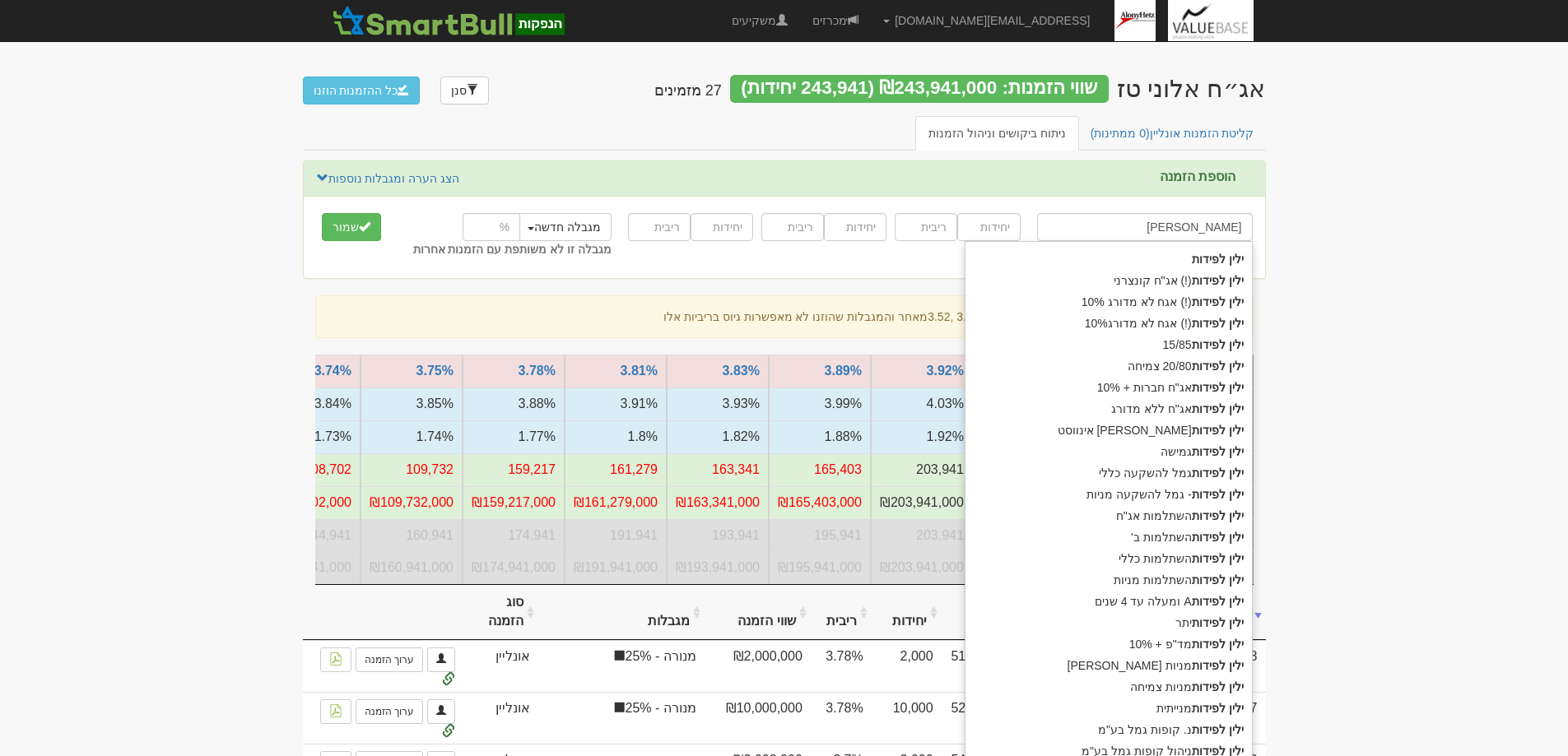
type input "ילין לפידות נ"
type input "ילין לפידות נ. קופות גמל בע"מ"
type input "ילין לפידות נ."
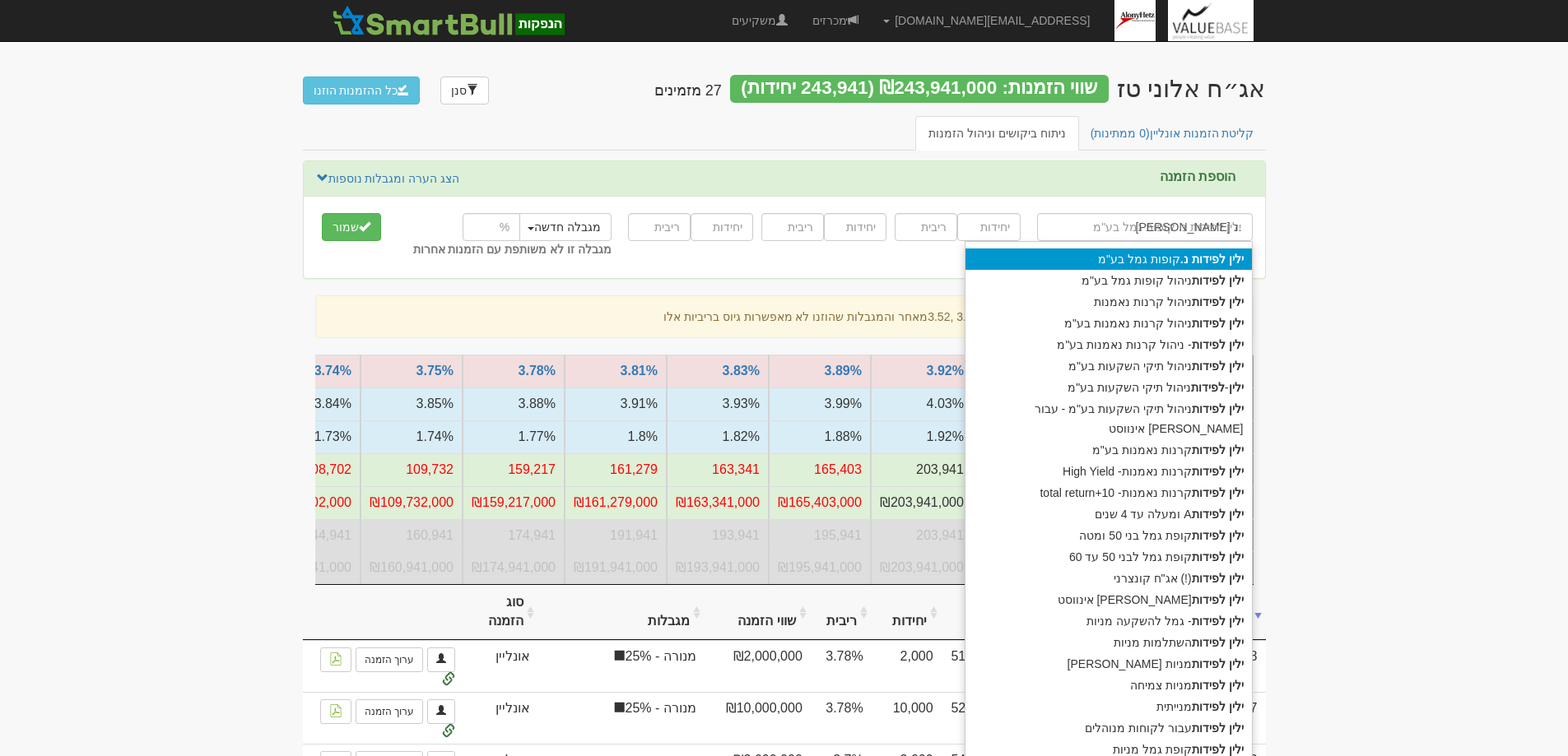
drag, startPoint x: 1174, startPoint y: 255, endPoint x: 1097, endPoint y: 245, distance: 77.6
click at [1171, 255] on div "ילין לפידות נ. קופות גמל בע"מ" at bounding box center [1108, 260] width 286 height 22
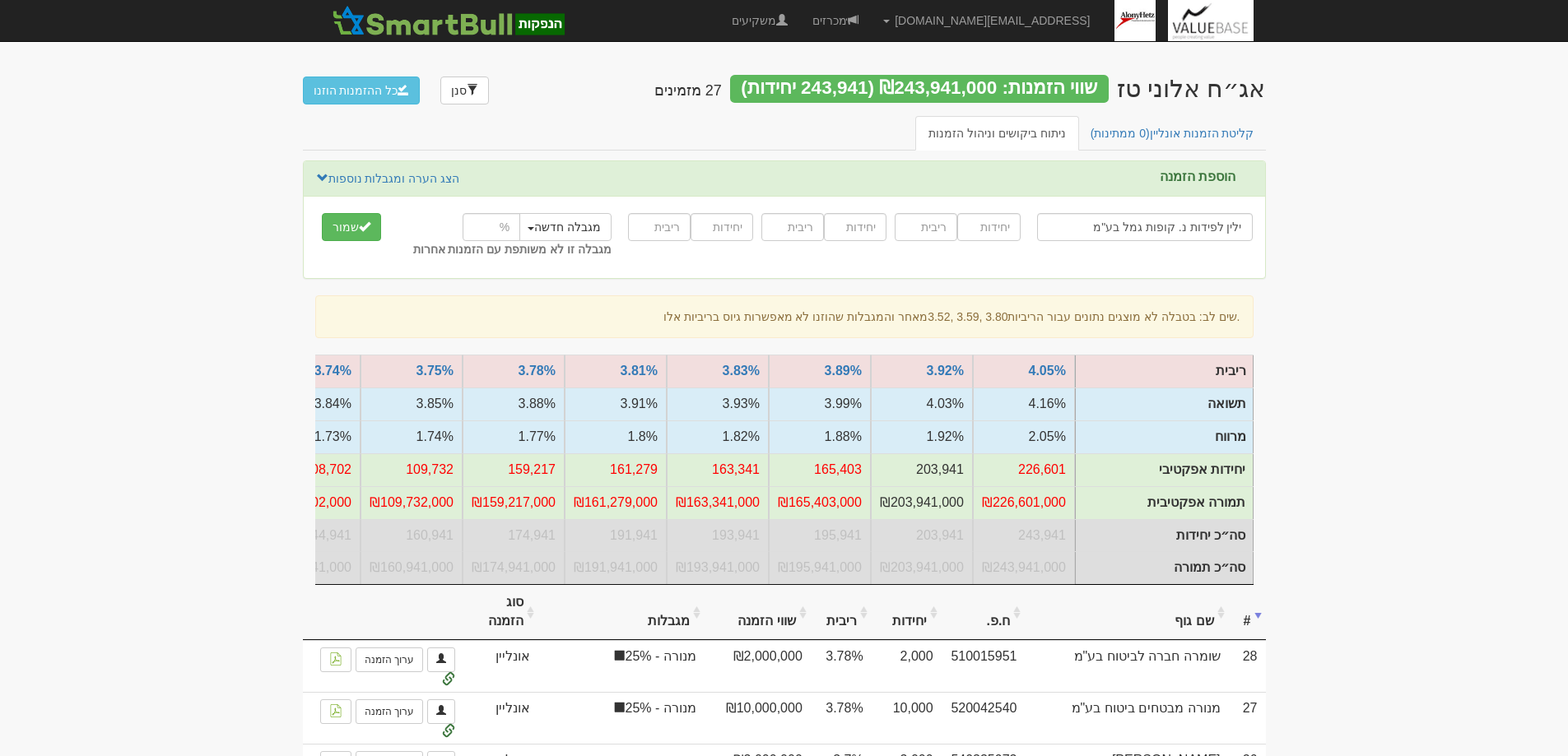
type input "ילין לפידות נ. קופות גמל בע"מ"
click at [992, 224] on input "number" at bounding box center [989, 227] width 63 height 28
type input "12000"
click at [912, 227] on input "number" at bounding box center [926, 227] width 63 height 28
type input "3.78"
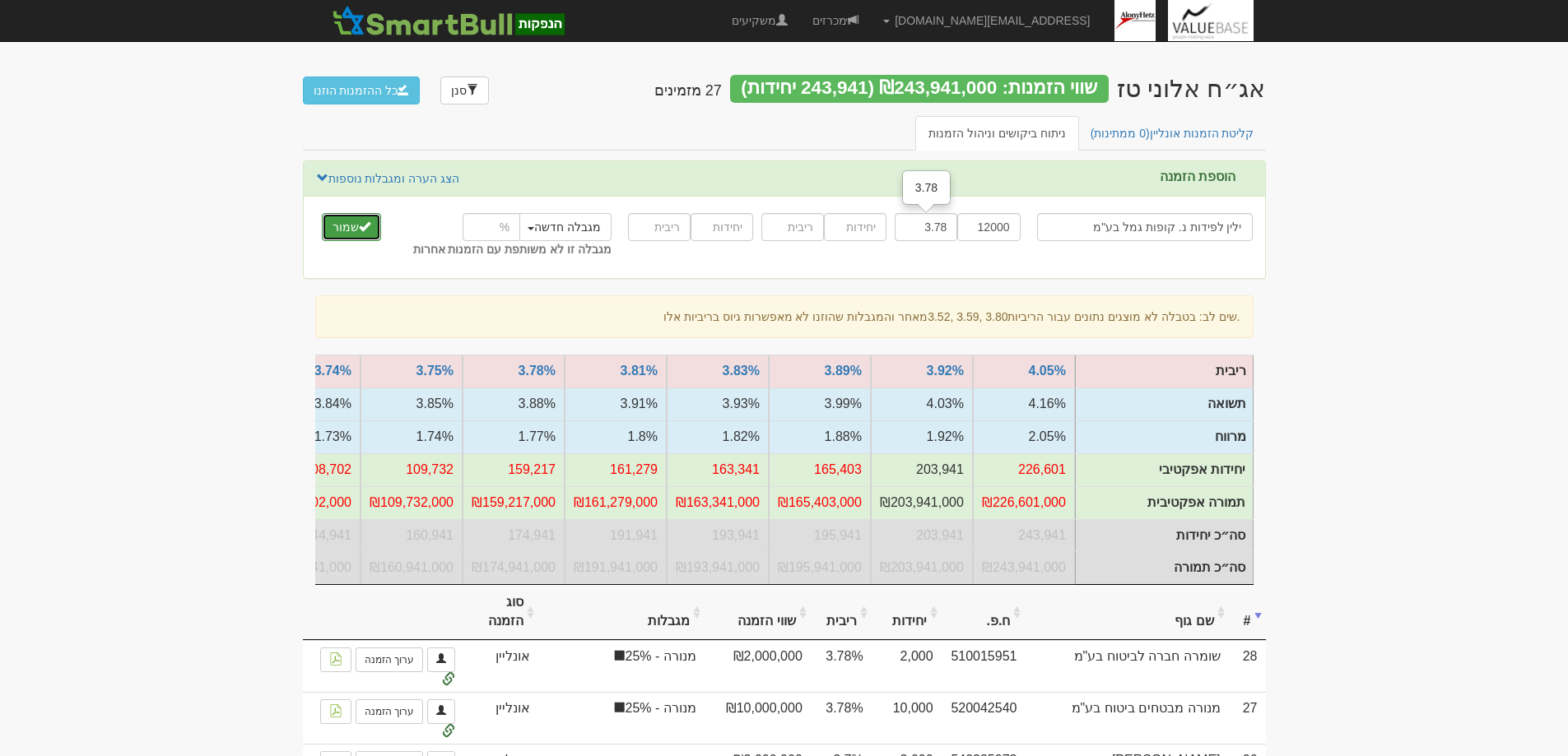
click at [339, 220] on button "שמור" at bounding box center [351, 227] width 59 height 28
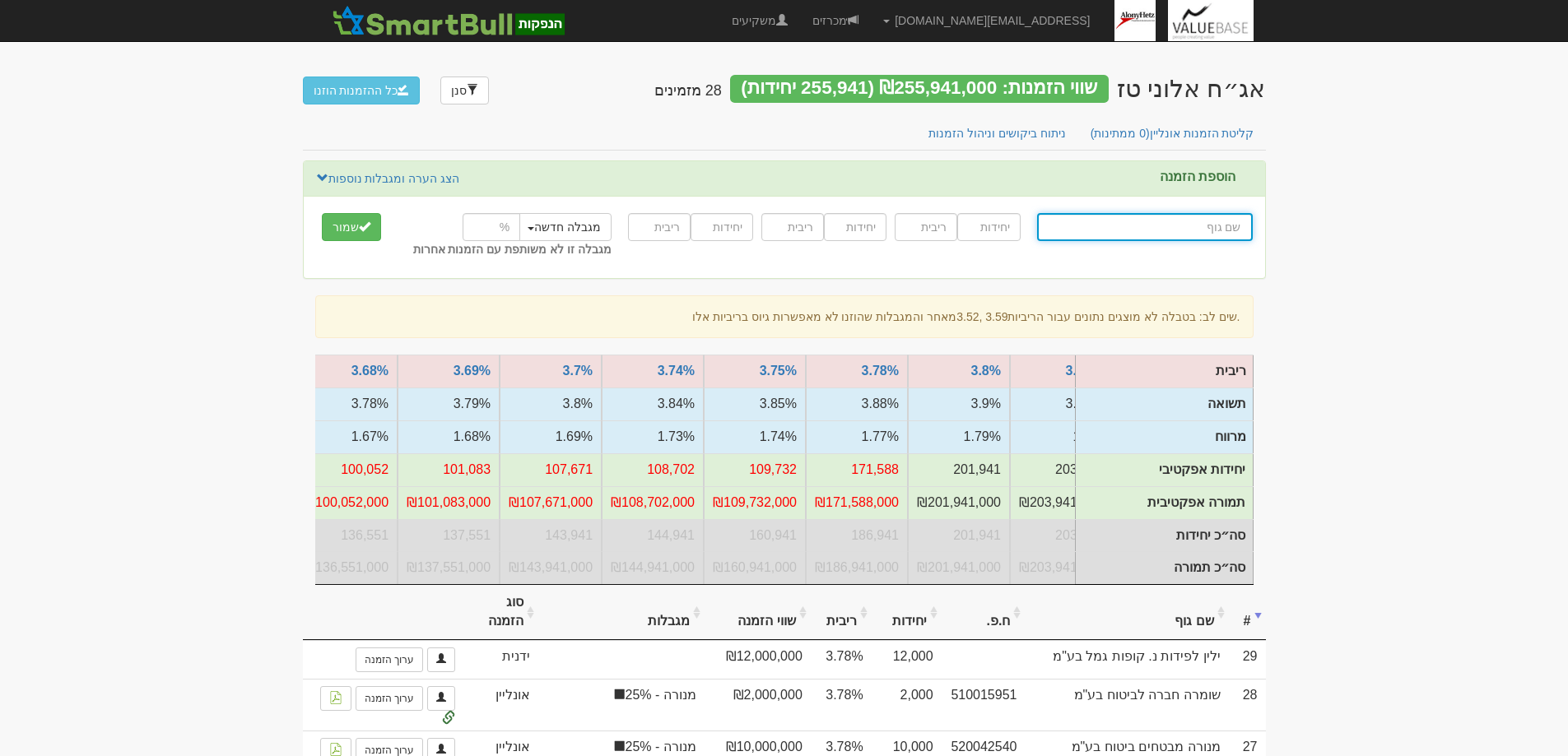
scroll to position [0, -439]
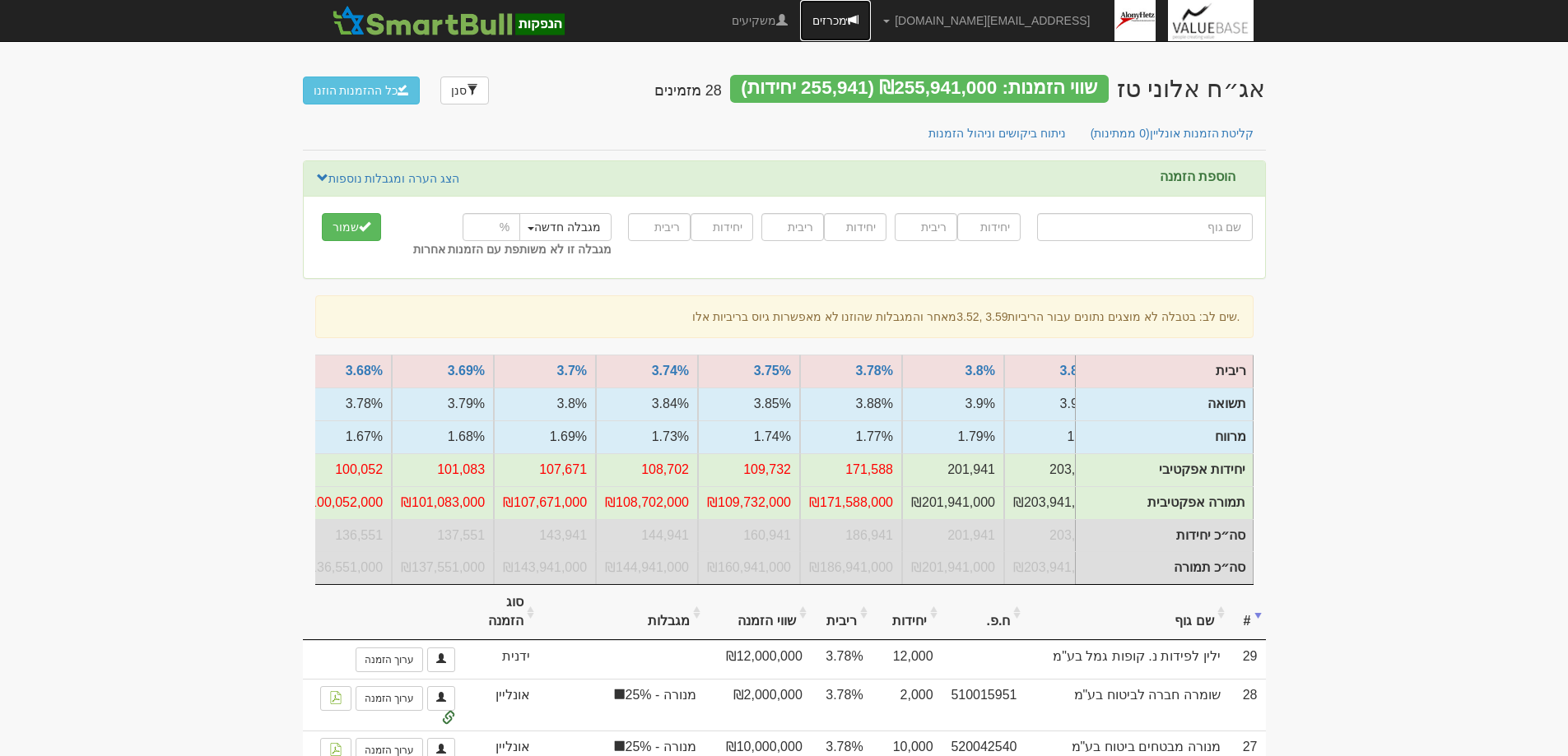
click at [871, 21] on link "מכרזים" at bounding box center [836, 21] width 71 height 41
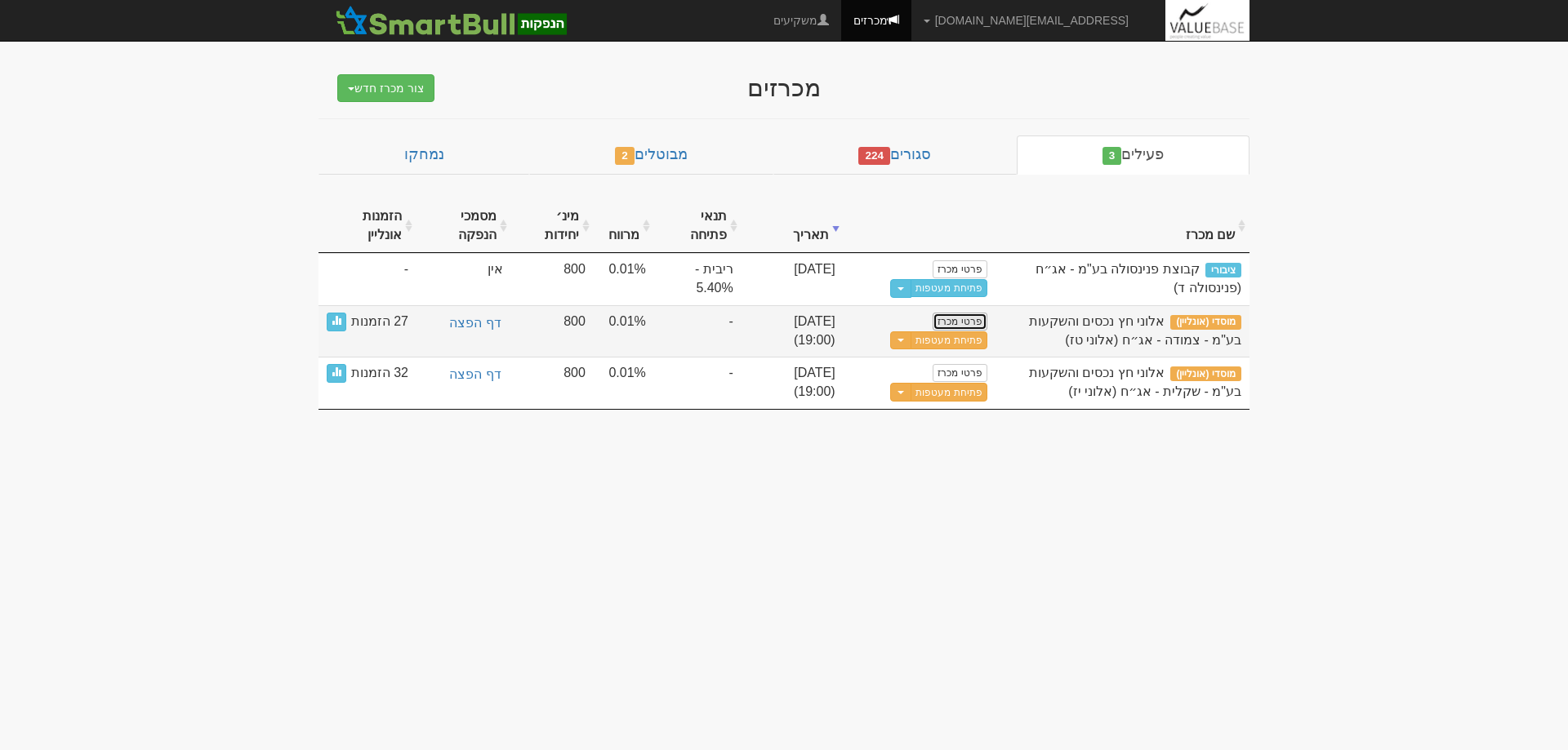
click at [964, 320] on link "פרטי מכרז" at bounding box center [959, 322] width 54 height 18
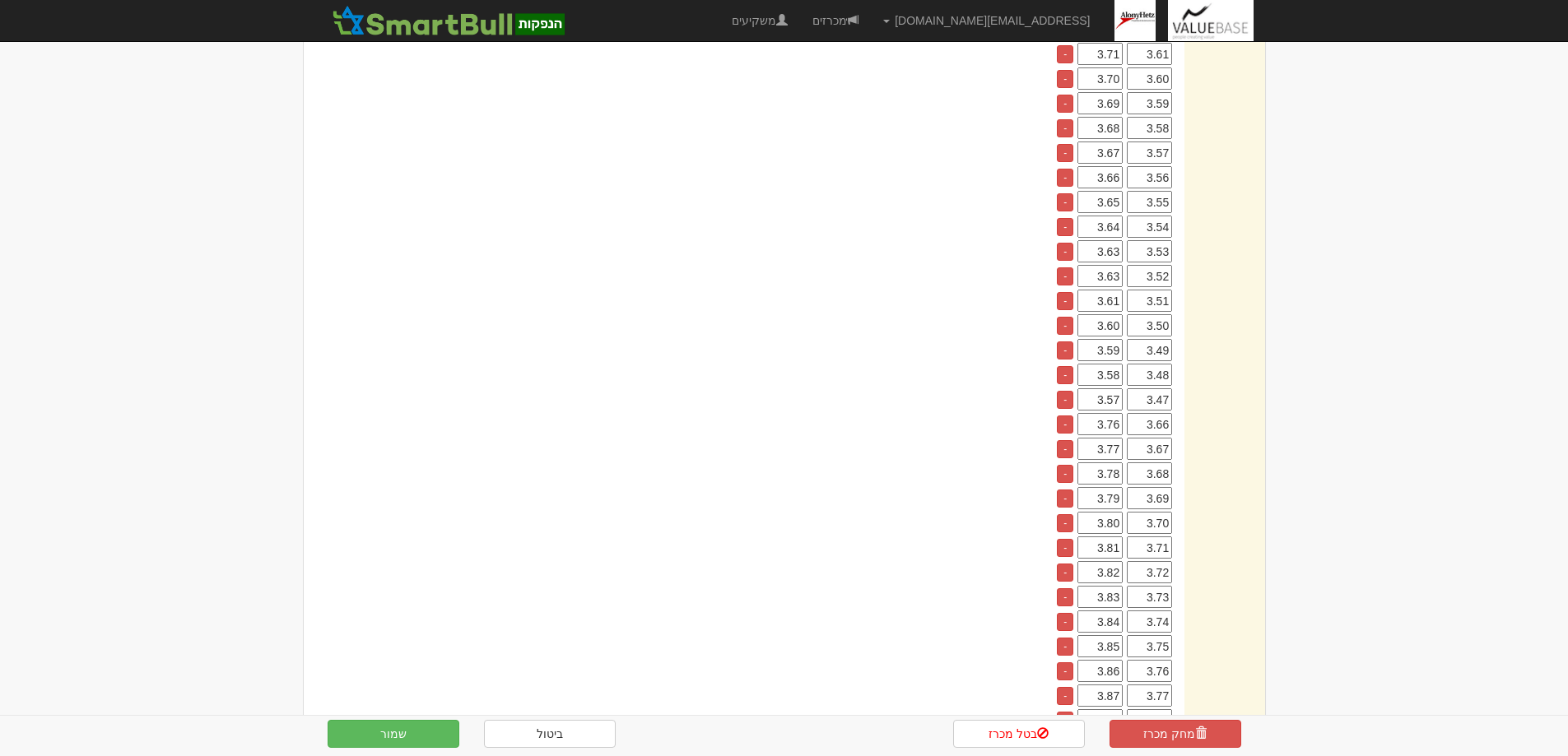
scroll to position [494, 0]
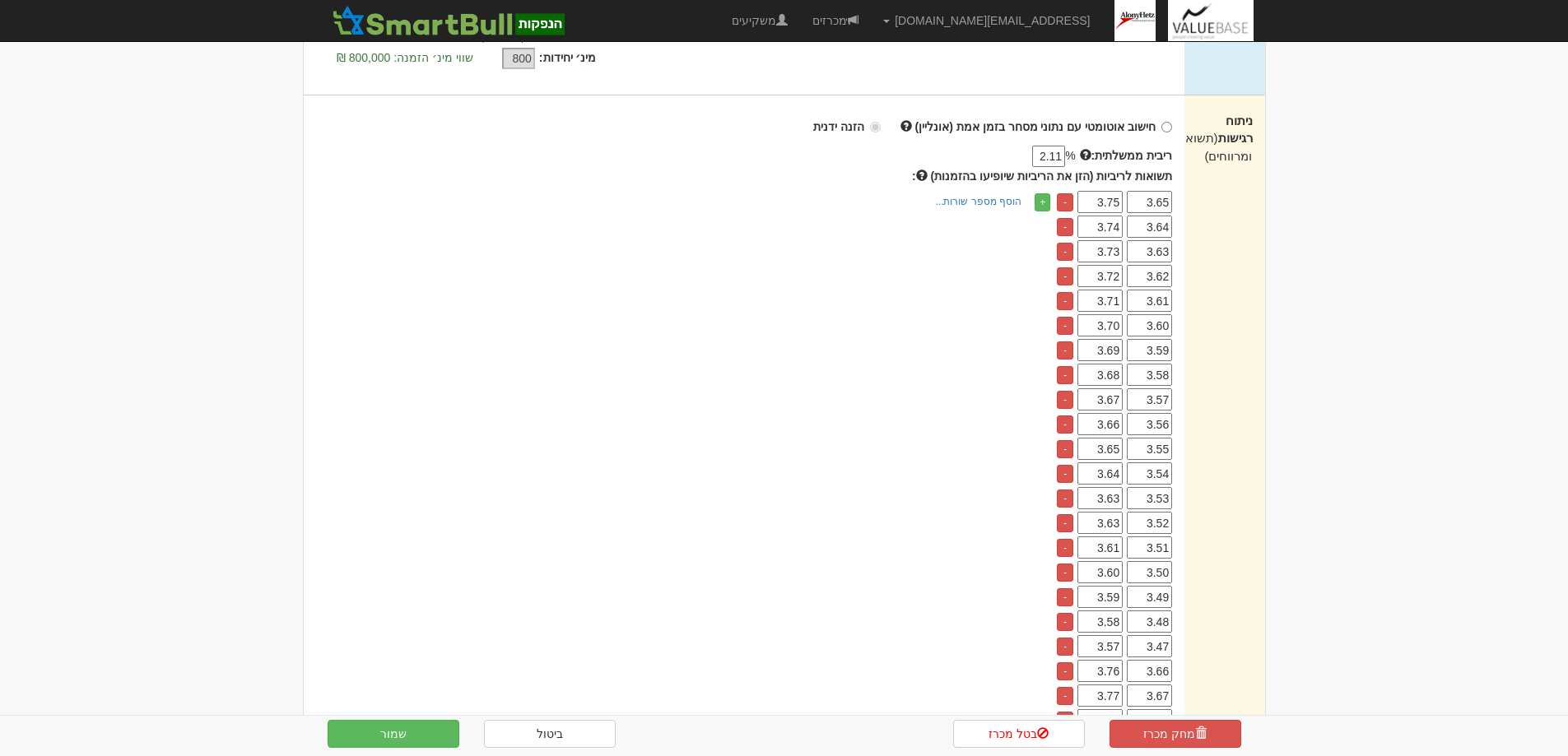
drag, startPoint x: 1094, startPoint y: 526, endPoint x: 1122, endPoint y: 525, distance: 28.0
click at [1122, 525] on input "3.63" at bounding box center [1100, 523] width 45 height 23
type input "3.62"
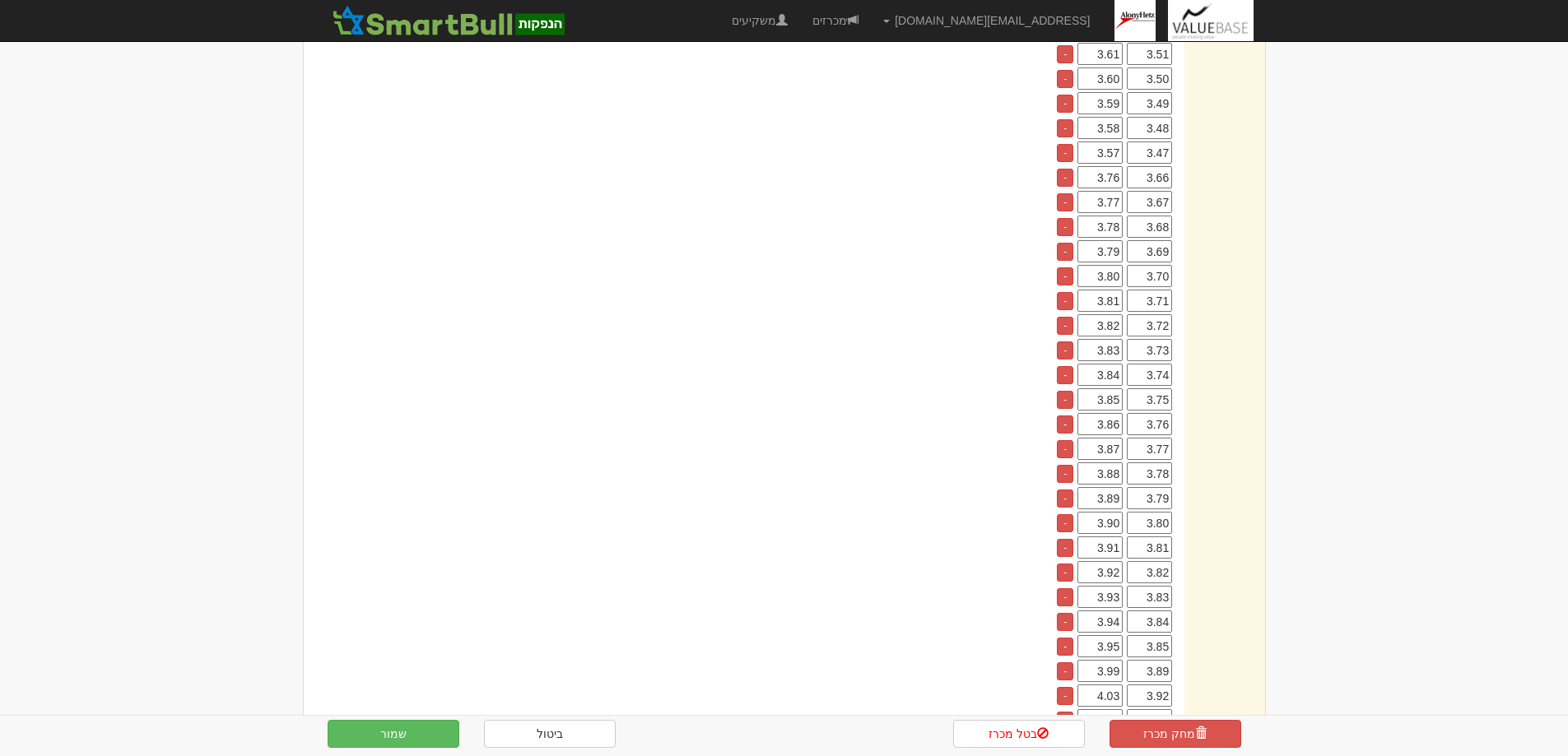
scroll to position [1070, 0]
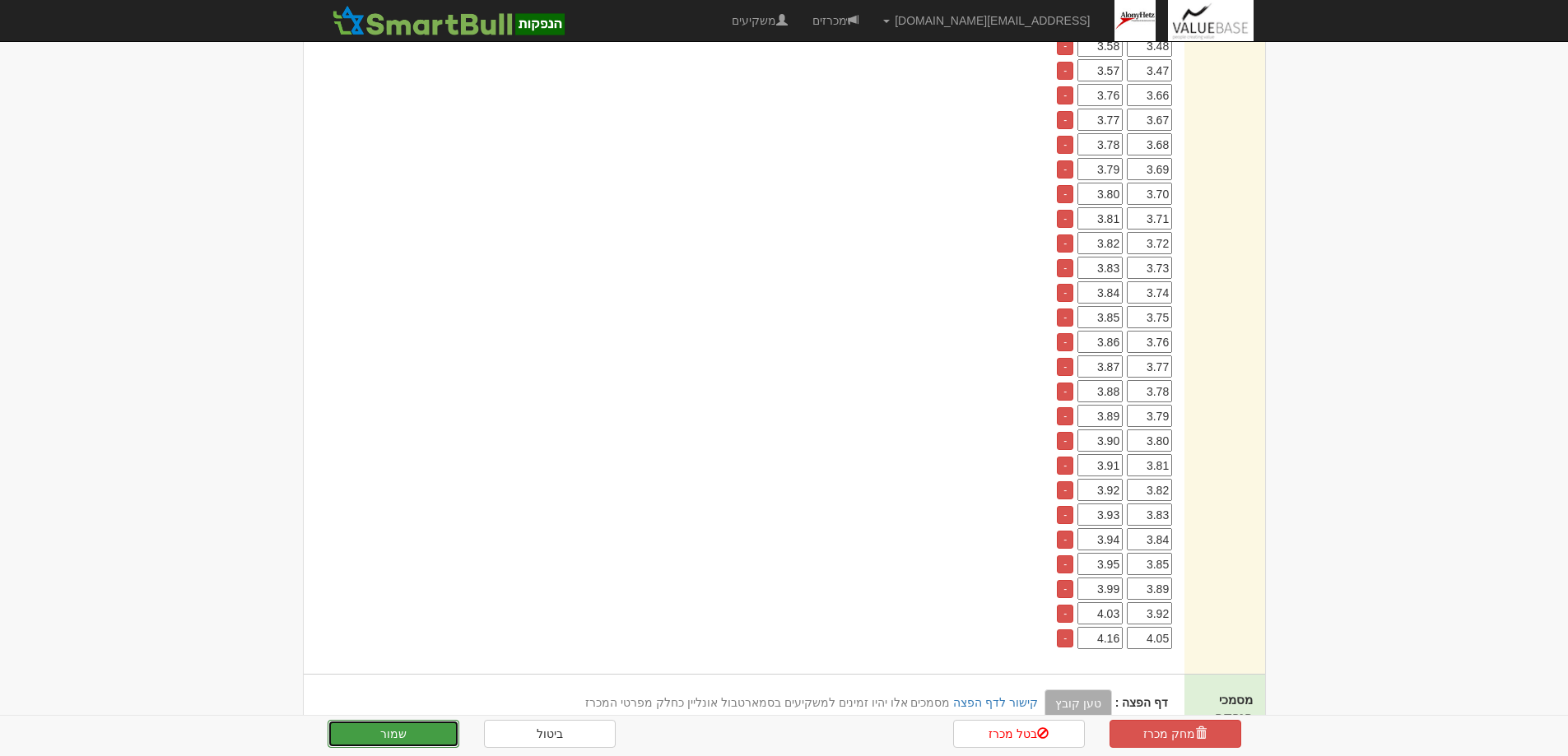
click at [386, 729] on button "שמור" at bounding box center [393, 734] width 132 height 28
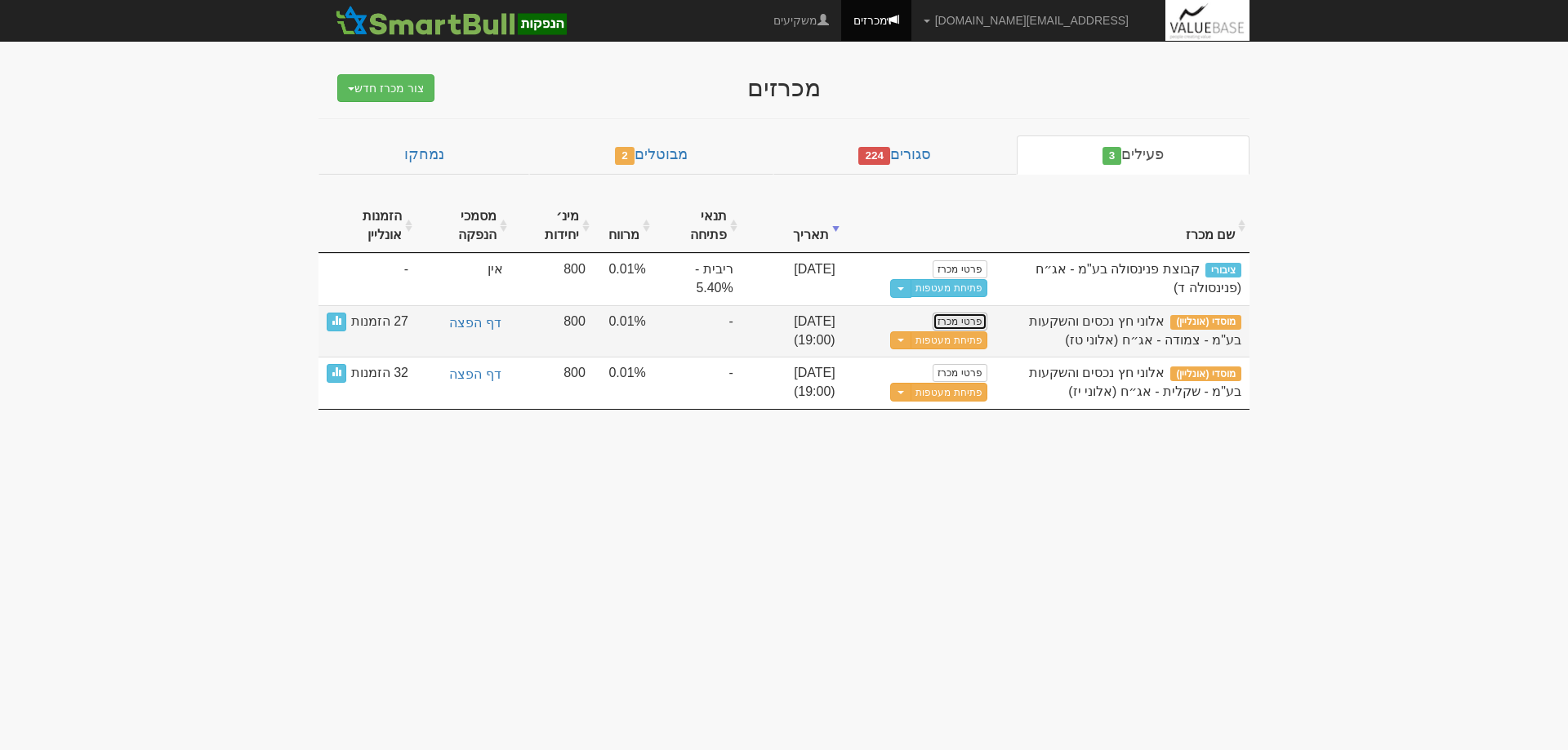
click at [972, 326] on link "פרטי מכרז" at bounding box center [959, 322] width 54 height 18
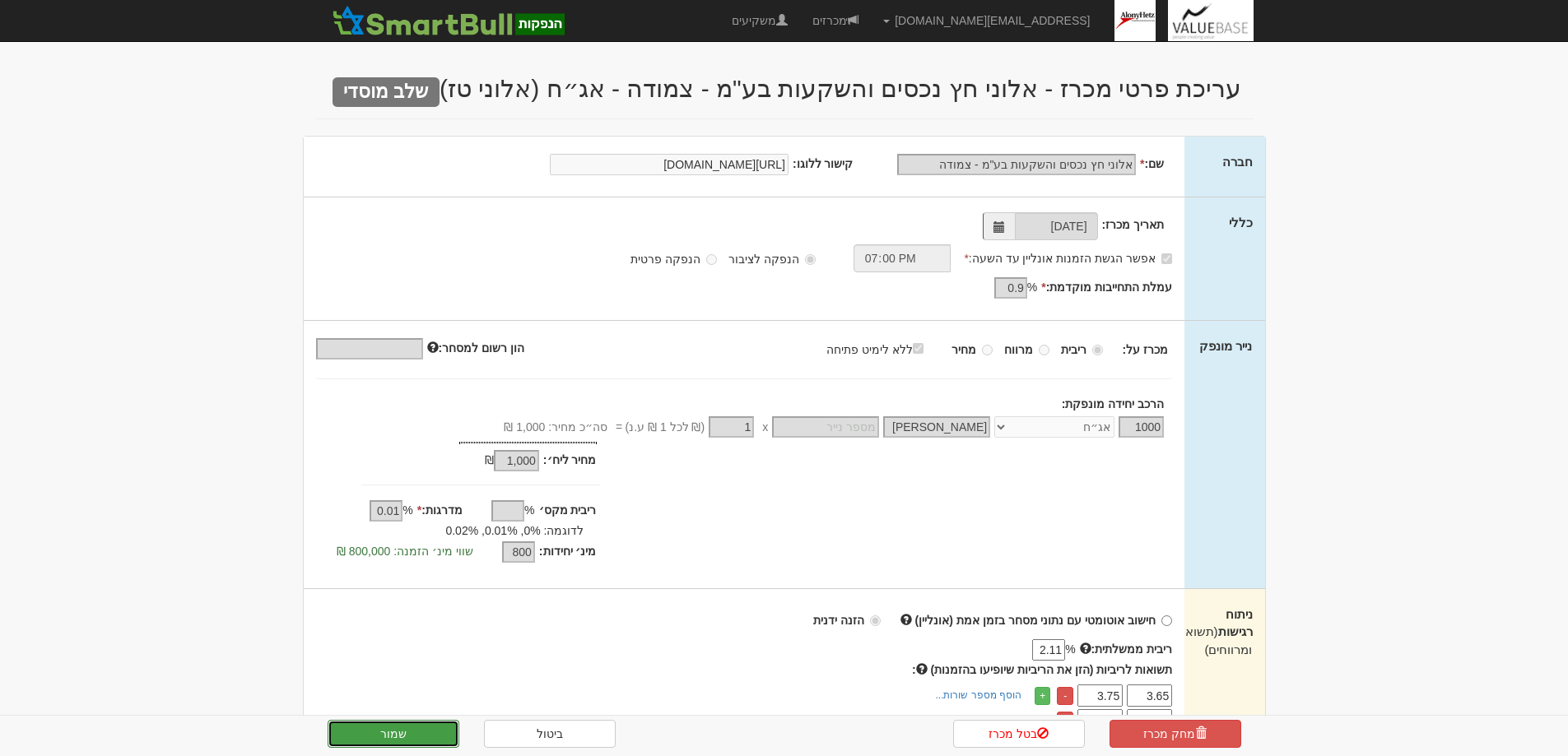
click at [402, 725] on button "שמור" at bounding box center [393, 734] width 132 height 28
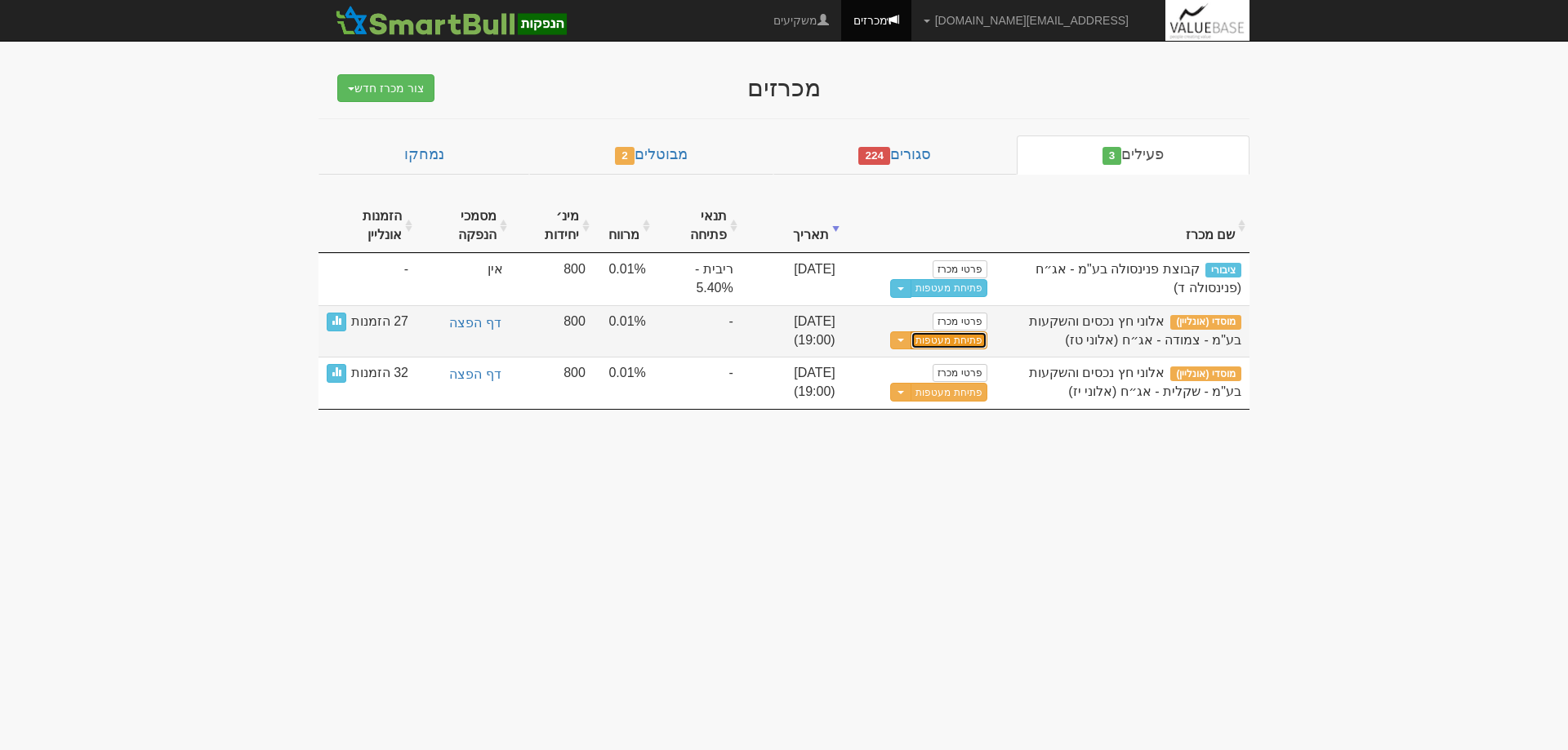
click at [956, 341] on button "פתיחת מעטפות" at bounding box center [948, 340] width 76 height 19
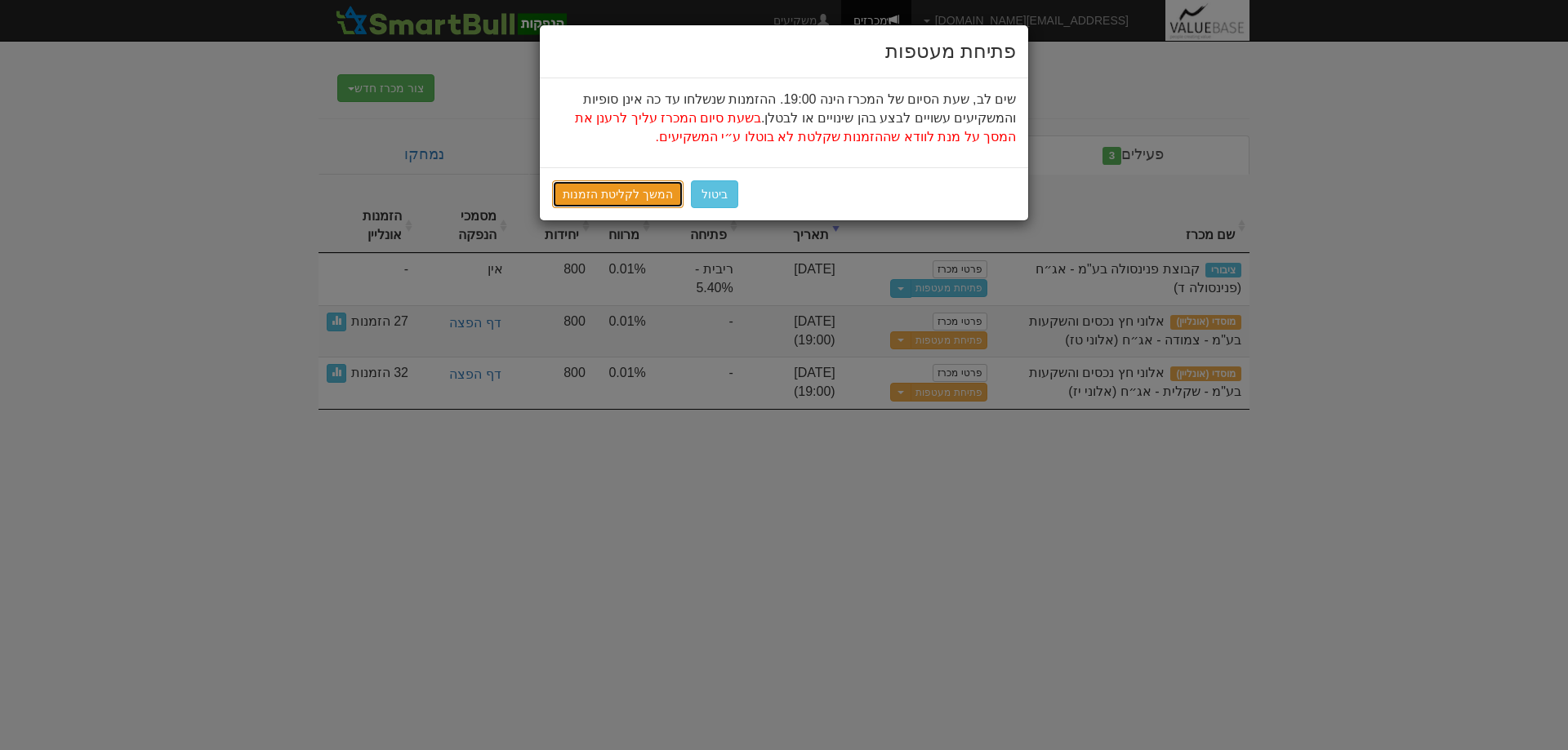
click at [586, 199] on link "המשך לקליטת הזמנות" at bounding box center [618, 194] width 132 height 27
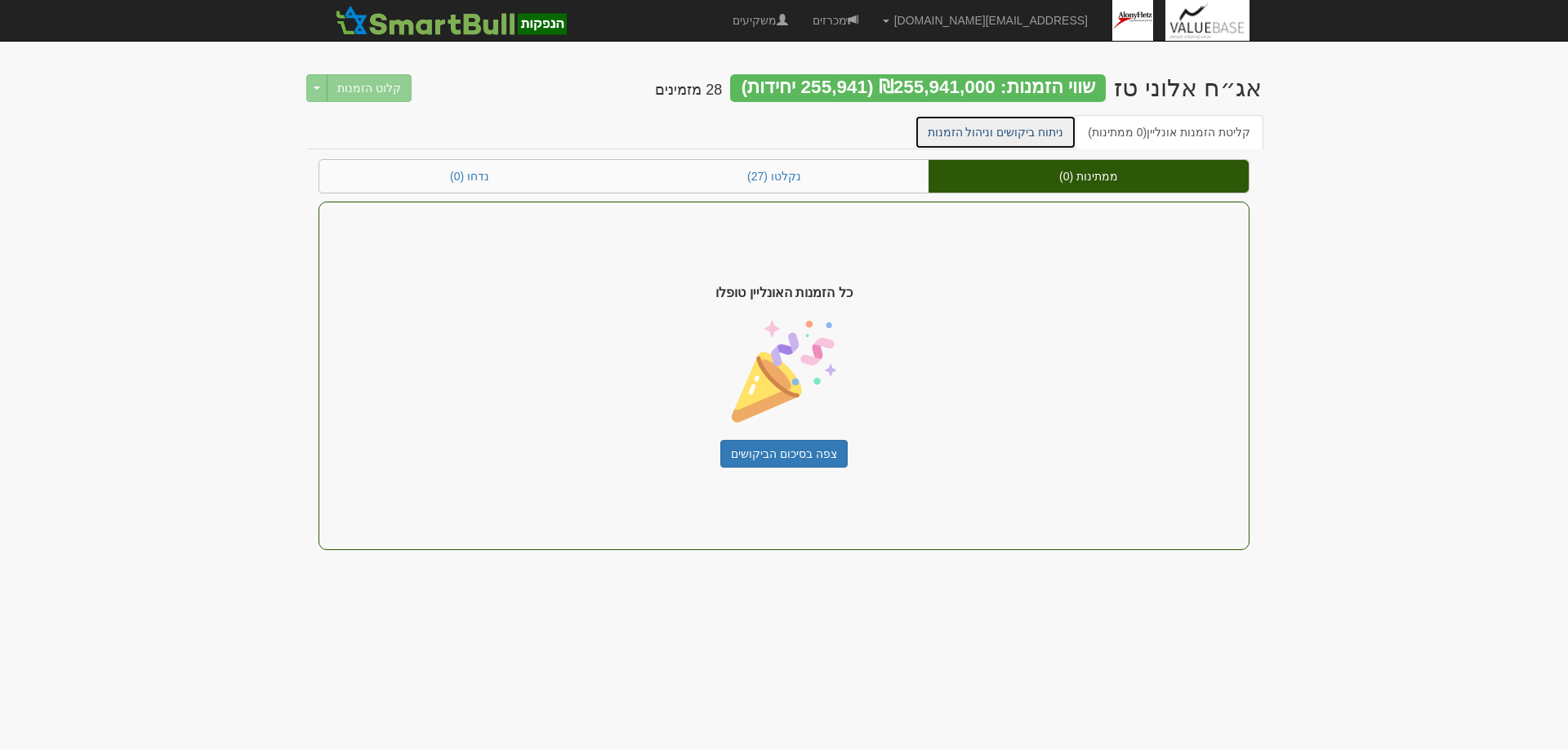
click at [997, 138] on link "ניתוח ביקושים וניהול הזמנות" at bounding box center [996, 132] width 163 height 34
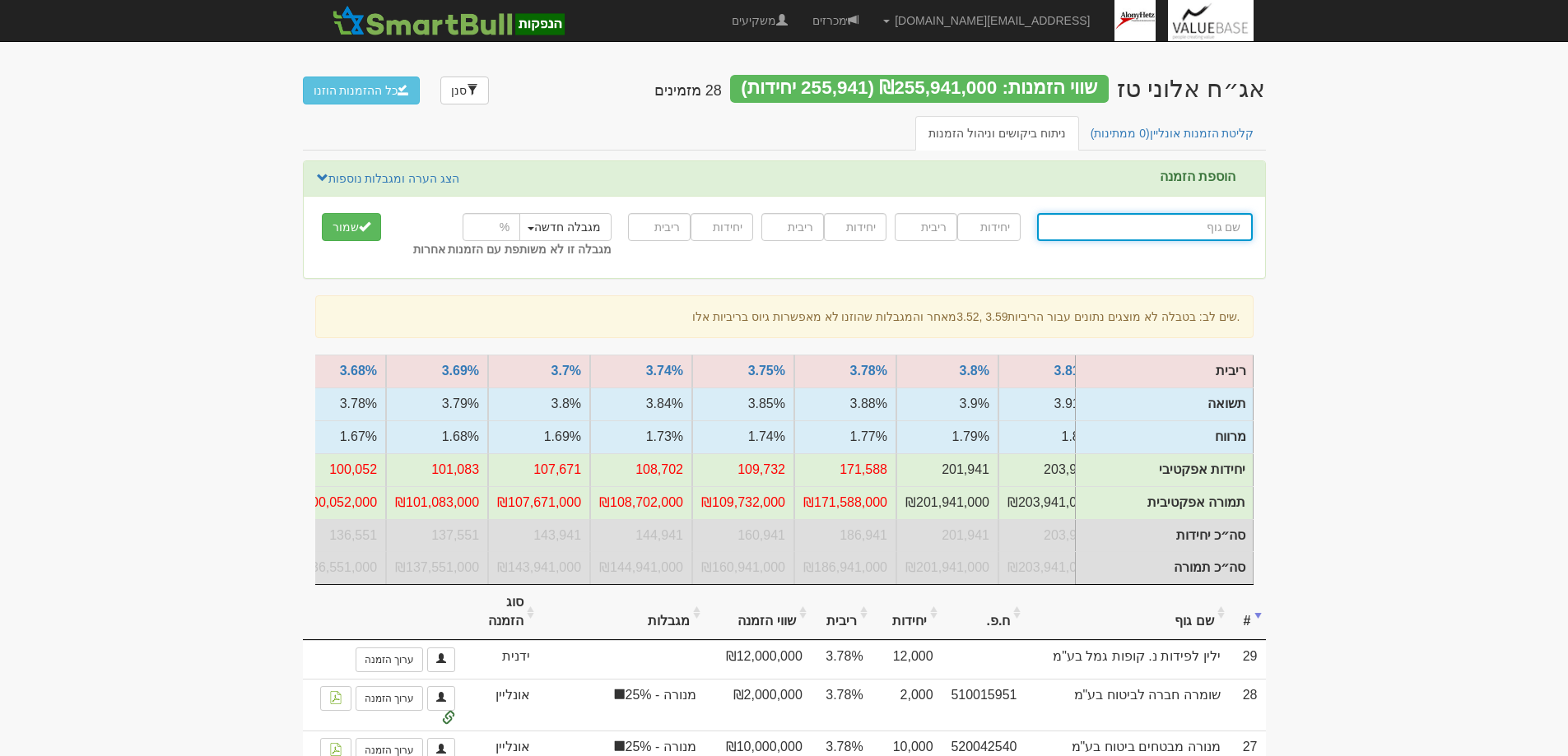
scroll to position [0, -425]
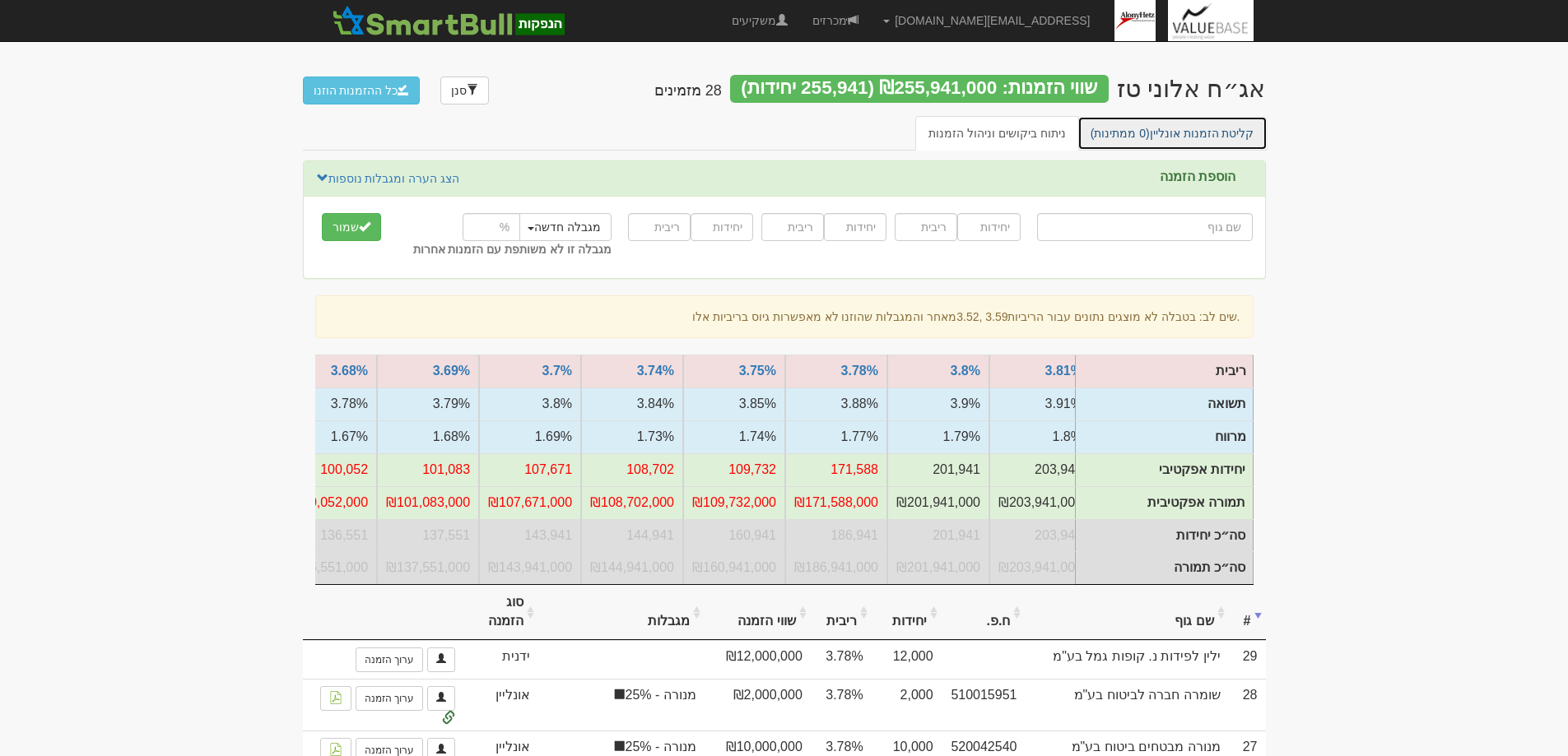
drag, startPoint x: 1172, startPoint y: 136, endPoint x: 1180, endPoint y: 142, distance: 10.0
click at [1173, 136] on link "קליטת הזמנות אונליין (0 ממתינות)" at bounding box center [1172, 133] width 190 height 34
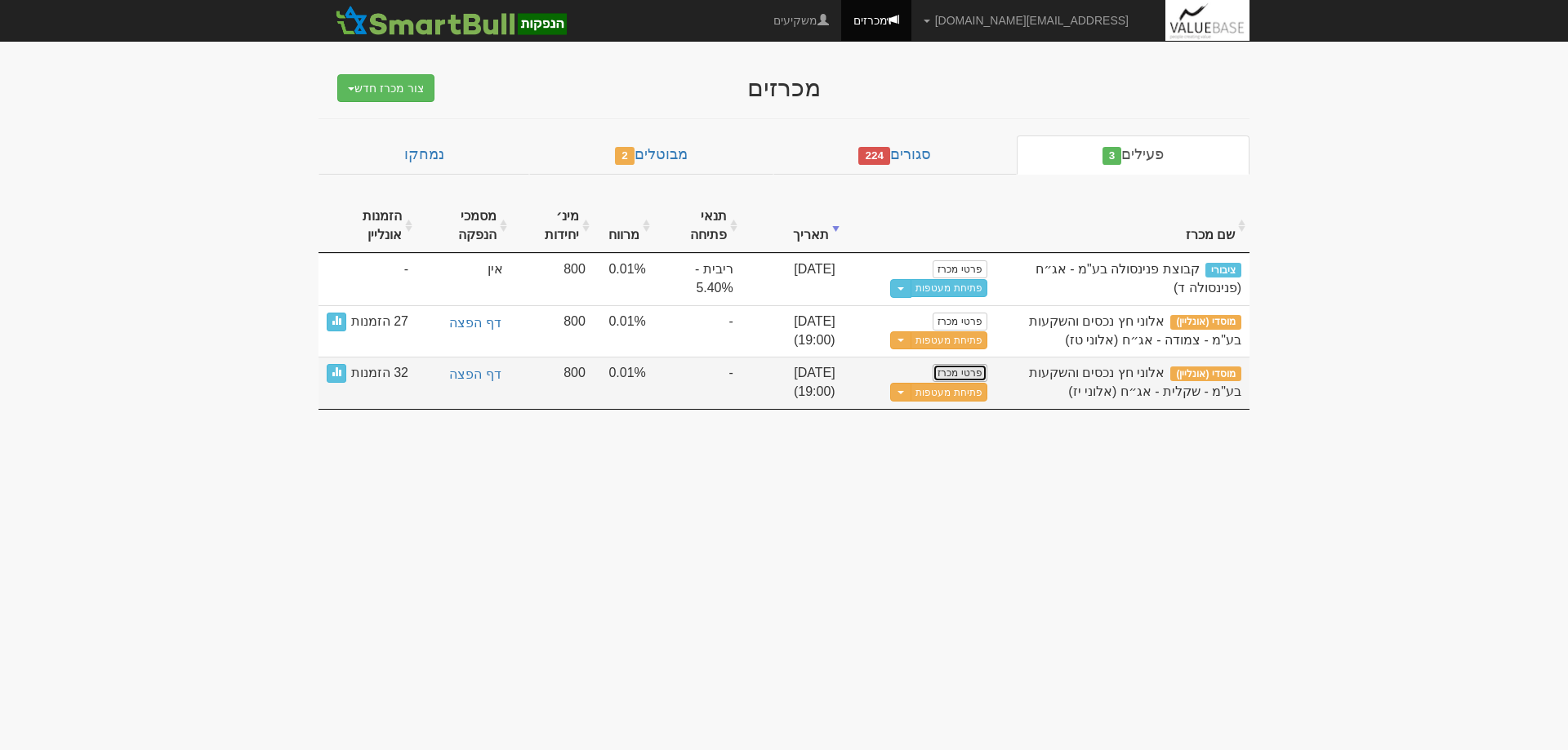
click at [971, 374] on link "פרטי מכרז" at bounding box center [959, 373] width 54 height 18
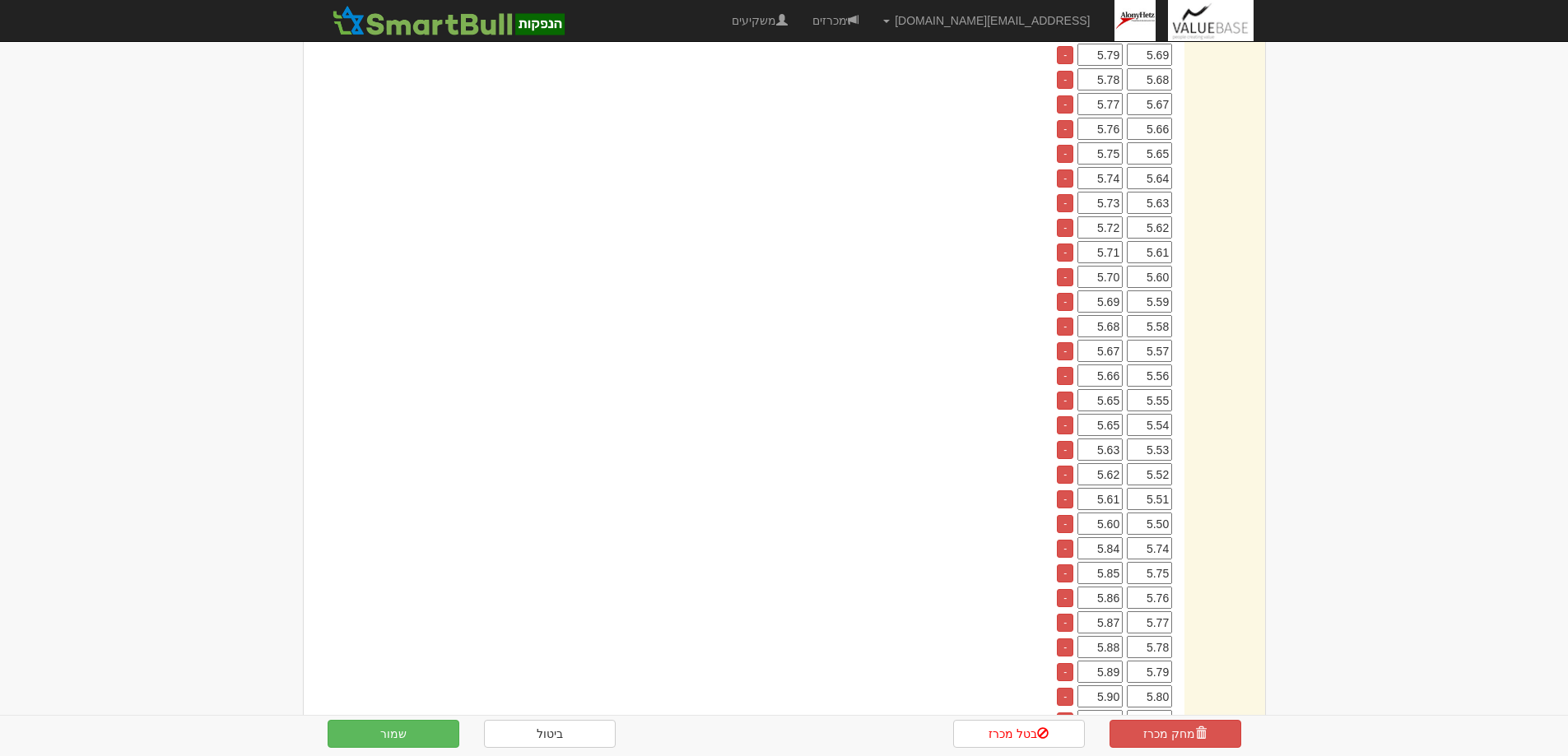
scroll to position [740, 0]
drag, startPoint x: 1093, startPoint y: 497, endPoint x: 1132, endPoint y: 498, distance: 39.0
click at [1132, 498] on tr "5.75 5.85 -" at bounding box center [1112, 498] width 119 height 23
type input "5.86"
click at [1107, 523] on input "5.86" at bounding box center [1100, 523] width 45 height 23
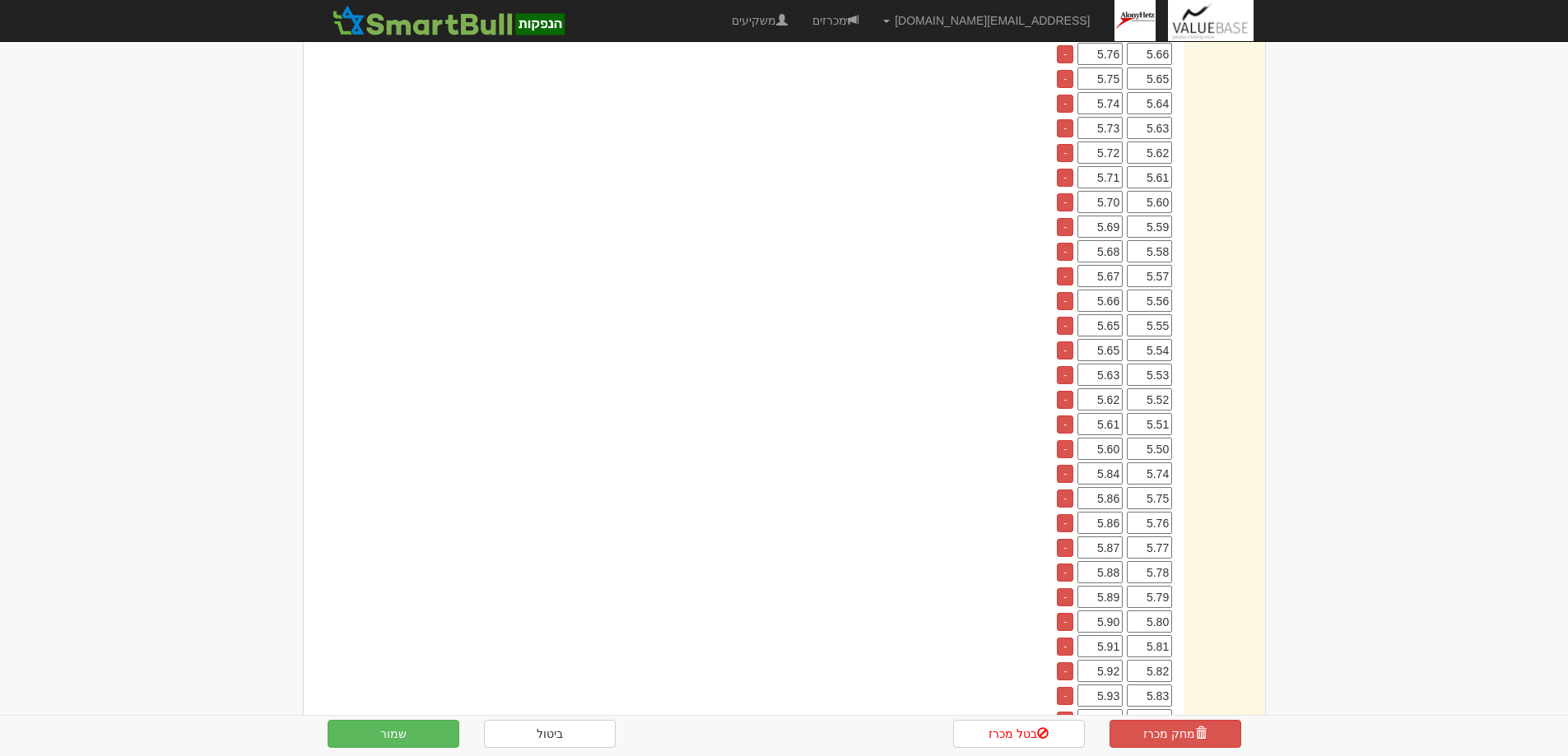
drag, startPoint x: 1098, startPoint y: 523, endPoint x: 1130, endPoint y: 521, distance: 32.1
click at [1130, 521] on tr "5.76 5.86 -" at bounding box center [1112, 523] width 119 height 23
type input "5.87"
drag, startPoint x: 1087, startPoint y: 552, endPoint x: 1135, endPoint y: 549, distance: 48.1
click at [1133, 549] on tr "5.77 5.87 -" at bounding box center [1112, 548] width 119 height 23
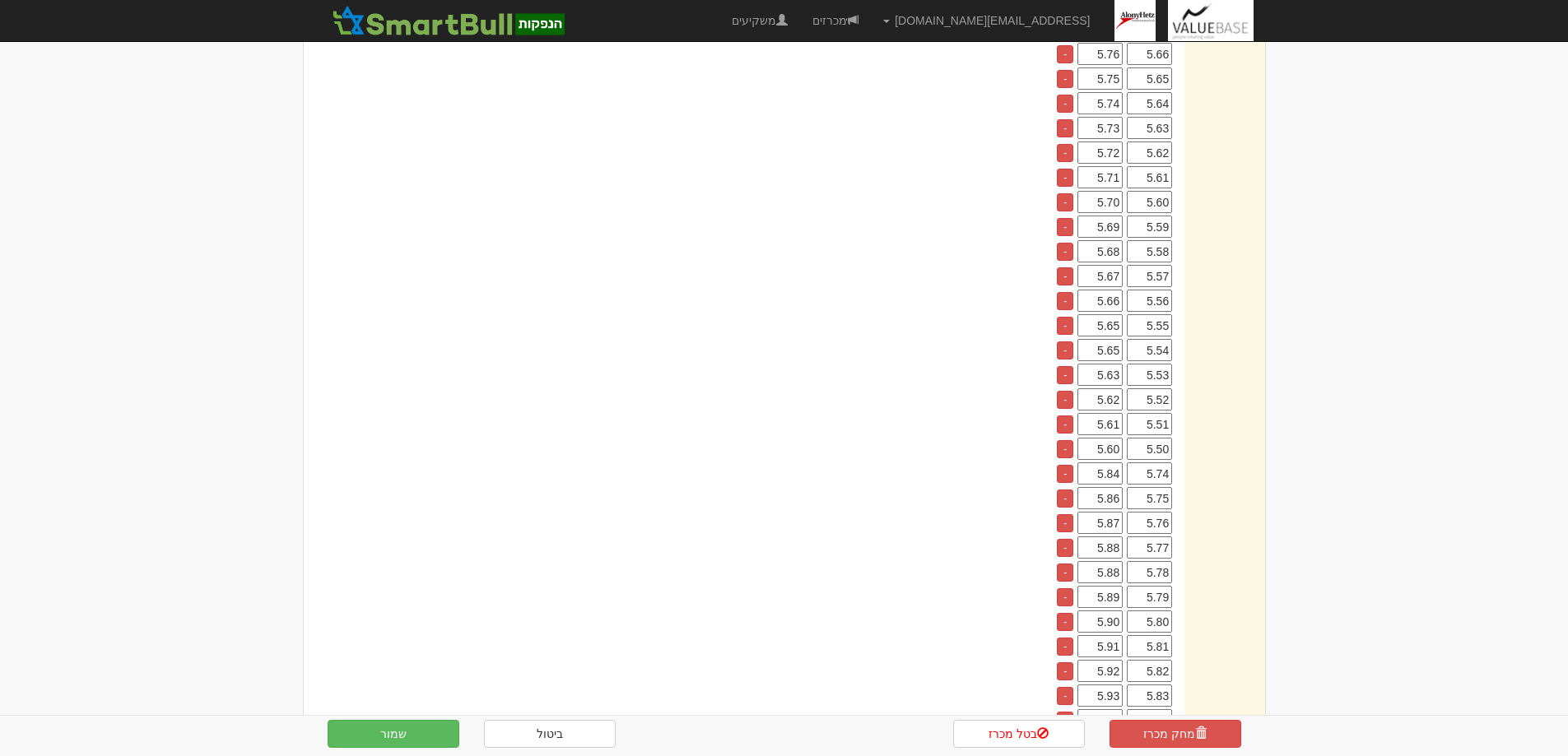
type input "5.88"
drag, startPoint x: 1089, startPoint y: 571, endPoint x: 1142, endPoint y: 570, distance: 53.0
click at [1140, 570] on tr "5.78 5.88 -" at bounding box center [1112, 572] width 119 height 23
type input "5.89"
drag, startPoint x: 1090, startPoint y: 597, endPoint x: 1150, endPoint y: 594, distance: 60.1
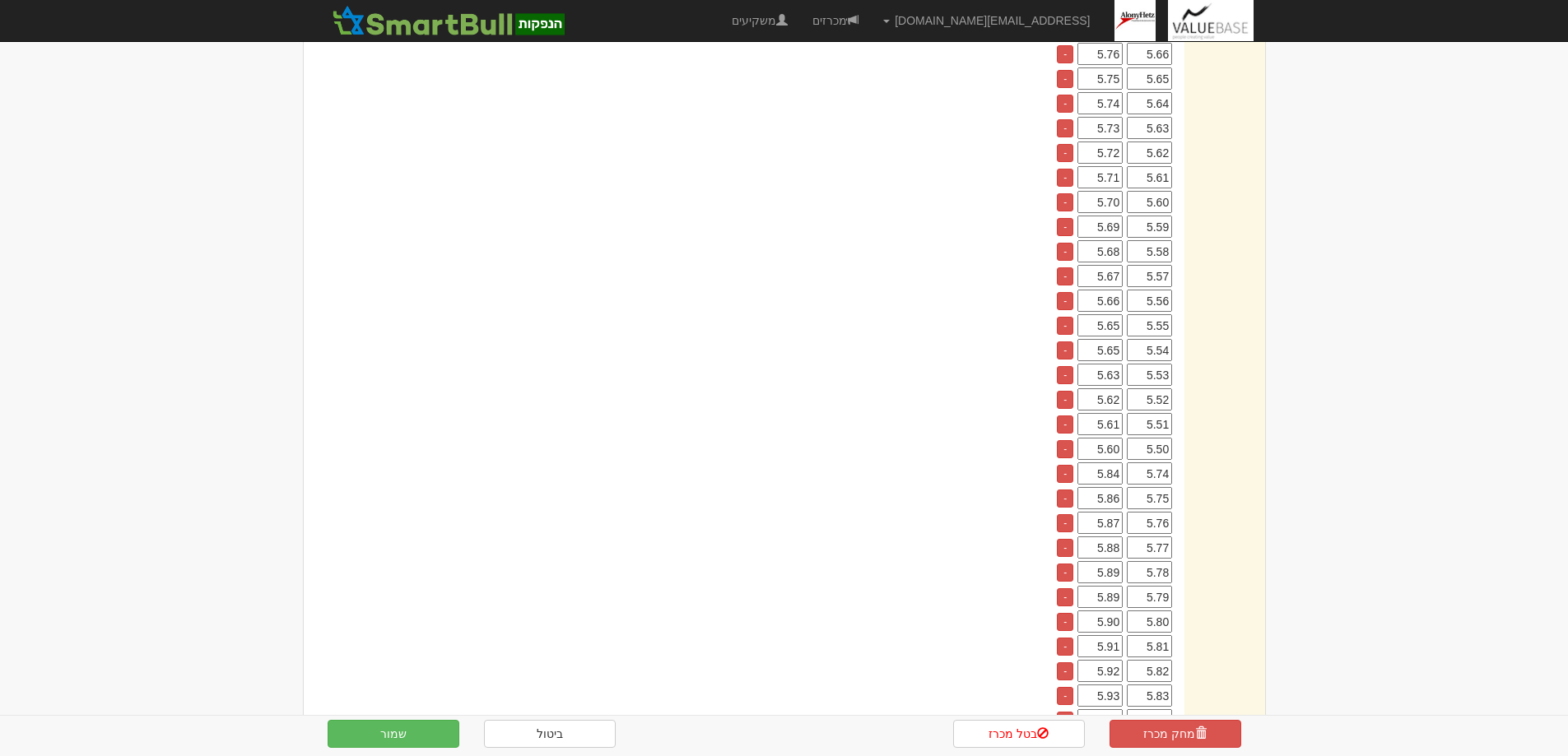
click at [1150, 594] on tr "5.79 5.89 -" at bounding box center [1112, 597] width 119 height 23
type input "5.90"
drag, startPoint x: 1087, startPoint y: 624, endPoint x: 1140, endPoint y: 623, distance: 53.0
click at [1137, 622] on tr "5.80 5.90 -" at bounding box center [1112, 621] width 119 height 23
type input "5.91"
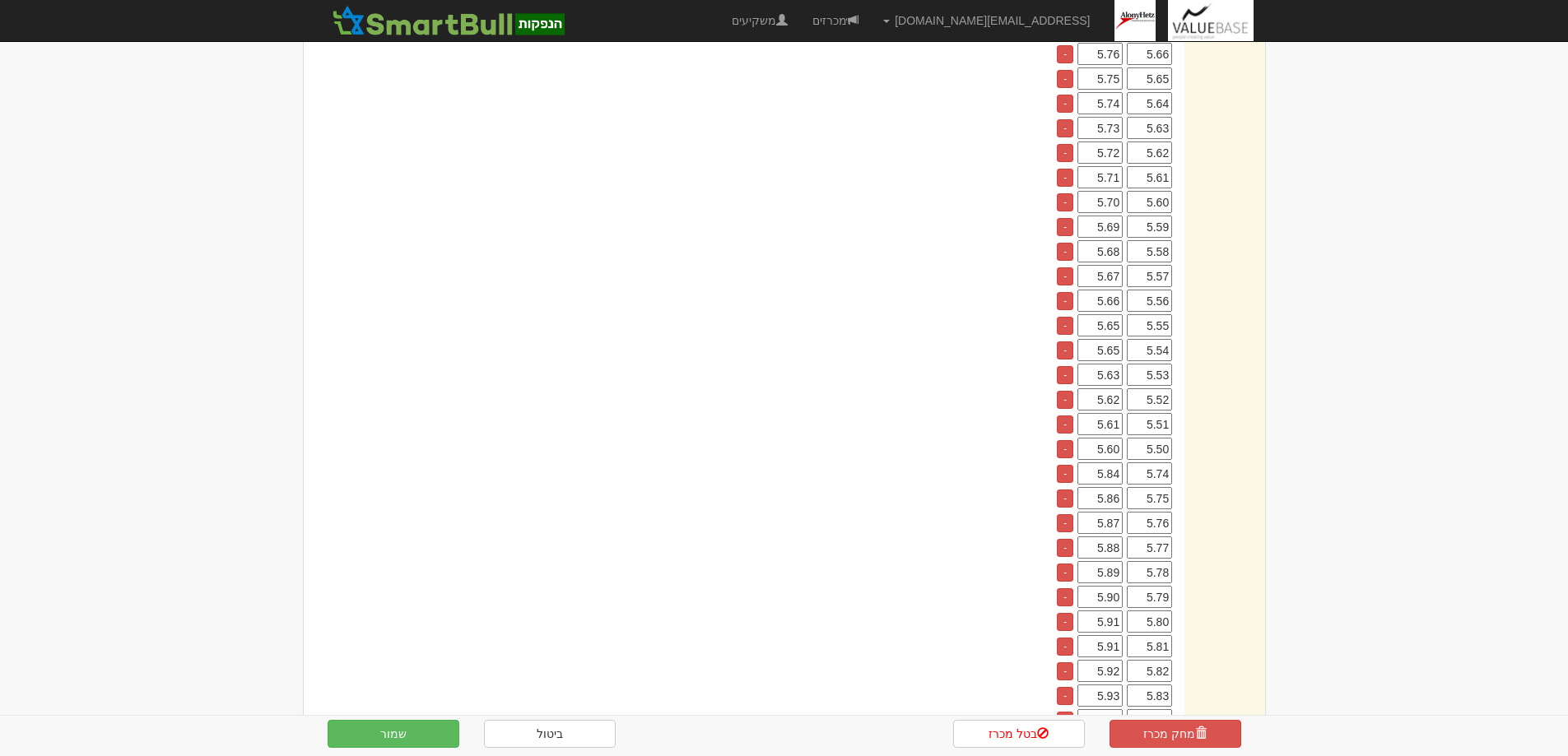
drag, startPoint x: 1141, startPoint y: 650, endPoint x: 1195, endPoint y: 646, distance: 54.1
click at [1193, 646] on div "ניתוח רגישות (תשואות ומרווחים) חישוב אוטומטי עם נתוני מסחר בזמן אמת (אונליין) ה…" at bounding box center [784, 389] width 961 height 1081
drag, startPoint x: 1089, startPoint y: 649, endPoint x: 1158, endPoint y: 646, distance: 69.1
click at [1154, 646] on tr "5.81 5.91 -" at bounding box center [1112, 646] width 119 height 23
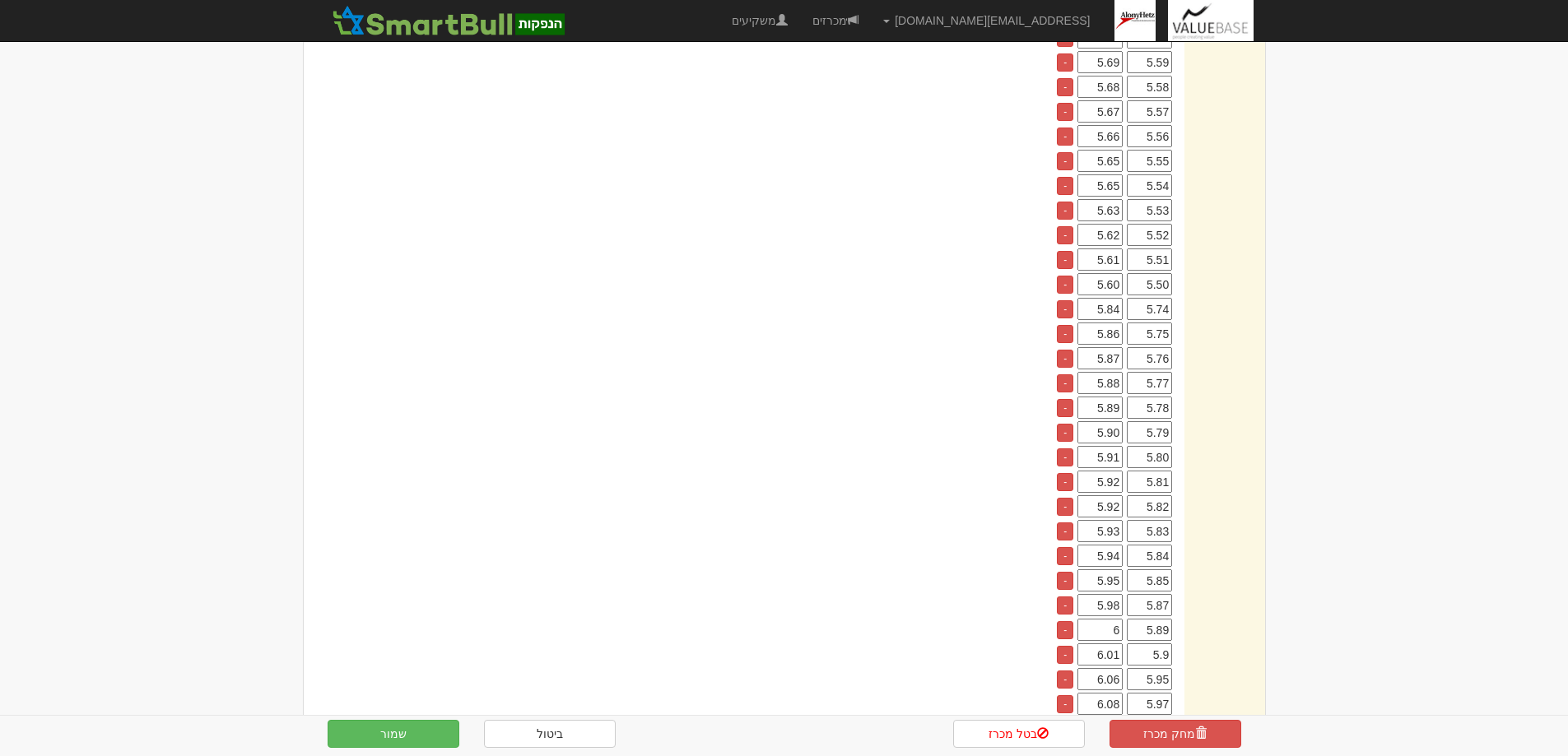
type input "5.92"
drag, startPoint x: 1129, startPoint y: 504, endPoint x: 1150, endPoint y: 503, distance: 21.0
click at [1150, 503] on tr "5.82 5.92 -" at bounding box center [1112, 506] width 119 height 23
type input "5.93"
drag, startPoint x: 1094, startPoint y: 533, endPoint x: 1145, endPoint y: 530, distance: 51.1
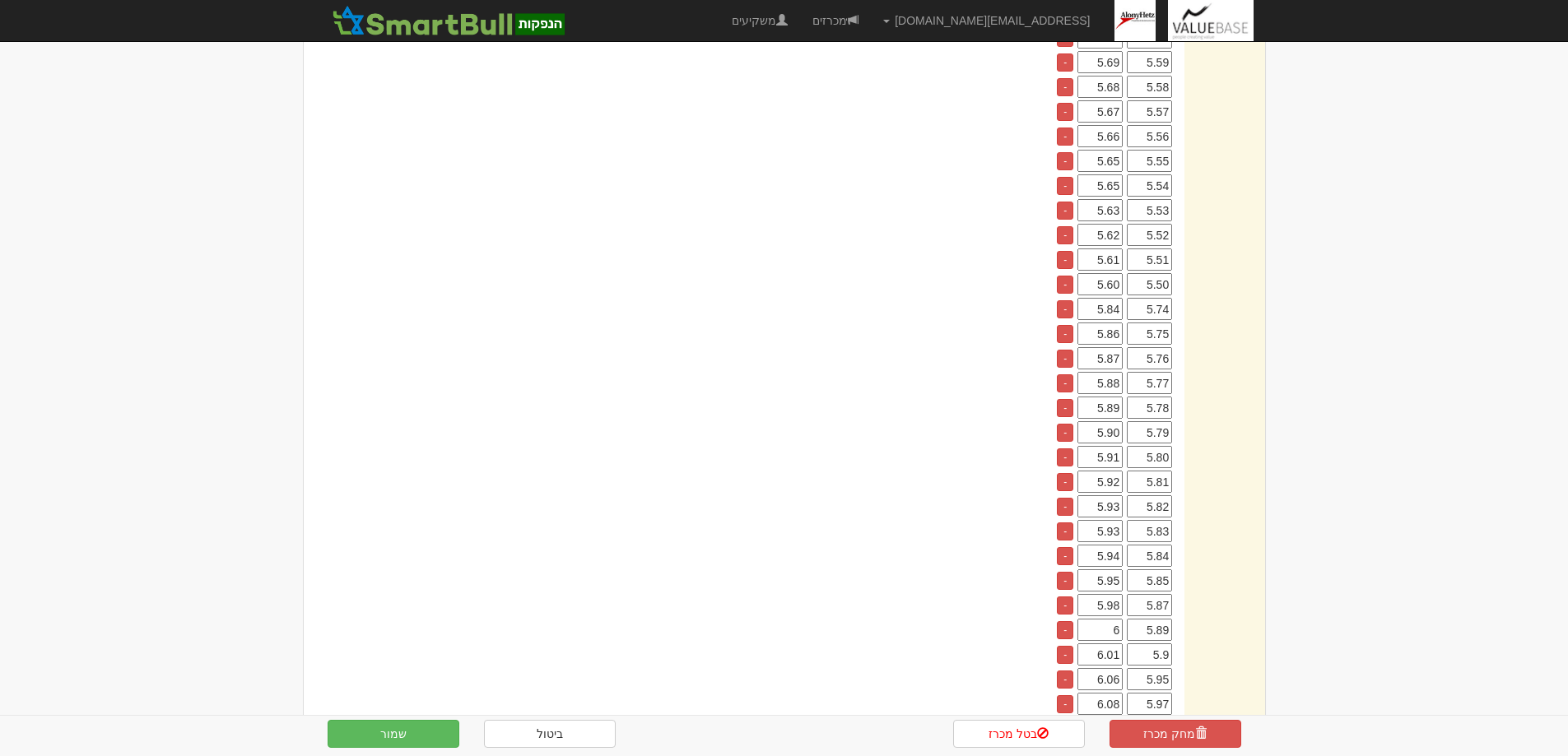
click at [1142, 532] on tr "5.83 5.93 -" at bounding box center [1112, 531] width 119 height 23
type input "5.94"
drag, startPoint x: 1088, startPoint y: 558, endPoint x: 1148, endPoint y: 555, distance: 60.1
click at [1148, 555] on tr "5.84 5.94 -" at bounding box center [1112, 555] width 119 height 23
type input "5.95"
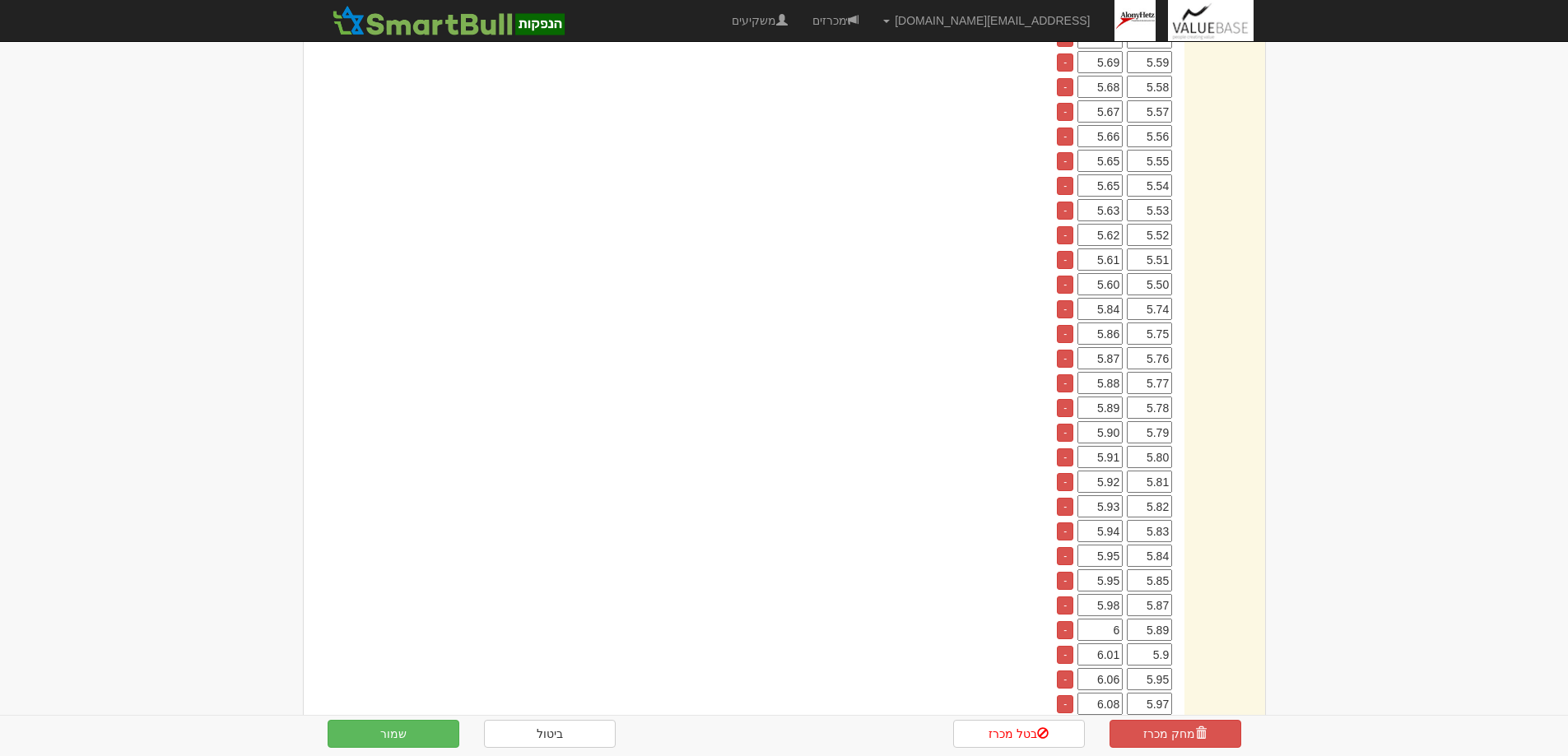
drag, startPoint x: 1089, startPoint y: 582, endPoint x: 1141, endPoint y: 583, distance: 52.0
click at [1140, 582] on tr "5.85 5.95 -" at bounding box center [1112, 580] width 119 height 23
type input "5.96"
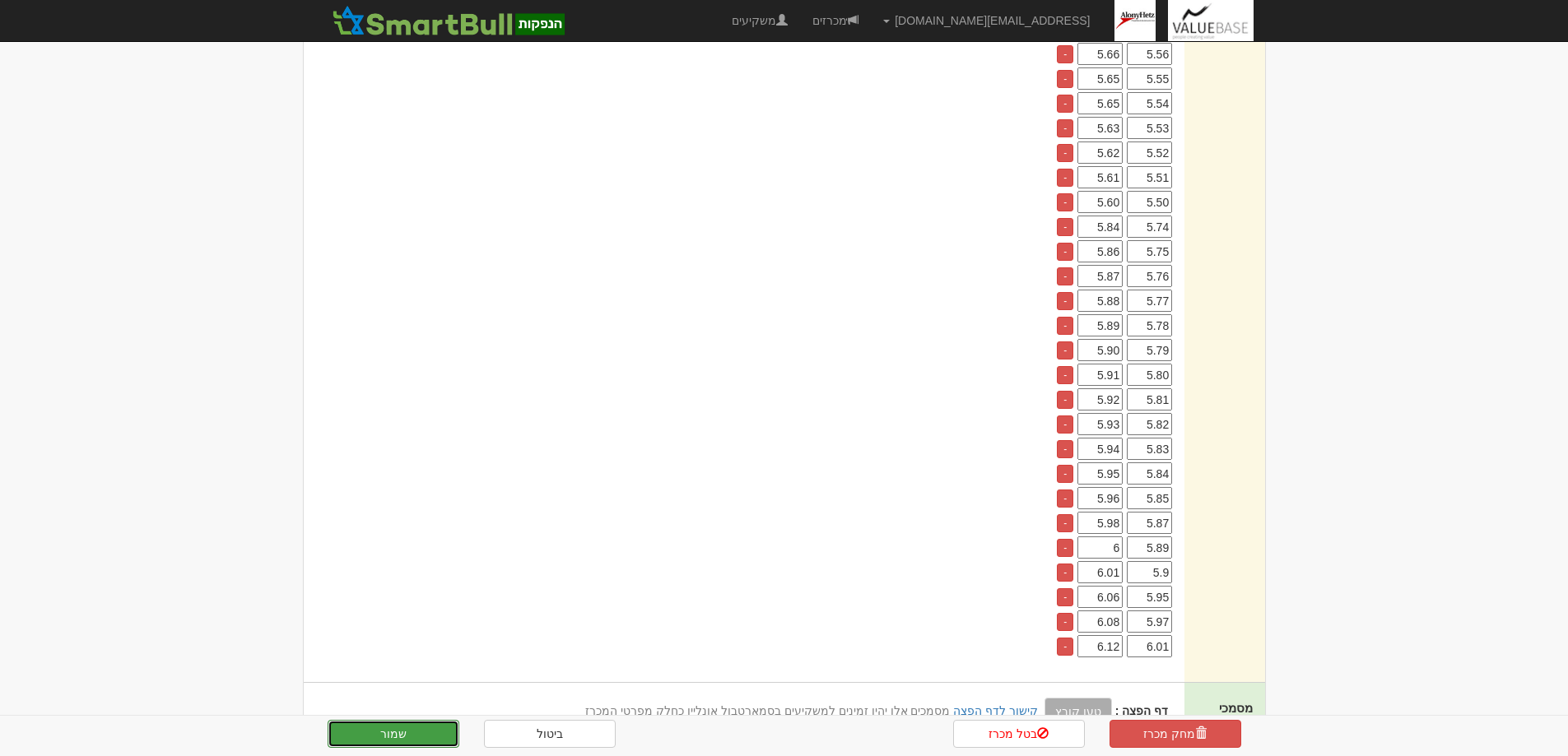
click at [392, 735] on button "שמור" at bounding box center [393, 734] width 132 height 28
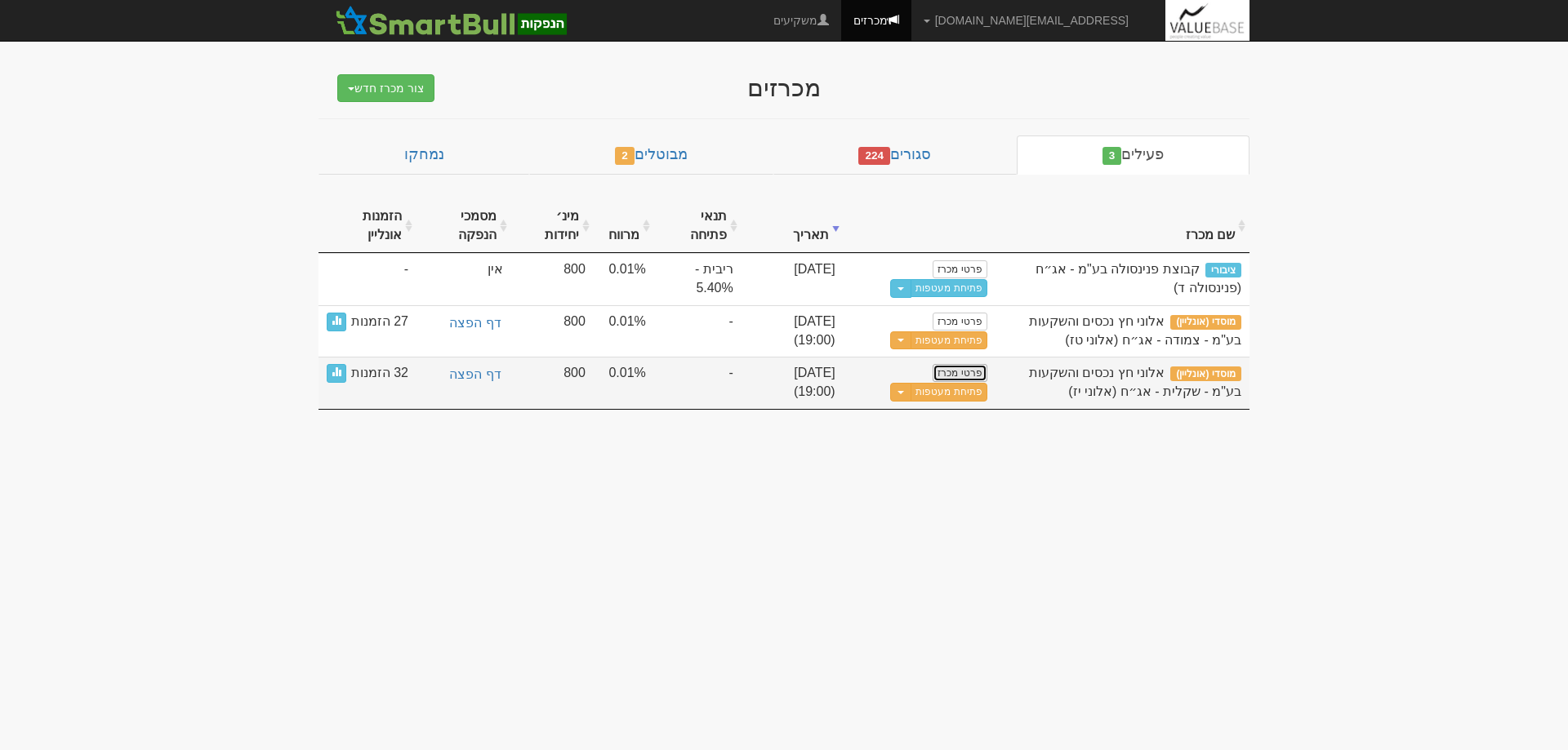
click at [967, 369] on link "פרטי מכרז" at bounding box center [959, 373] width 54 height 18
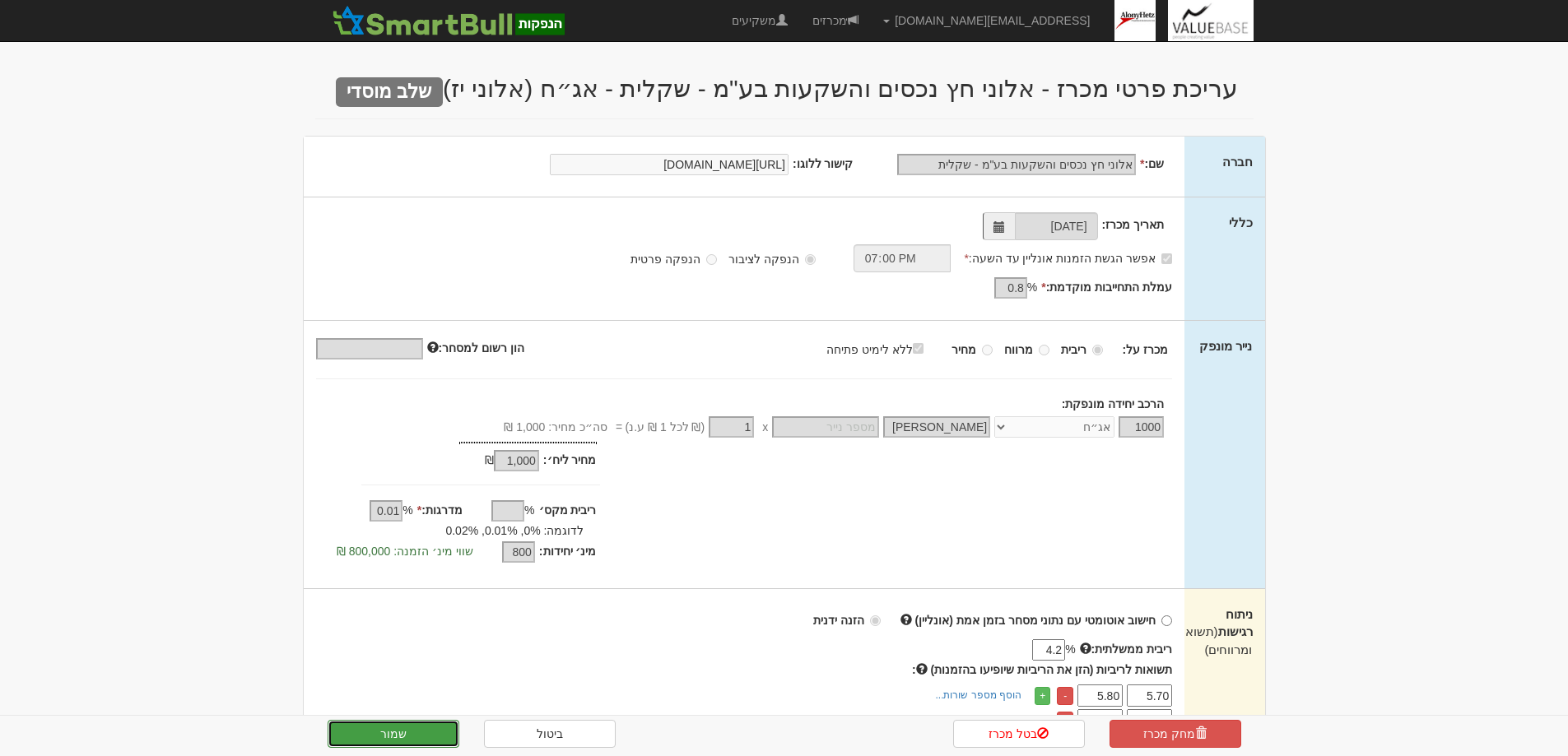
click at [401, 731] on button "שמור" at bounding box center [393, 734] width 132 height 28
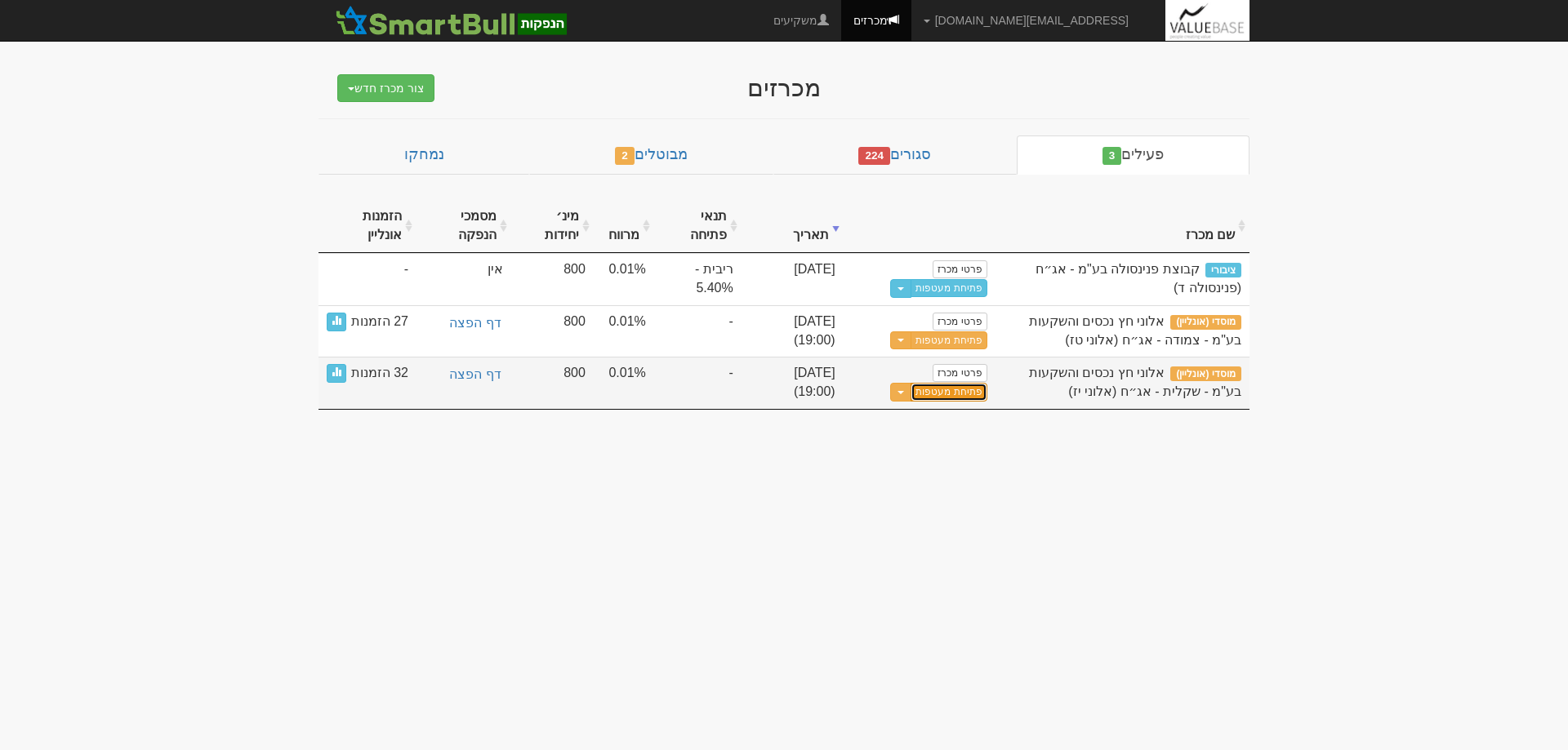
click at [954, 386] on link "פתיחת מעטפות" at bounding box center [948, 392] width 76 height 19
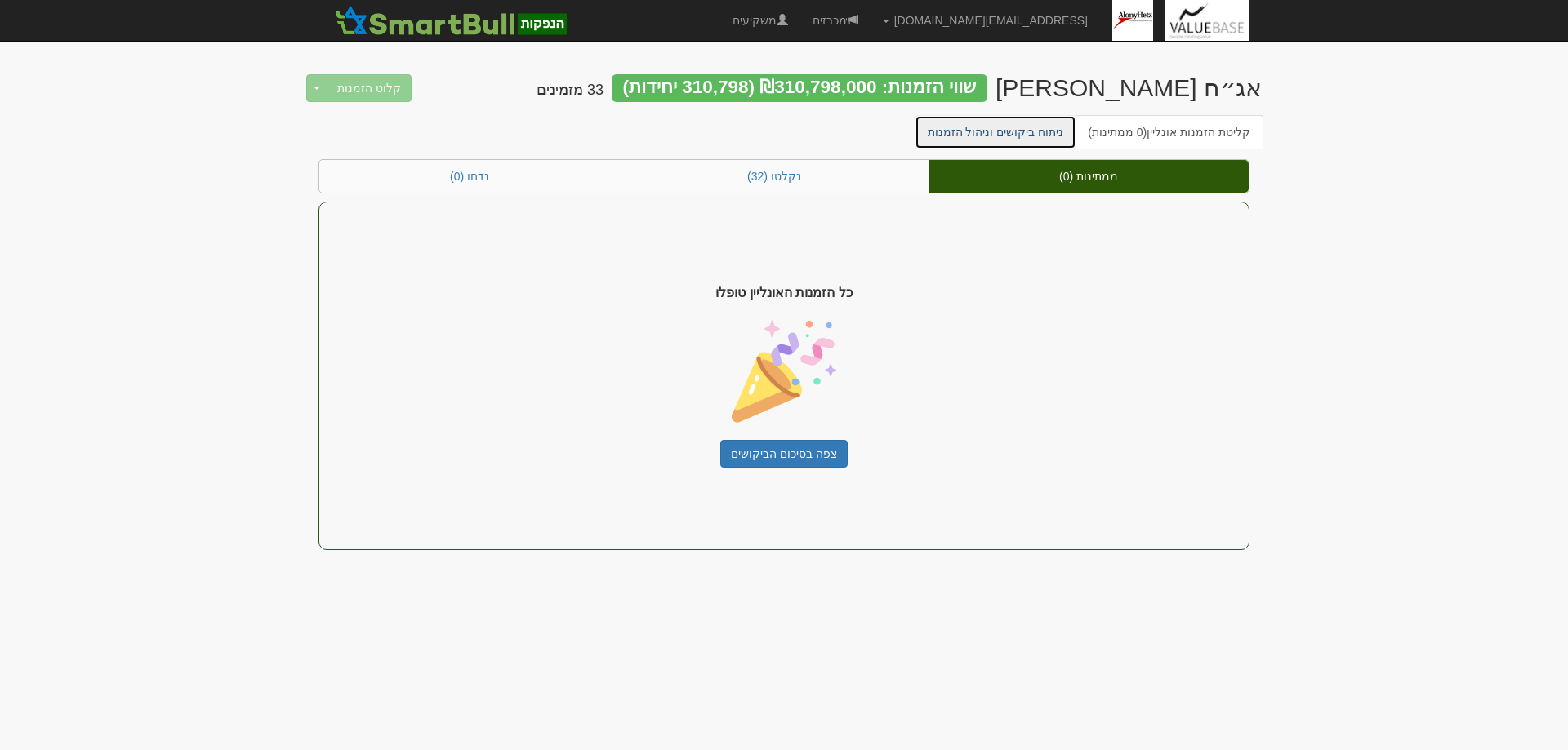
click at [993, 128] on link "ניתוח ביקושים וניהול הזמנות" at bounding box center [996, 132] width 163 height 34
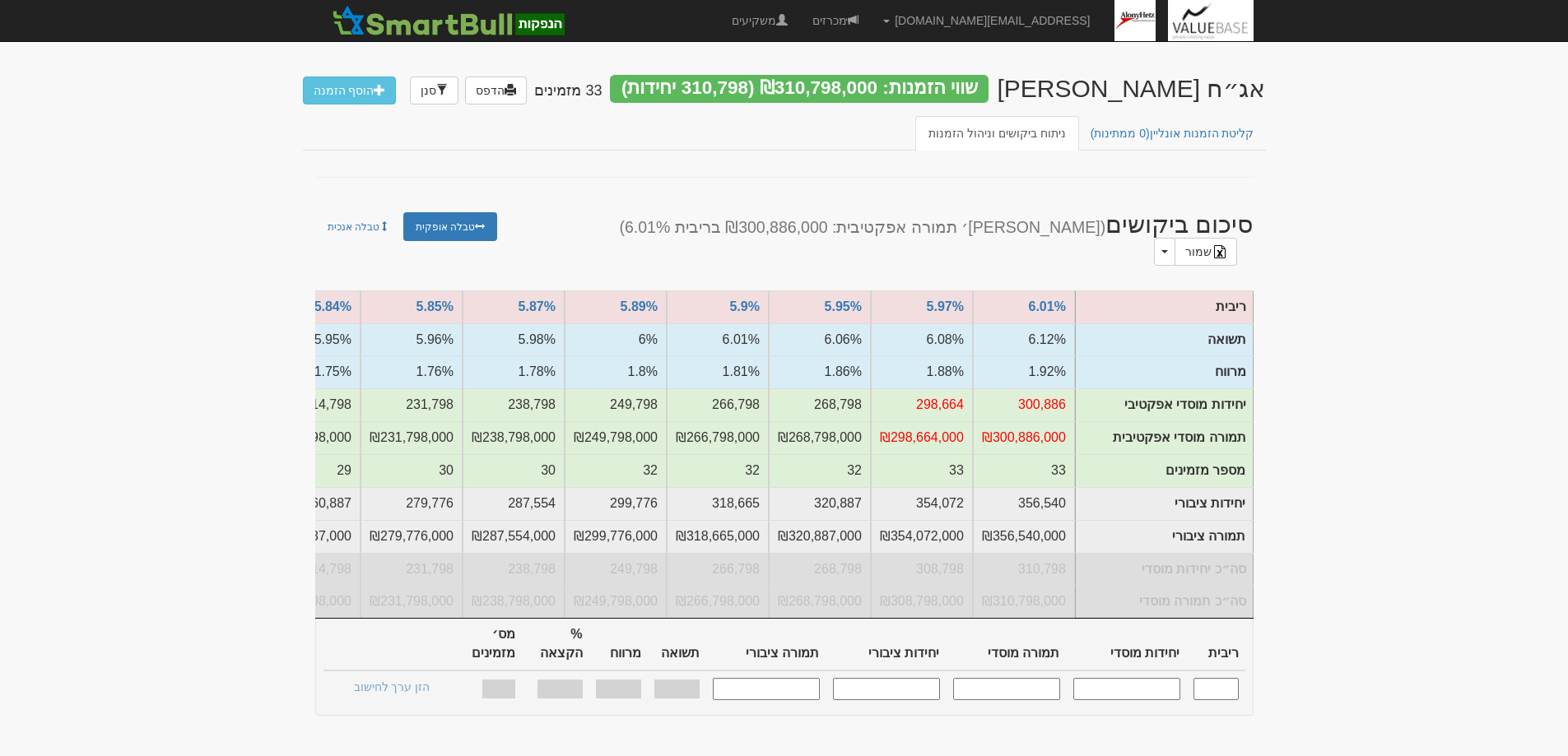
drag, startPoint x: 1226, startPoint y: 660, endPoint x: 1234, endPoint y: 688, distance: 29.1
click at [1226, 678] on input "text" at bounding box center [1216, 689] width 45 height 23
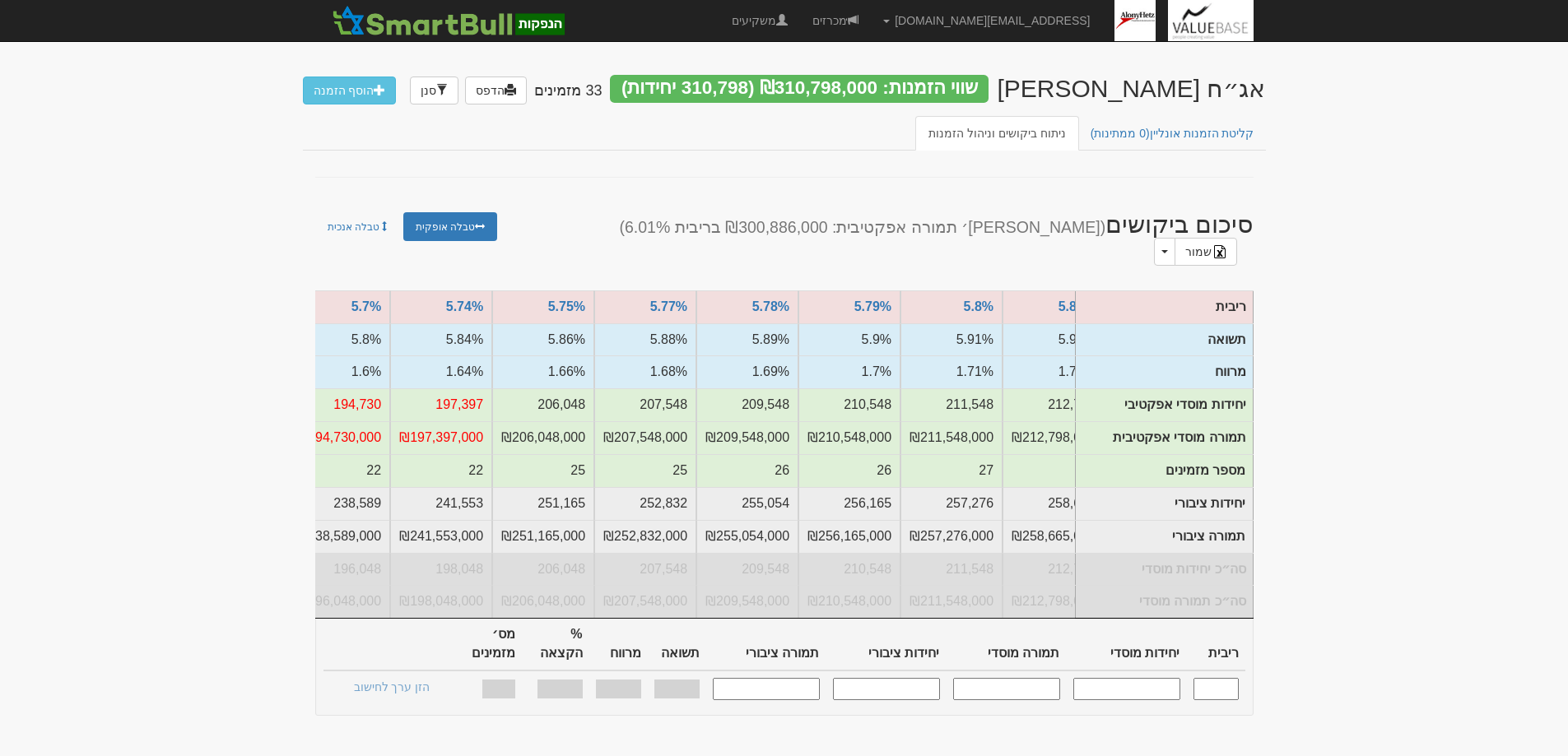
scroll to position [0, -954]
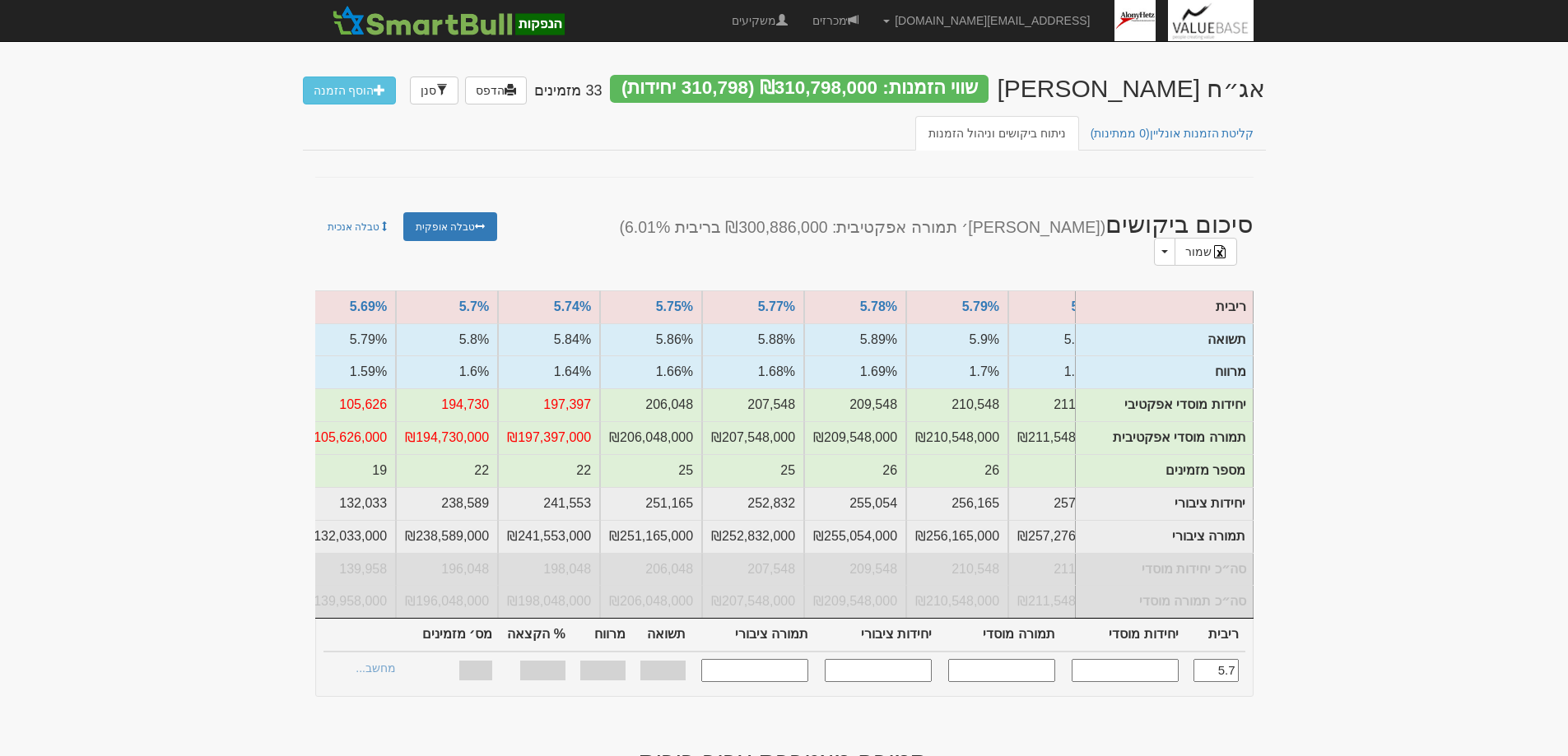
type input "5.700"
type input "194,730"
type input "194,730,000"
type input "238,589"
type input "238,589,000"
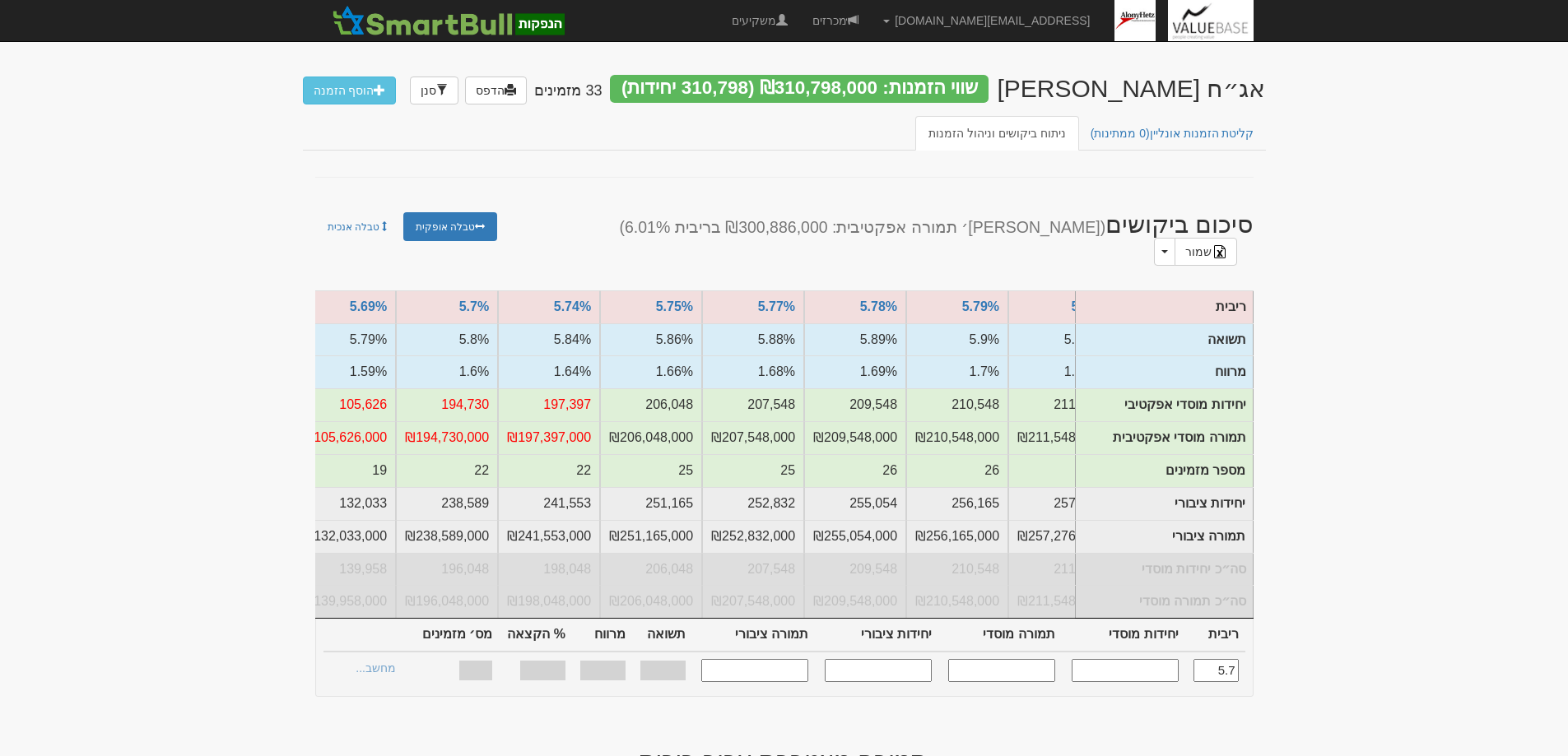
type input "1.600%"
type input "100%"
type input "22"
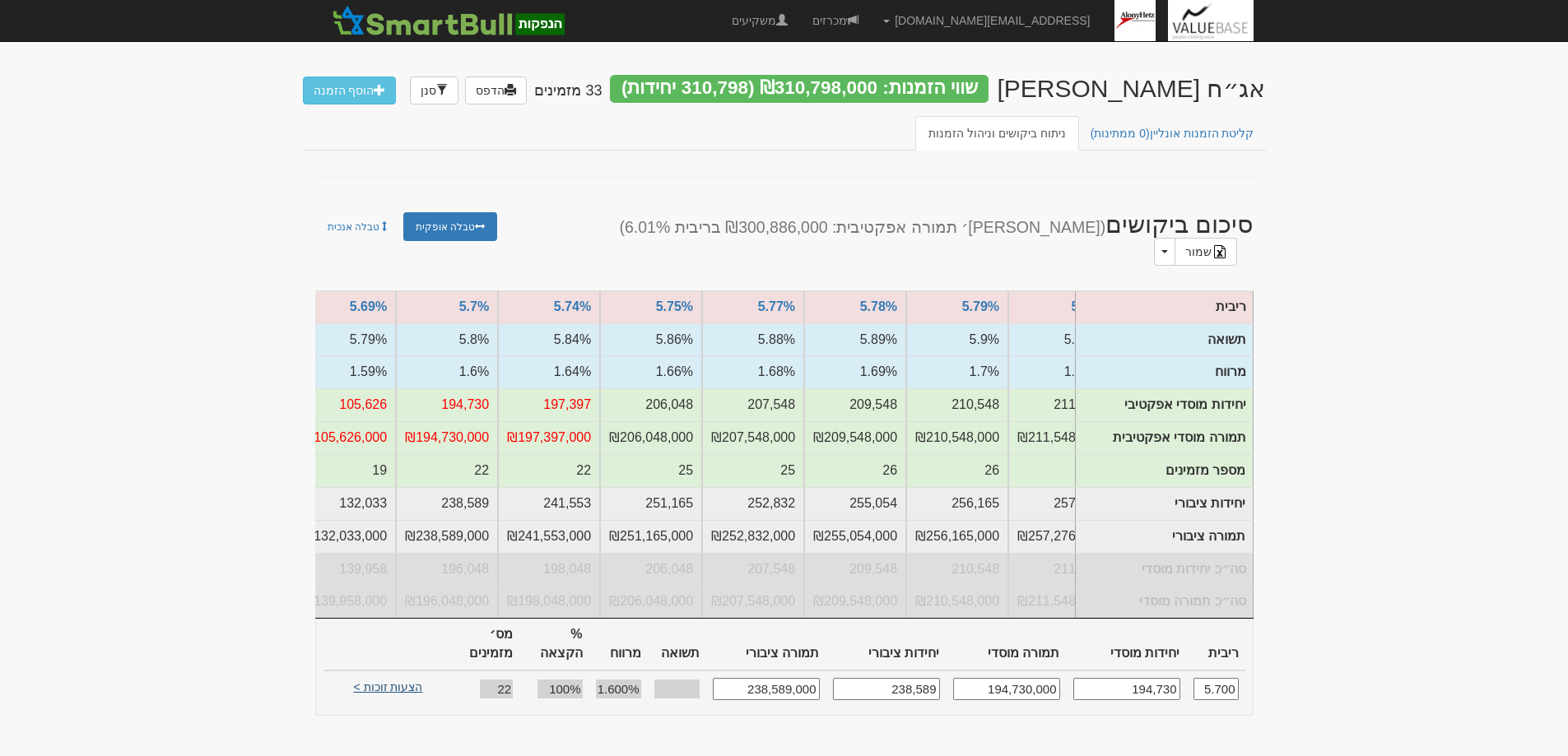
type input "5.700"
click at [381, 678] on link "הצעות זוכות >" at bounding box center [388, 689] width 90 height 23
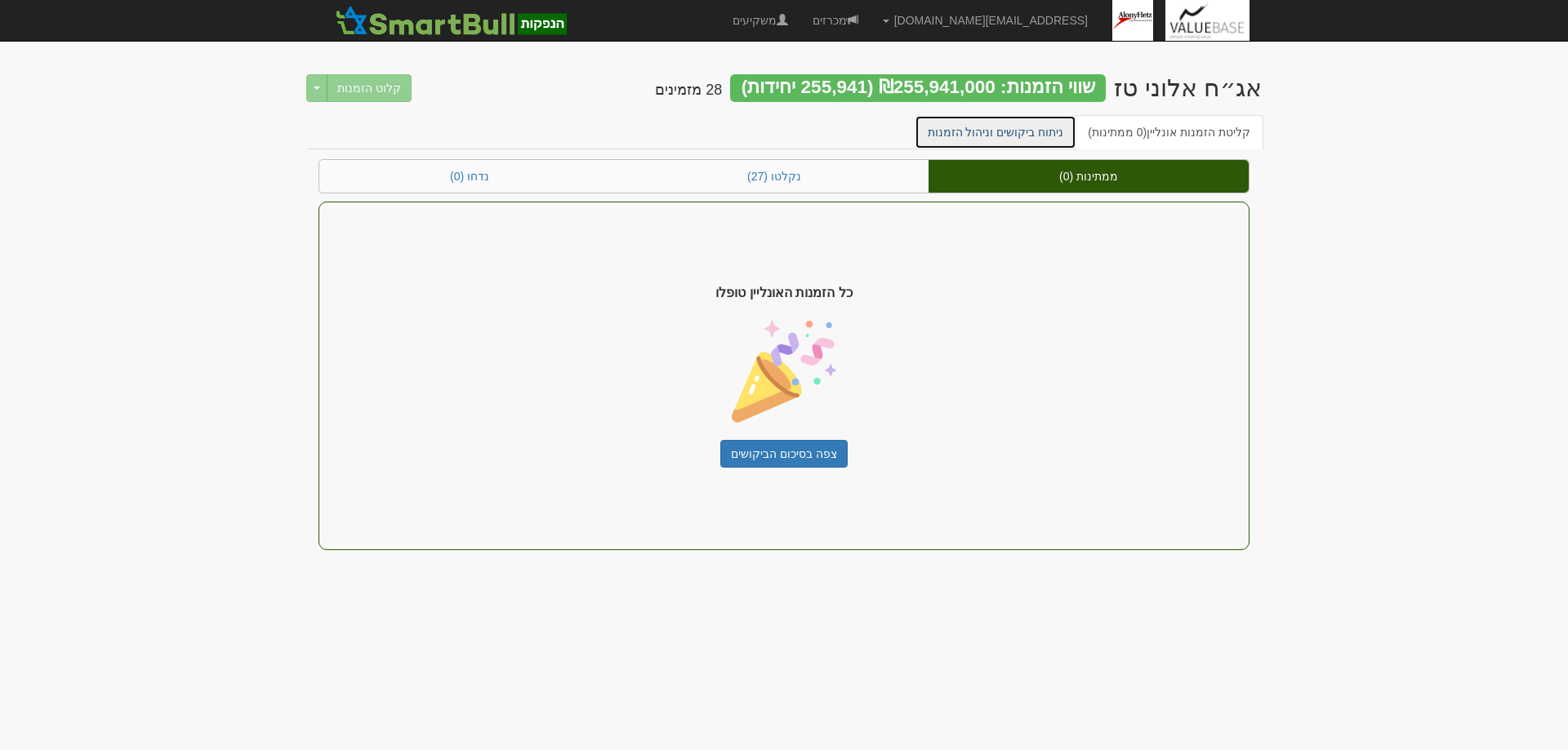
click at [1008, 123] on link "ניתוח ביקושים וניהול הזמנות" at bounding box center [996, 132] width 163 height 34
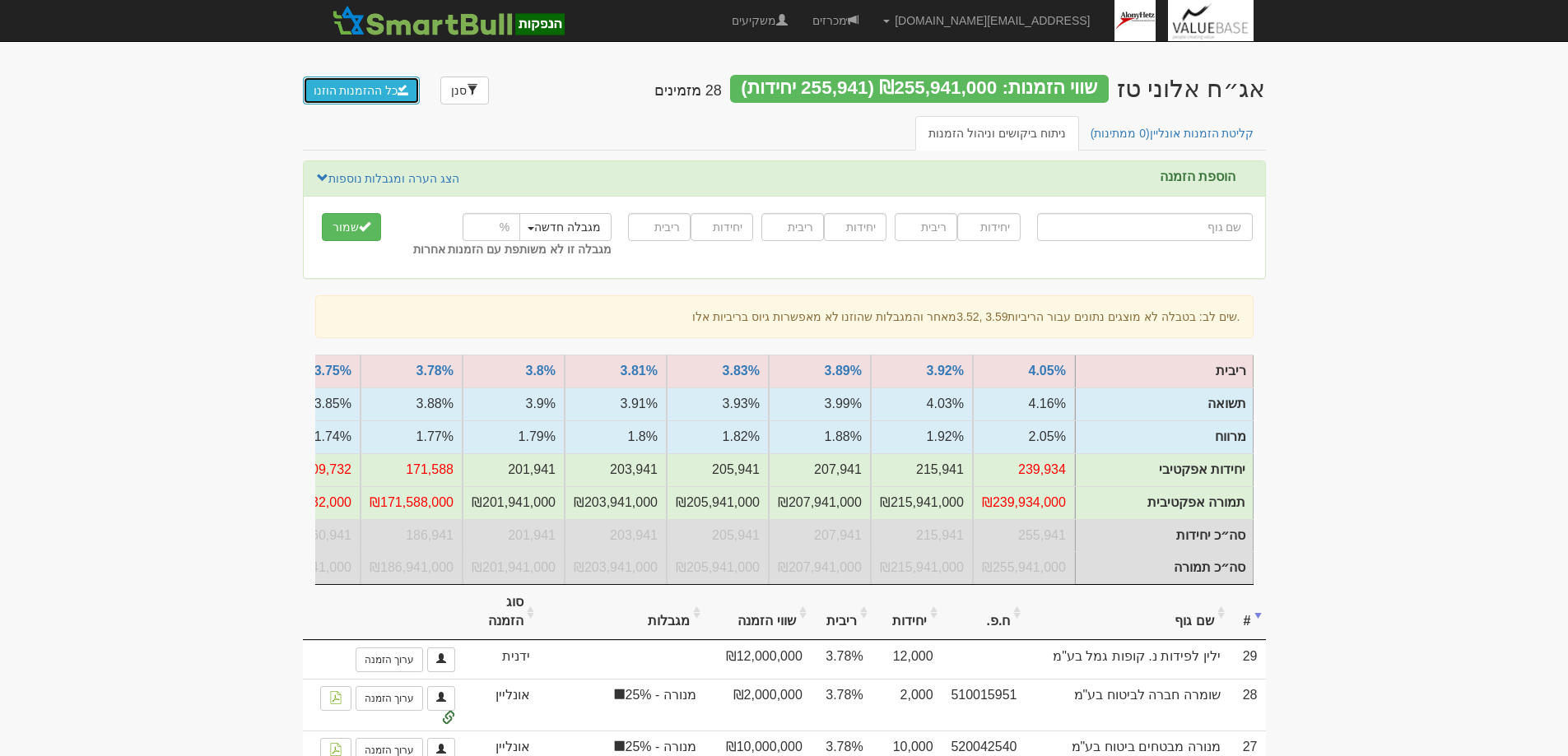
click at [325, 84] on button "כל ההזמנות הוזנו" at bounding box center [362, 90] width 118 height 28
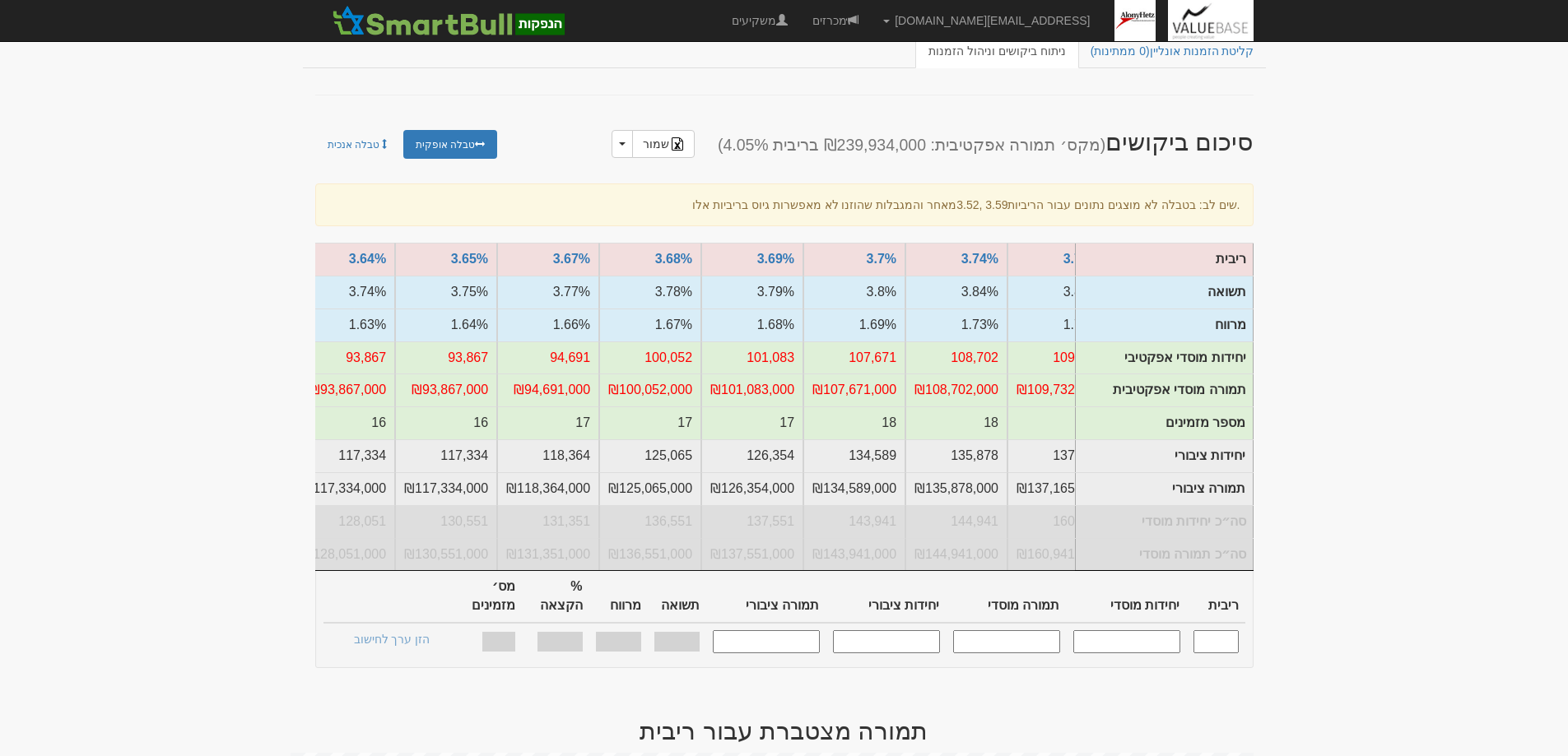
scroll to position [0, -755]
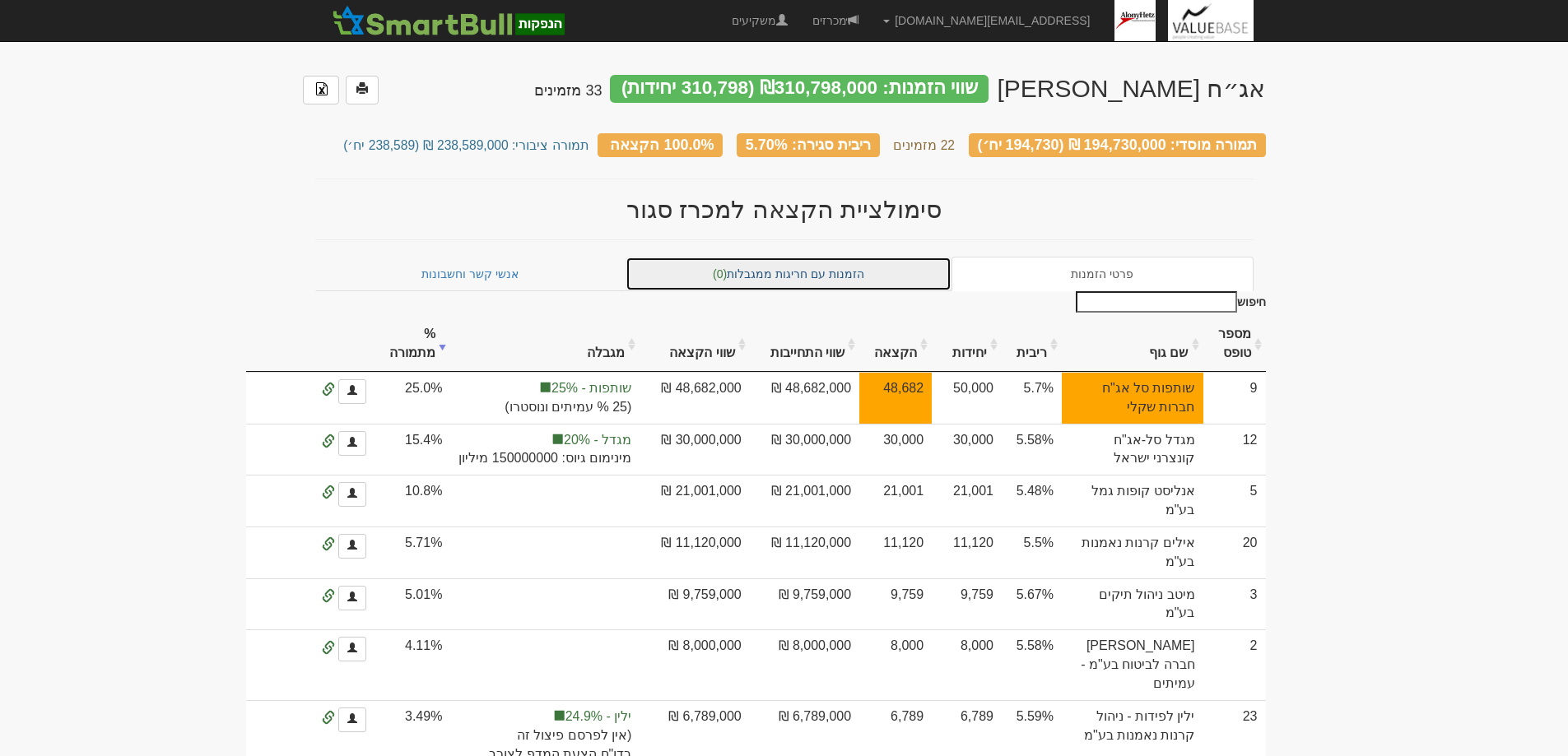
click at [775, 266] on link "הזמנות עם חריגות ממגבלות (0)" at bounding box center [788, 273] width 326 height 34
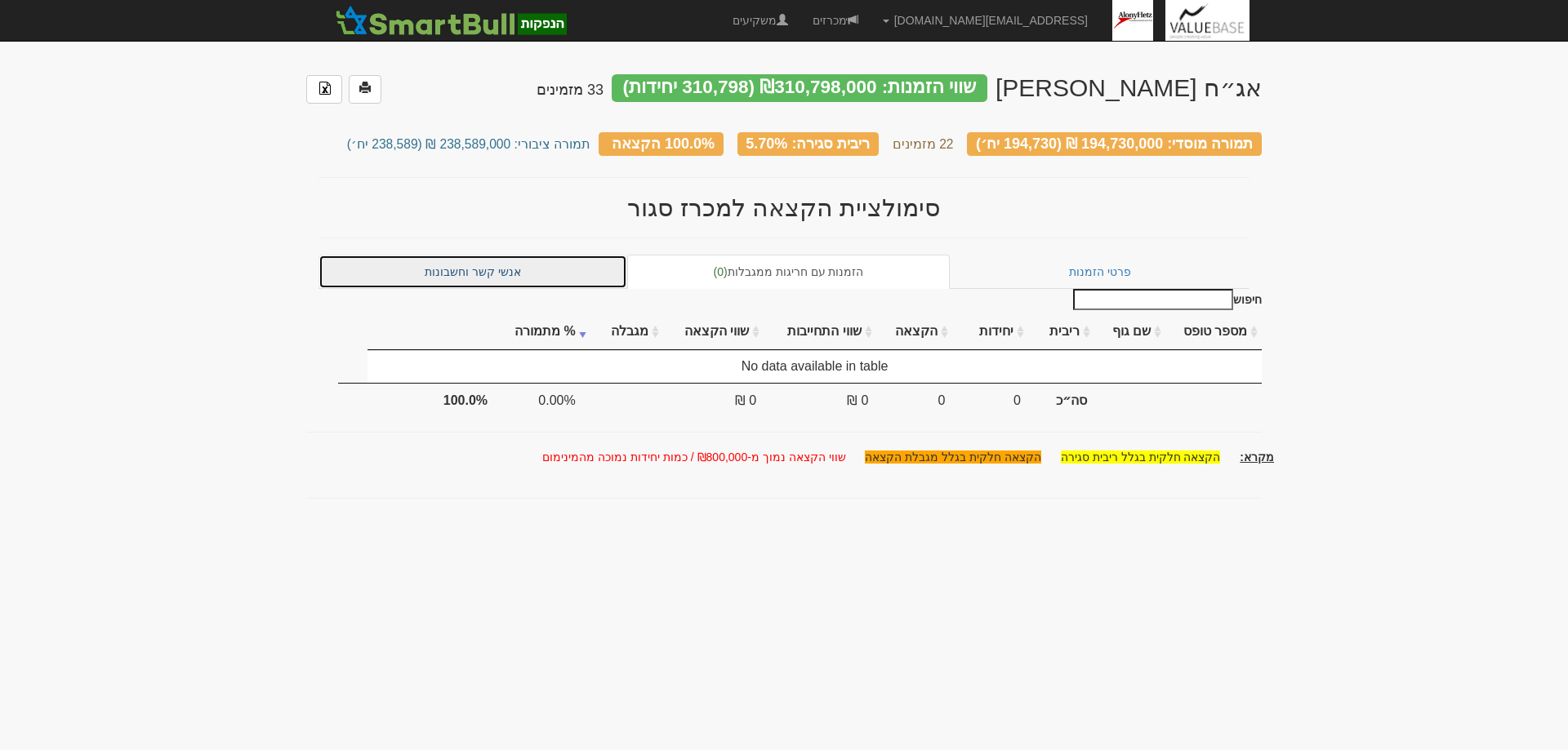
click at [449, 259] on link "אנשי קשר וחשבונות" at bounding box center [473, 271] width 308 height 34
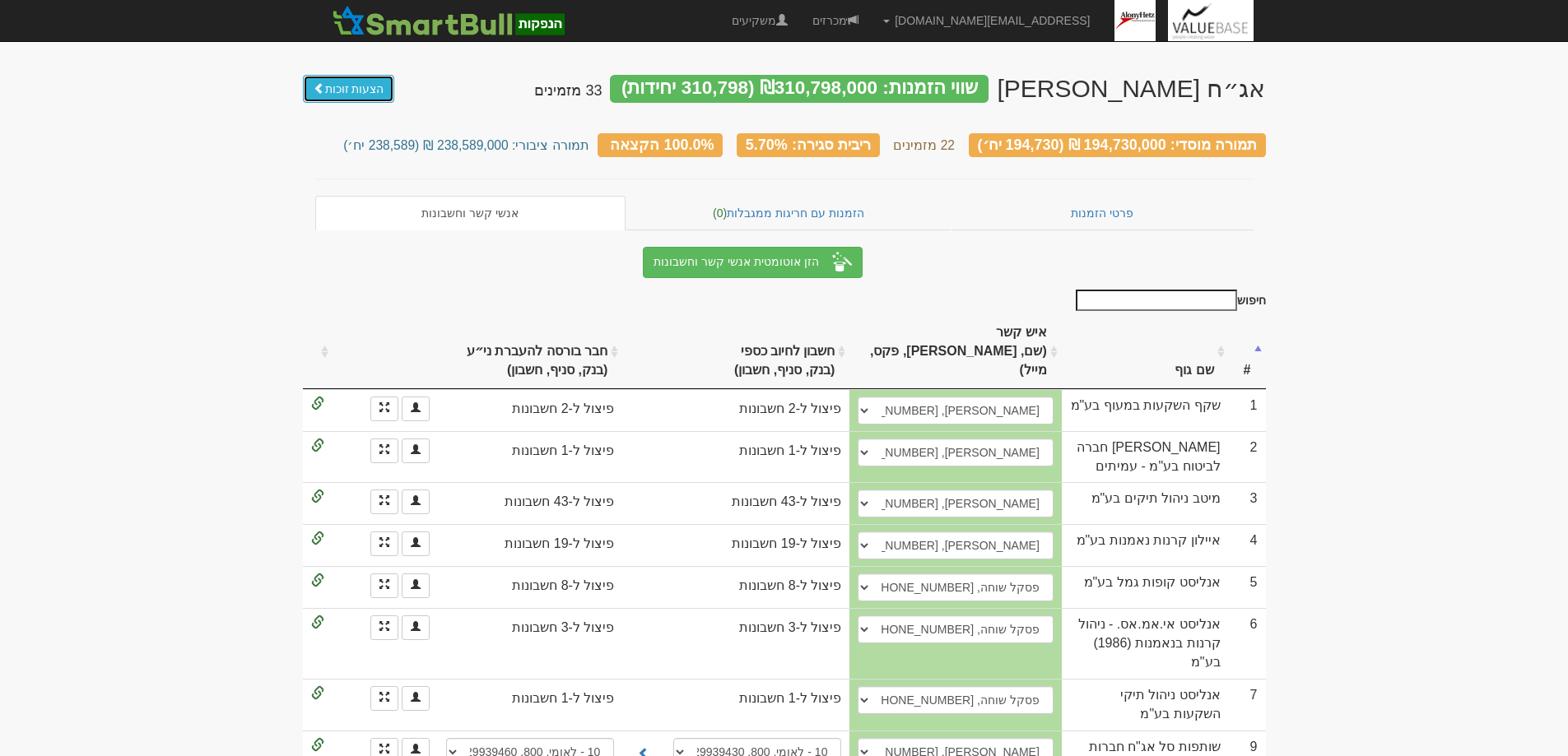
click at [343, 83] on link "הצעות זוכות" at bounding box center [349, 88] width 92 height 28
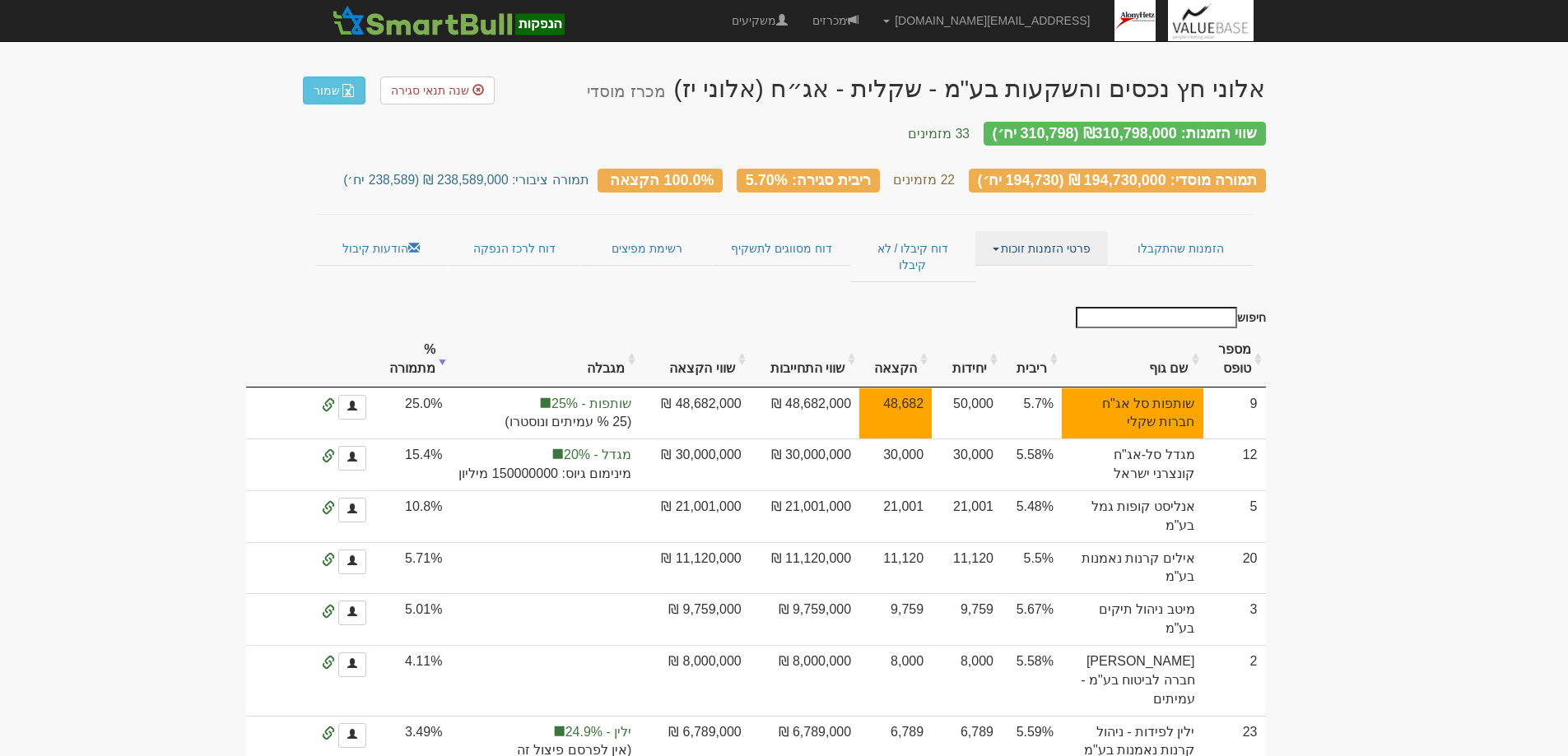
click at [1042, 238] on link "פרטי הזמנות זוכות" at bounding box center [1041, 248] width 133 height 34
click at [1053, 270] on link "אנשי קשר וחשבונות" at bounding box center [1042, 281] width 130 height 22
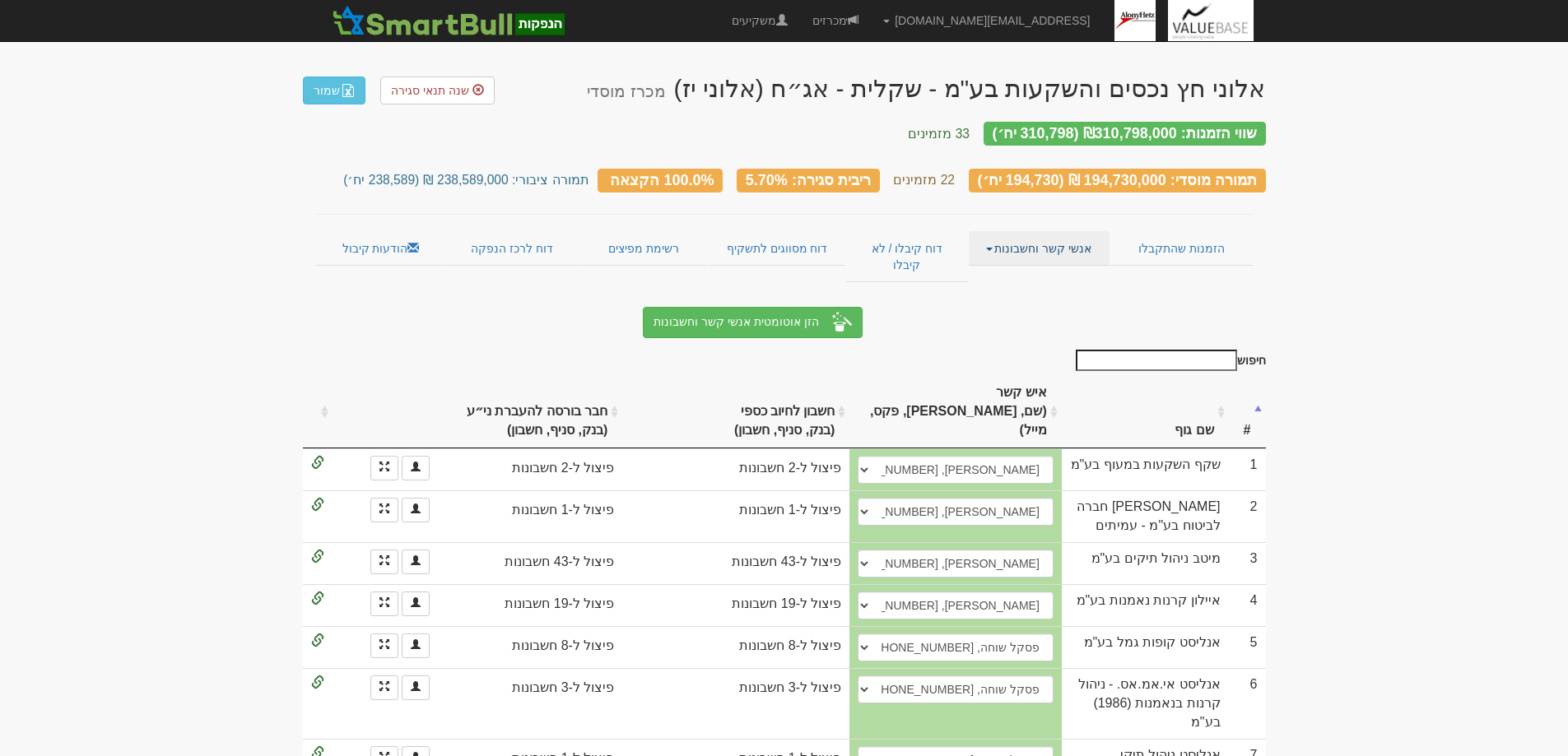
click at [1064, 232] on link "אנשי קשר וחשבונות" at bounding box center [1038, 248] width 141 height 34
click at [1053, 270] on link "פרטי הזמנות זוכות" at bounding box center [1043, 281] width 130 height 22
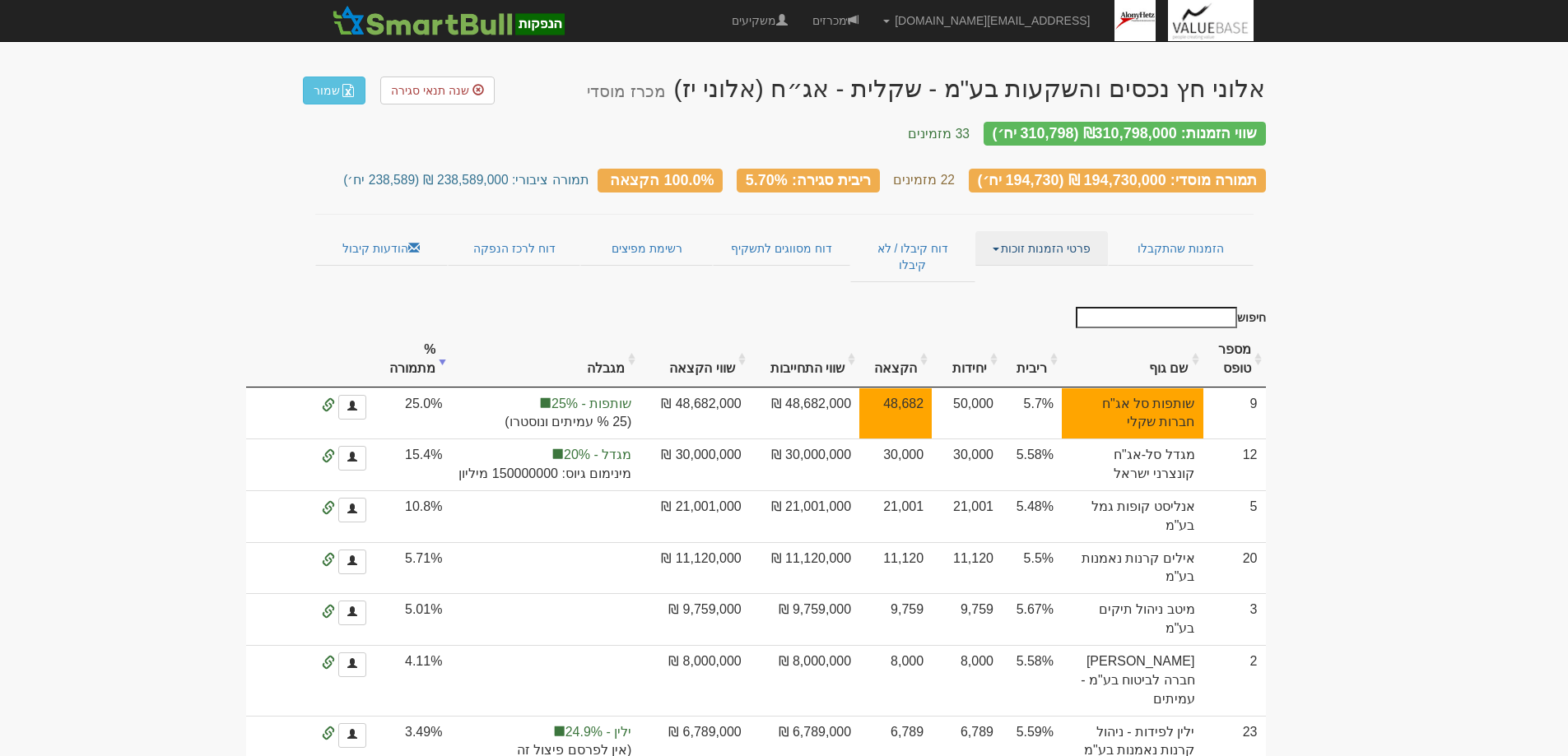
click at [1049, 235] on link "פרטי הזמנות זוכות" at bounding box center [1041, 248] width 133 height 34
click at [1045, 270] on link "אנשי קשר וחשבונות" at bounding box center [1042, 281] width 130 height 22
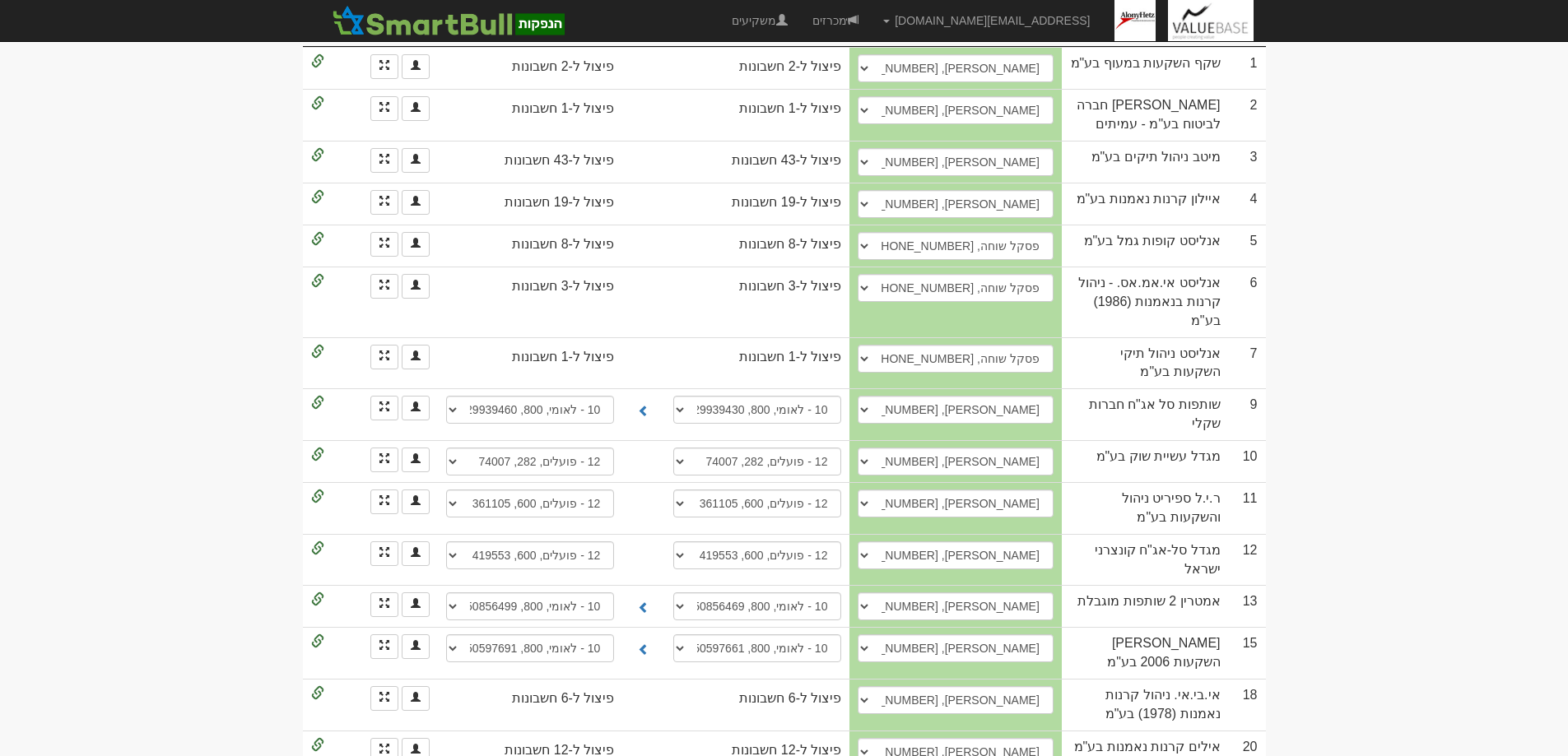
scroll to position [329, 0]
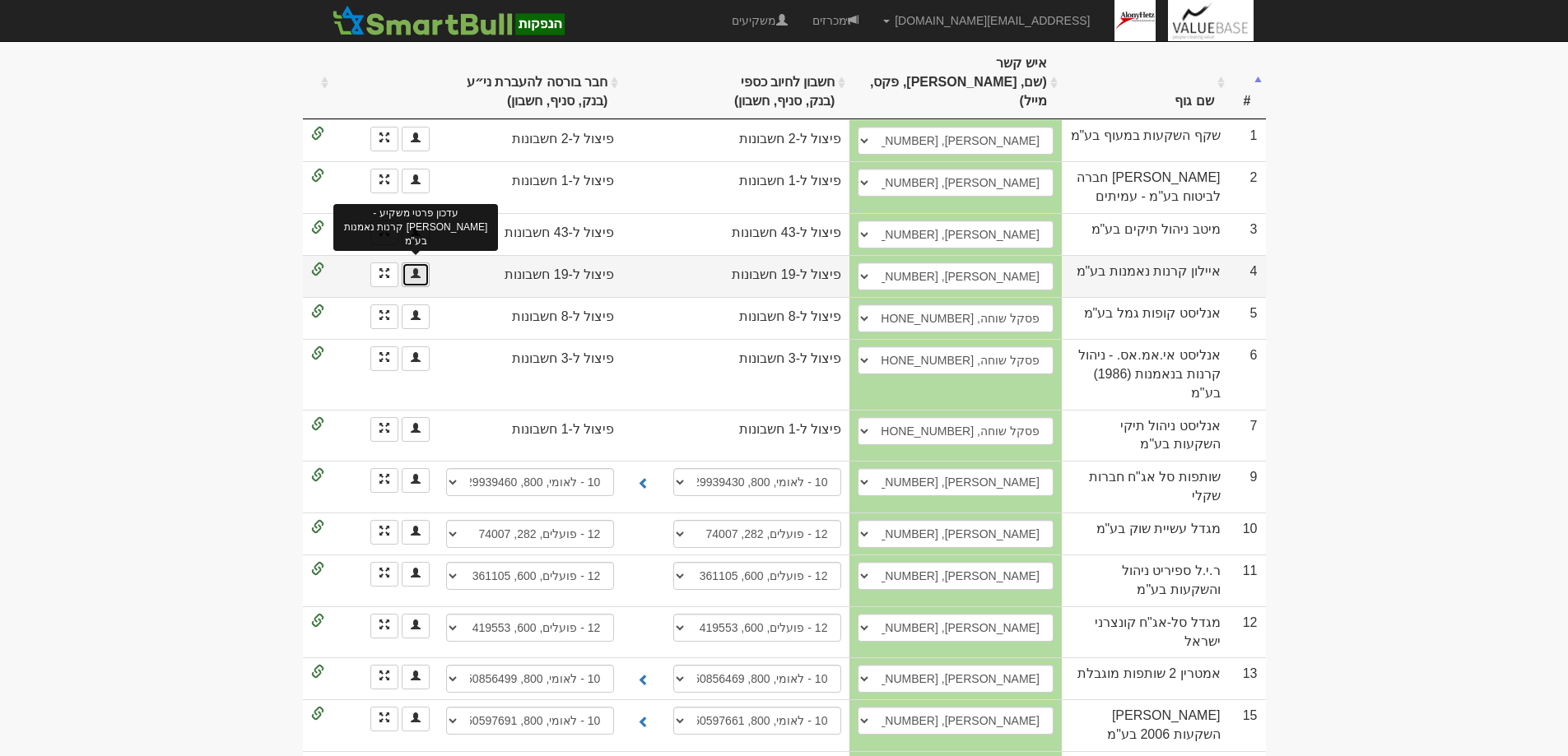
click at [413, 268] on span at bounding box center [416, 273] width 10 height 10
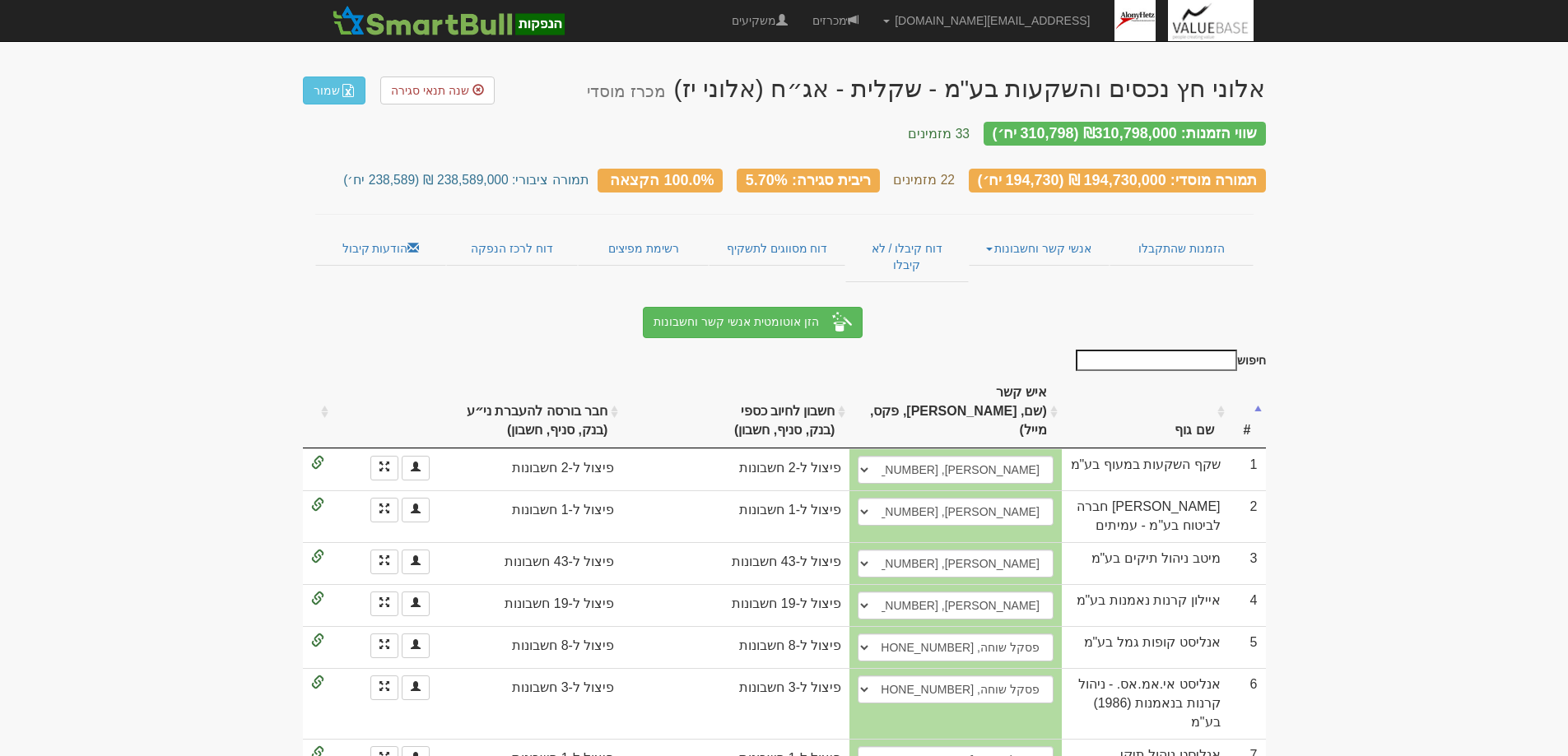
scroll to position [329, 0]
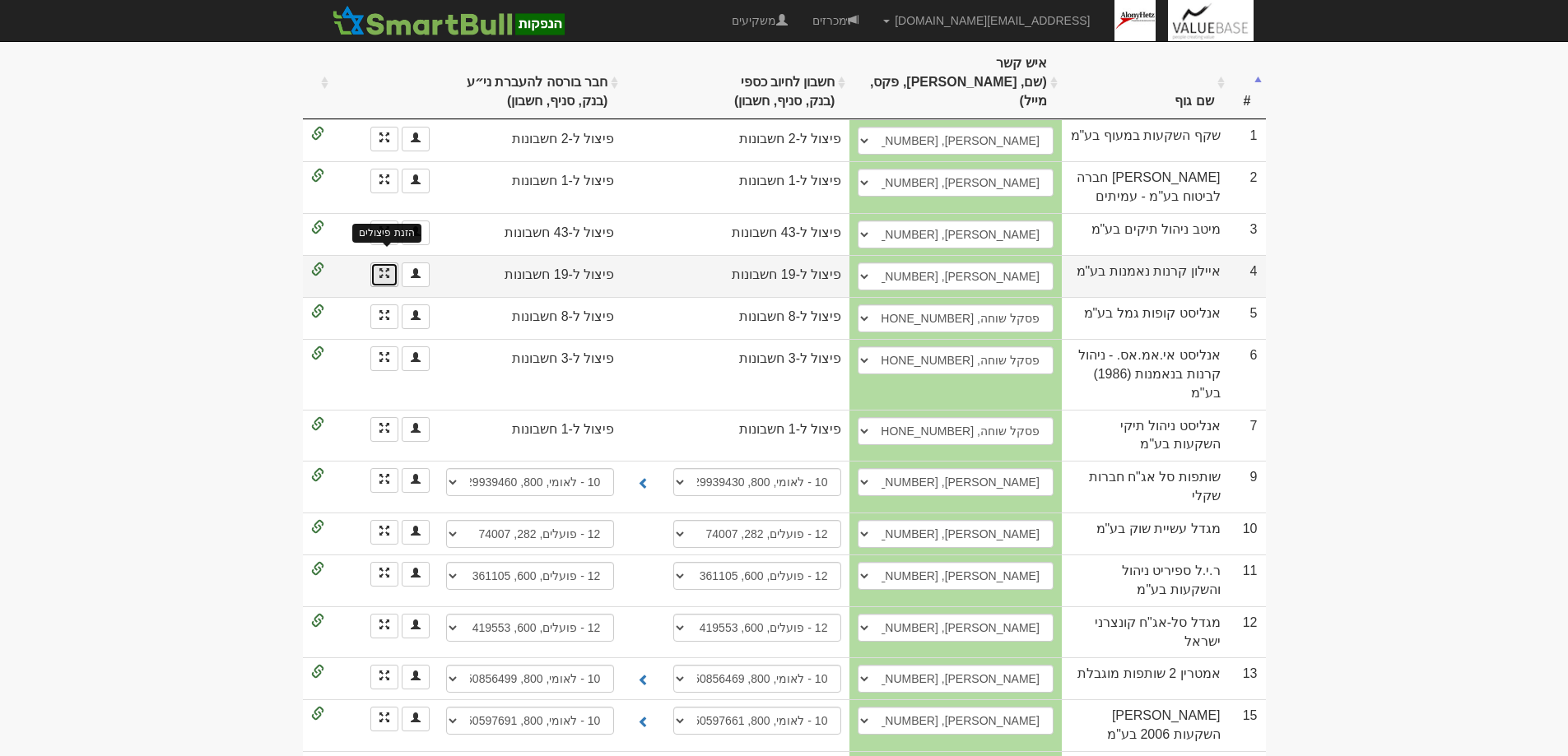
click at [382, 268] on span at bounding box center [384, 273] width 10 height 10
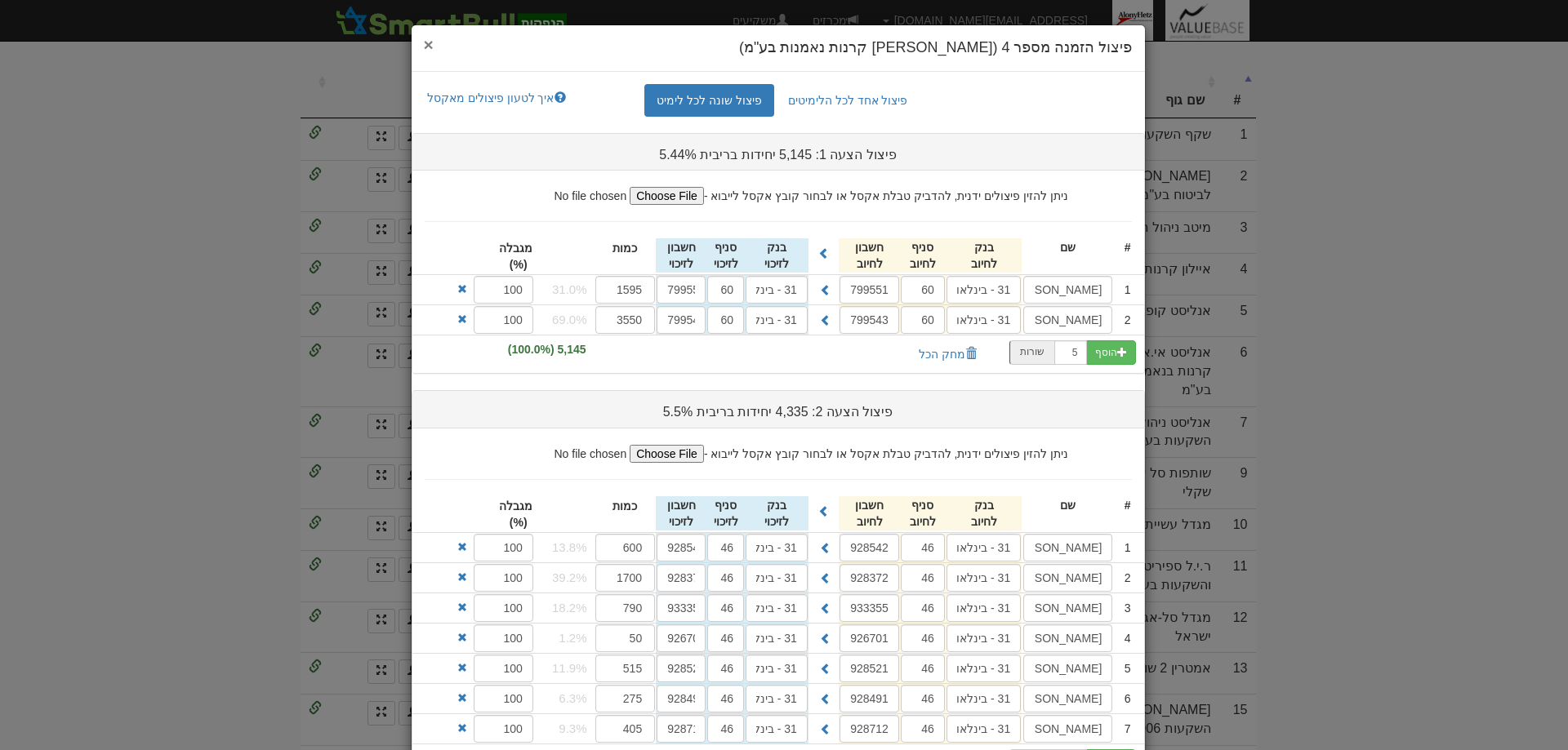
click at [434, 42] on span "×" at bounding box center [428, 44] width 10 height 19
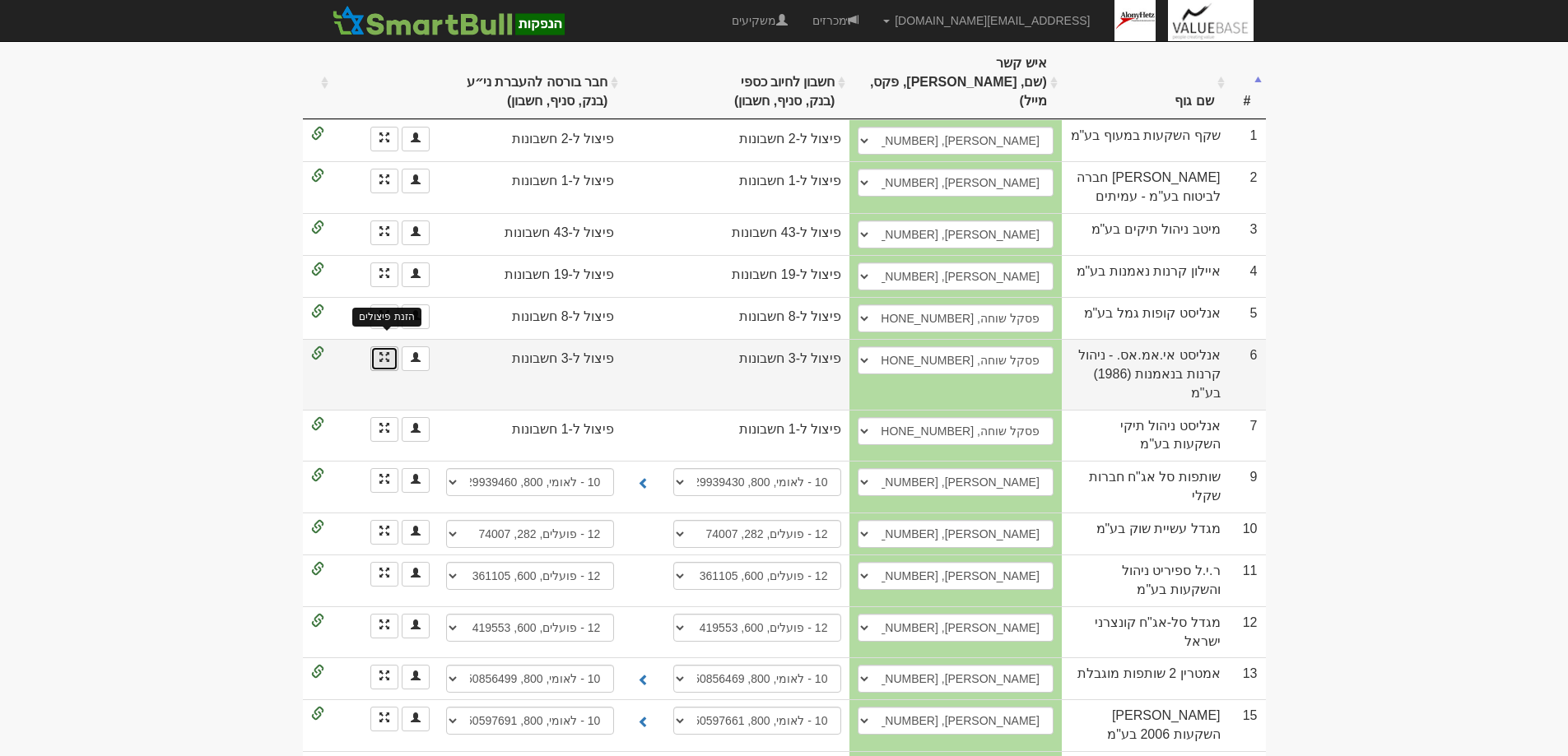
click at [383, 352] on span at bounding box center [384, 357] width 10 height 10
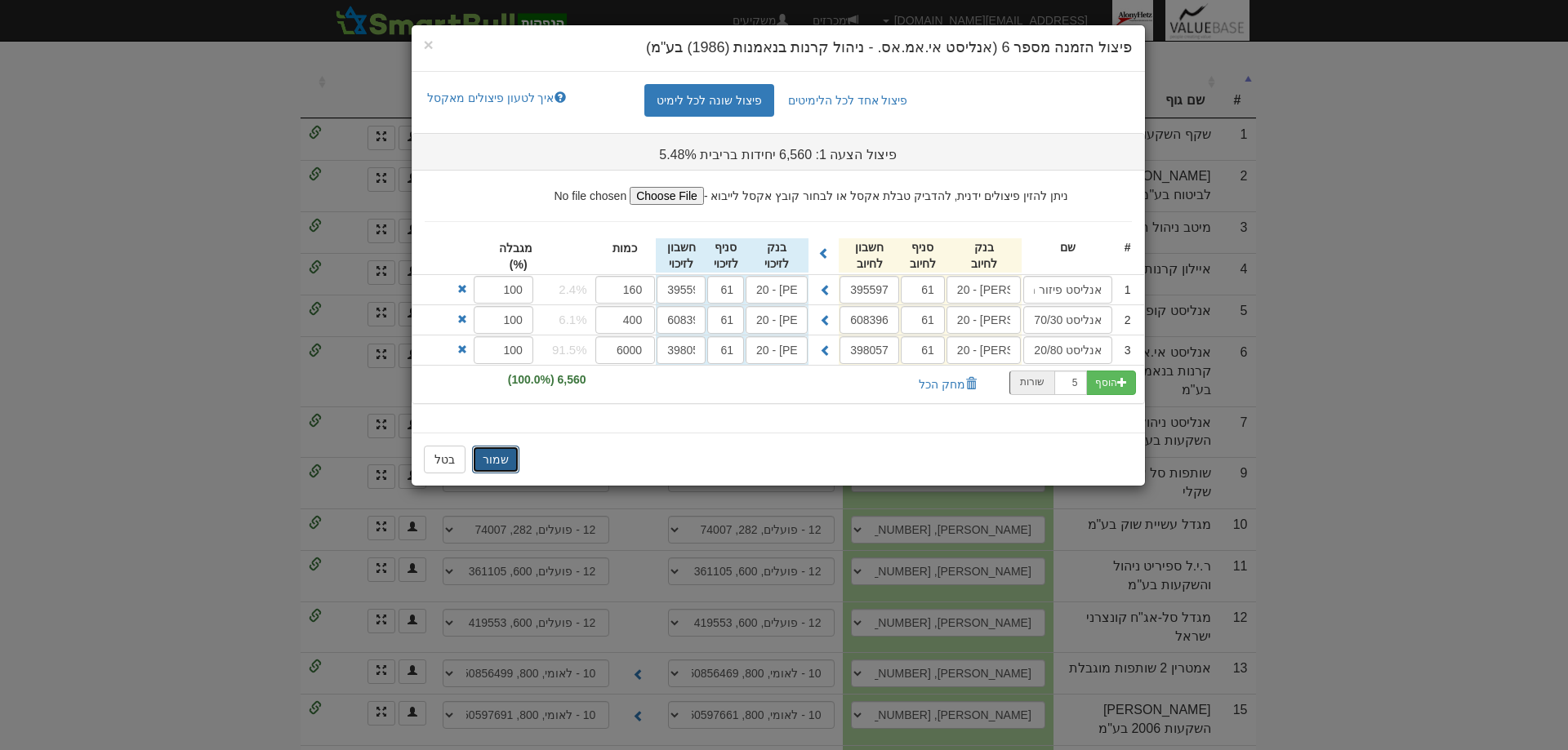
click at [499, 460] on button "שמור" at bounding box center [496, 459] width 48 height 27
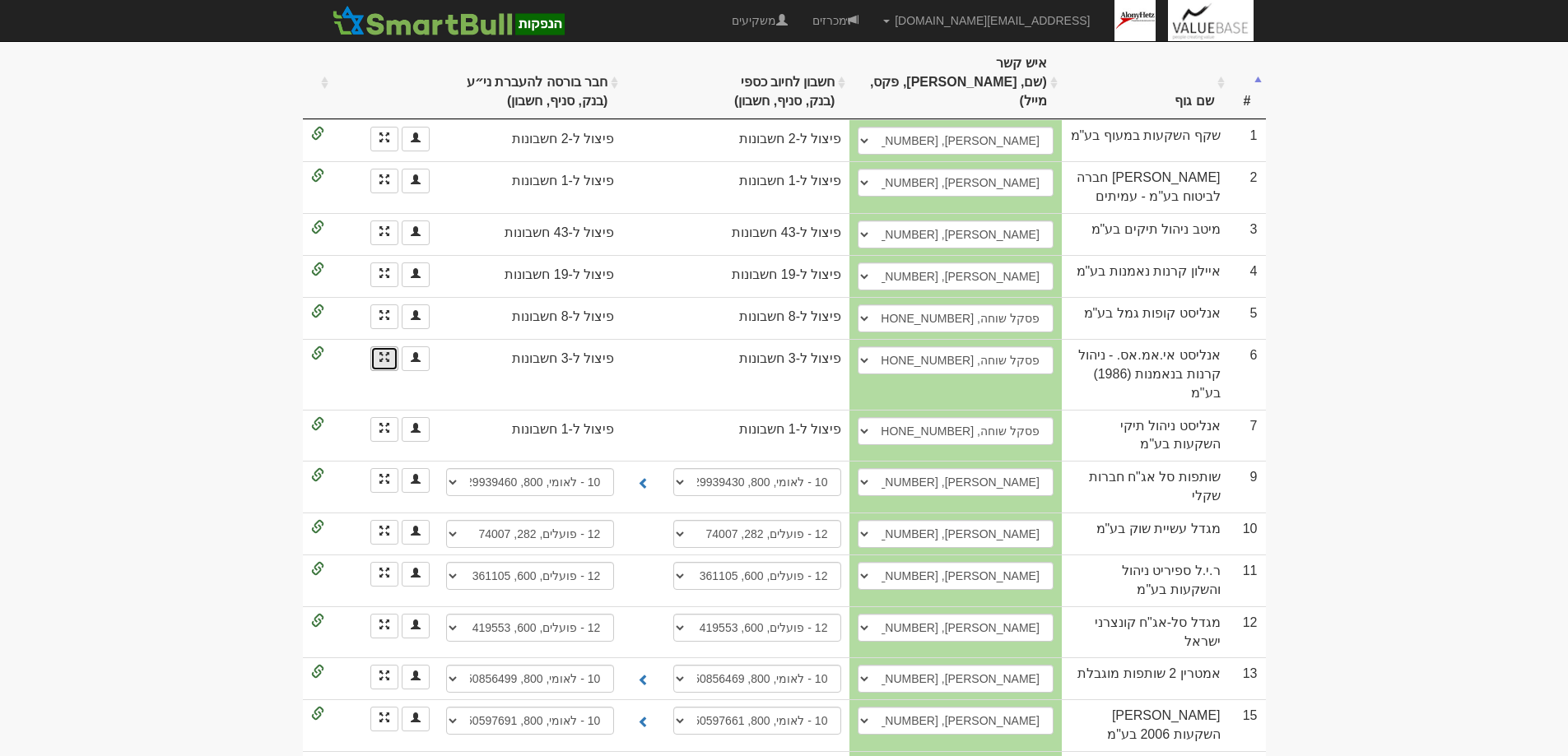
scroll to position [0, 0]
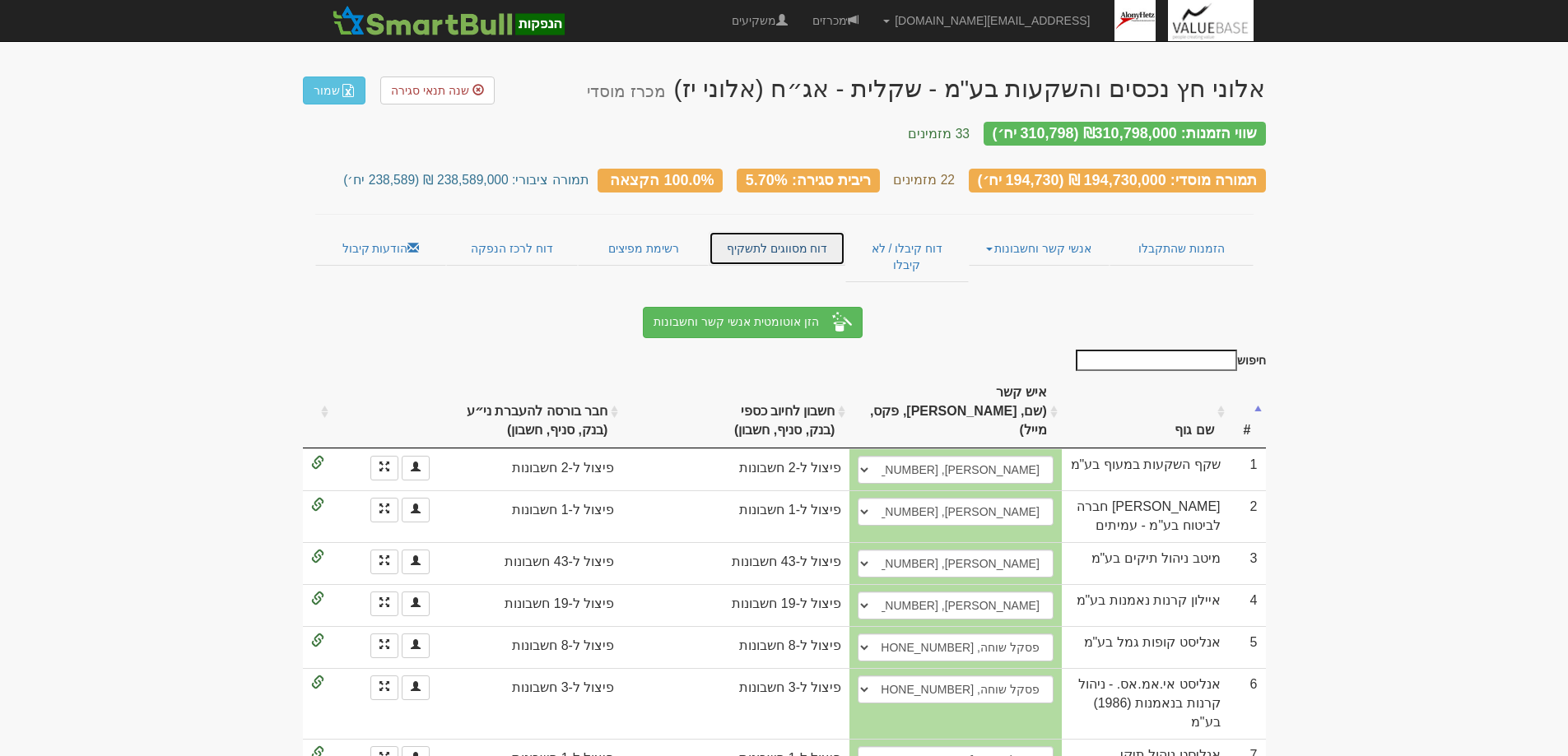
click at [754, 235] on link "דוח מסווגים לתשקיף" at bounding box center [777, 248] width 137 height 34
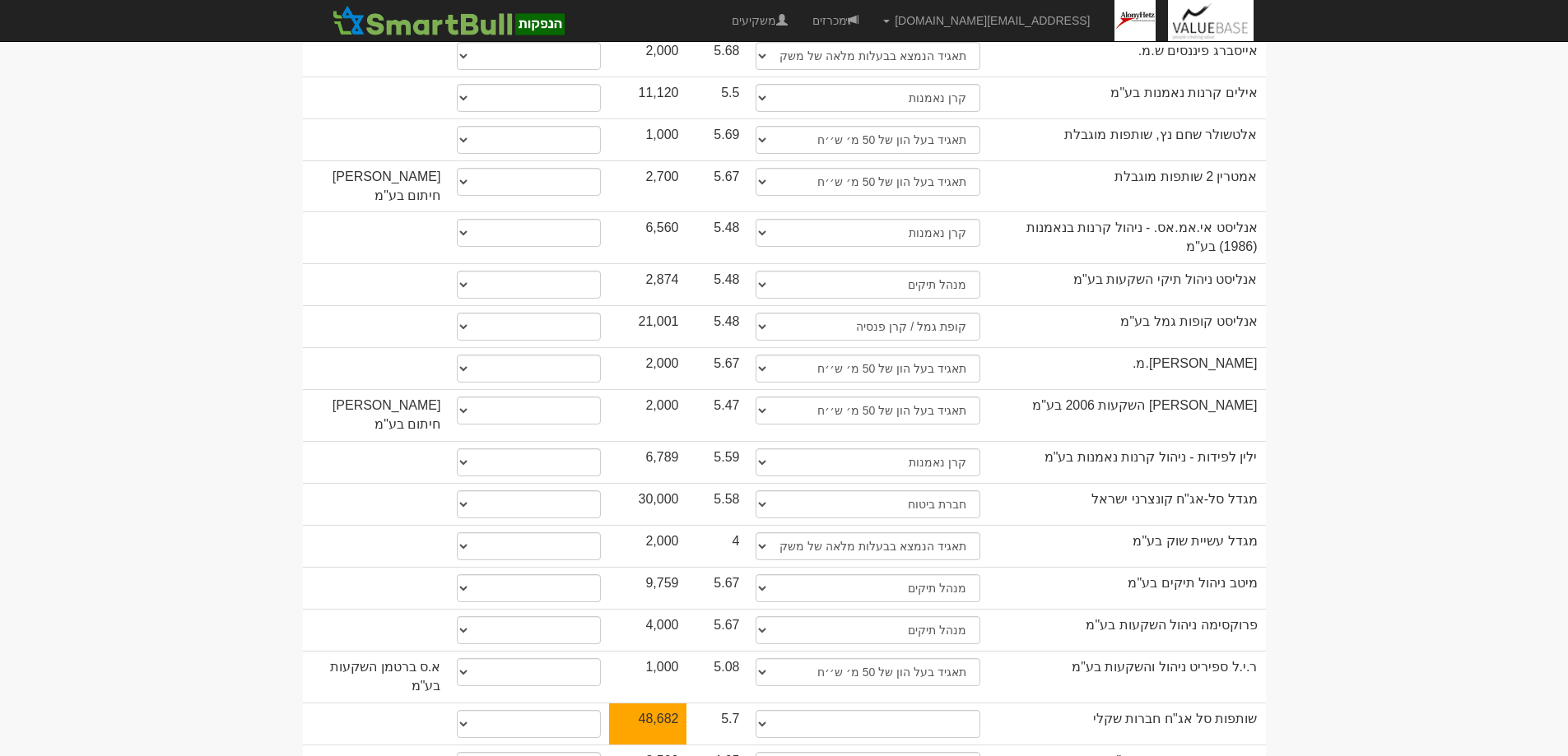
scroll to position [905, 0]
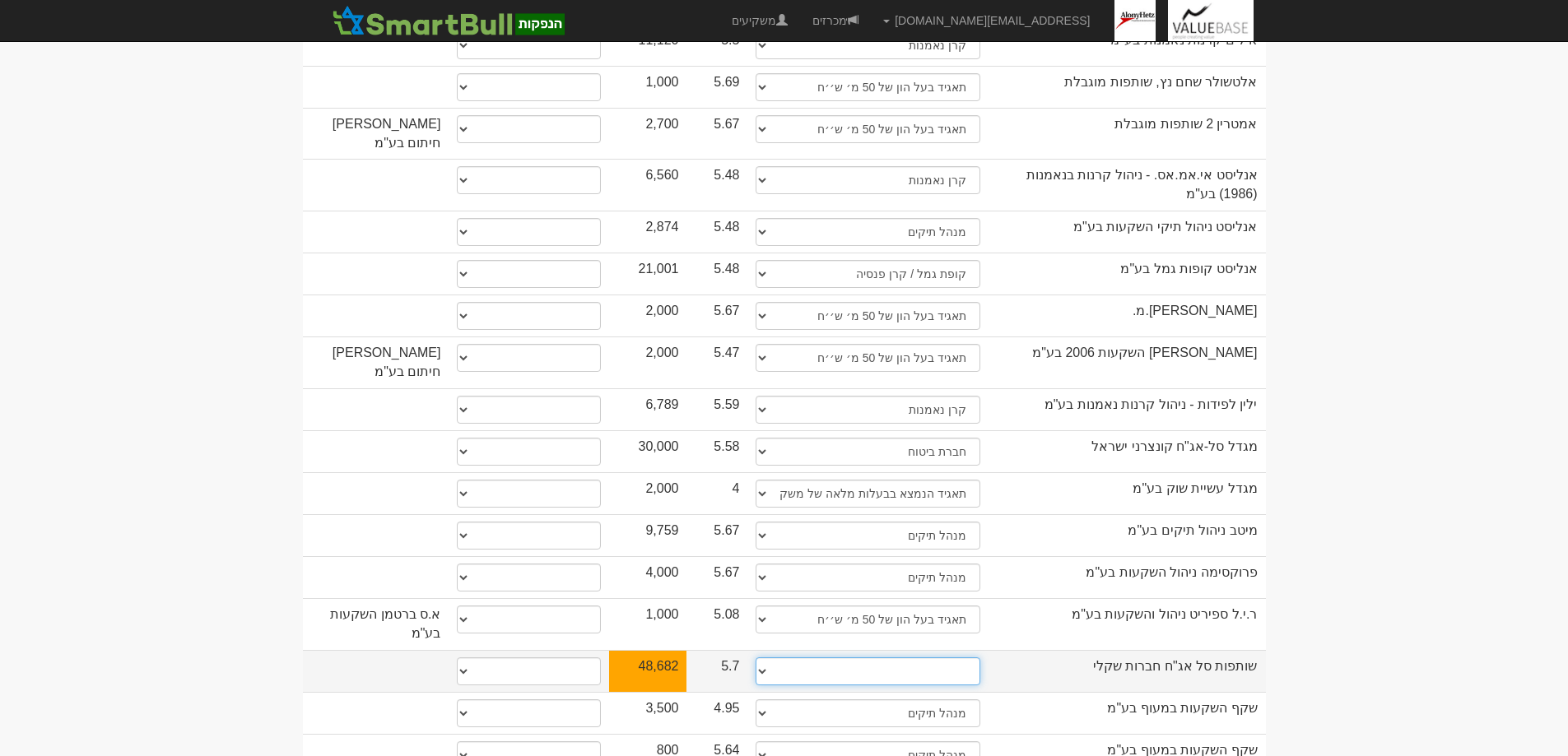
click at [768, 658] on select "תאגיד מסווג חתם / מפיץ חברת ביטוח תאגיד בעל הון של 50 מ׳ ש׳׳ח קופת גמל / קרן פנ…" at bounding box center [868, 671] width 224 height 28
select select "חברת ביטוח"
click at [756, 658] on select "תאגיד מסווג חתם / מפיץ חברת ביטוח תאגיד בעל הון של 50 מ׳ ש׳׳ח קופת גמל / קרן פנ…" at bounding box center [868, 671] width 224 height 28
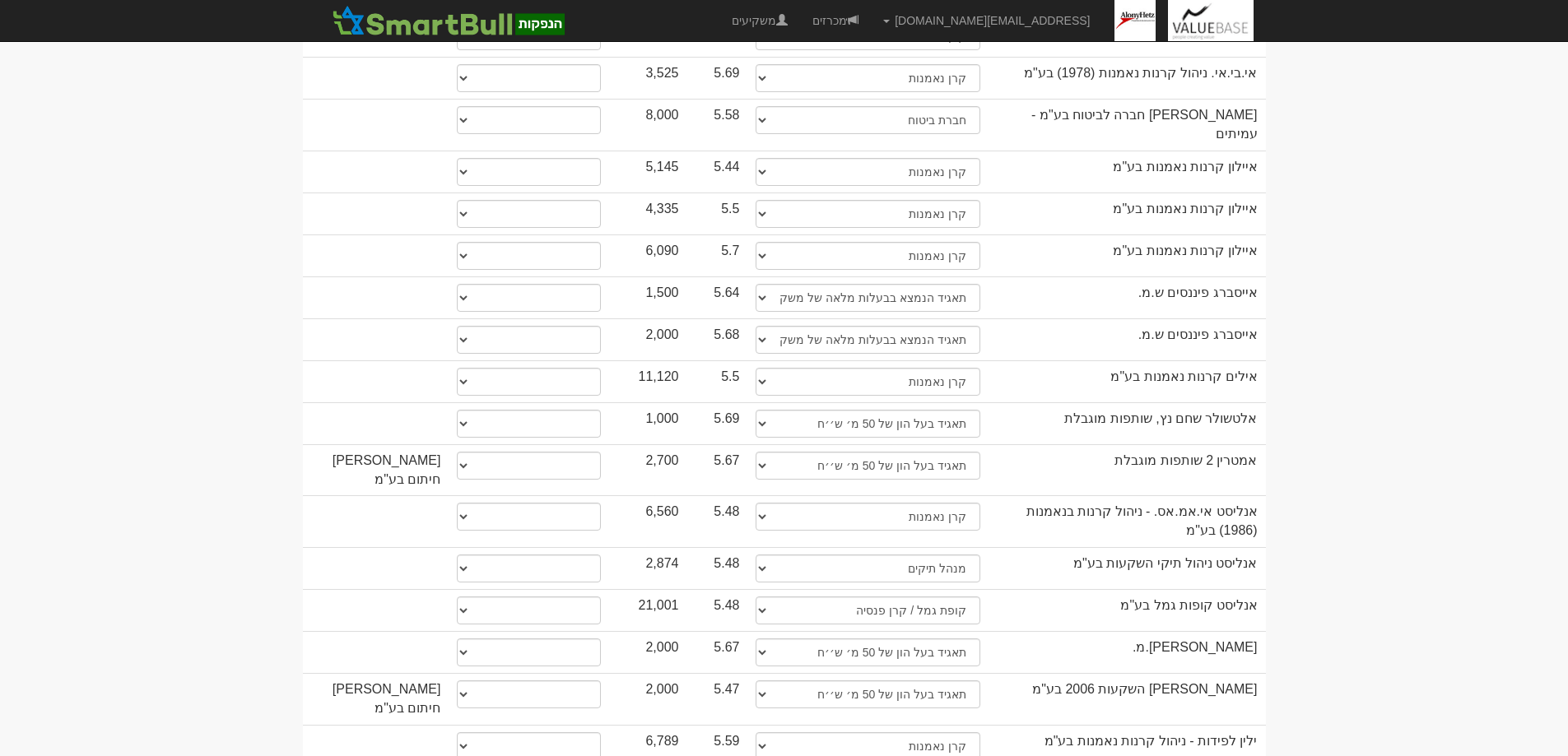
scroll to position [576, 0]
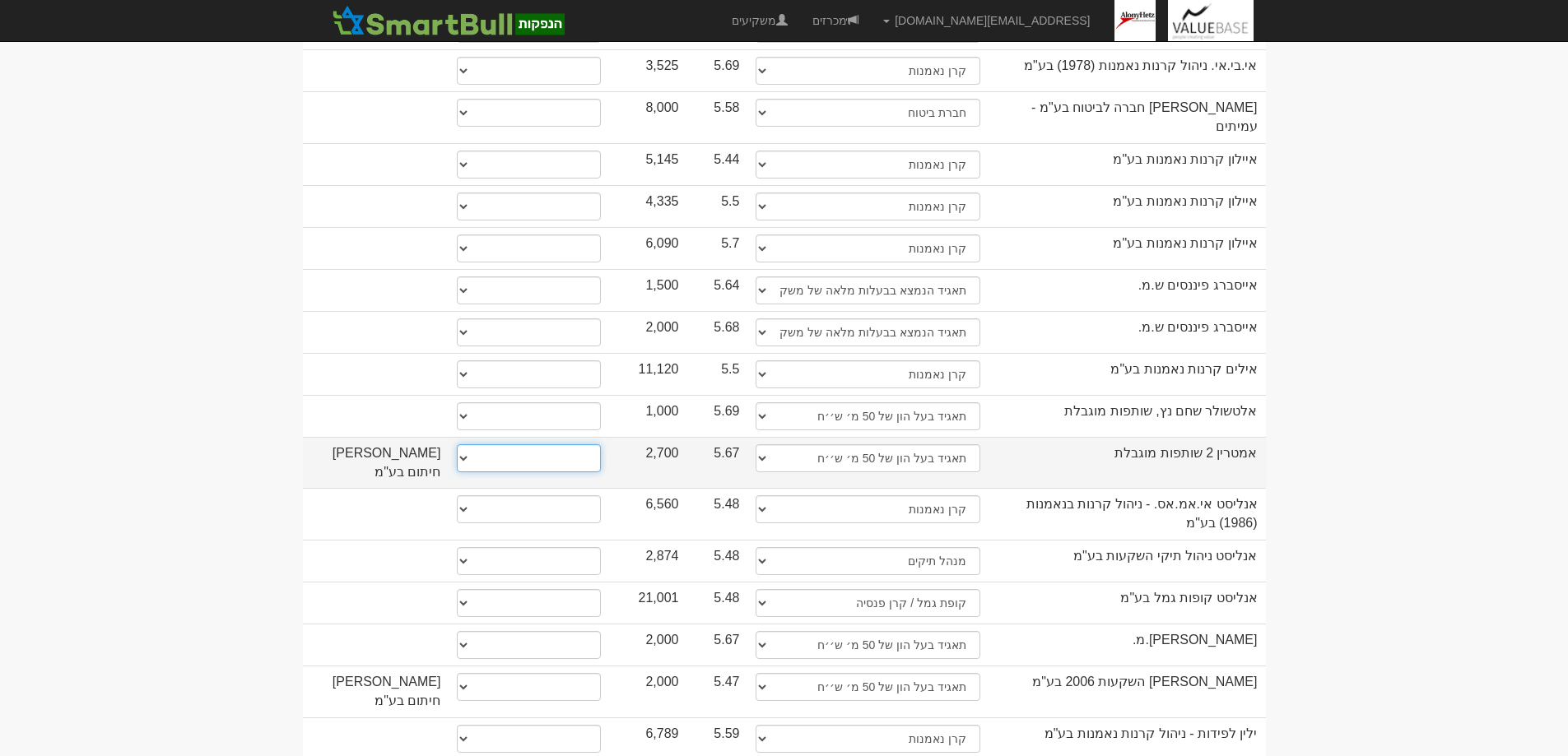
click at [470, 444] on select "* גוף הקשור למפיץ בהנפקה ** בעל עניין בחברה *** בעל שליטה בחברה" at bounding box center [529, 458] width 145 height 28
select select "* גוף הקשור למפיץ בהנפקה"
click at [457, 444] on select "* גוף הקשור למפיץ בהנפקה ** בעל עניין בחברה *** בעל שליטה בחברה" at bounding box center [529, 458] width 145 height 28
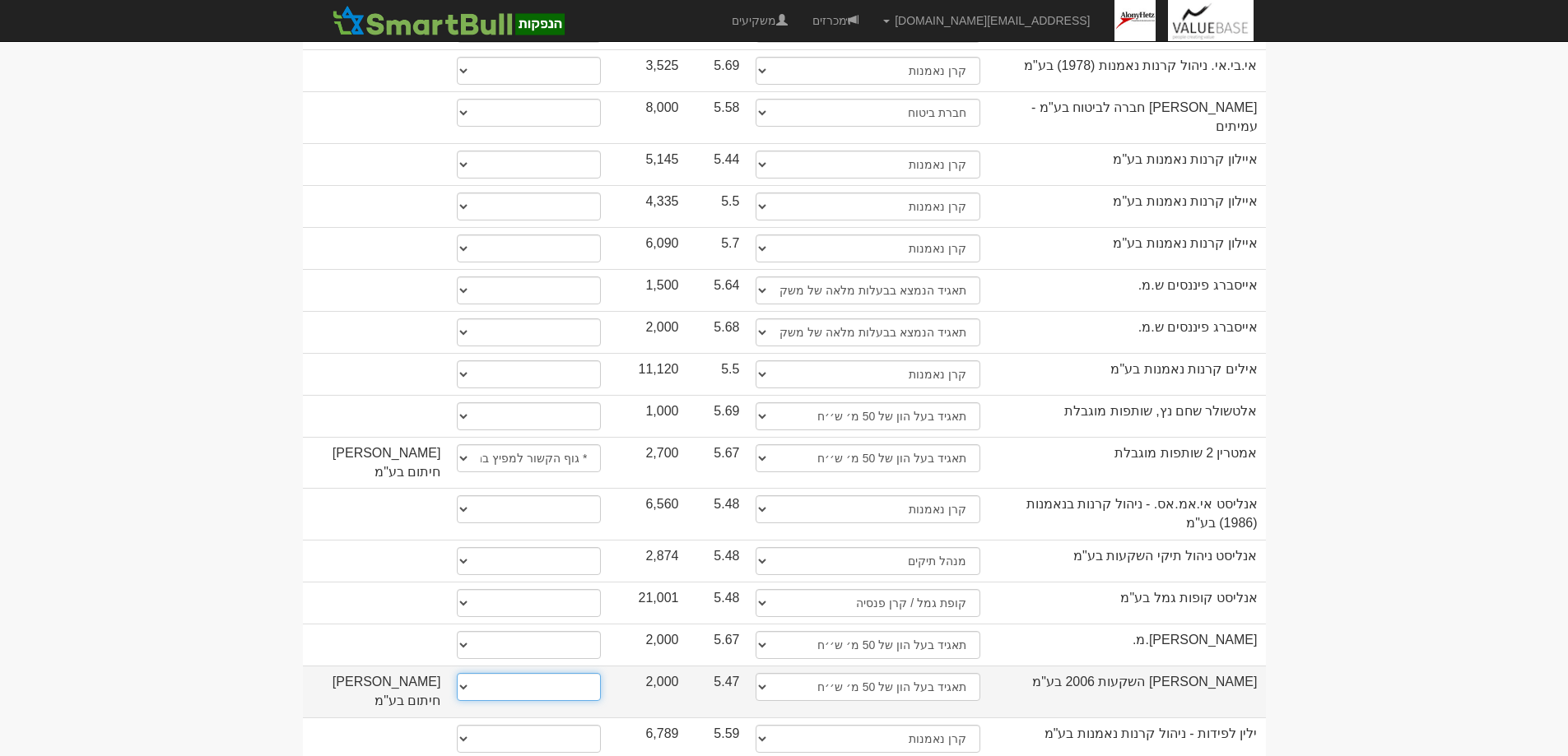
click at [467, 673] on select "* גוף הקשור למפיץ בהנפקה ** בעל עניין בחברה *** בעל שליטה בחברה" at bounding box center [529, 687] width 145 height 28
select select "* גוף הקשור למפיץ בהנפקה"
click at [457, 673] on select "* גוף הקשור למפיץ בהנפקה ** בעל עניין בחברה *** בעל שליטה בחברה" at bounding box center [529, 687] width 145 height 28
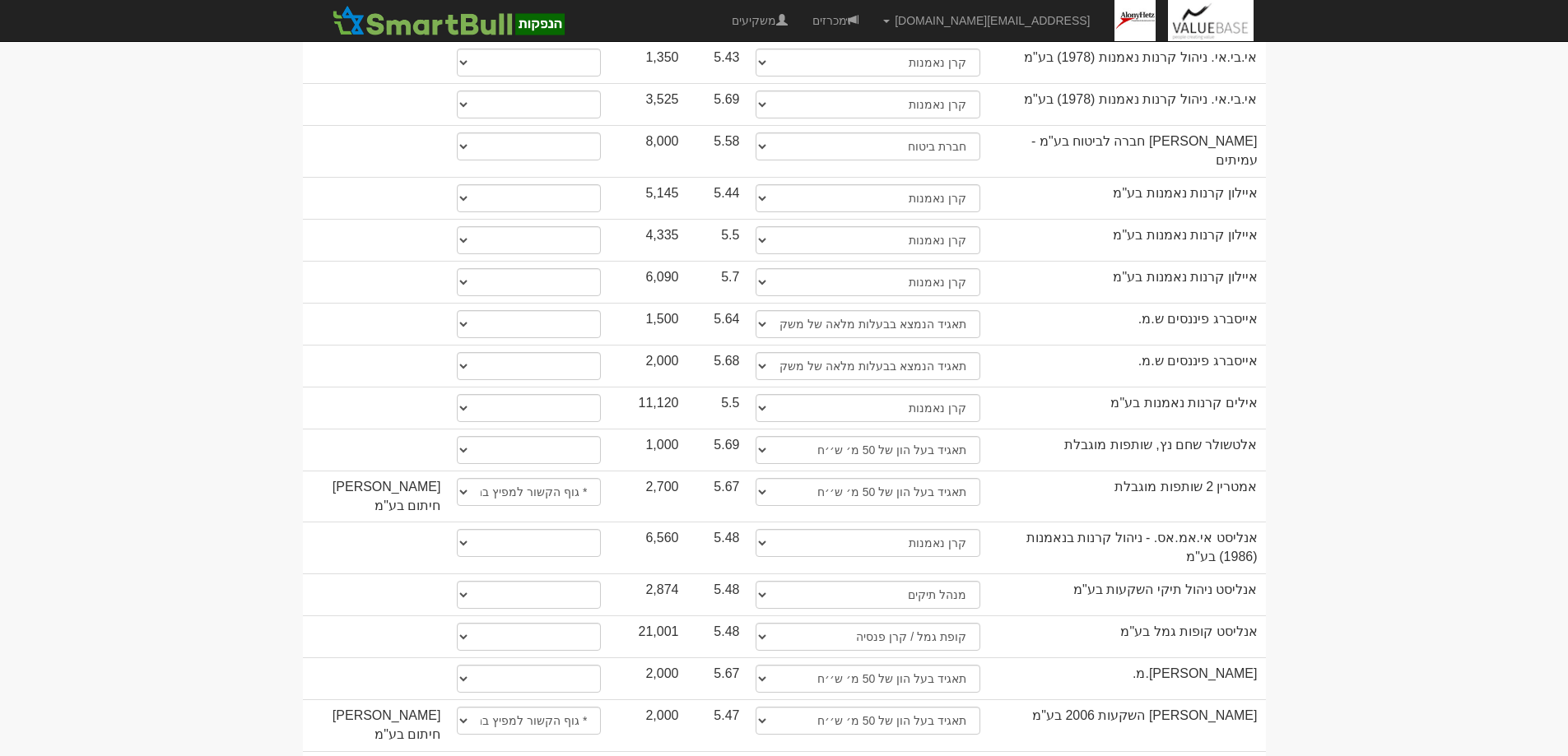
scroll to position [0, 0]
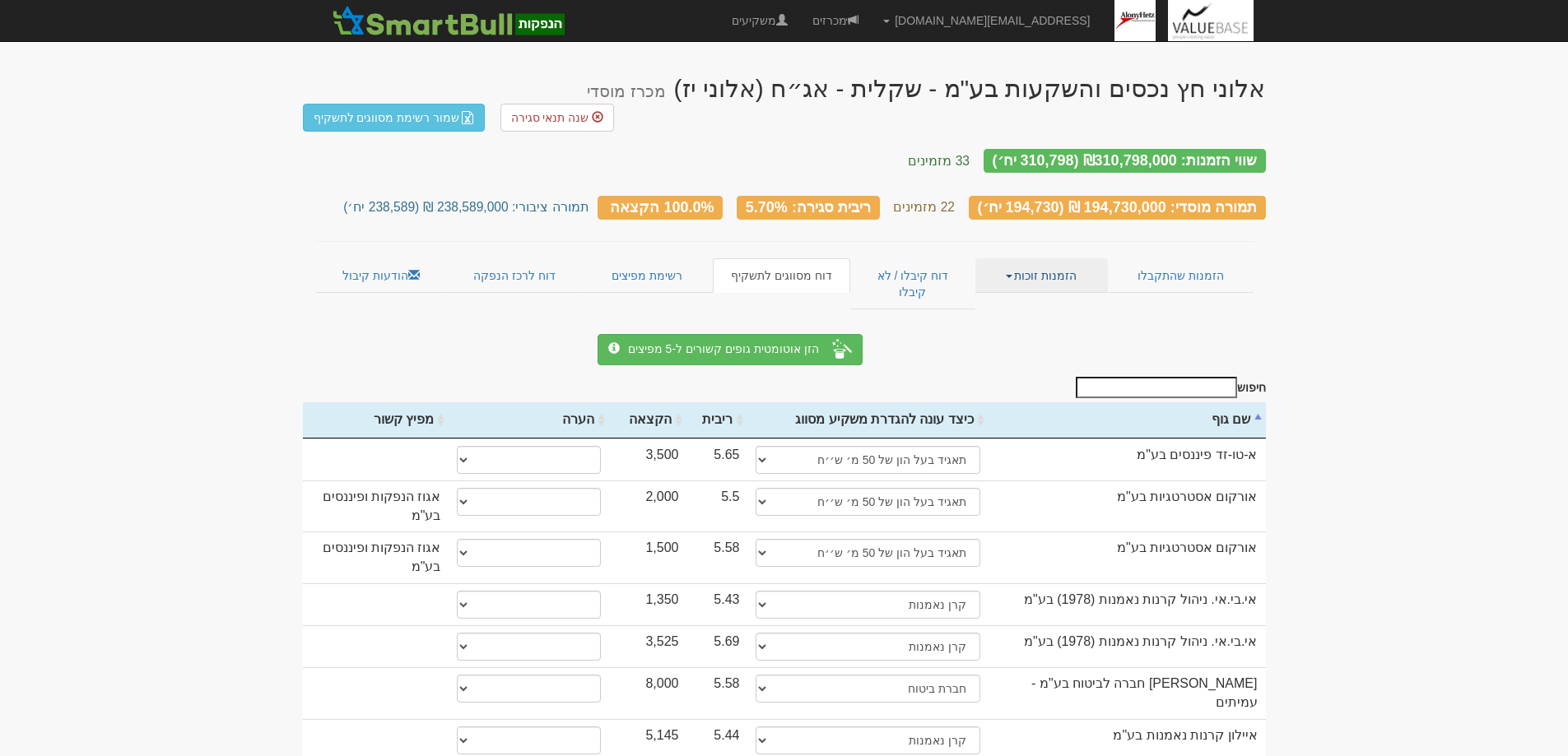
click at [1033, 259] on link "הזמנות זוכות" at bounding box center [1041, 275] width 133 height 34
click at [1059, 319] on link "אנשי קשר וחשבונות" at bounding box center [1042, 329] width 130 height 22
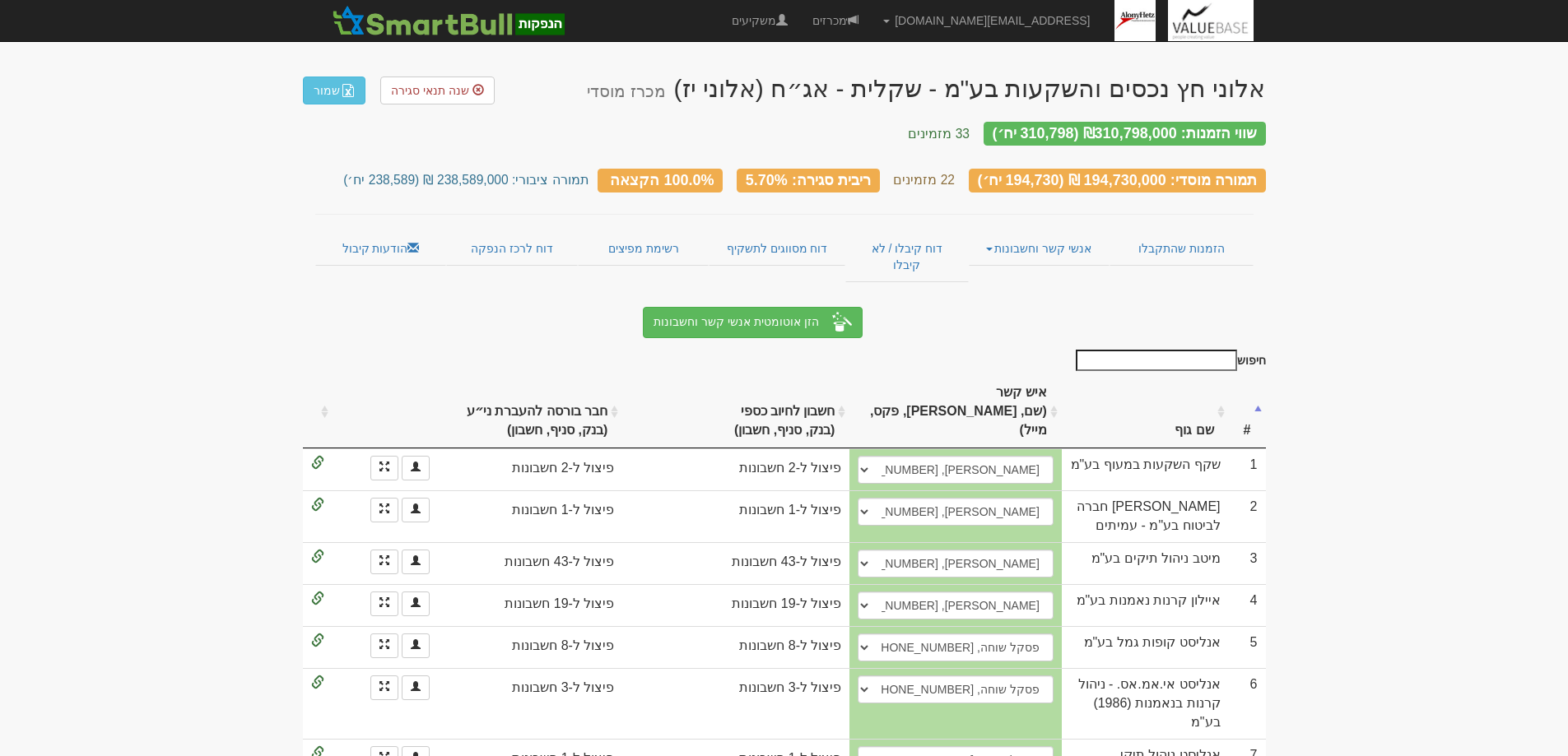
scroll to position [83, 0]
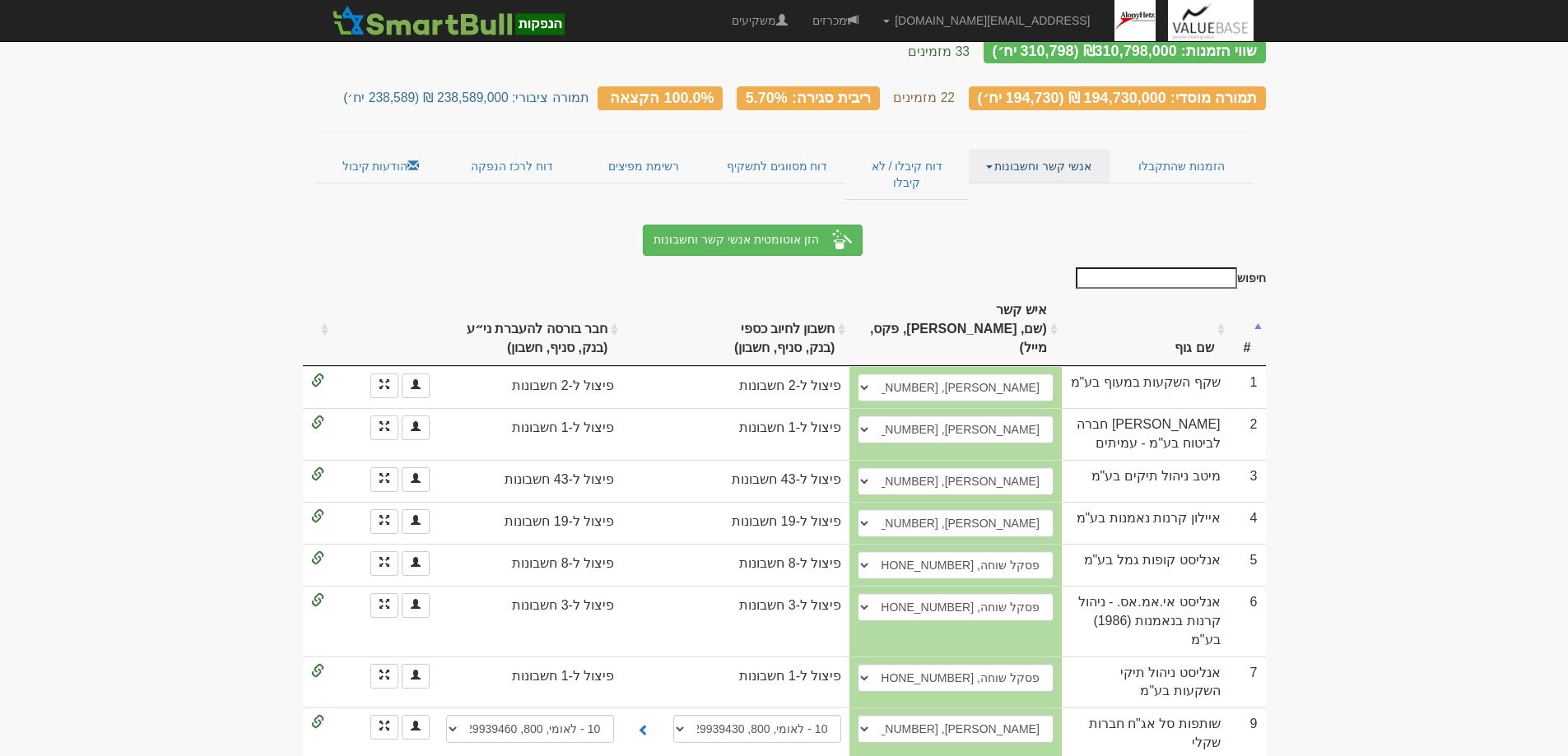
click at [1033, 152] on link "אנשי קשר וחשבונות" at bounding box center [1038, 166] width 141 height 34
click at [1043, 188] on link "פרטי הזמנות זוכות" at bounding box center [1043, 199] width 130 height 22
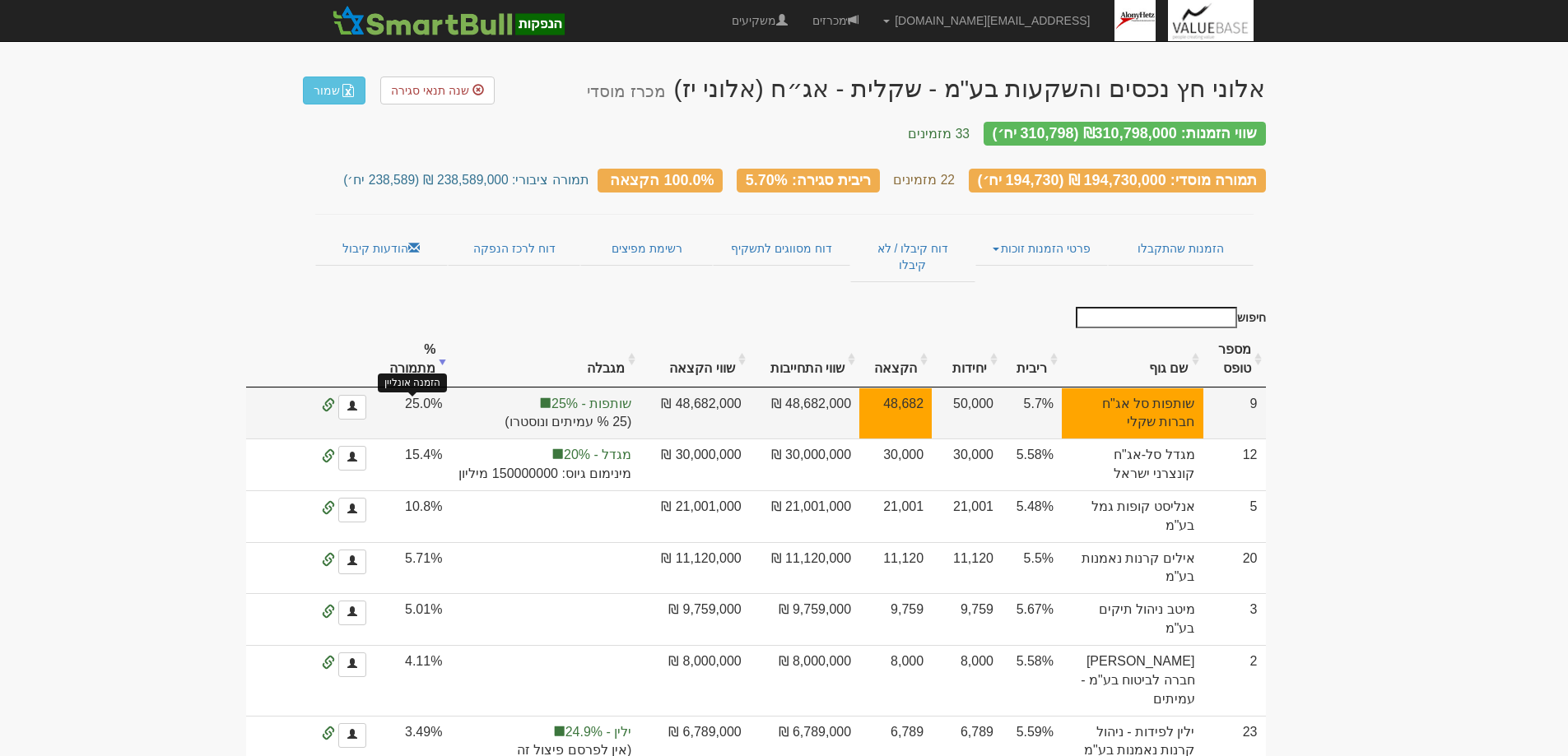
click at [335, 399] on span at bounding box center [327, 405] width 13 height 13
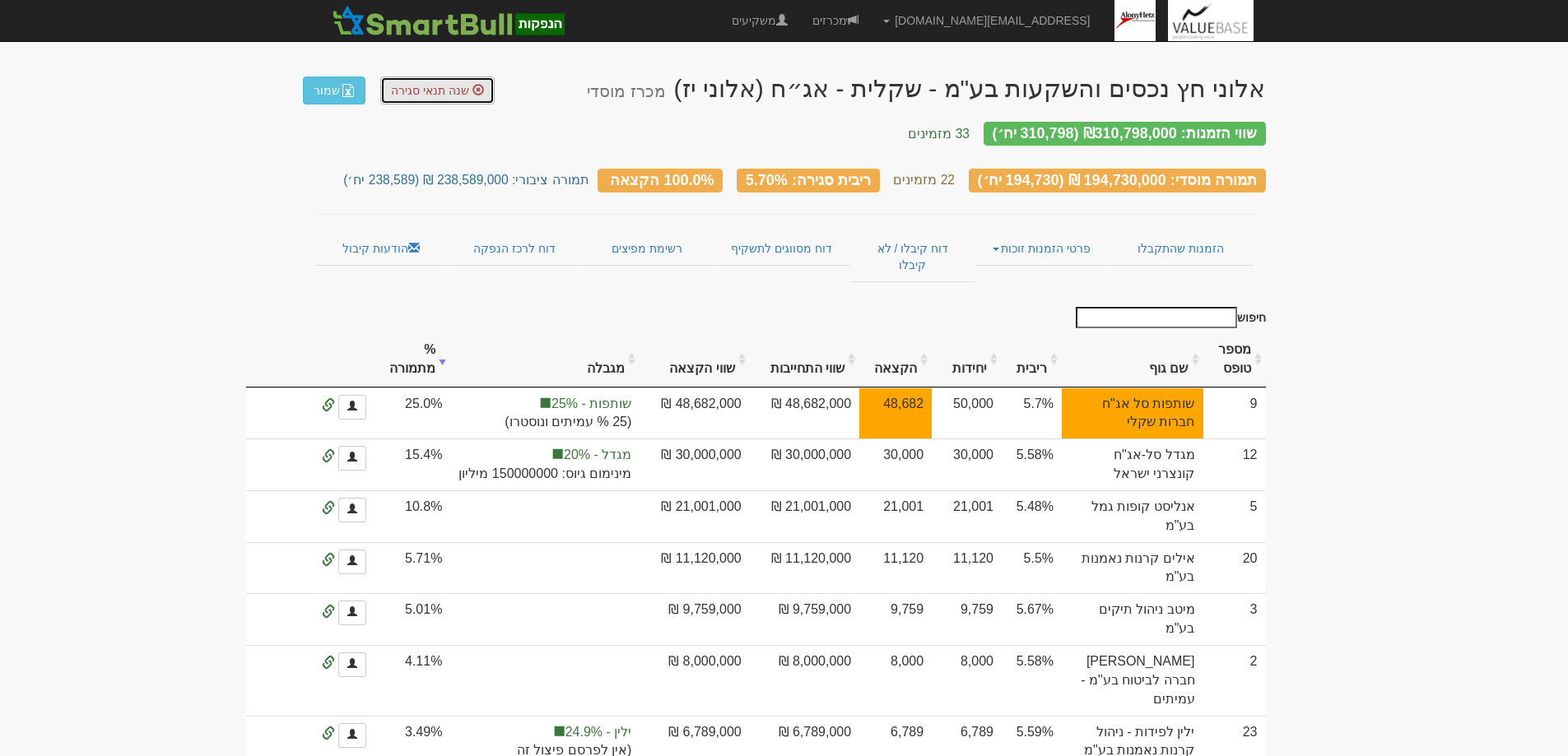
click at [429, 88] on span "שנה תנאי סגירה" at bounding box center [431, 89] width 79 height 13
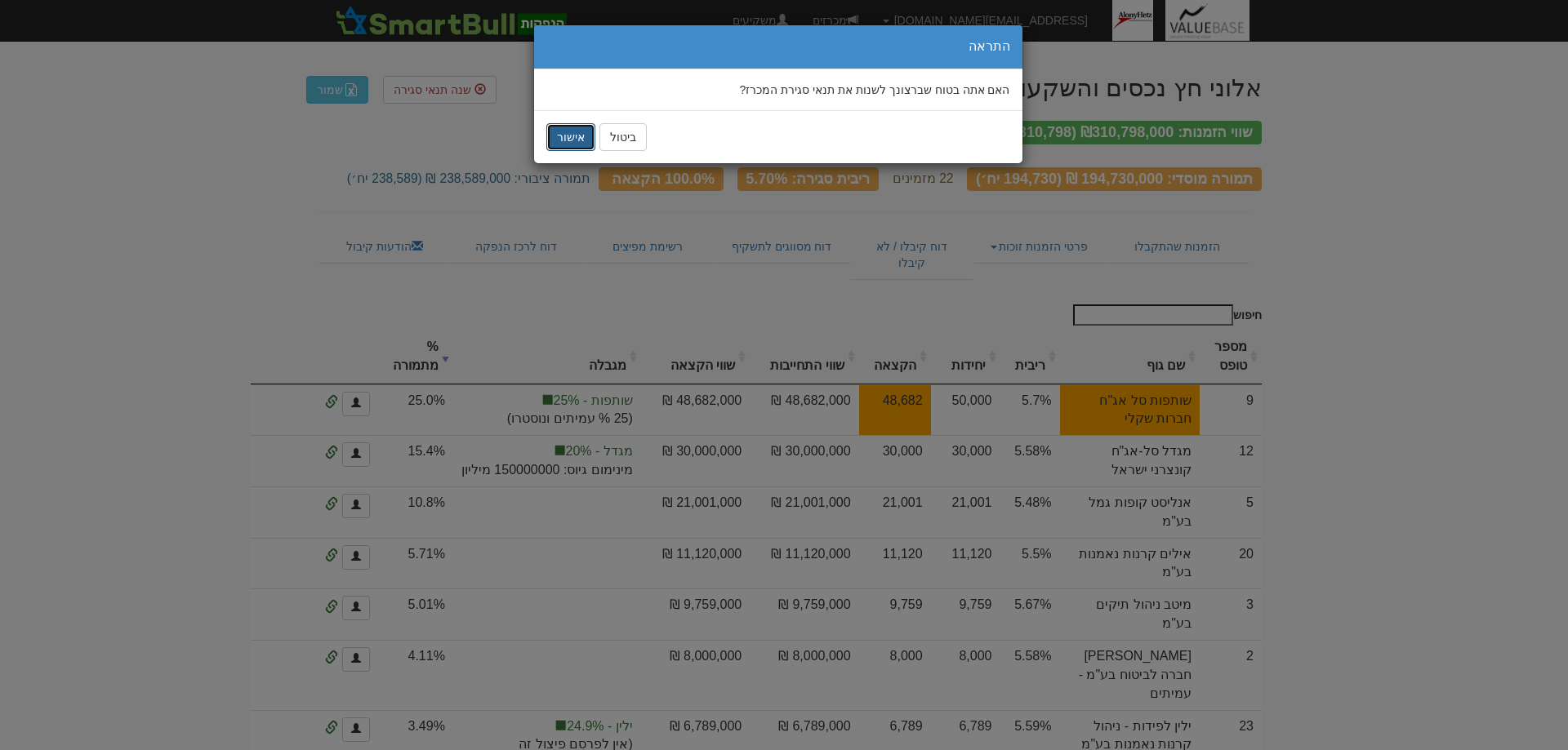
click at [561, 138] on button "אישור" at bounding box center [571, 137] width 49 height 27
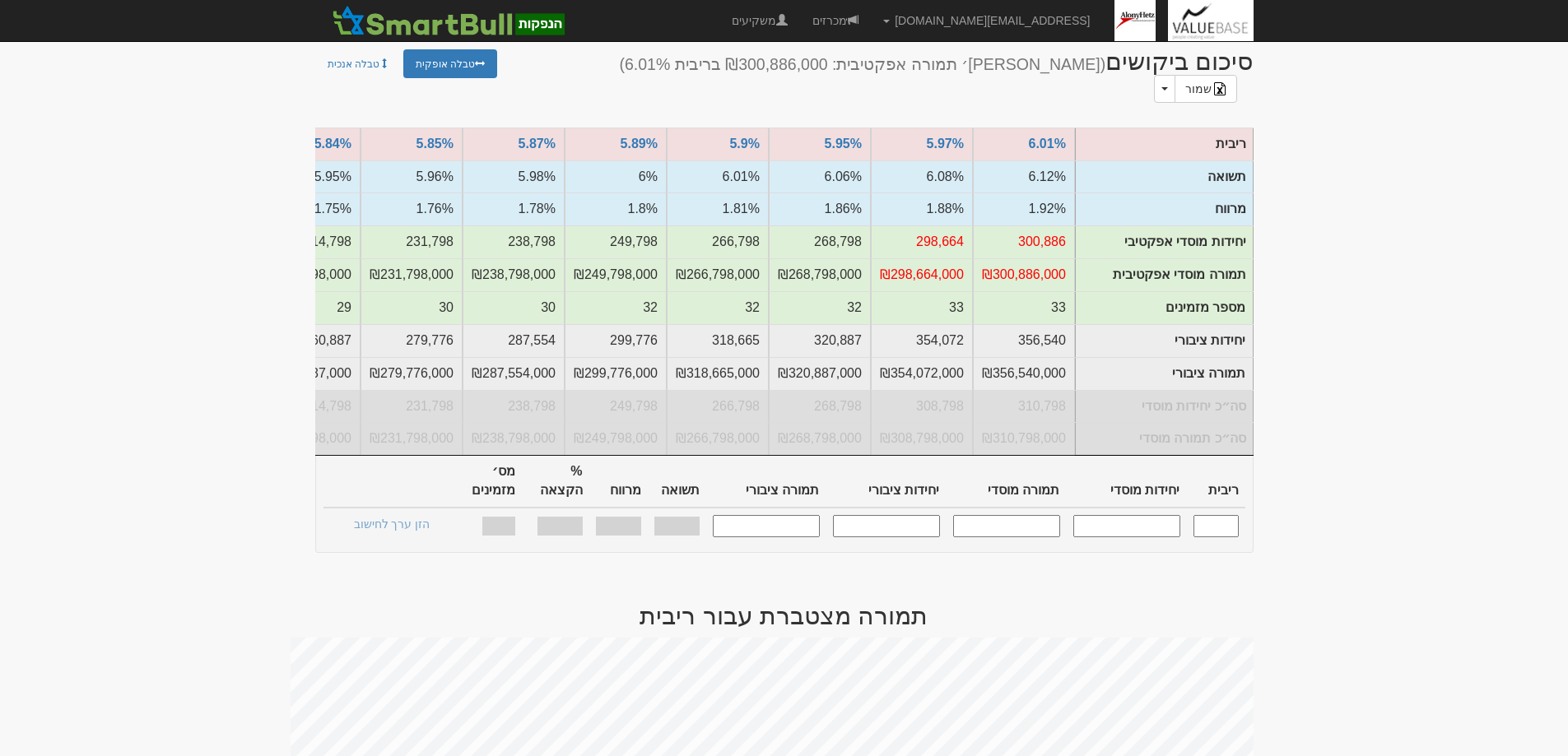
scroll to position [164, 0]
click at [1221, 513] on input "text" at bounding box center [1216, 524] width 45 height 23
type input "5.700"
click at [1113, 513] on input "text" at bounding box center [1127, 524] width 107 height 23
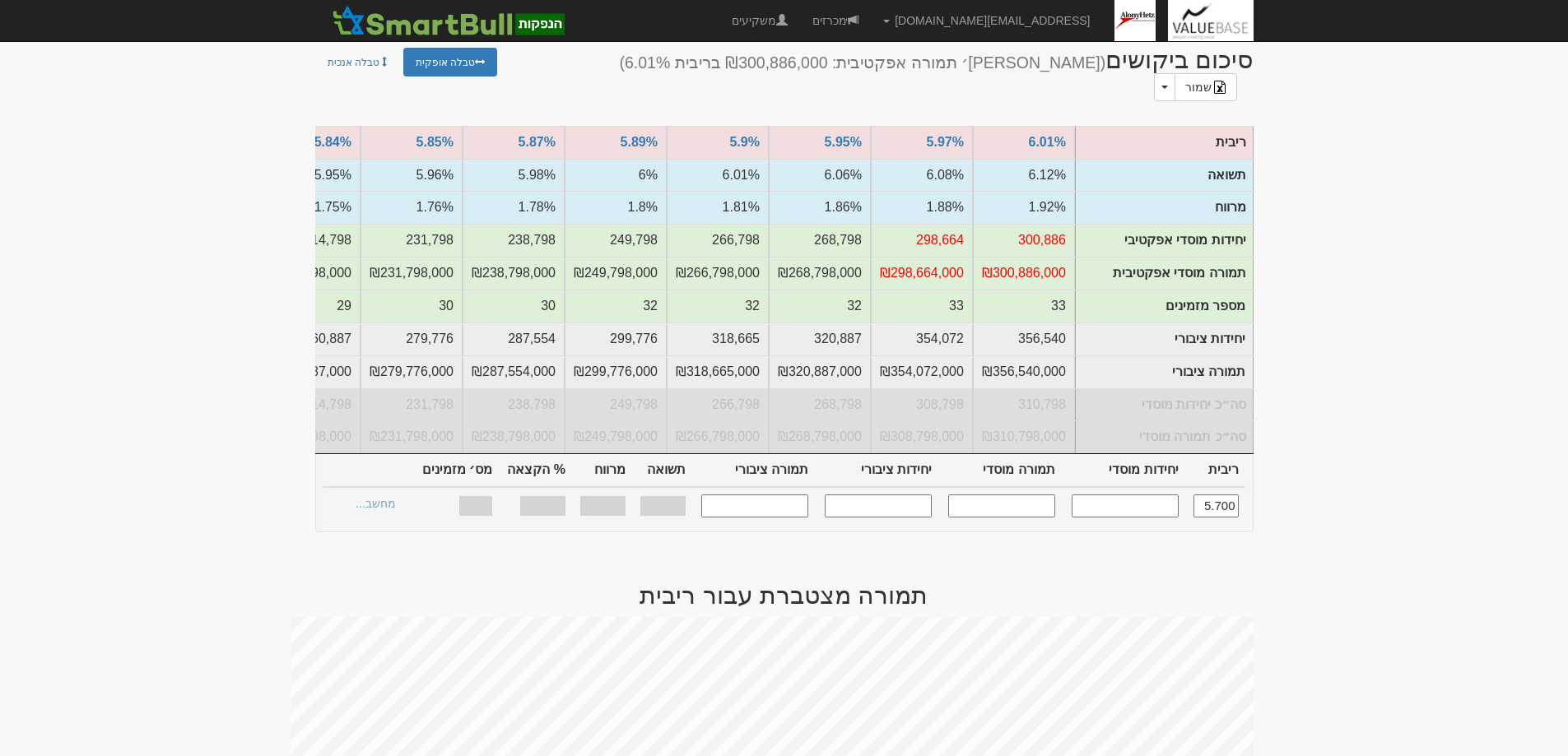
click at [1221, 494] on input "5.700" at bounding box center [1216, 505] width 45 height 23
type input "194,730"
type input "194,730,000"
type input "238,589"
type input "238,589,000"
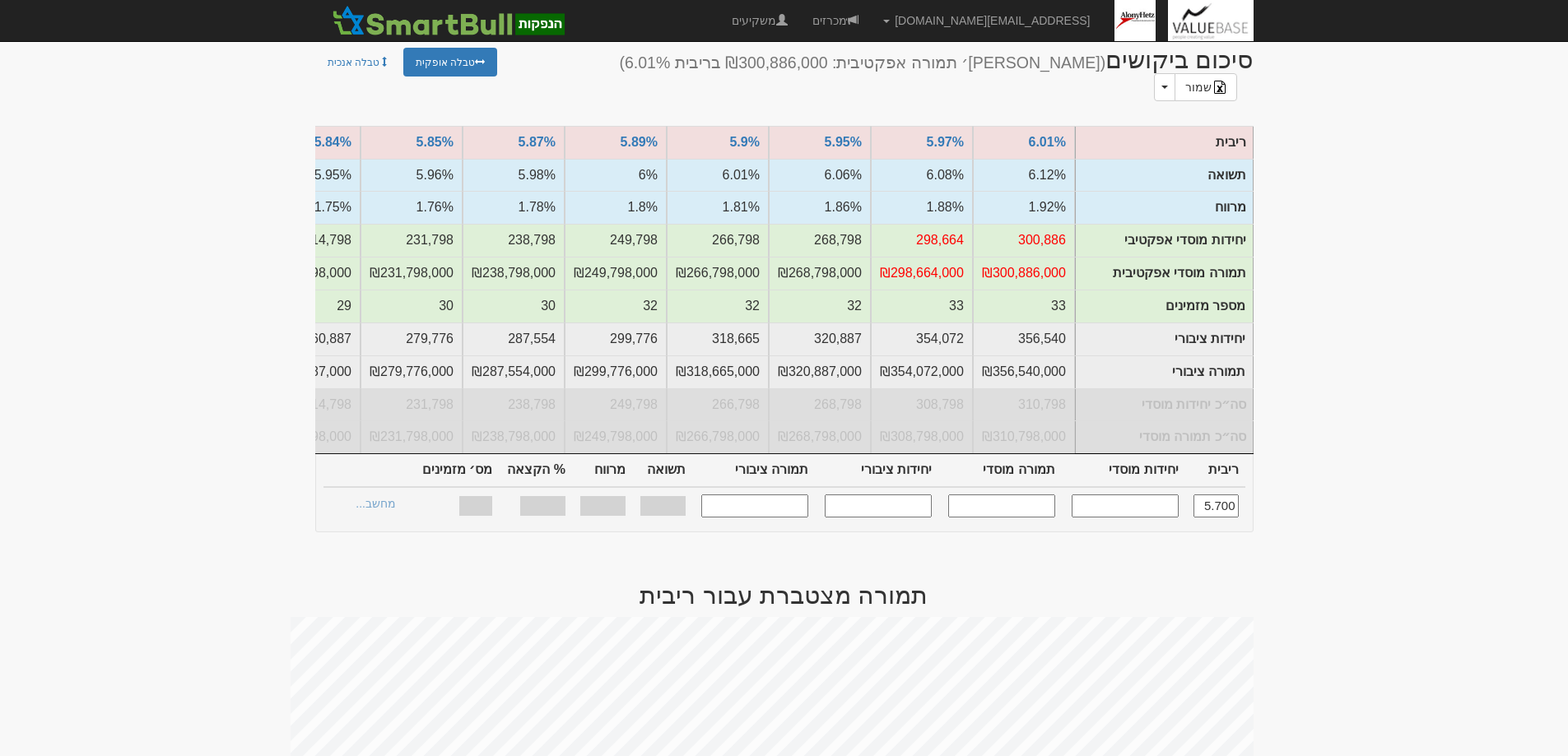
type input "1.600%"
type input "100%"
type input "22"
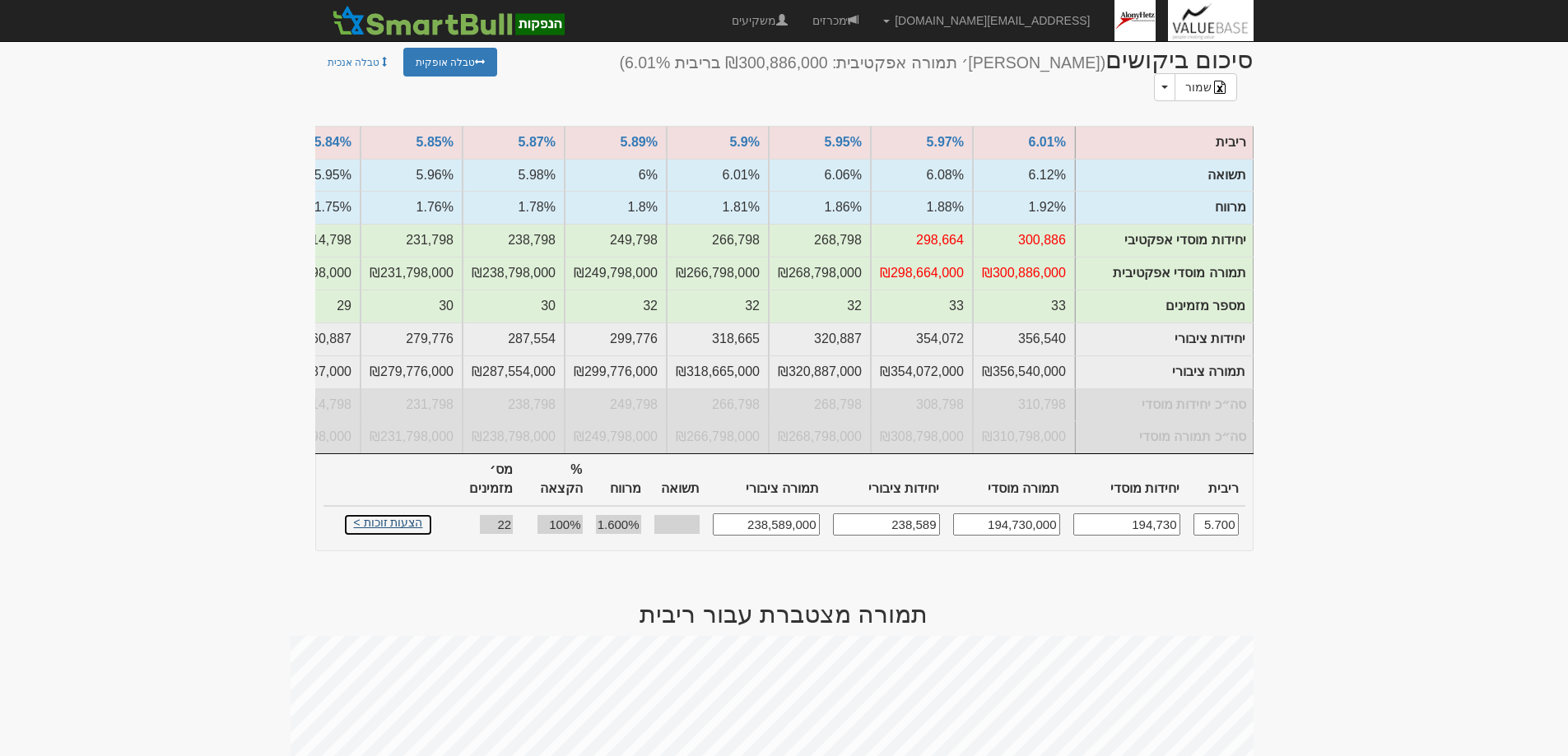
click at [390, 513] on link "הצעות זוכות >" at bounding box center [388, 524] width 90 height 23
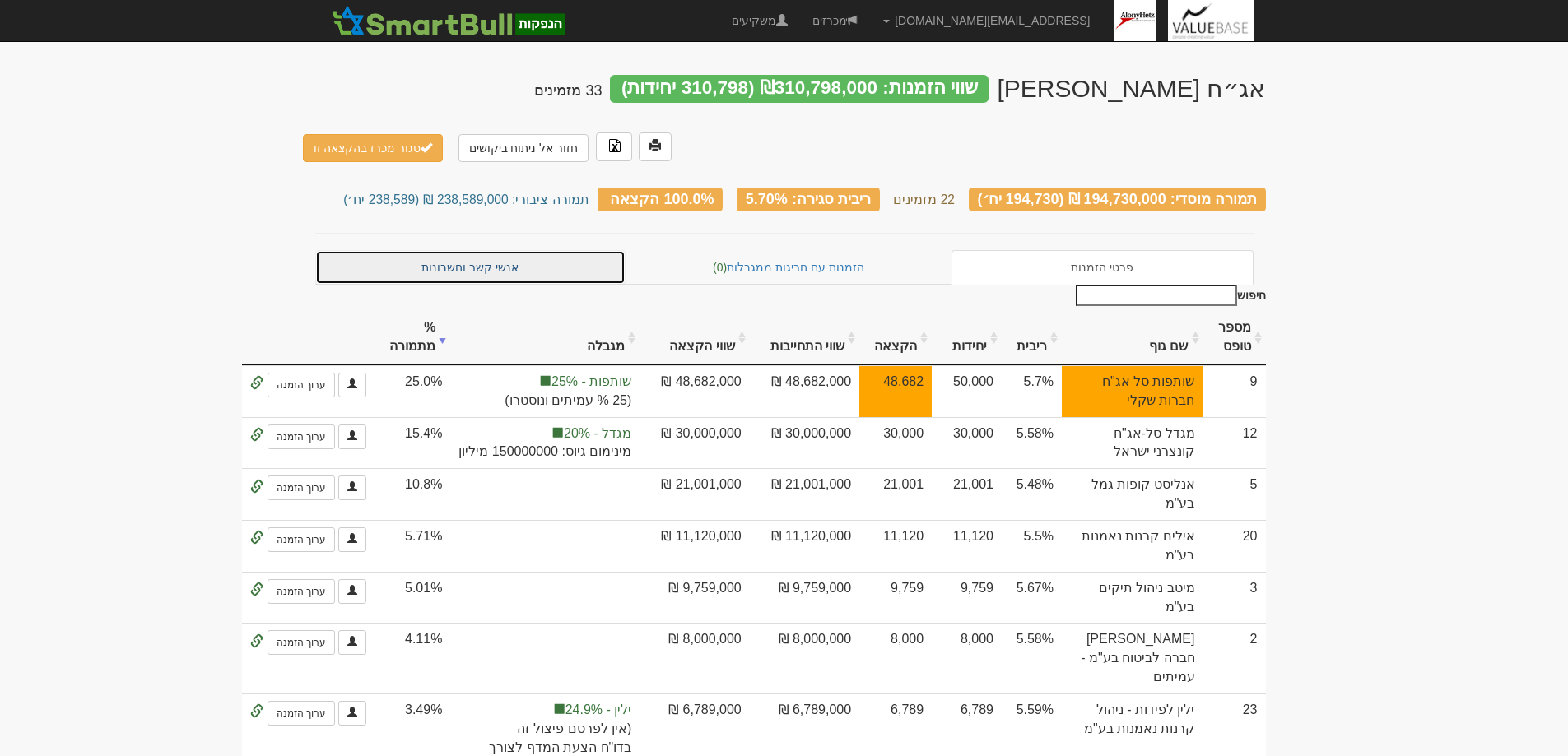
click at [469, 251] on link "אנשי קשר וחשבונות" at bounding box center [471, 267] width 311 height 34
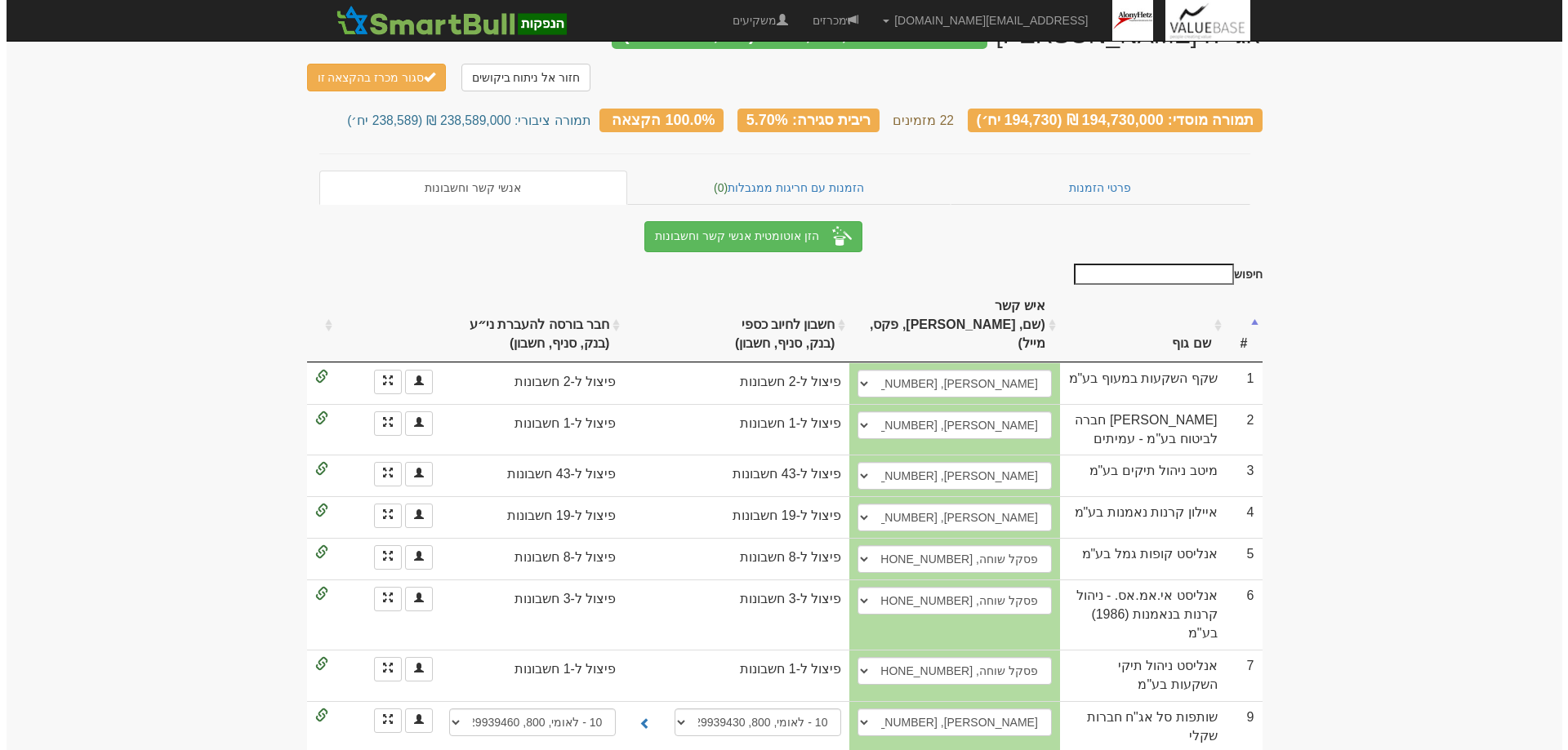
scroll to position [163, 0]
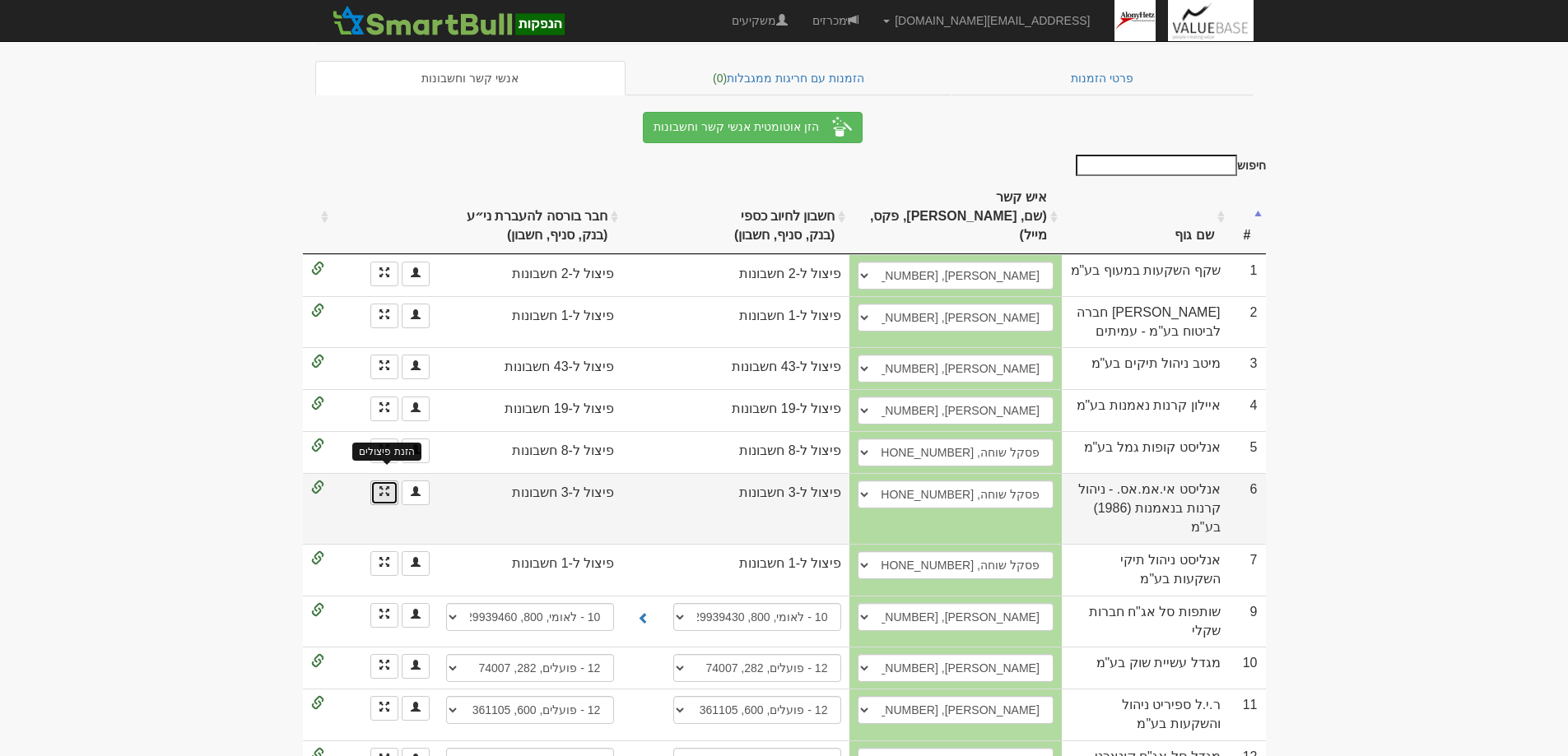
click at [383, 487] on span at bounding box center [384, 492] width 10 height 10
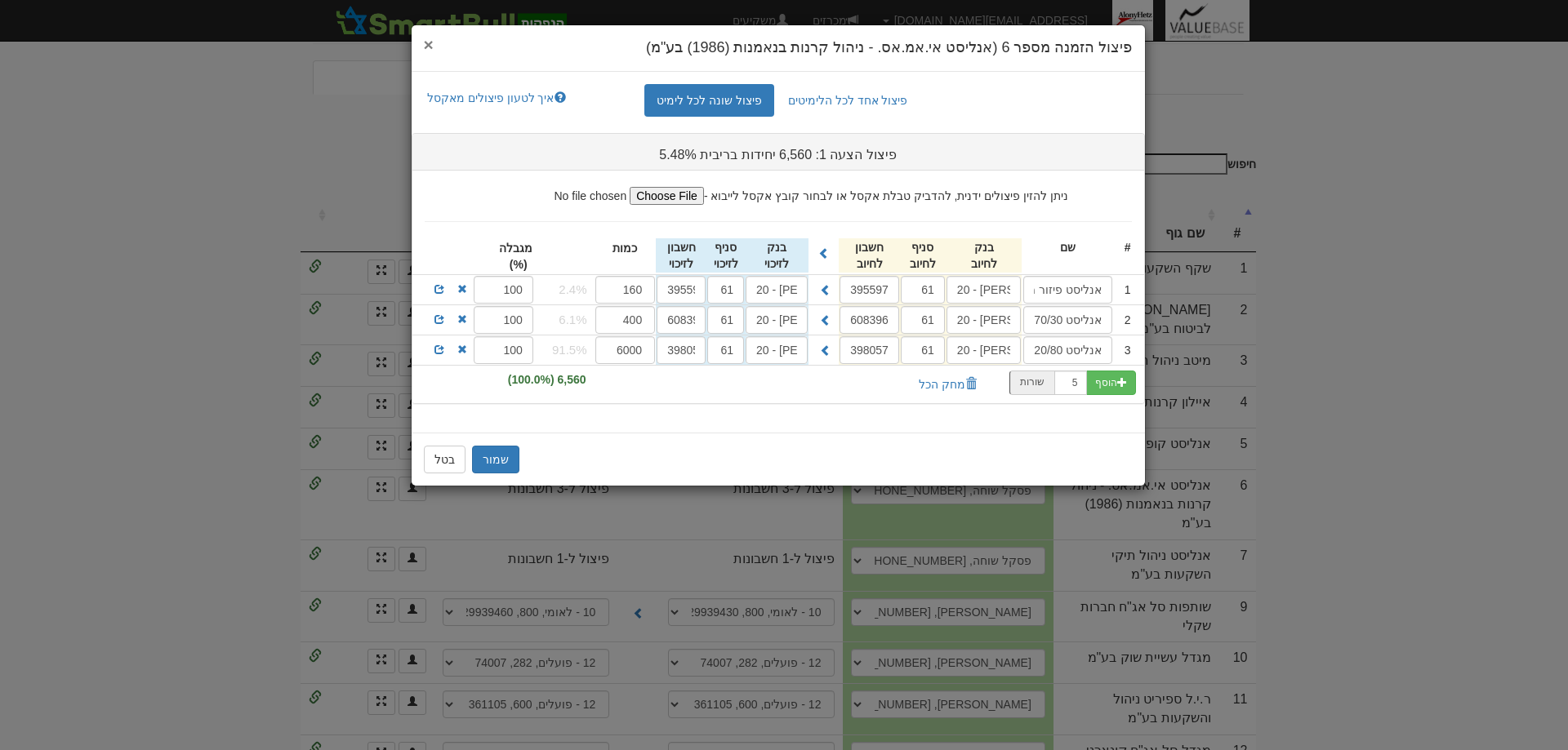
click at [425, 45] on span "×" at bounding box center [428, 44] width 10 height 19
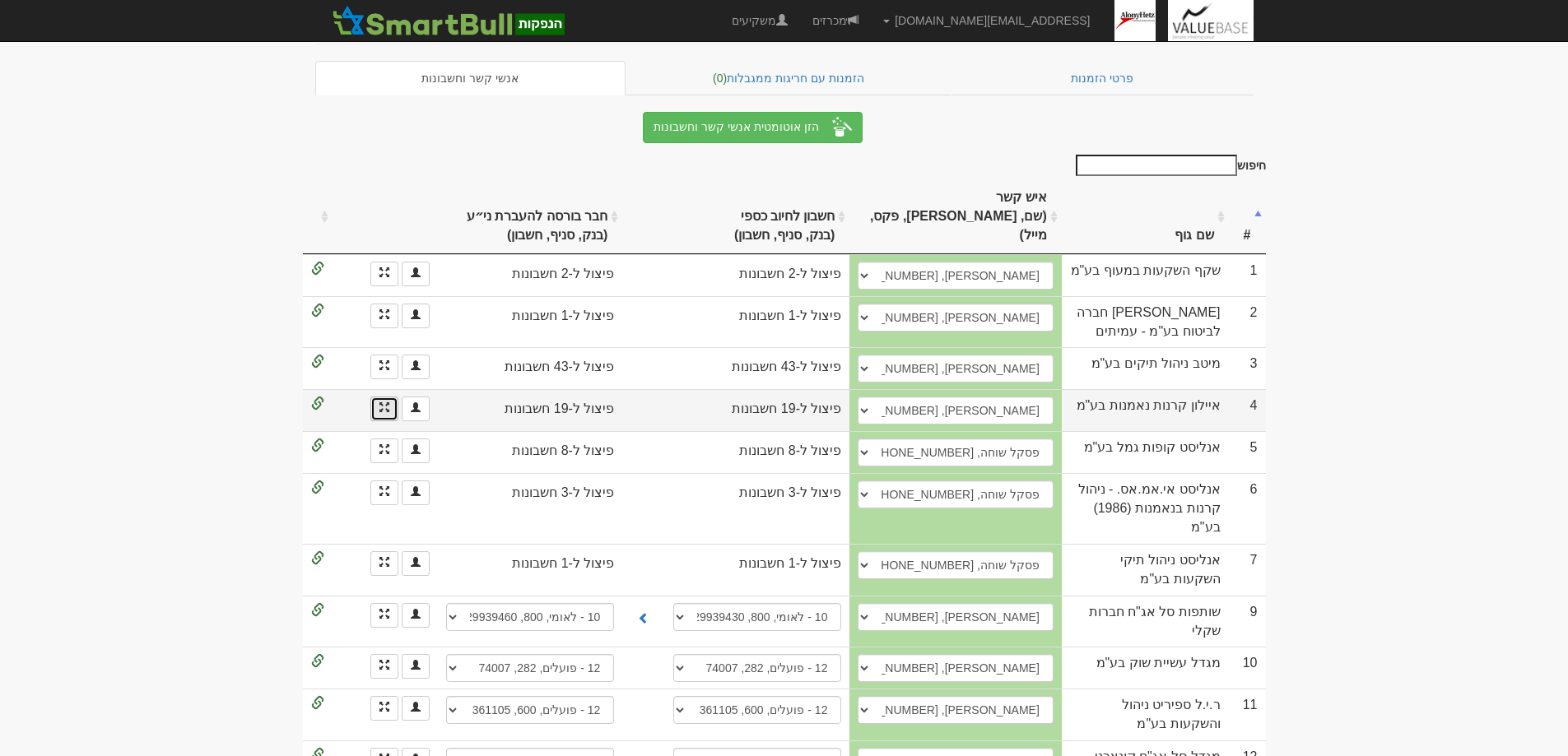
click at [390, 397] on link at bounding box center [384, 409] width 28 height 25
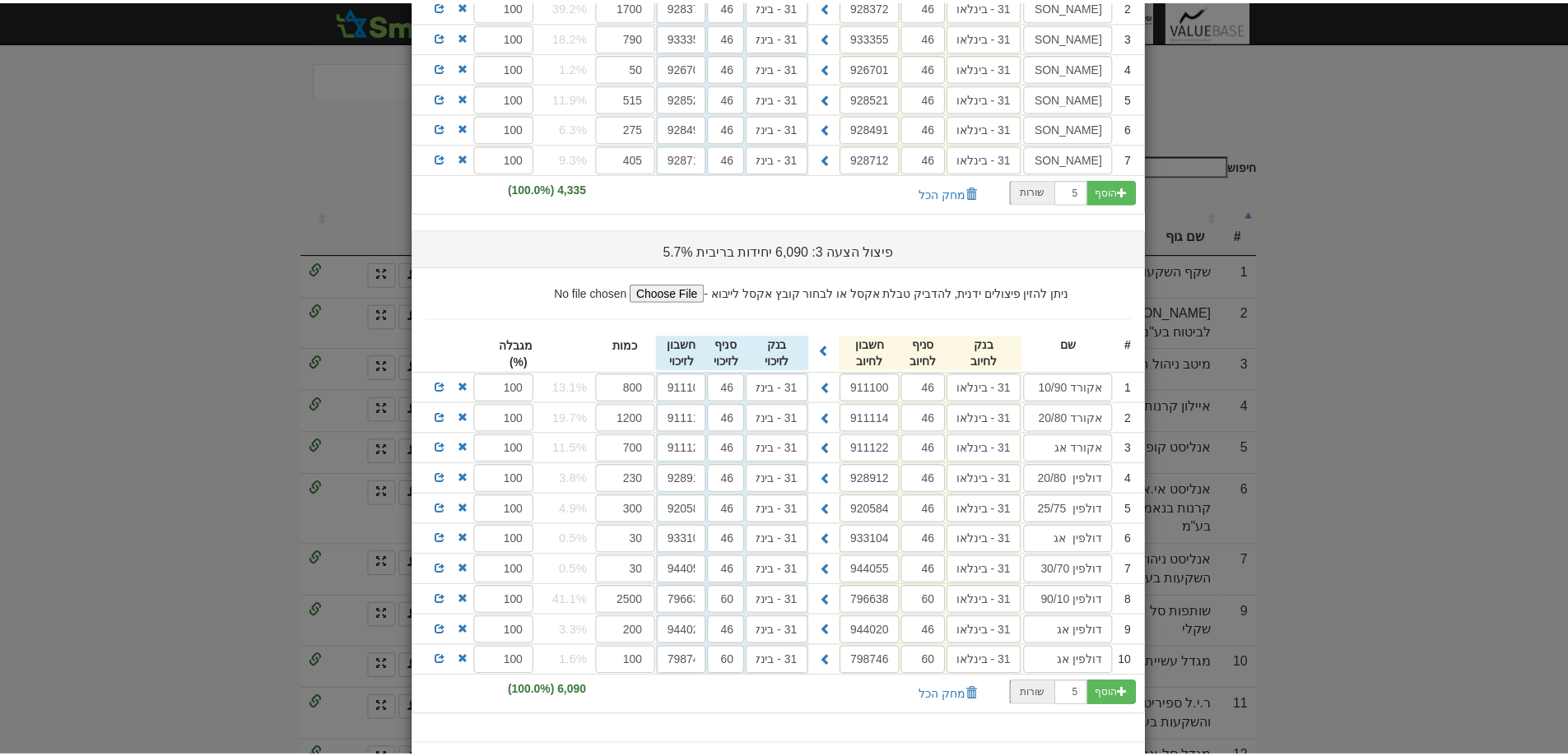
scroll to position [644, 0]
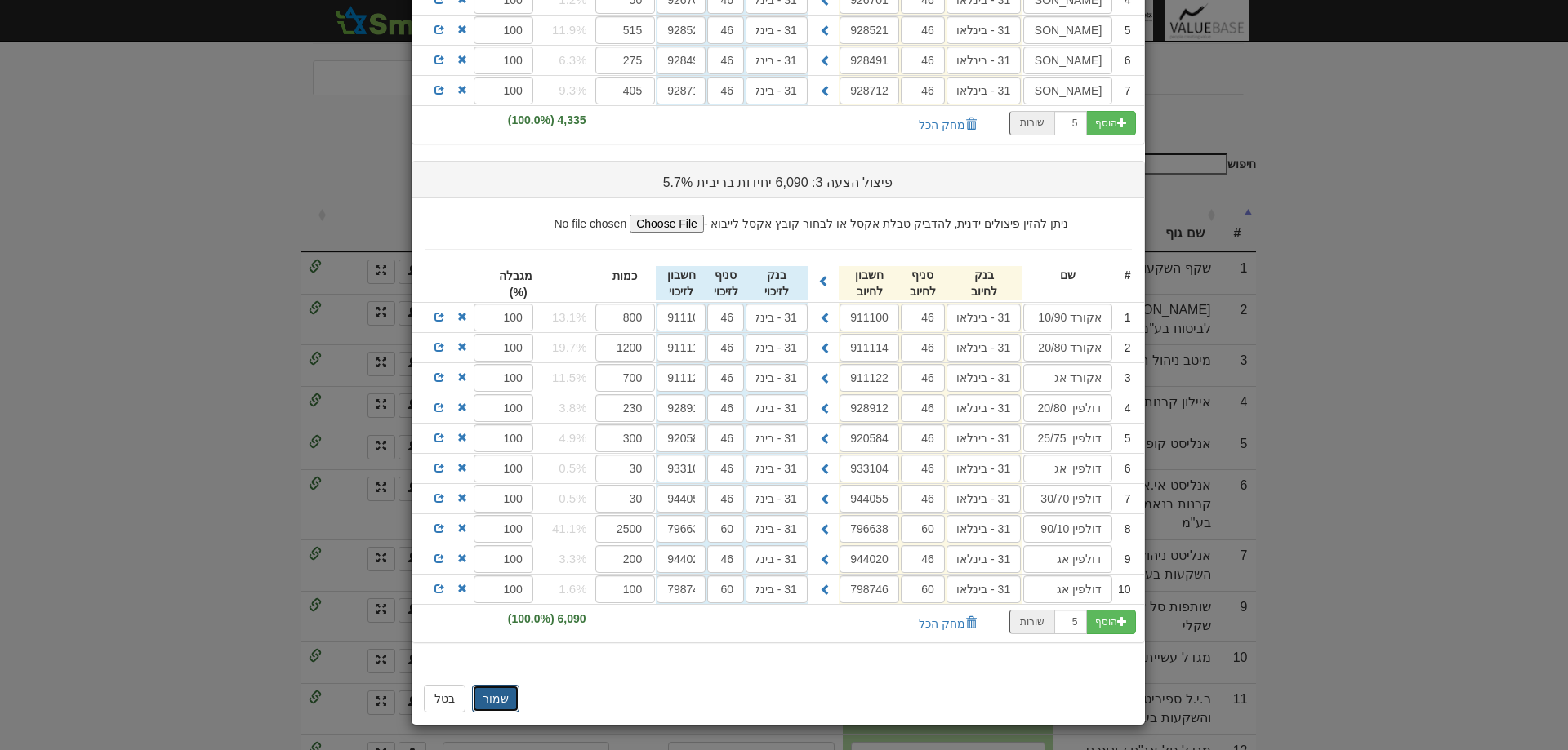
click at [495, 703] on button "שמור" at bounding box center [496, 698] width 48 height 27
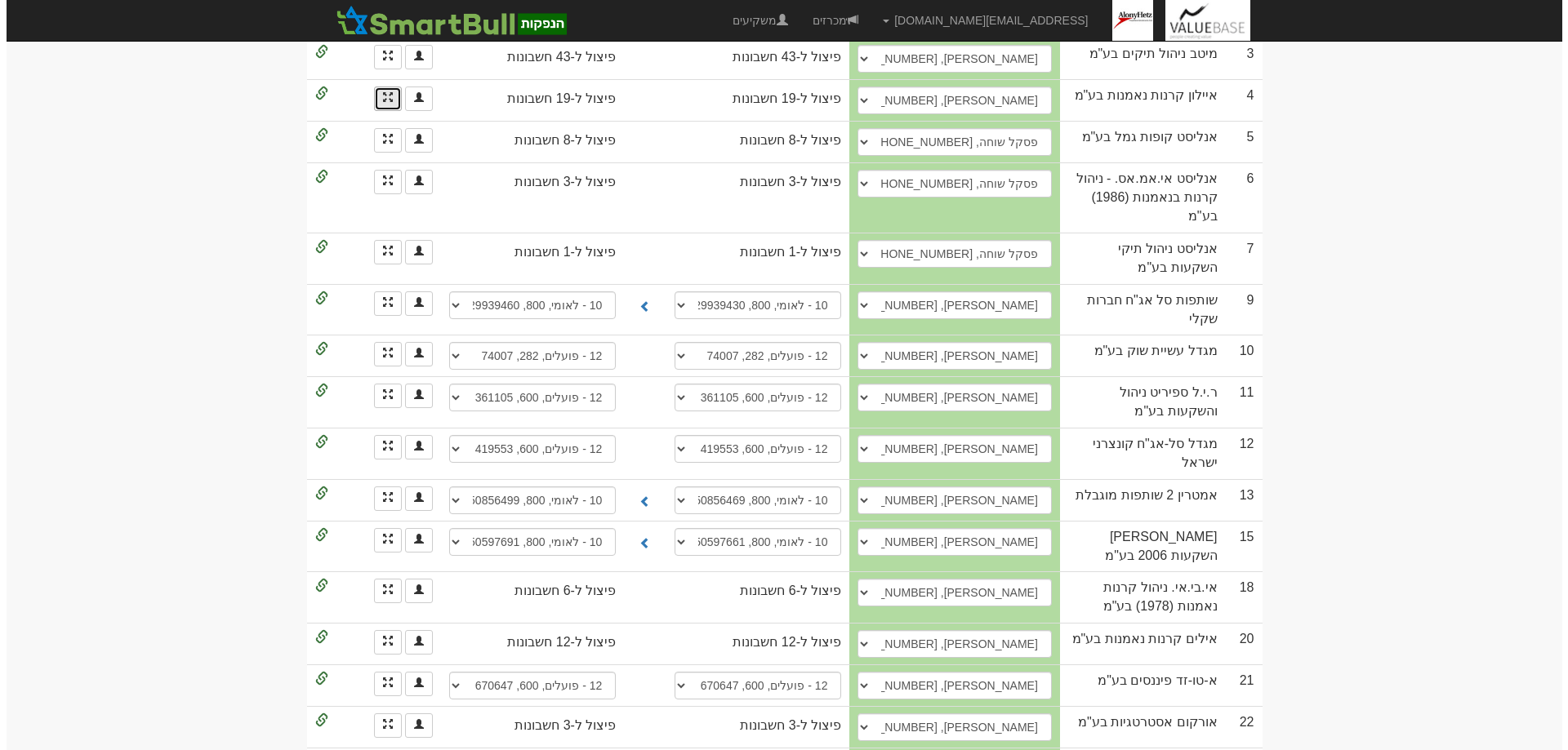
scroll to position [490, 0]
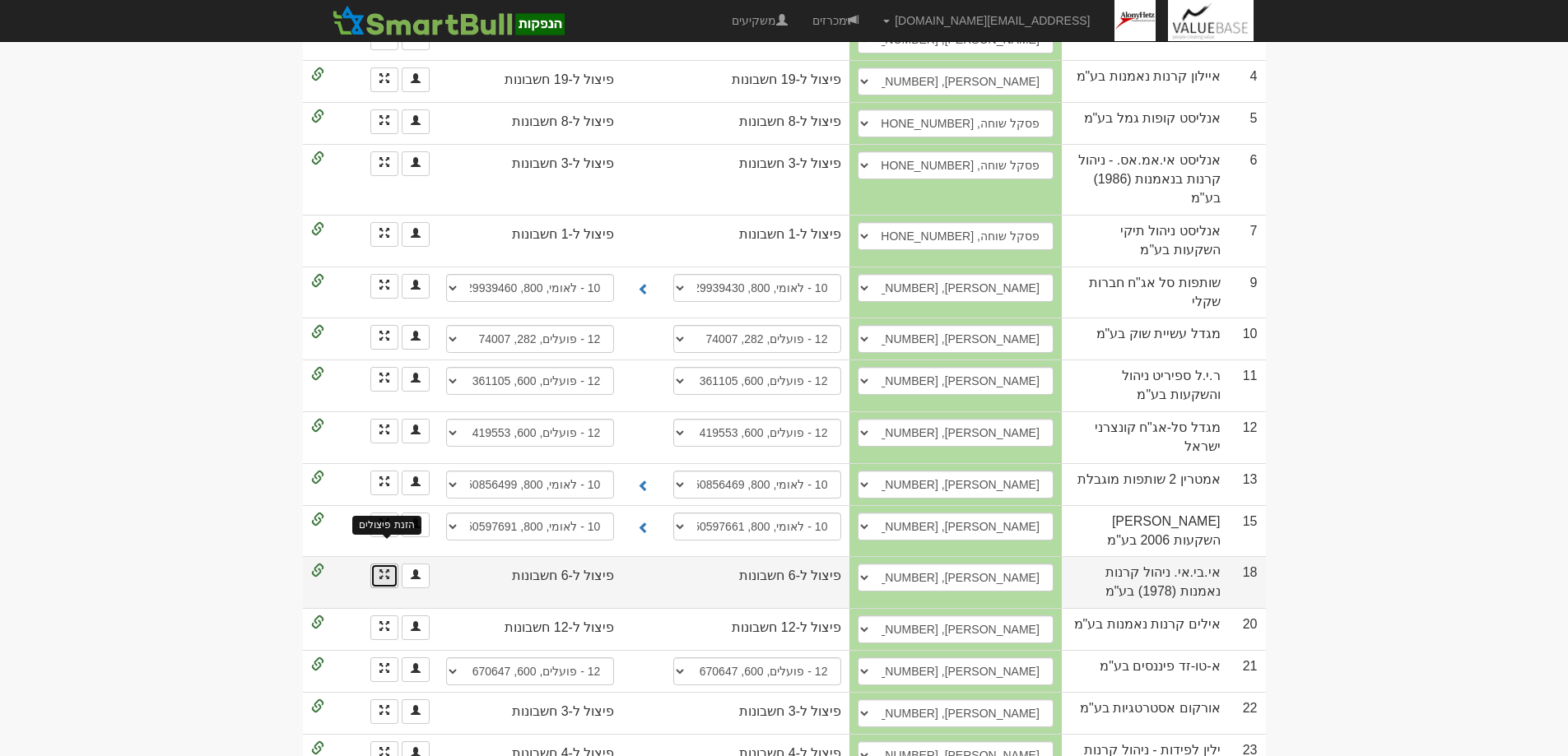
click at [384, 569] on span at bounding box center [384, 574] width 10 height 10
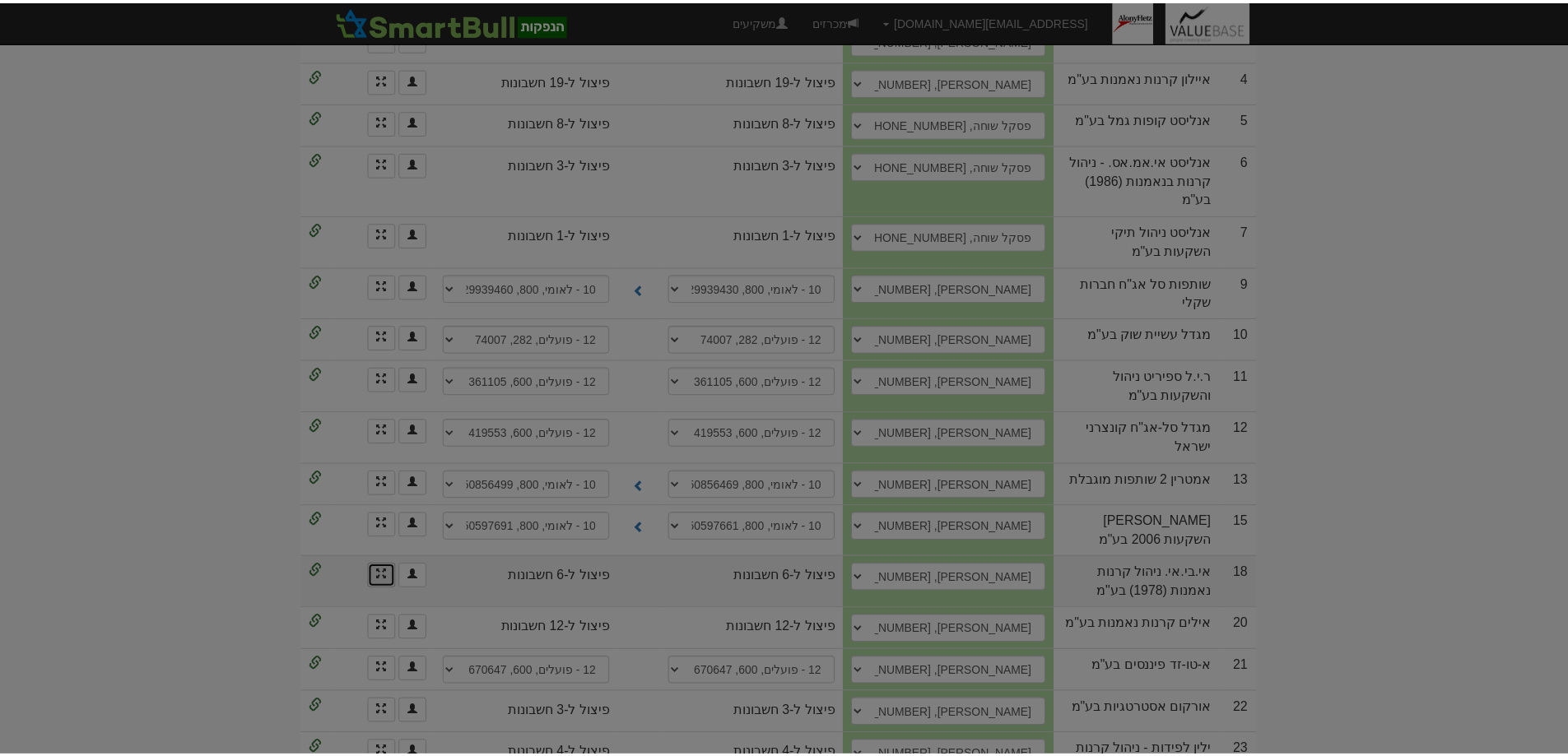
scroll to position [0, 0]
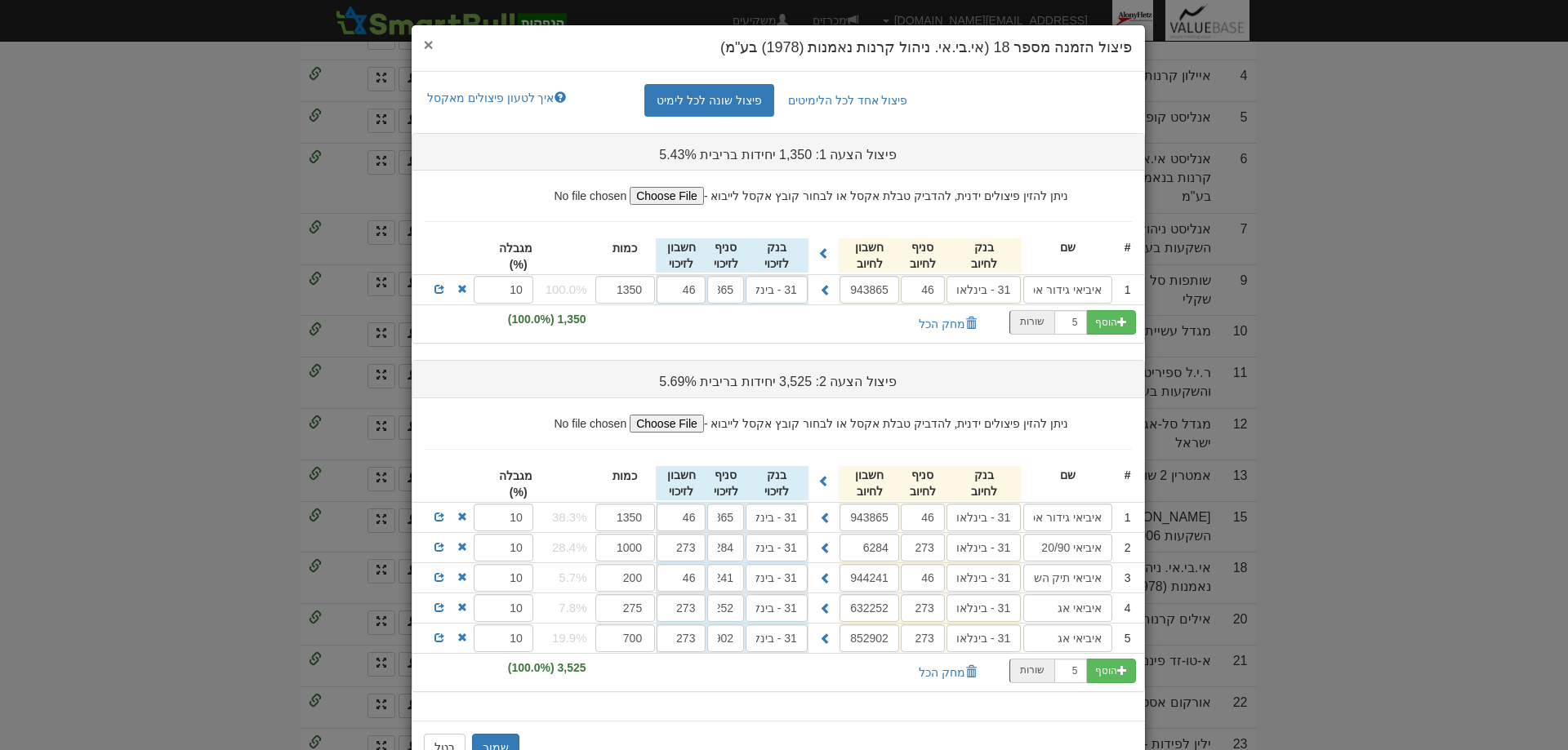
click at [432, 43] on span "×" at bounding box center [428, 44] width 10 height 19
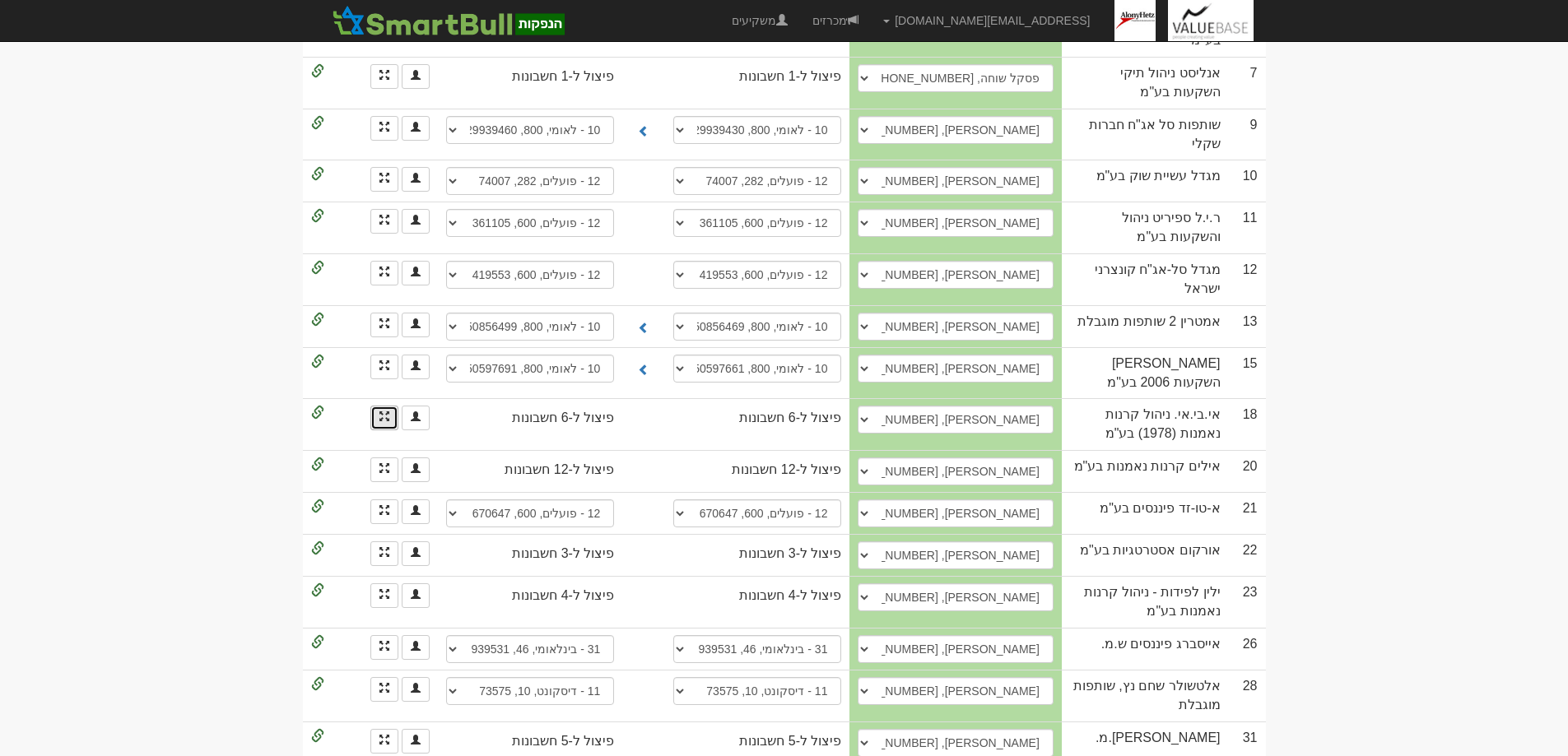
scroll to position [659, 0]
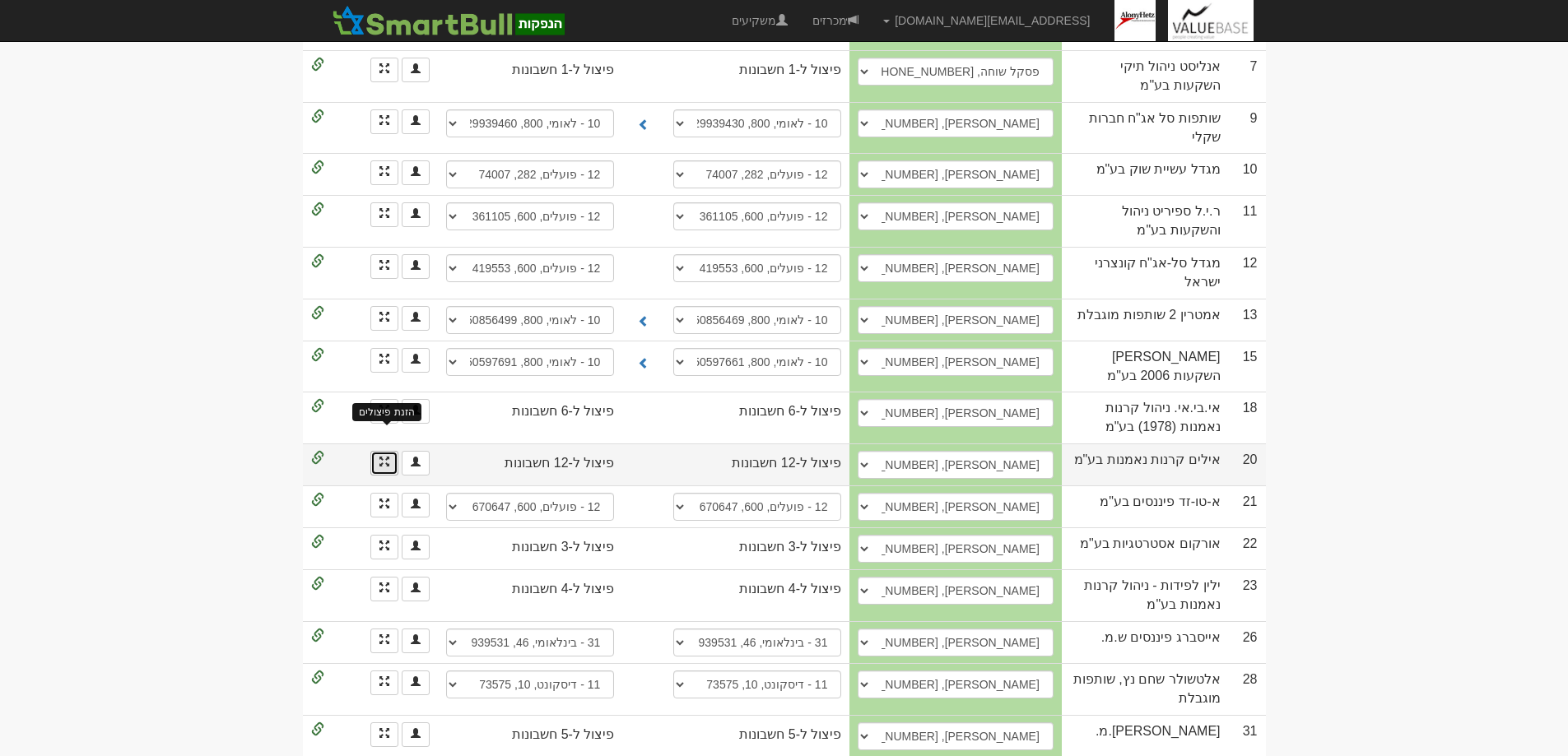
click at [385, 457] on span at bounding box center [384, 462] width 10 height 10
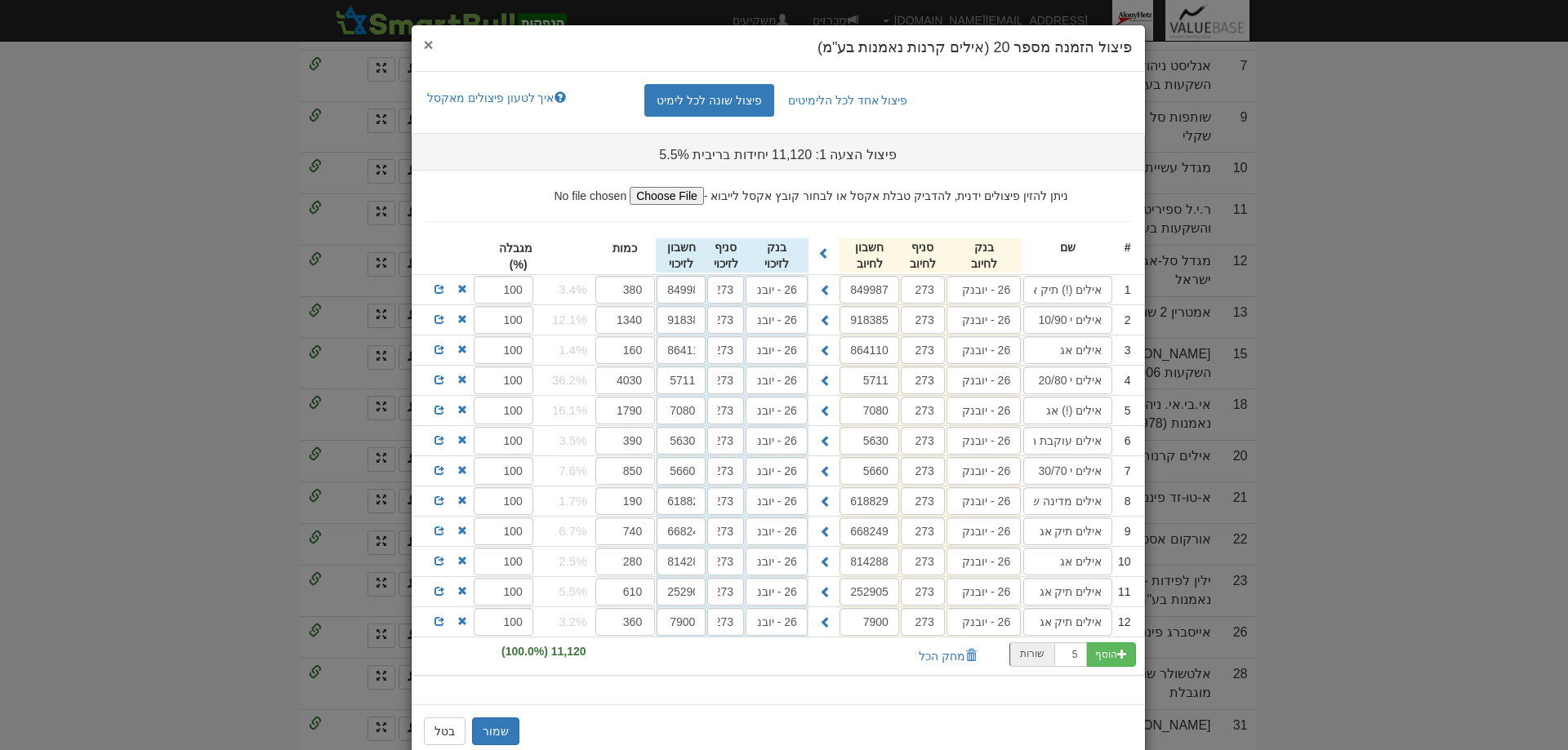
click at [432, 44] on span "×" at bounding box center [428, 44] width 10 height 19
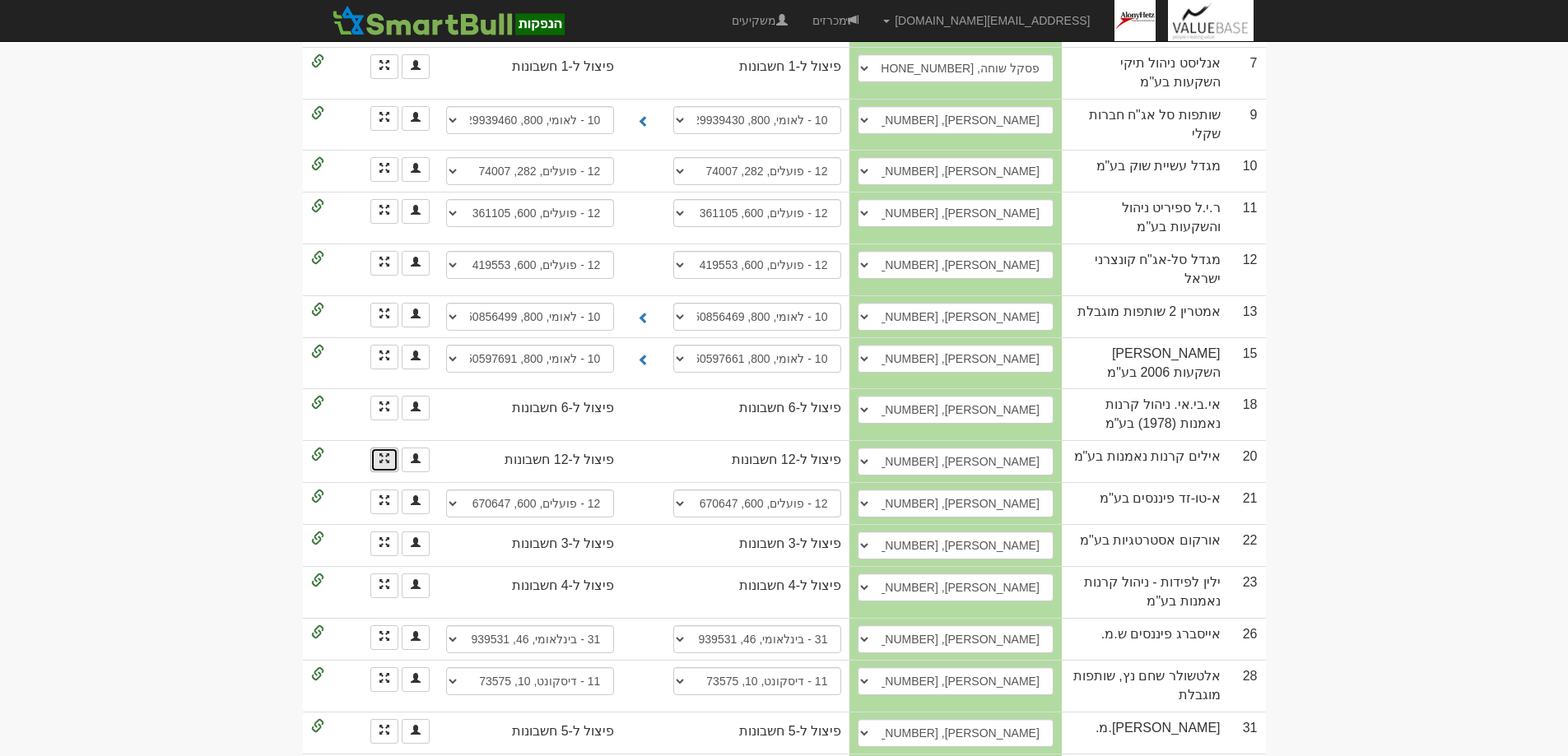
scroll to position [663, 0]
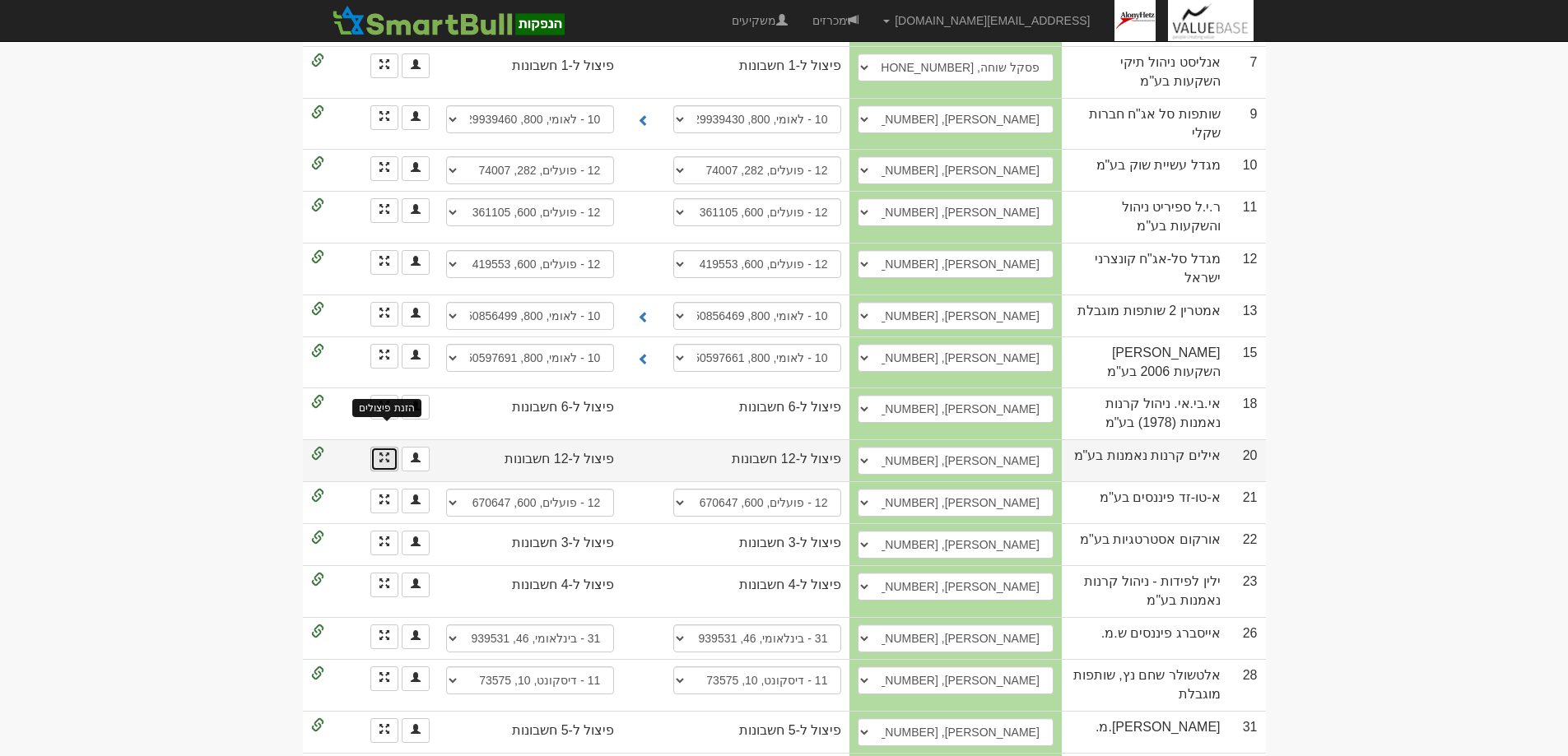
click at [380, 452] on span at bounding box center [384, 457] width 10 height 10
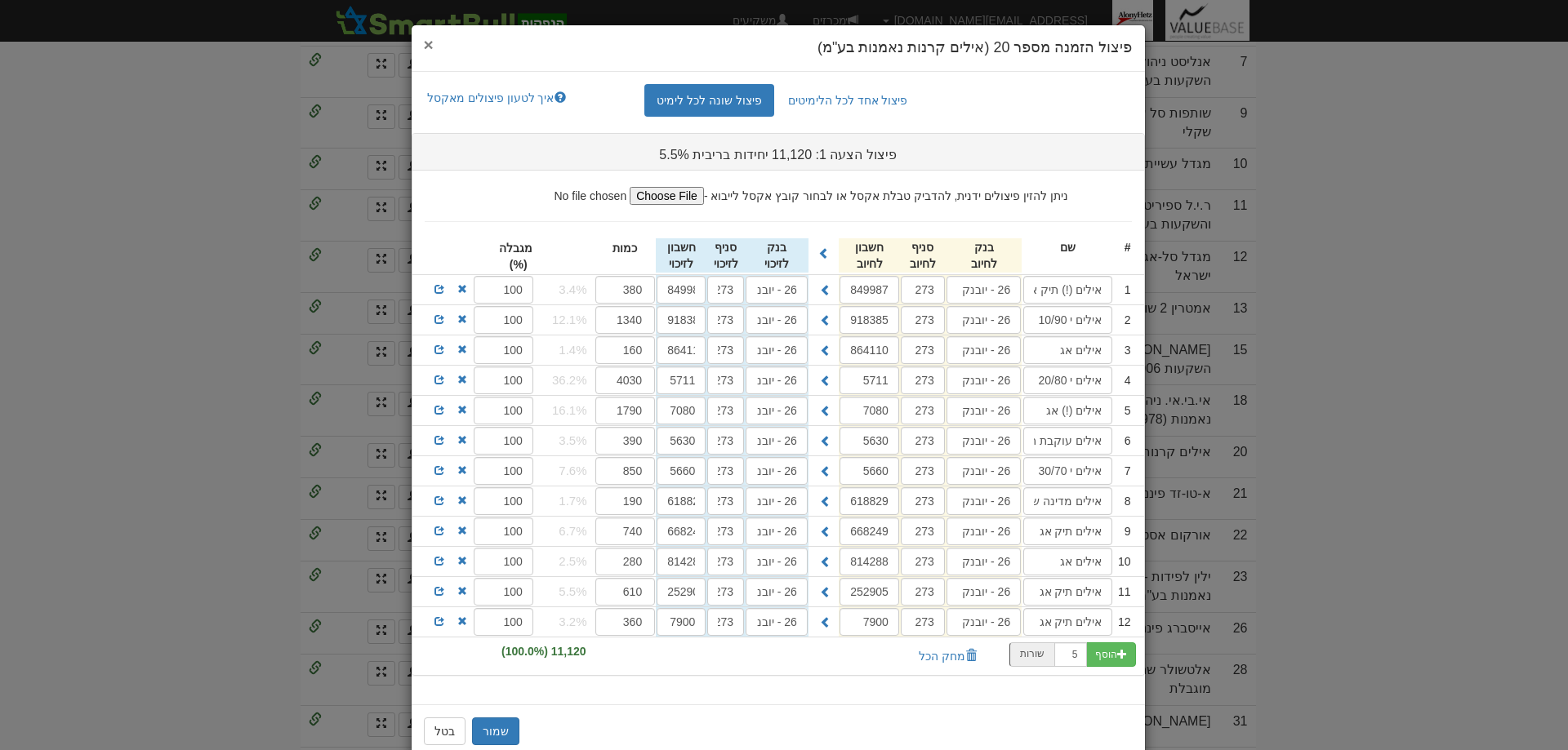
click at [434, 42] on span "×" at bounding box center [428, 44] width 10 height 19
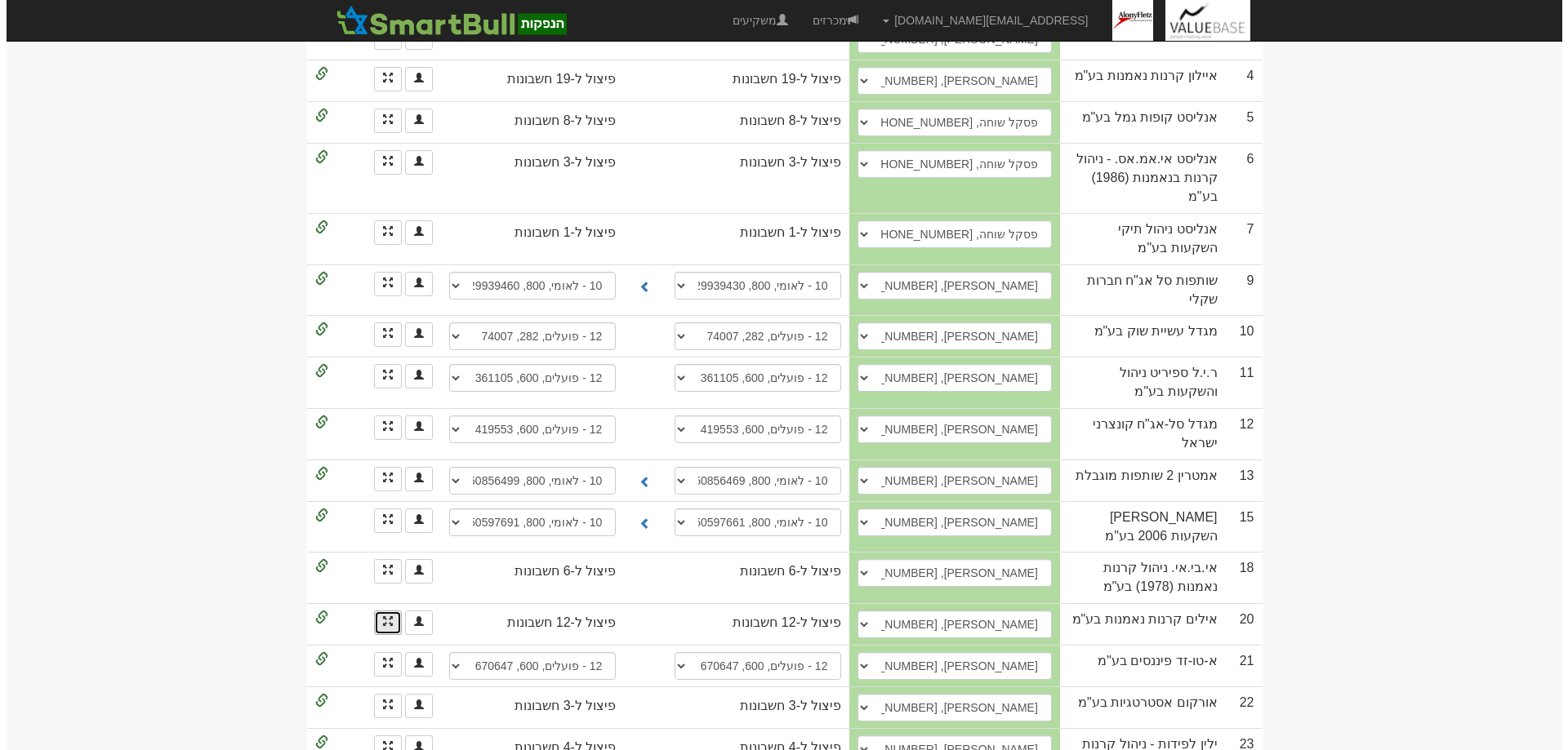
scroll to position [82, 0]
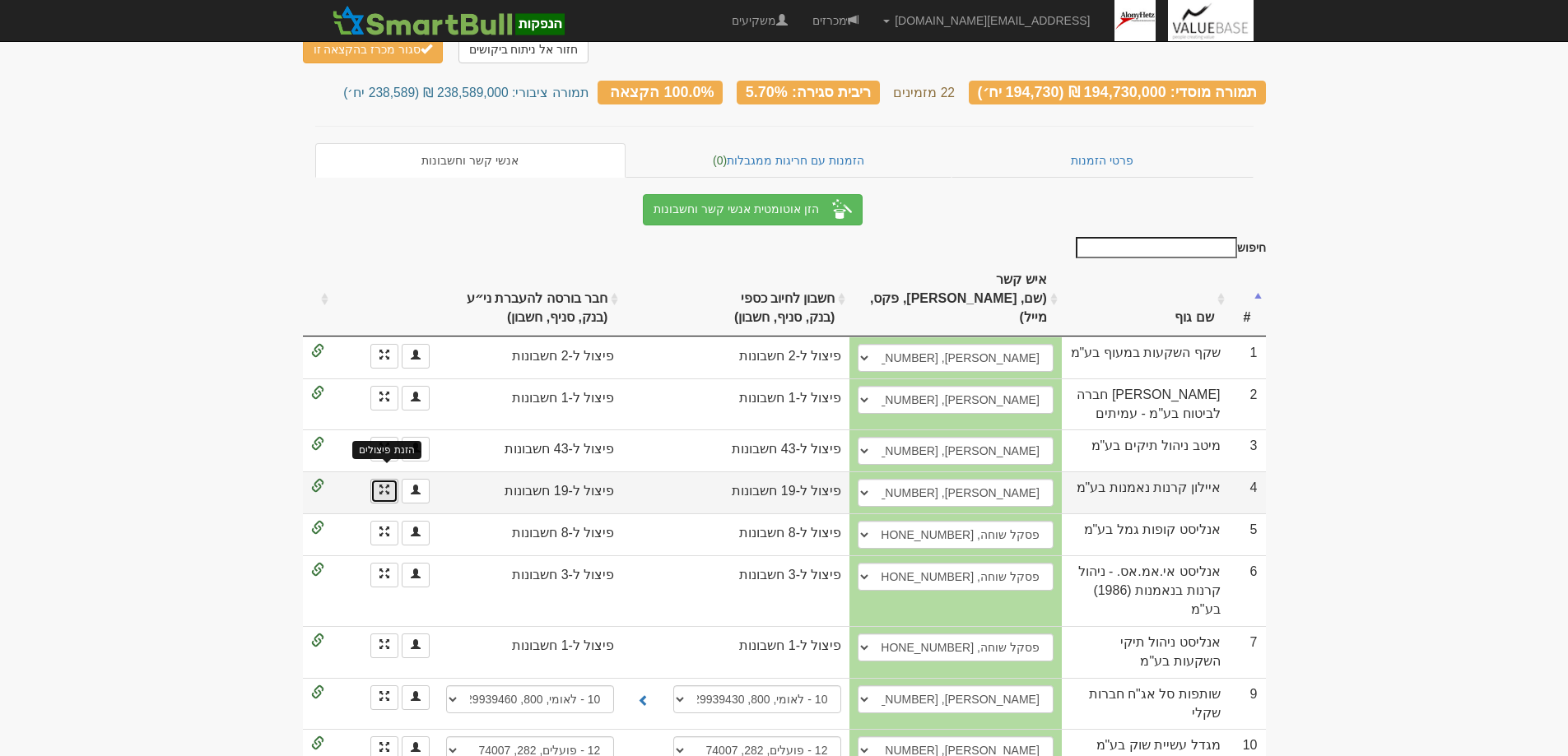
click at [379, 485] on span at bounding box center [384, 490] width 10 height 10
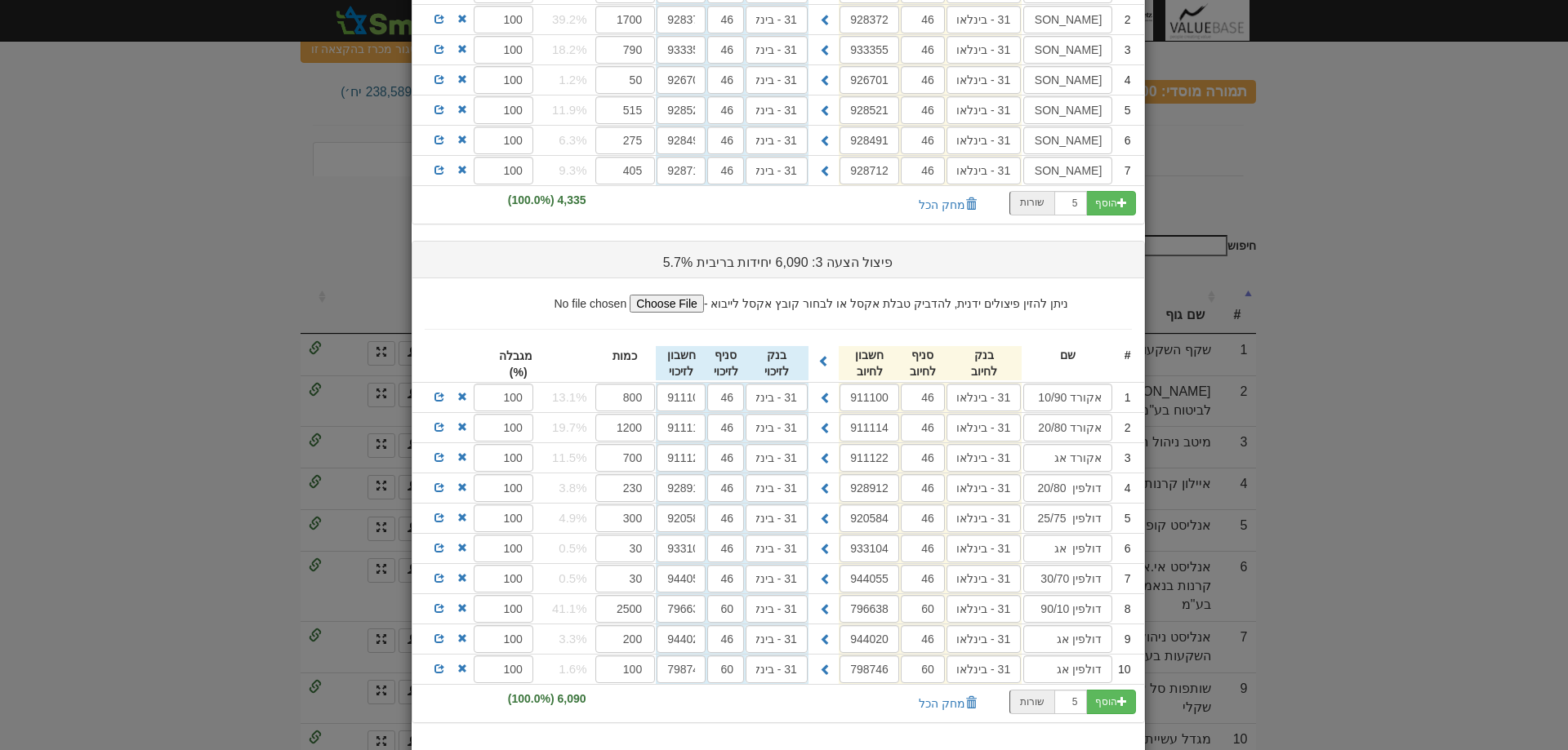
scroll to position [572, 0]
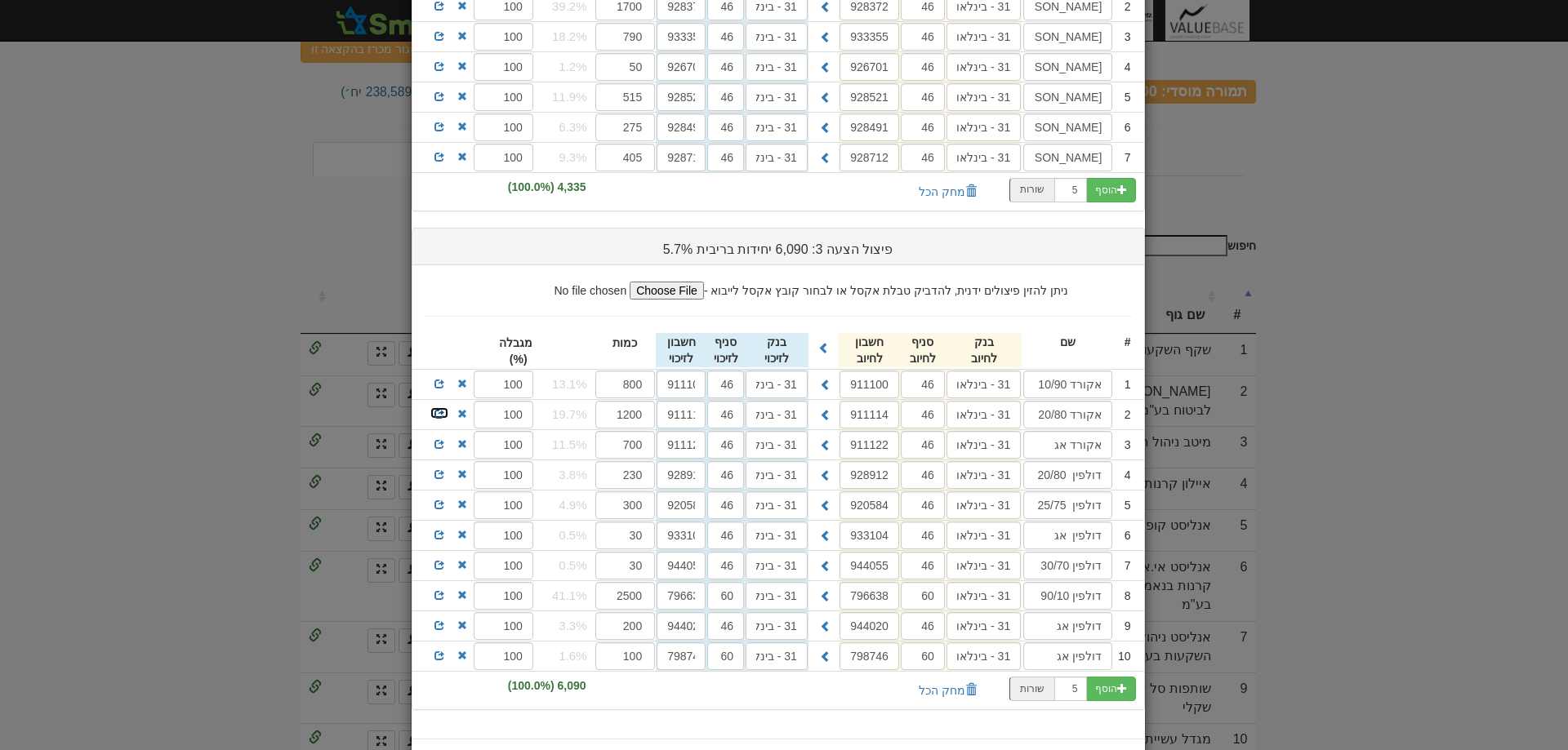
click at [444, 414] on span at bounding box center [439, 414] width 10 height 10
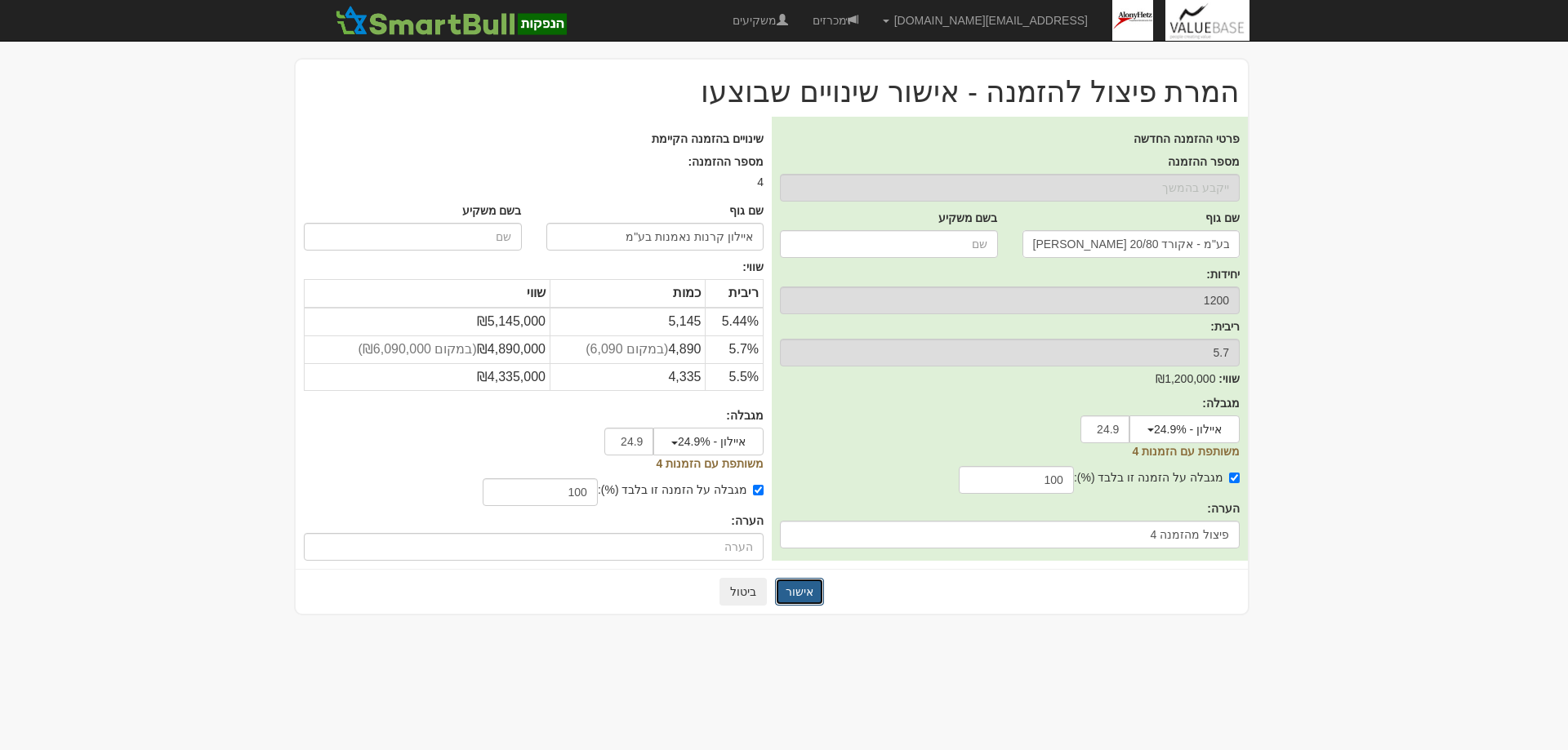
click at [797, 587] on button "אישור" at bounding box center [799, 592] width 49 height 27
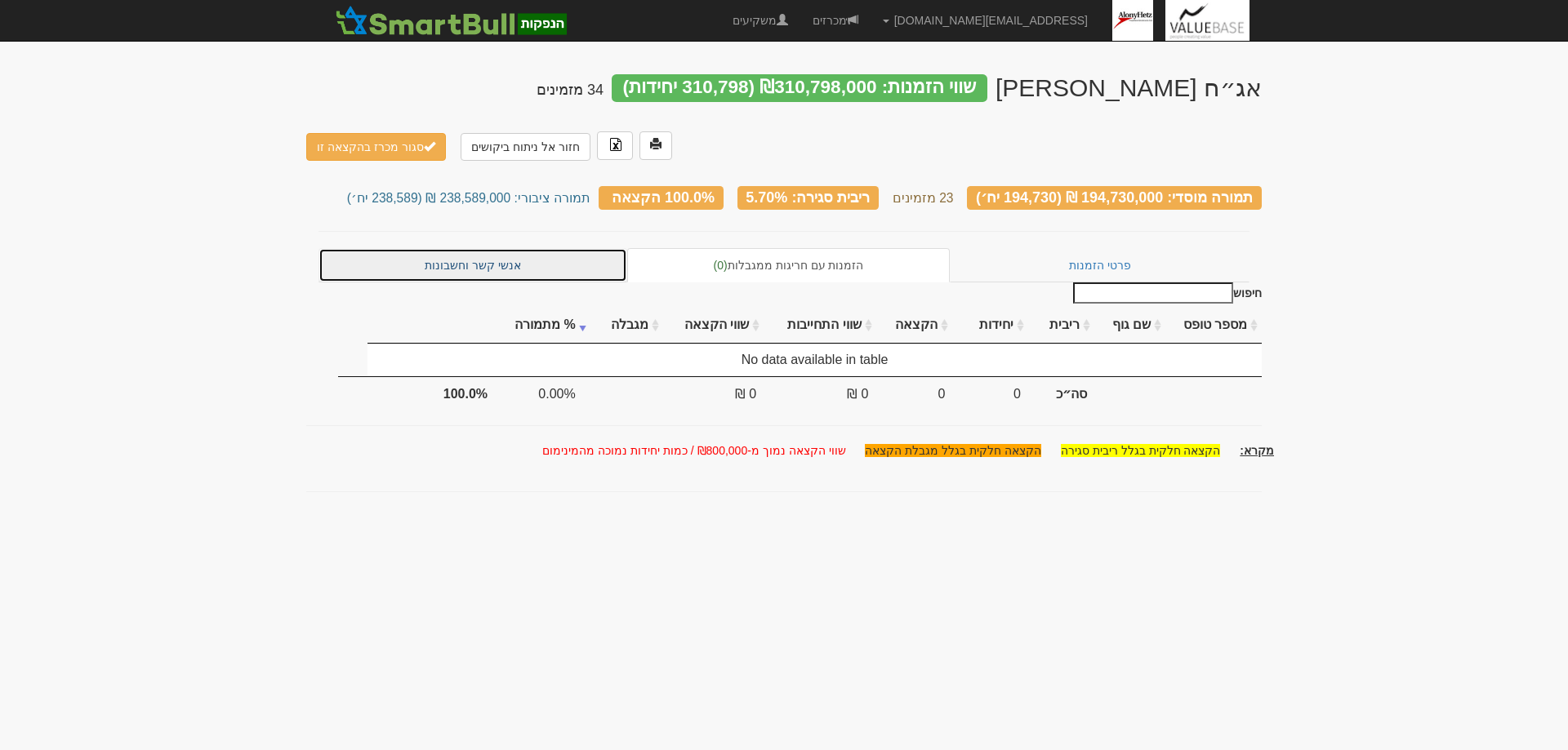
click at [465, 249] on link "אנשי קשר וחשבונות" at bounding box center [473, 265] width 308 height 34
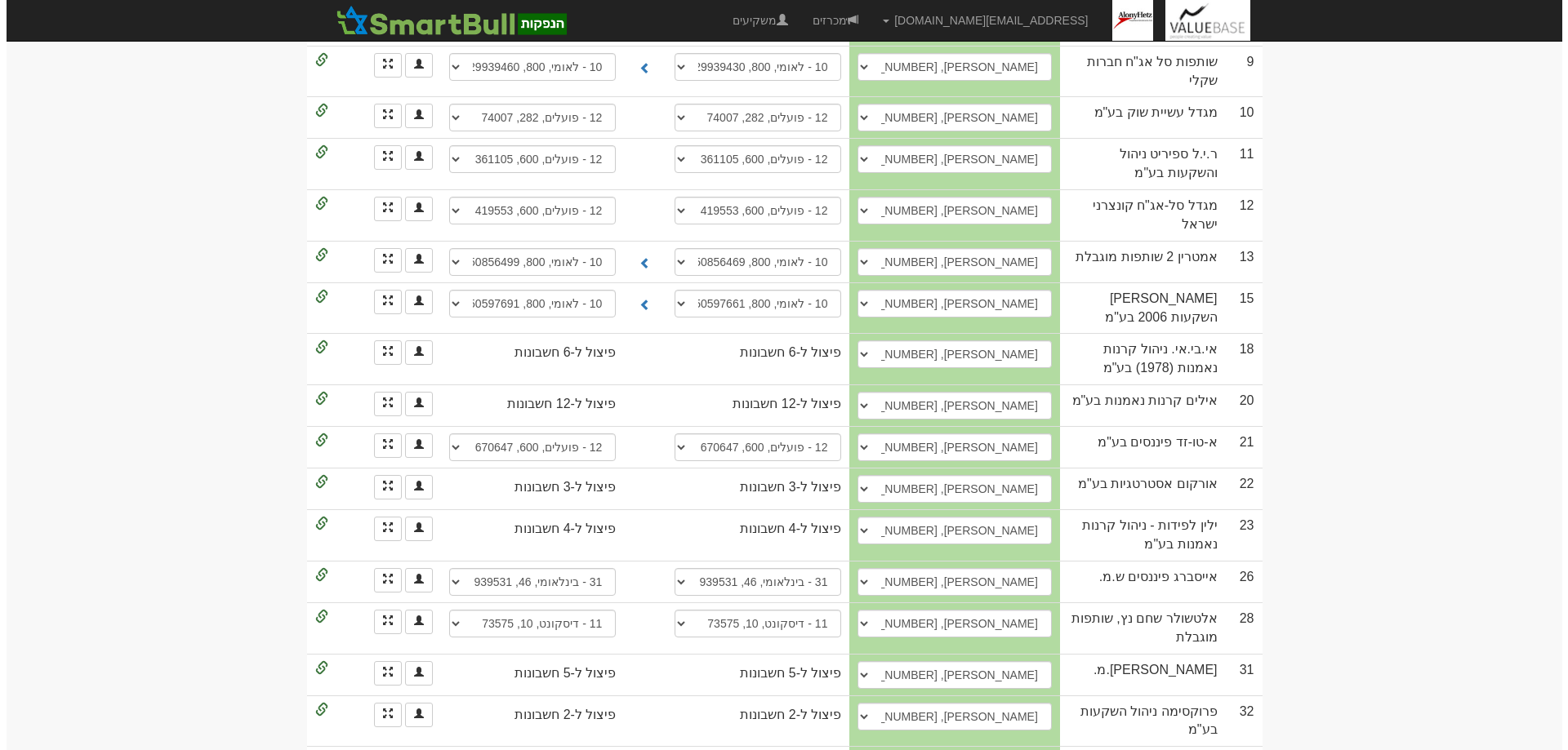
scroll to position [218, 0]
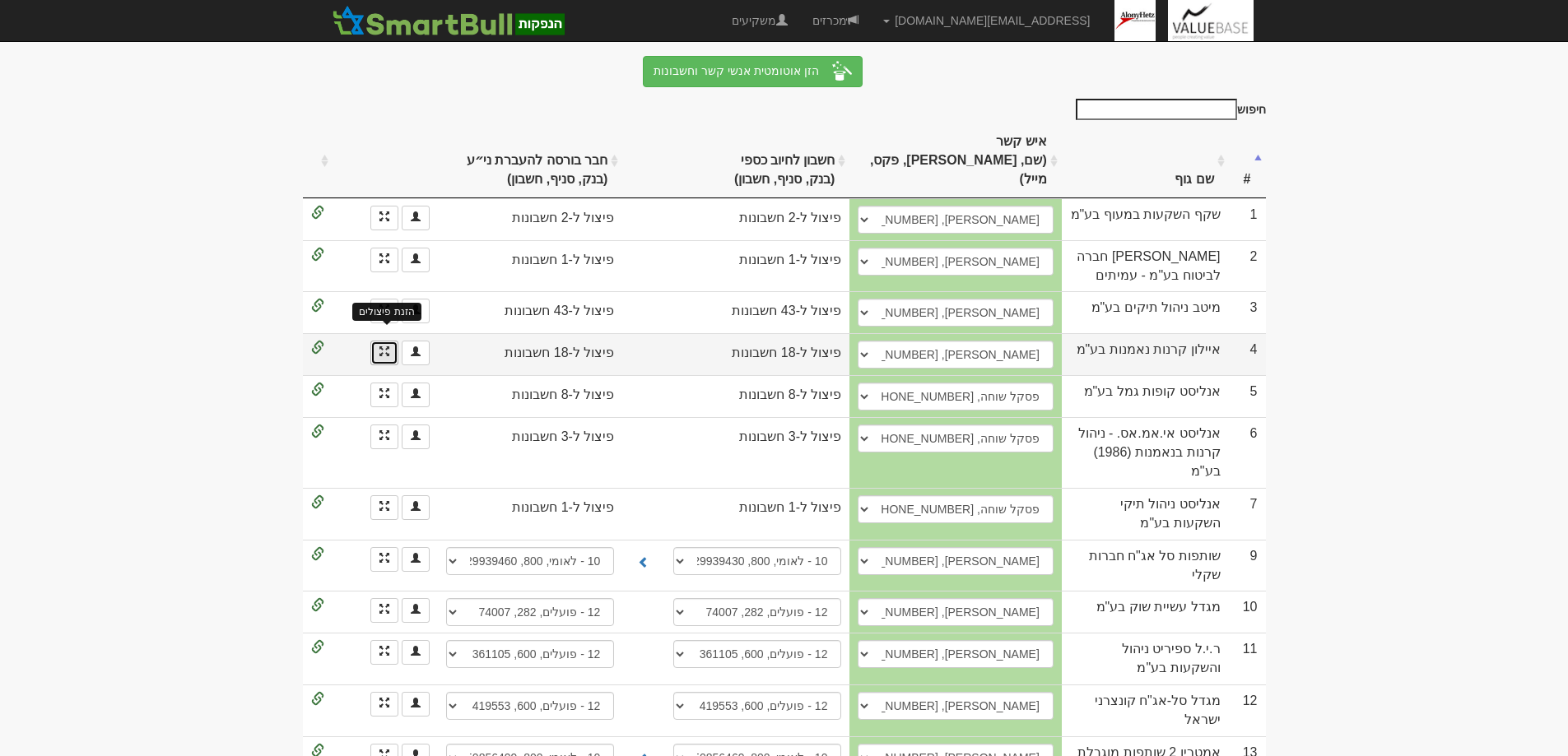
click at [381, 346] on span at bounding box center [384, 351] width 10 height 10
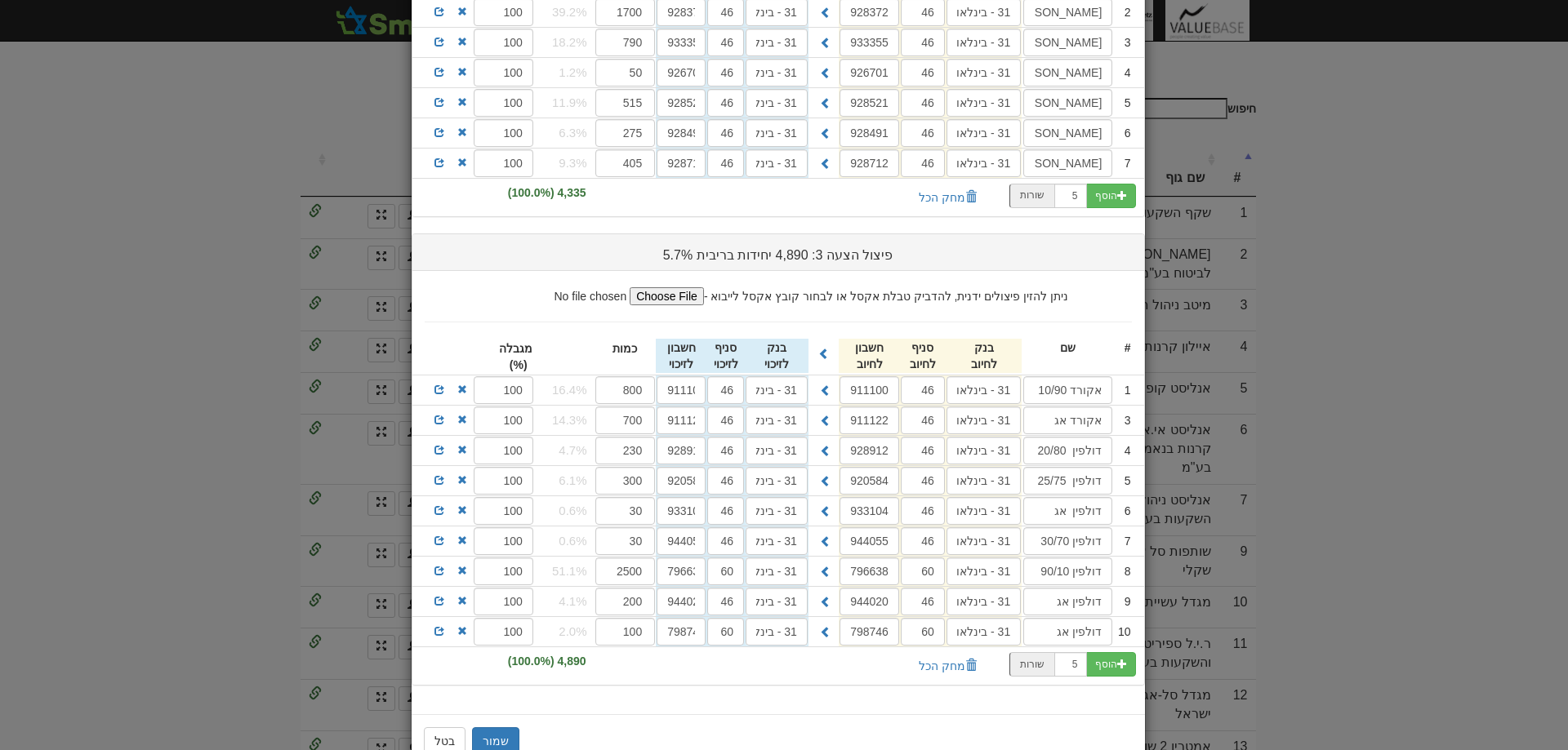
scroll to position [609, 0]
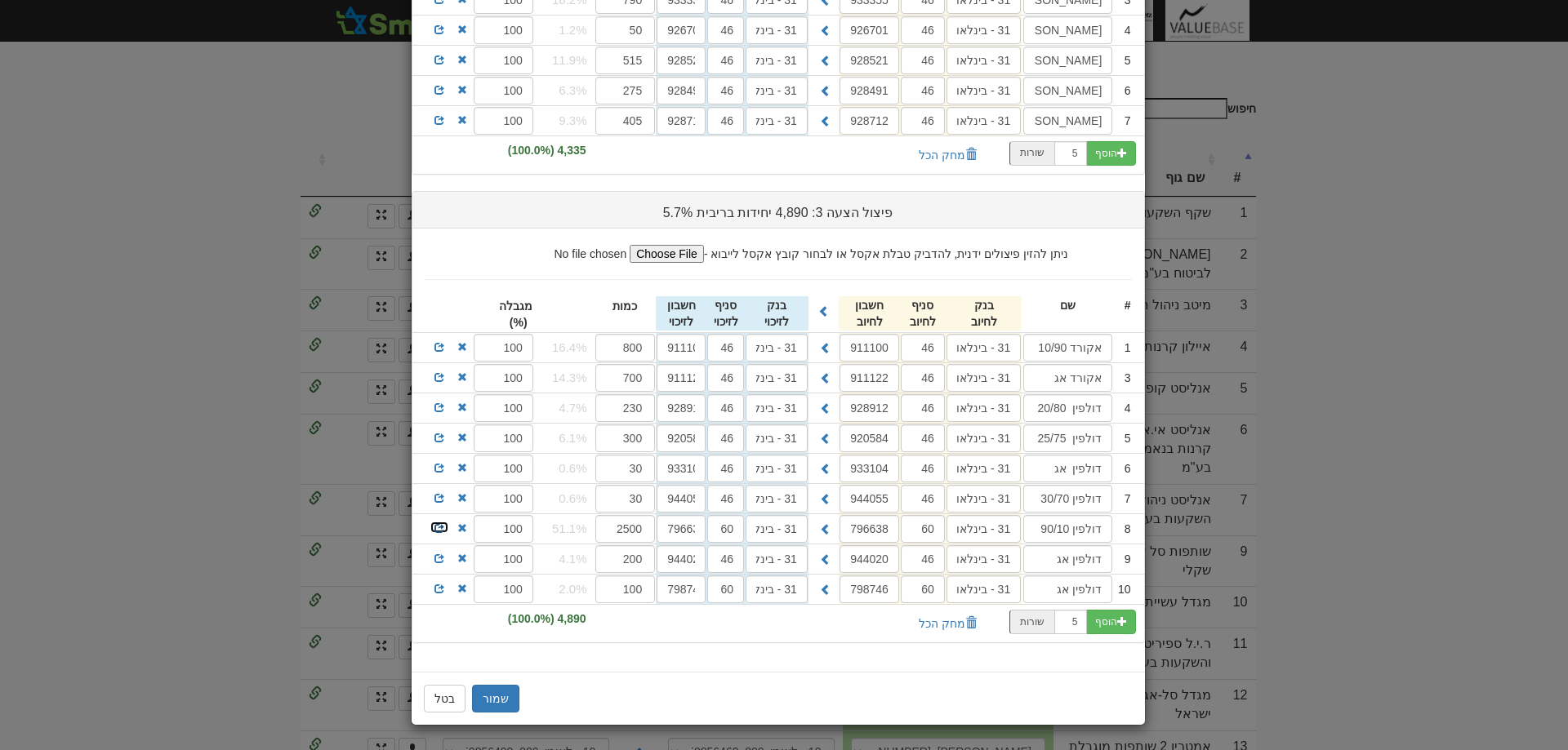
click at [444, 529] on span at bounding box center [439, 529] width 10 height 10
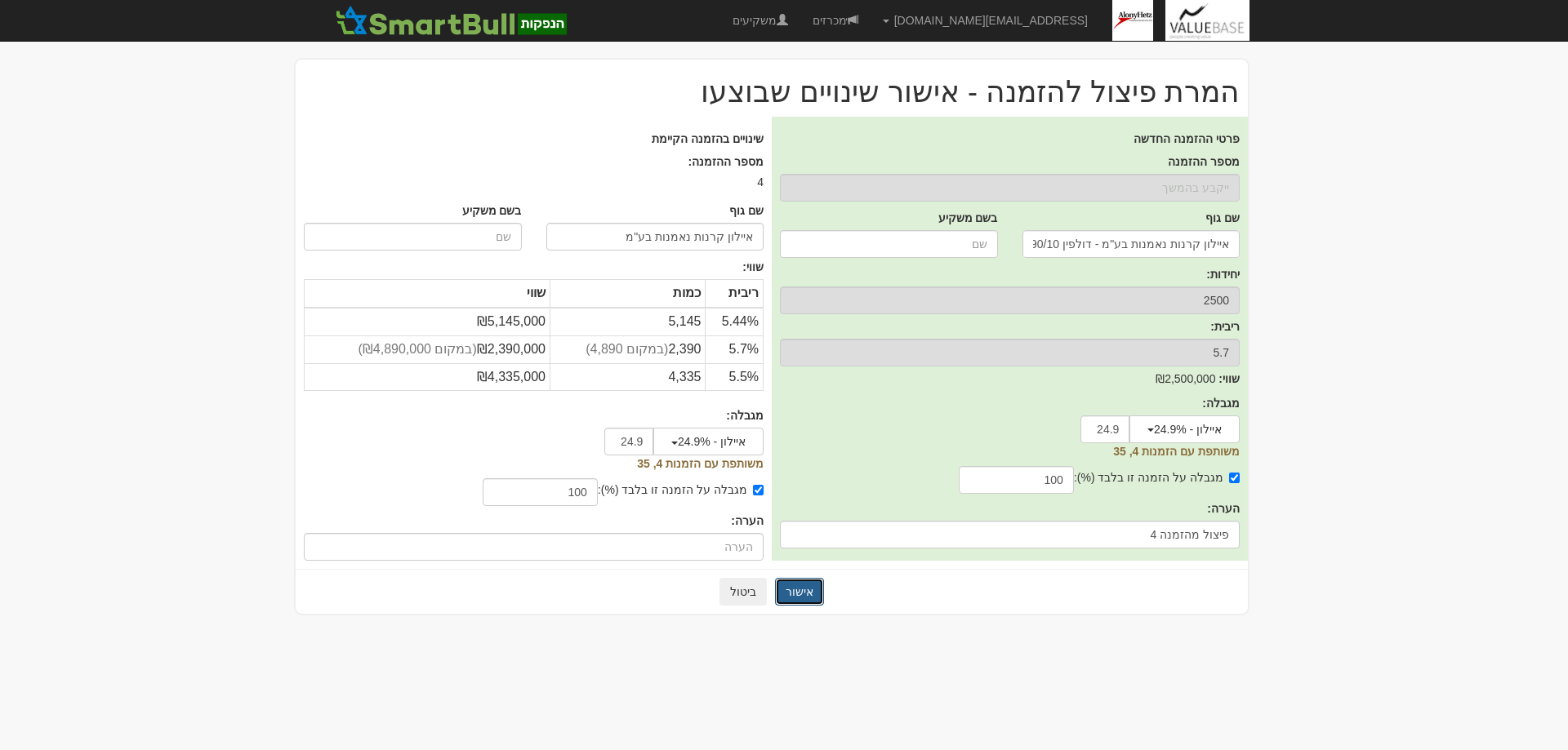
click at [800, 596] on button "אישור" at bounding box center [799, 592] width 49 height 27
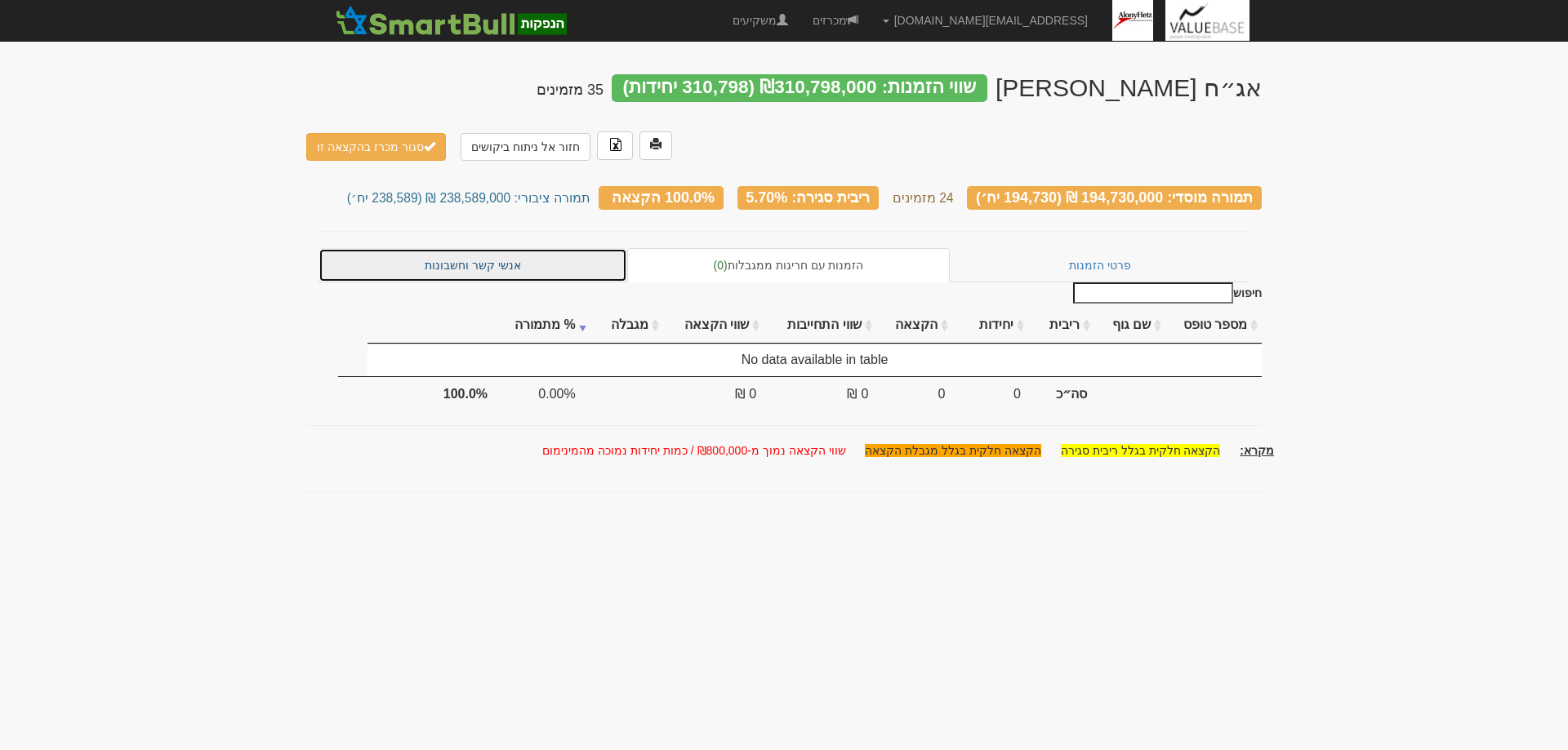
click at [480, 249] on link "אנשי קשר וחשבונות" at bounding box center [473, 265] width 308 height 34
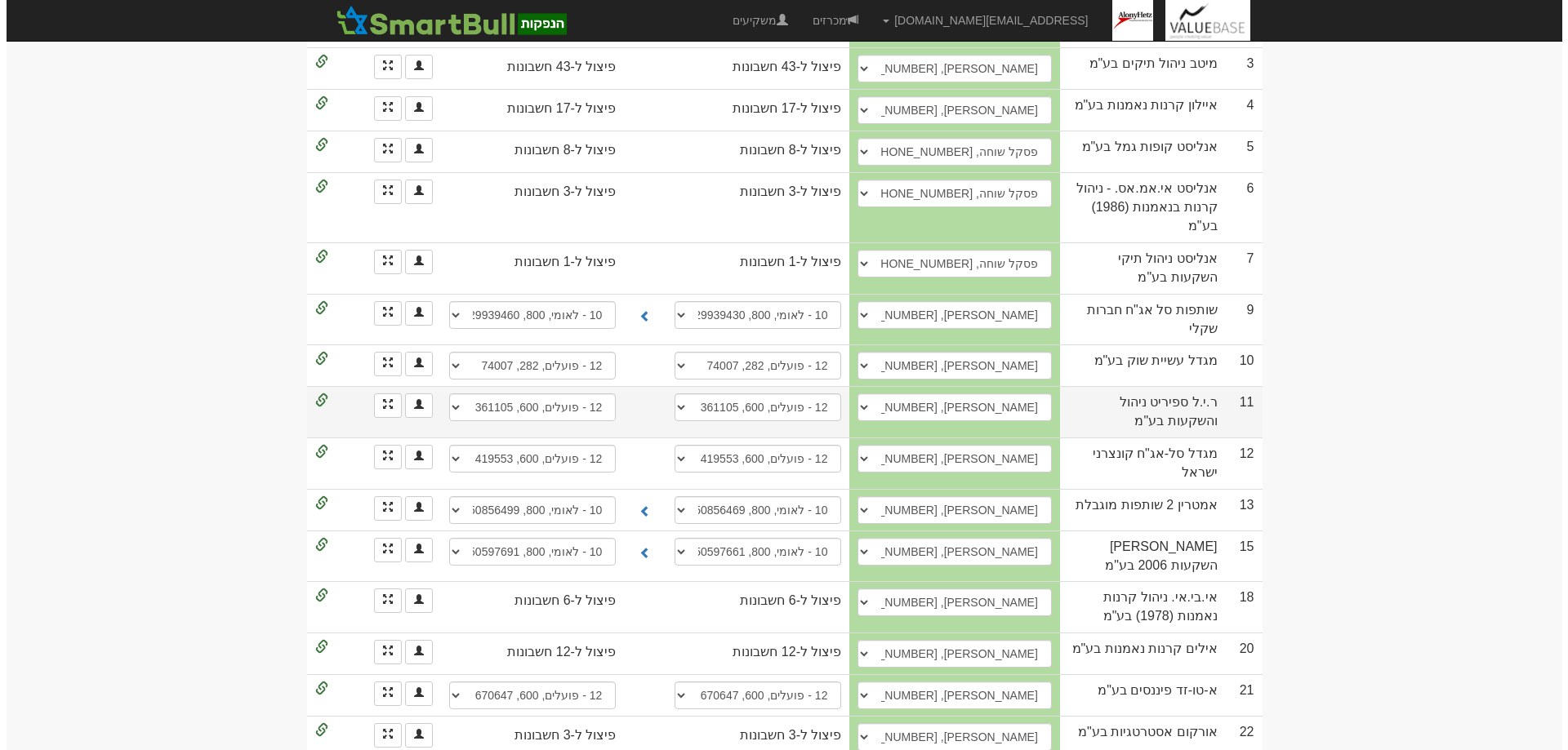
scroll to position [490, 0]
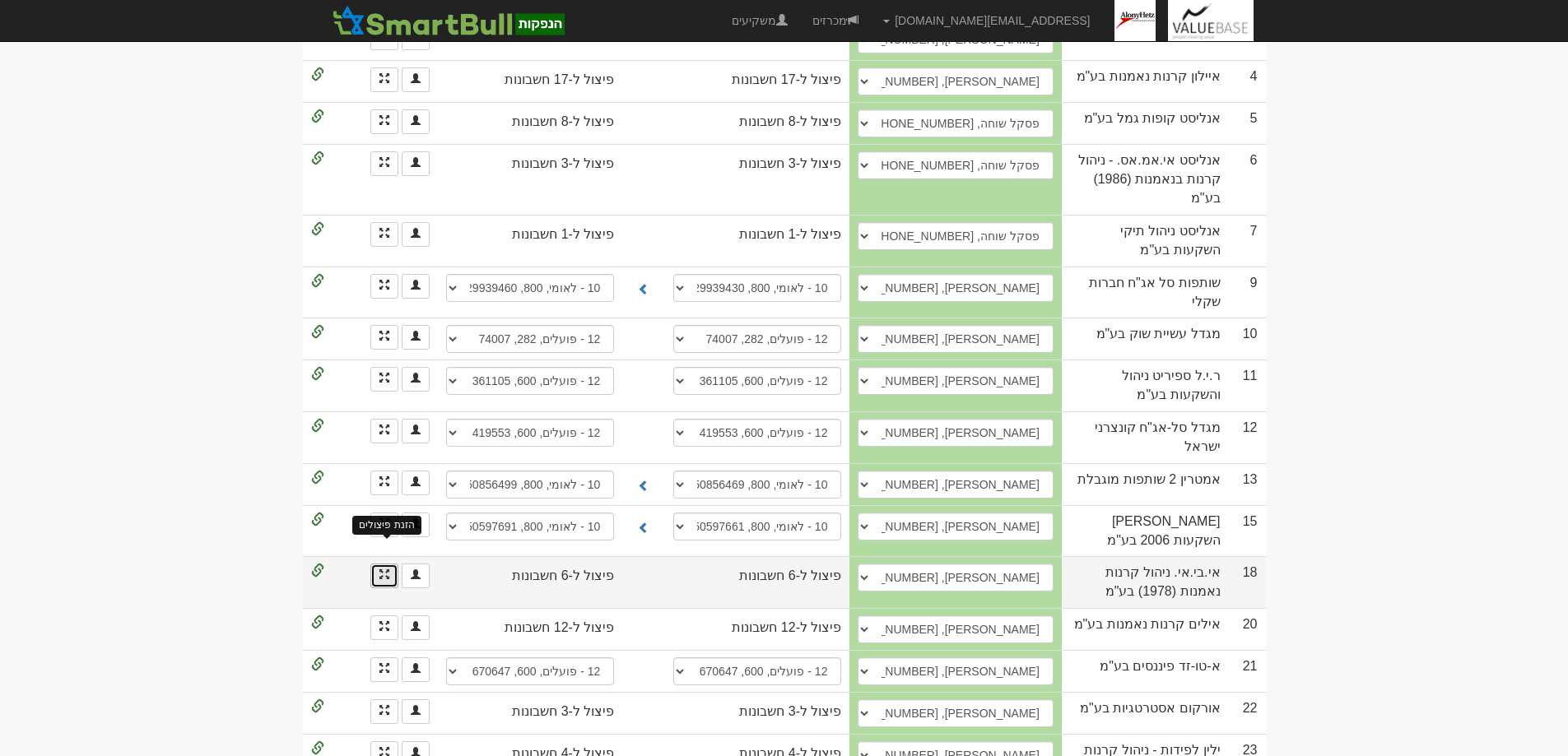
click at [382, 569] on span at bounding box center [384, 574] width 10 height 10
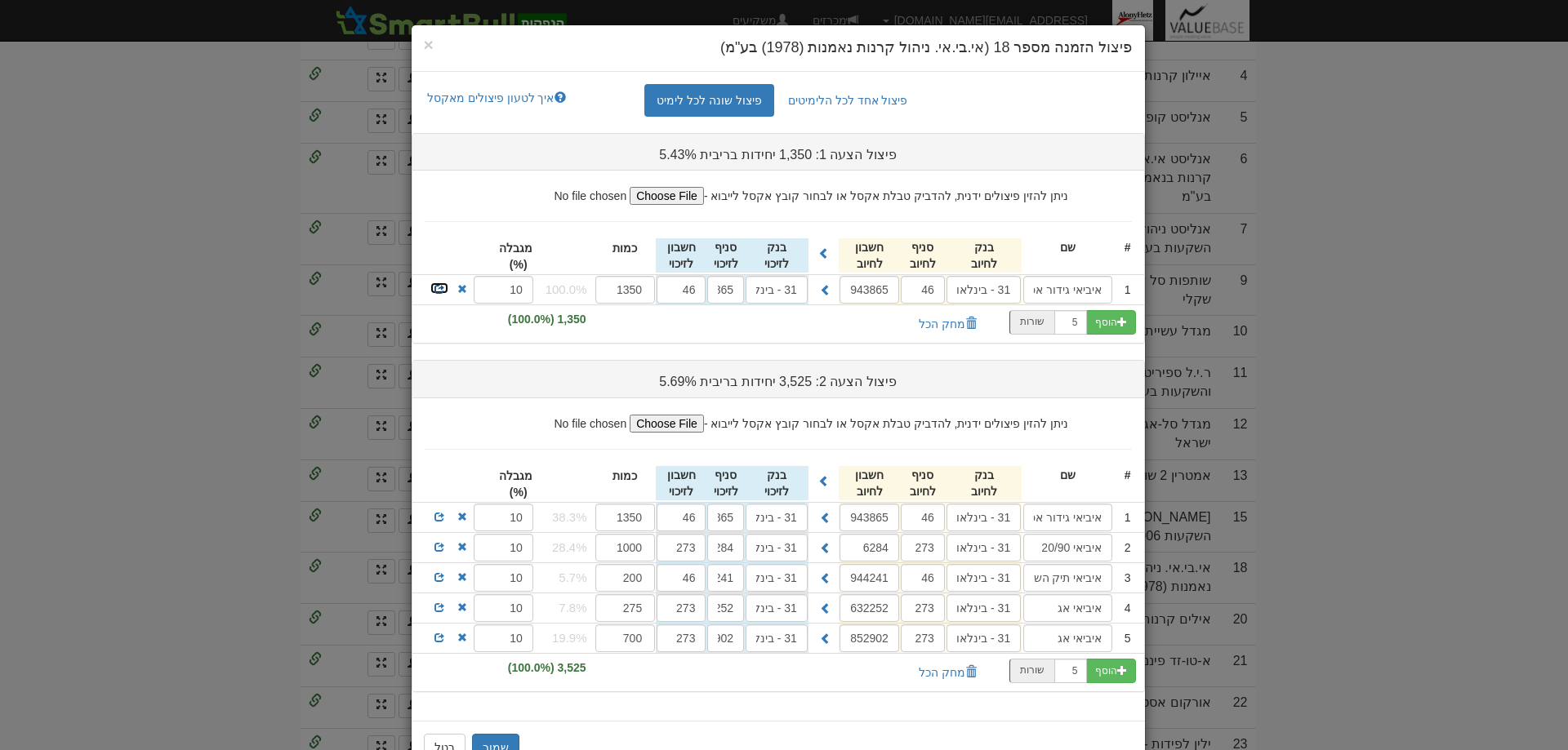
click at [443, 288] on span at bounding box center [439, 289] width 10 height 10
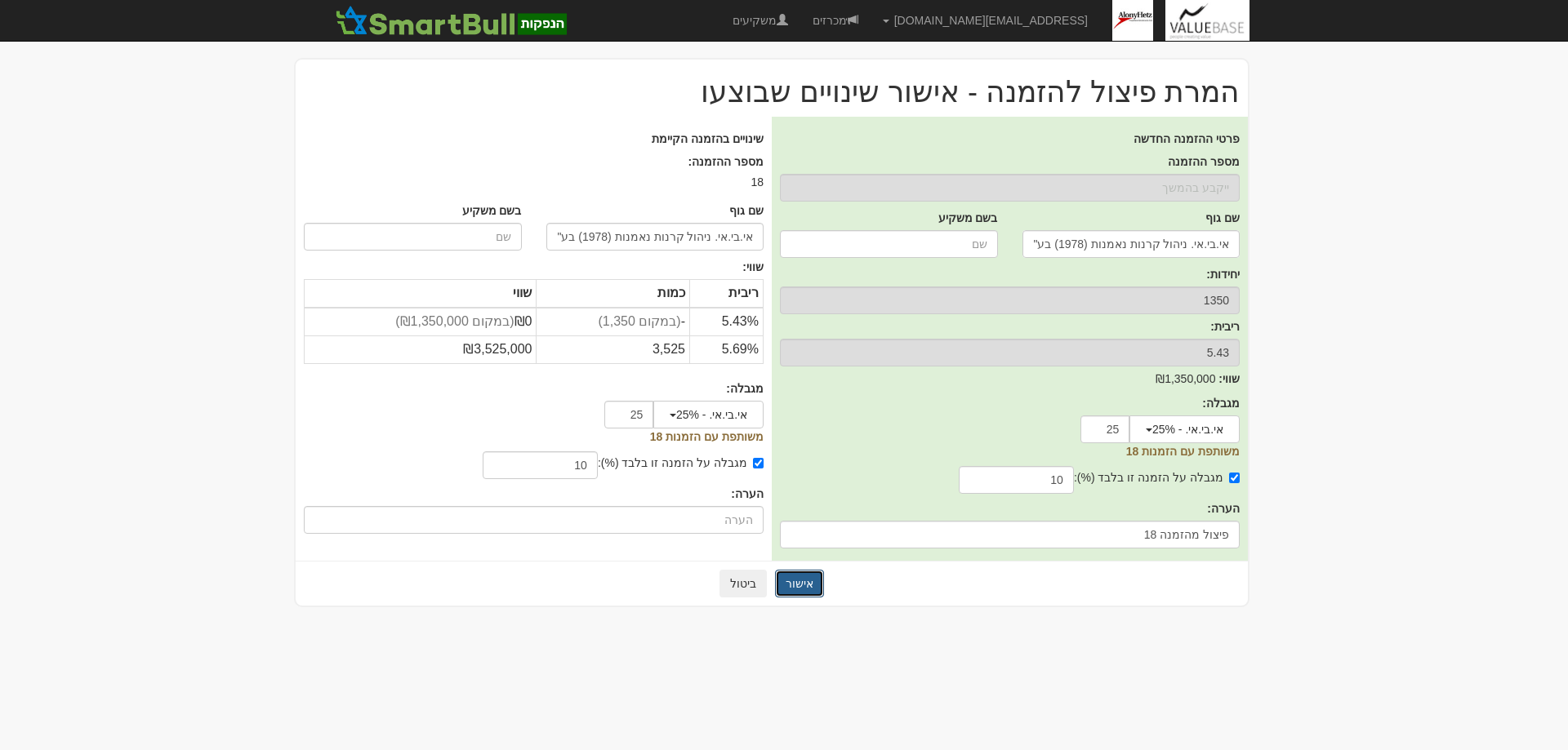
click at [796, 579] on button "אישור" at bounding box center [799, 583] width 49 height 27
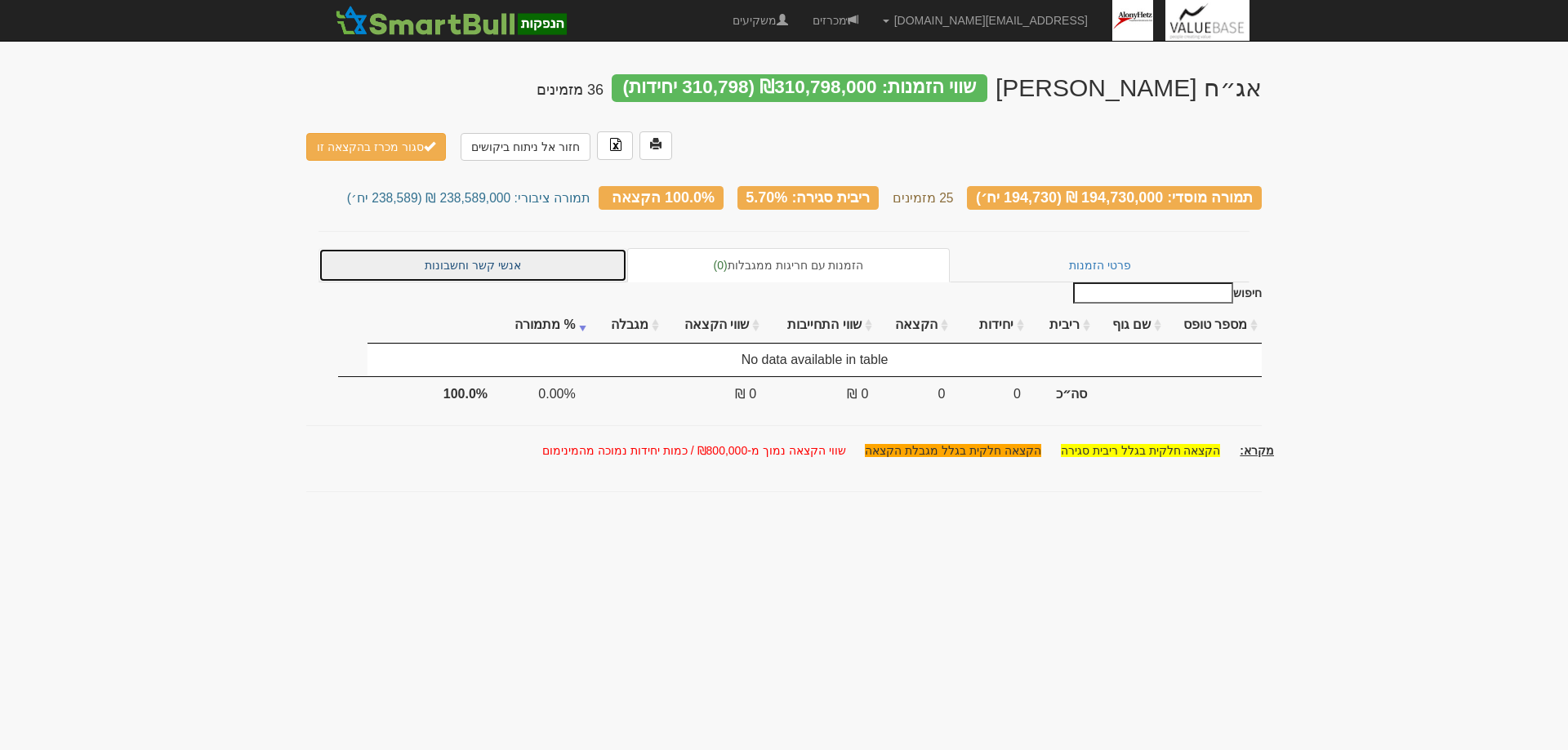
click at [471, 249] on link "אנשי קשר וחשבונות" at bounding box center [473, 265] width 308 height 34
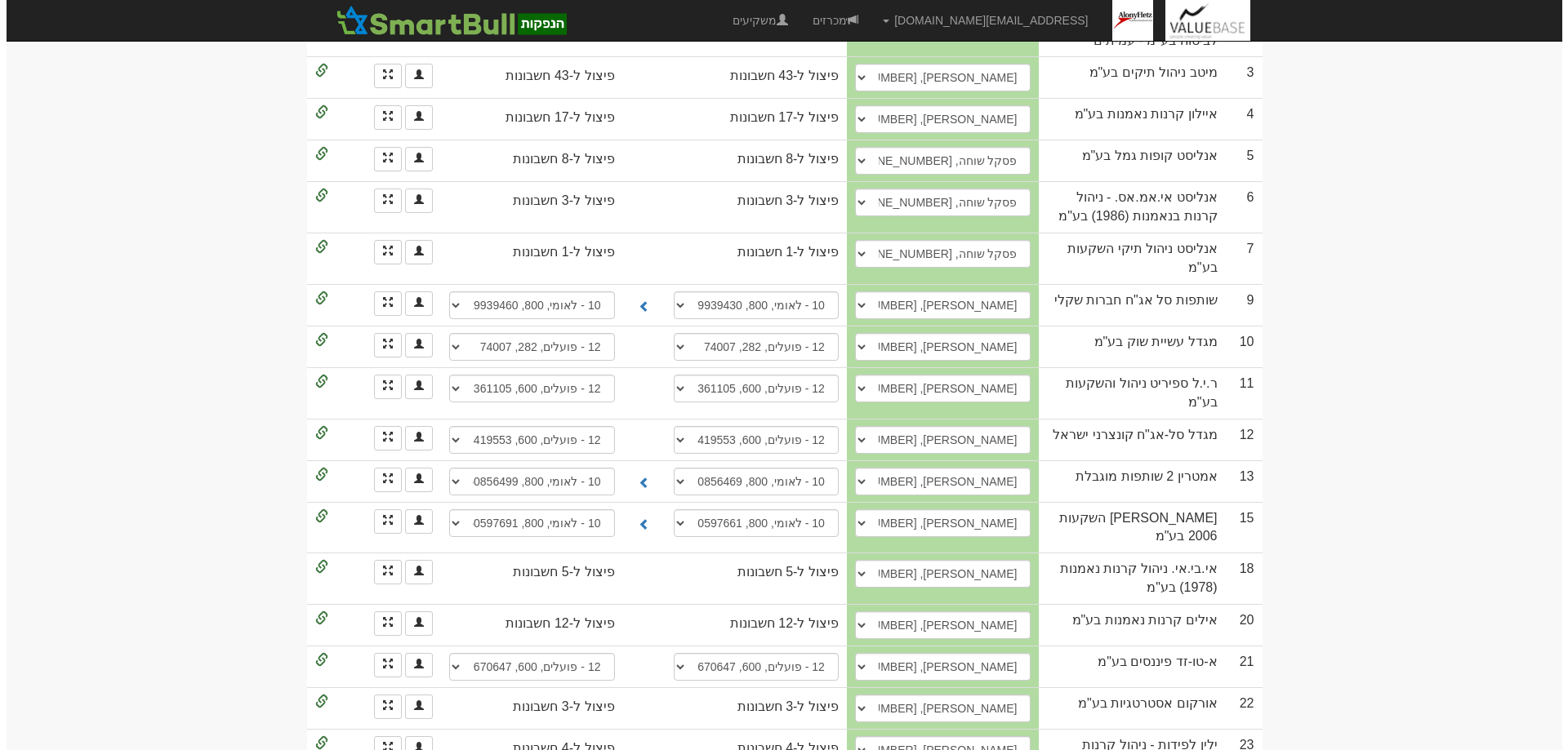
scroll to position [490, 0]
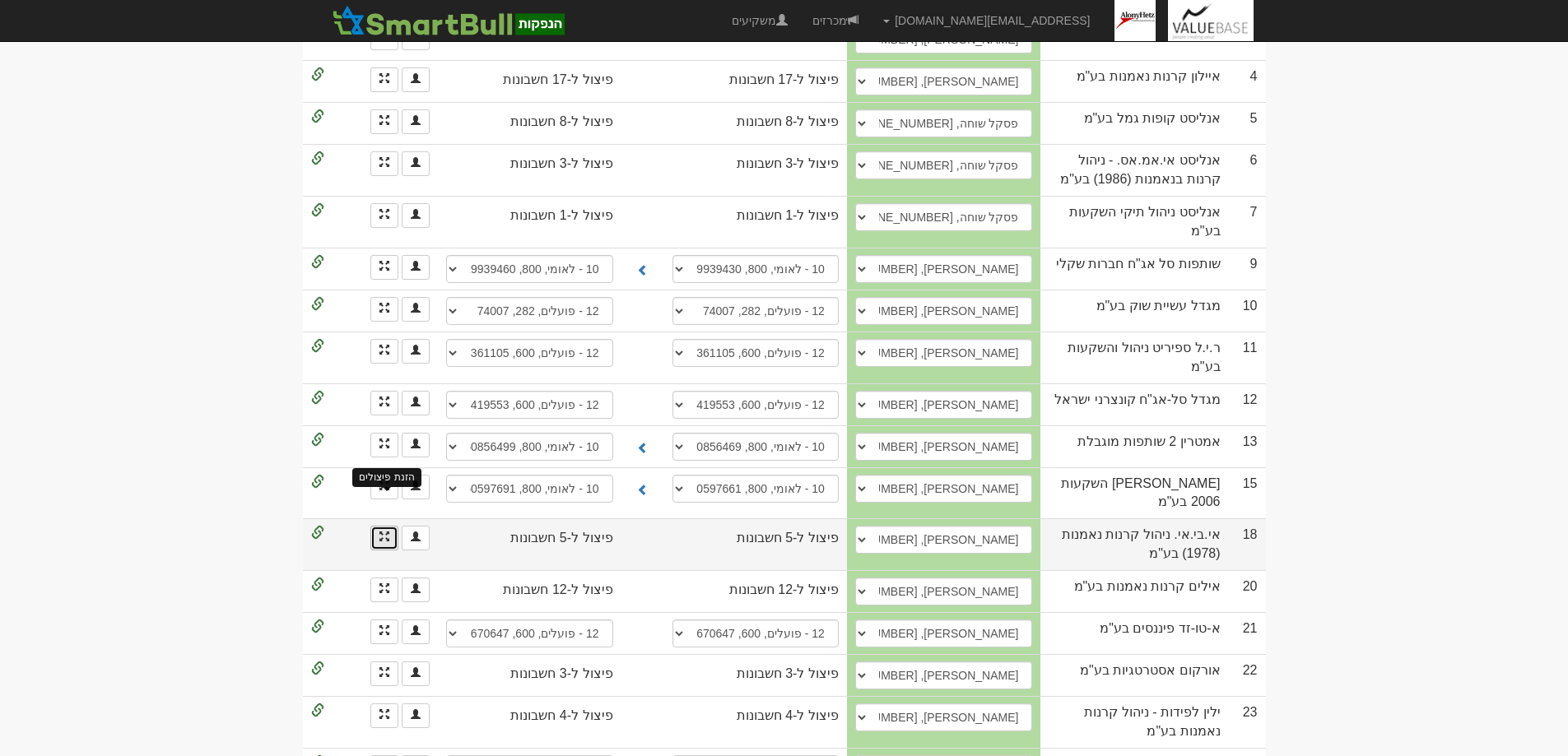
click at [382, 532] on span at bounding box center [384, 537] width 10 height 10
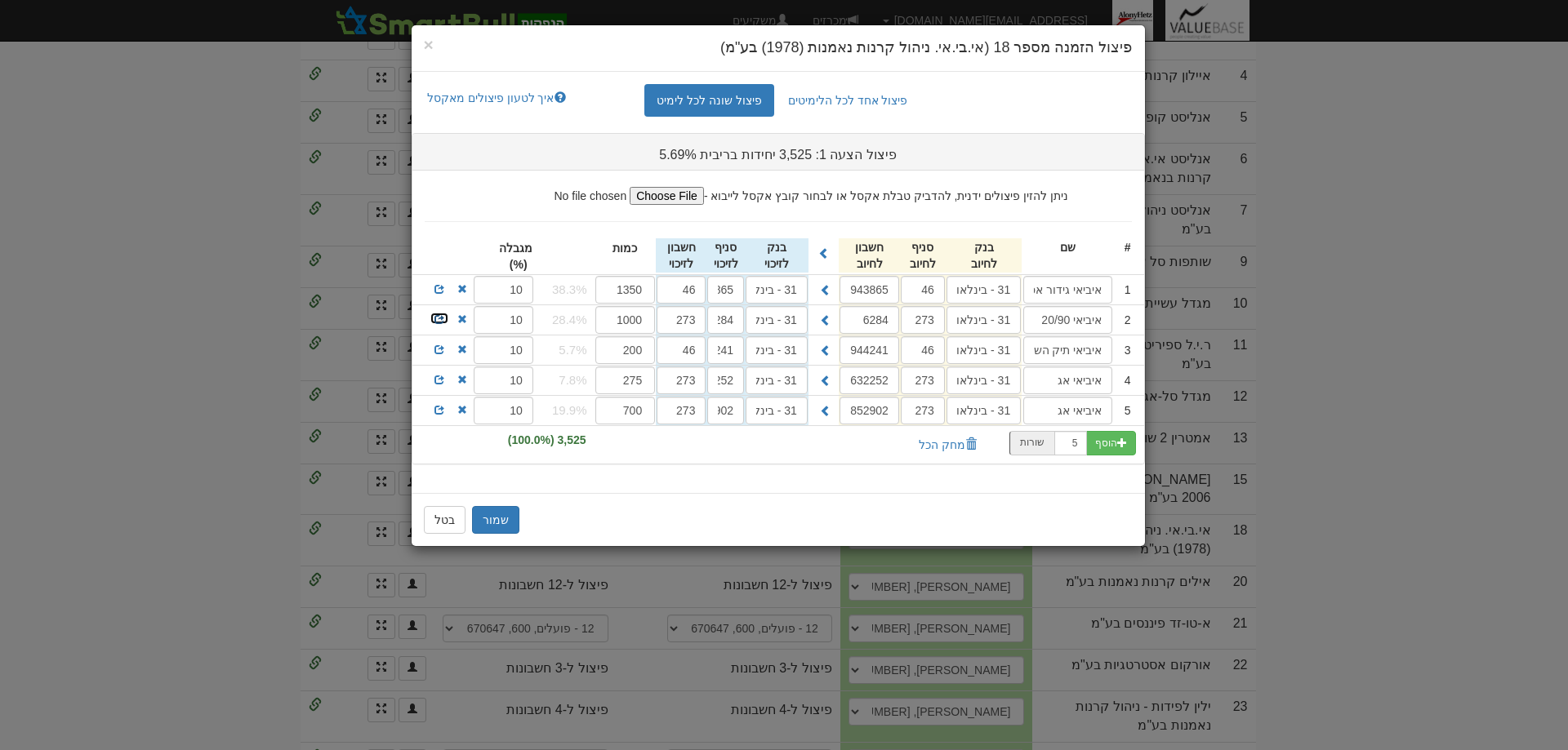
click at [439, 317] on span at bounding box center [439, 319] width 10 height 10
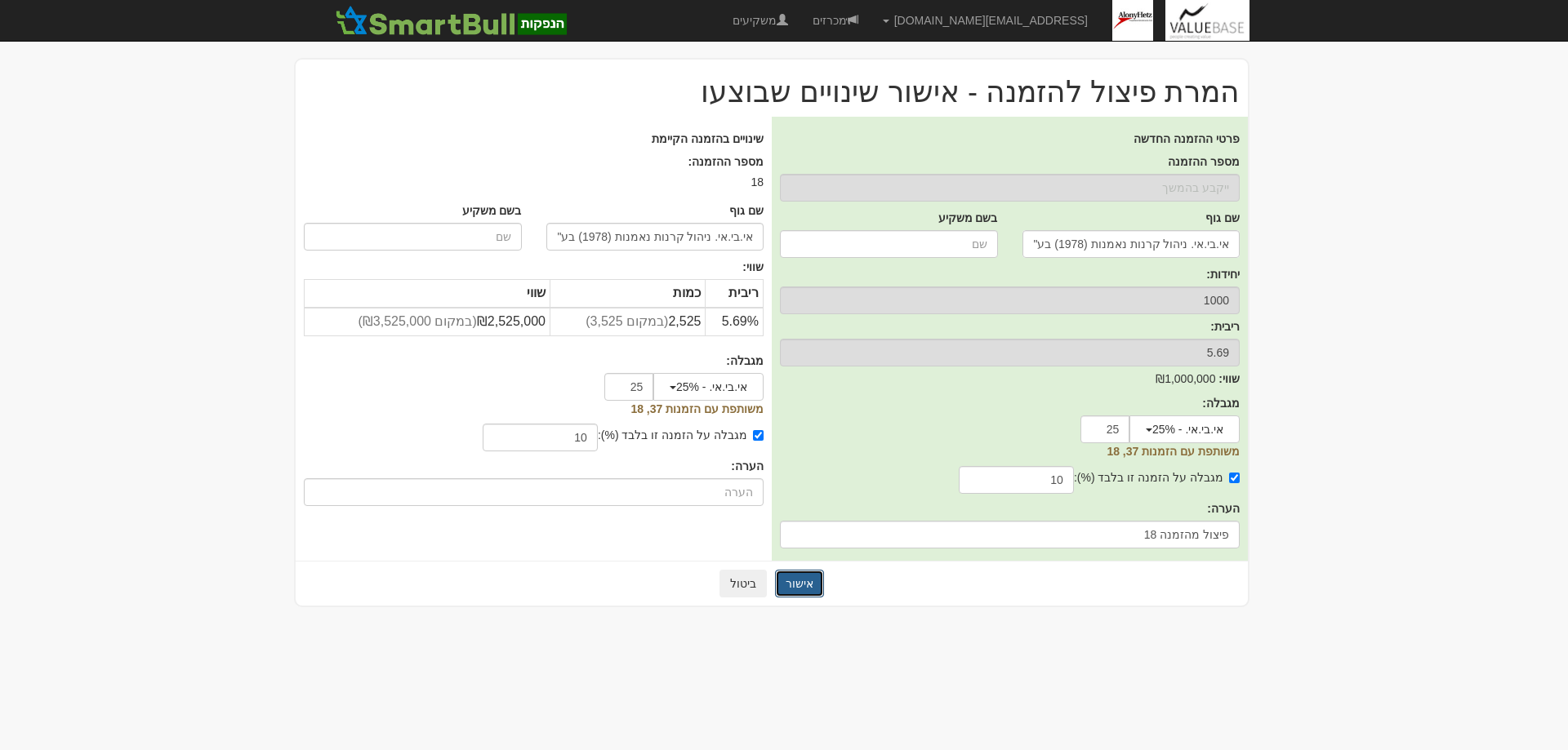
click at [803, 584] on button "אישור" at bounding box center [799, 583] width 49 height 27
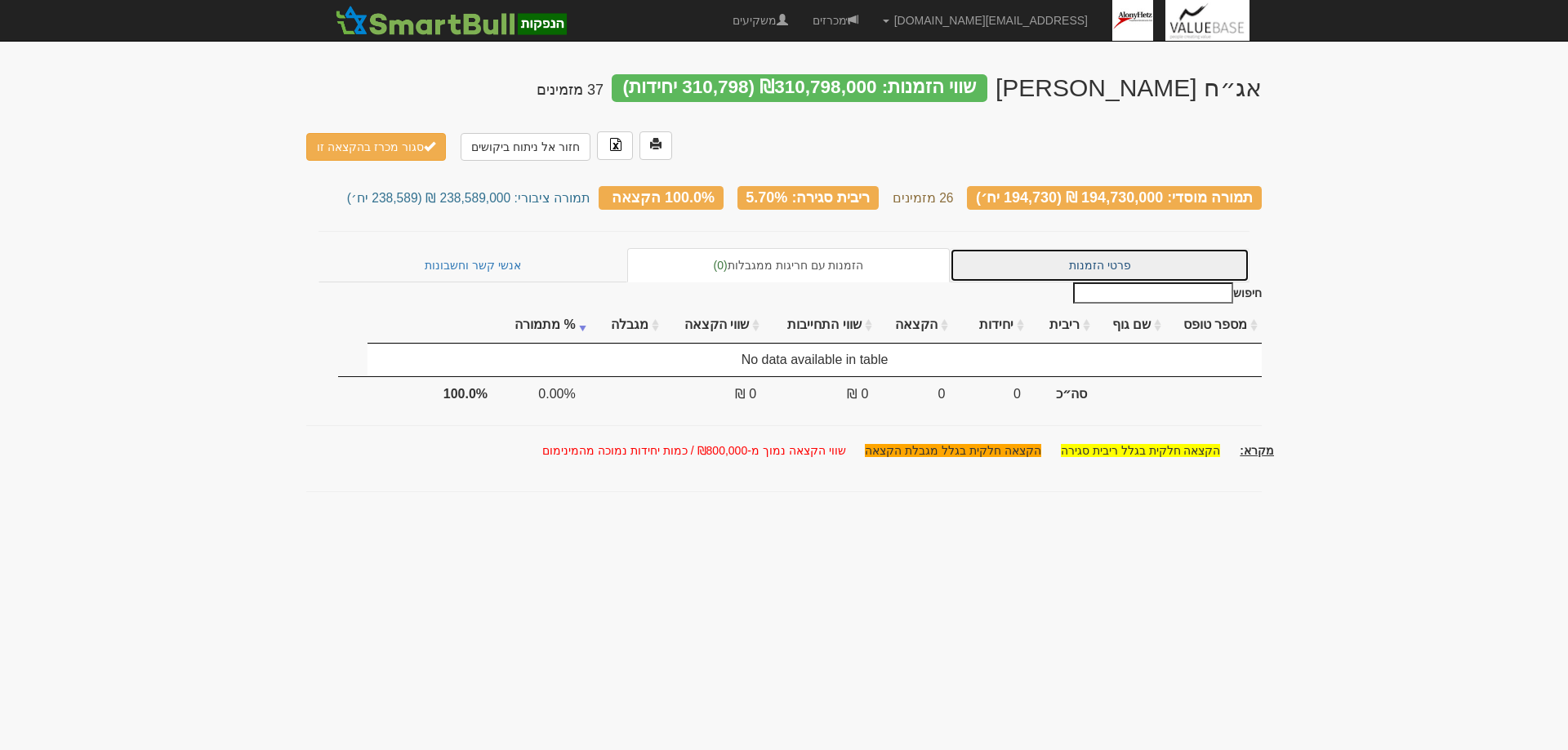
click at [1093, 249] on link "פרטי הזמנות" at bounding box center [1100, 265] width 300 height 34
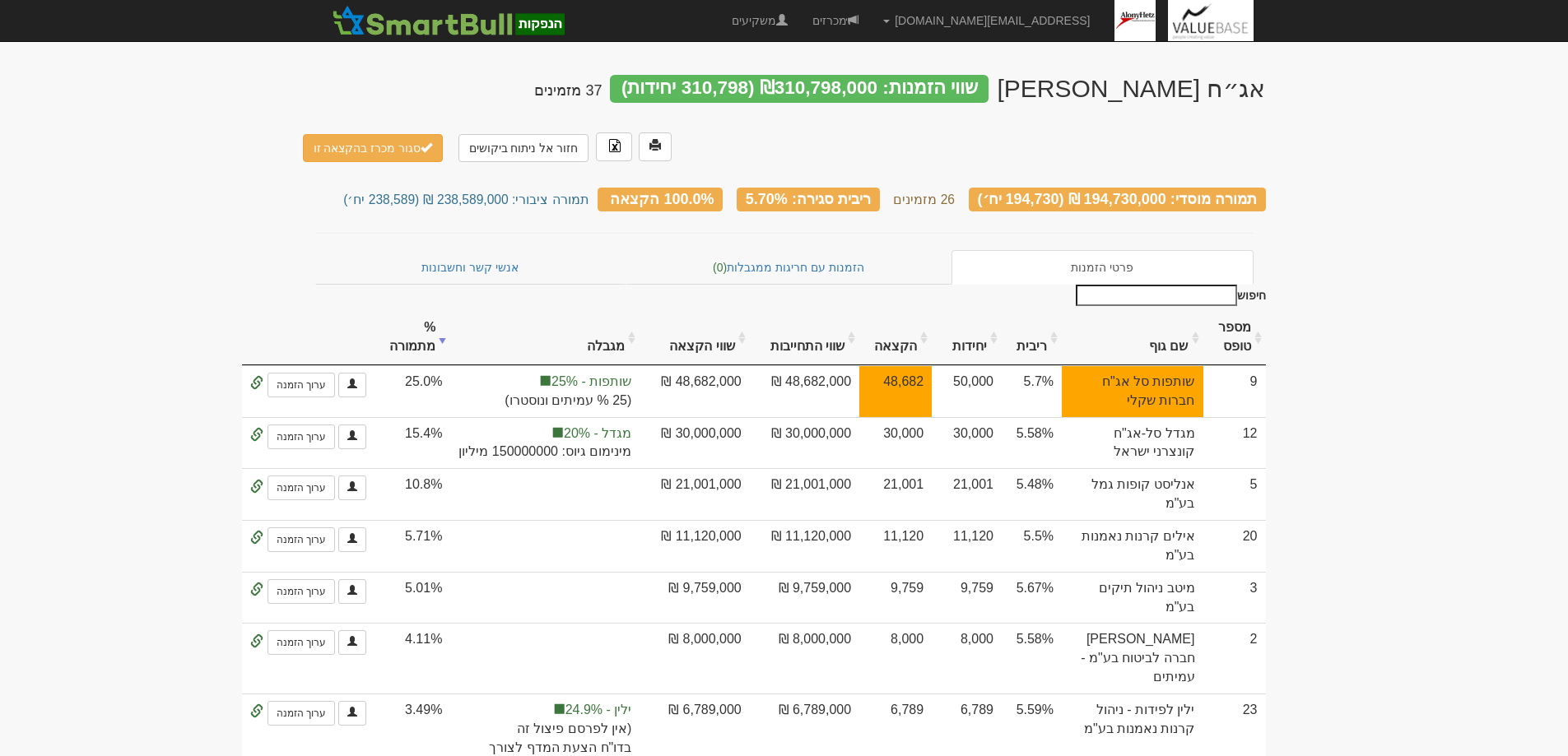
click at [1172, 311] on th "שם גוף" at bounding box center [1132, 338] width 142 height 55
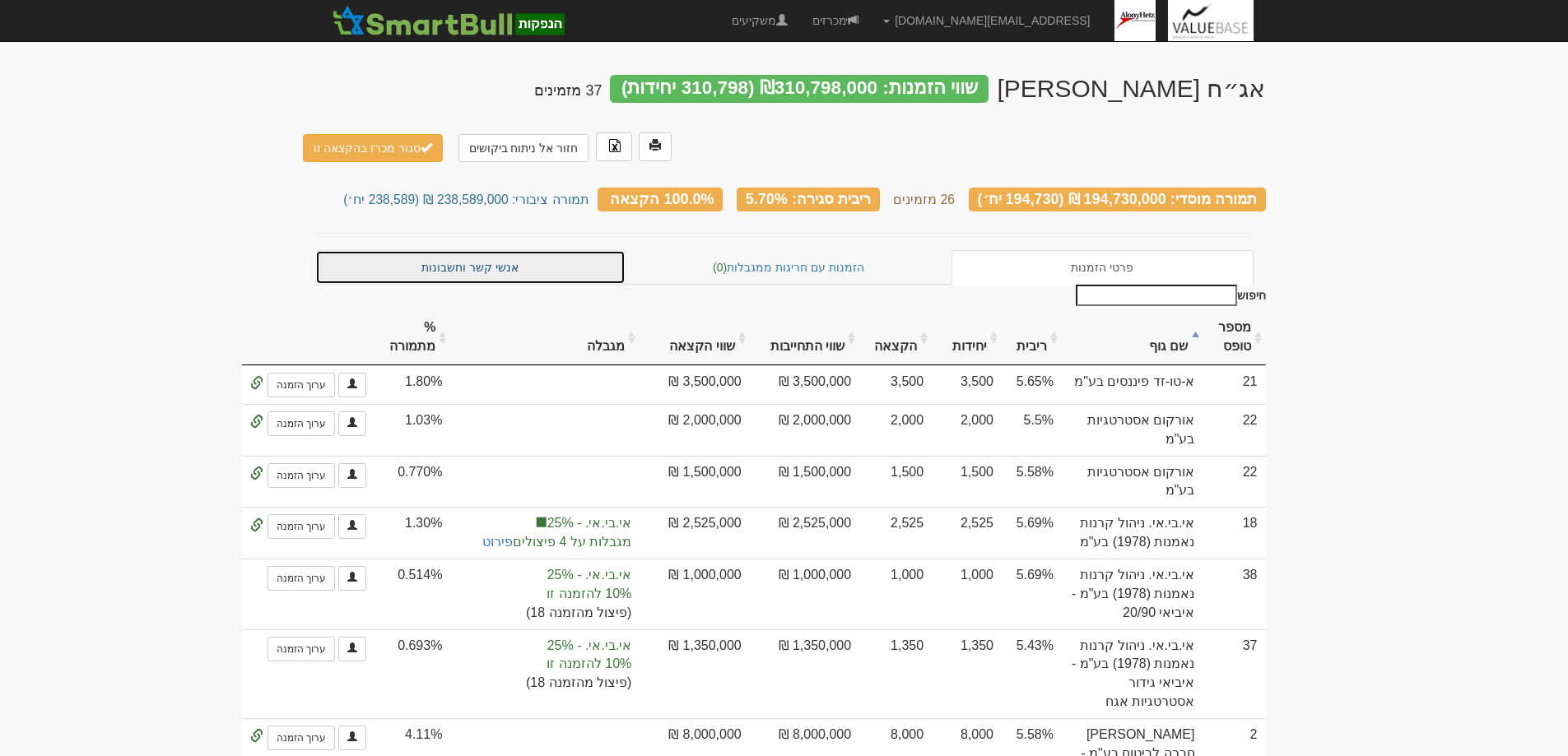
click at [465, 251] on link "אנשי קשר וחשבונות" at bounding box center [471, 267] width 311 height 34
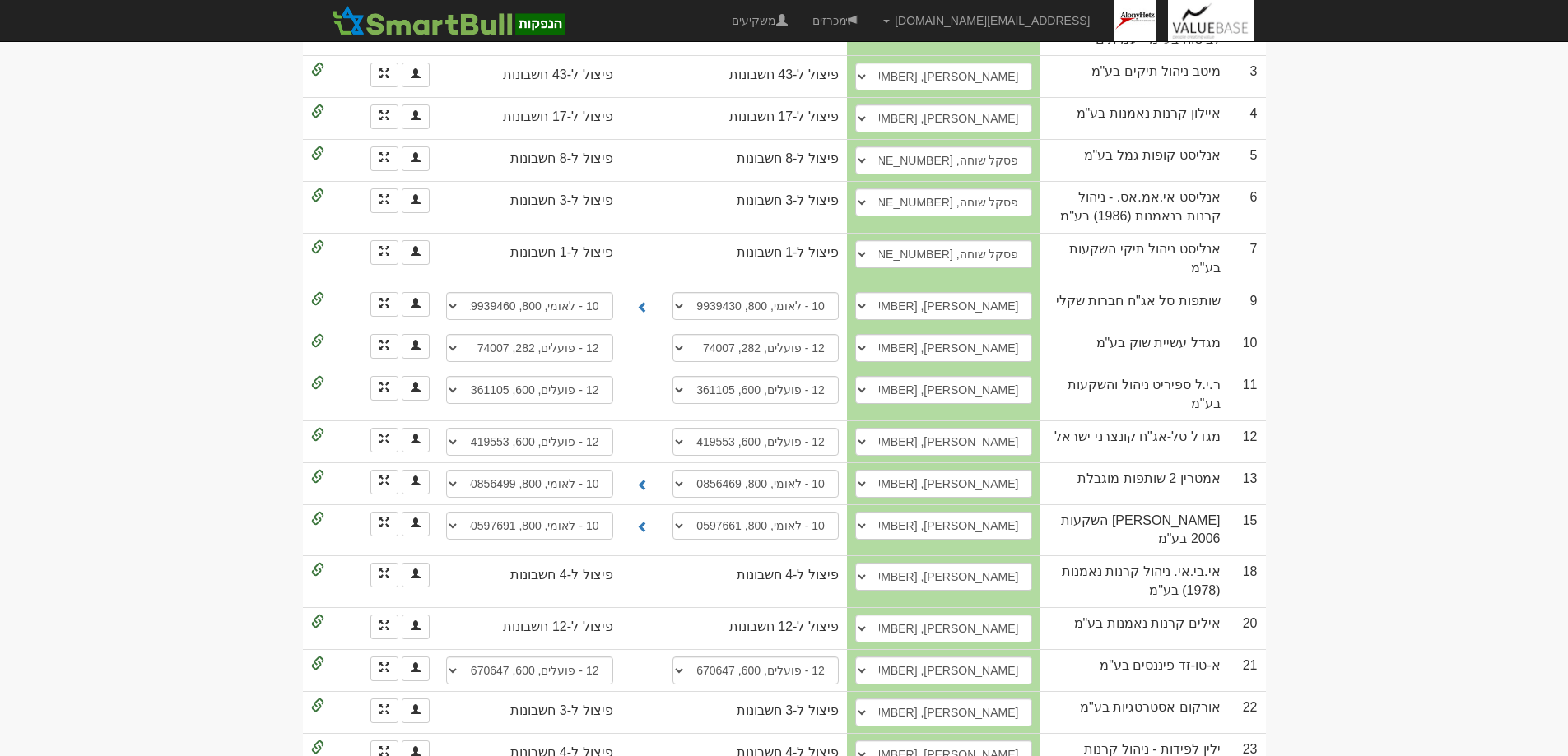
scroll to position [494, 0]
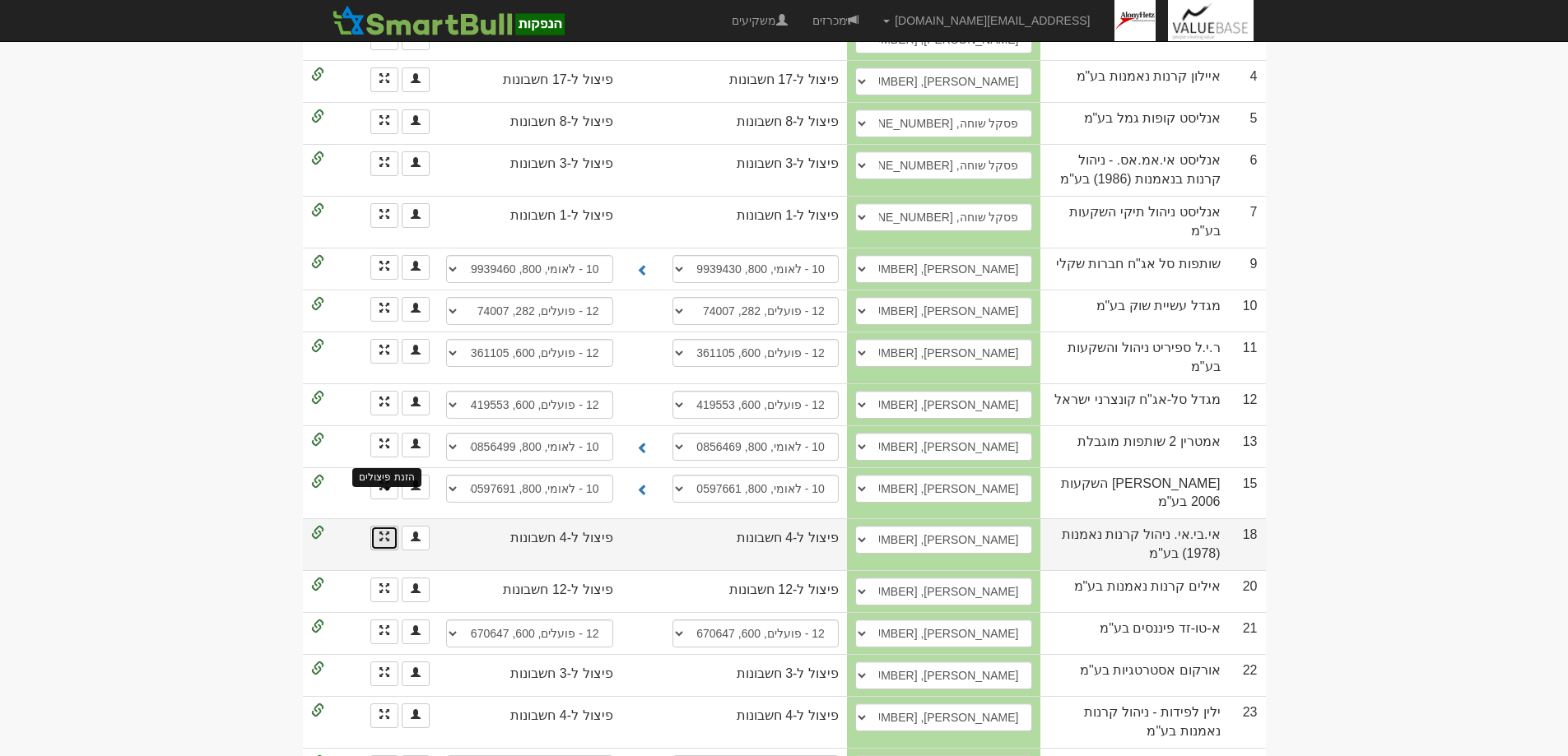
click at [384, 532] on span at bounding box center [384, 537] width 10 height 10
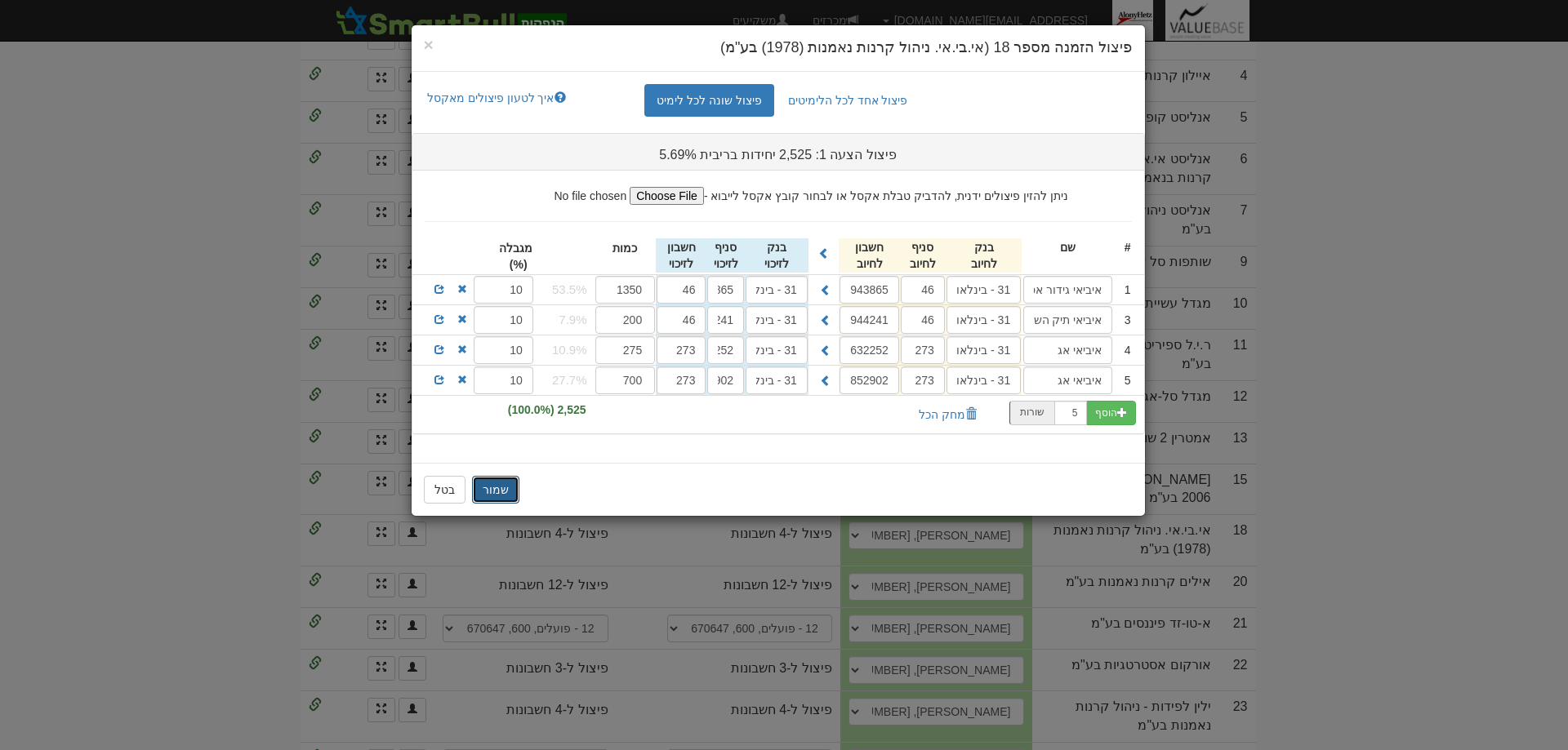
click at [498, 485] on button "שמור" at bounding box center [496, 490] width 48 height 27
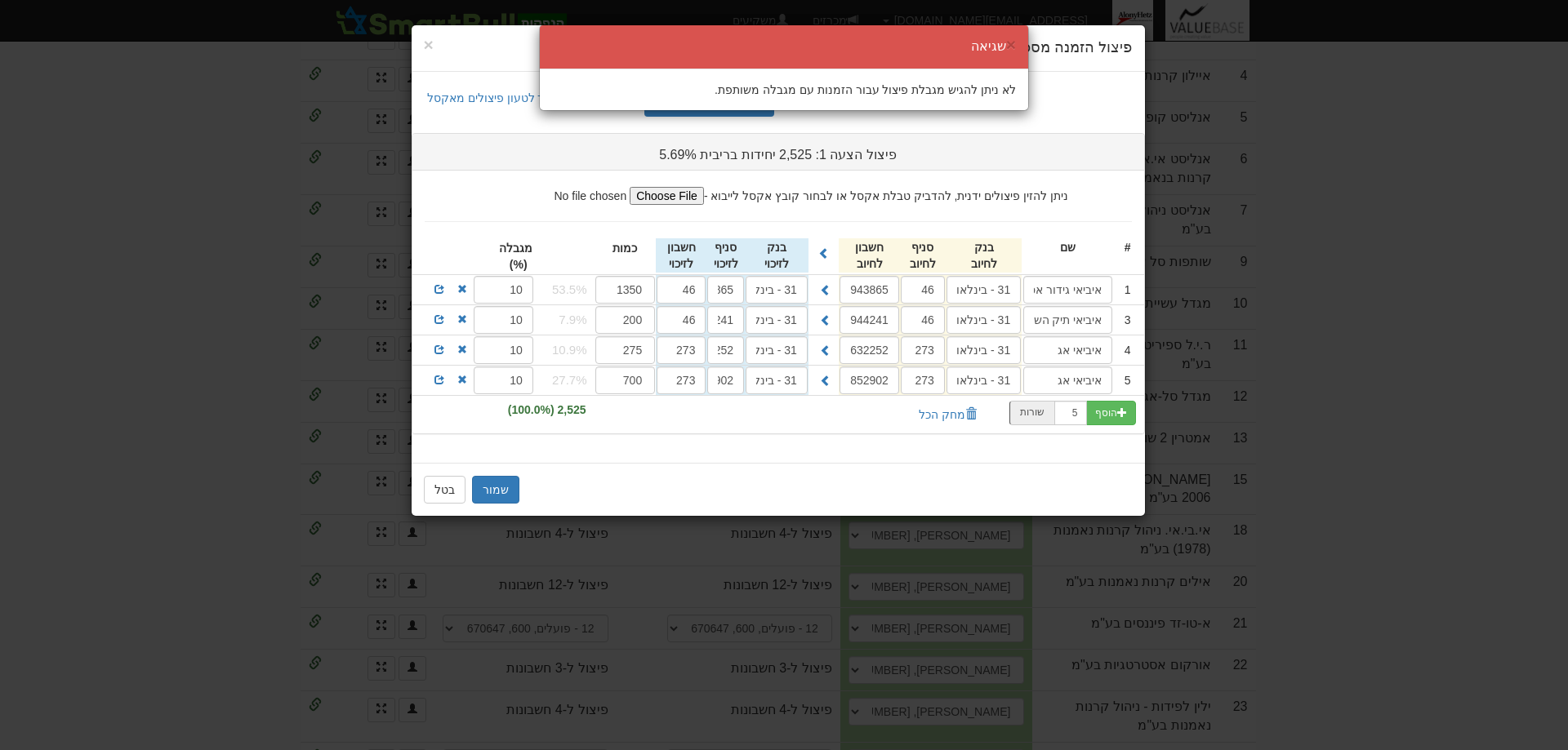
click at [447, 147] on div "× שגיאה לא ניתן להגיש מגבלת פיצול עבור הזמנות עם מגבלה משותפת." at bounding box center [784, 375] width 1568 height 750
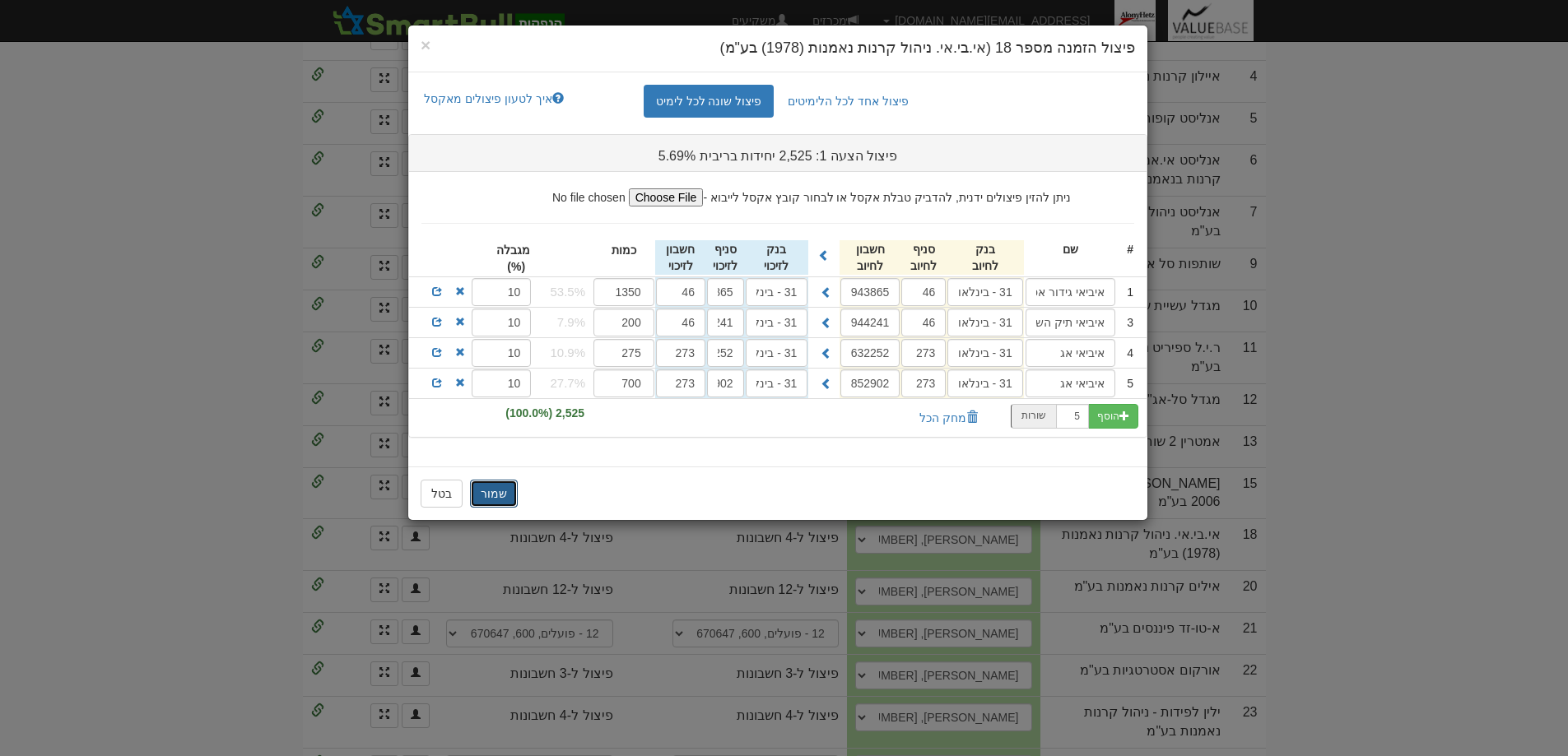
click at [488, 491] on button "שמור" at bounding box center [494, 494] width 48 height 28
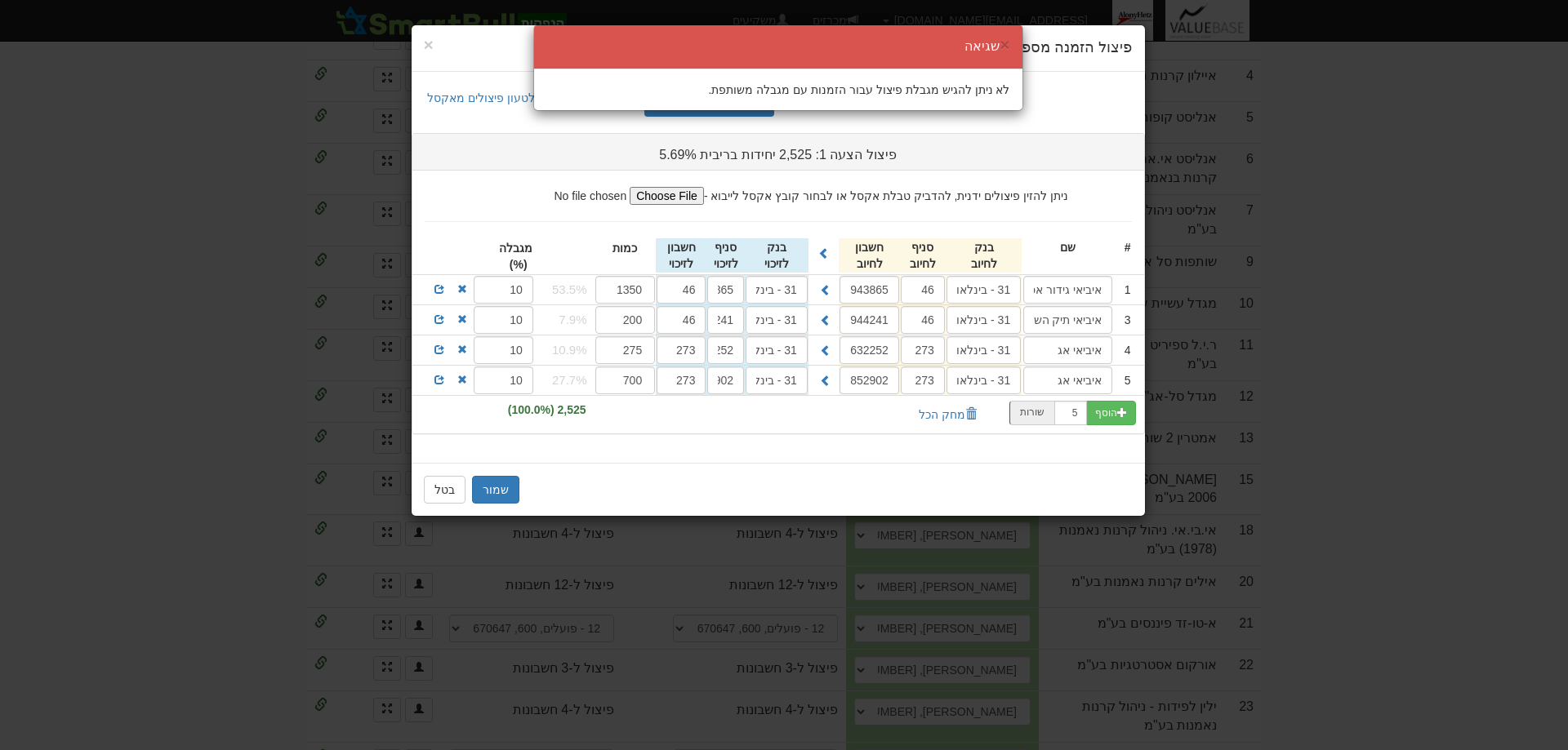
click at [770, 464] on div "× שגיאה לא ניתן להגיש מגבלת פיצול עבור הזמנות עם מגבלה משותפת." at bounding box center [784, 375] width 1568 height 750
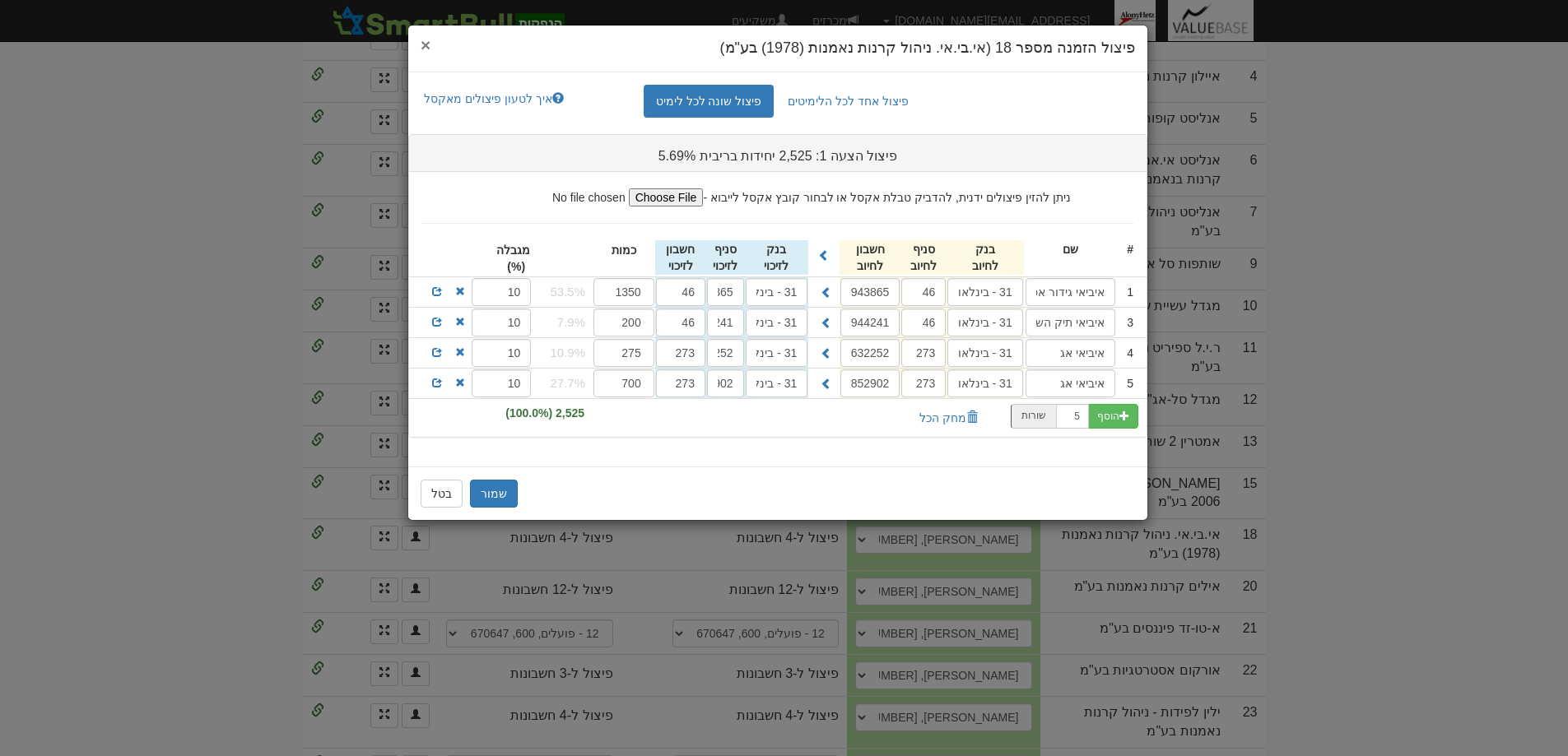
click at [427, 41] on span "×" at bounding box center [426, 44] width 10 height 19
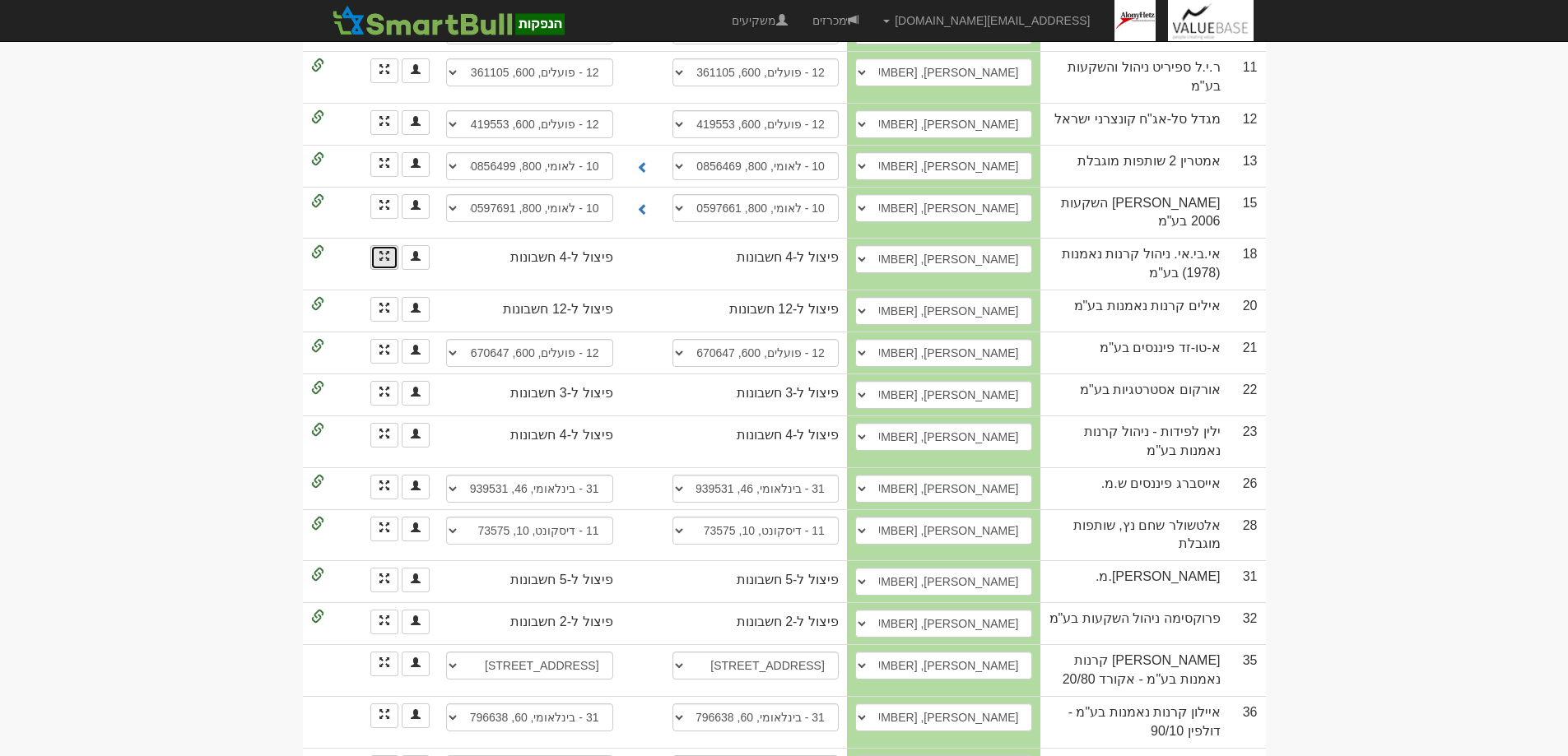
scroll to position [748, 0]
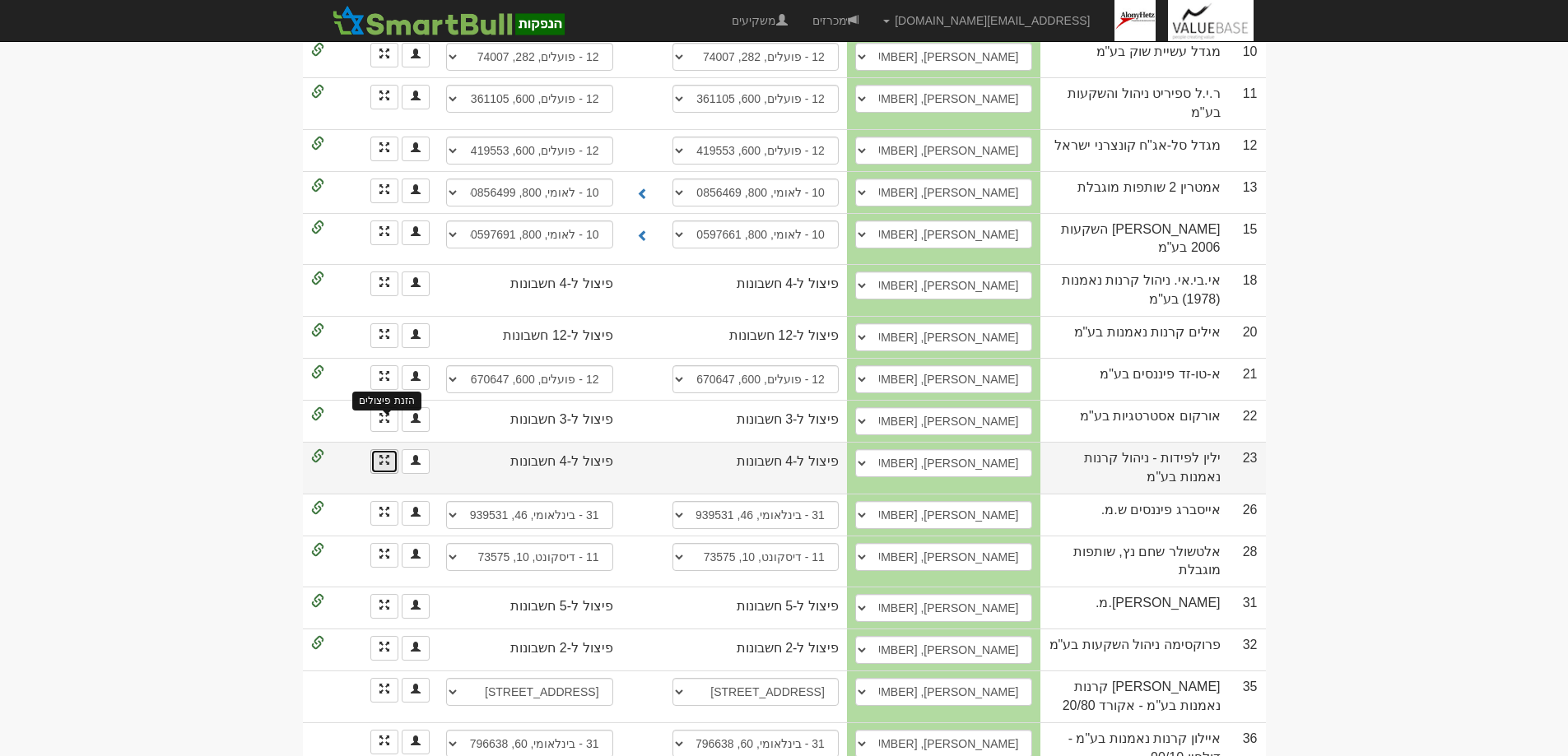
click at [383, 455] on span at bounding box center [384, 460] width 10 height 10
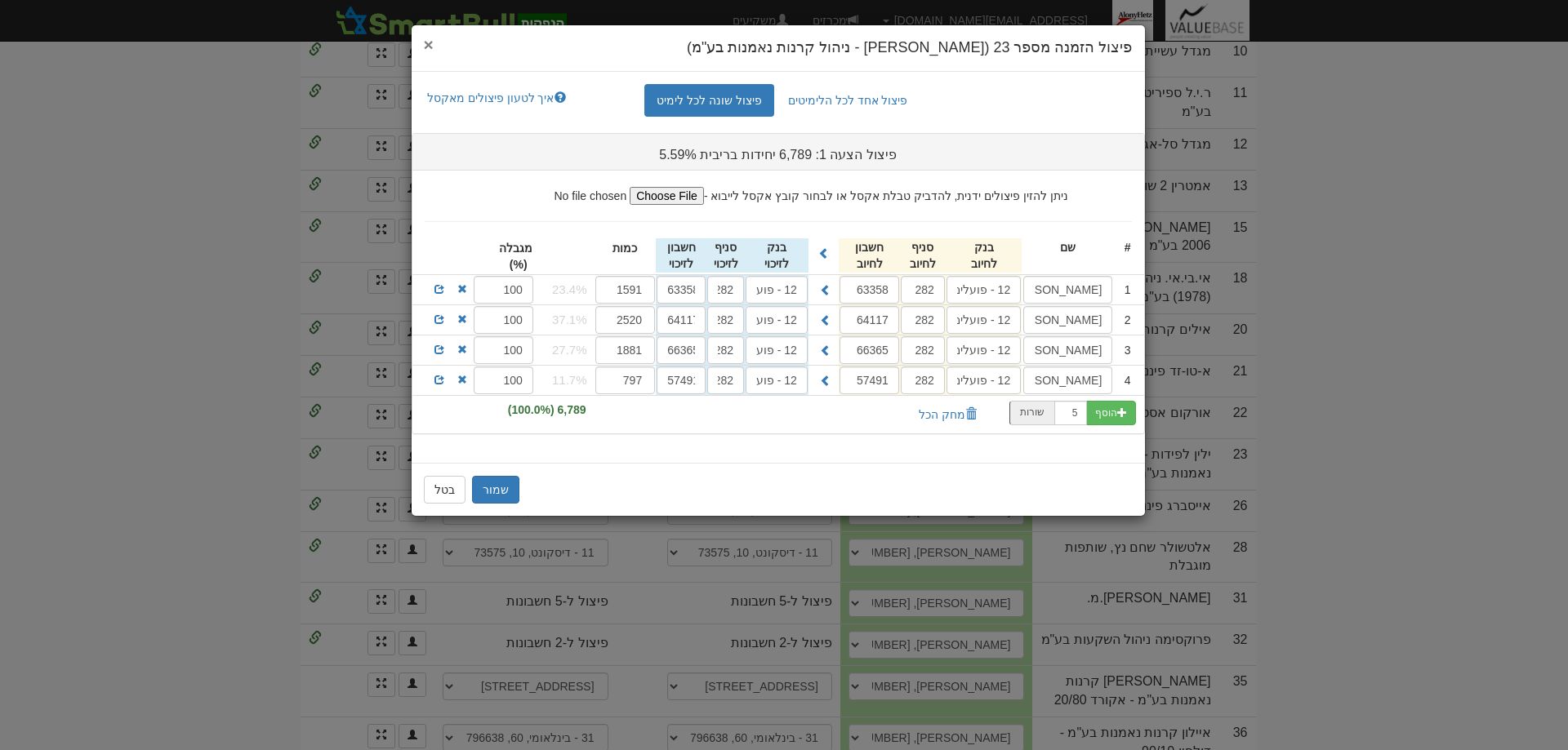
click at [425, 43] on span "×" at bounding box center [428, 44] width 10 height 19
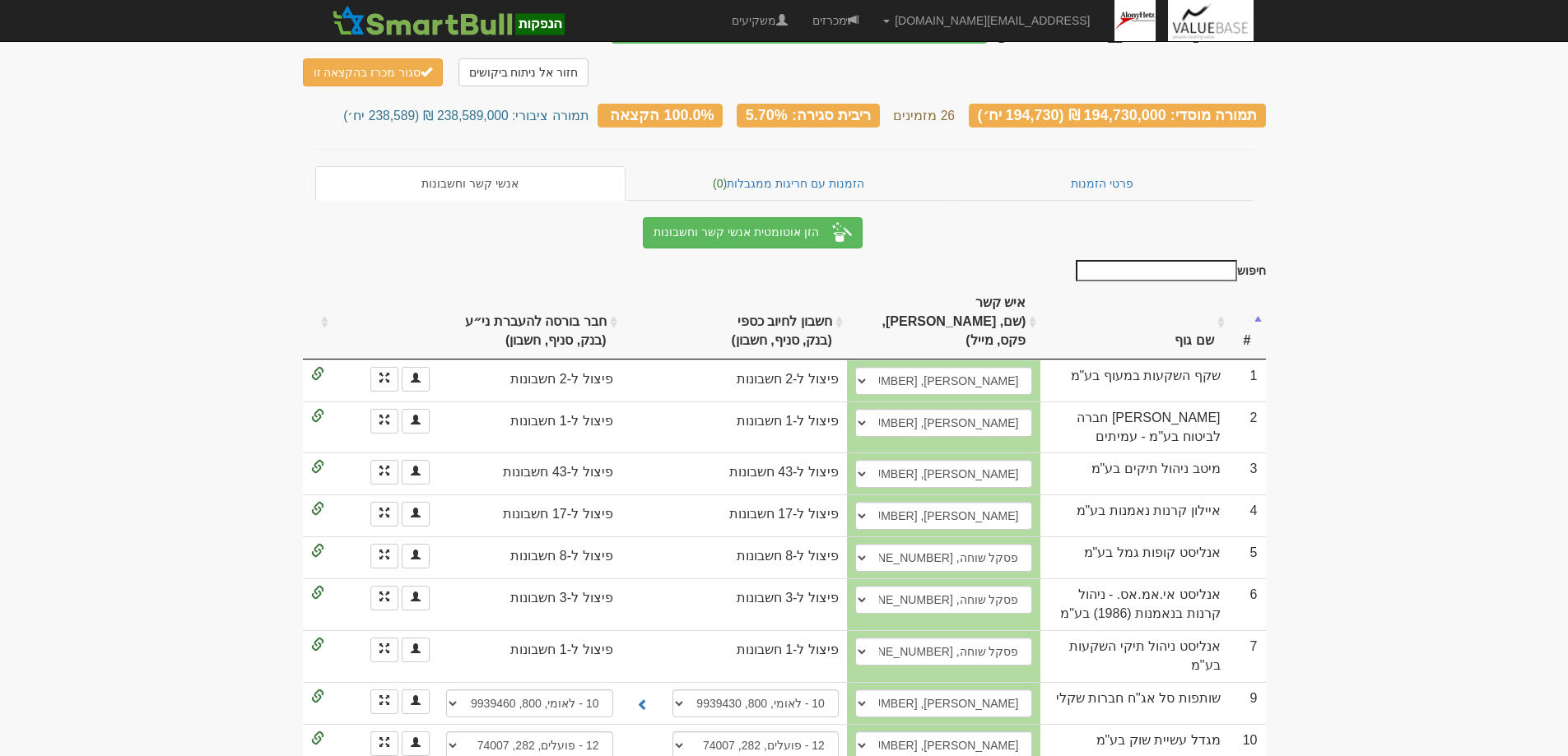
scroll to position [0, 0]
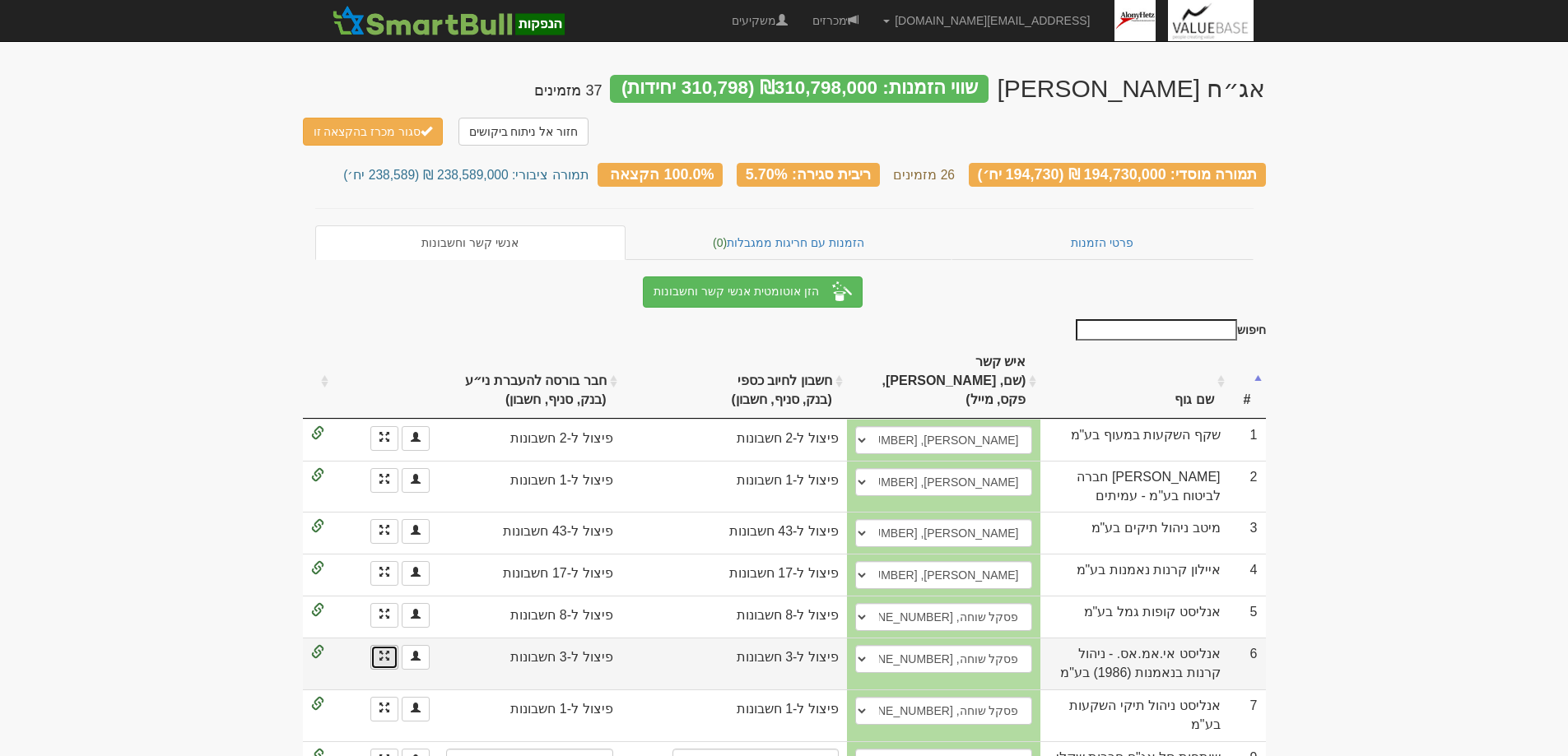
click at [378, 645] on link at bounding box center [384, 657] width 28 height 25
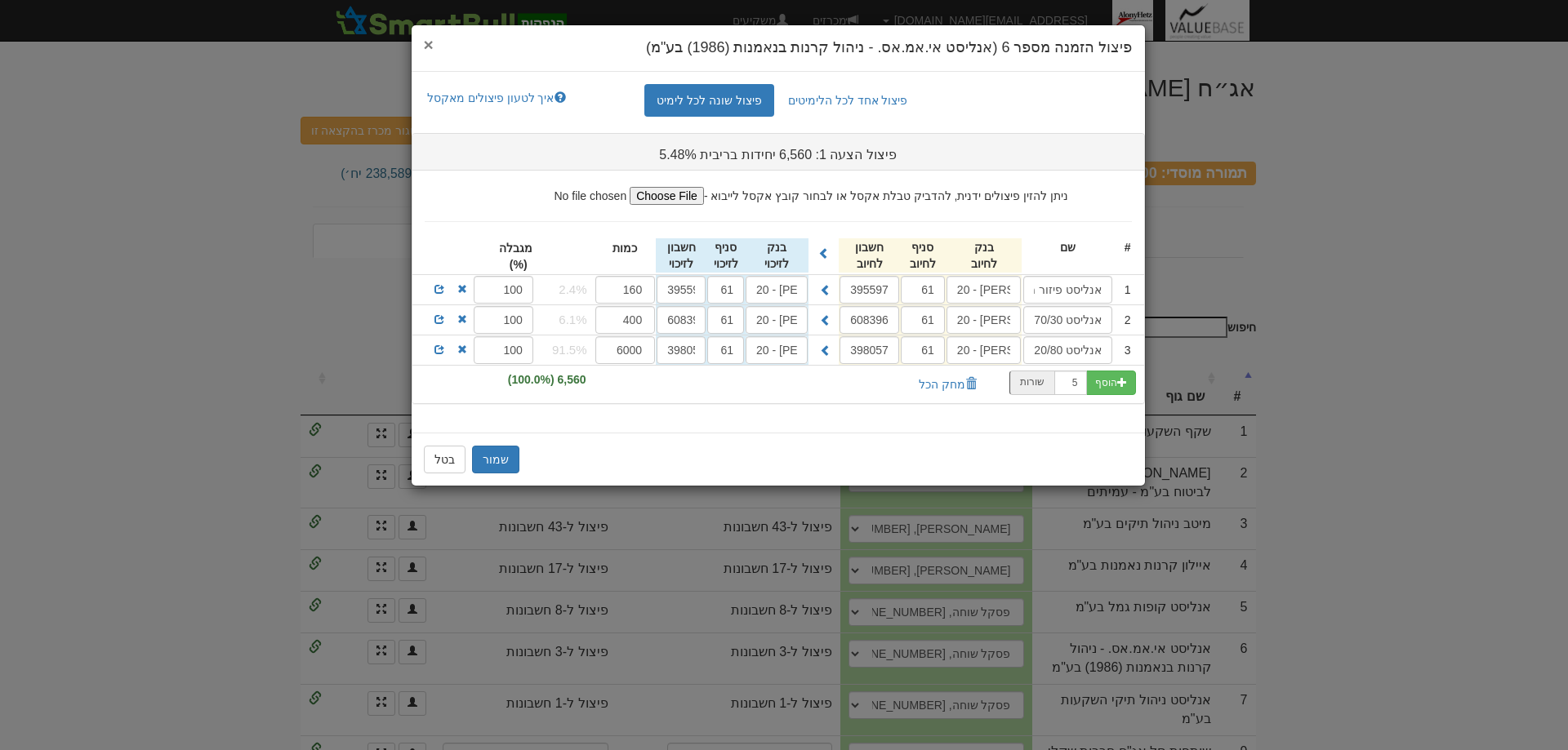
click at [423, 38] on span "×" at bounding box center [428, 44] width 10 height 19
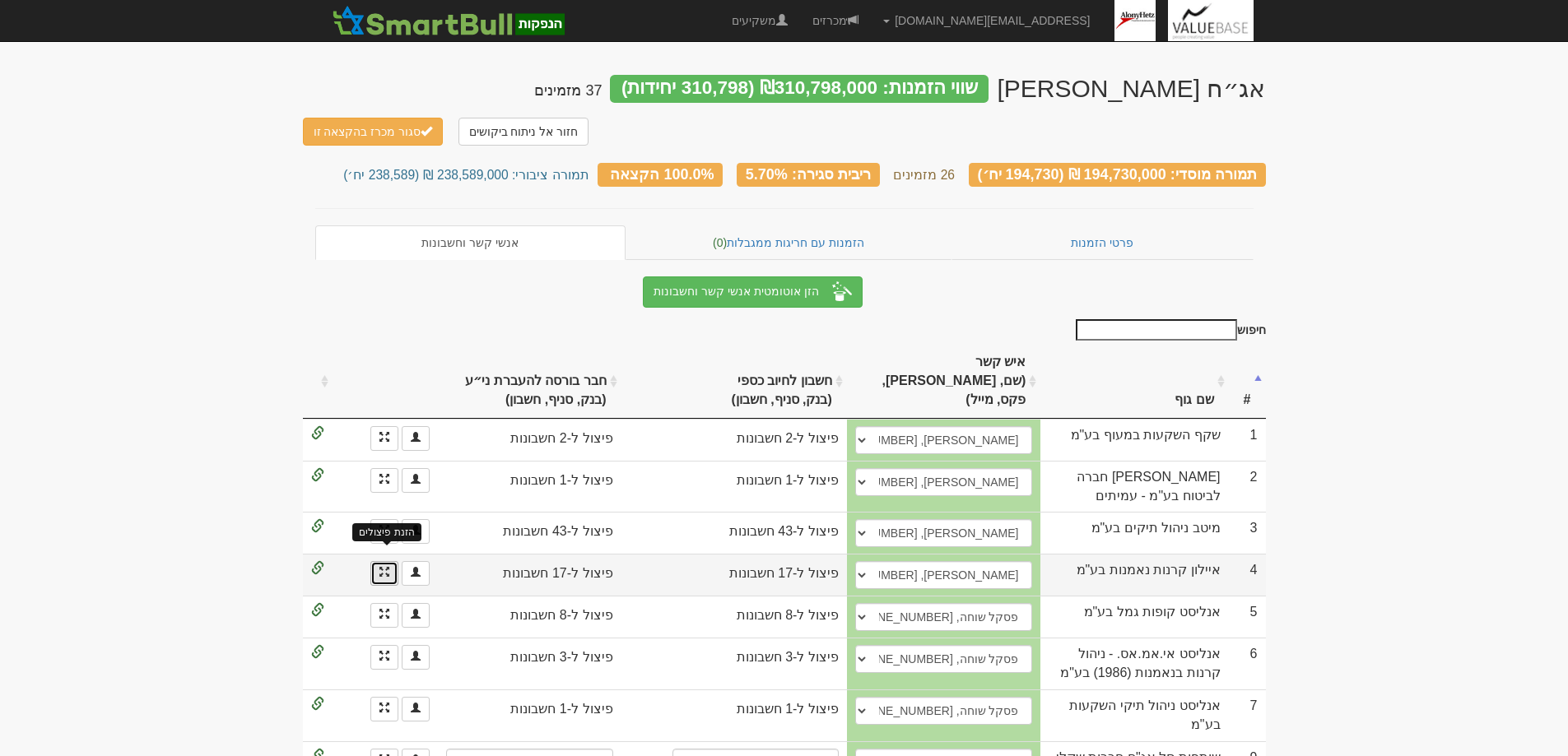
click at [386, 567] on span at bounding box center [384, 572] width 10 height 10
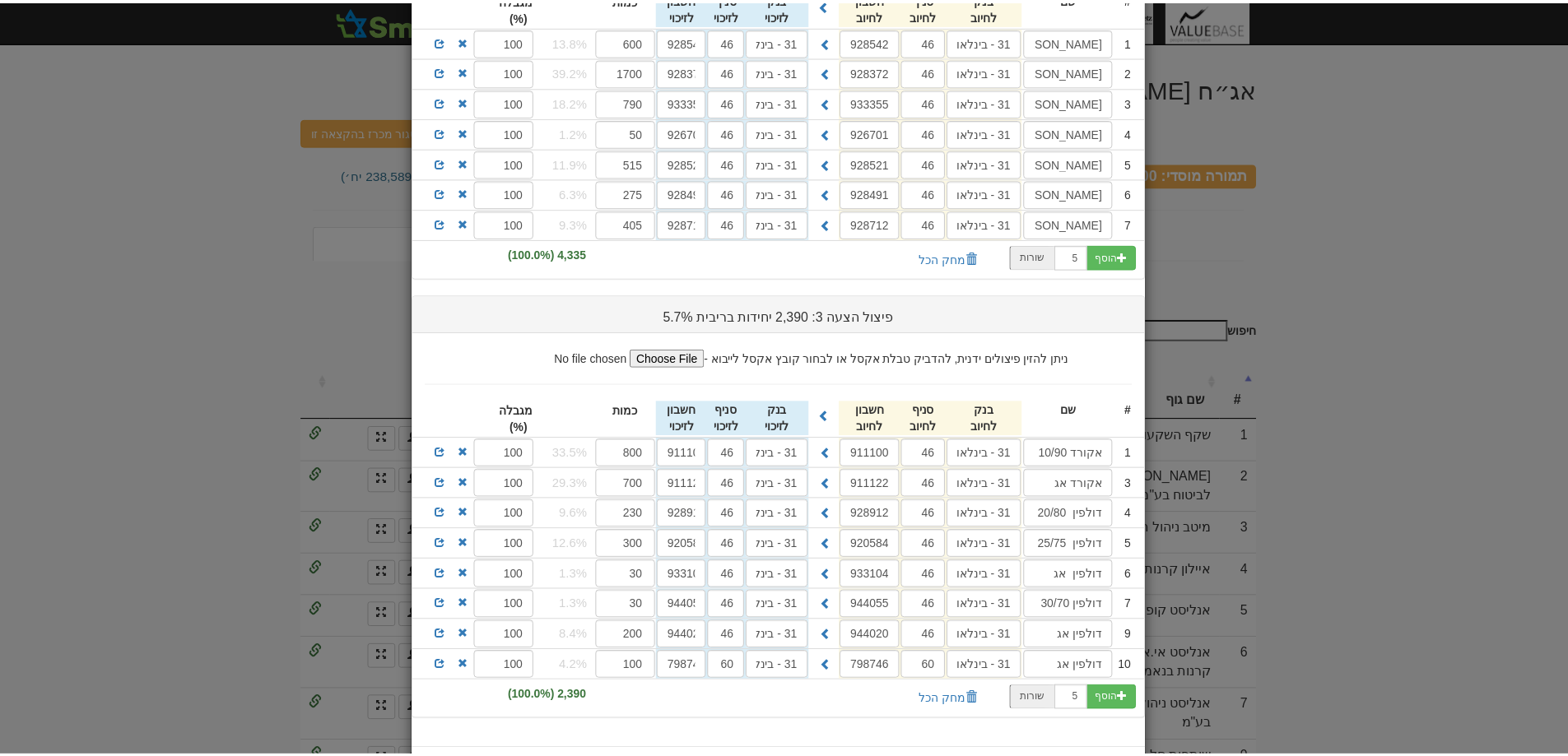
scroll to position [583, 0]
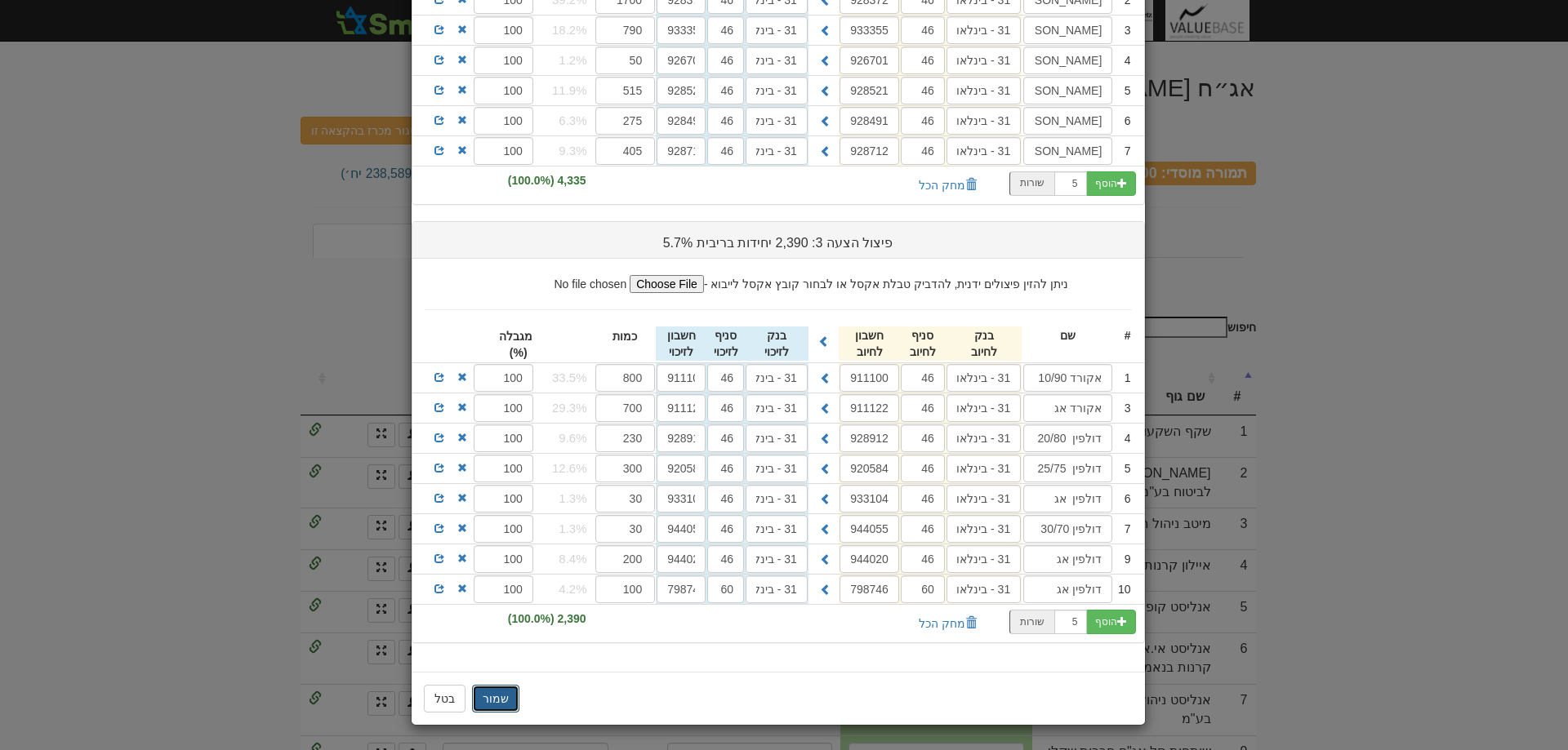
click at [501, 696] on button "שמור" at bounding box center [496, 698] width 48 height 27
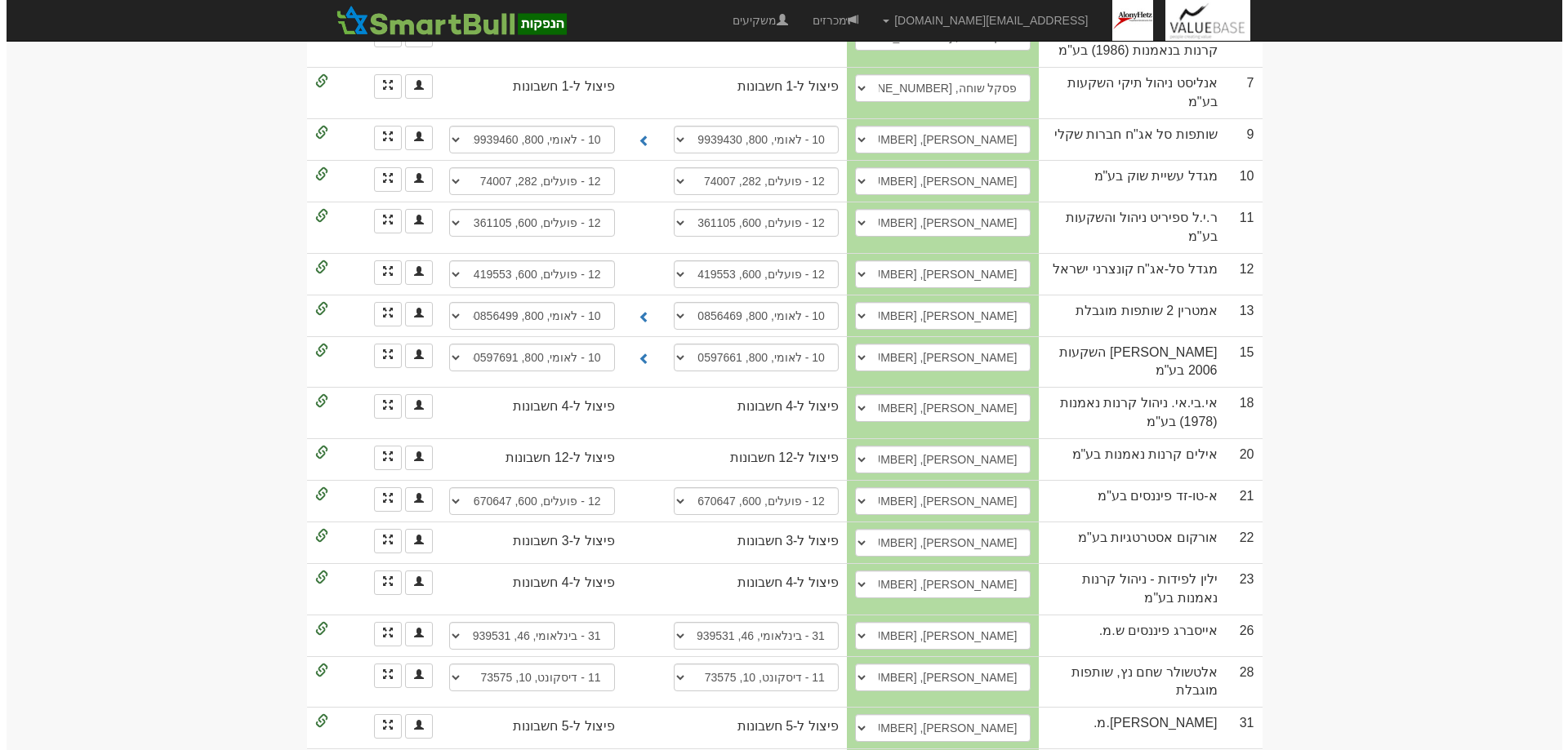
scroll to position [653, 0]
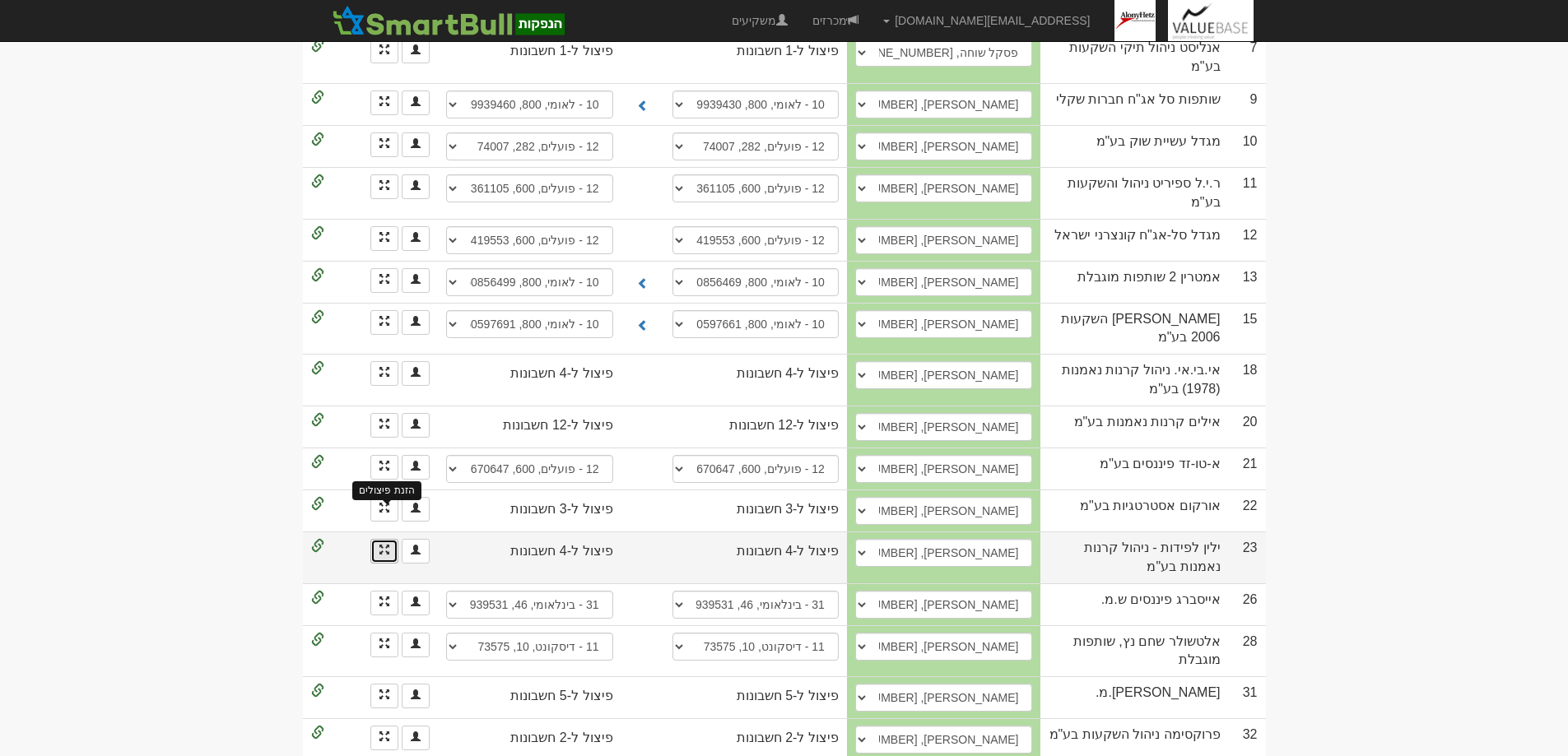
click at [384, 545] on span at bounding box center [384, 550] width 10 height 10
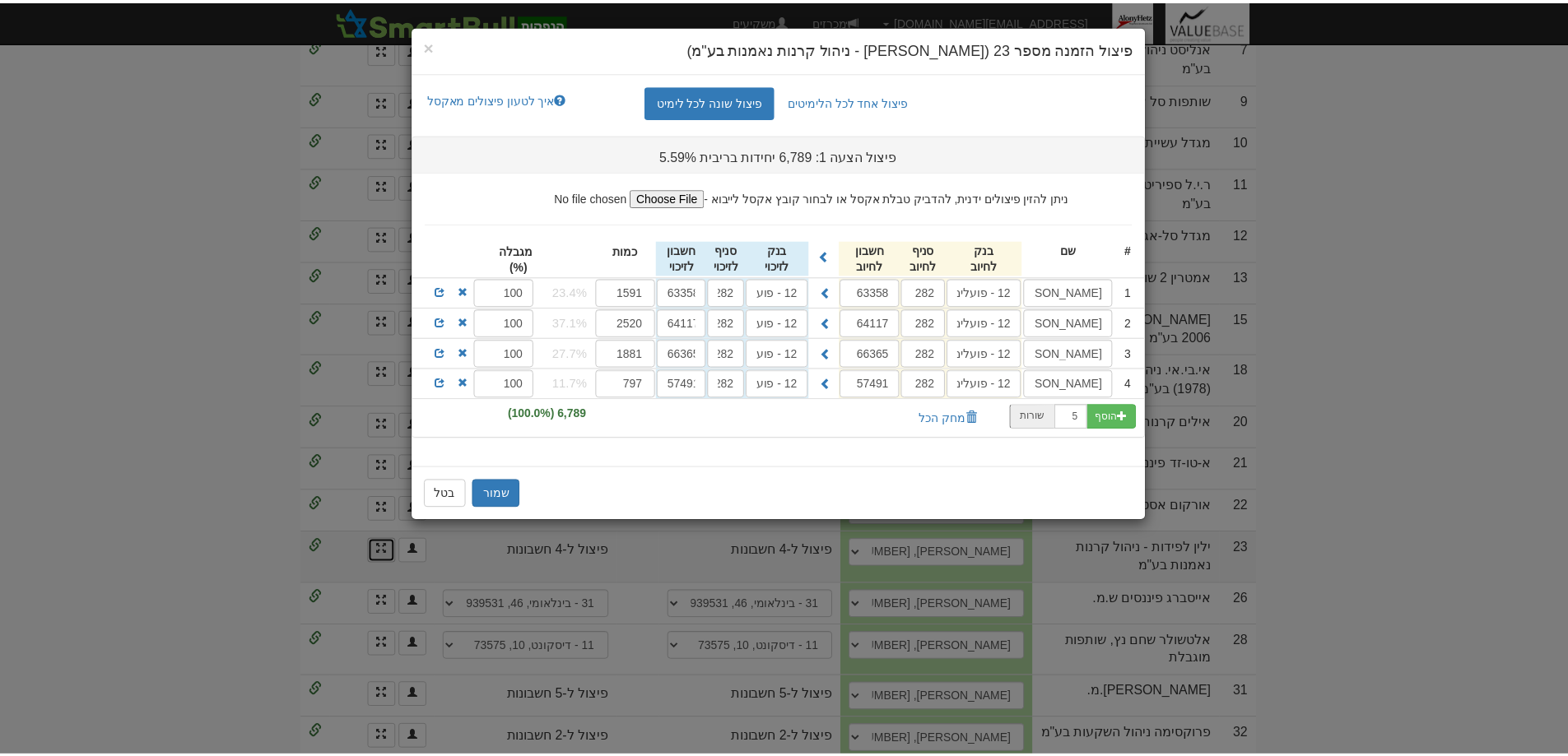
scroll to position [0, 0]
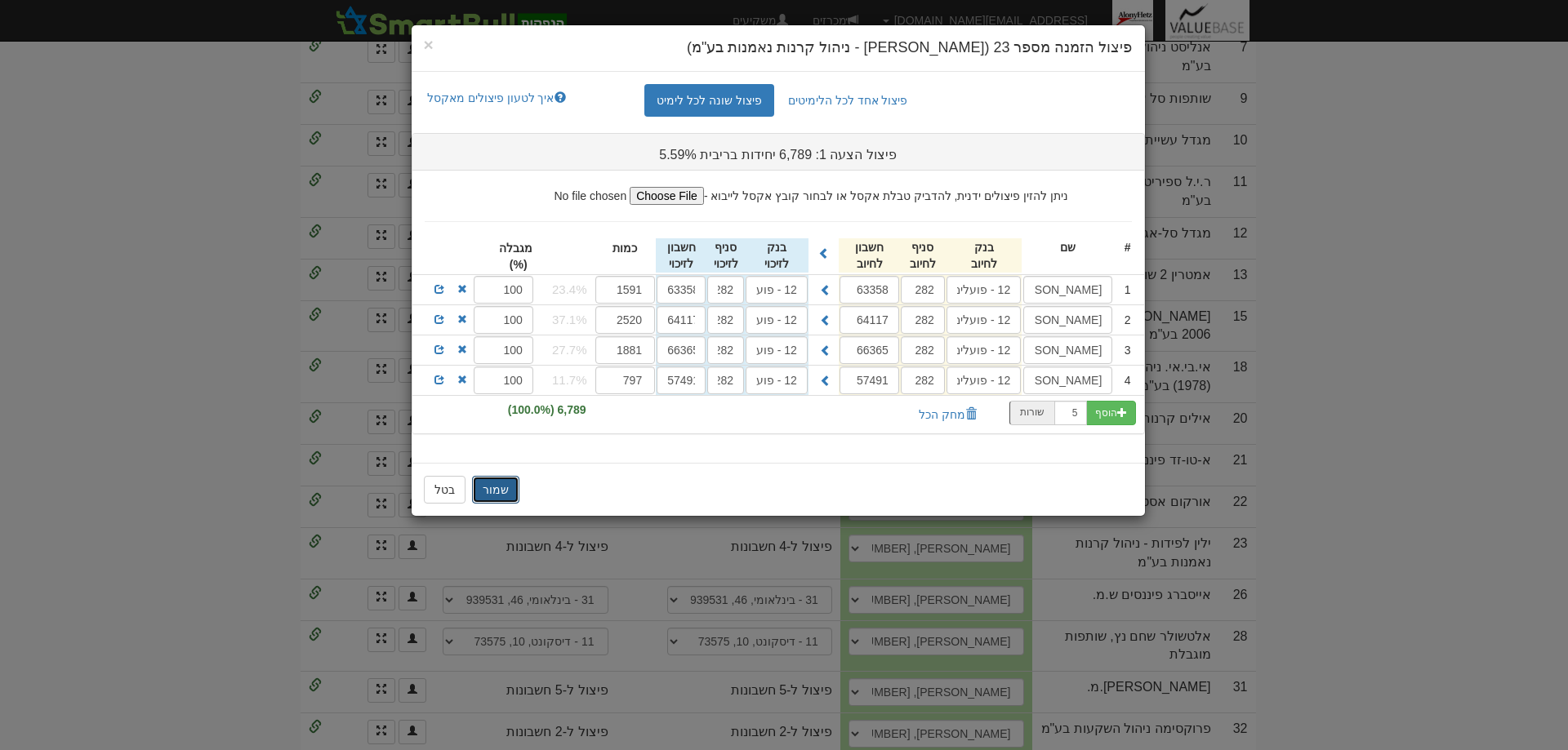
drag, startPoint x: 498, startPoint y: 490, endPoint x: 624, endPoint y: 511, distance: 127.7
click at [498, 489] on button "שמור" at bounding box center [496, 490] width 48 height 27
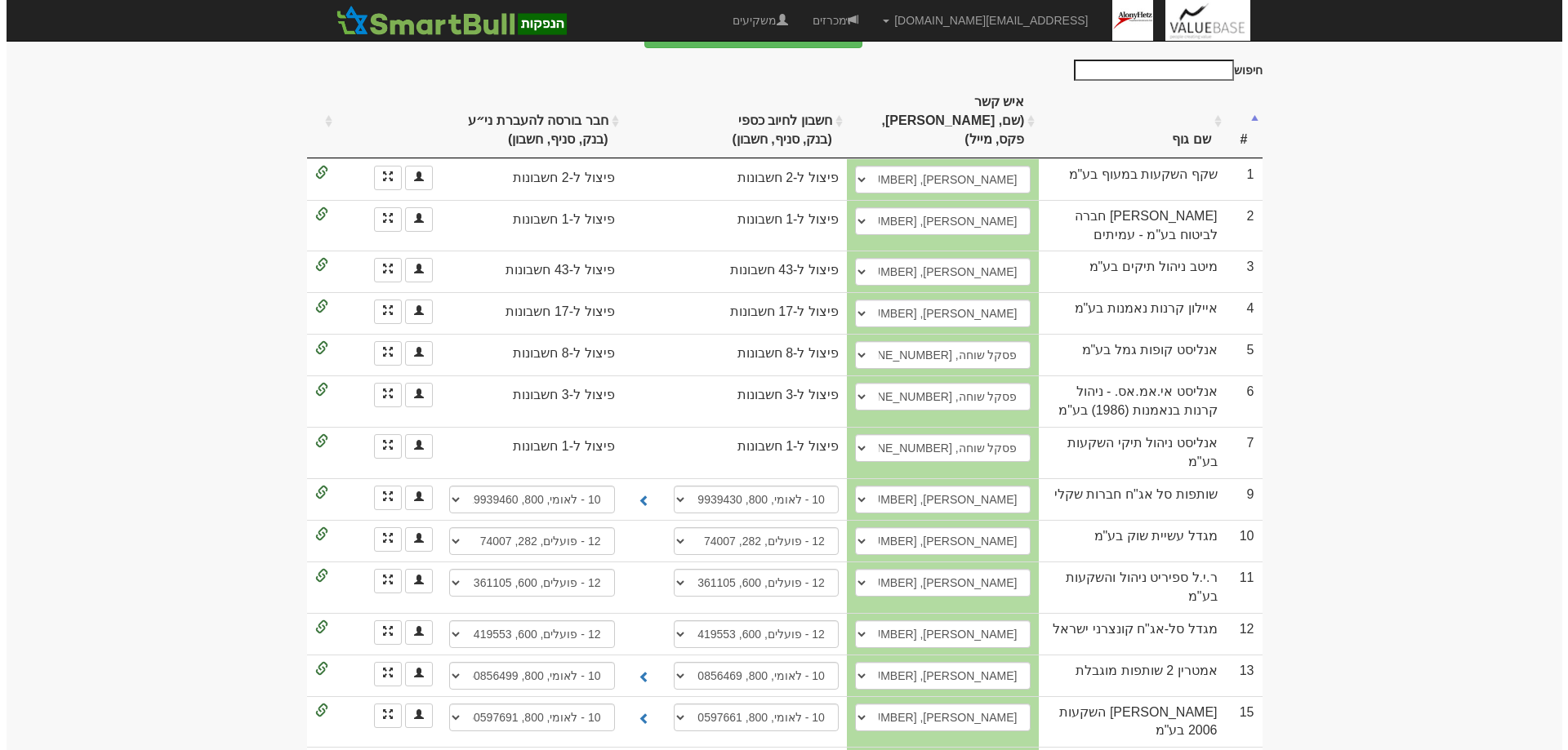
scroll to position [253, 0]
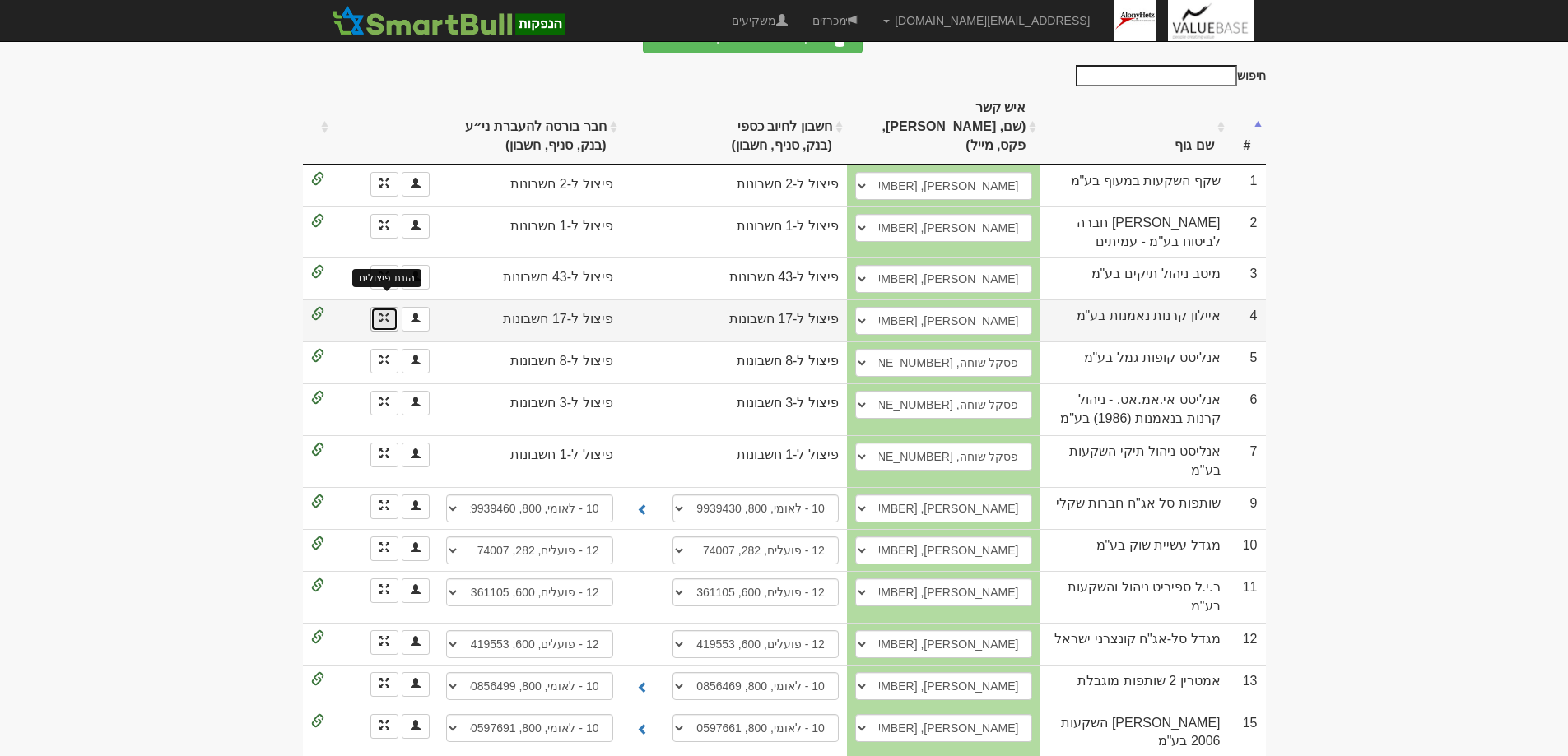
click at [381, 313] on span at bounding box center [384, 318] width 10 height 10
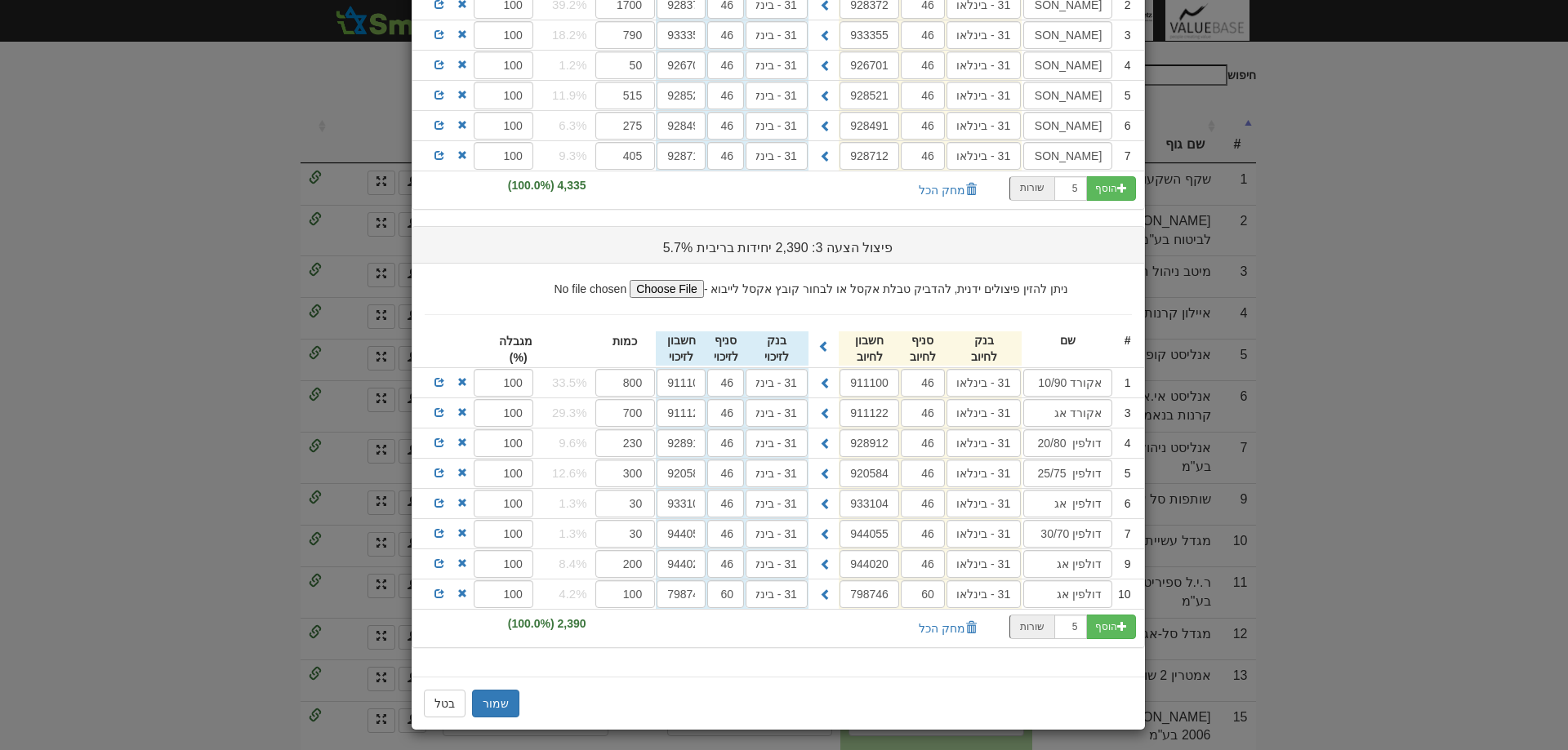
scroll to position [578, 0]
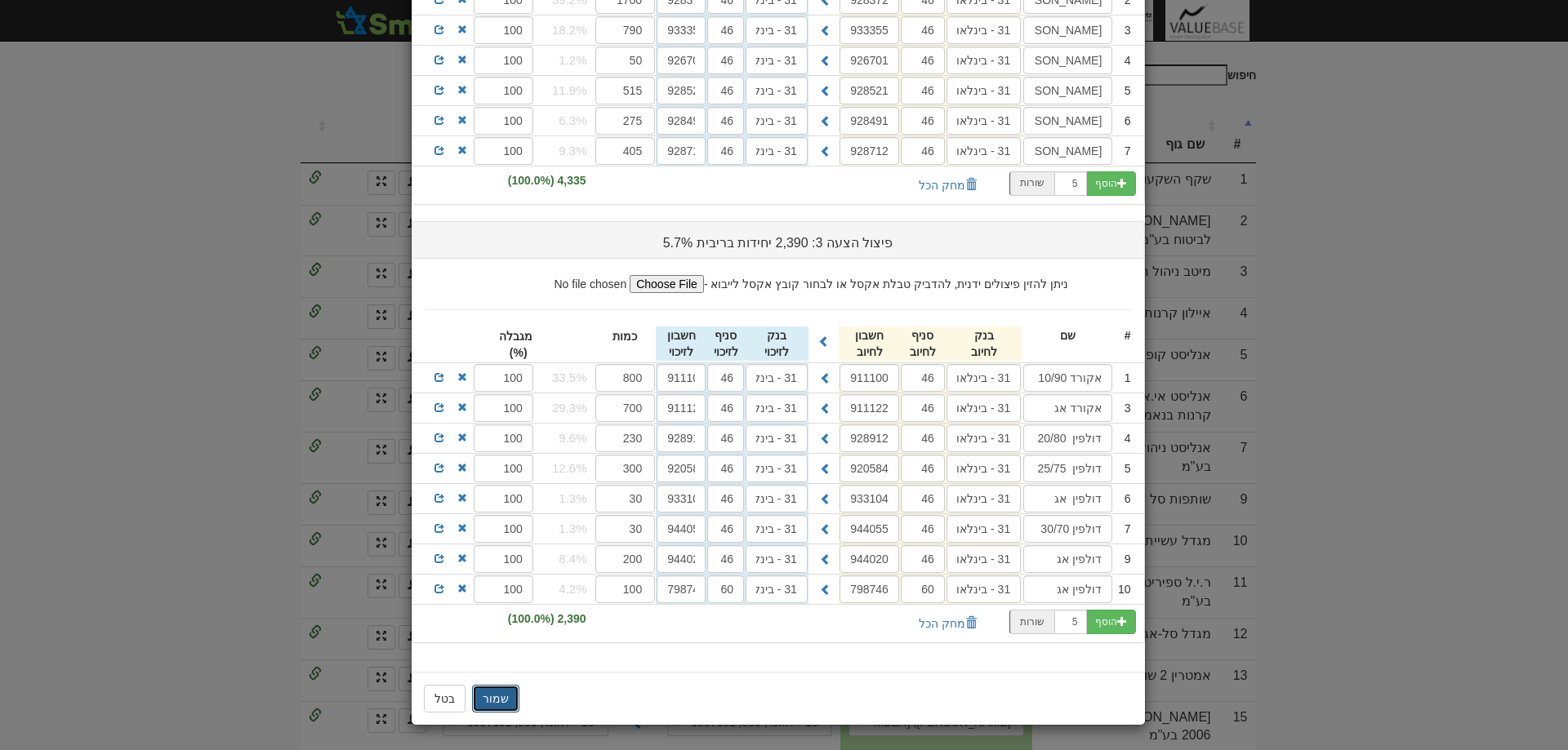
click at [496, 703] on button "שמור" at bounding box center [496, 698] width 48 height 27
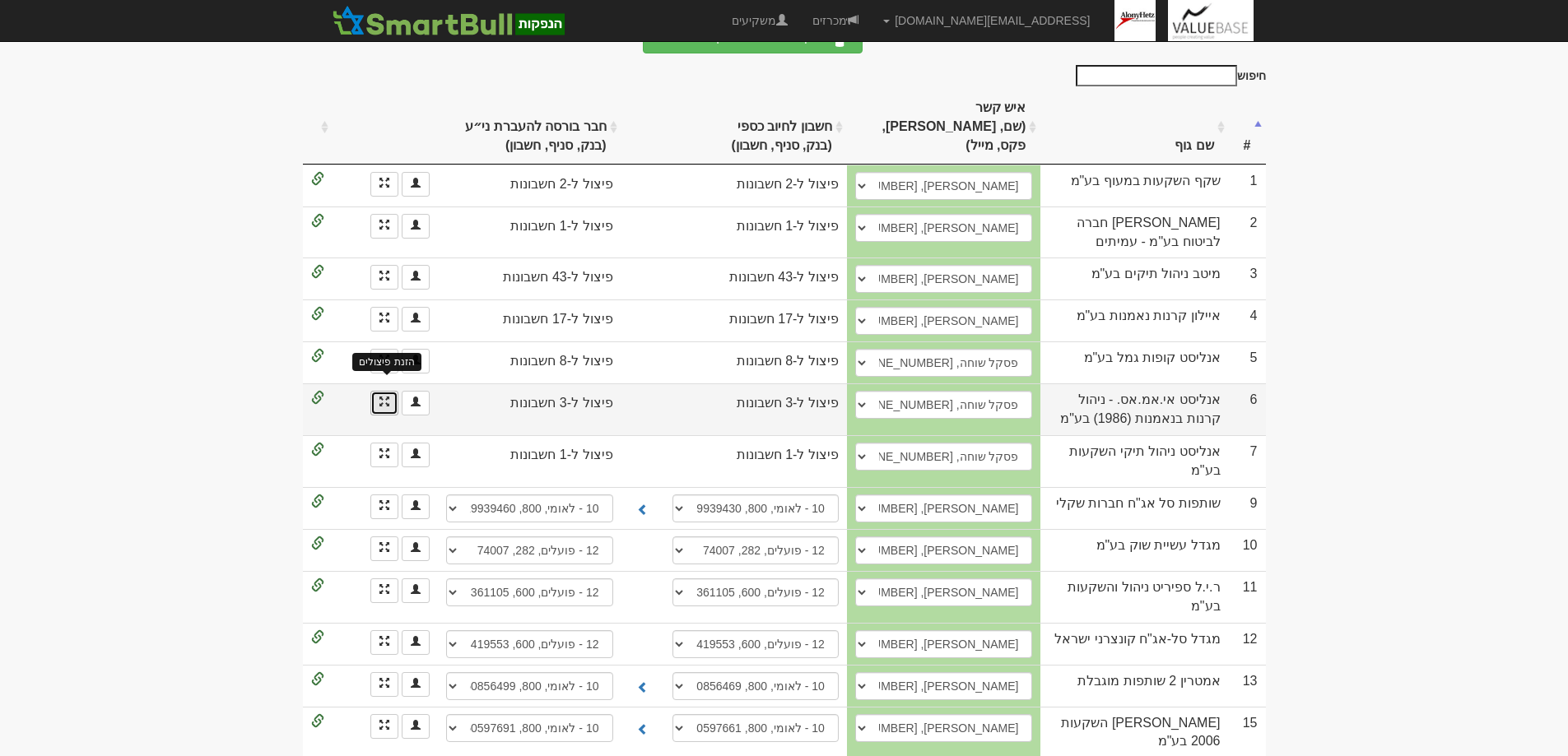
click at [381, 397] on span at bounding box center [384, 402] width 10 height 10
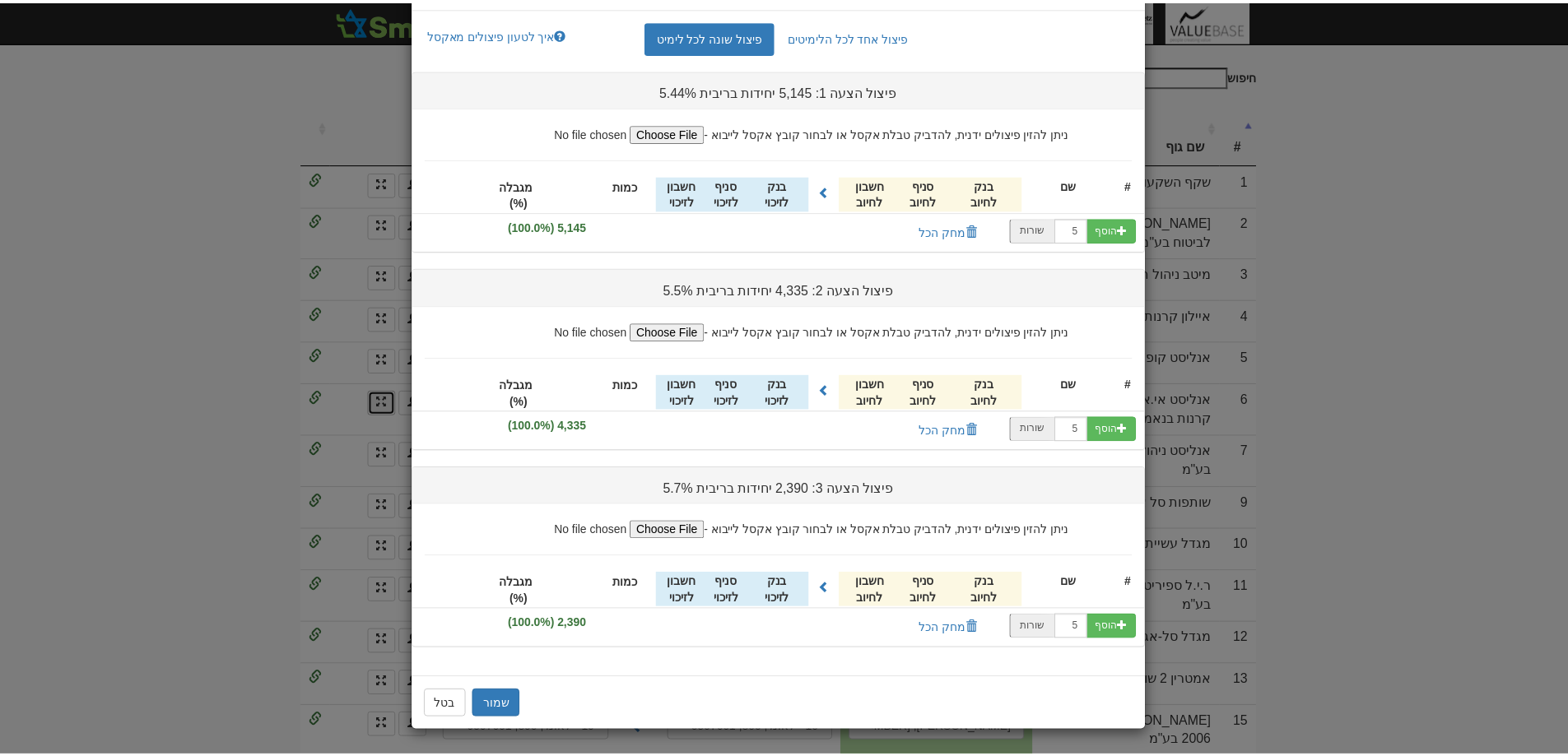
scroll to position [0, 0]
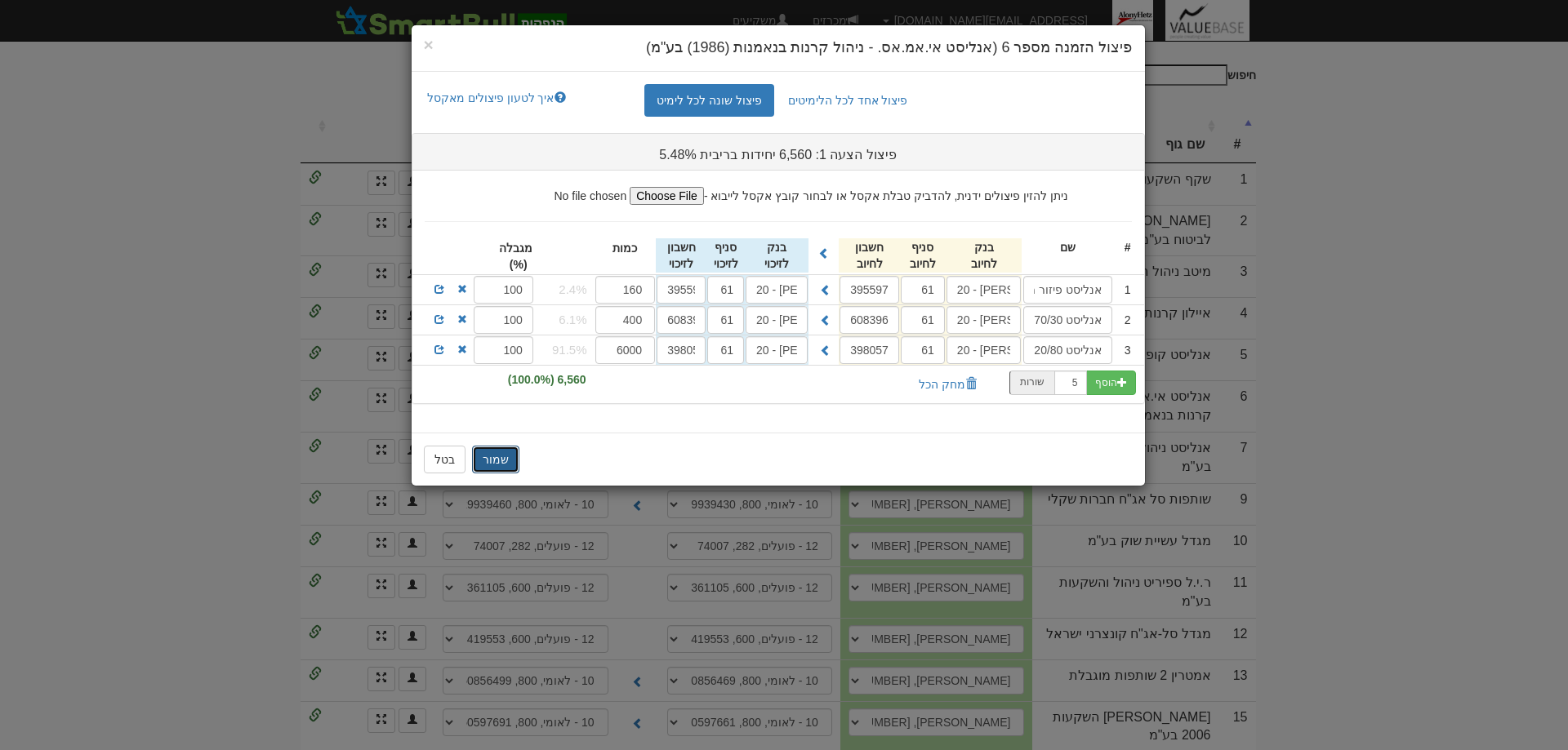
click at [499, 462] on button "שמור" at bounding box center [496, 459] width 48 height 27
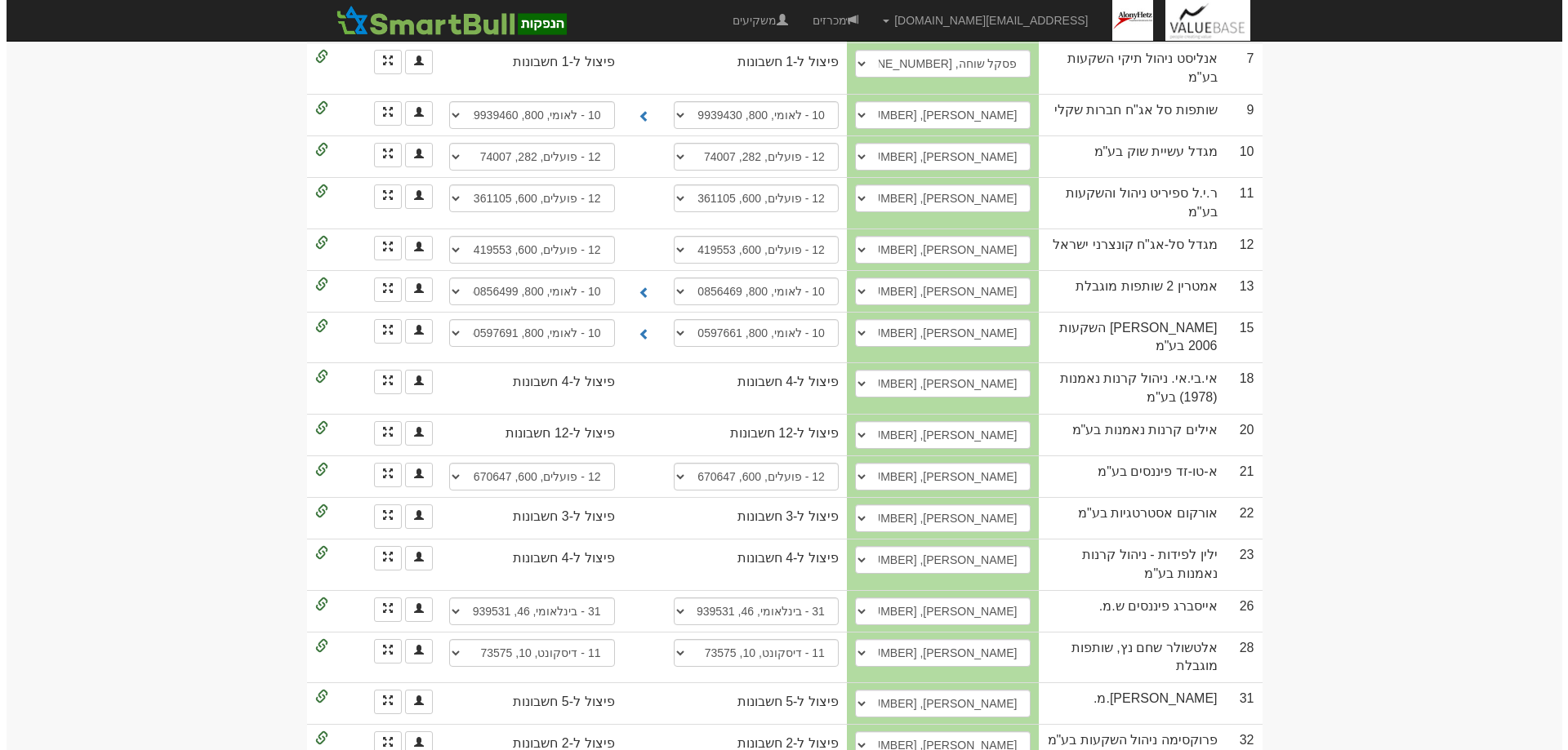
scroll to position [653, 0]
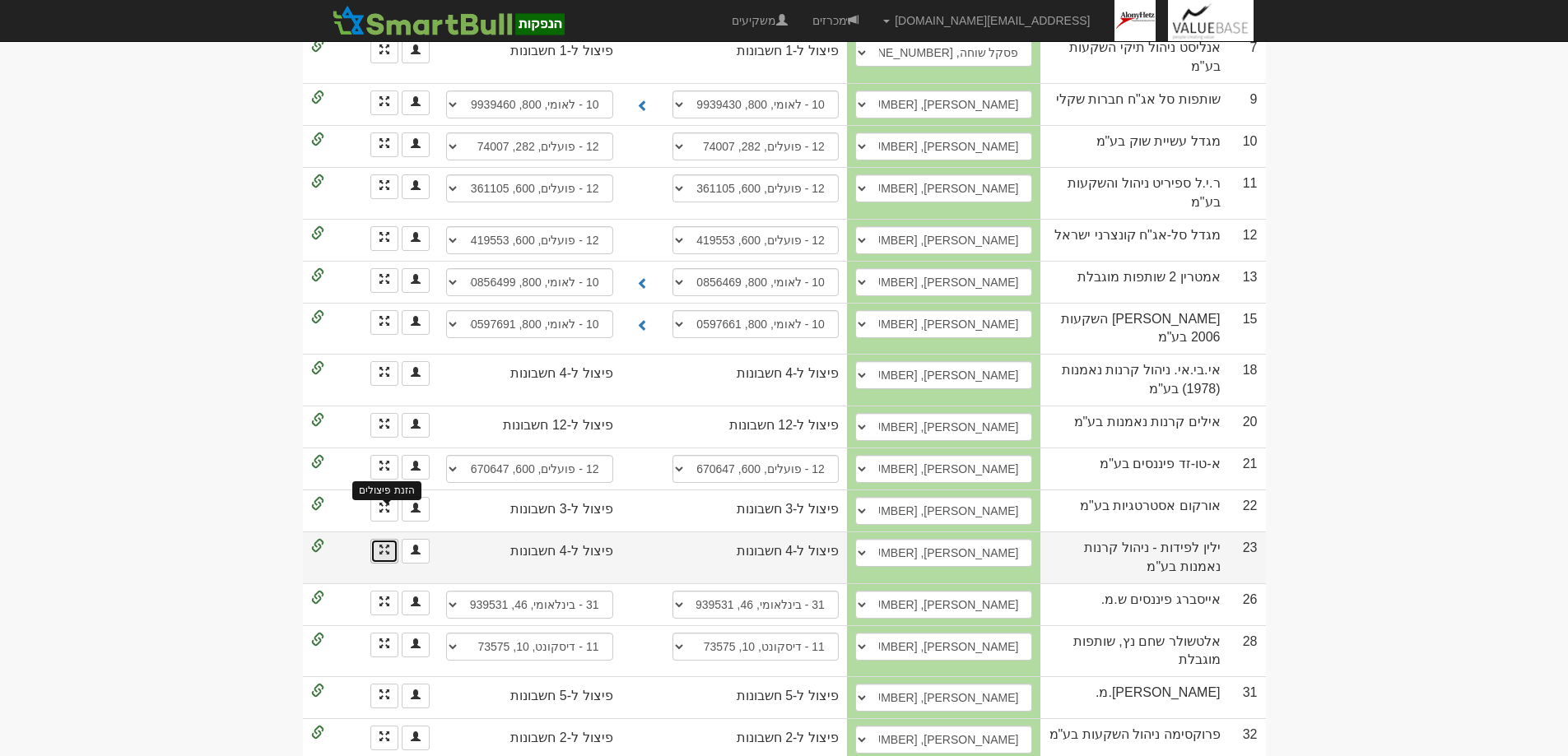
click at [382, 545] on span at bounding box center [384, 550] width 10 height 10
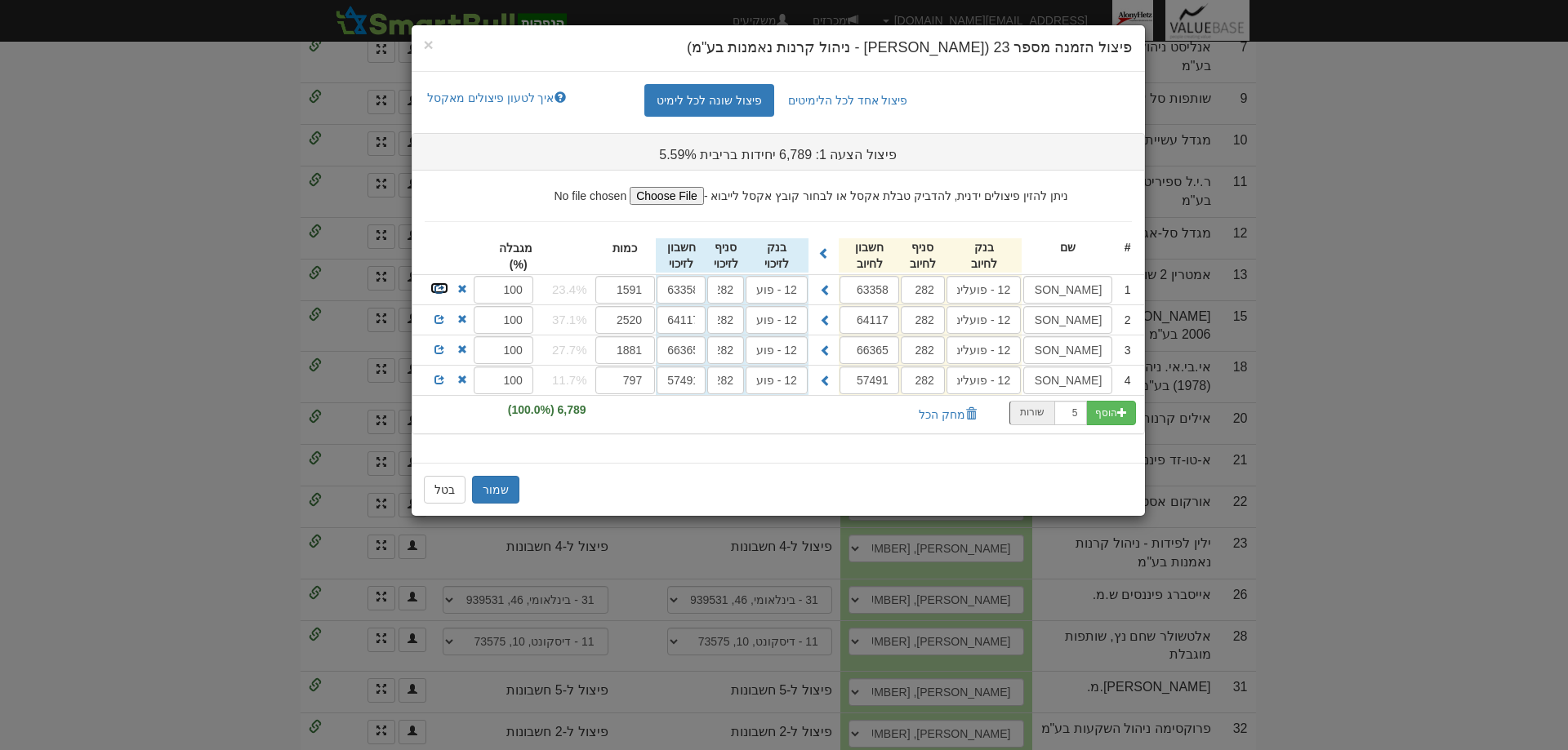
click at [436, 289] on span at bounding box center [439, 289] width 10 height 10
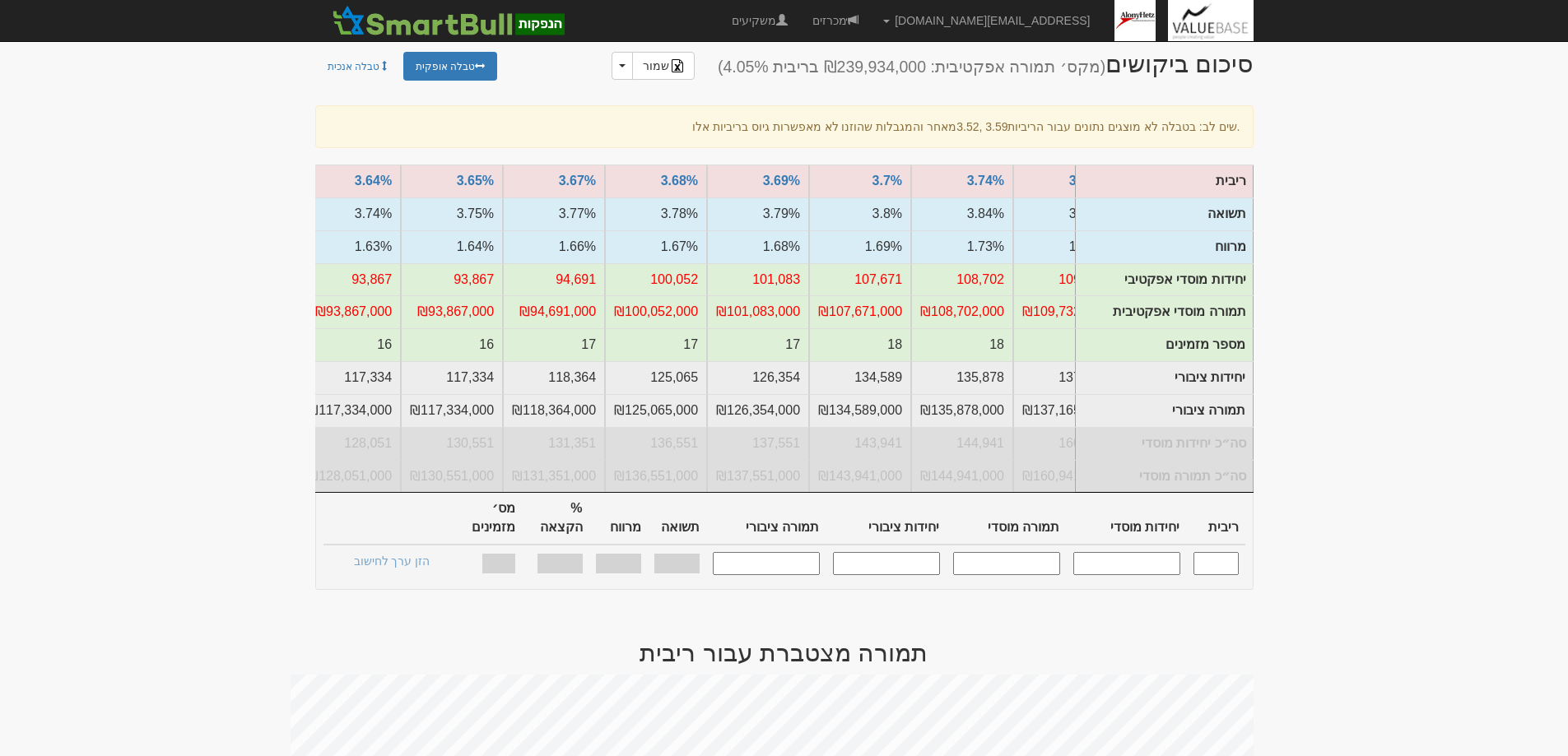
scroll to position [164, 0]
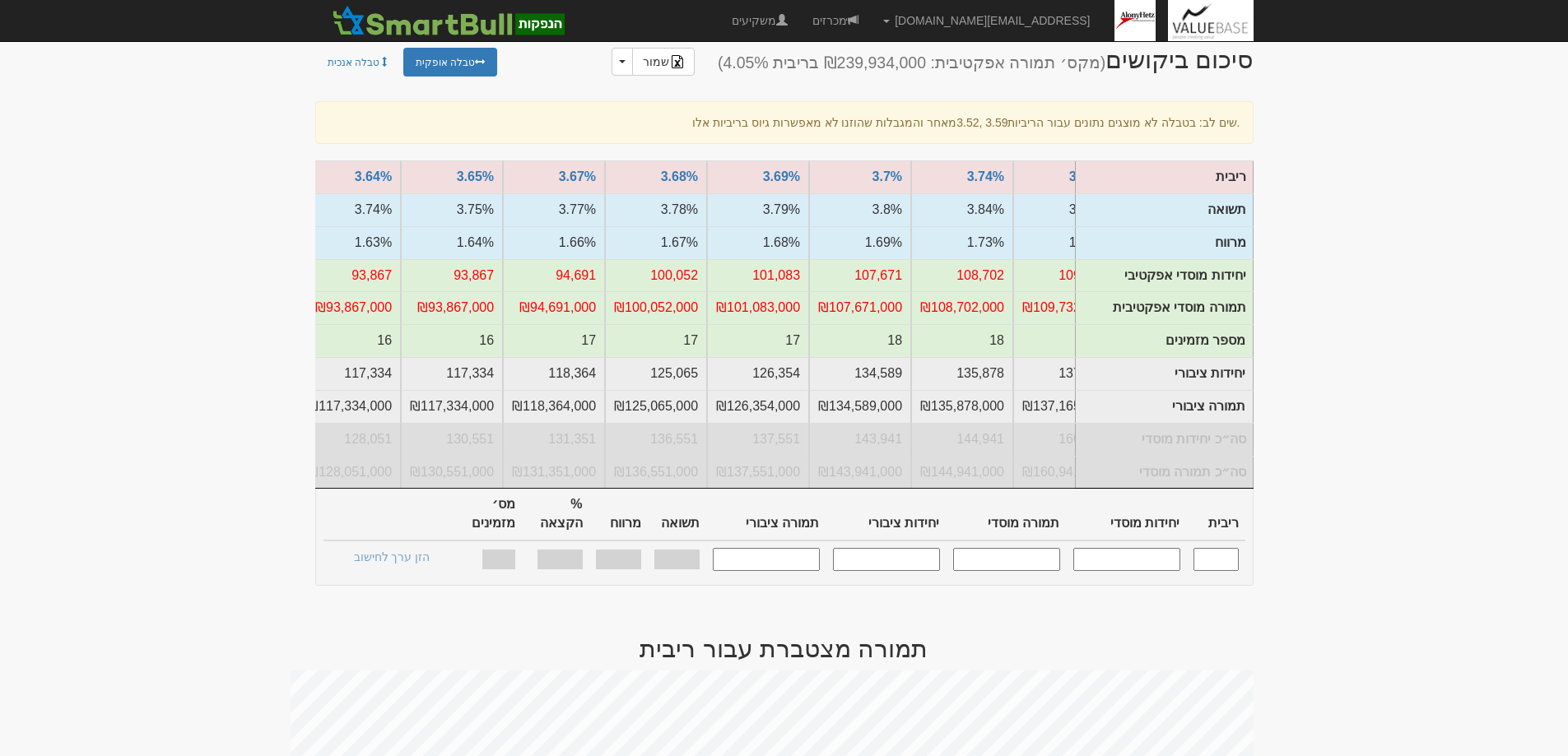
click at [1220, 552] on input "text" at bounding box center [1216, 559] width 45 height 23
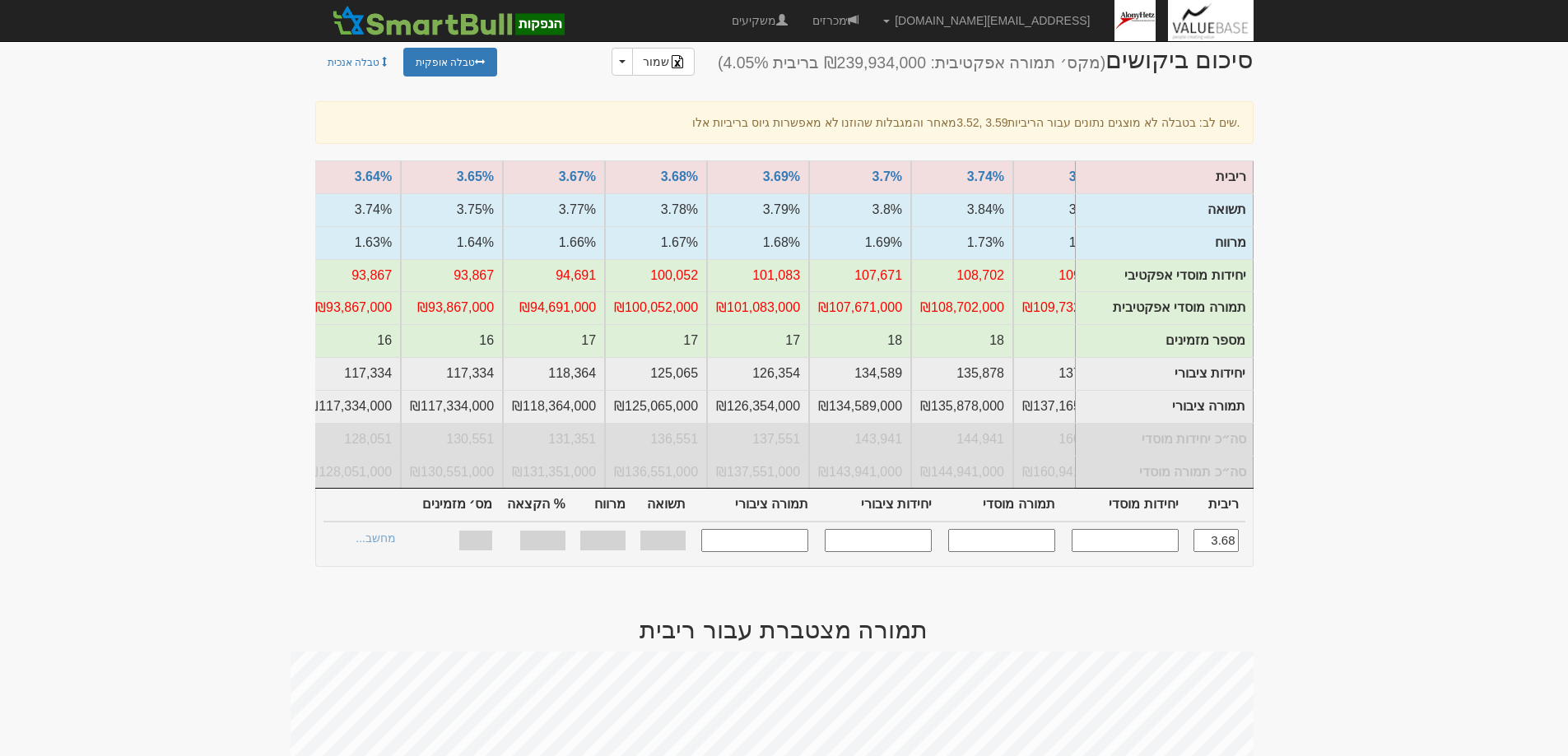
type input "3.680"
type input "100,052"
type input "100,052,000"
type input "125,065"
type input "125,065,000"
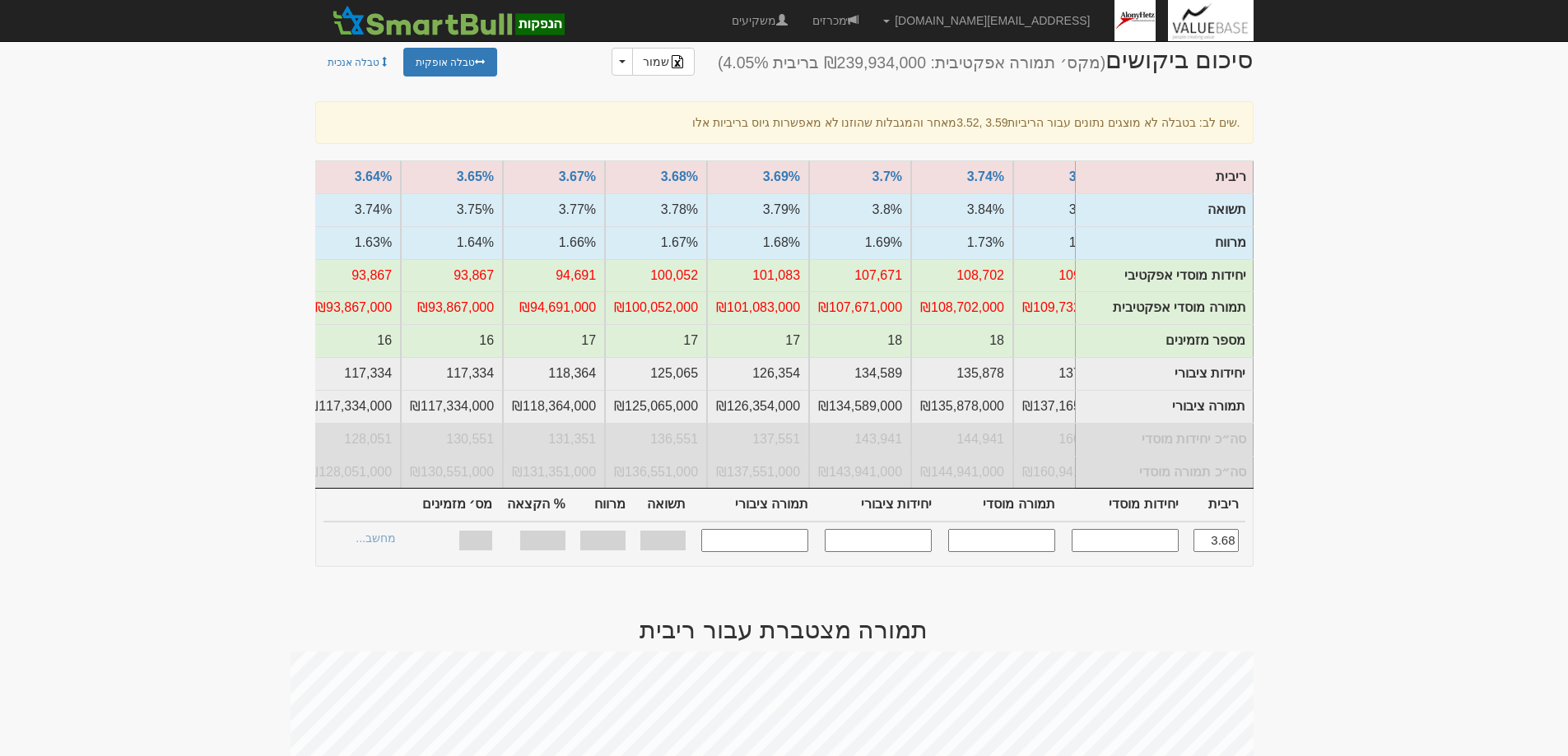
type input "1.670%"
type input "100%"
type input "17"
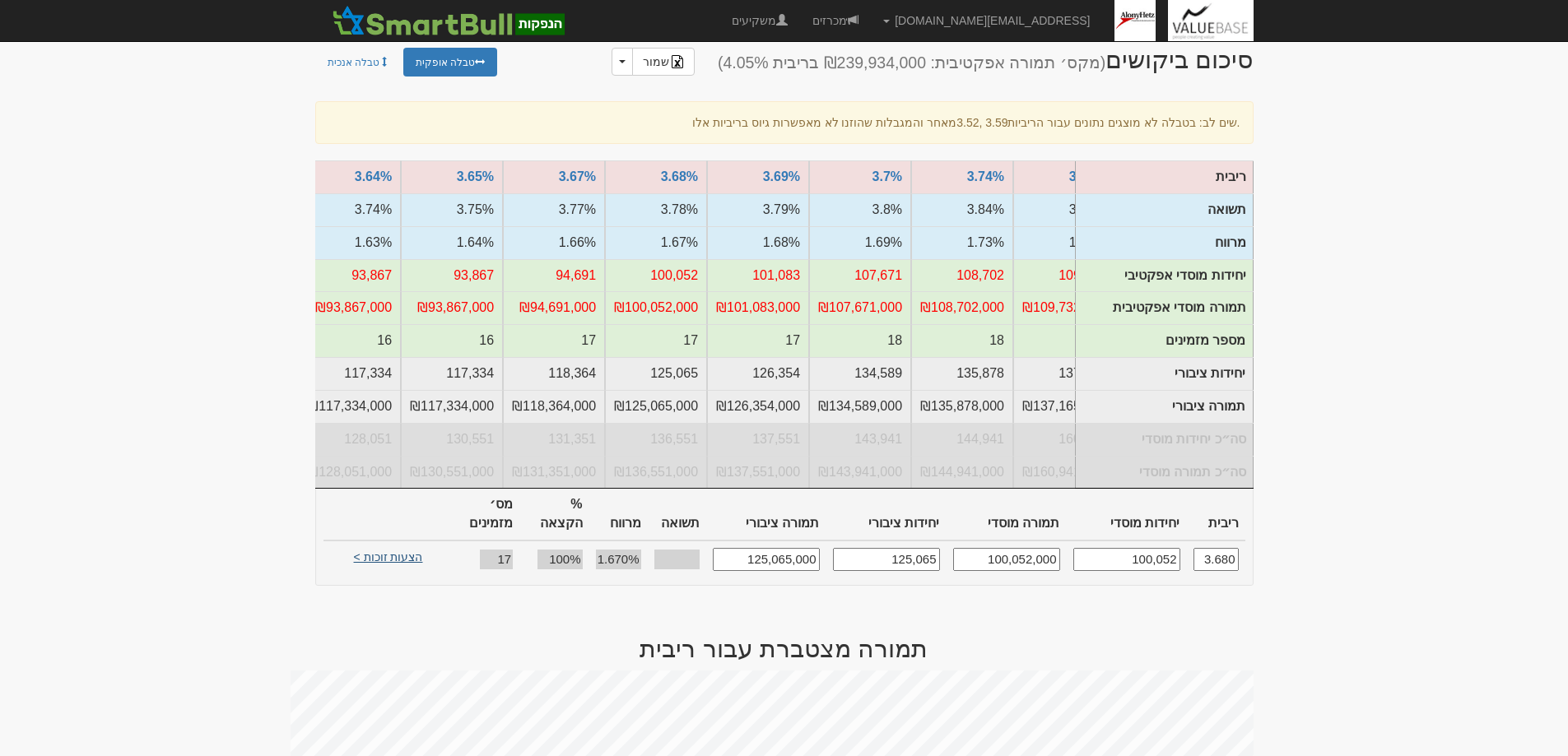
type input "3.680"
click at [386, 550] on link "הצעות זוכות >" at bounding box center [388, 559] width 90 height 23
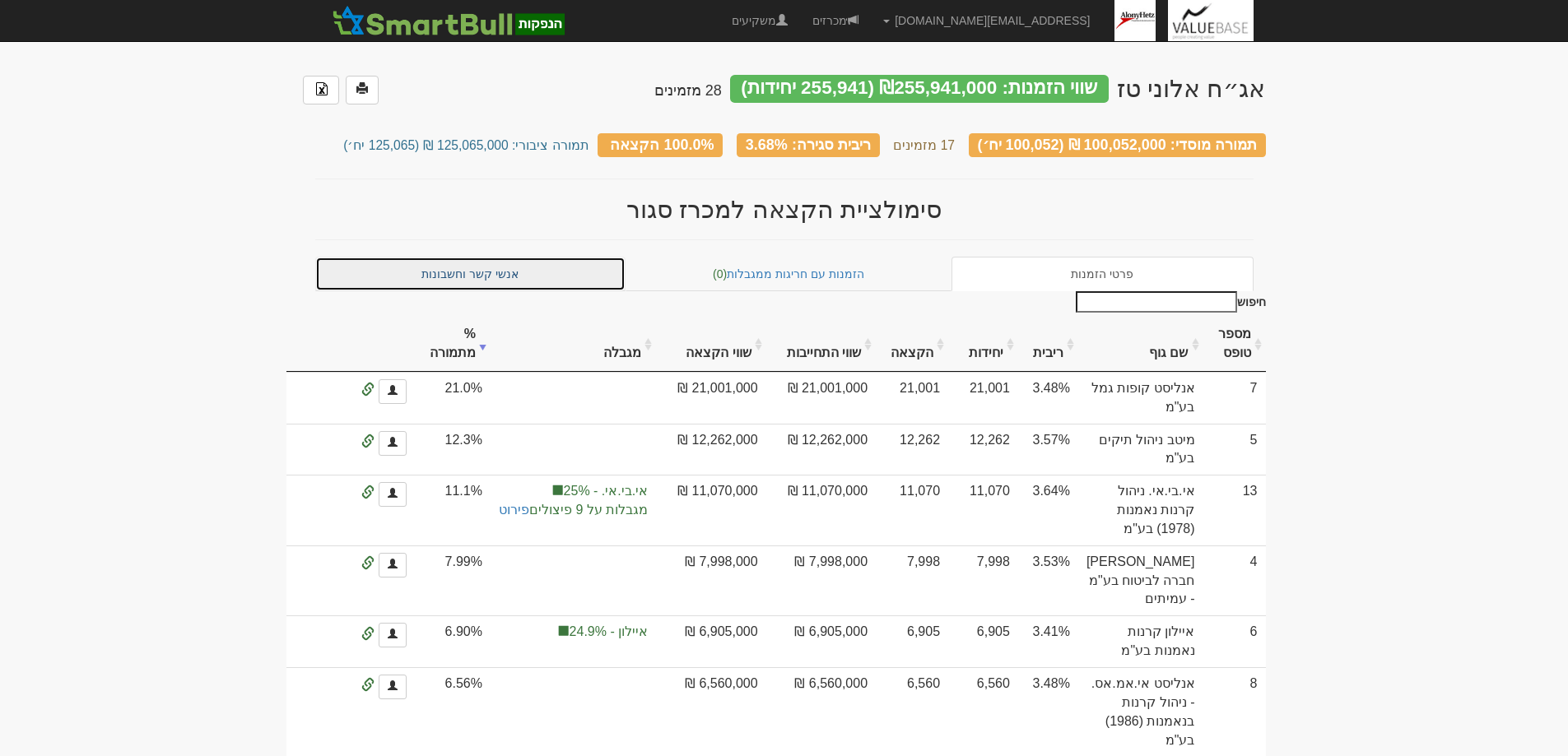
click at [447, 268] on link "אנשי קשר וחשבונות" at bounding box center [471, 273] width 311 height 34
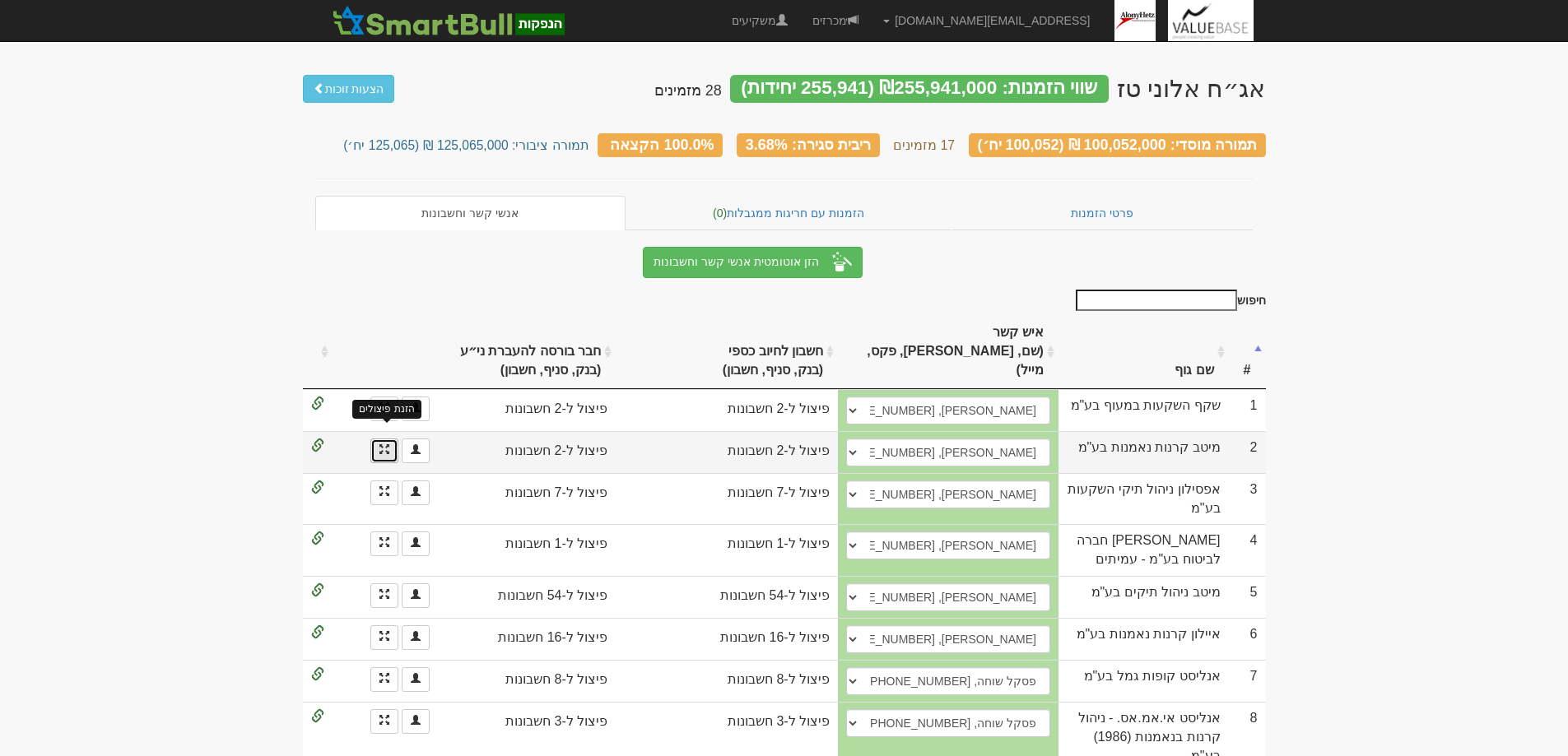
click at [381, 444] on span at bounding box center [384, 449] width 10 height 10
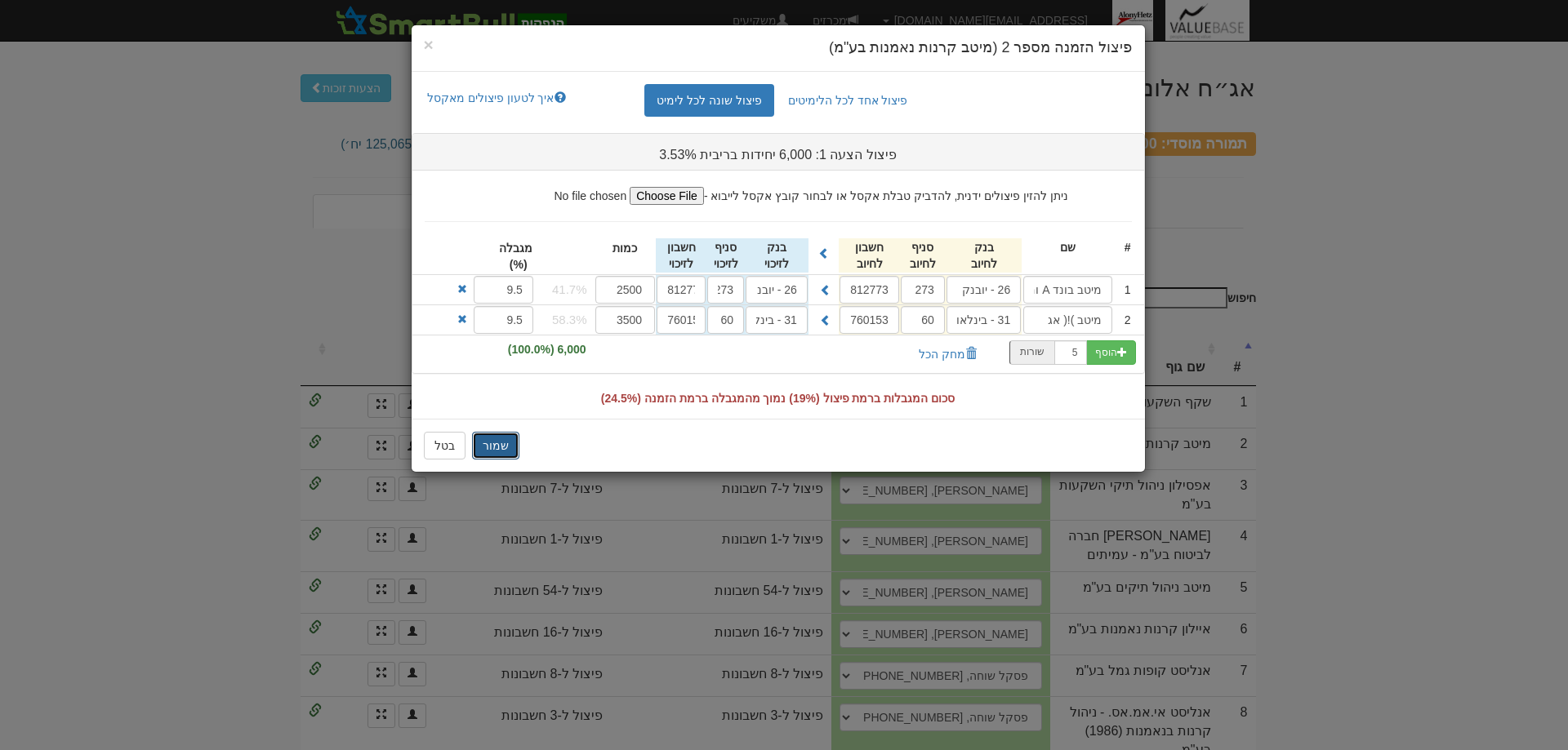
click at [489, 444] on button "שמור" at bounding box center [496, 446] width 48 height 27
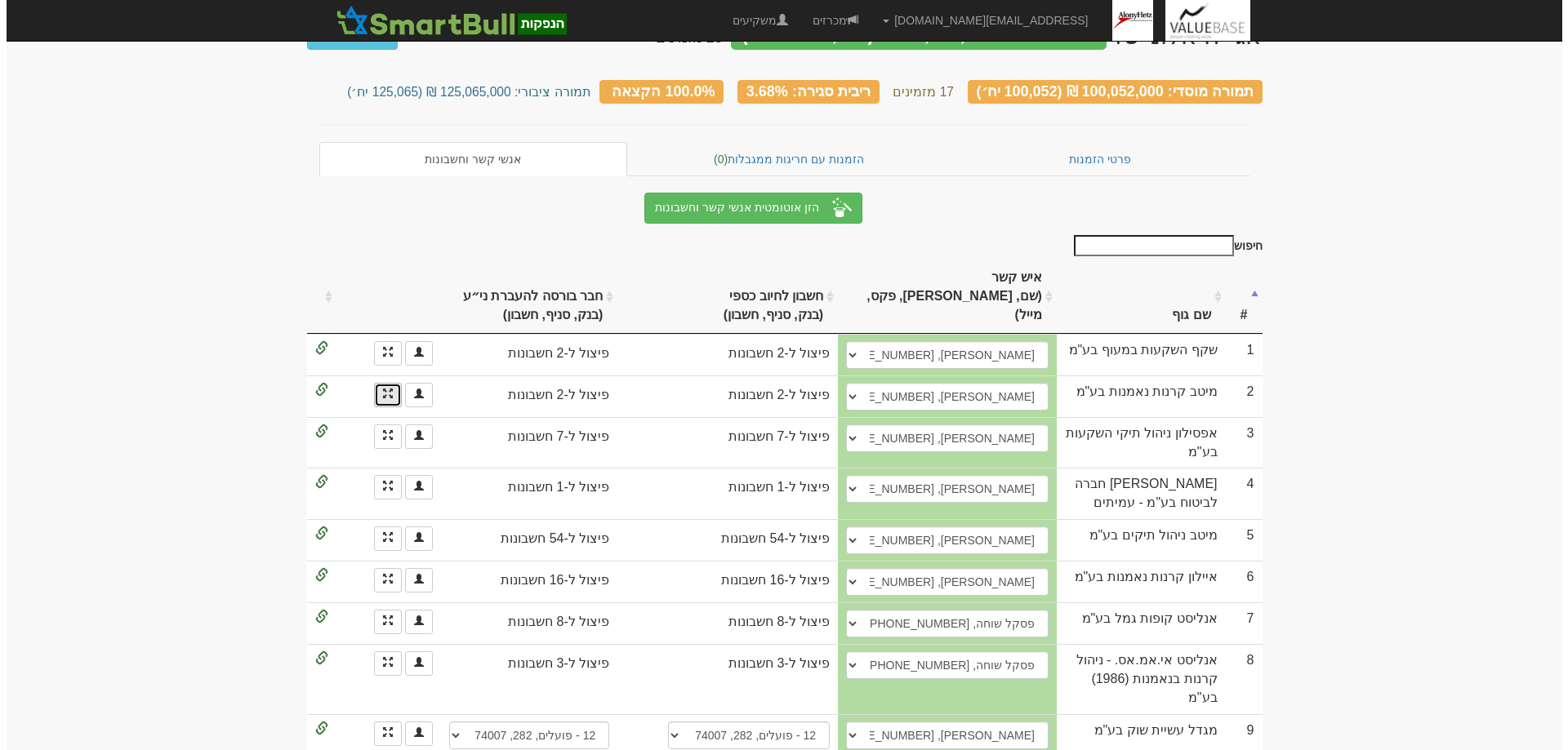
scroll to position [82, 0]
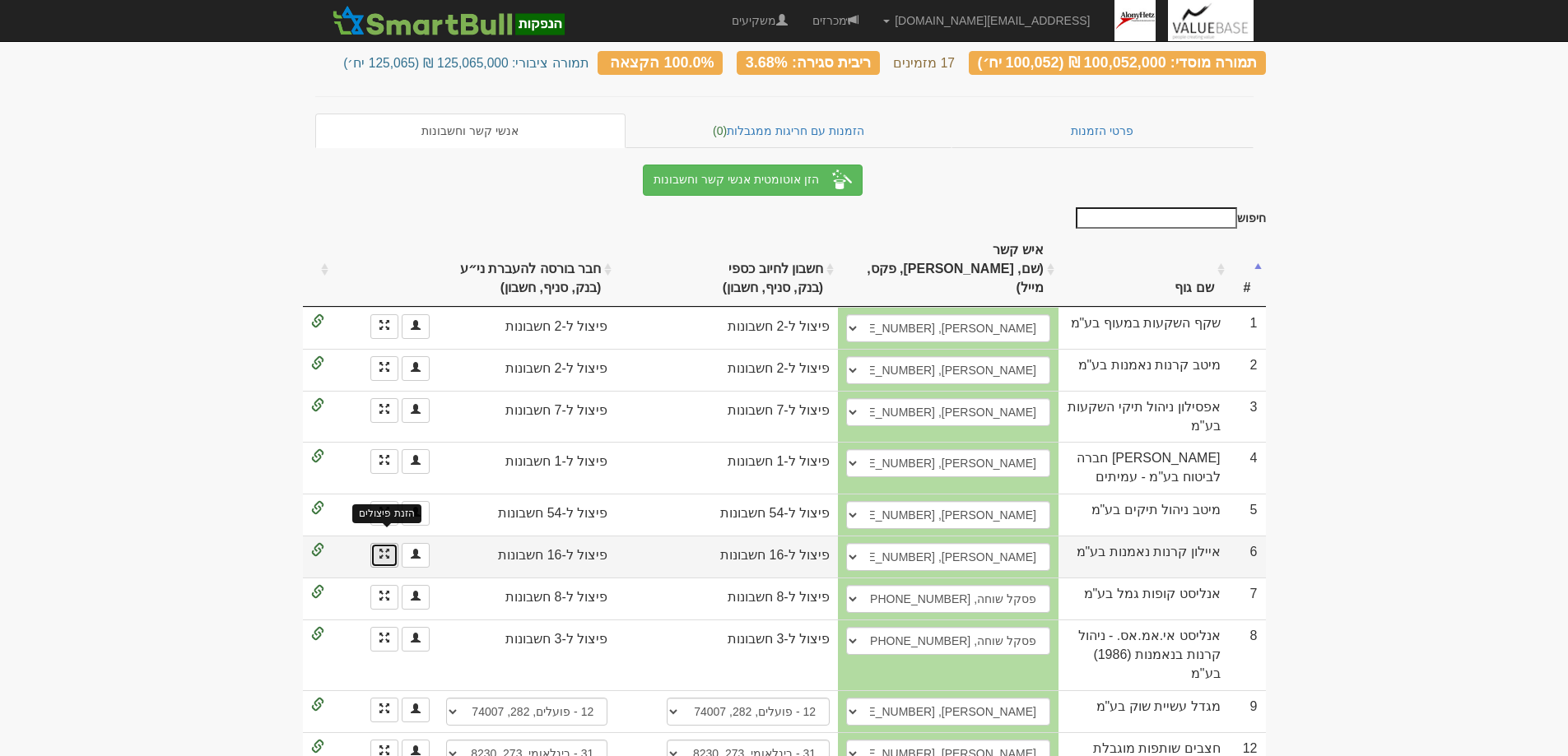
click at [379, 549] on span at bounding box center [384, 553] width 10 height 10
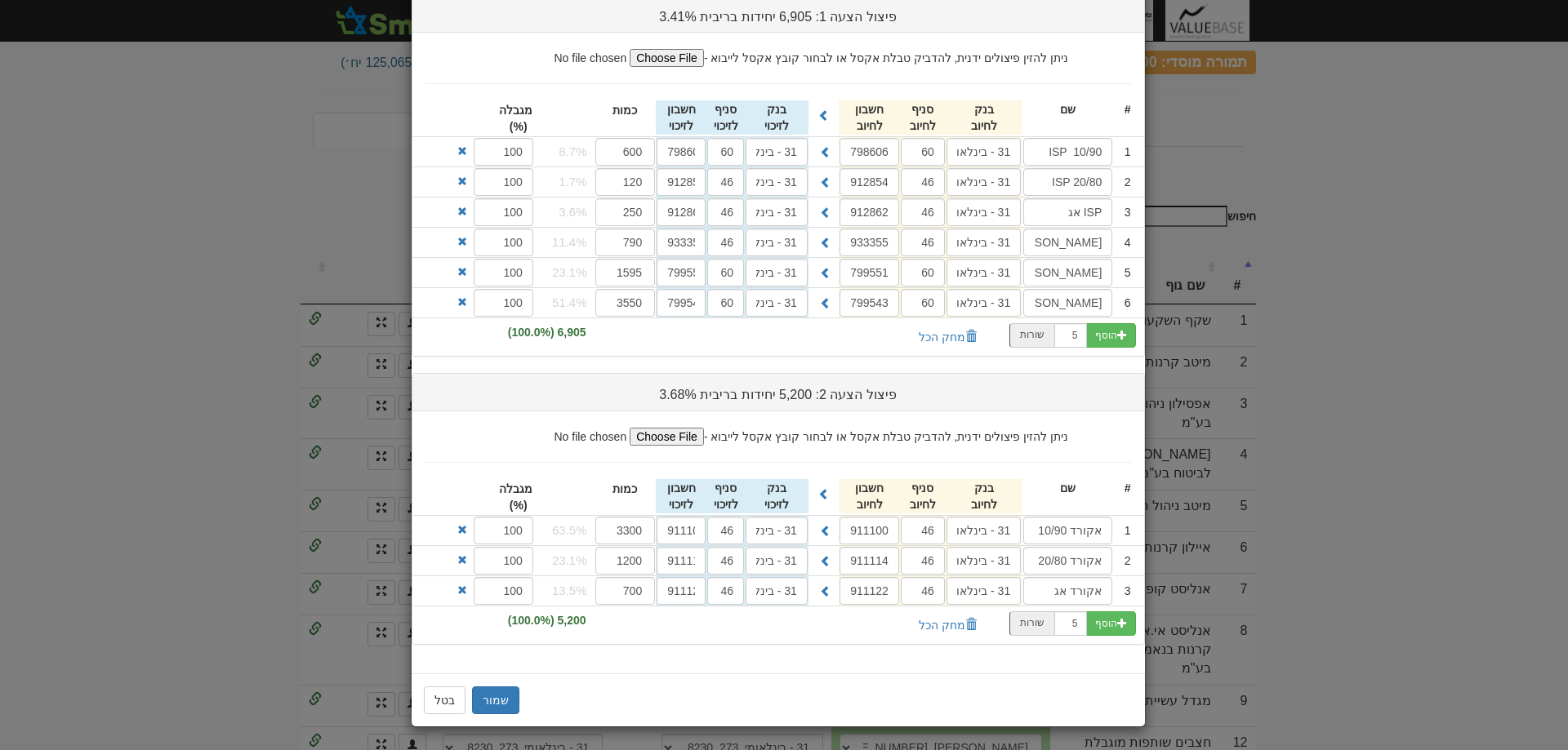
scroll to position [139, 0]
click at [503, 698] on button "שמור" at bounding box center [496, 698] width 48 height 27
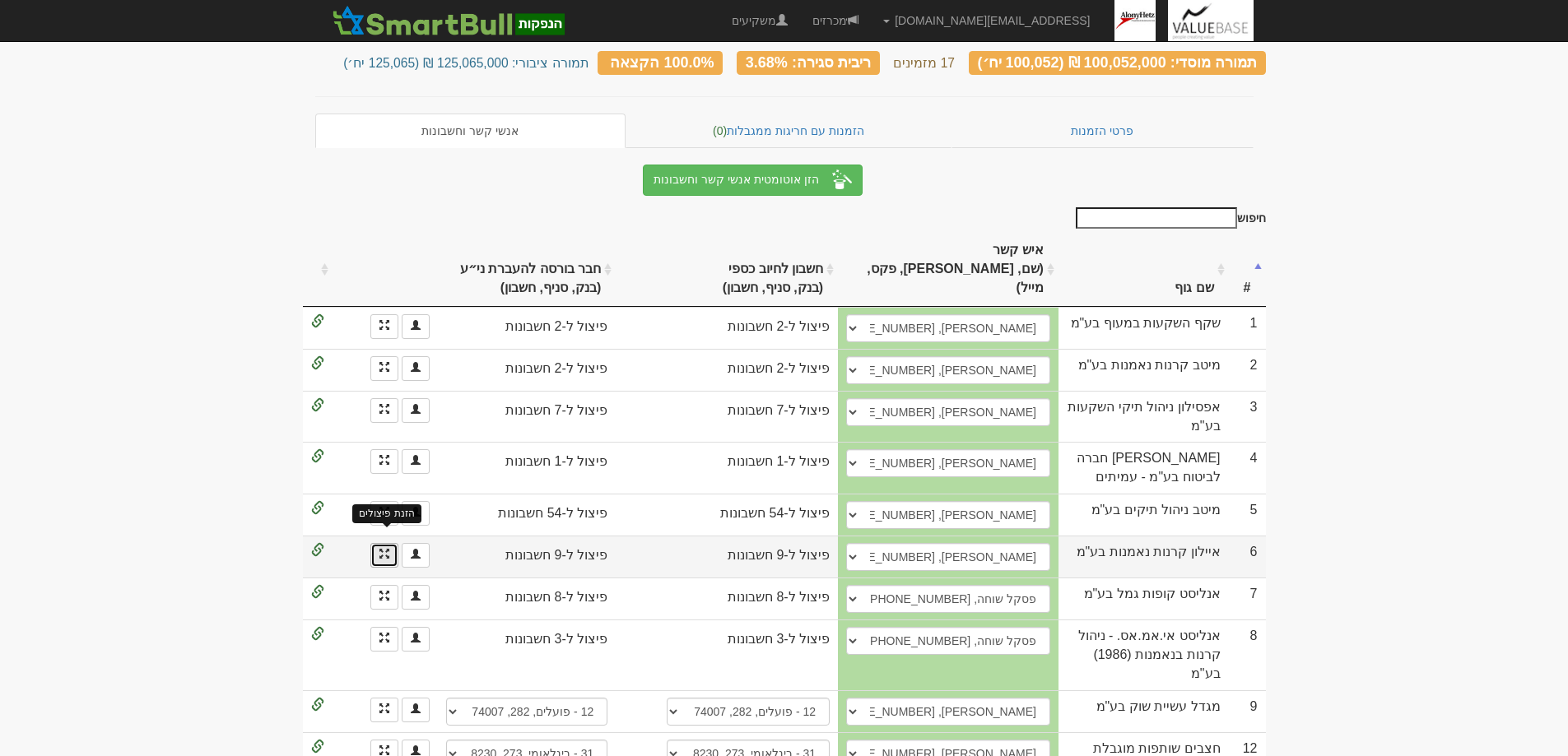
click at [383, 549] on span at bounding box center [384, 553] width 10 height 10
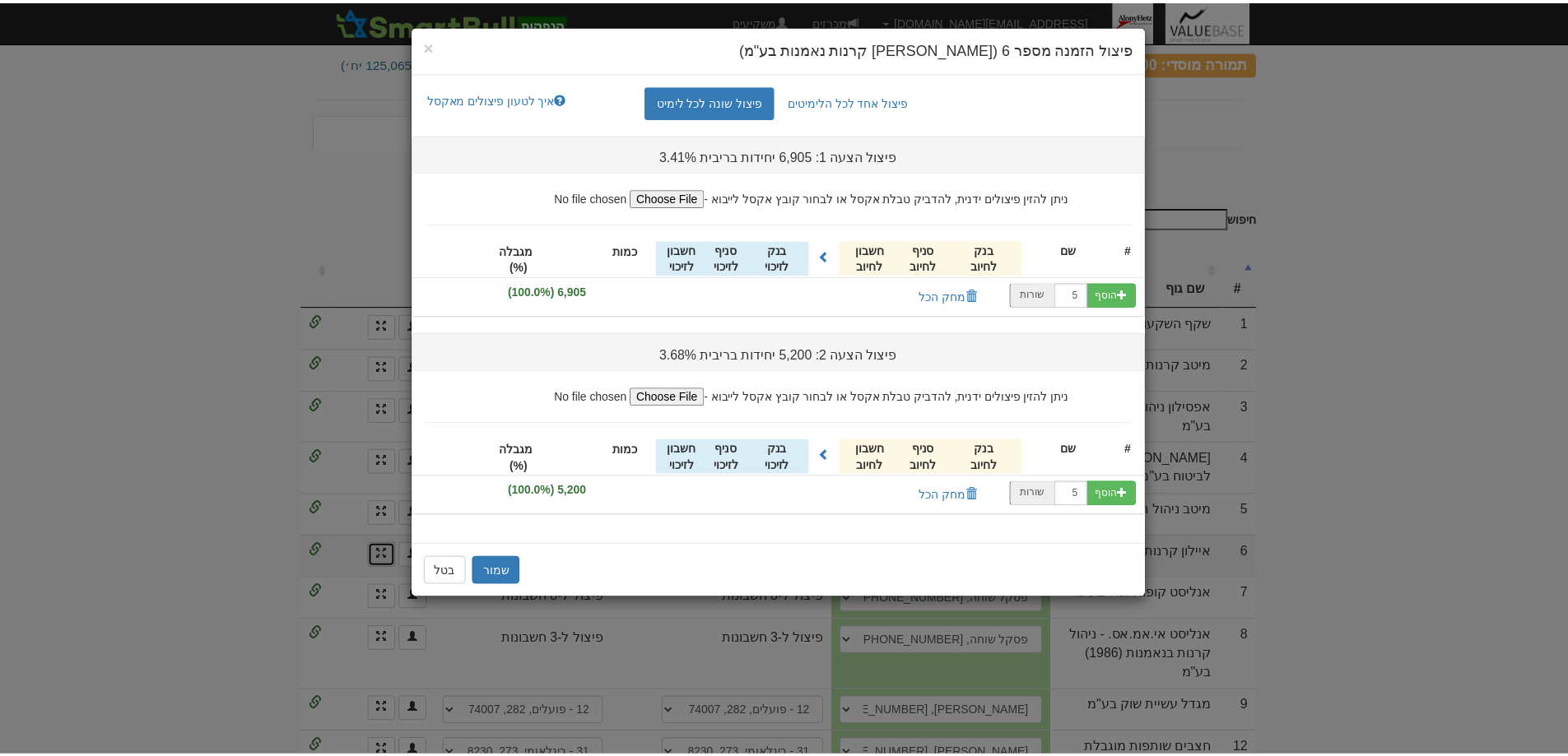
scroll to position [0, 0]
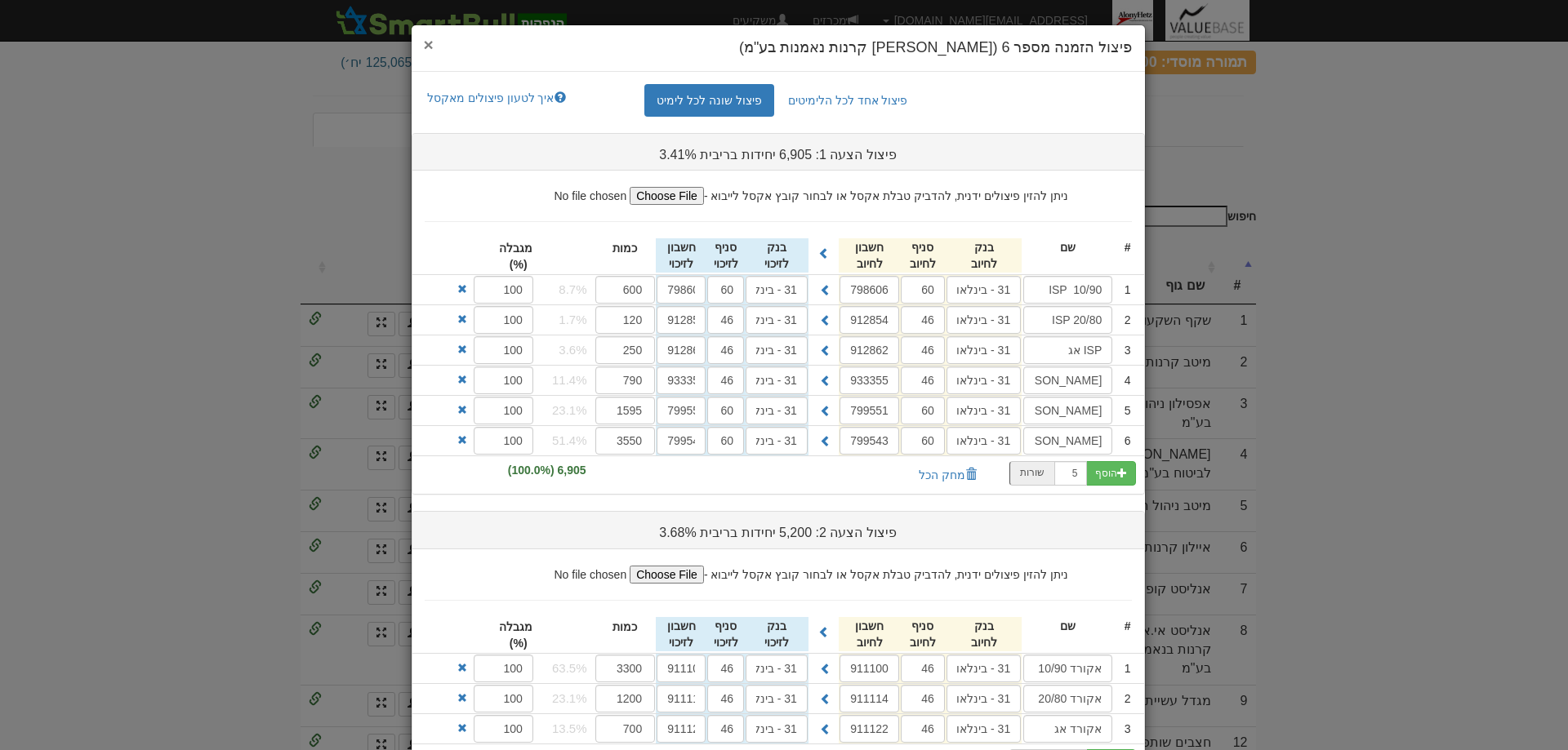
click at [434, 42] on span "×" at bounding box center [428, 44] width 10 height 19
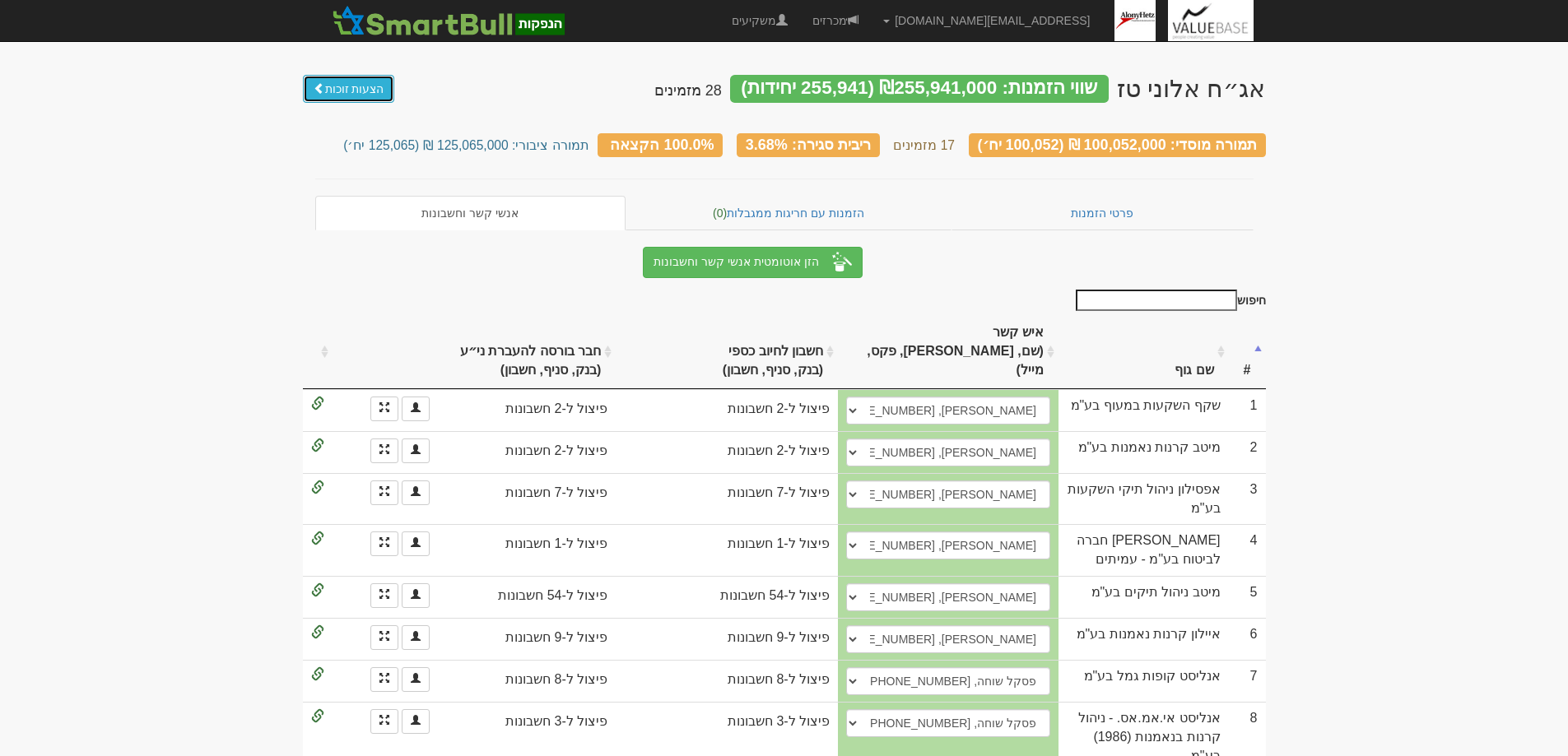
click at [336, 88] on link "הצעות זוכות" at bounding box center [349, 88] width 92 height 28
